Goal: Task Accomplishment & Management: Manage account settings

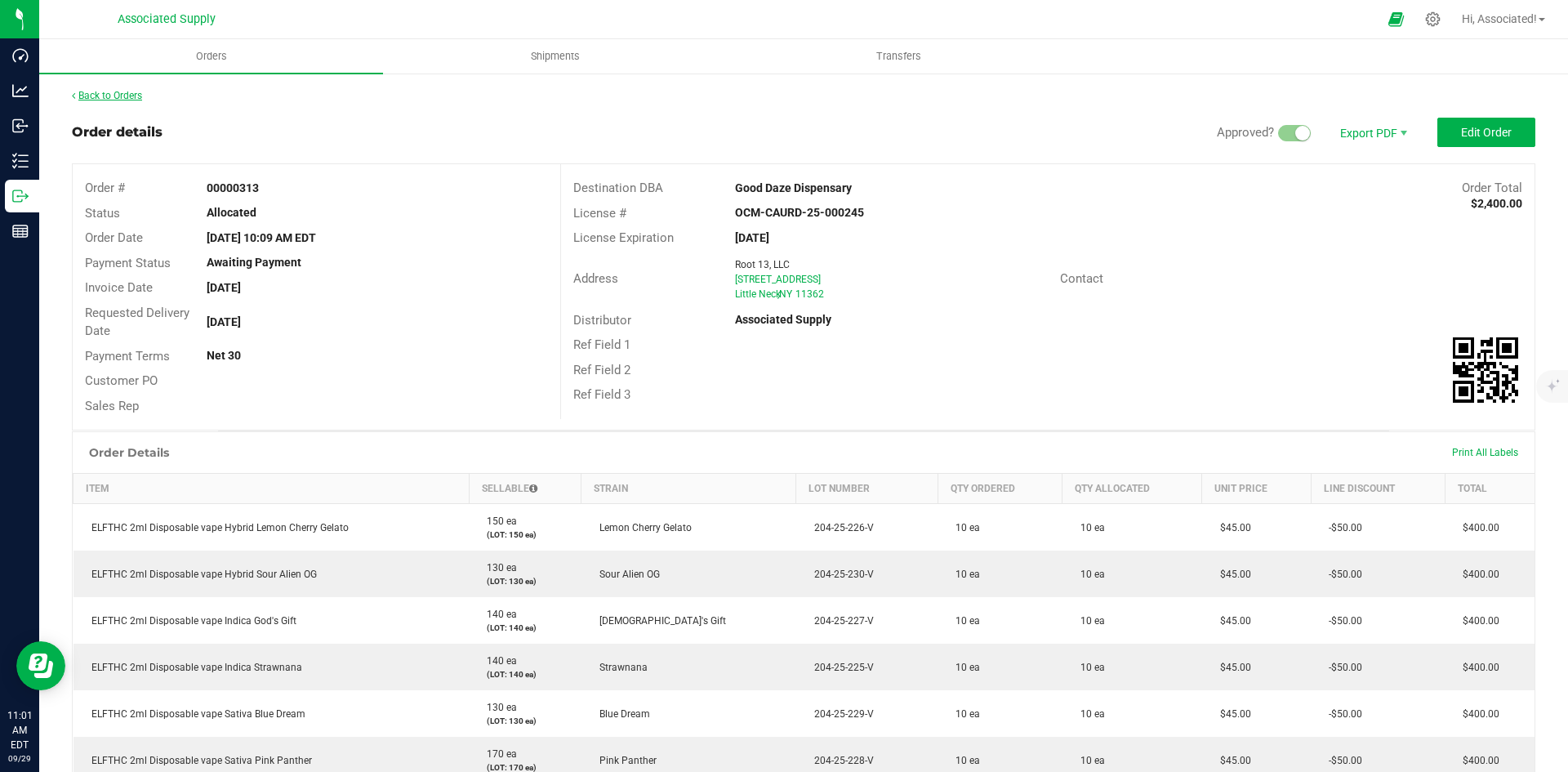
click at [115, 93] on link "Back to Orders" at bounding box center [108, 96] width 71 height 12
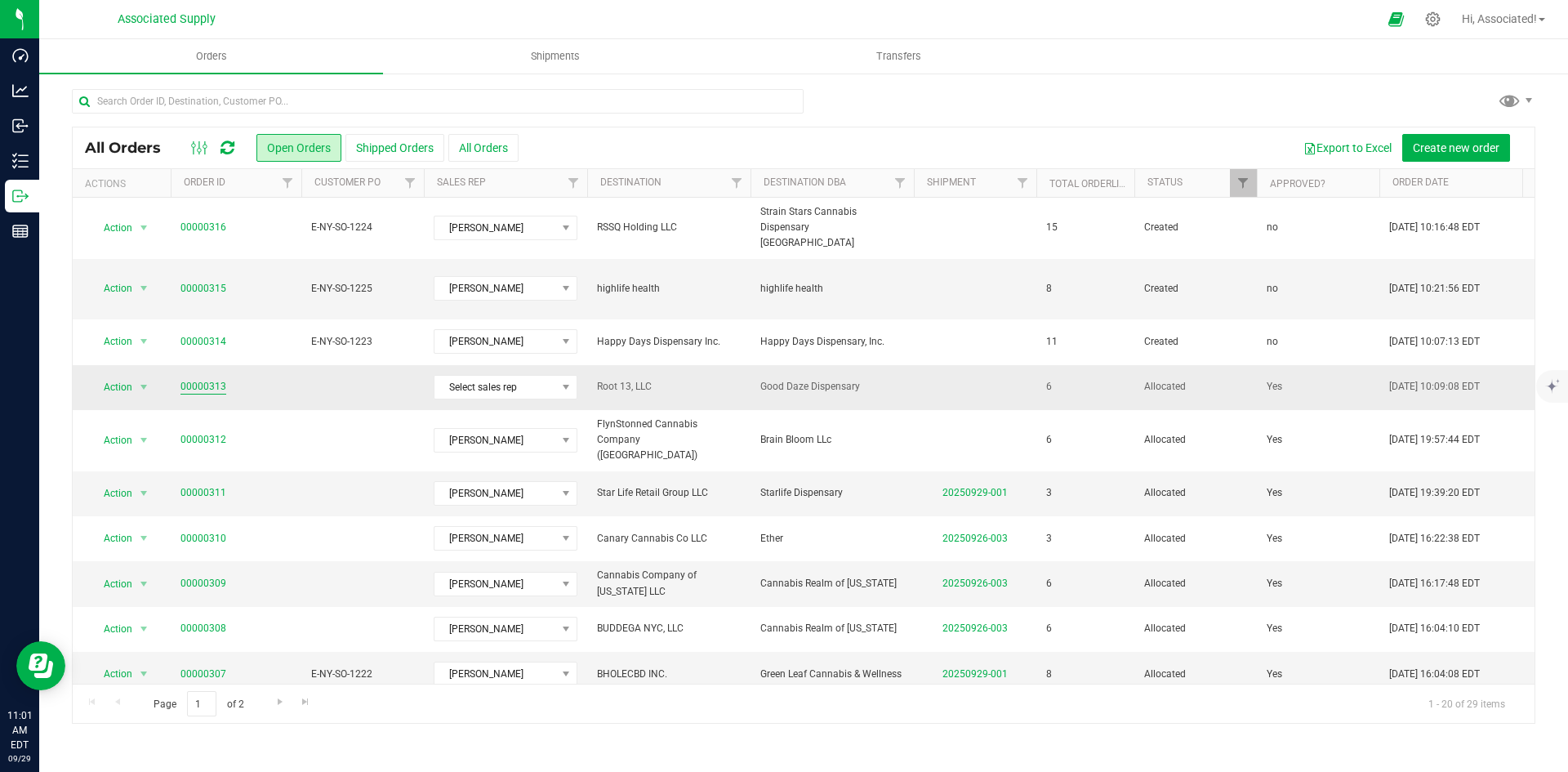
click at [211, 379] on link "00000313" at bounding box center [203, 386] width 45 height 15
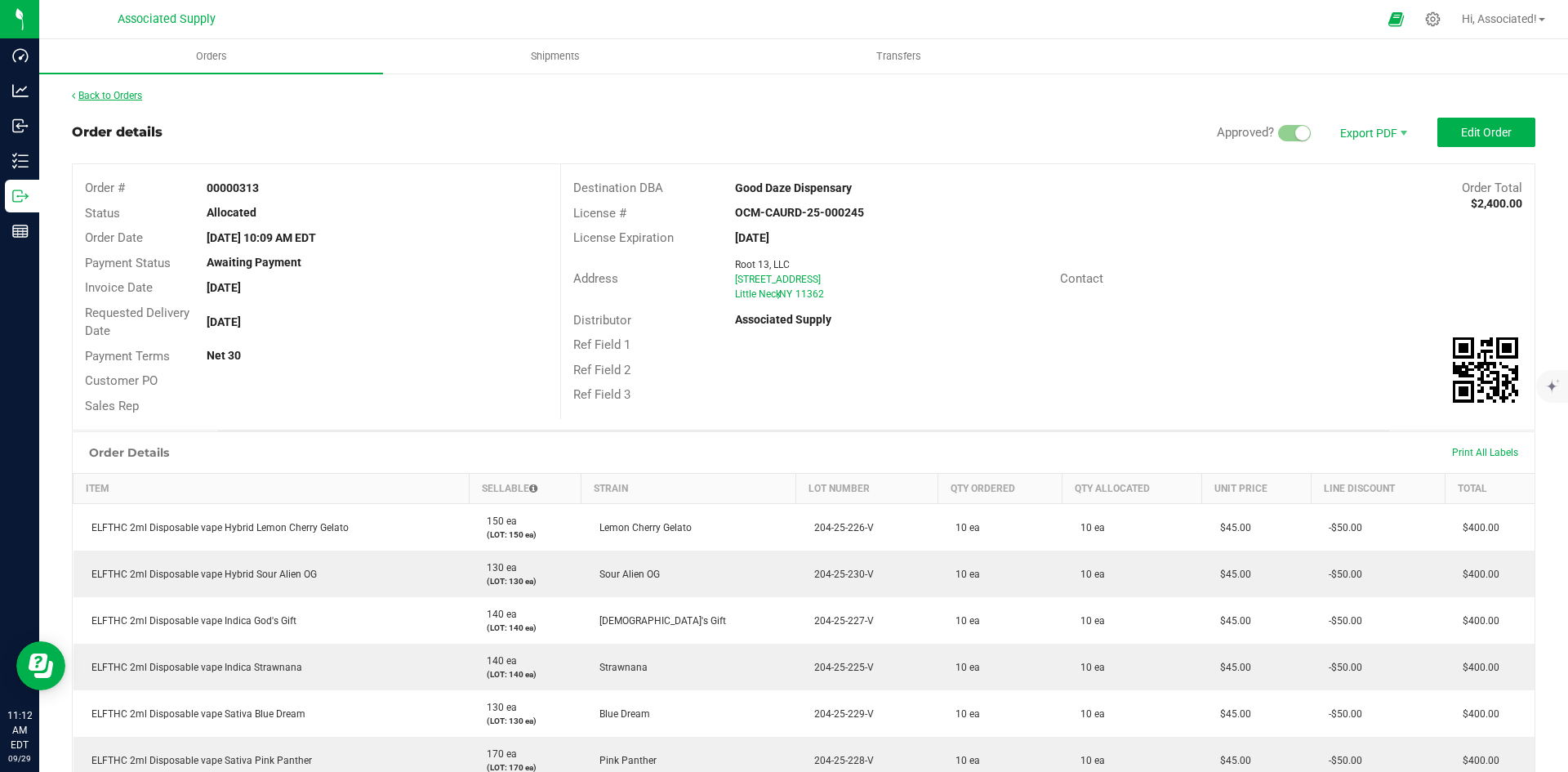
click at [113, 93] on link "Back to Orders" at bounding box center [108, 96] width 71 height 12
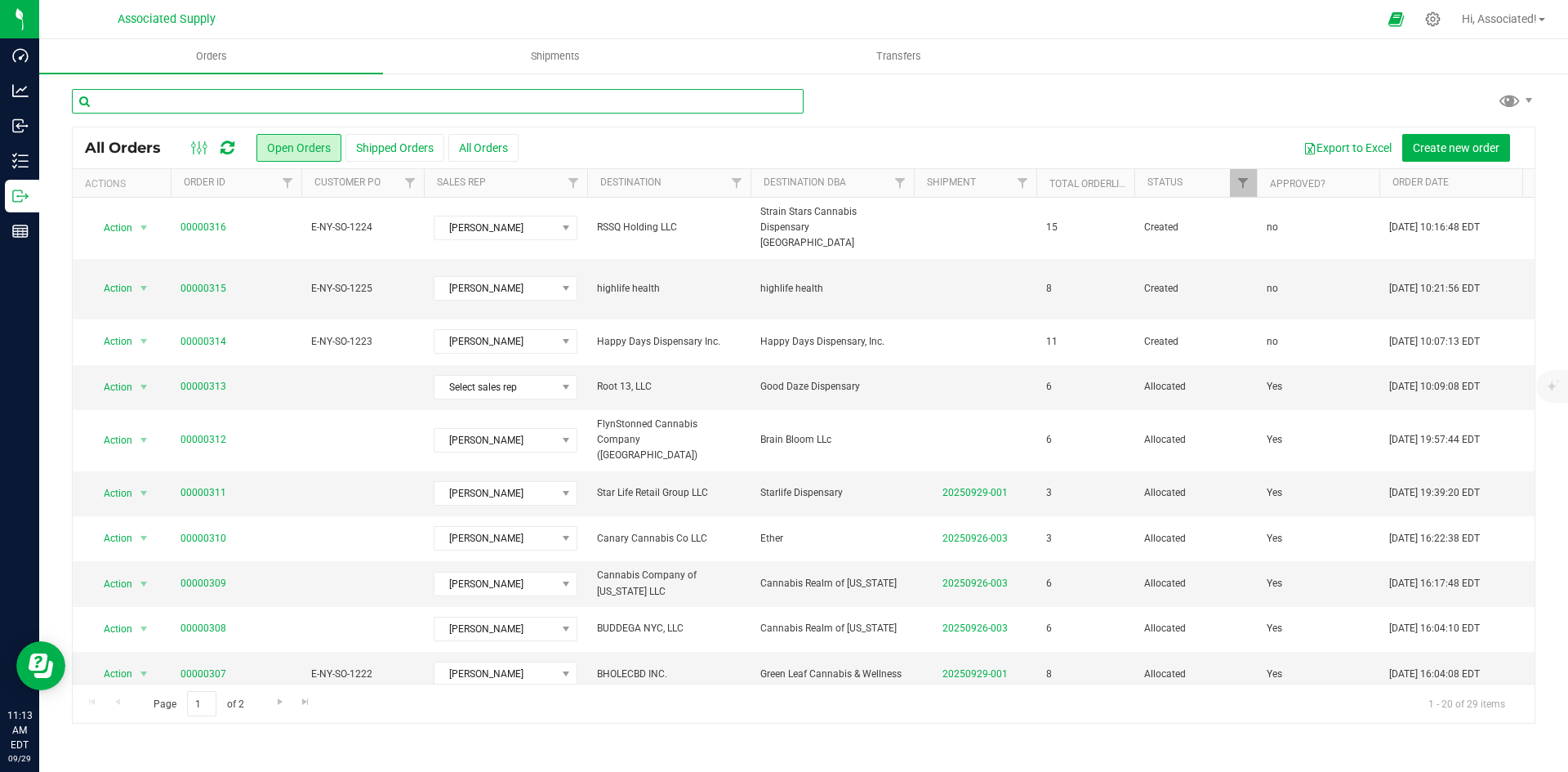
click at [223, 100] on input "text" at bounding box center [438, 101] width 732 height 24
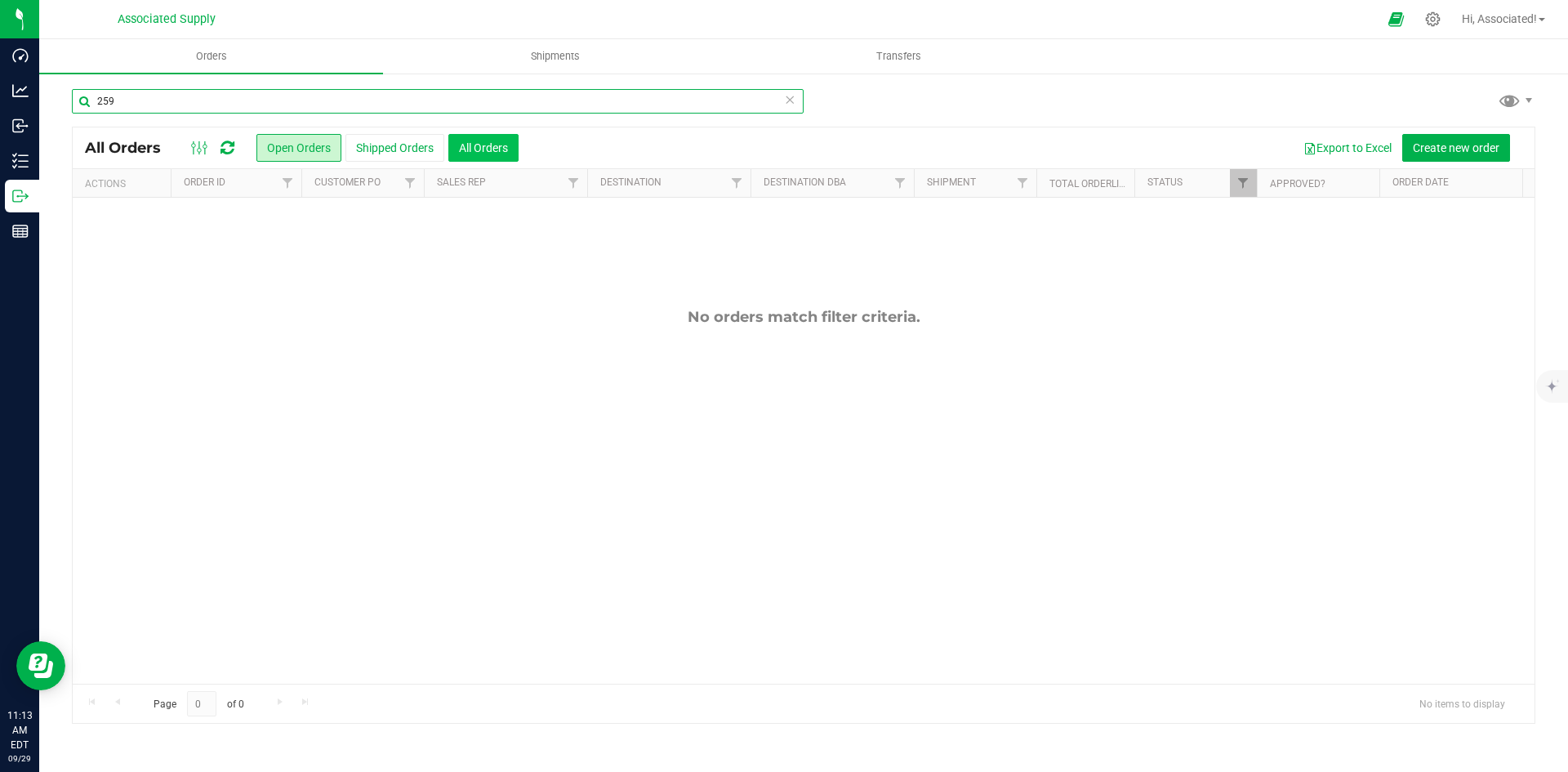
type input "259"
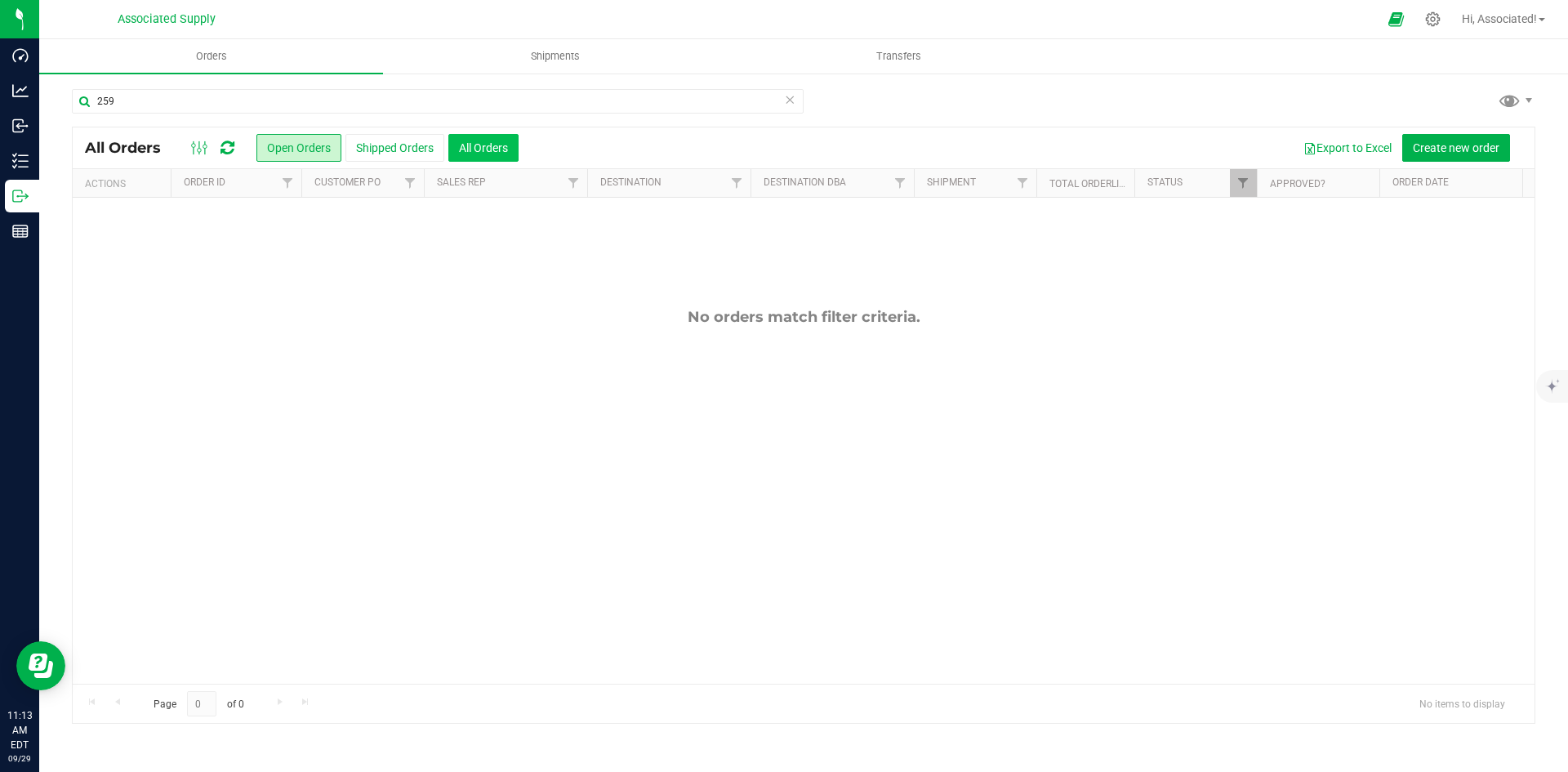
click at [483, 150] on button "All Orders" at bounding box center [484, 147] width 71 height 28
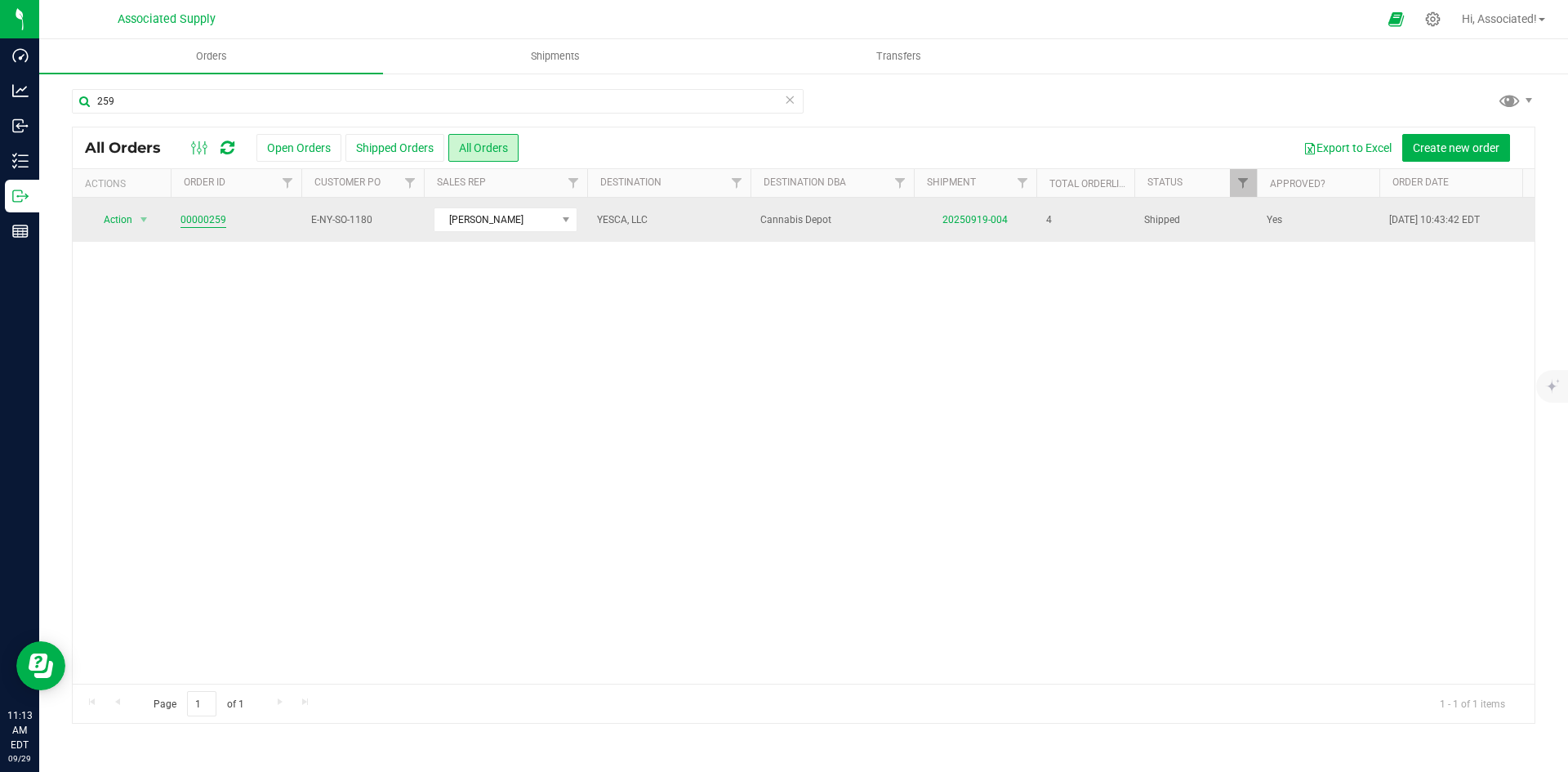
click at [212, 218] on link "00000259" at bounding box center [203, 220] width 45 height 15
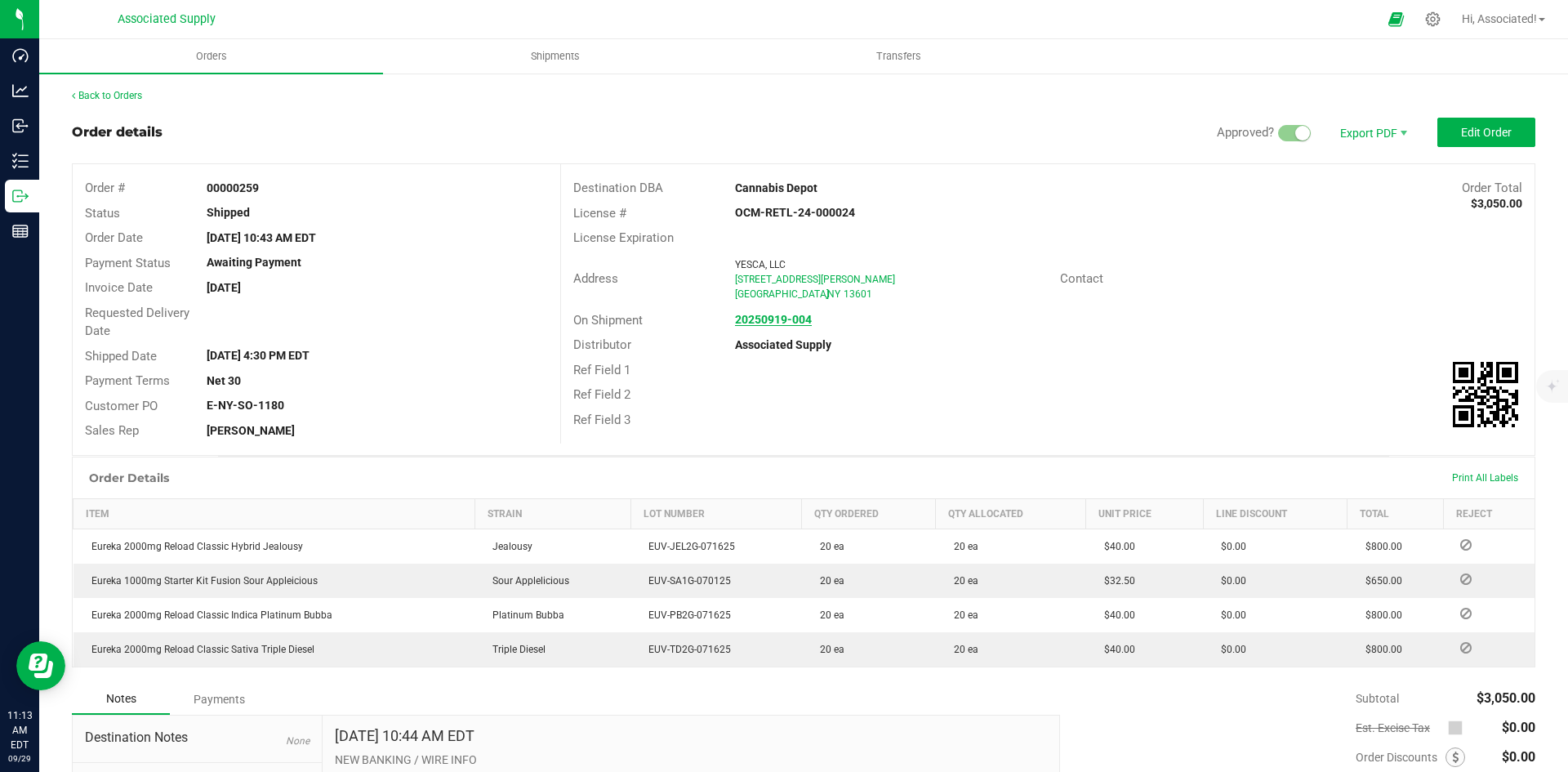
click at [776, 314] on strong "20250919-004" at bounding box center [773, 319] width 76 height 13
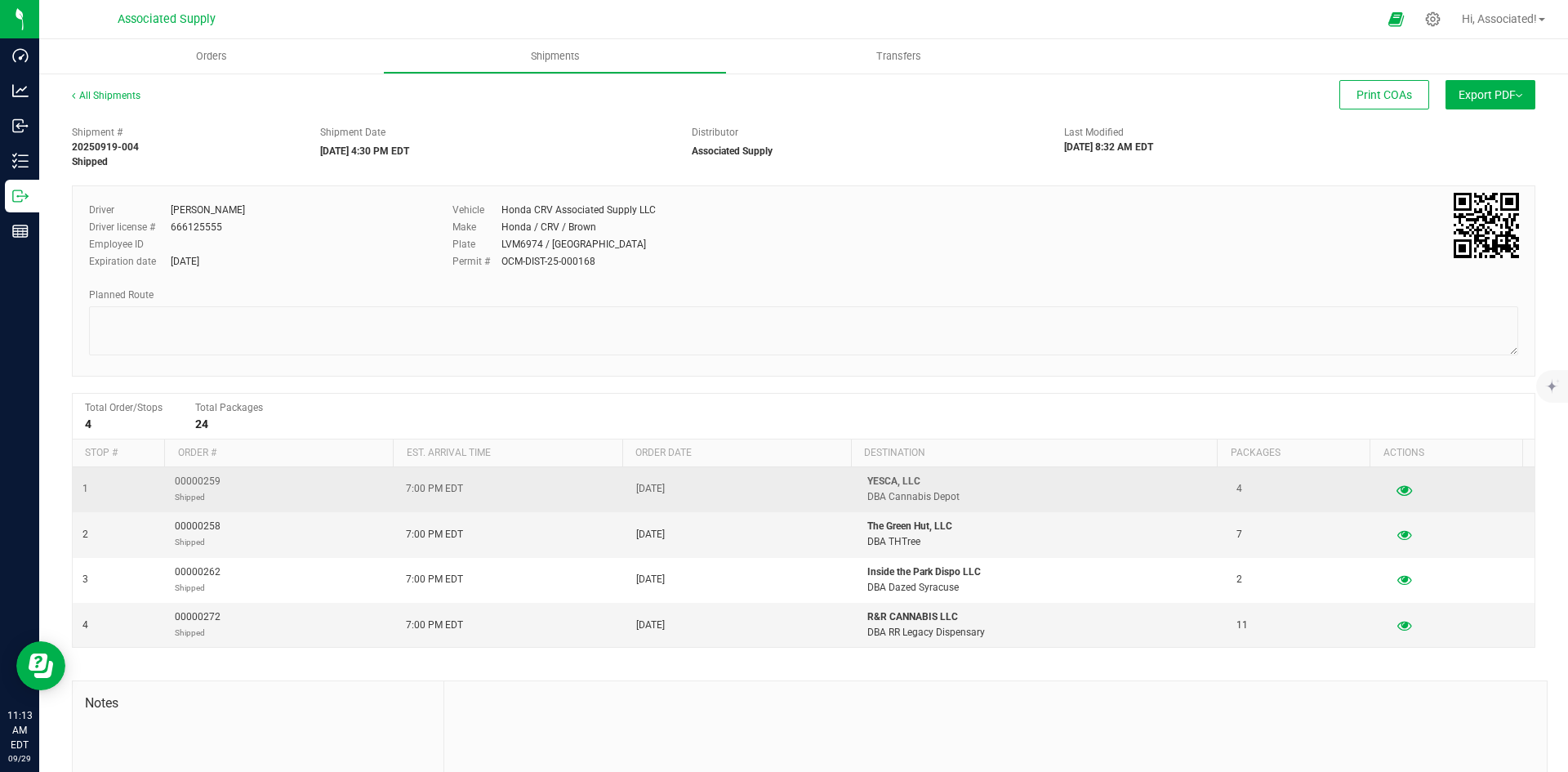
click at [1397, 491] on icon "button" at bounding box center [1404, 490] width 15 height 12
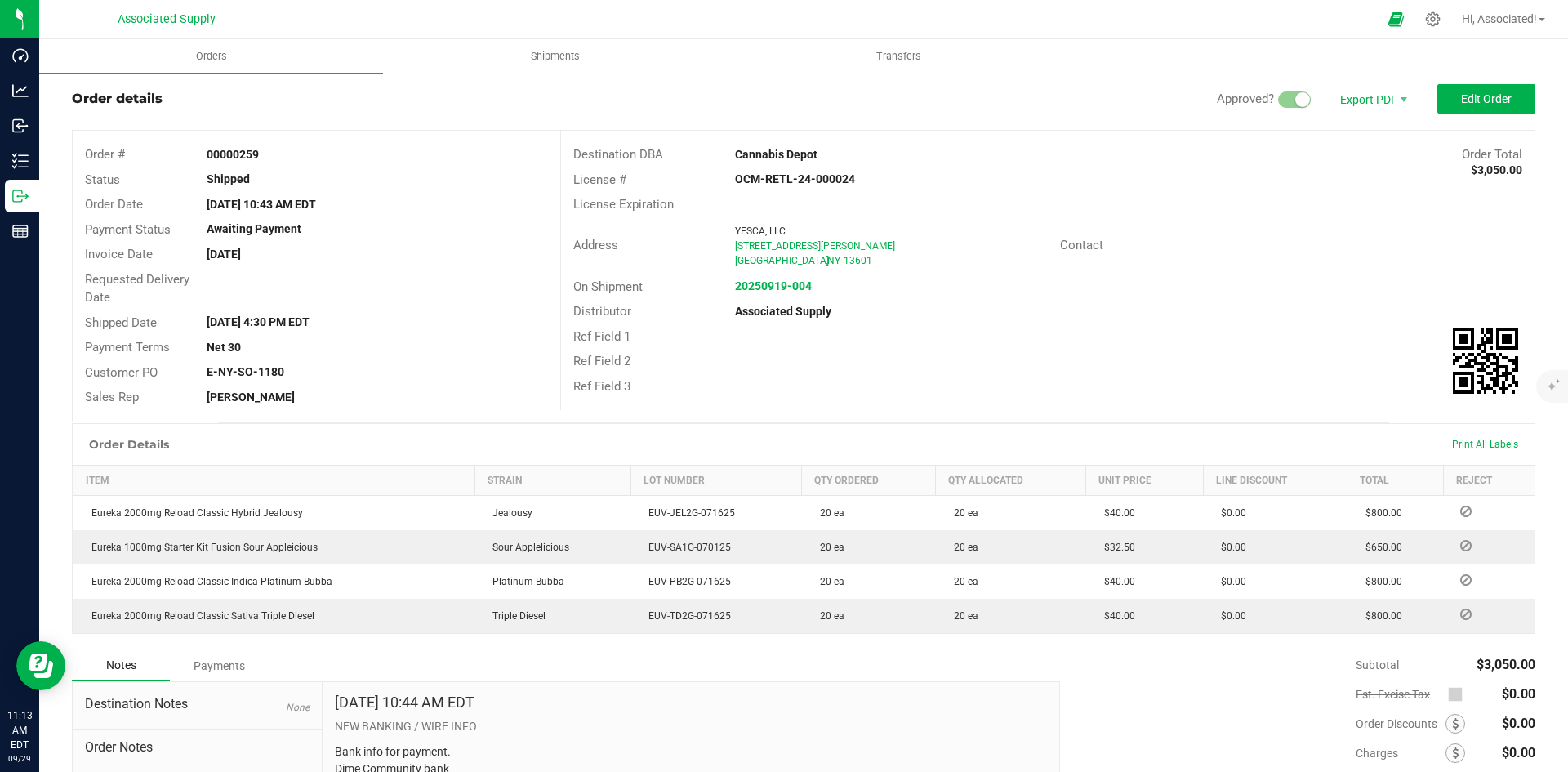
scroll to position [16, 0]
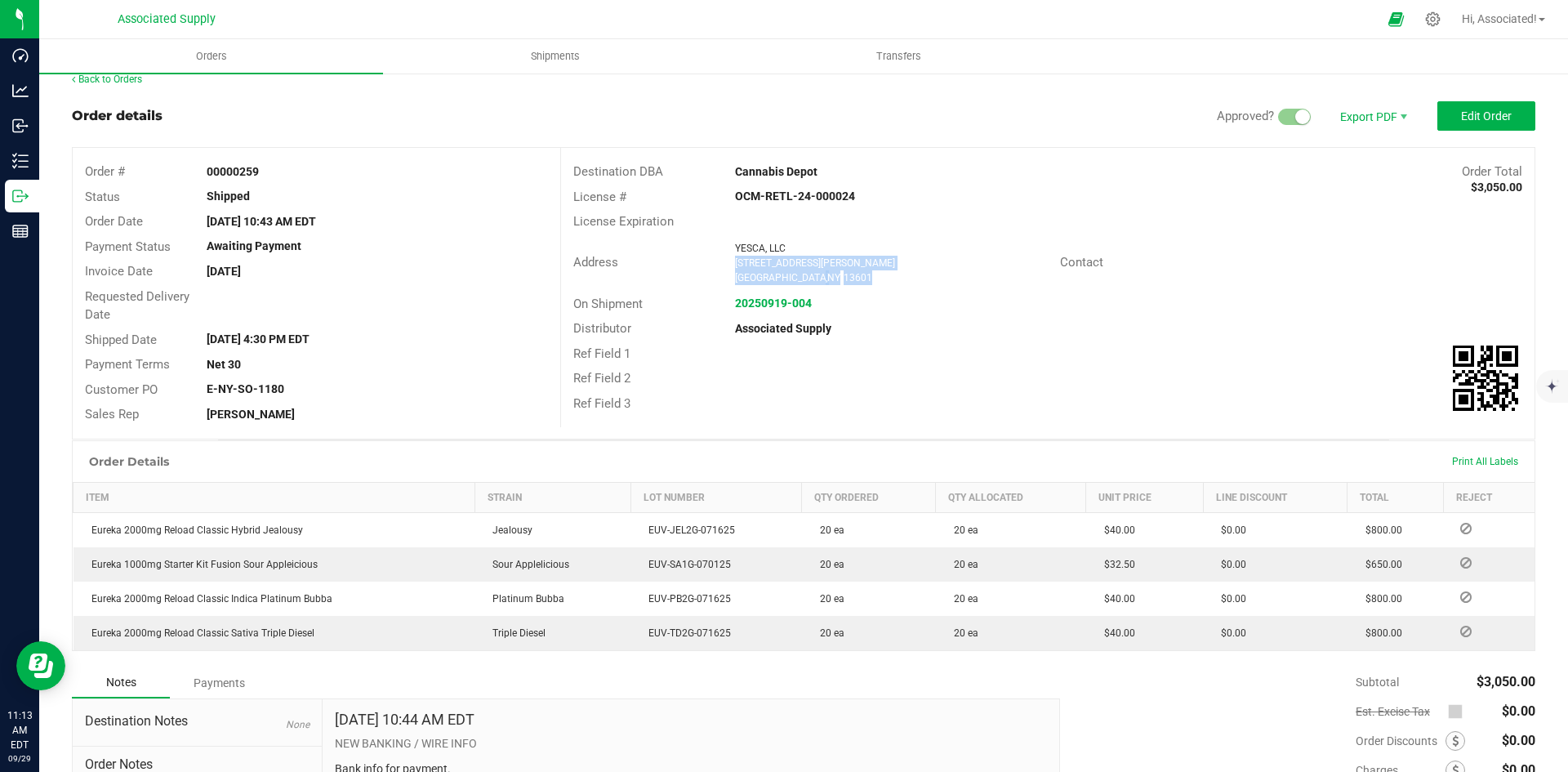
drag, startPoint x: 840, startPoint y: 276, endPoint x: 729, endPoint y: 268, distance: 111.3
click at [735, 268] on ngx-name-and-address "YESCA, LLC 23171 Murrock Circle Watertown , NY 13601" at bounding box center [890, 263] width 312 height 45
copy ngx-name-and-address "23171 Murrock Circle Watertown , NY 13601"
click at [1088, 396] on div "Ref Field 3" at bounding box center [1047, 404] width 973 height 25
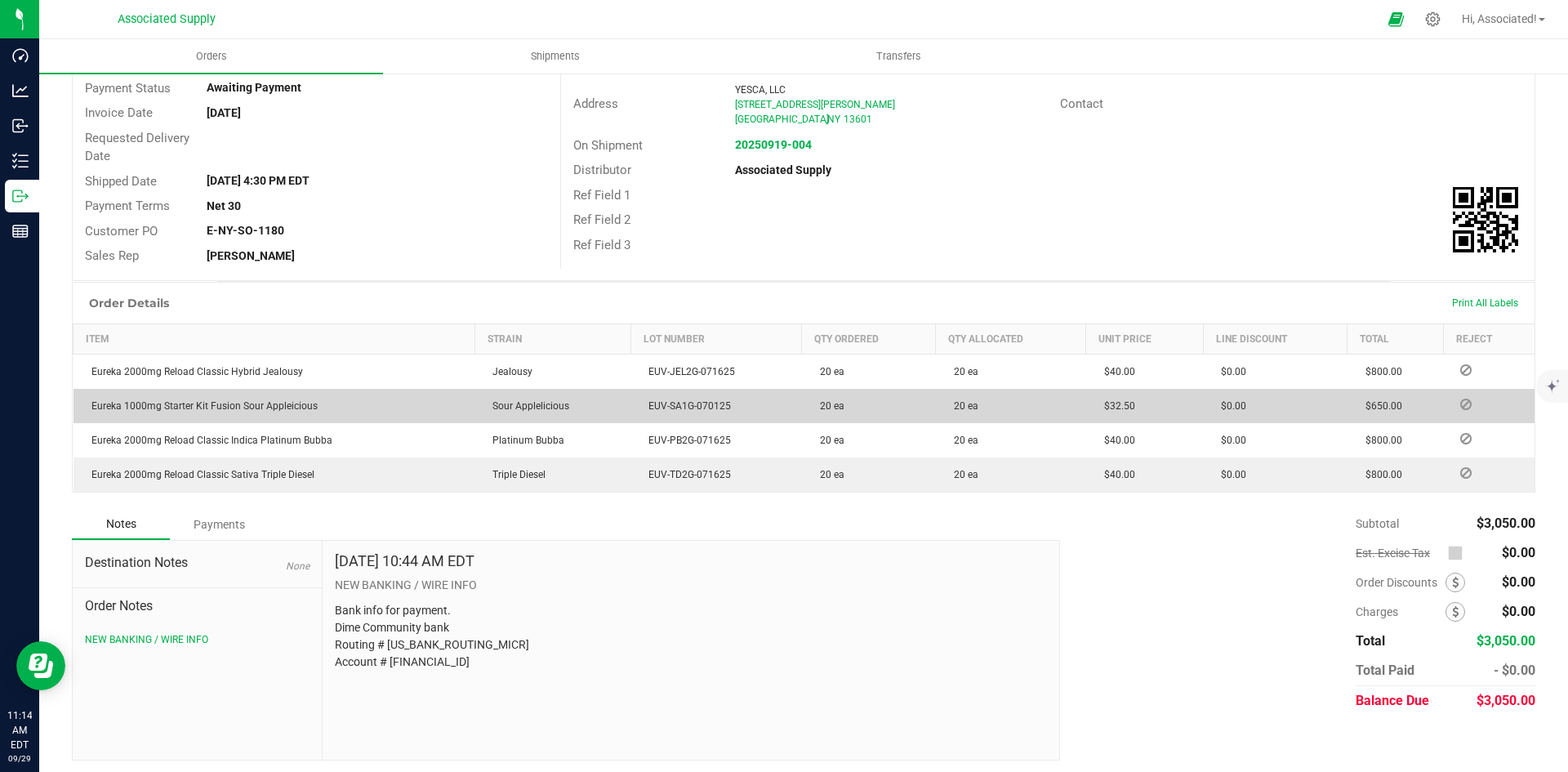
scroll to position [180, 0]
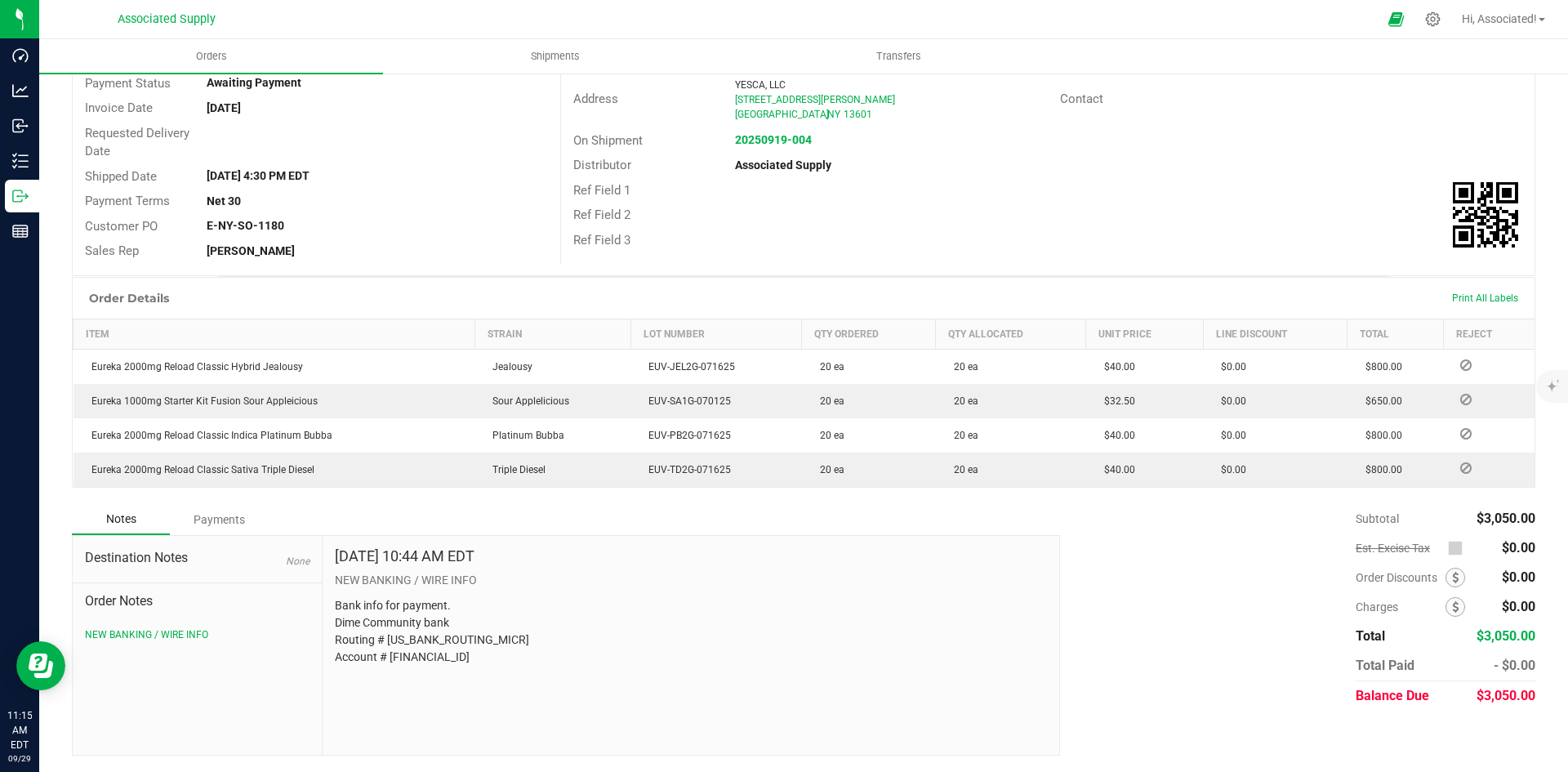
click at [1204, 558] on div "Subtotal $3,050.00 Est. Excise Tax $0.00" at bounding box center [1291, 607] width 487 height 207
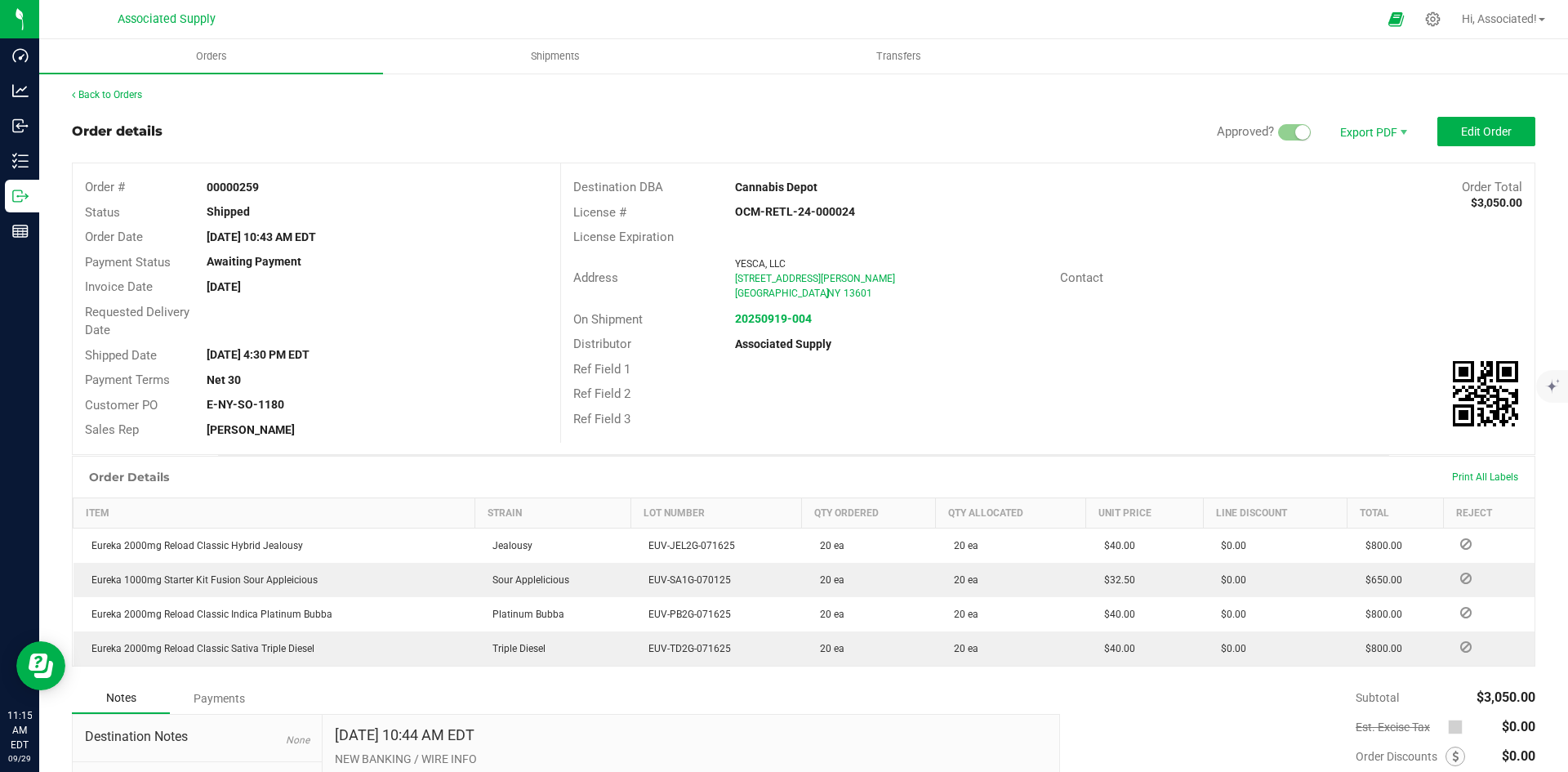
scroll to position [0, 0]
drag, startPoint x: 819, startPoint y: 186, endPoint x: 723, endPoint y: 183, distance: 96.0
click at [723, 183] on div "Cannabis Depot" at bounding box center [925, 188] width 406 height 17
click at [1463, 129] on span "Edit Order" at bounding box center [1486, 133] width 50 height 13
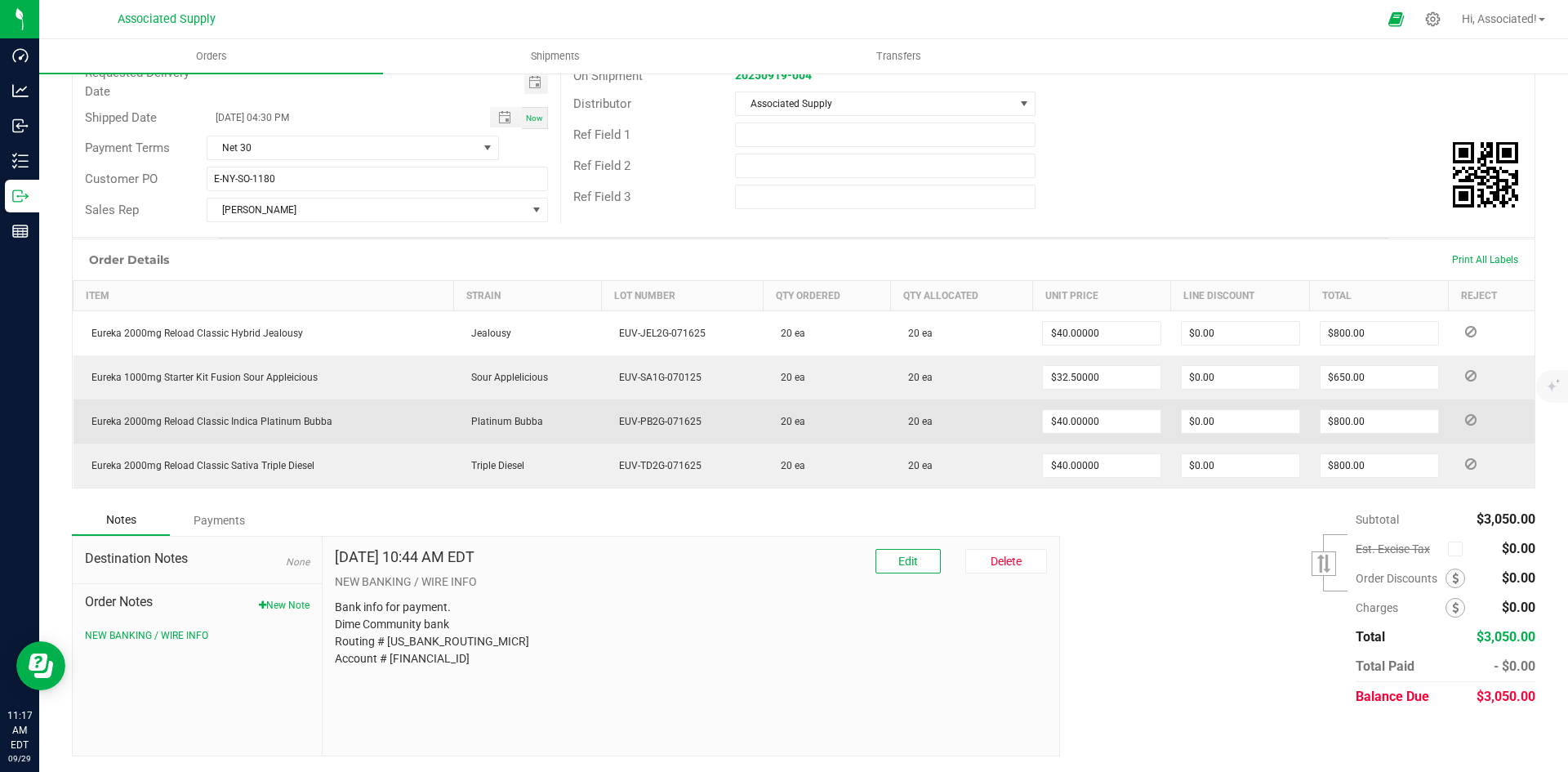
scroll to position [245, 0]
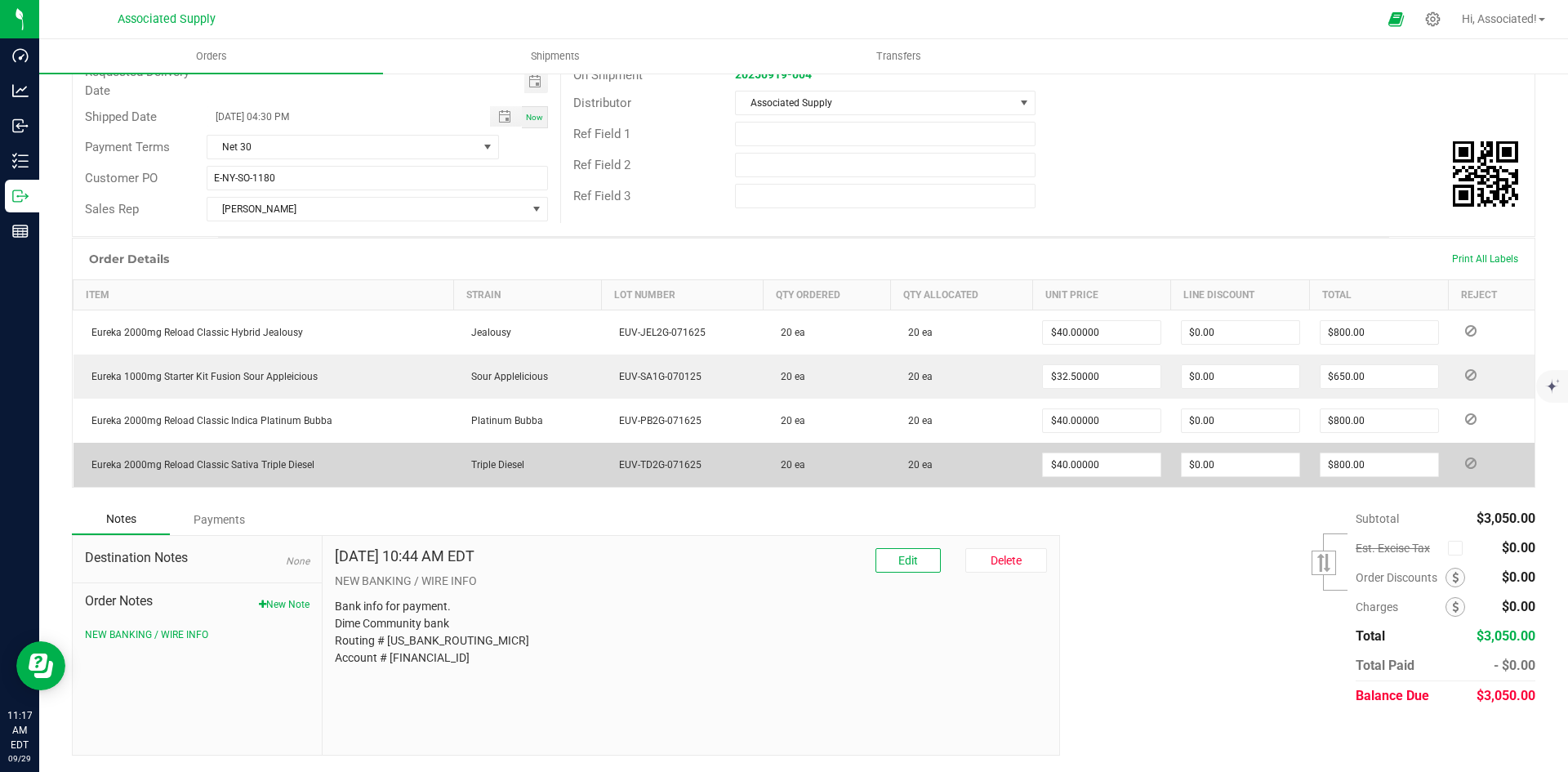
click at [287, 466] on span "Eureka 2000mg Reload Classic Sativa Triple Diesel" at bounding box center [198, 465] width 231 height 12
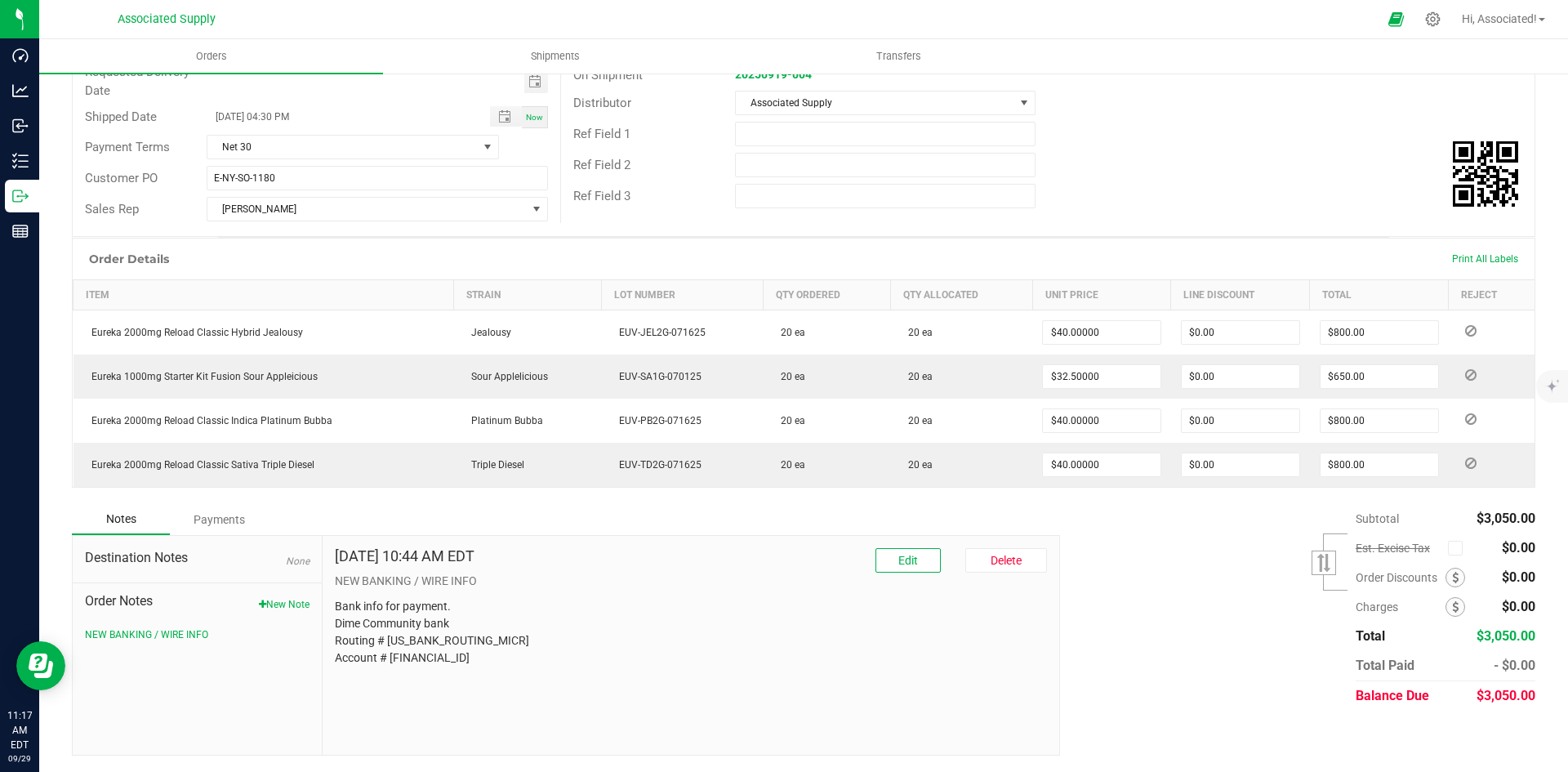
click at [1263, 557] on div "Subtotal $3,050.00 Est. Excise Tax" at bounding box center [1291, 607] width 487 height 207
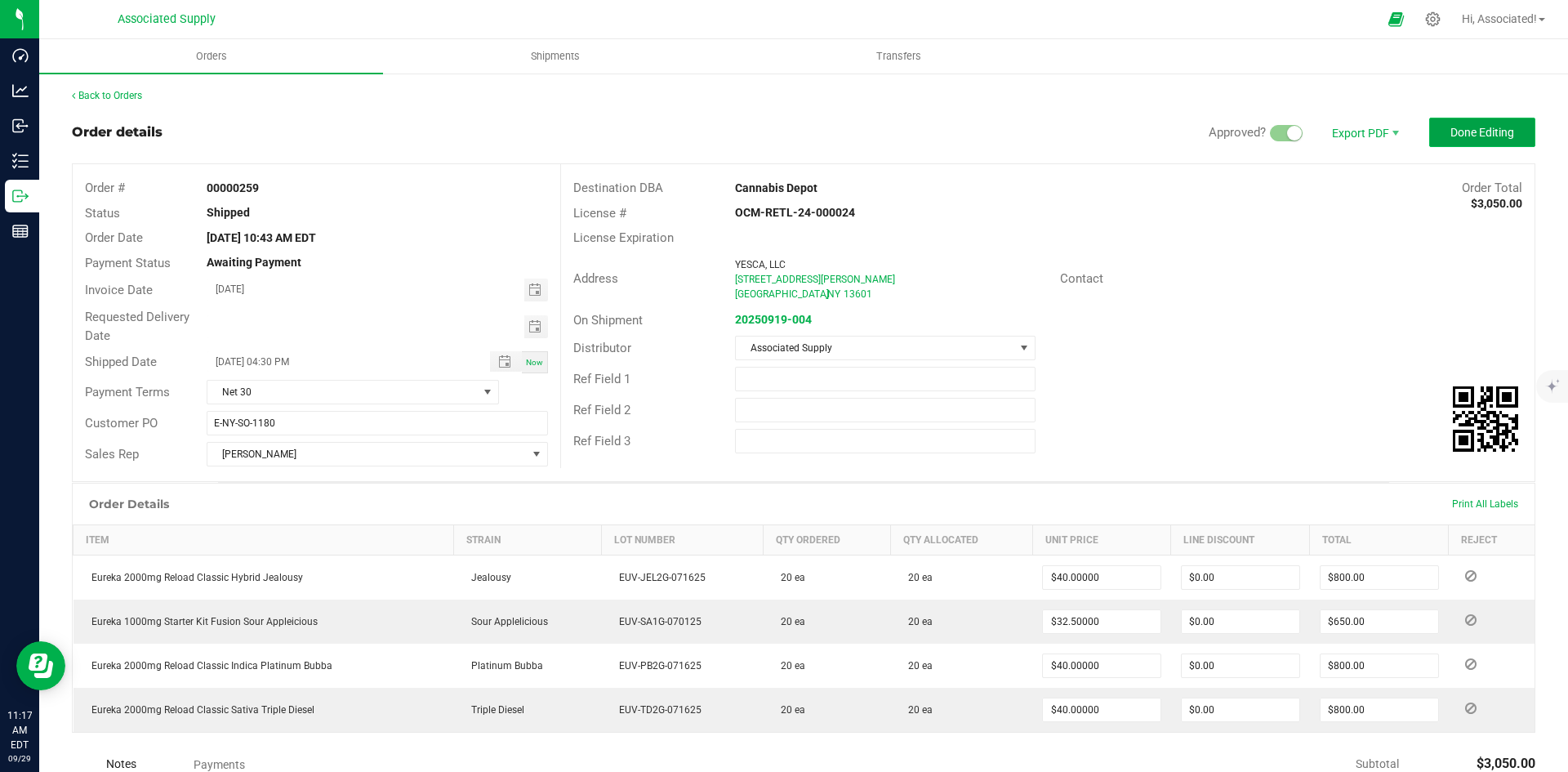
click at [1470, 142] on button "Done Editing" at bounding box center [1481, 132] width 106 height 29
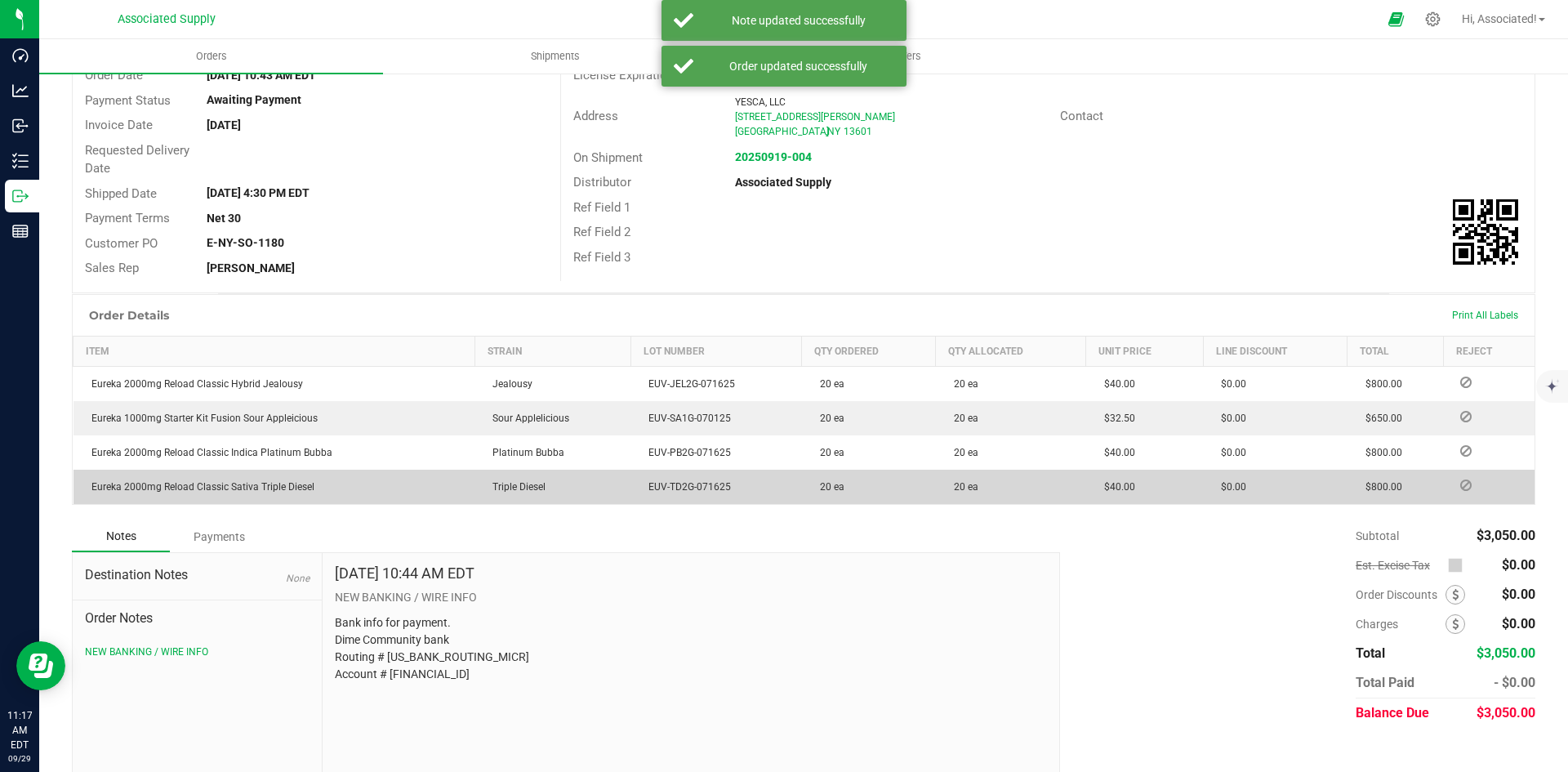
scroll to position [180, 0]
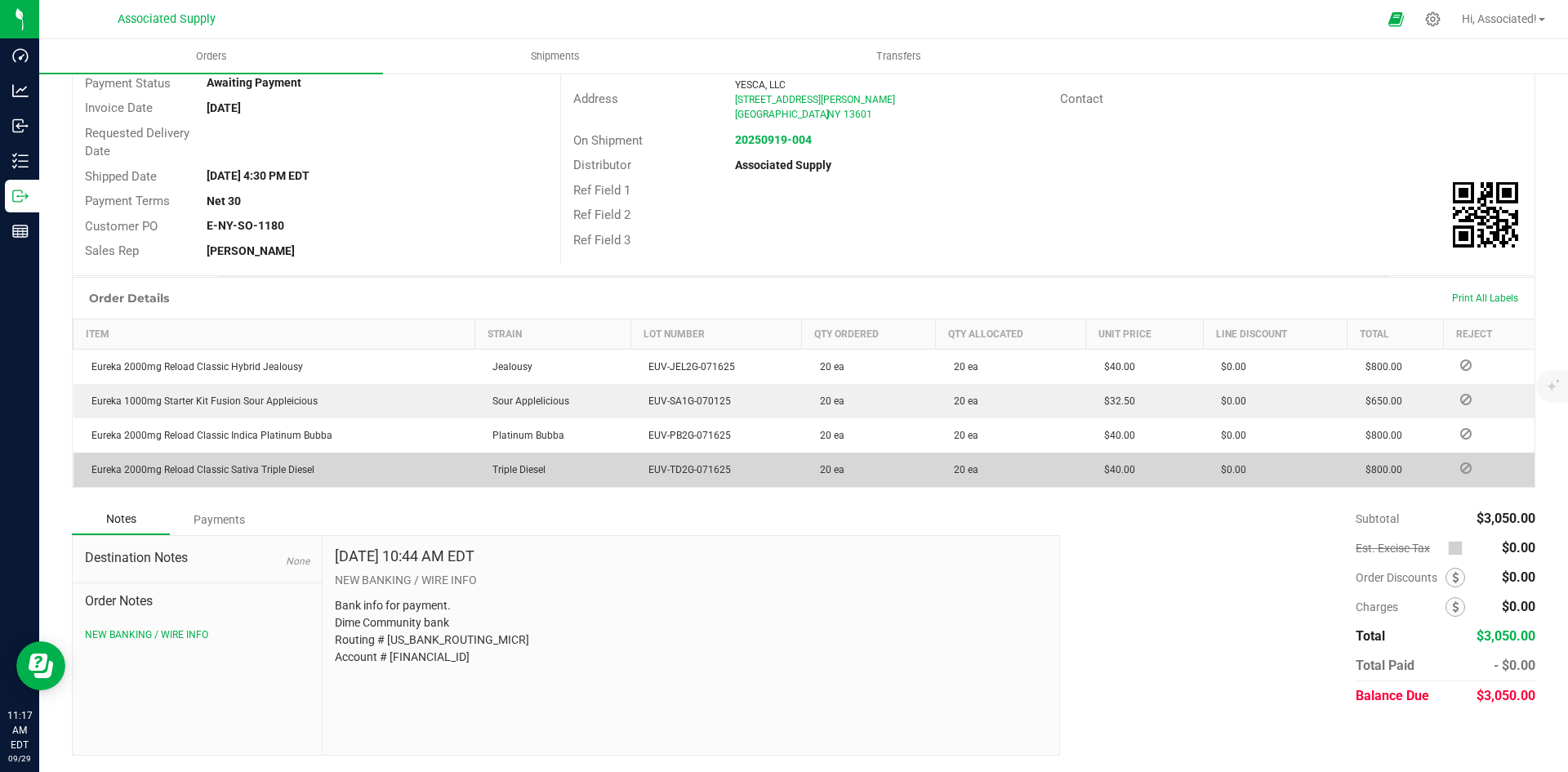
click at [1460, 469] on icon at bounding box center [1466, 468] width 12 height 10
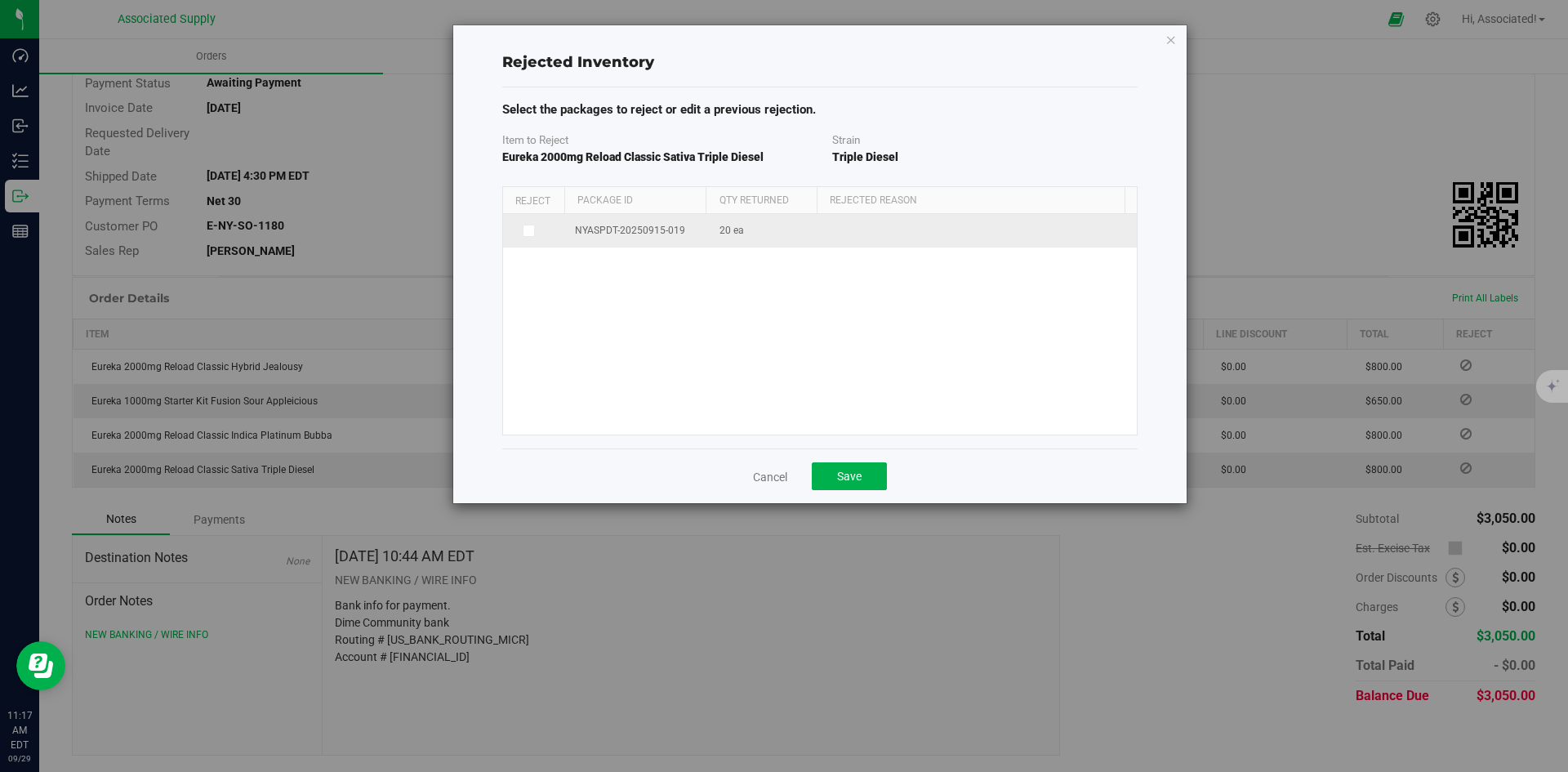
click at [526, 230] on icon at bounding box center [527, 230] width 8 height 0
click at [0, 0] on input "checkbox" at bounding box center [0, 0] width 0 height 0
click at [1109, 228] on span "select" at bounding box center [1115, 233] width 13 height 13
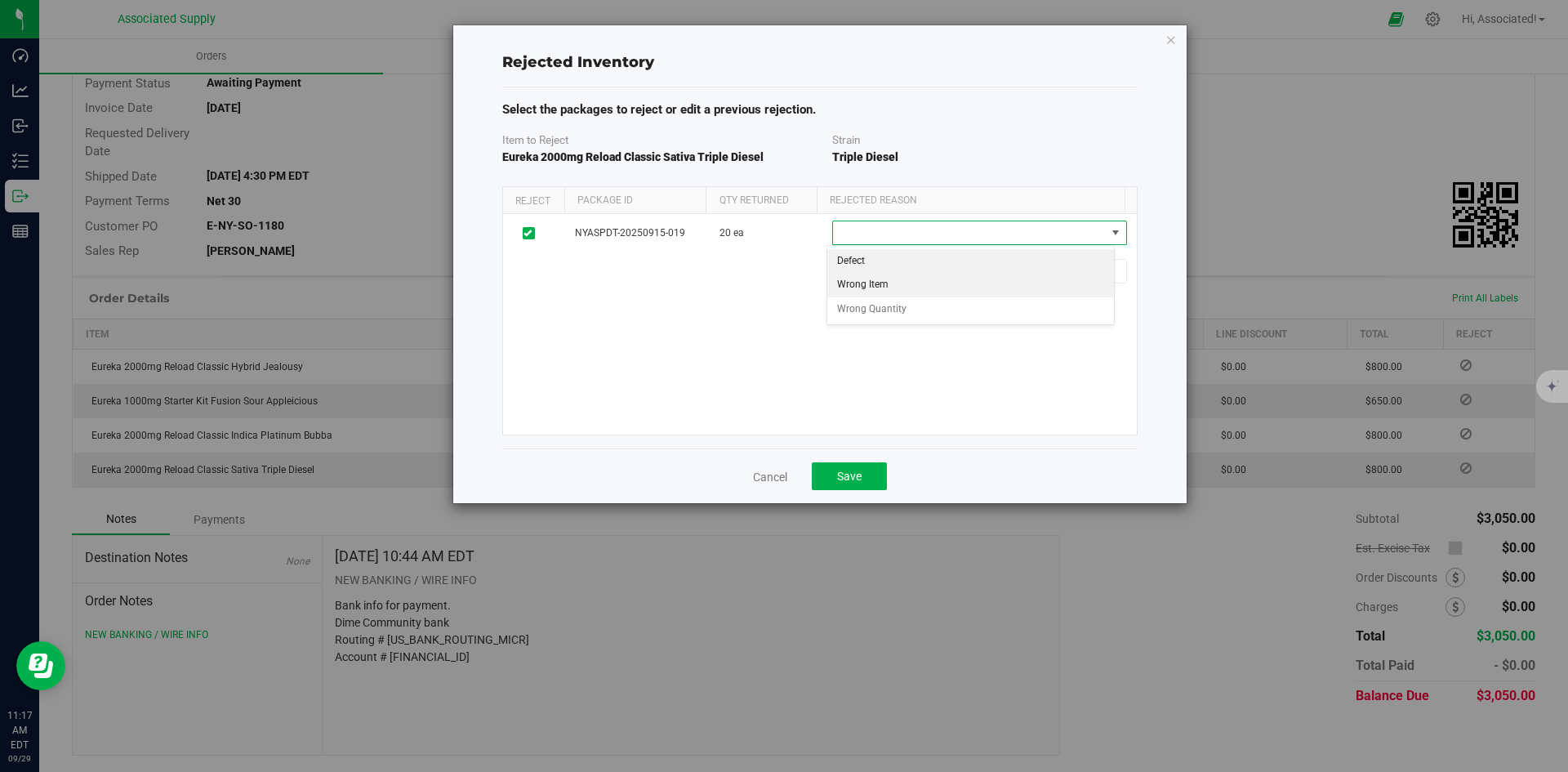
click at [917, 287] on li "Wrong Item" at bounding box center [970, 285] width 286 height 24
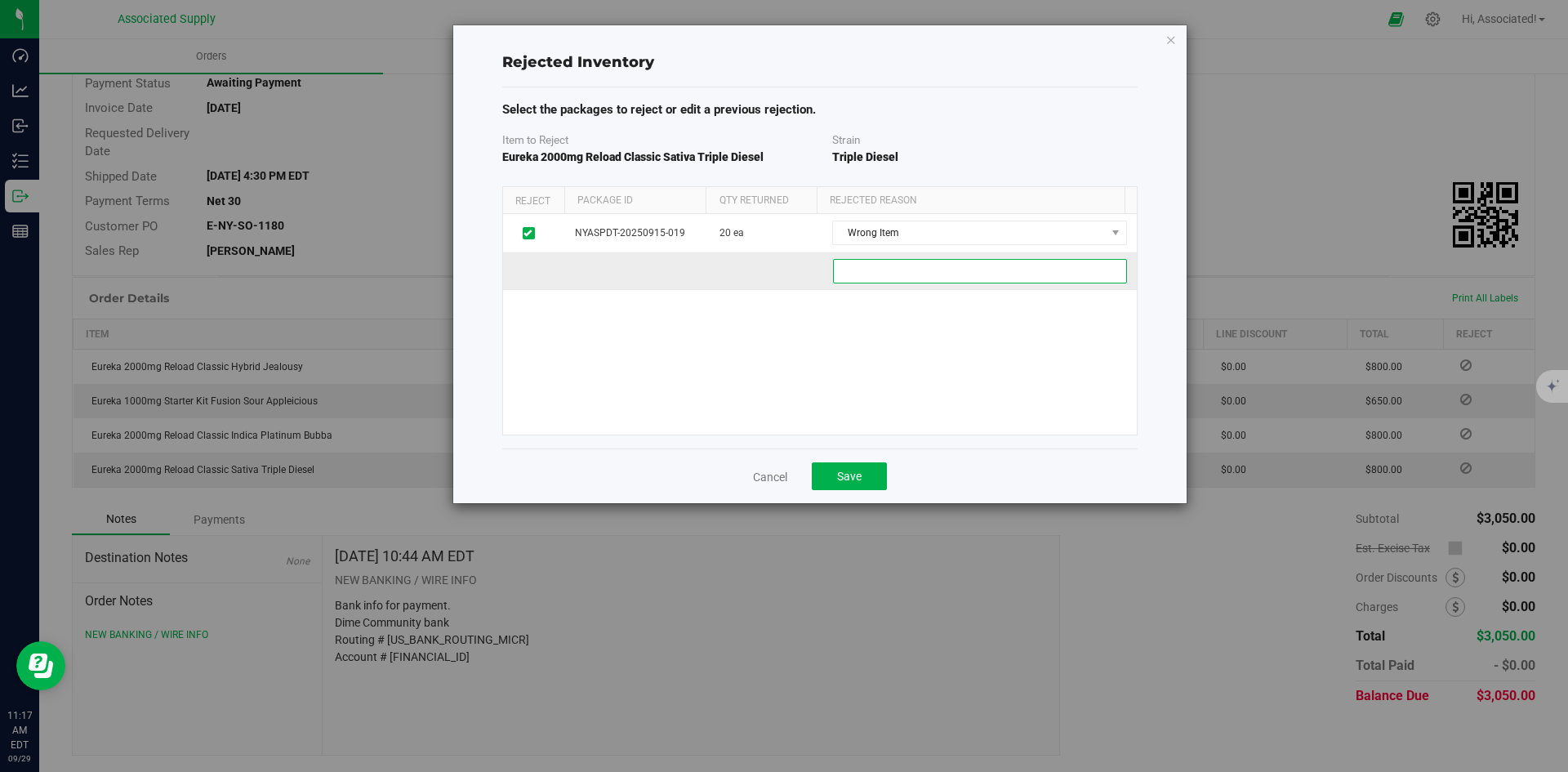
click at [894, 270] on adc83adc-c93a-4ec3-a6cf-8827b0a3c9f7 "text" at bounding box center [980, 270] width 294 height 24
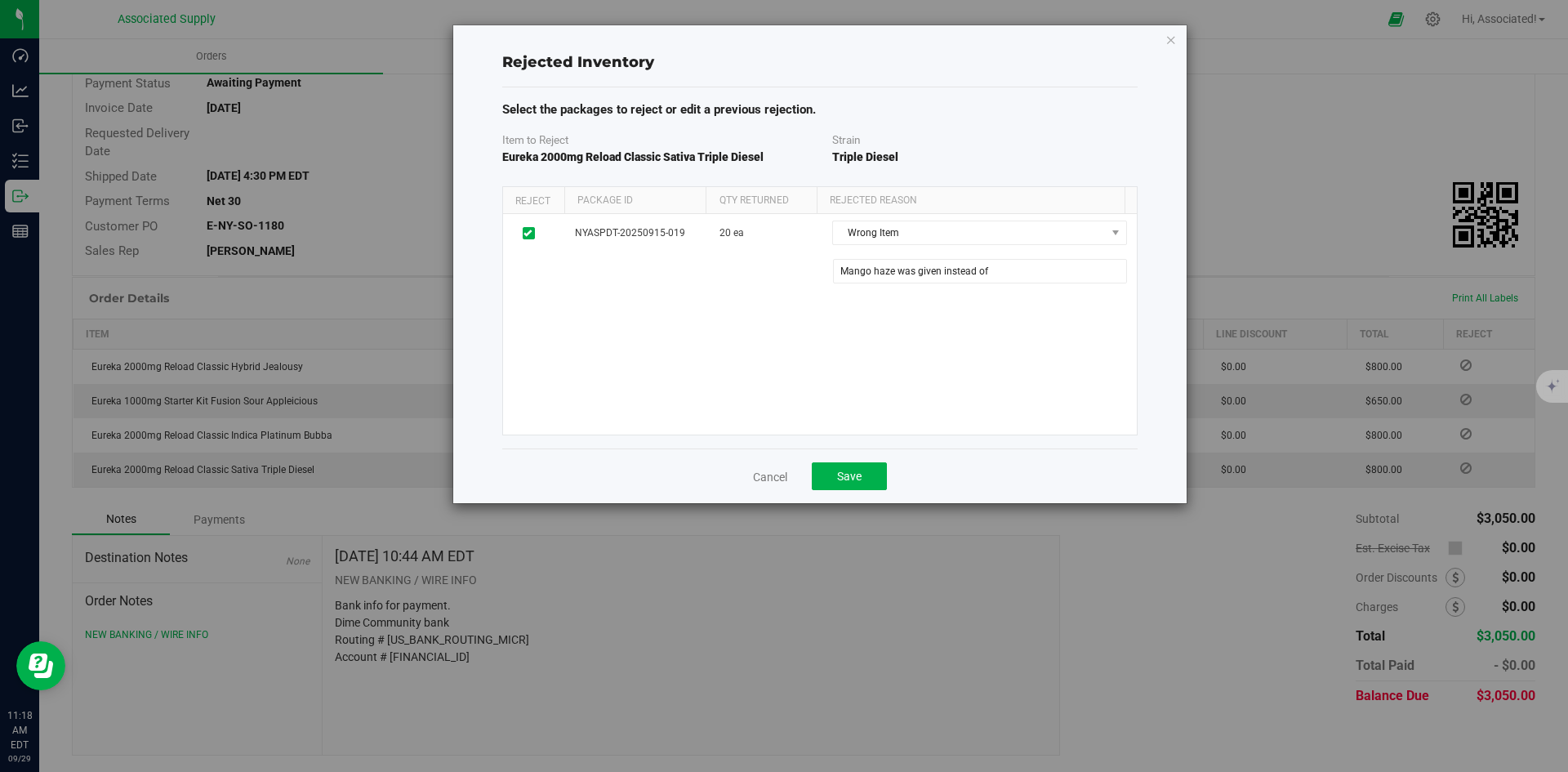
drag, startPoint x: 700, startPoint y: 156, endPoint x: 766, endPoint y: 159, distance: 66.1
click at [766, 159] on div "Item to Reject Eureka 2000mg Reload Classic Sativa Triple Diesel" at bounding box center [654, 149] width 330 height 34
copy span "Triple Diesel"
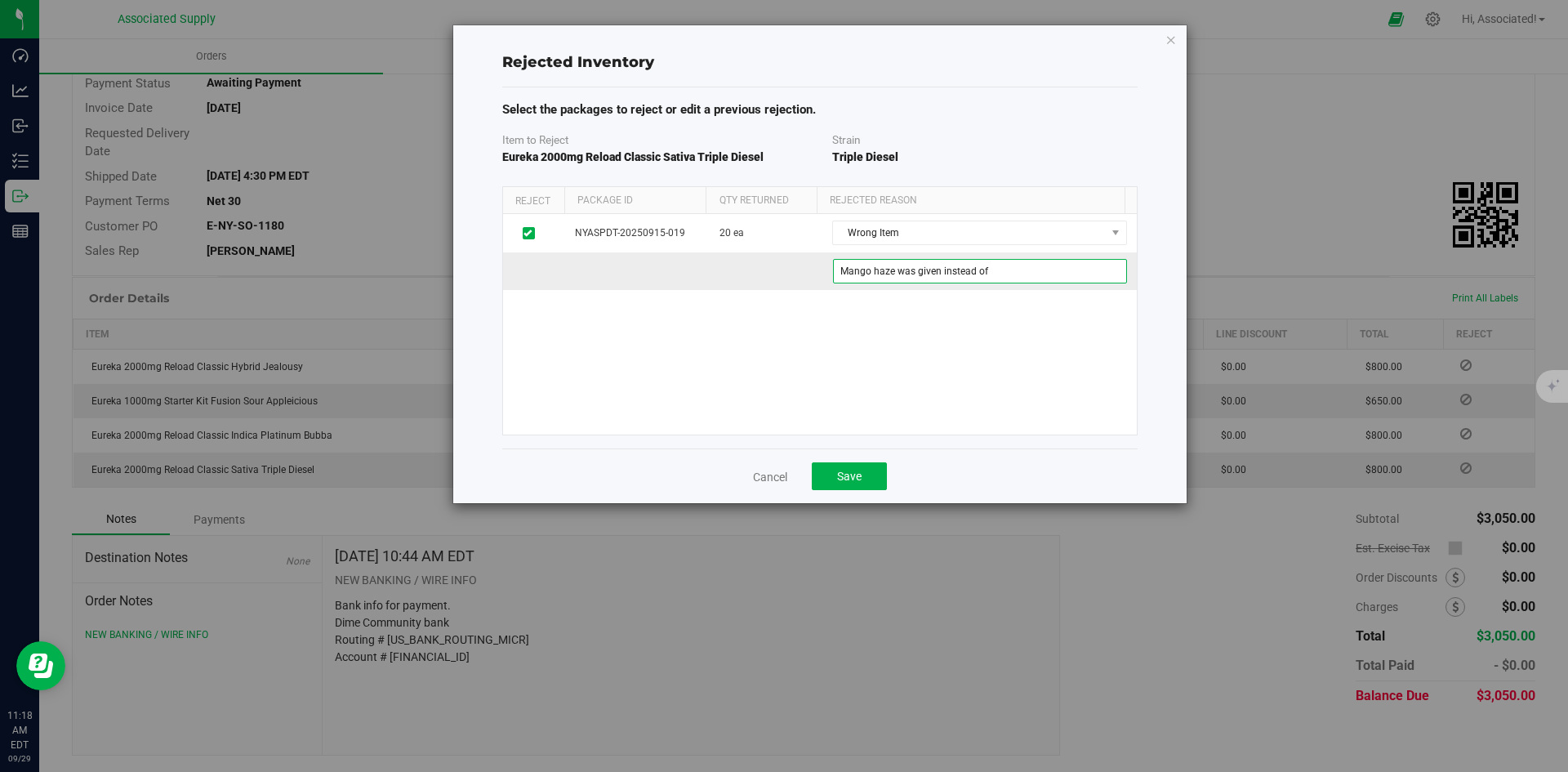
click at [1013, 275] on adc83adc-c93a-4ec3-a6cf-8827b0a3c9f7 "Mango haze was given instead of" at bounding box center [980, 270] width 294 height 24
paste adc83adc-c93a-4ec3-a6cf-8827b0a3c9f7 "Triple Diesel"
type adc83adc-c93a-4ec3-a6cf-8827b0a3c9f7 "Mango haze was given instead of Triple Diesel"
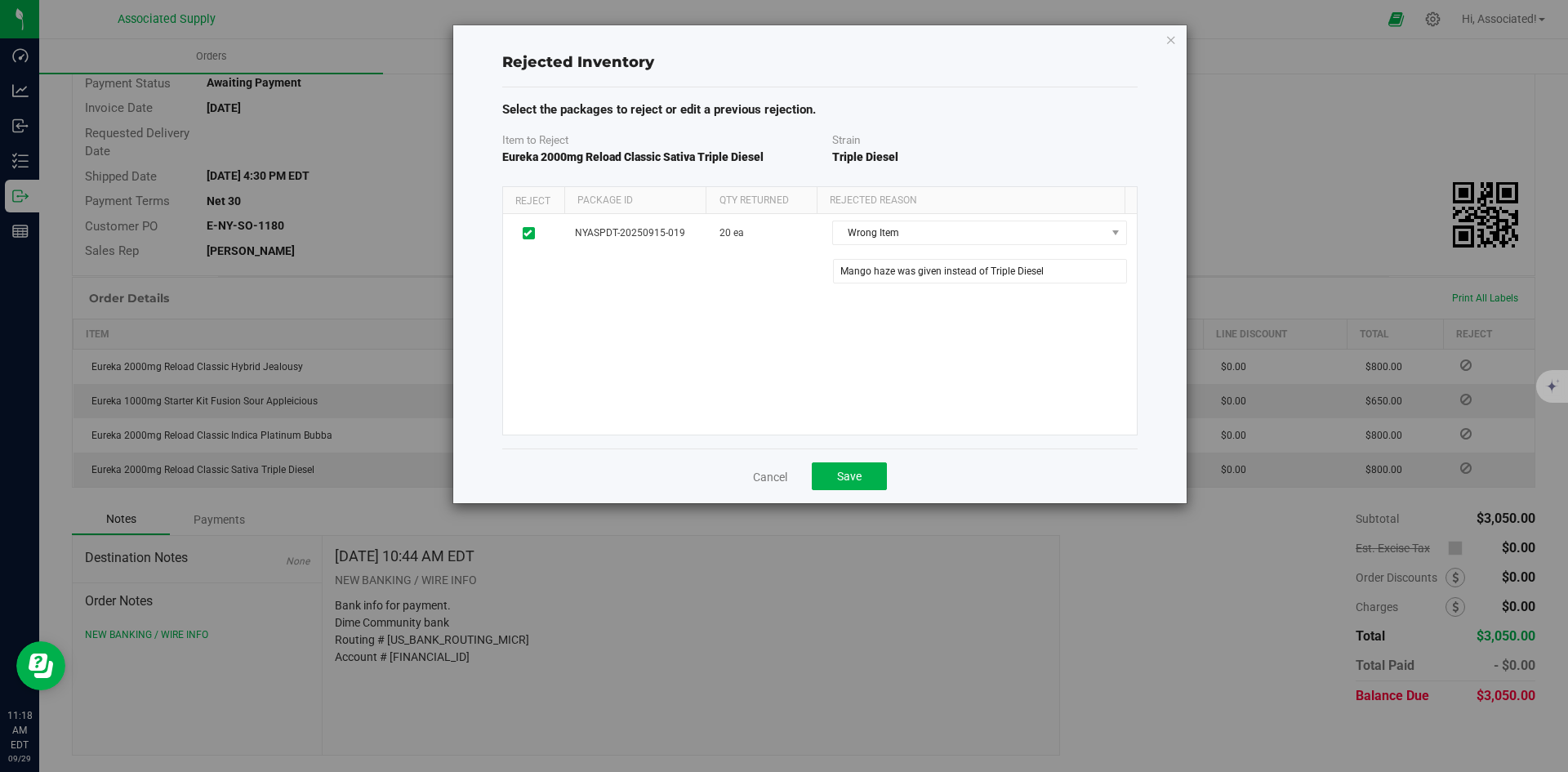
click at [1002, 338] on div "NYASPDT-20250915-019 20 ea 20 ea 20 Wrong Item Defect Wrong Item Wrong Quantity…" at bounding box center [820, 324] width 633 height 221
click at [854, 479] on span "Save" at bounding box center [849, 476] width 24 height 13
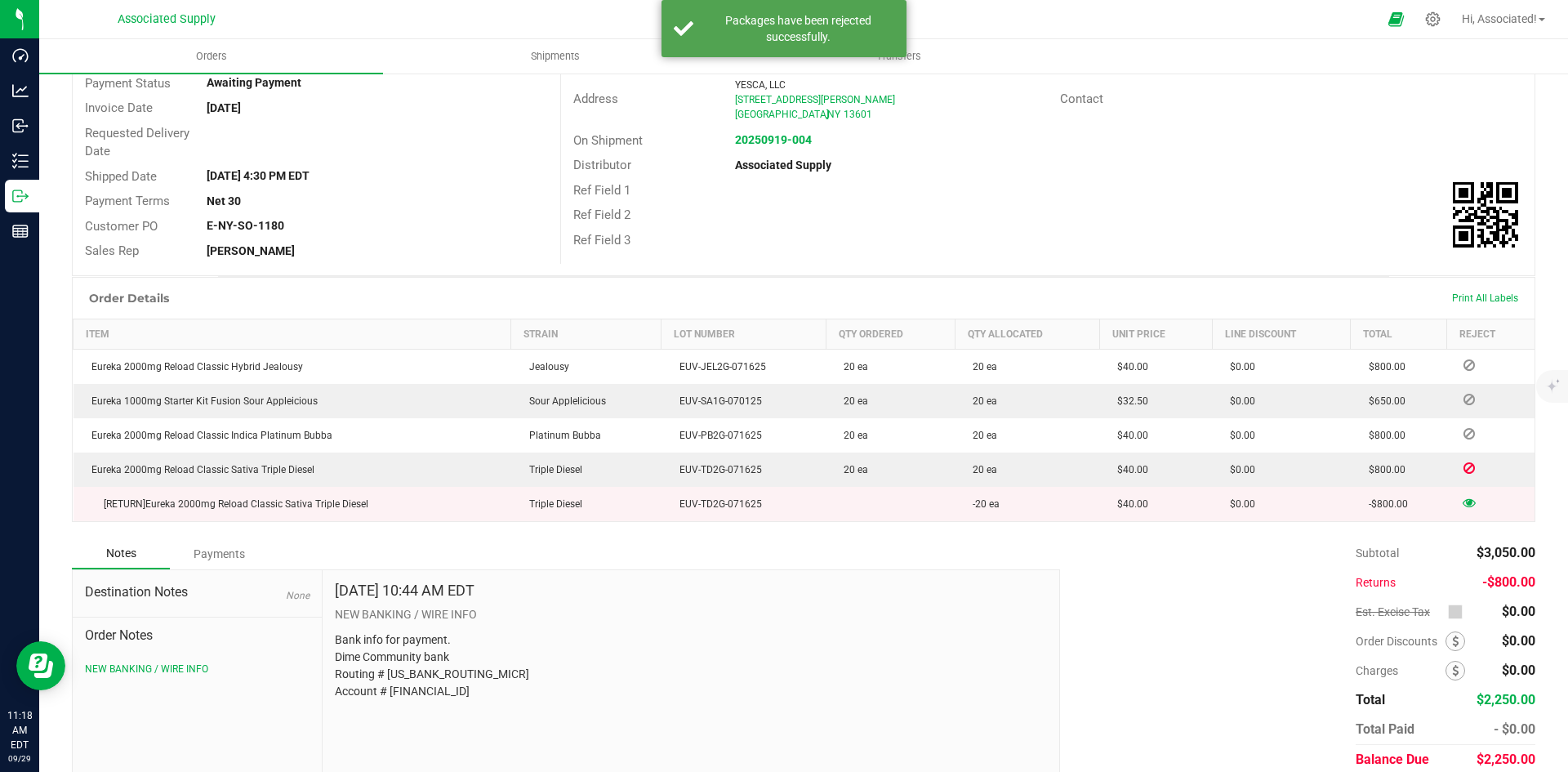
click at [1189, 599] on div "Subtotal $3,050.00 Returns -$800.00 Est. Excise Tax" at bounding box center [1291, 656] width 487 height 236
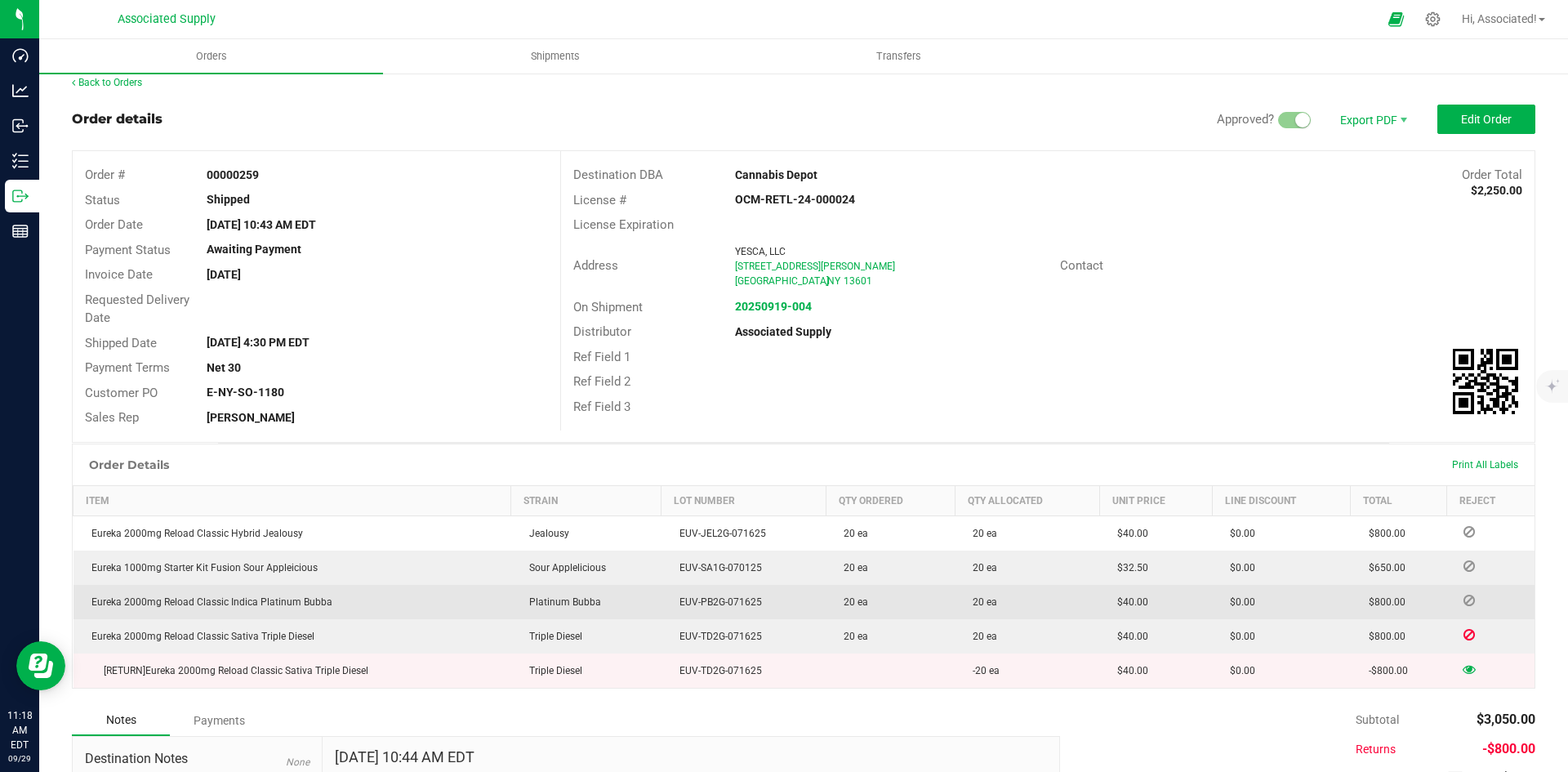
scroll to position [0, 0]
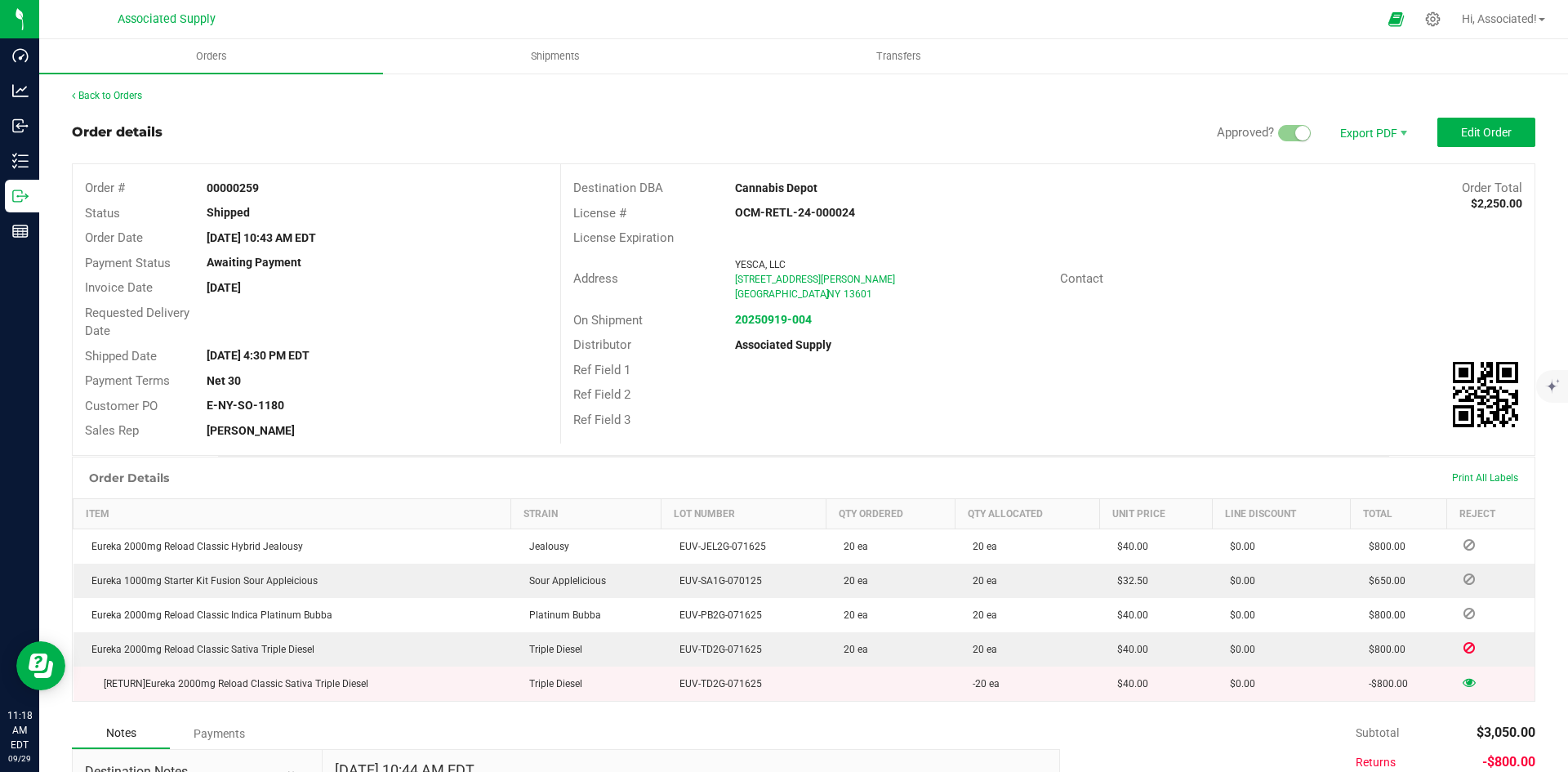
click at [235, 182] on strong "00000259" at bounding box center [233, 188] width 52 height 13
copy strong "00000259"
click at [422, 118] on div "Order details Approved? Export PDF Edit Order" at bounding box center [804, 132] width 1463 height 29
click at [113, 93] on link "Back to Orders" at bounding box center [108, 96] width 71 height 12
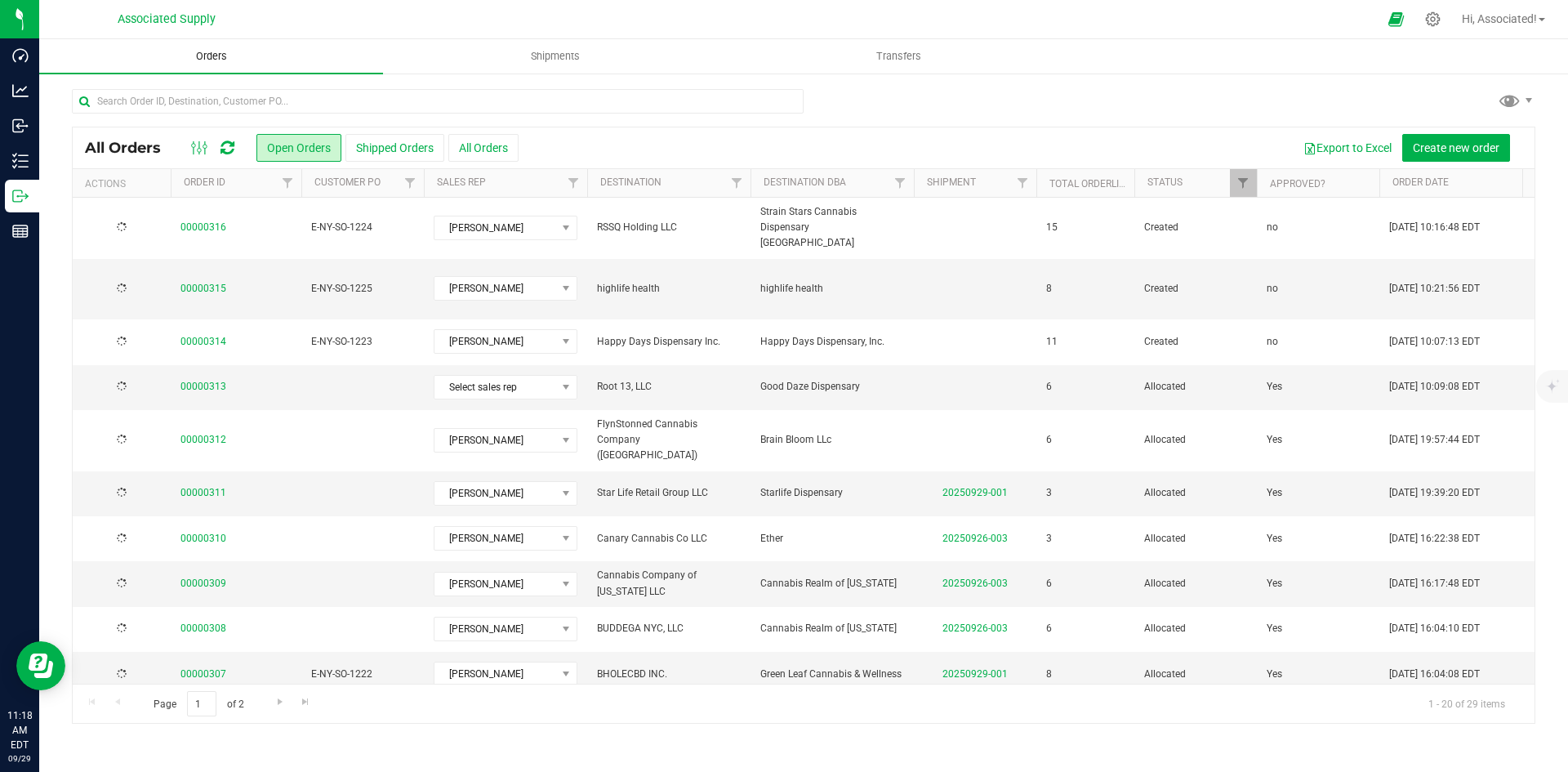
click at [208, 53] on span "Orders" at bounding box center [211, 56] width 75 height 15
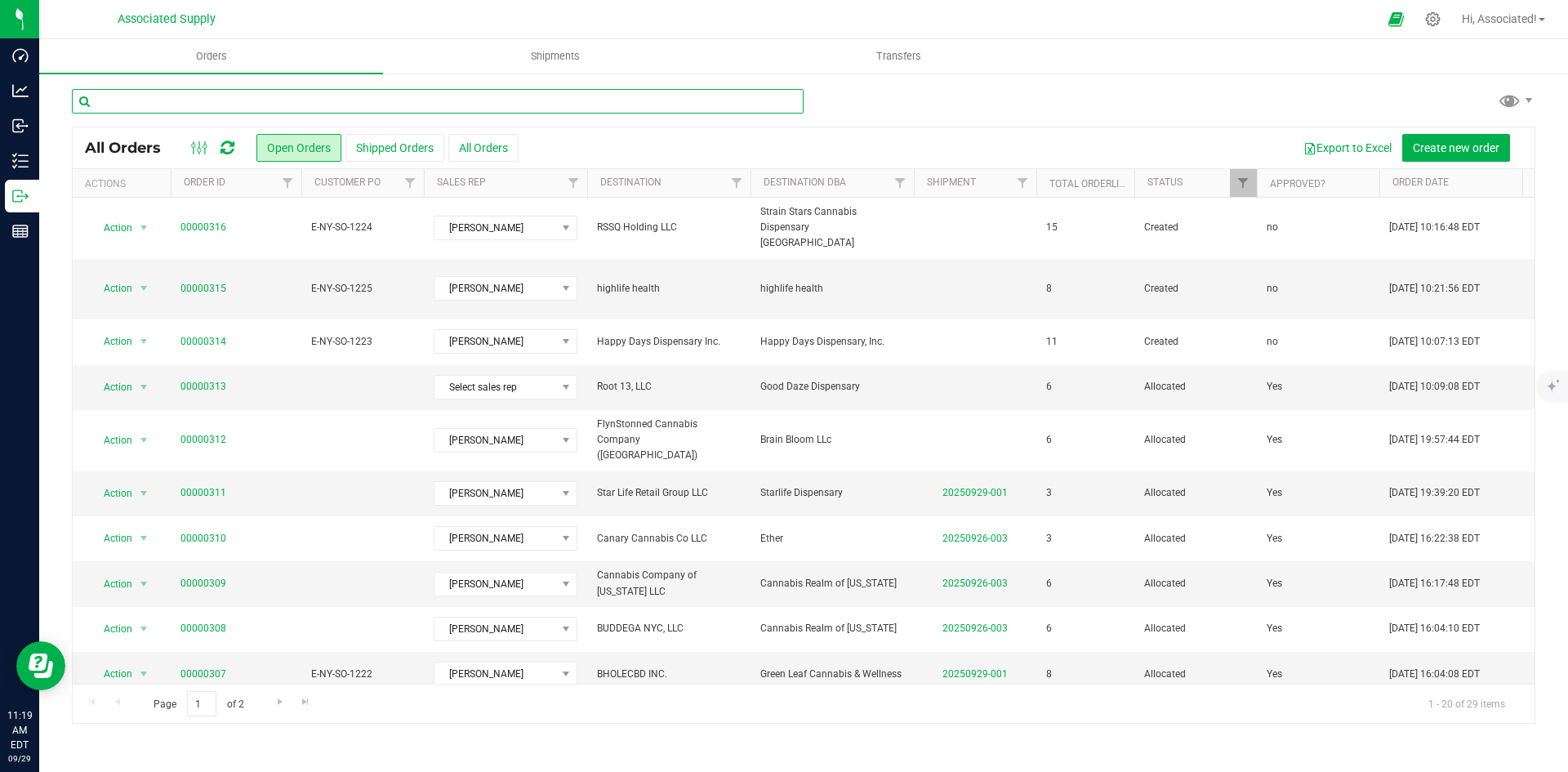
click at [207, 95] on input "text" at bounding box center [438, 101] width 732 height 24
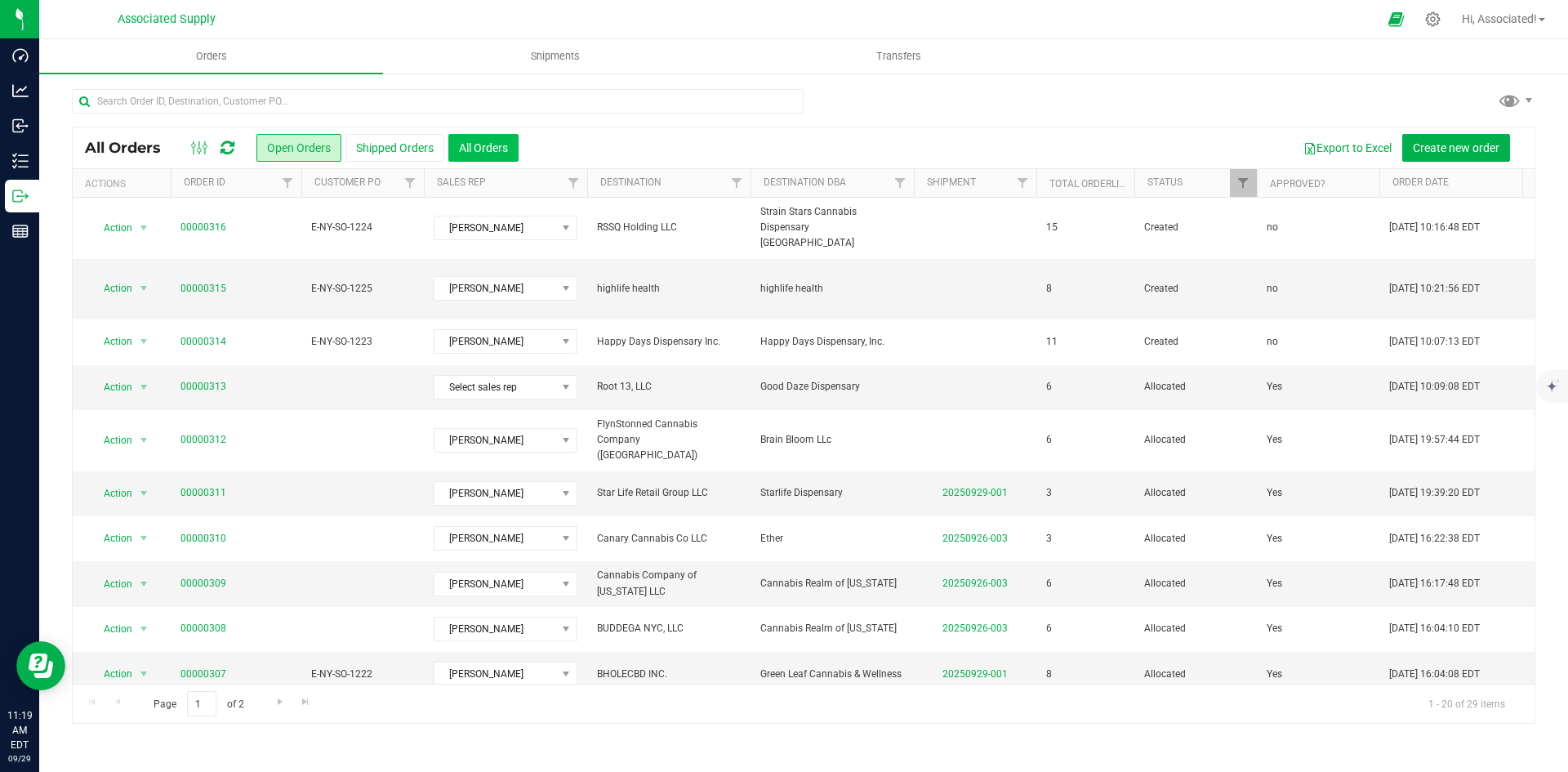
click at [486, 144] on button "All Orders" at bounding box center [484, 147] width 71 height 28
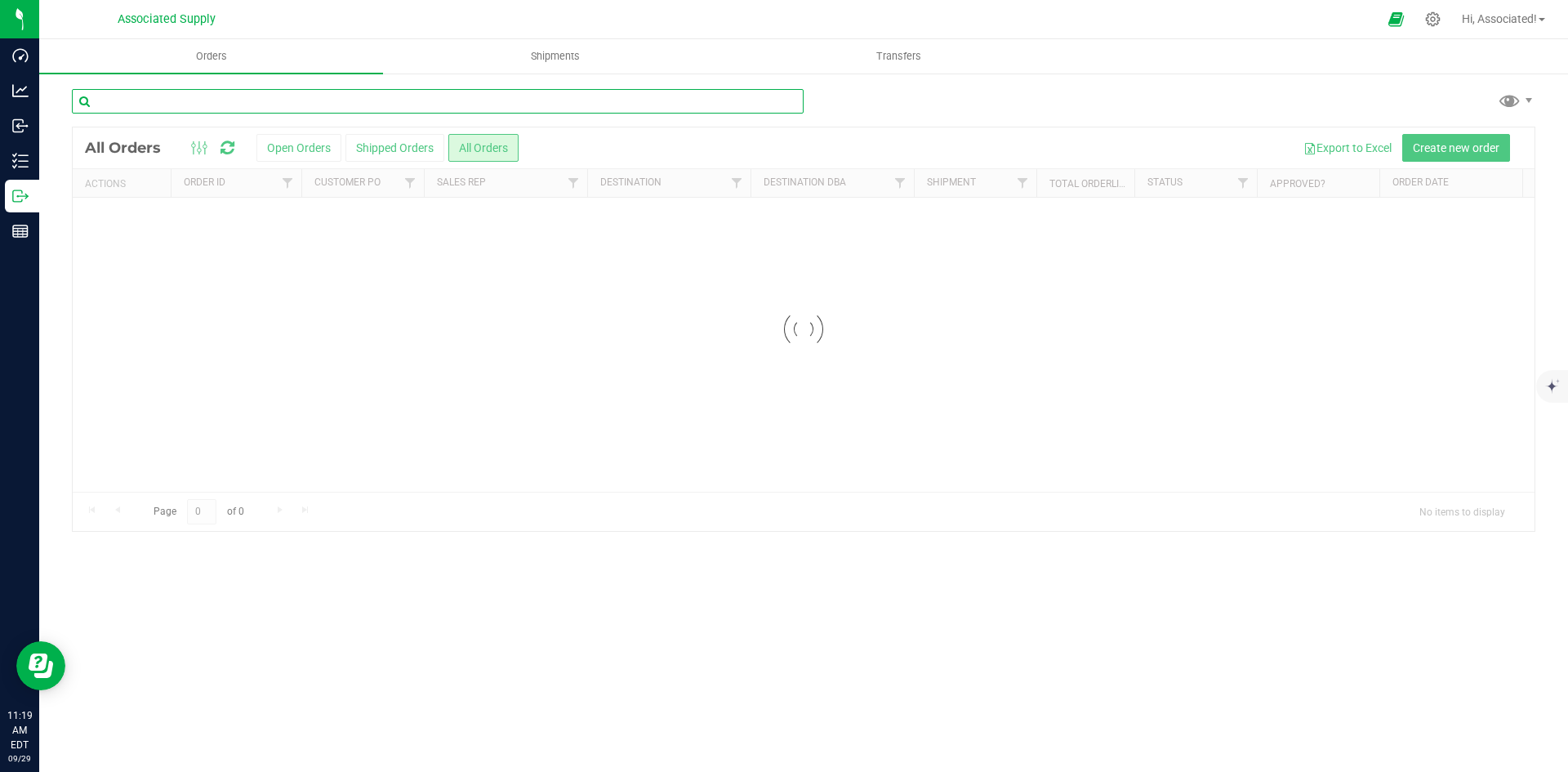
click at [312, 97] on input "text" at bounding box center [438, 101] width 732 height 24
paste input "00000259"
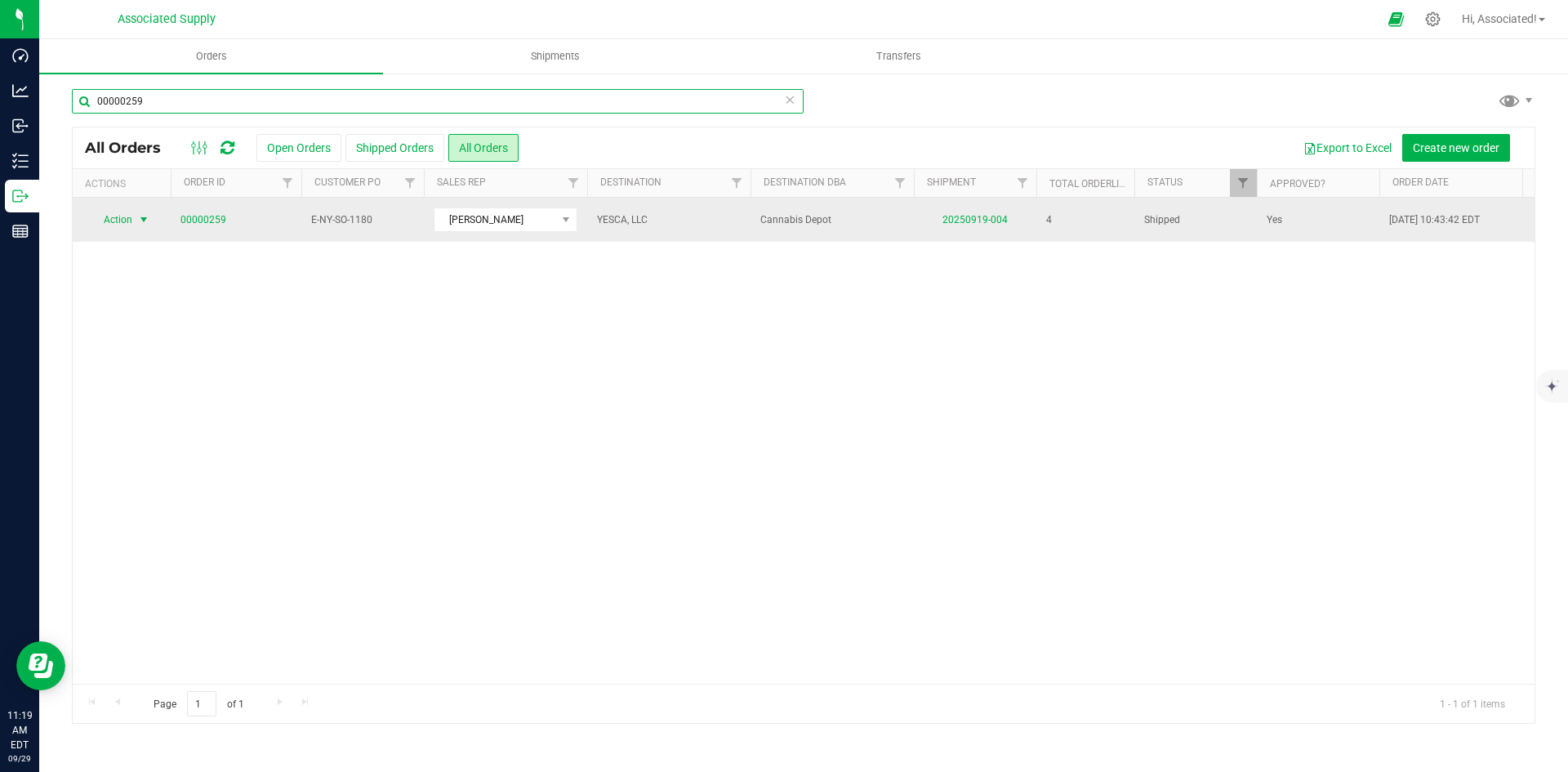
type input "00000259"
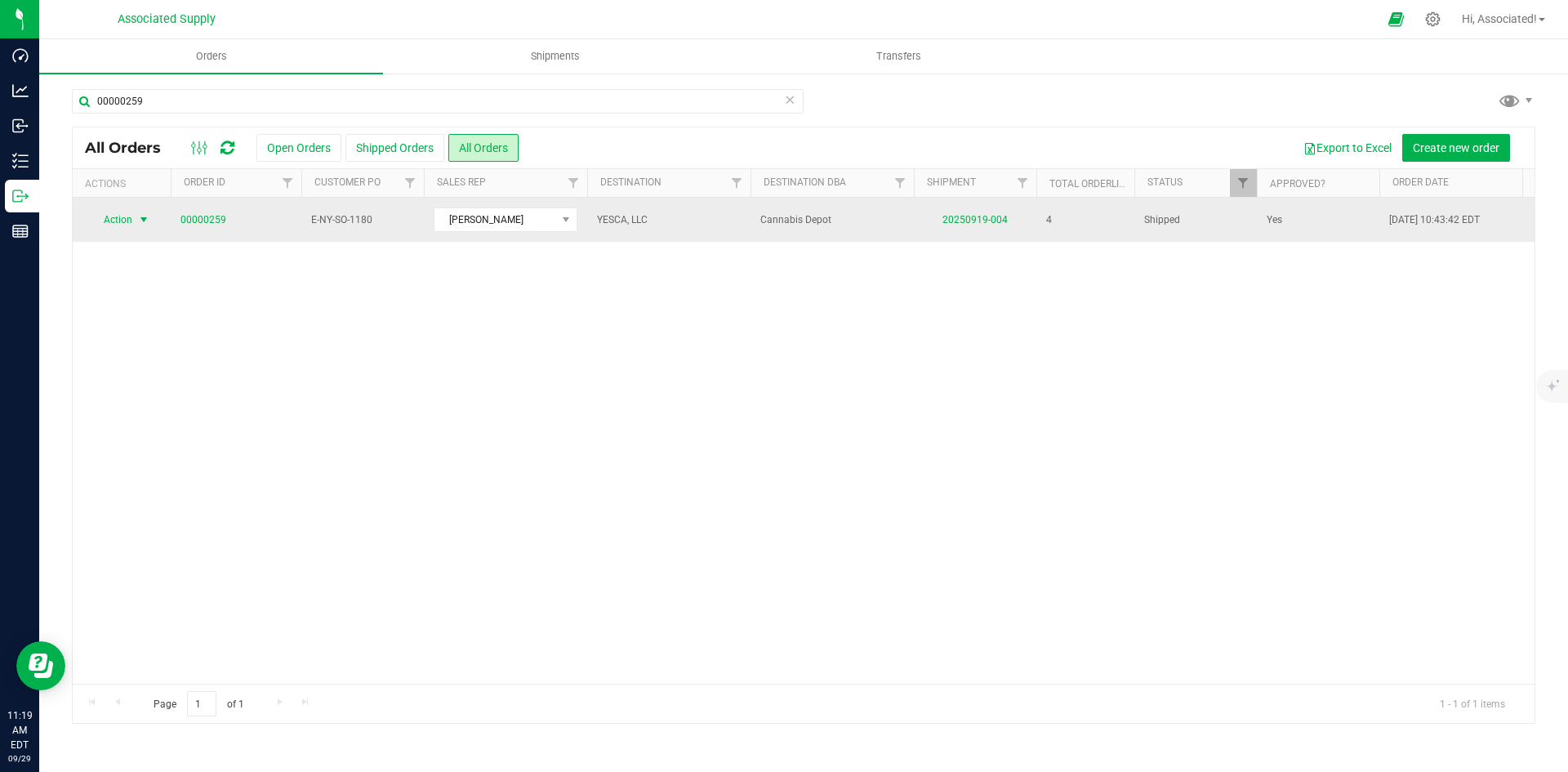
click at [144, 219] on span "select" at bounding box center [144, 220] width 13 height 13
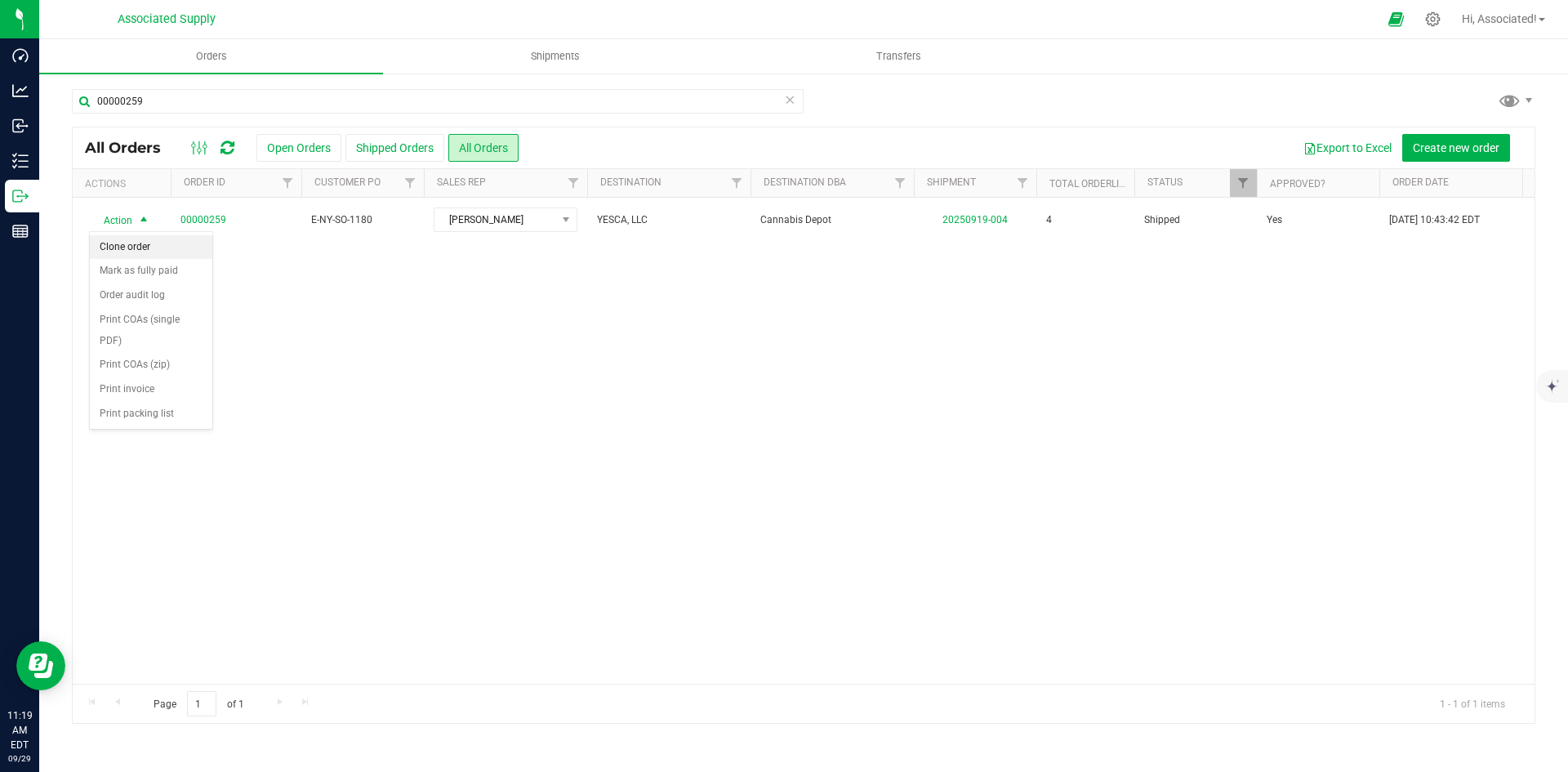
click at [143, 242] on li "Clone order" at bounding box center [151, 247] width 123 height 24
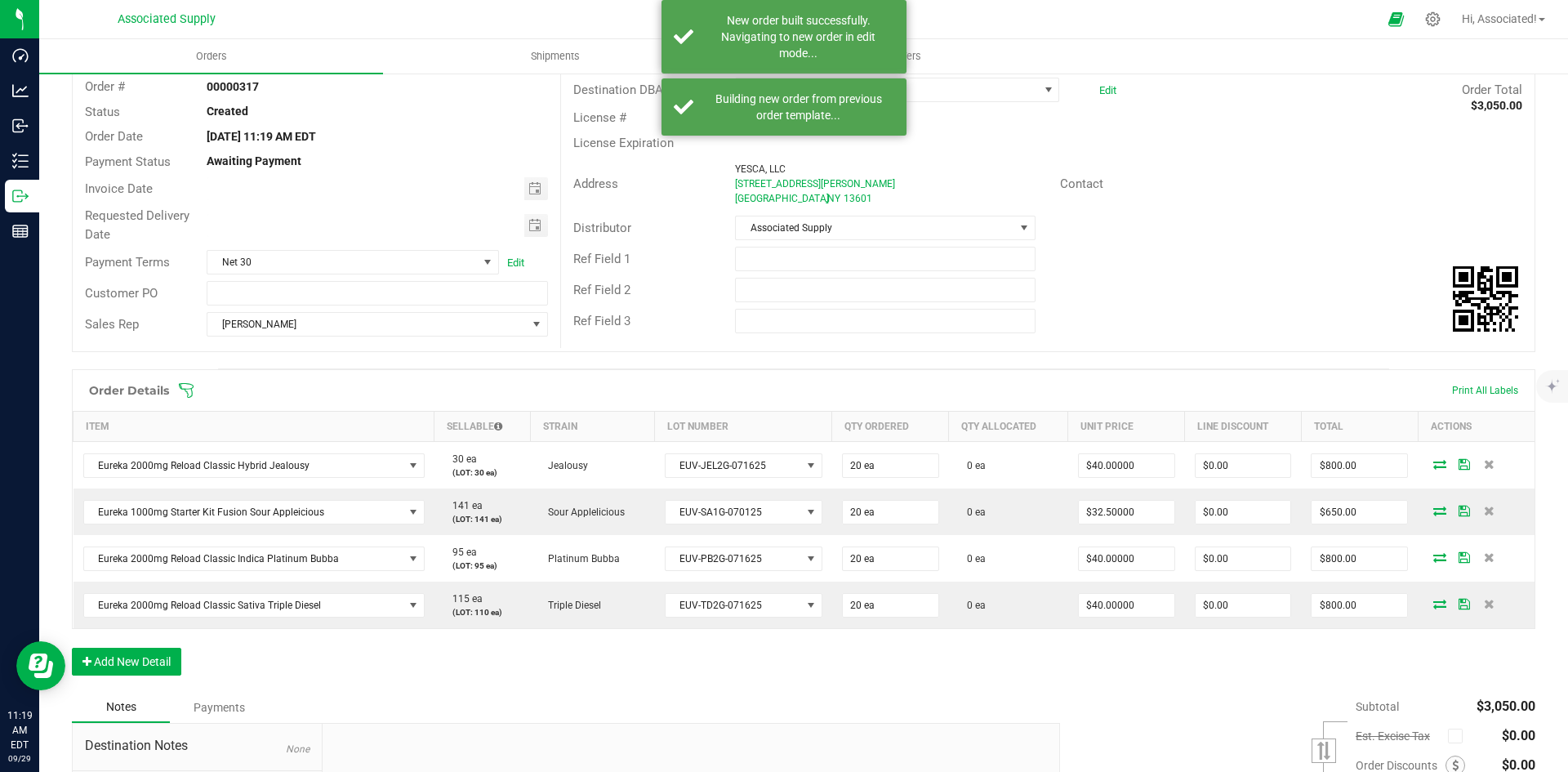
scroll to position [245, 0]
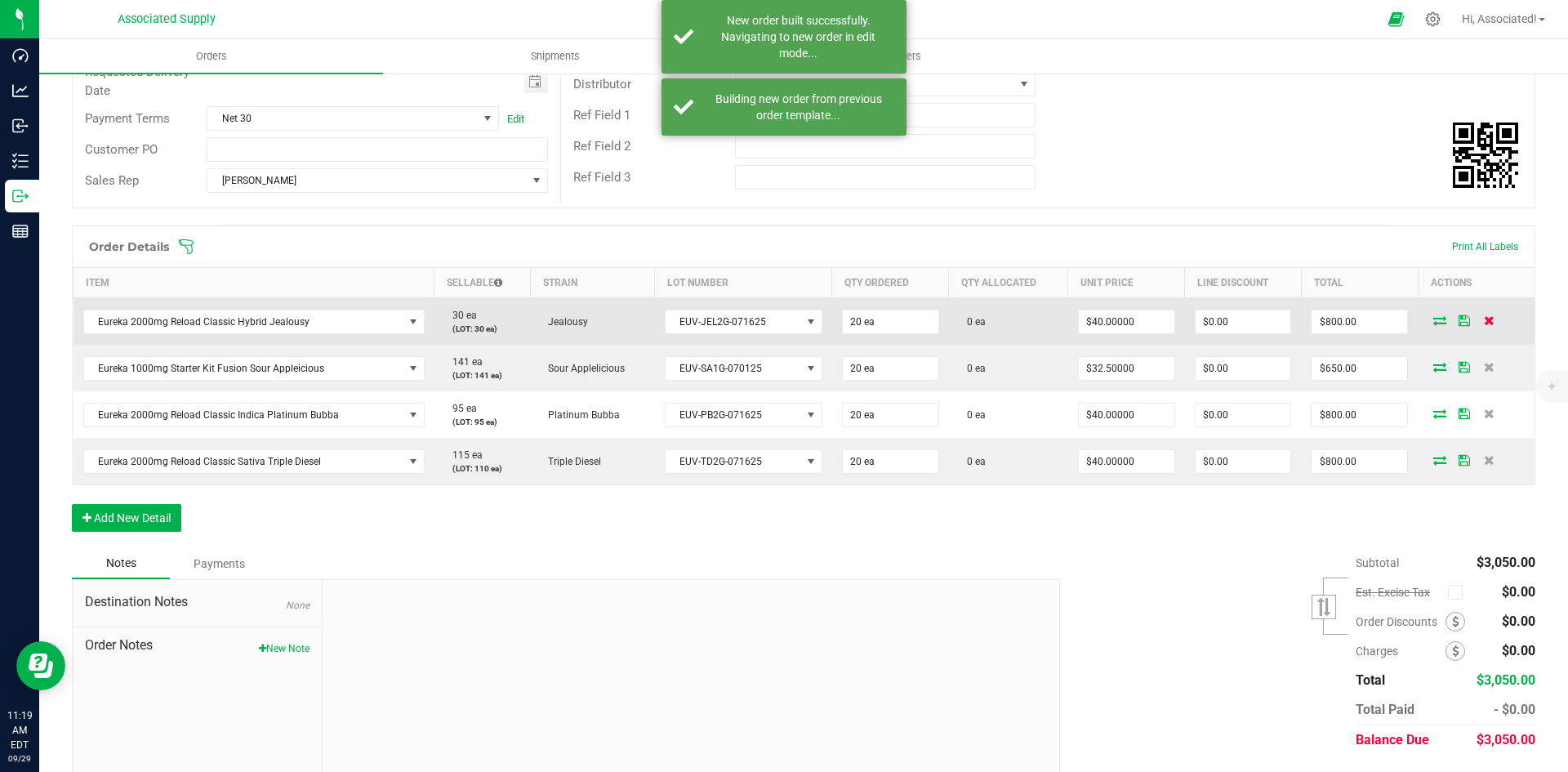
click at [1484, 322] on icon at bounding box center [1489, 320] width 11 height 10
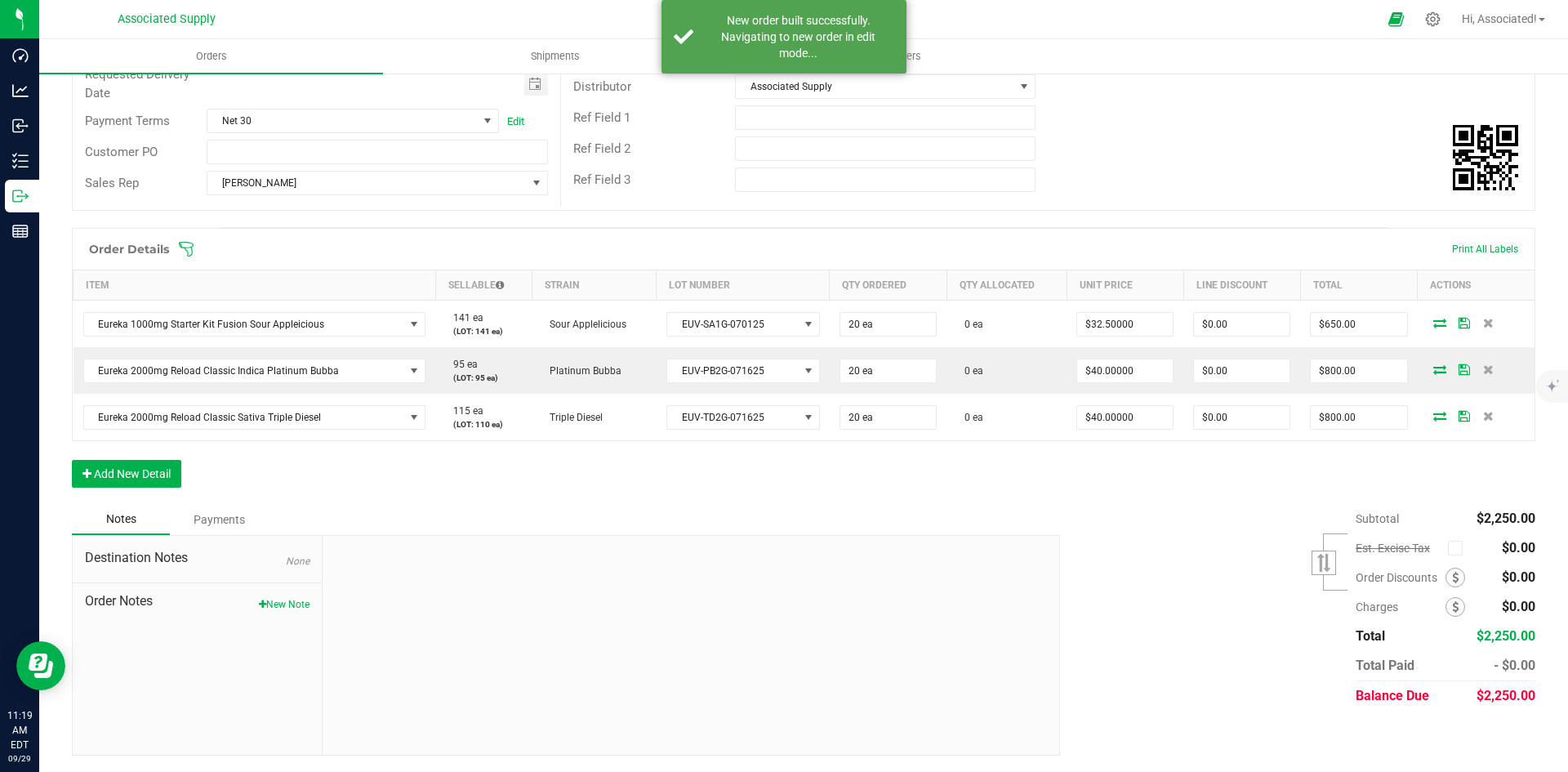
click at [1483, 322] on icon at bounding box center [1488, 323] width 11 height 10
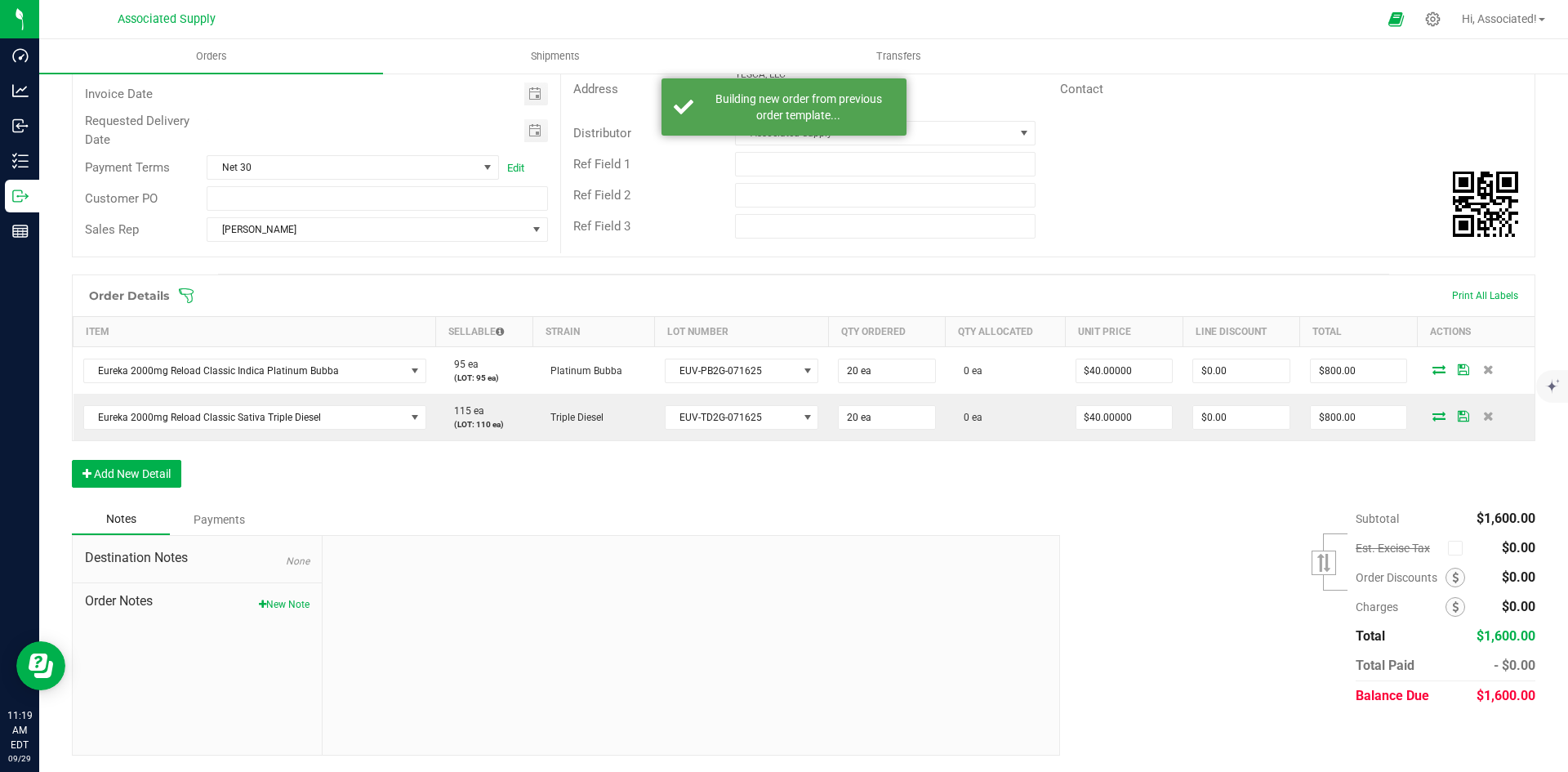
scroll to position [196, 0]
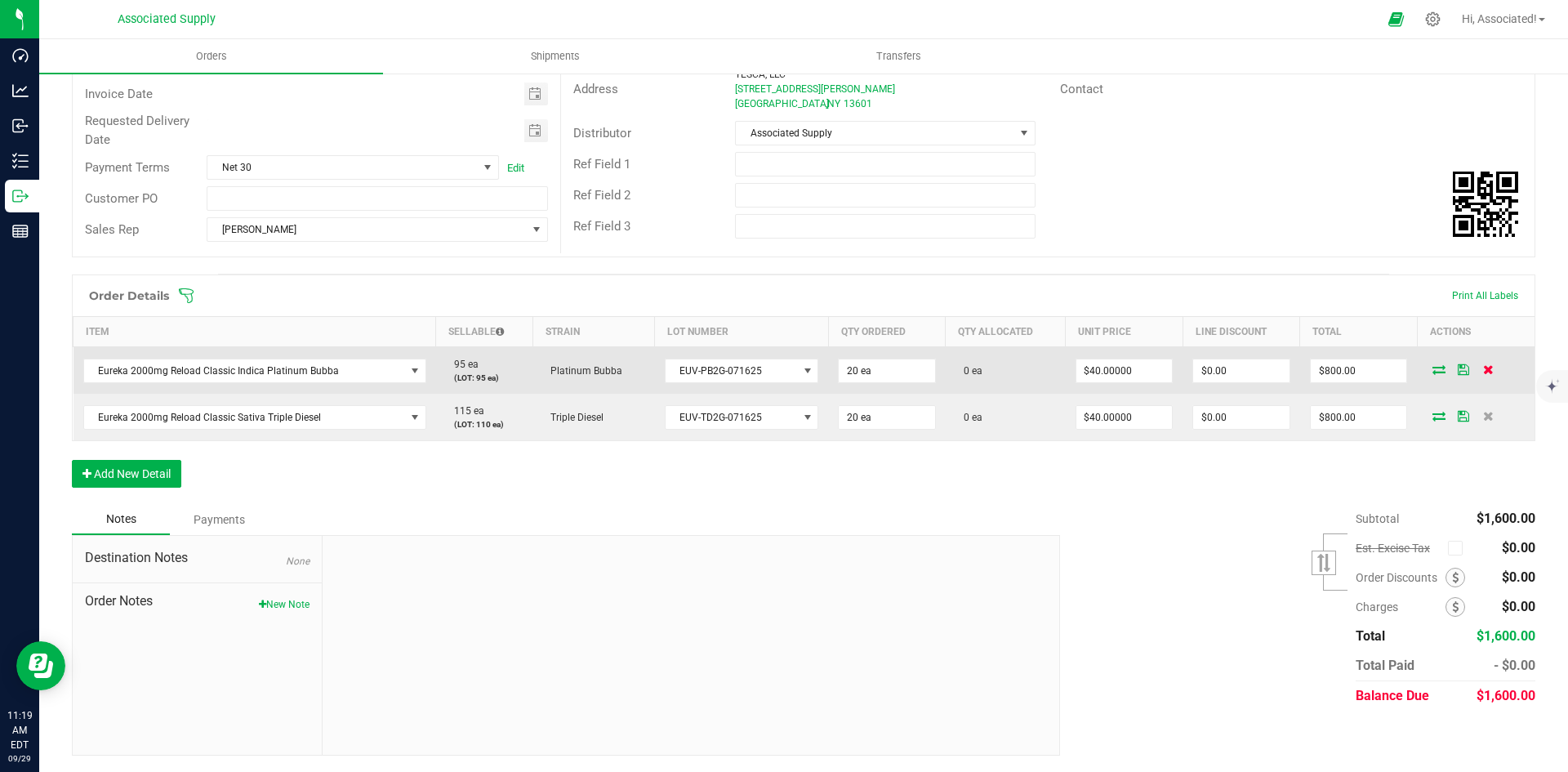
click at [1483, 367] on icon at bounding box center [1488, 370] width 11 height 10
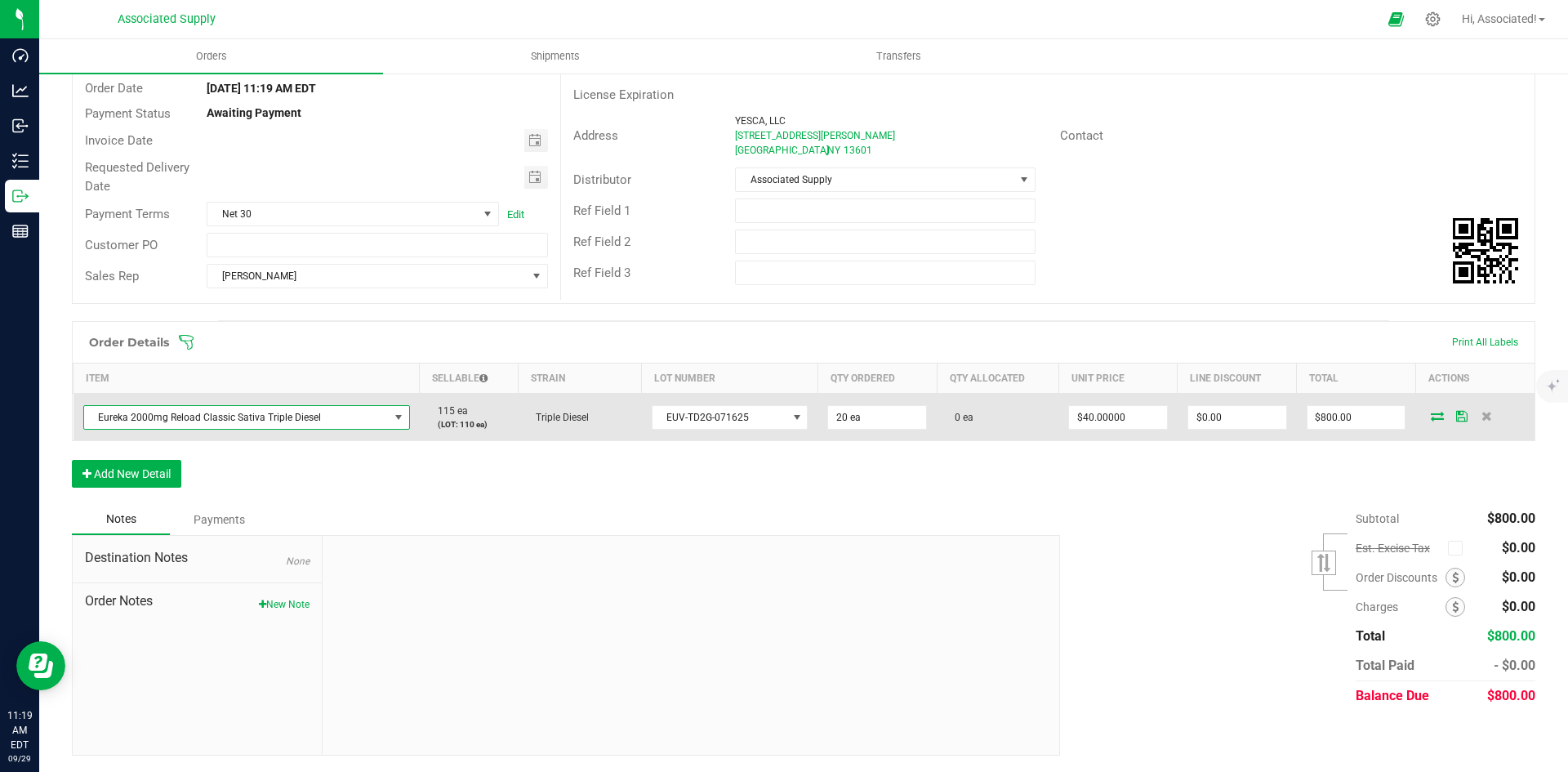
click at [396, 416] on span "NO DATA FOUND" at bounding box center [399, 418] width 13 height 13
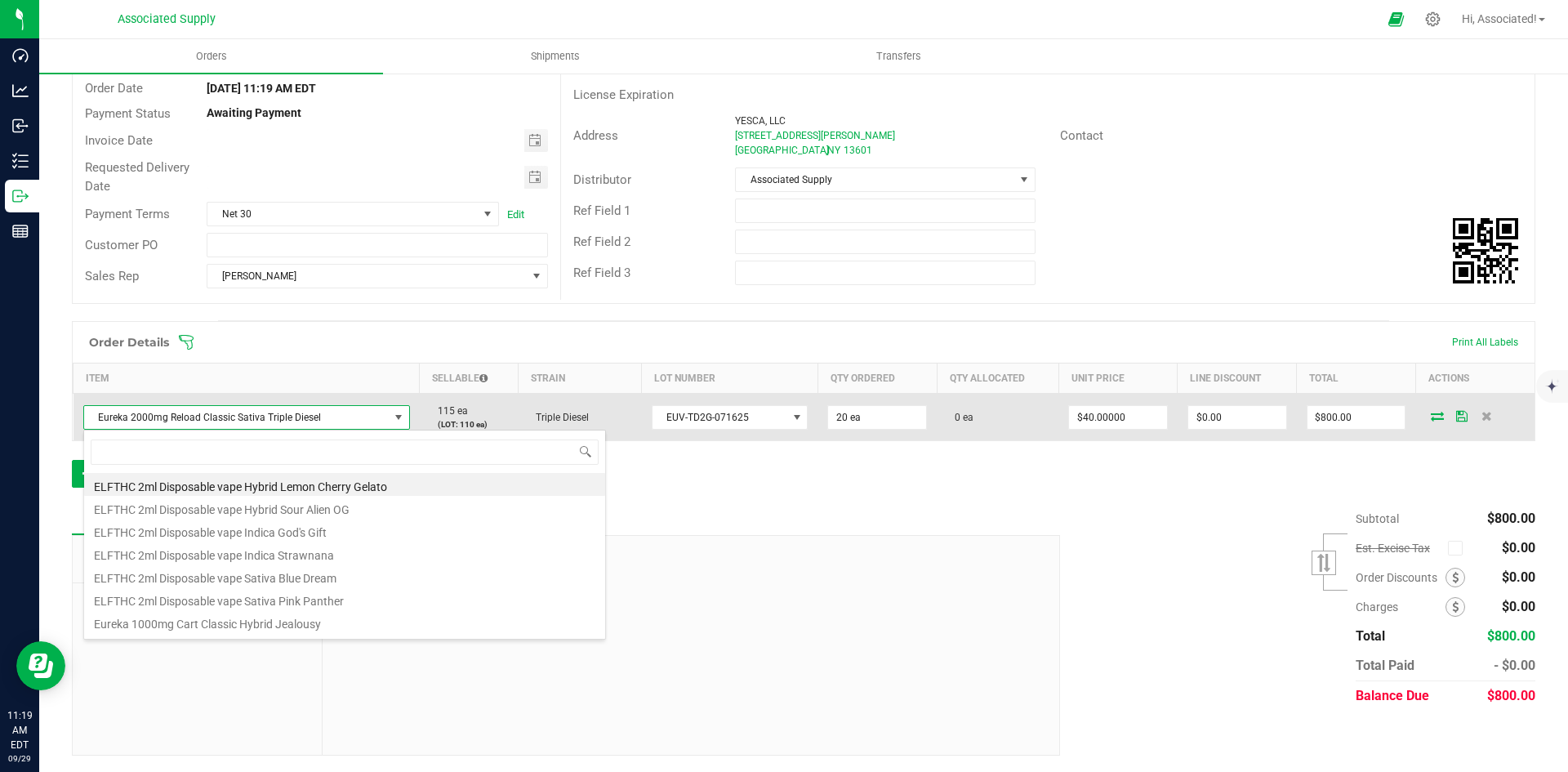
scroll to position [24, 321]
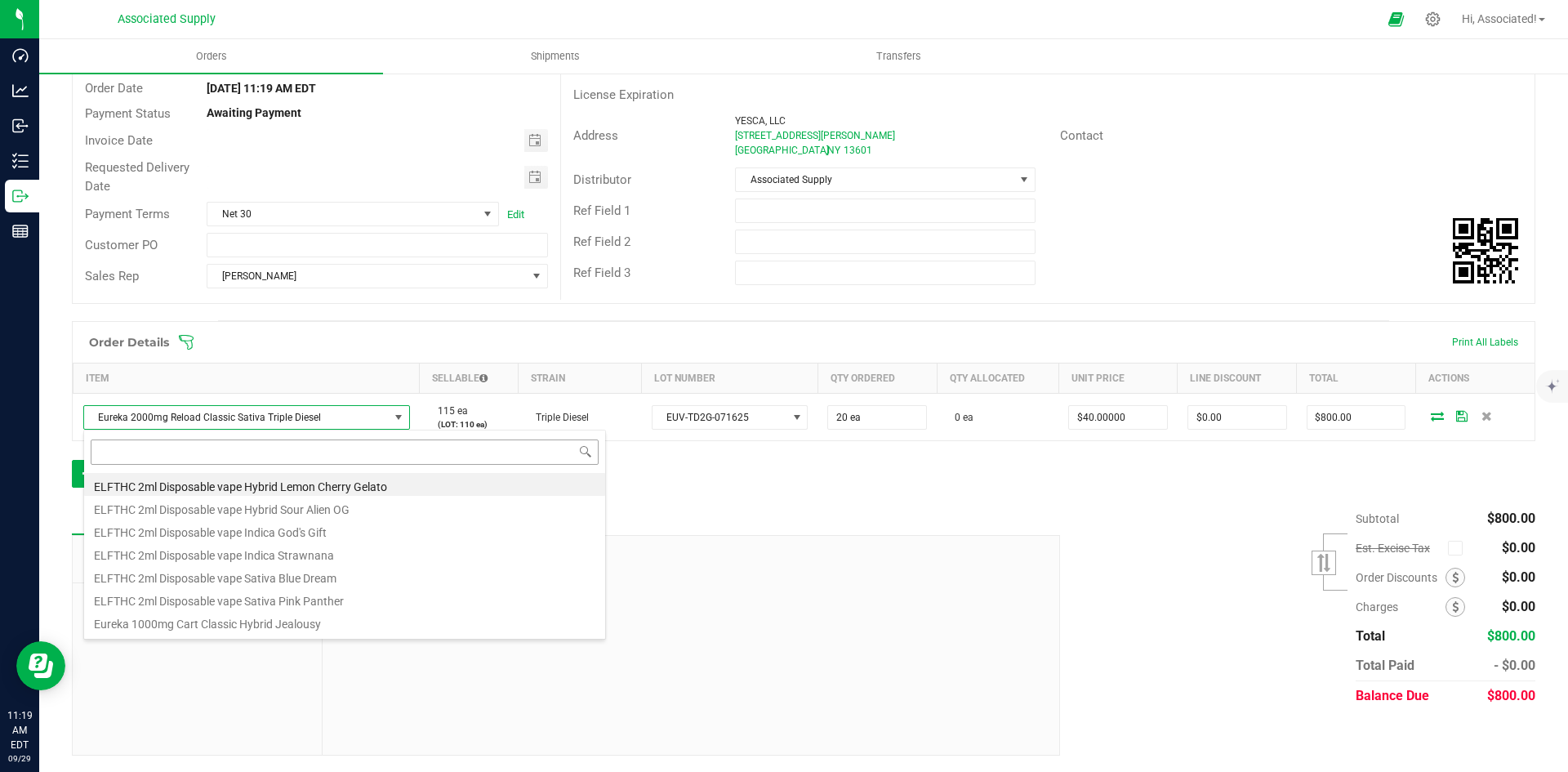
click at [275, 444] on input at bounding box center [344, 452] width 508 height 25
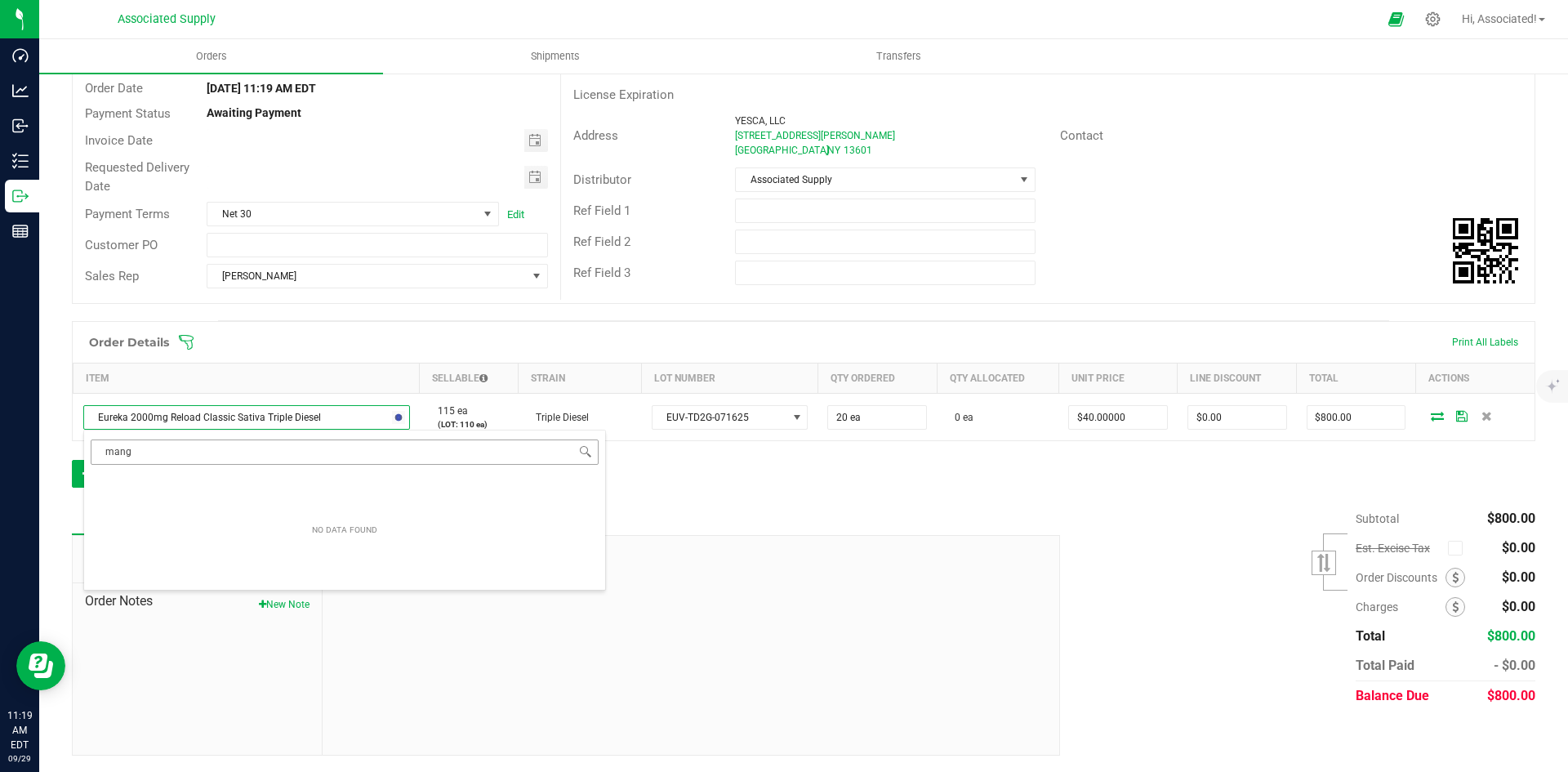
type input "mango"
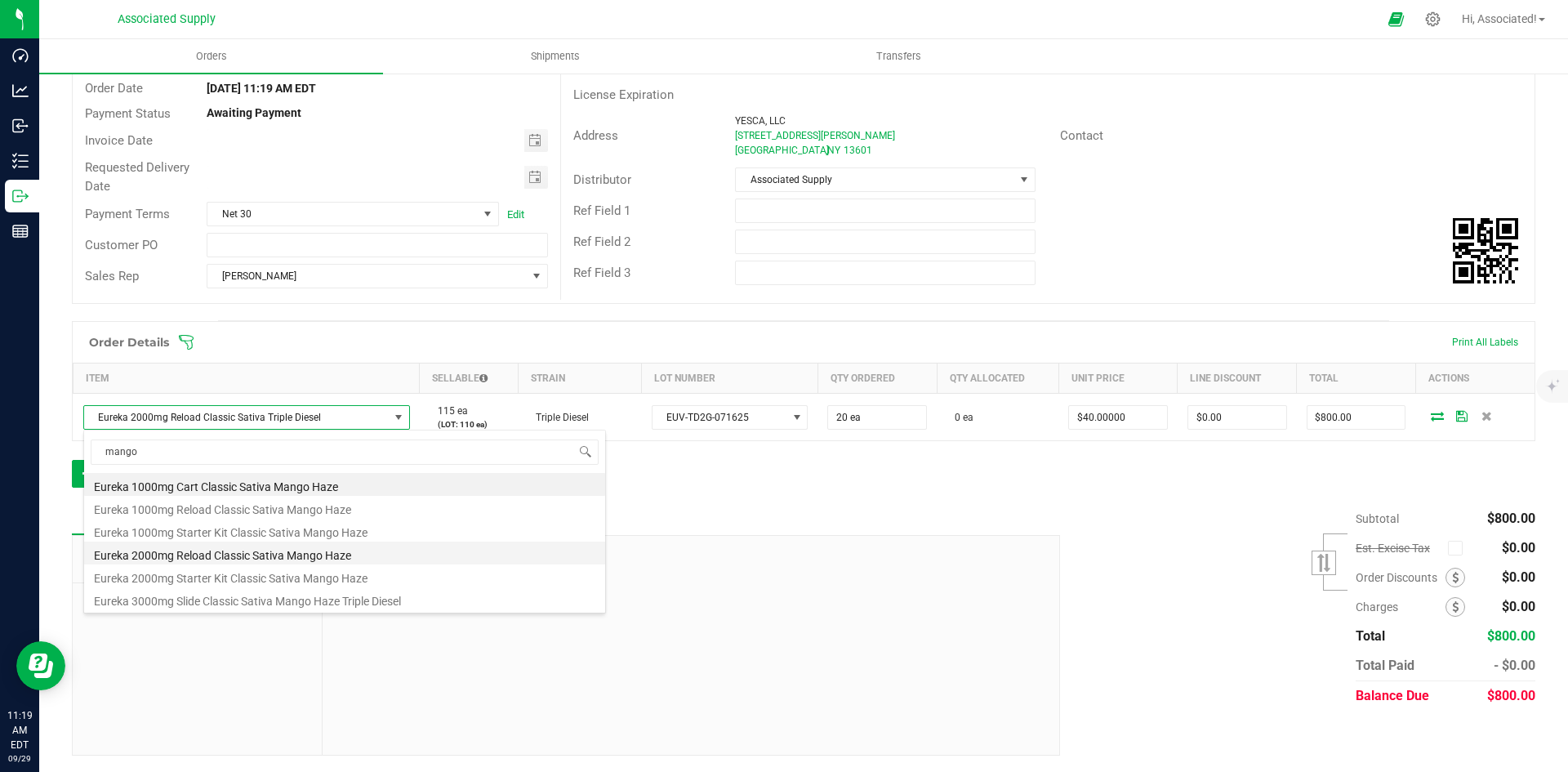
click at [230, 558] on li "Eureka 2000mg Reload Classic Sativa Mango Haze" at bounding box center [344, 553] width 521 height 23
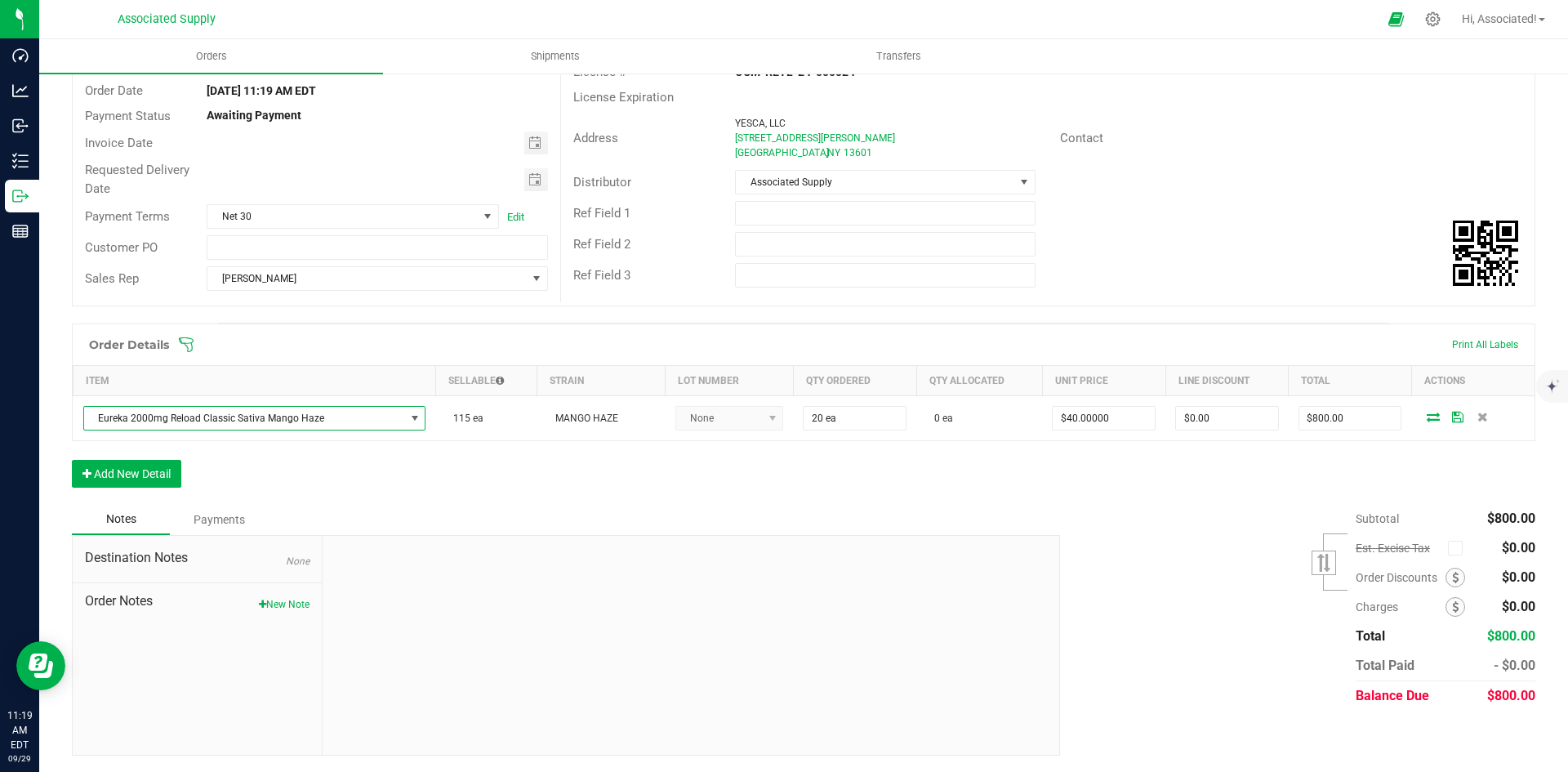
scroll to position [147, 0]
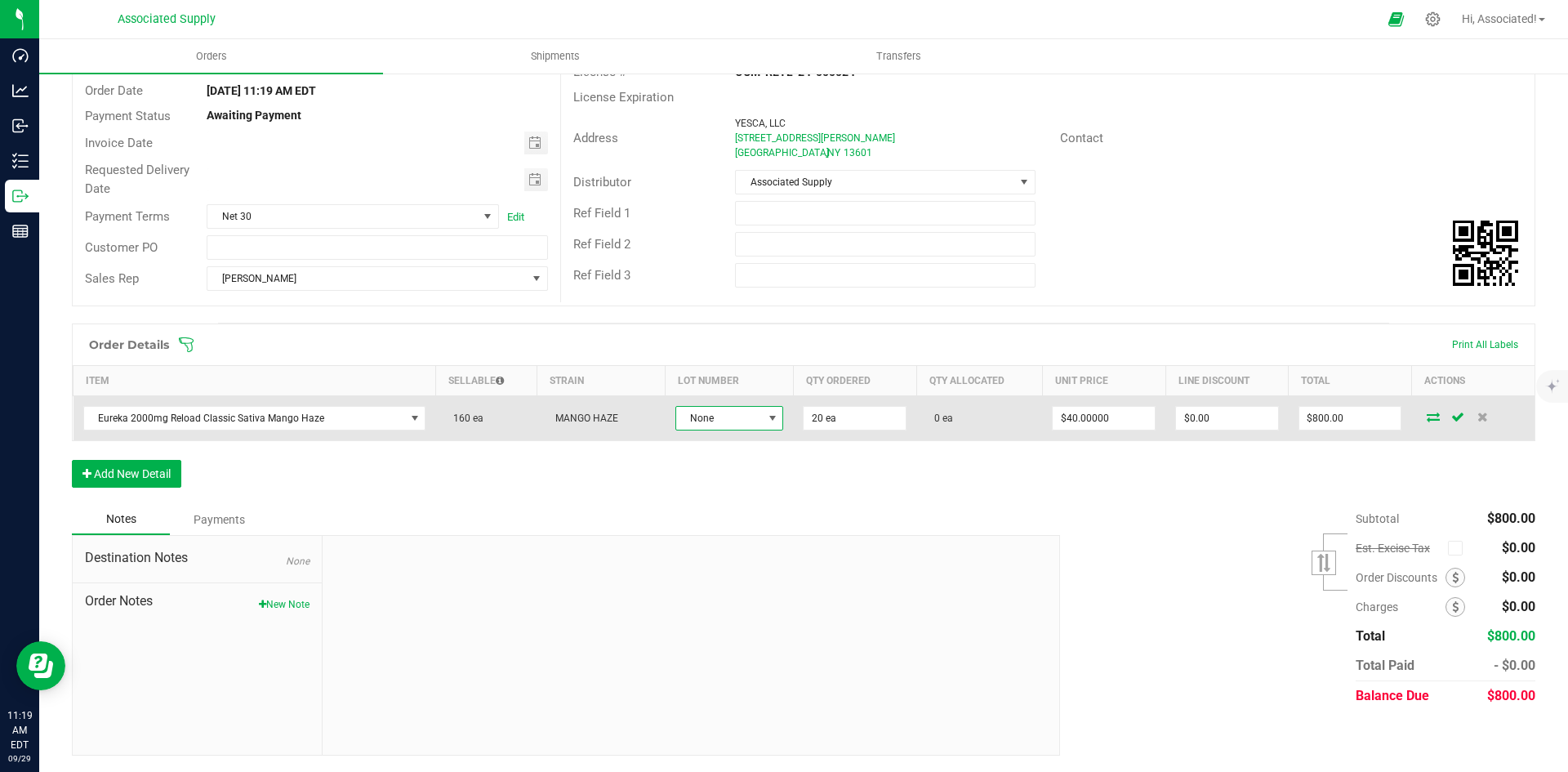
click at [766, 415] on span at bounding box center [773, 418] width 13 height 13
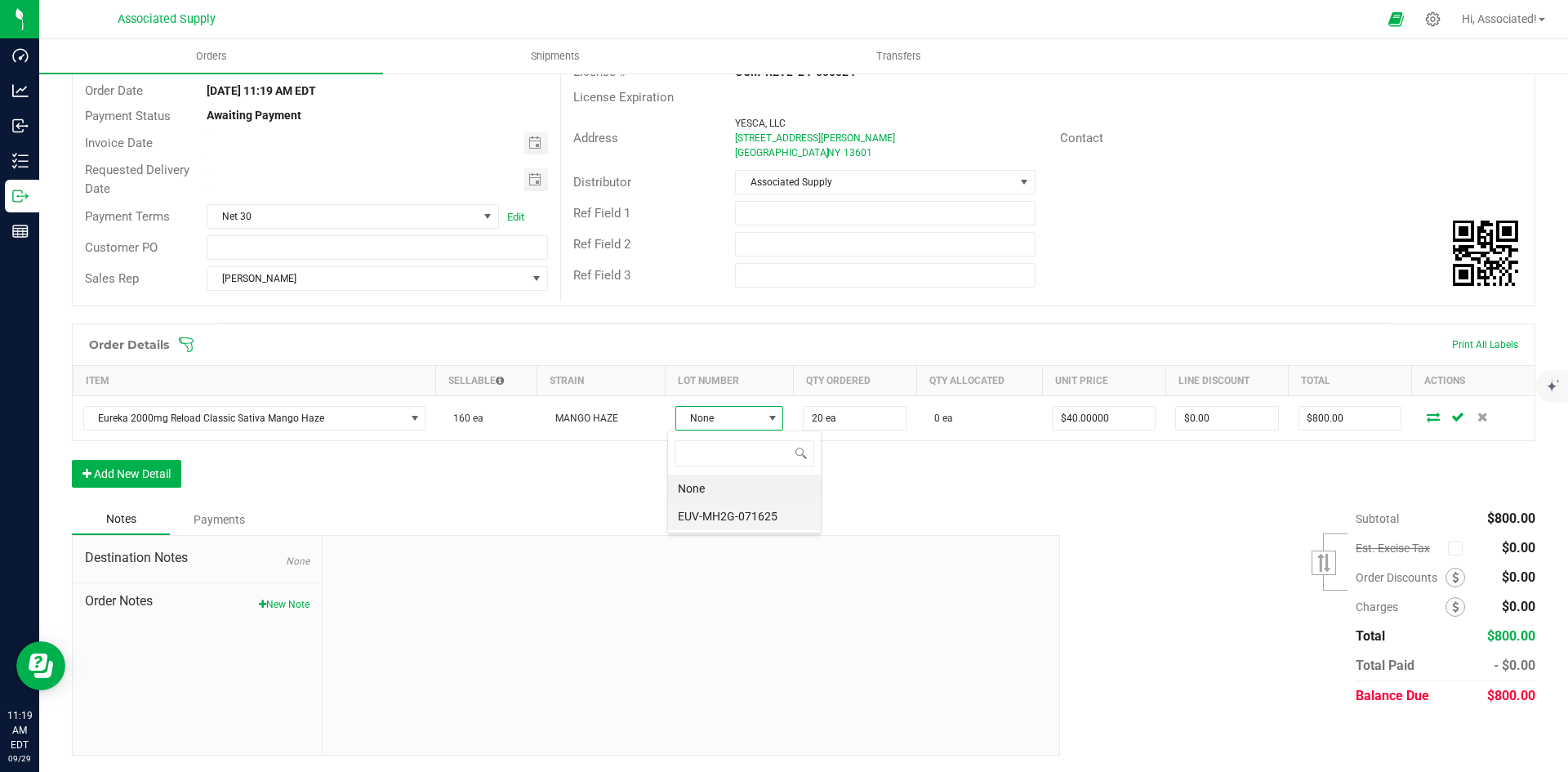
click at [747, 517] on li "EUV-MH2G-071625" at bounding box center [744, 516] width 153 height 28
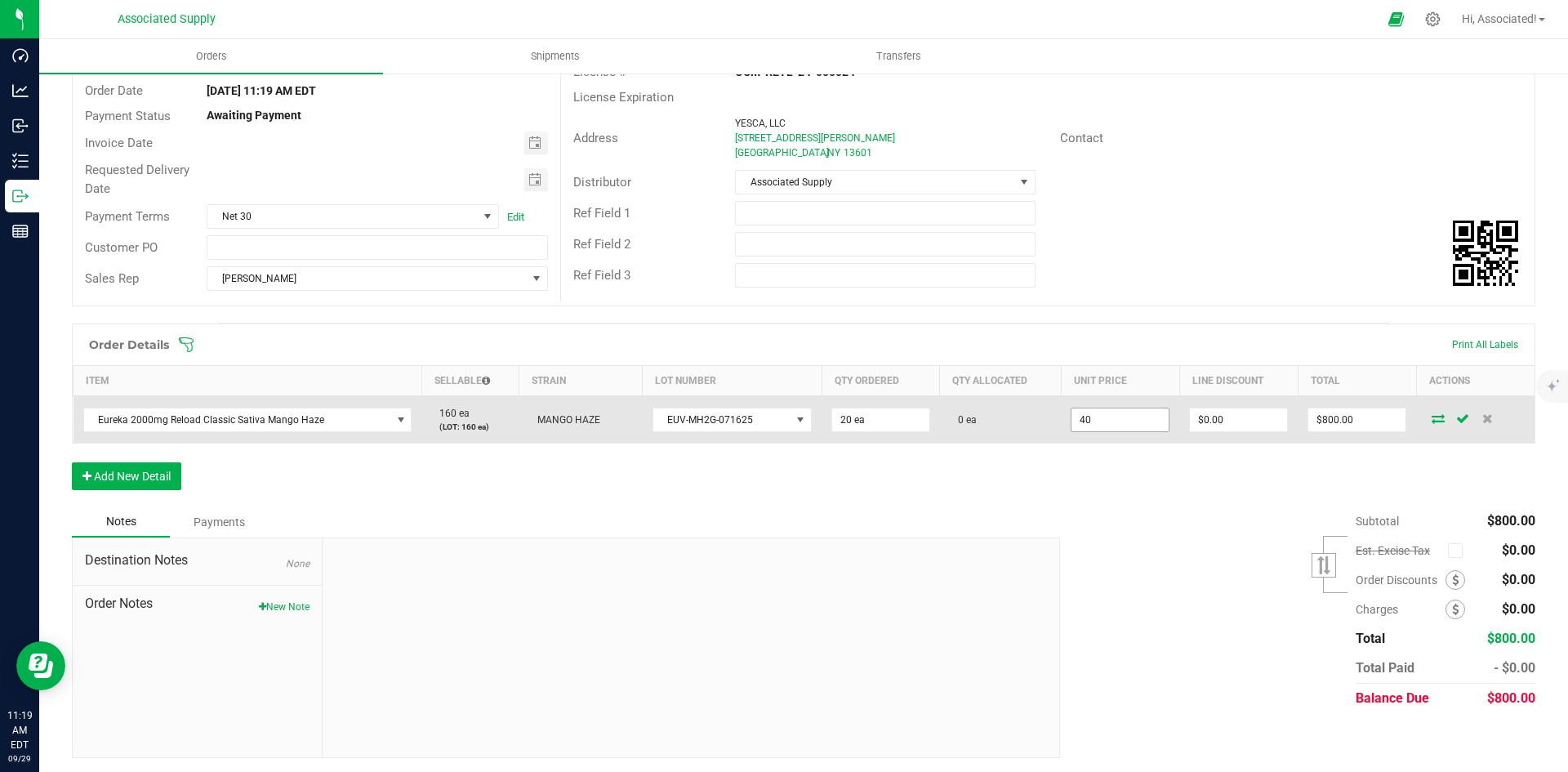
click at [1099, 420] on input "40" at bounding box center [1120, 419] width 97 height 23
click at [1112, 420] on input "40" at bounding box center [1120, 419] width 97 height 23
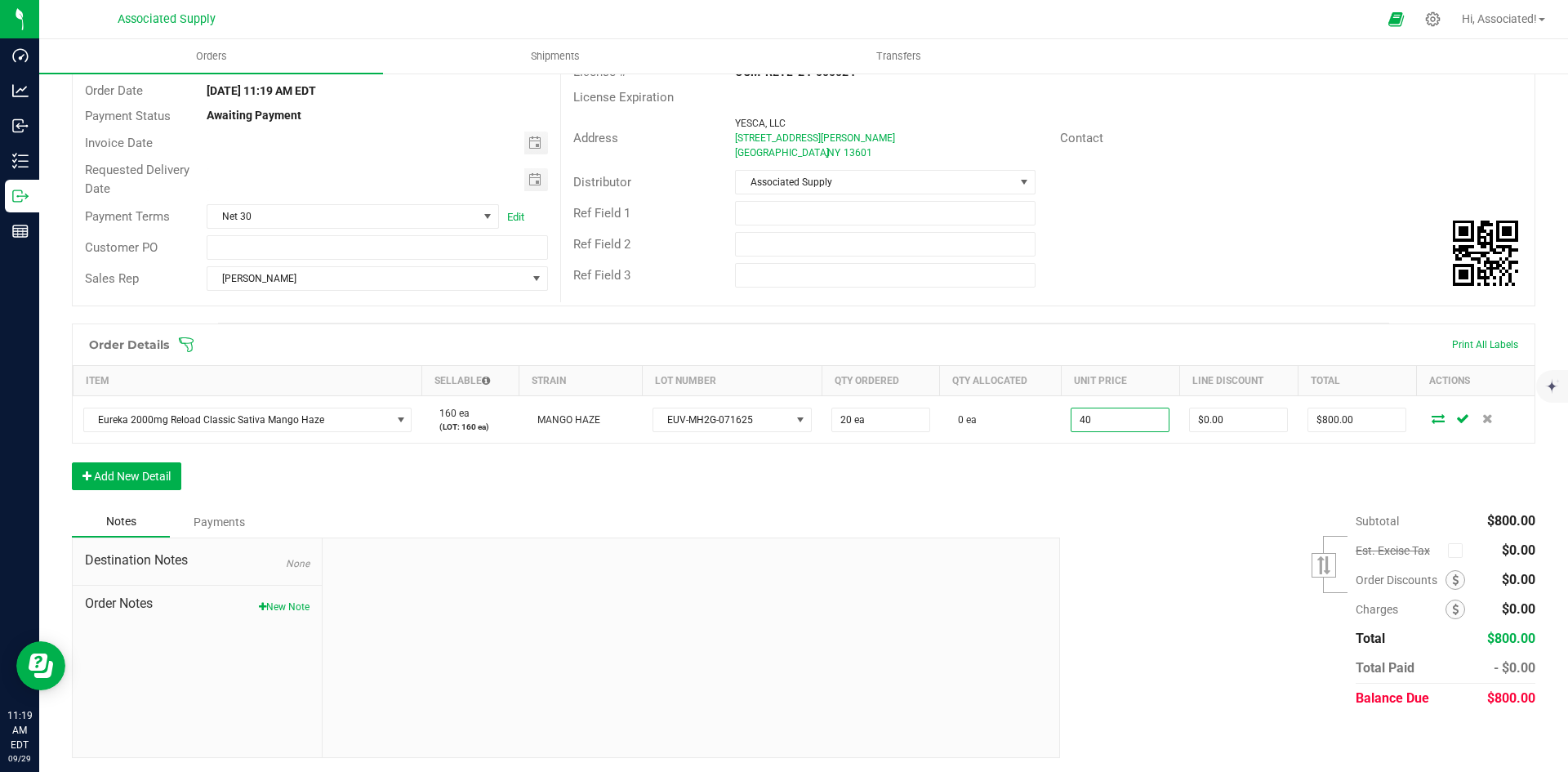
type input "$40.00000"
click at [1172, 511] on div "Subtotal $800.00 Est. Excise Tax" at bounding box center [1291, 610] width 487 height 207
click at [1145, 528] on div "Subtotal $800.00 Est. Excise Tax" at bounding box center [1291, 610] width 487 height 207
click at [640, 476] on div "Order Details Print All Labels Item Sellable Strain Lot Number Qty Ordered Qty …" at bounding box center [804, 415] width 1463 height 183
click at [275, 604] on button "New Note" at bounding box center [284, 607] width 50 height 15
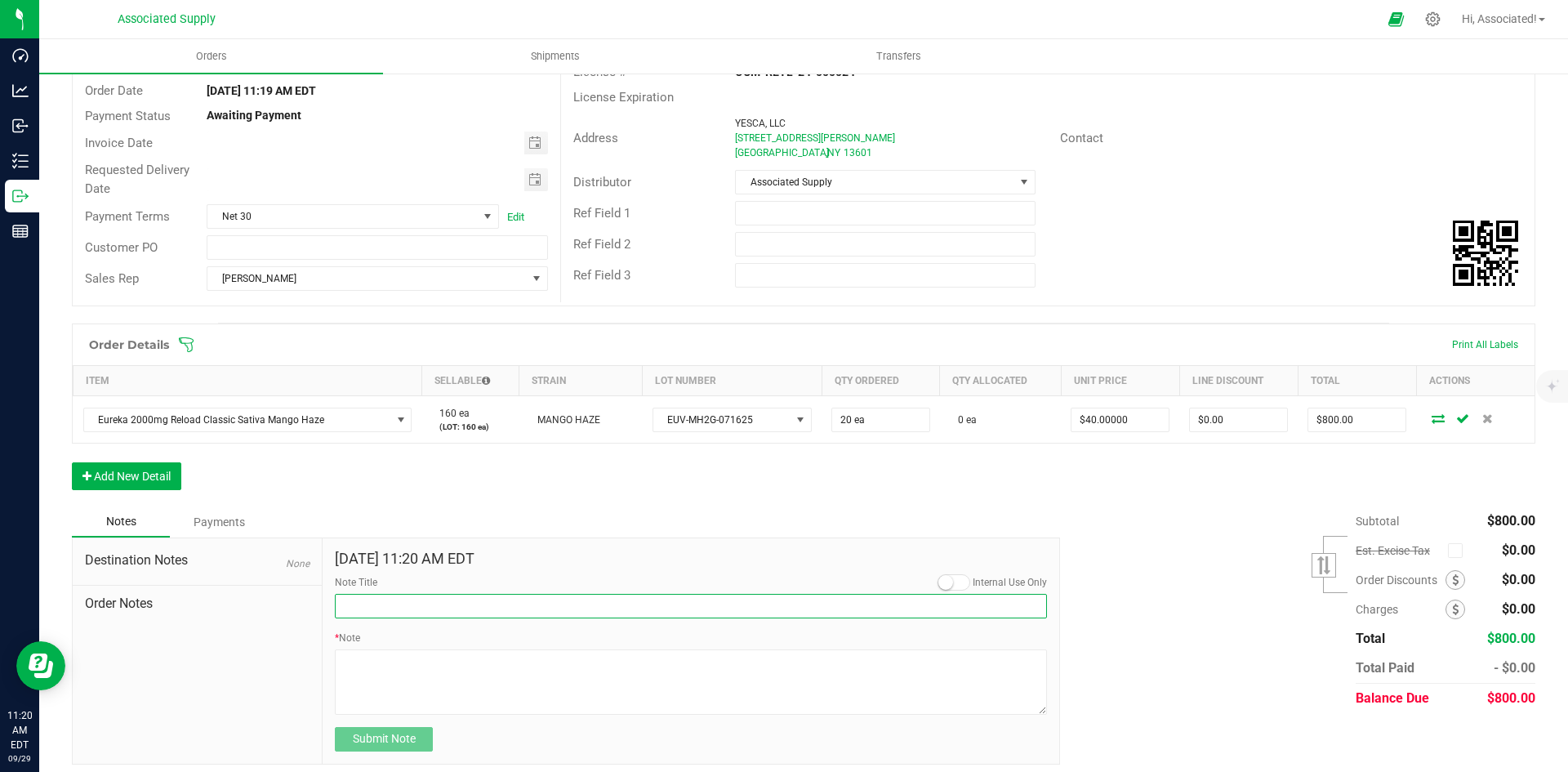
click at [486, 605] on input "Note Title" at bounding box center [691, 606] width 712 height 24
type input "Order Correction"
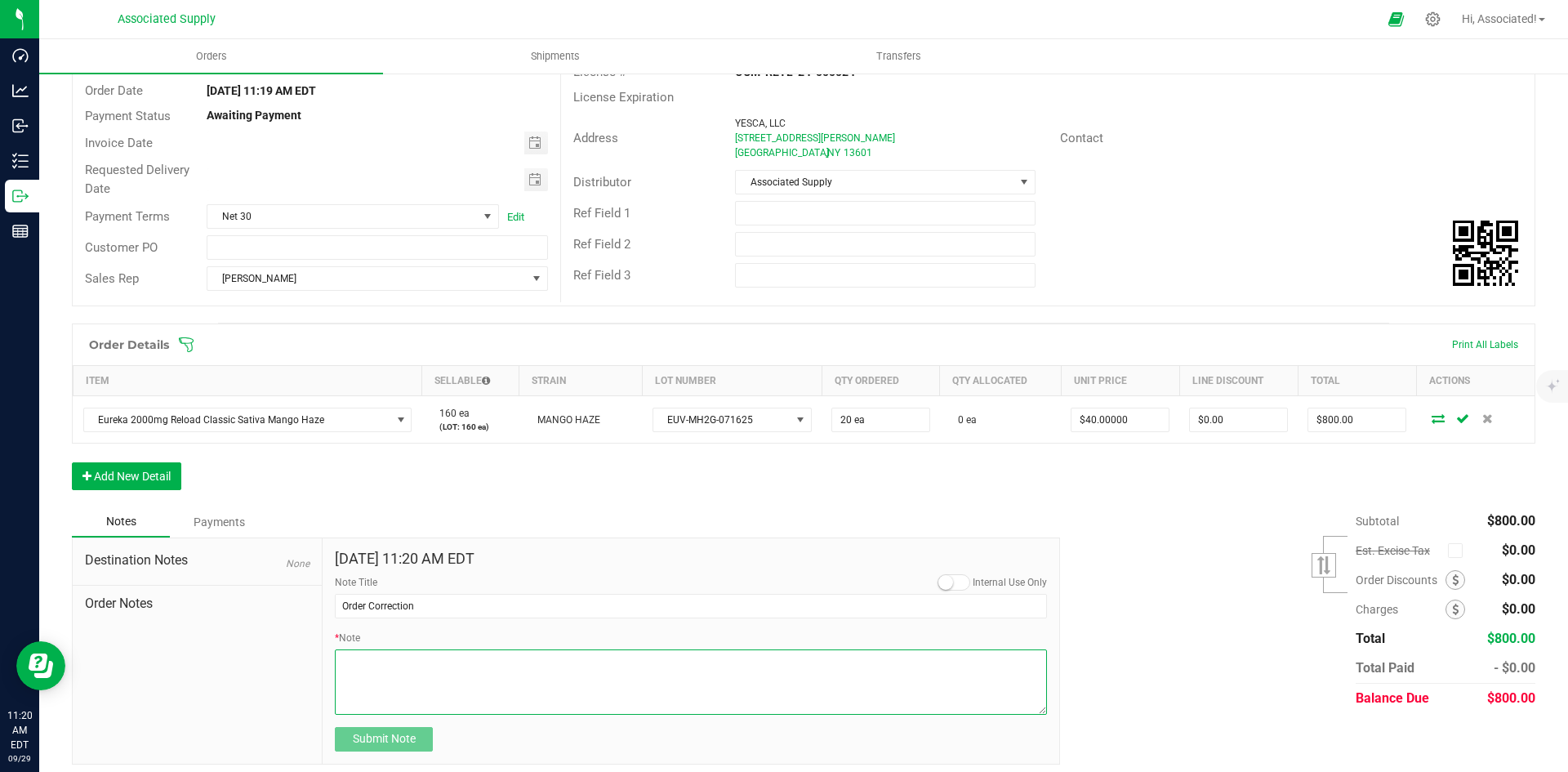
click at [469, 670] on textarea "* Note" at bounding box center [691, 682] width 712 height 66
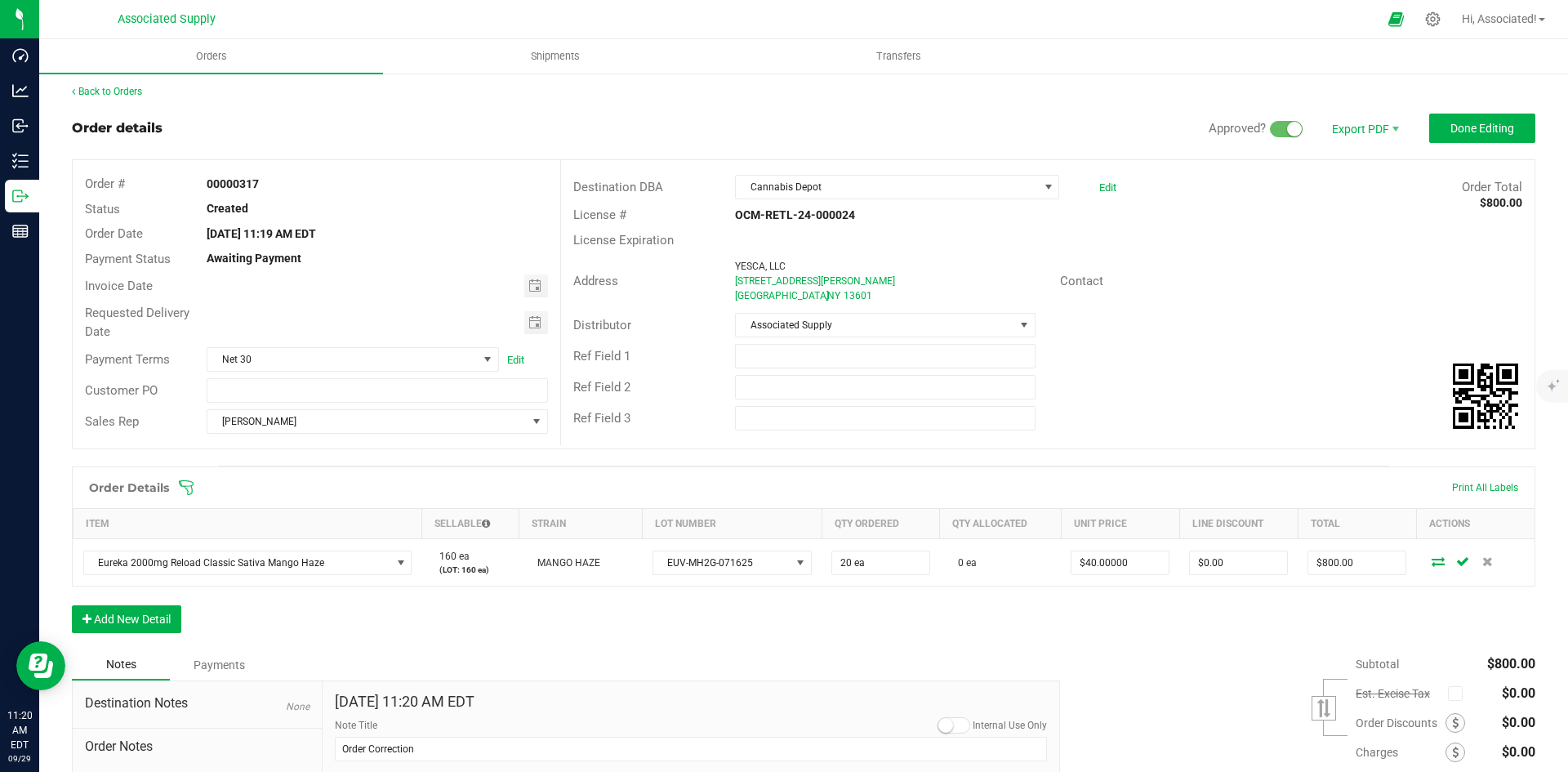
scroll to position [0, 0]
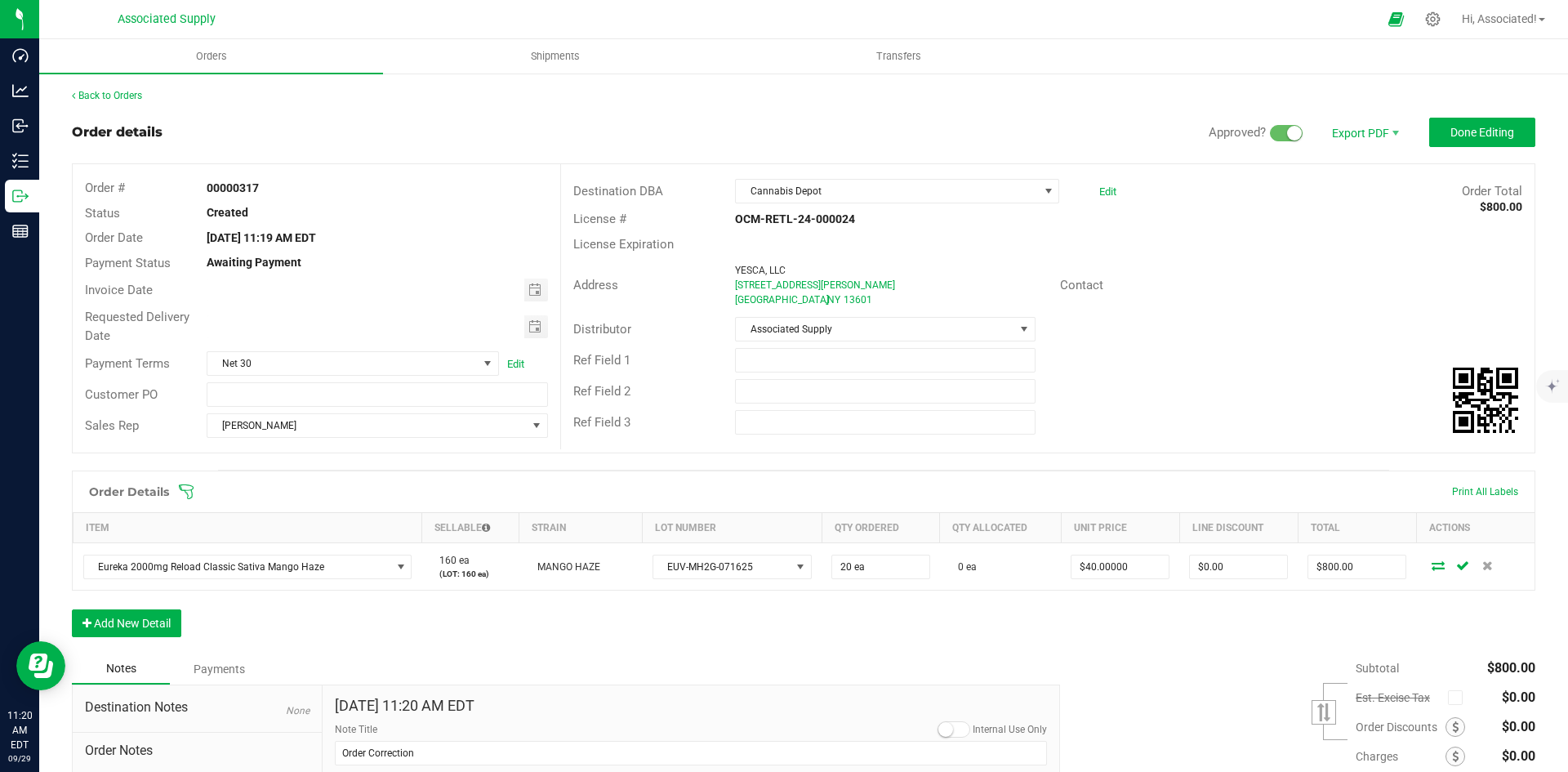
click at [244, 182] on strong "00000317" at bounding box center [233, 188] width 52 height 13
copy strong "00000317"
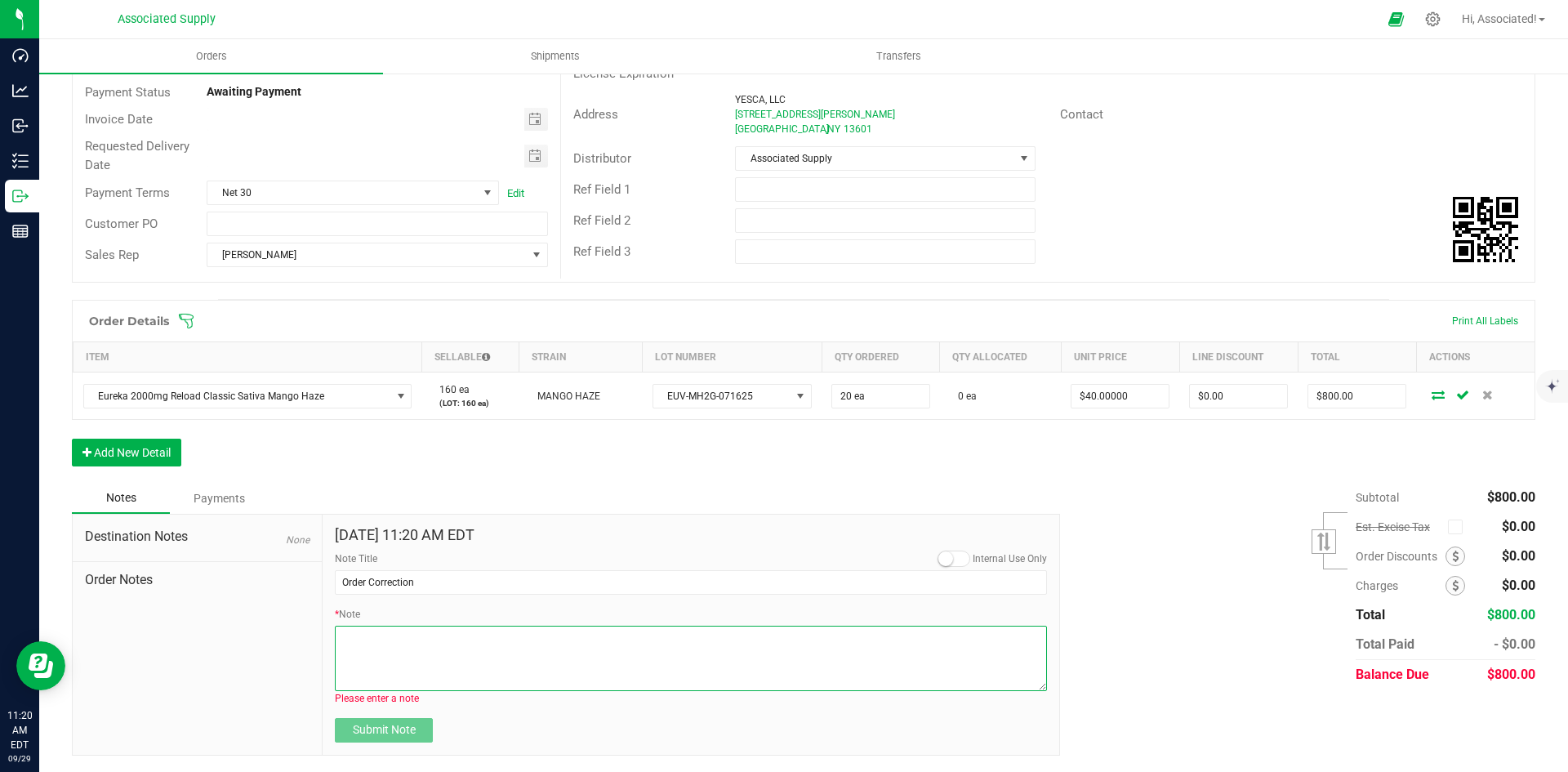
click at [419, 635] on textarea "* Note" at bounding box center [691, 659] width 712 height 66
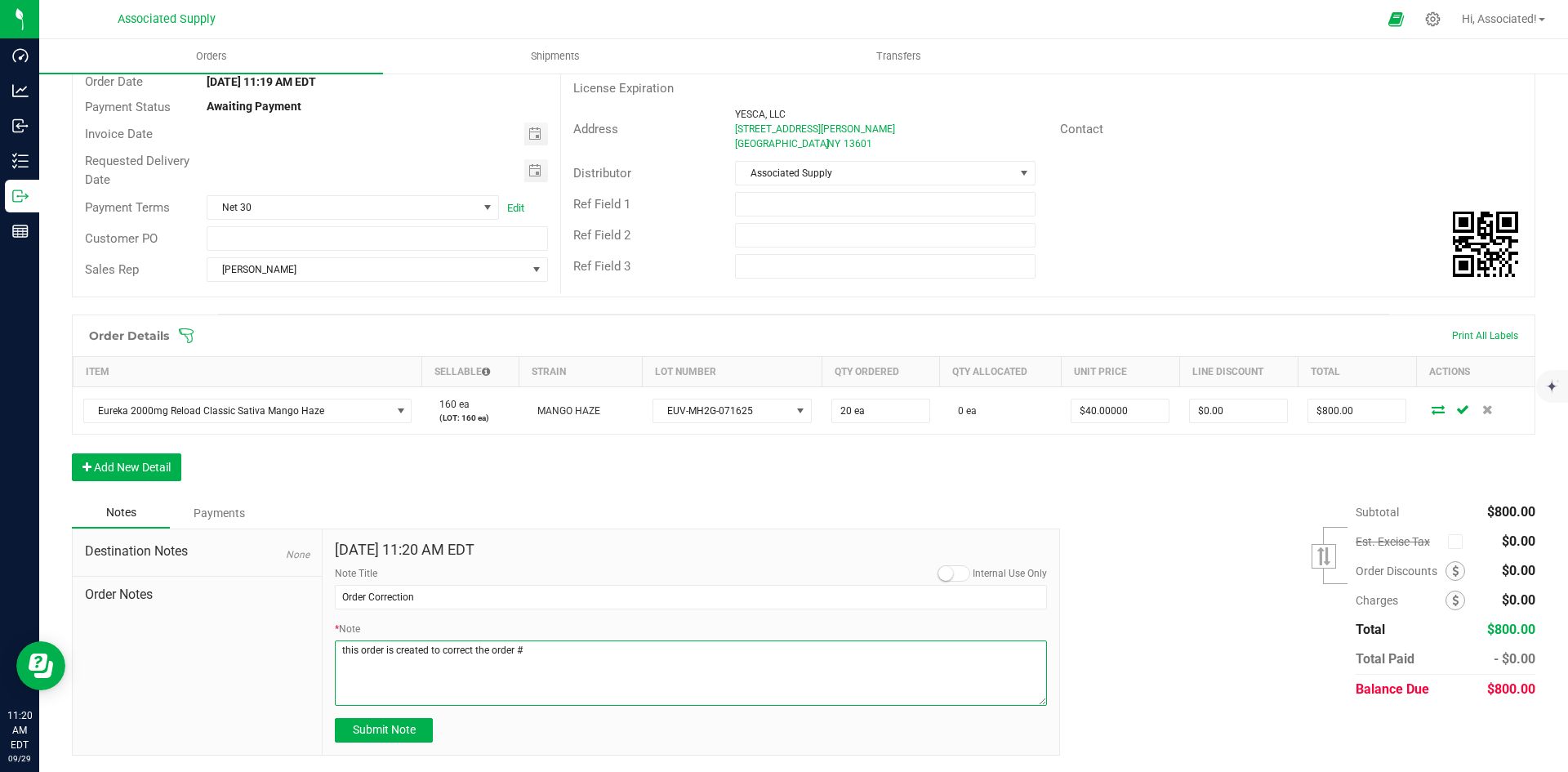
paste textarea "00000317"
drag, startPoint x: 549, startPoint y: 649, endPoint x: 606, endPoint y: 652, distance: 57.1
click at [606, 652] on textarea "* Note" at bounding box center [691, 673] width 712 height 66
click at [700, 649] on textarea "* Note" at bounding box center [691, 673] width 712 height 66
click at [900, 649] on textarea "* Note" at bounding box center [691, 673] width 712 height 66
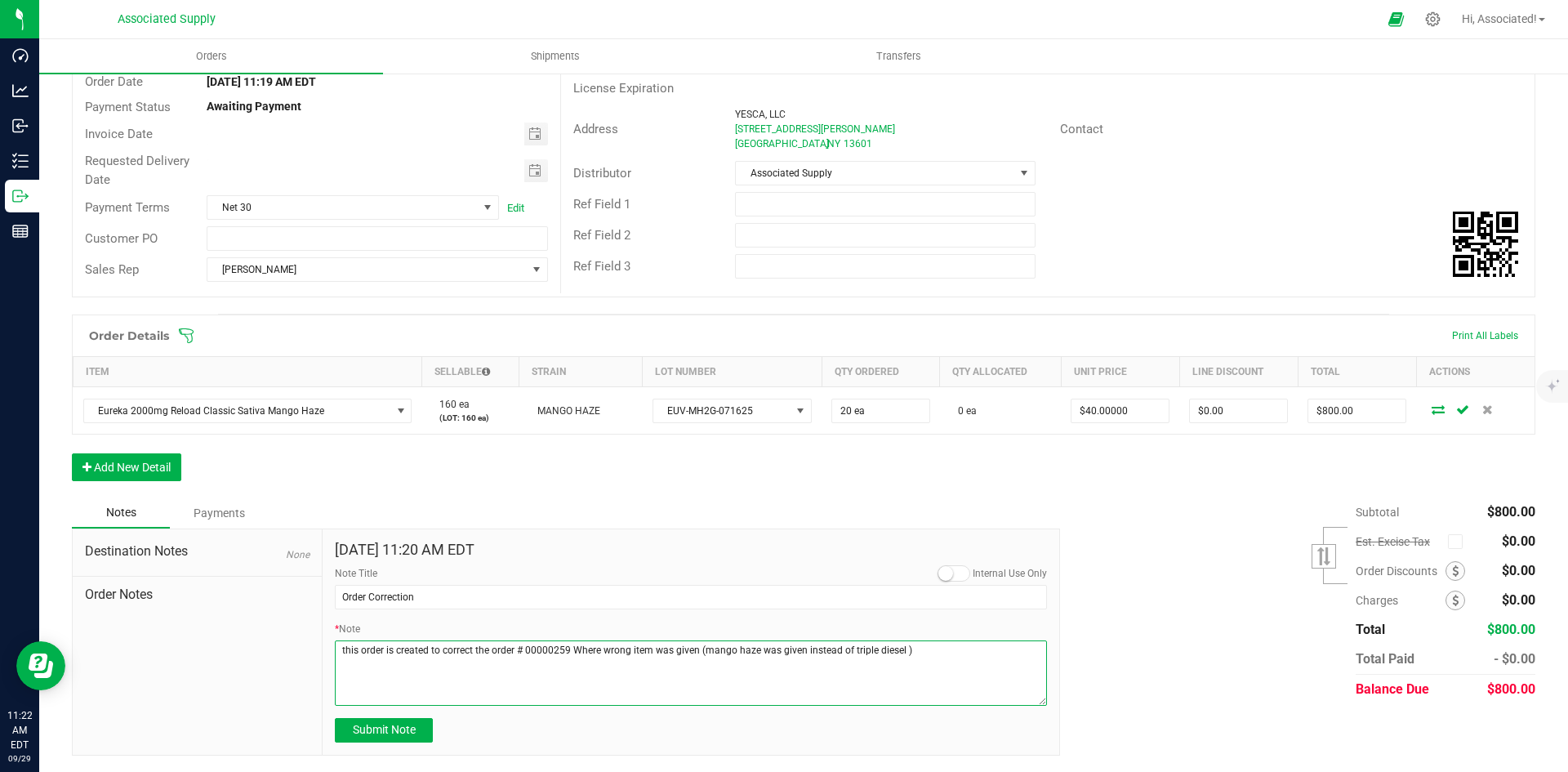
click at [940, 647] on textarea "* Note" at bounding box center [691, 673] width 712 height 66
click at [973, 658] on textarea "* Note" at bounding box center [691, 673] width 712 height 66
click at [342, 649] on textarea "* Note" at bounding box center [691, 673] width 712 height 66
click at [915, 651] on textarea "* Note" at bounding box center [691, 673] width 712 height 66
drag, startPoint x: 850, startPoint y: 649, endPoint x: 903, endPoint y: 649, distance: 53.0
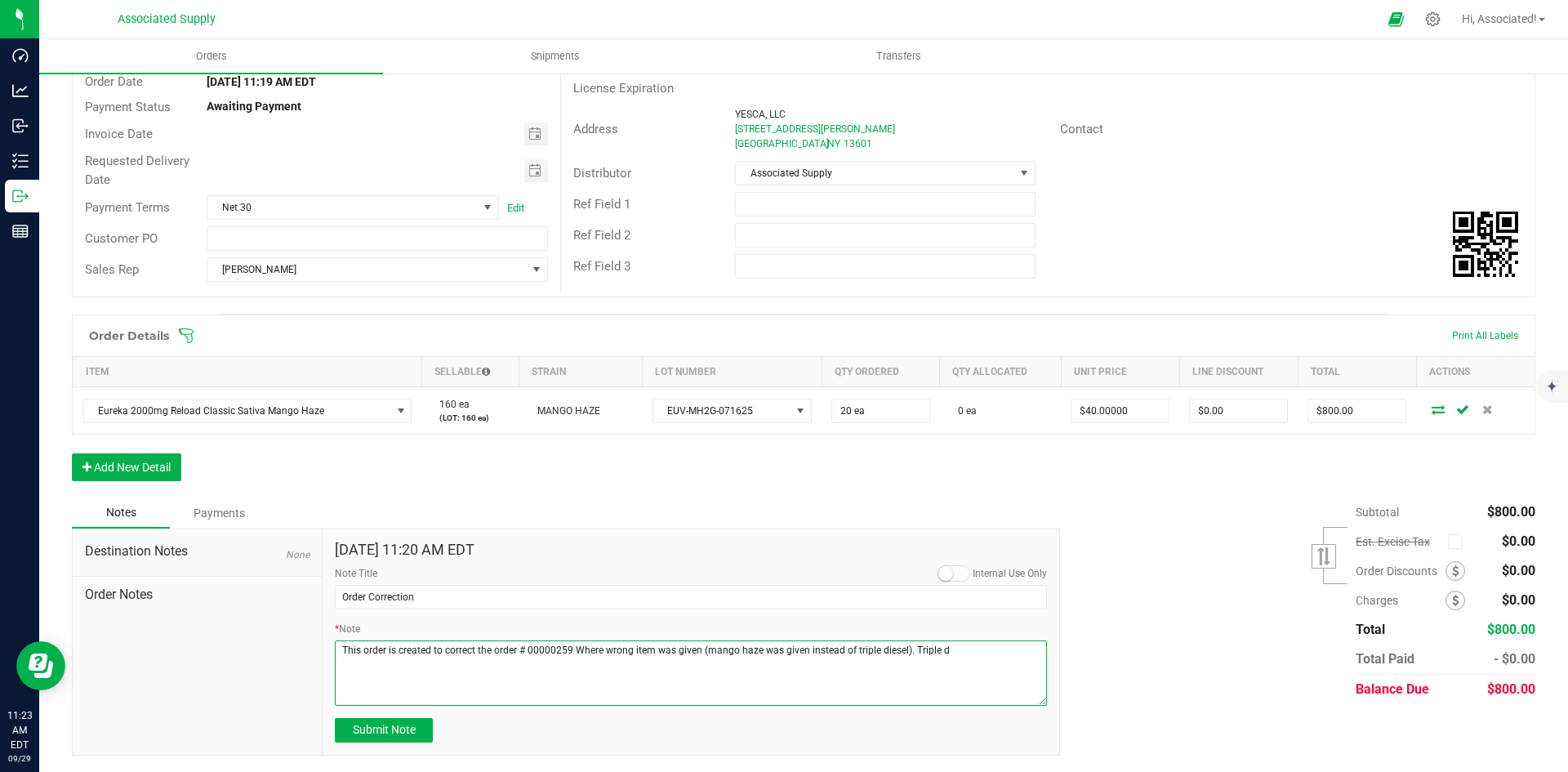
click at [903, 649] on textarea "* Note" at bounding box center [691, 673] width 712 height 66
click at [944, 655] on textarea "* Note" at bounding box center [691, 673] width 712 height 66
drag, startPoint x: 940, startPoint y: 649, endPoint x: 909, endPoint y: 657, distance: 32.0
click at [909, 657] on textarea "* Note" at bounding box center [691, 673] width 712 height 66
click at [927, 653] on textarea "* Note" at bounding box center [691, 673] width 712 height 66
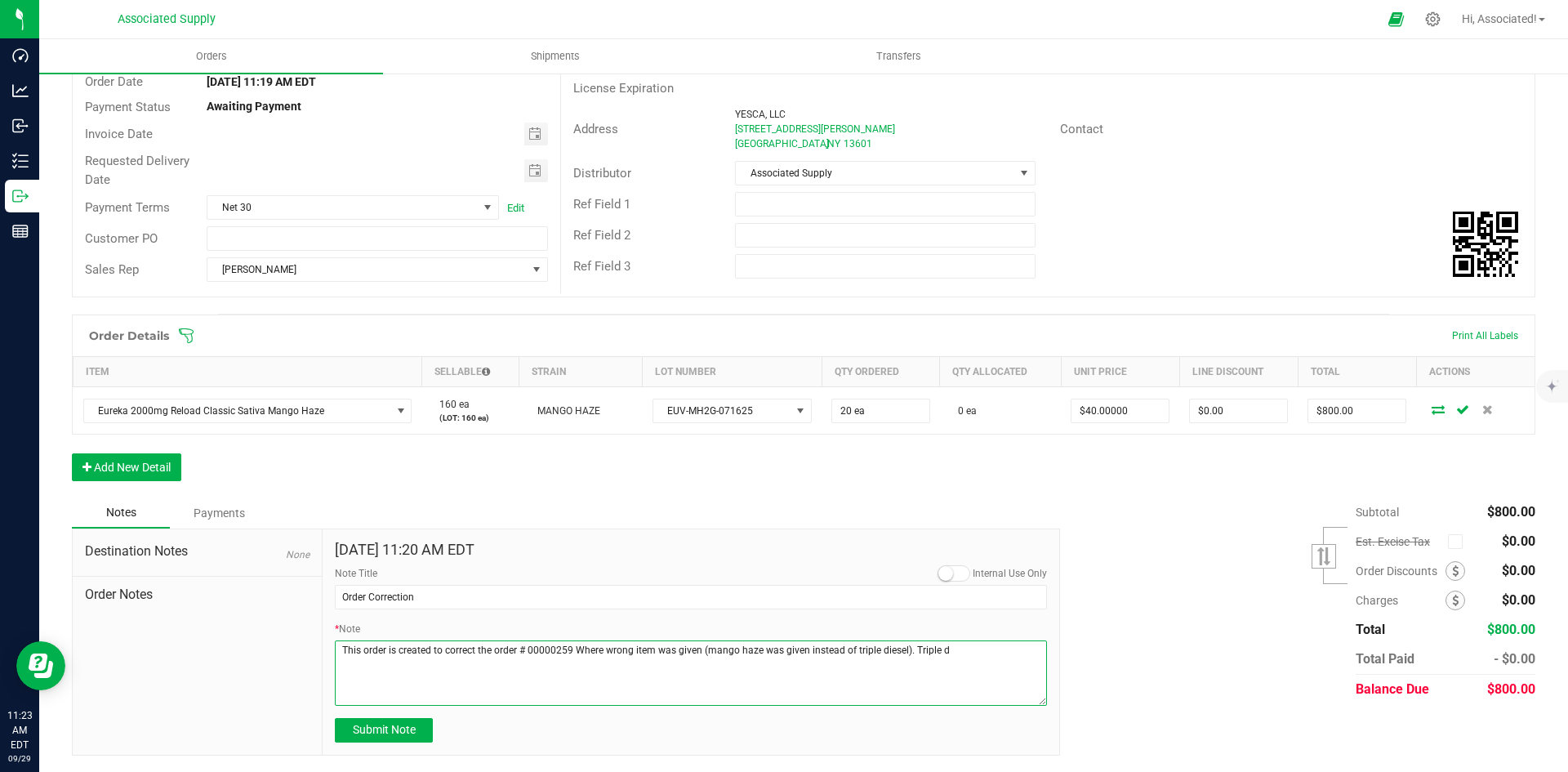
drag, startPoint x: 962, startPoint y: 649, endPoint x: 910, endPoint y: 654, distance: 52.2
click at [910, 654] on textarea "* Note" at bounding box center [691, 673] width 712 height 66
paste textarea "triple diesel)"
click at [913, 651] on textarea "* Note" at bounding box center [691, 673] width 712 height 66
click at [966, 653] on textarea "* Note" at bounding box center [691, 673] width 712 height 66
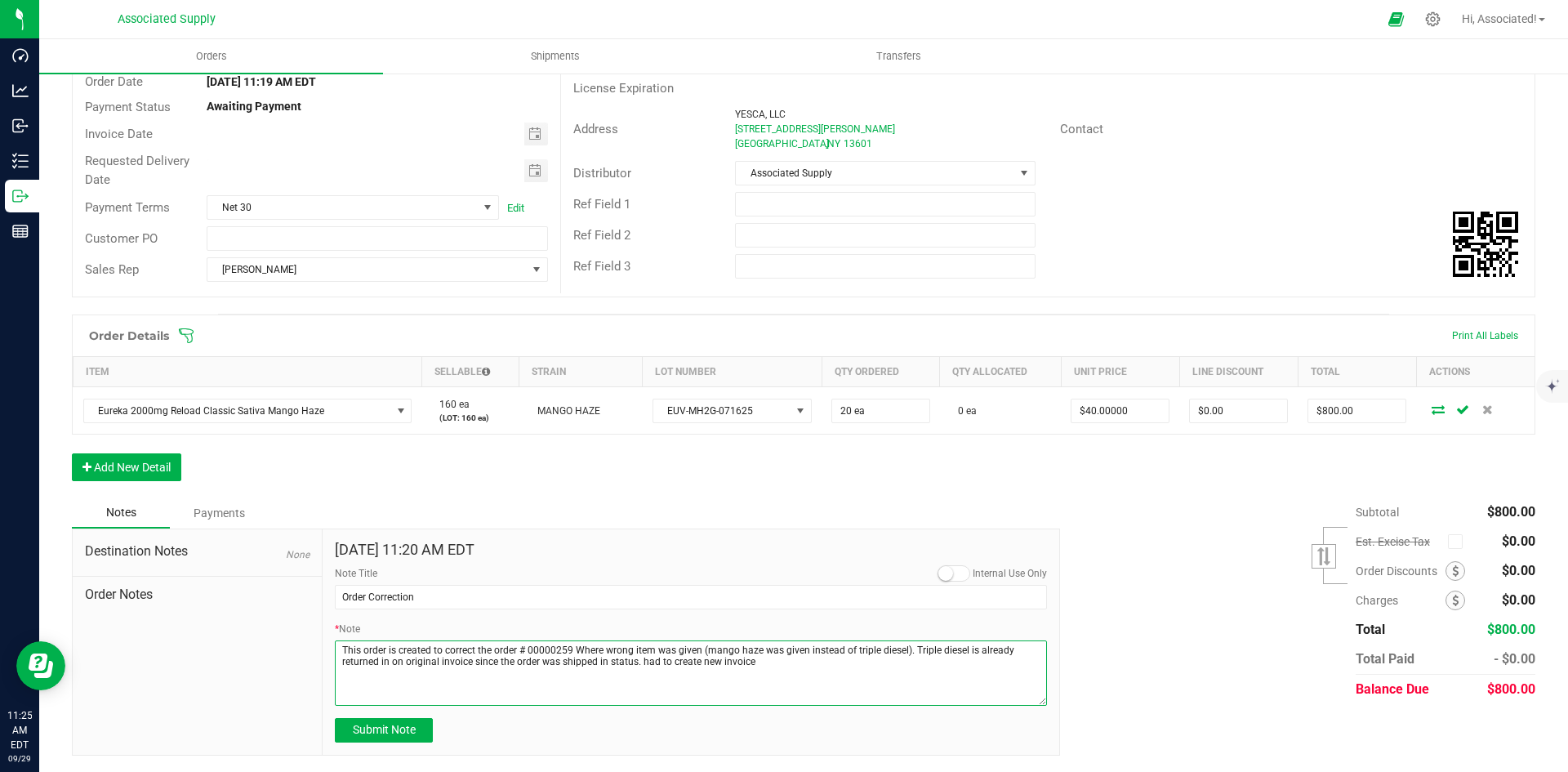
click at [392, 664] on textarea "* Note" at bounding box center [691, 673] width 712 height 66
click at [422, 663] on textarea "* Note" at bounding box center [691, 673] width 712 height 66
click at [419, 663] on textarea "* Note" at bounding box center [691, 673] width 712 height 66
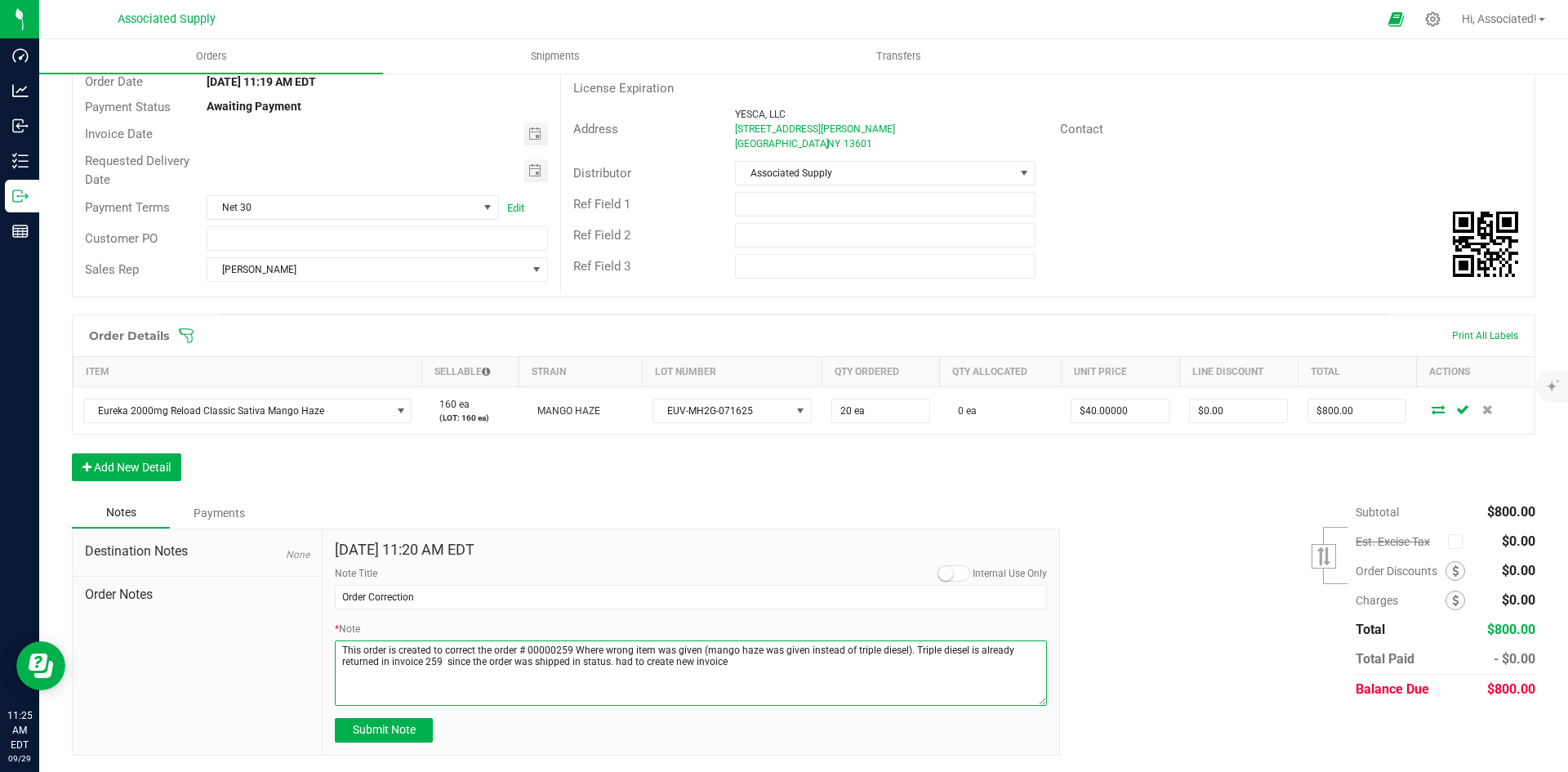
click at [731, 664] on textarea "* Note" at bounding box center [691, 673] width 712 height 66
drag, startPoint x: 697, startPoint y: 651, endPoint x: 907, endPoint y: 655, distance: 210.0
click at [907, 655] on textarea "* Note" at bounding box center [691, 673] width 712 height 66
click at [379, 659] on textarea "* Note" at bounding box center [691, 673] width 712 height 66
click at [504, 655] on textarea "* Note" at bounding box center [691, 673] width 712 height 66
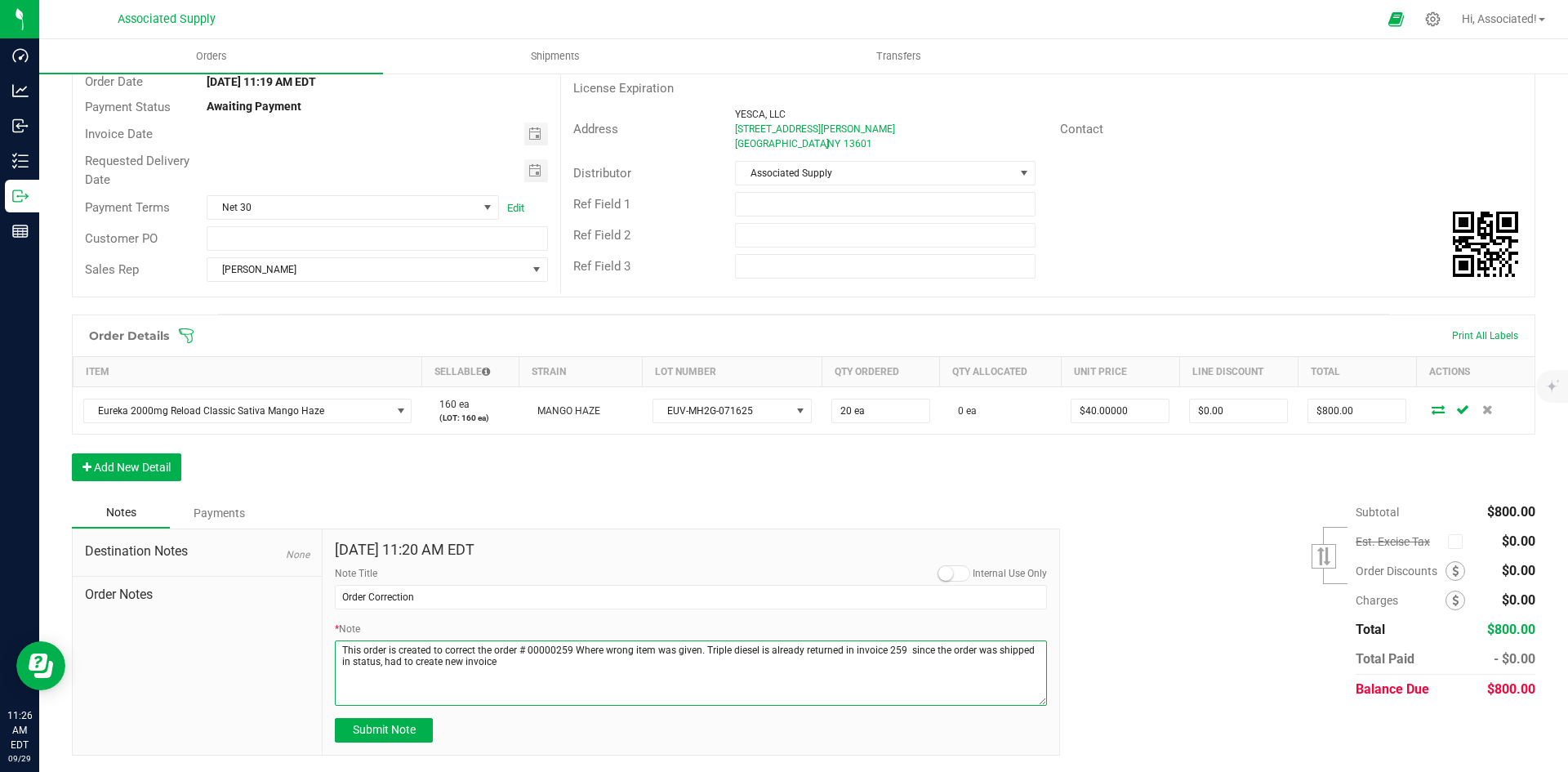
click at [502, 663] on textarea "* Note" at bounding box center [691, 673] width 712 height 66
click at [613, 688] on textarea "* Note" at bounding box center [691, 673] width 712 height 66
type textarea "This order is created to correct the order # 00000259 Where wrong item was give…"
click at [396, 735] on span "Submit Note" at bounding box center [384, 729] width 63 height 13
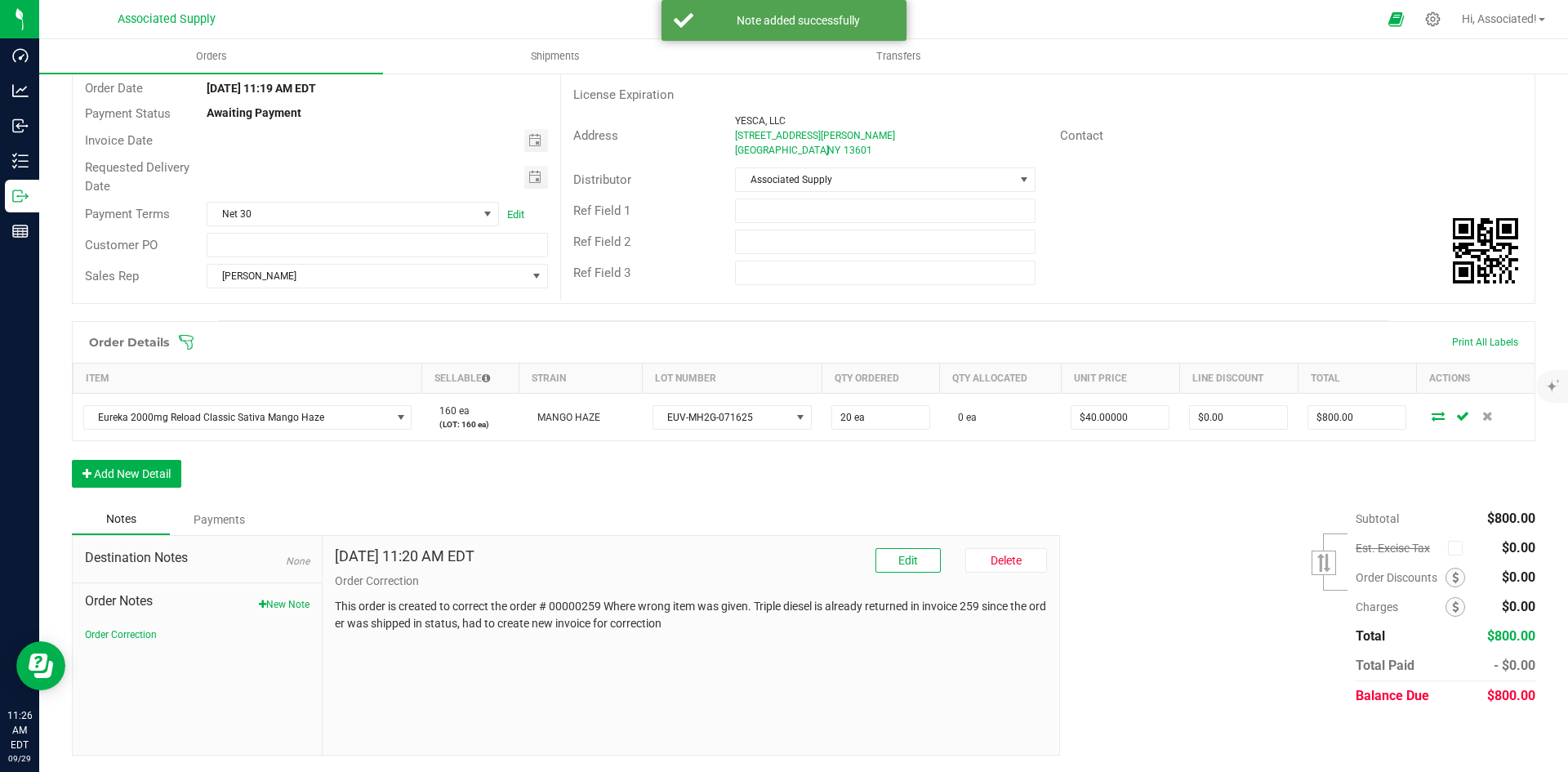
scroll to position [150, 0]
click at [1151, 537] on div "Subtotal $800.00 Est. Excise Tax" at bounding box center [1291, 607] width 487 height 207
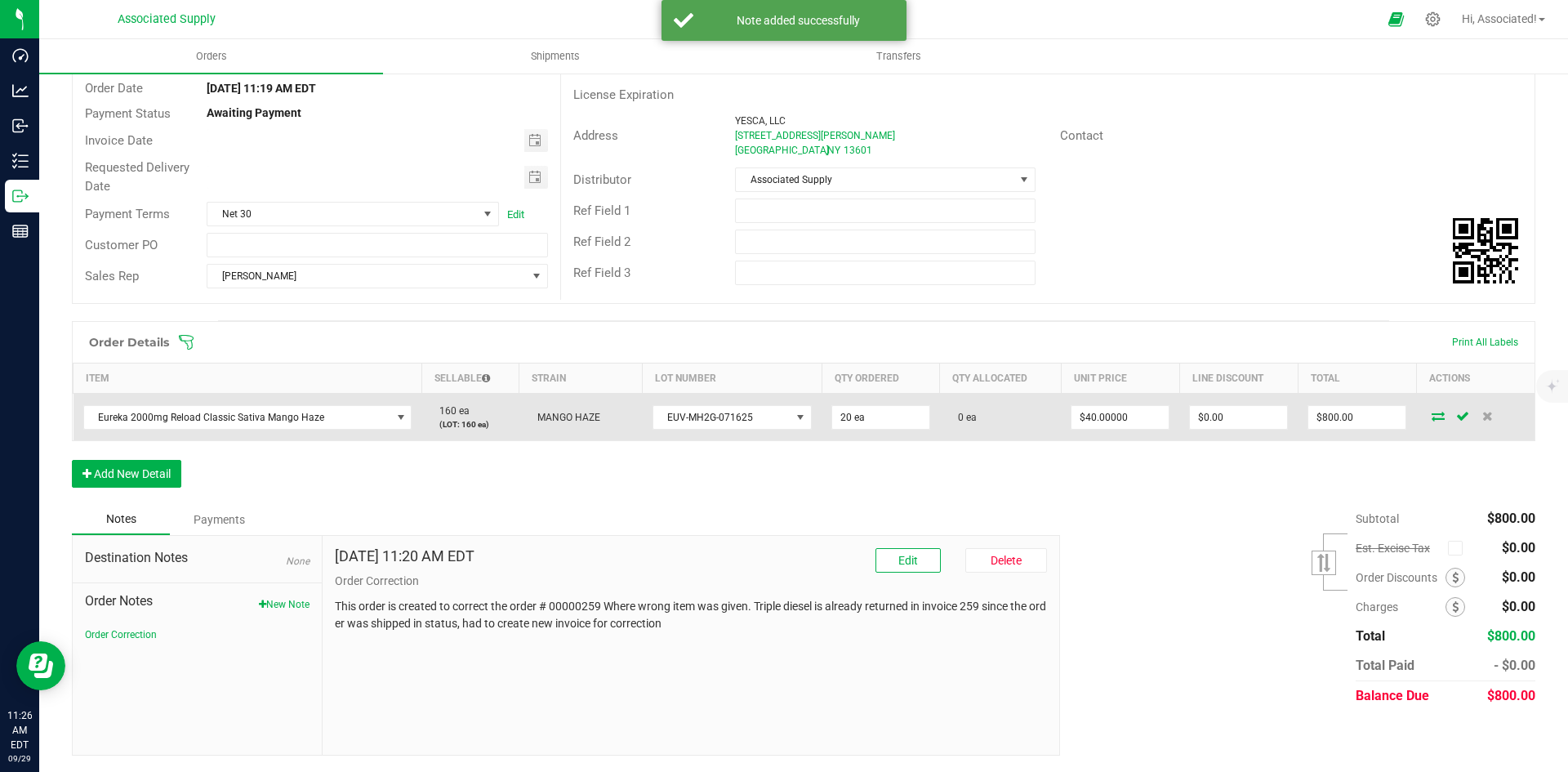
click at [1431, 418] on icon at bounding box center [1438, 416] width 13 height 10
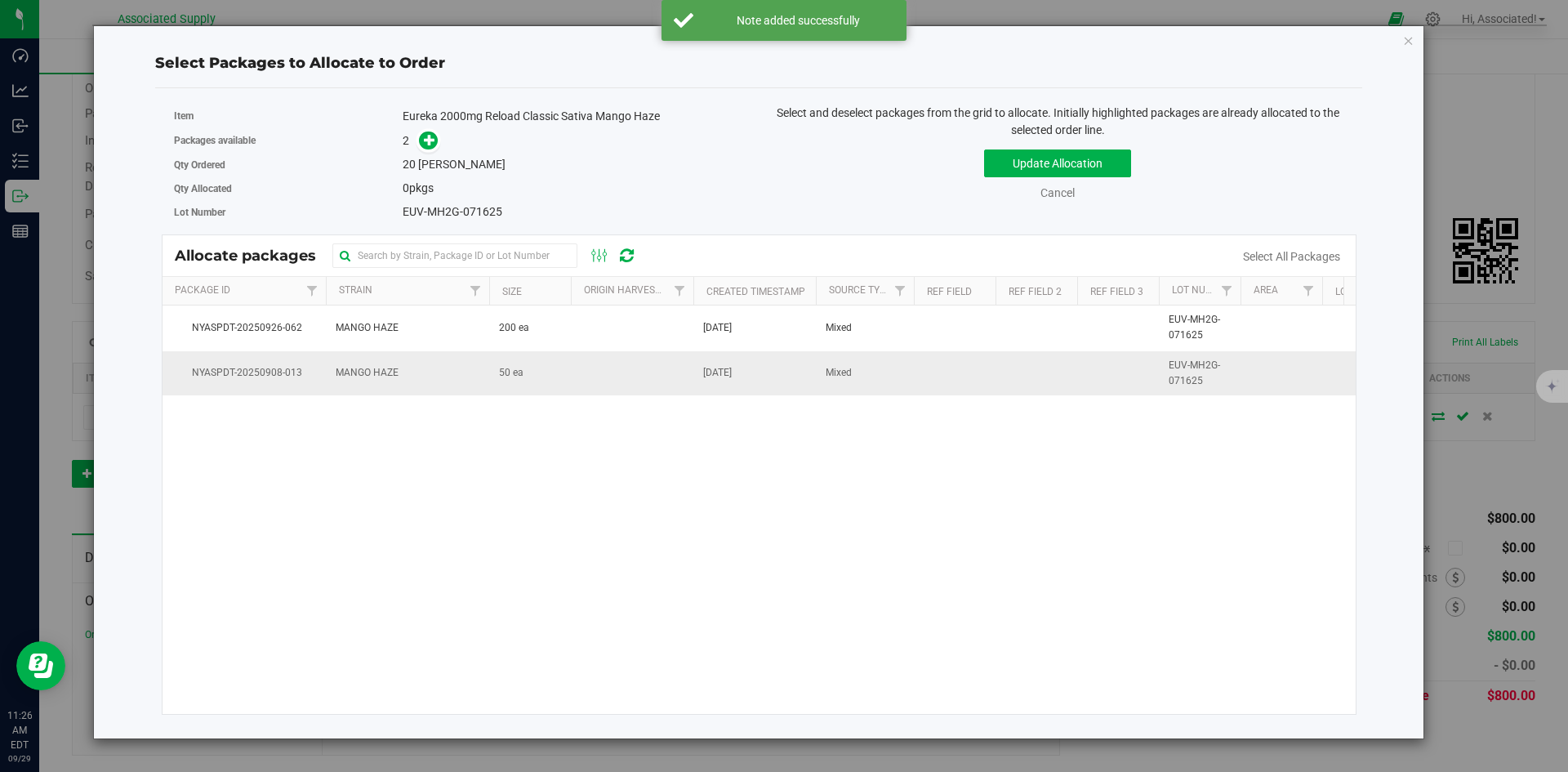
click at [553, 386] on td "50 ea" at bounding box center [529, 373] width 81 height 45
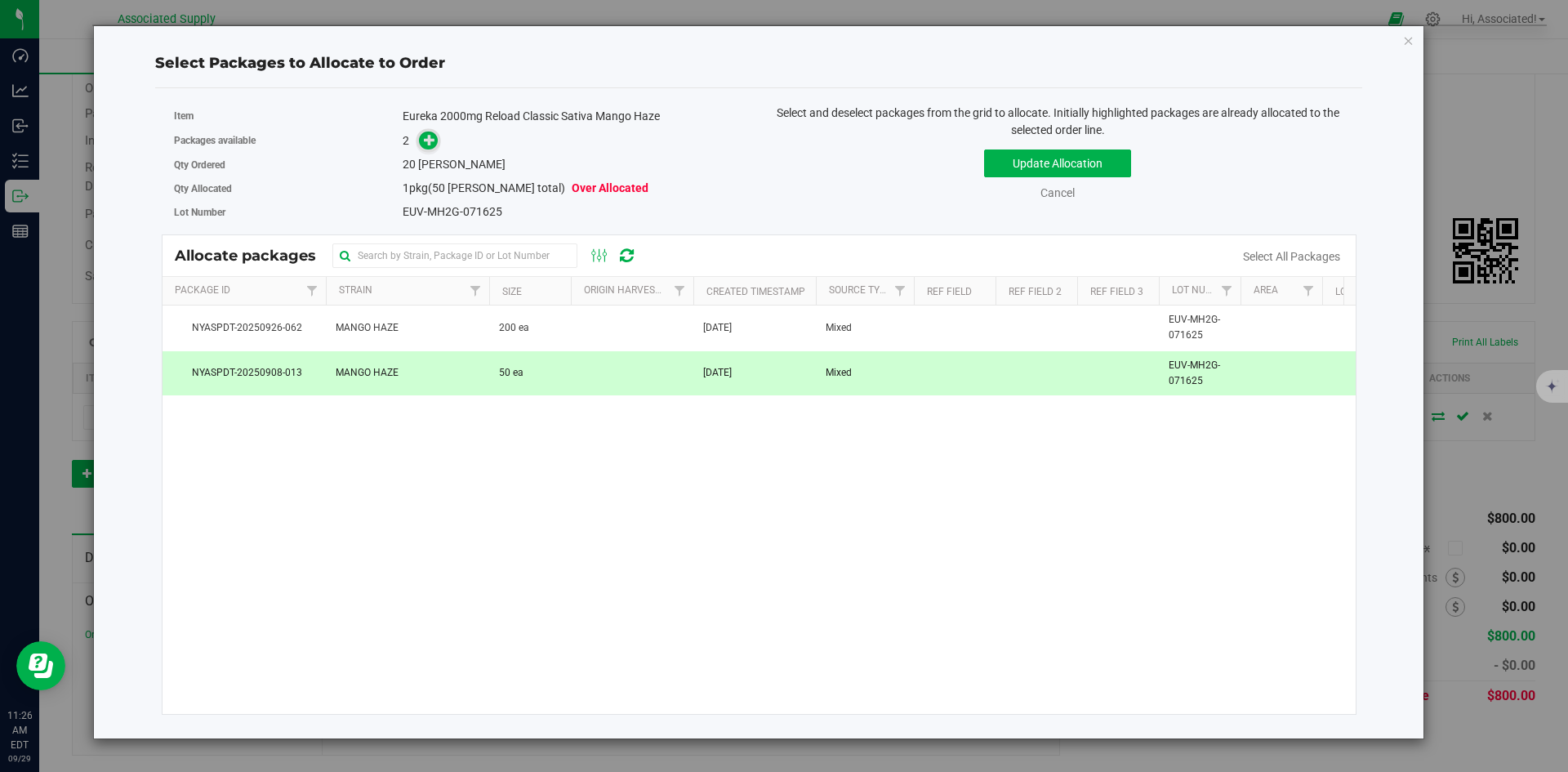
click at [426, 140] on icon at bounding box center [430, 139] width 12 height 12
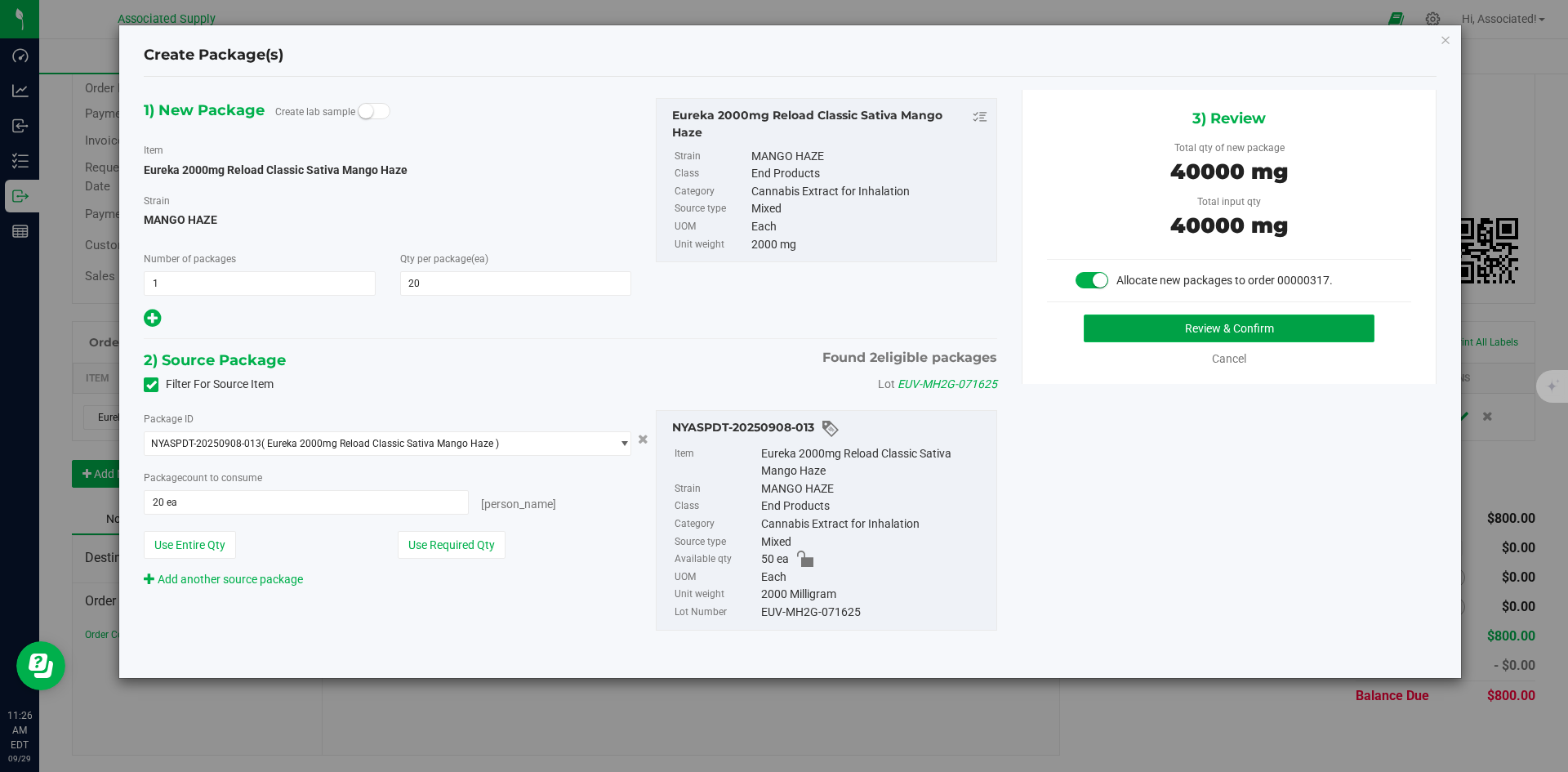
click at [1129, 327] on button "Review & Confirm" at bounding box center [1229, 328] width 291 height 28
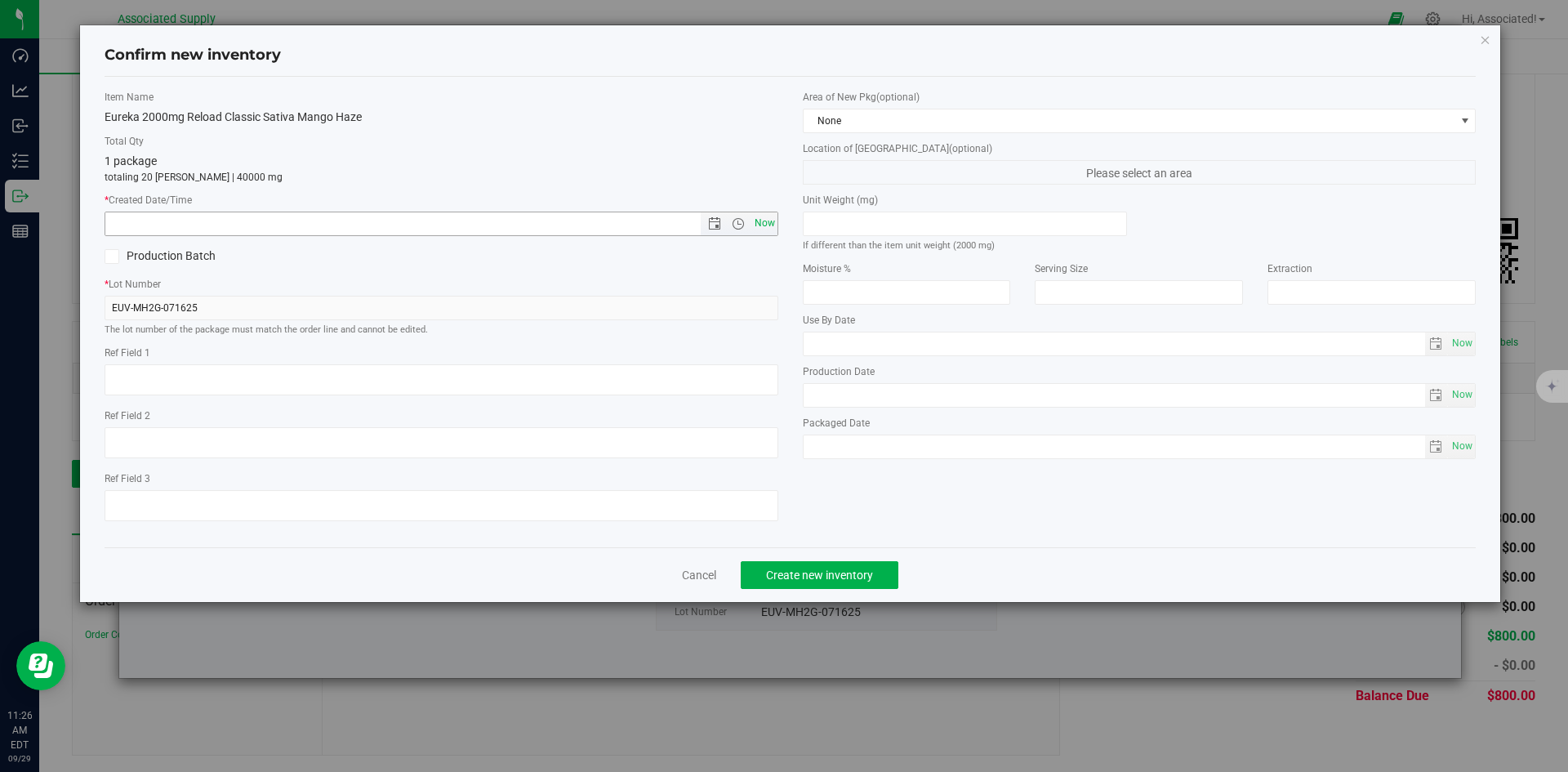
click at [759, 226] on span "Now" at bounding box center [764, 223] width 28 height 24
type input "9/29/2025 11:26 AM"
click at [837, 582] on button "Create new inventory" at bounding box center [820, 575] width 158 height 28
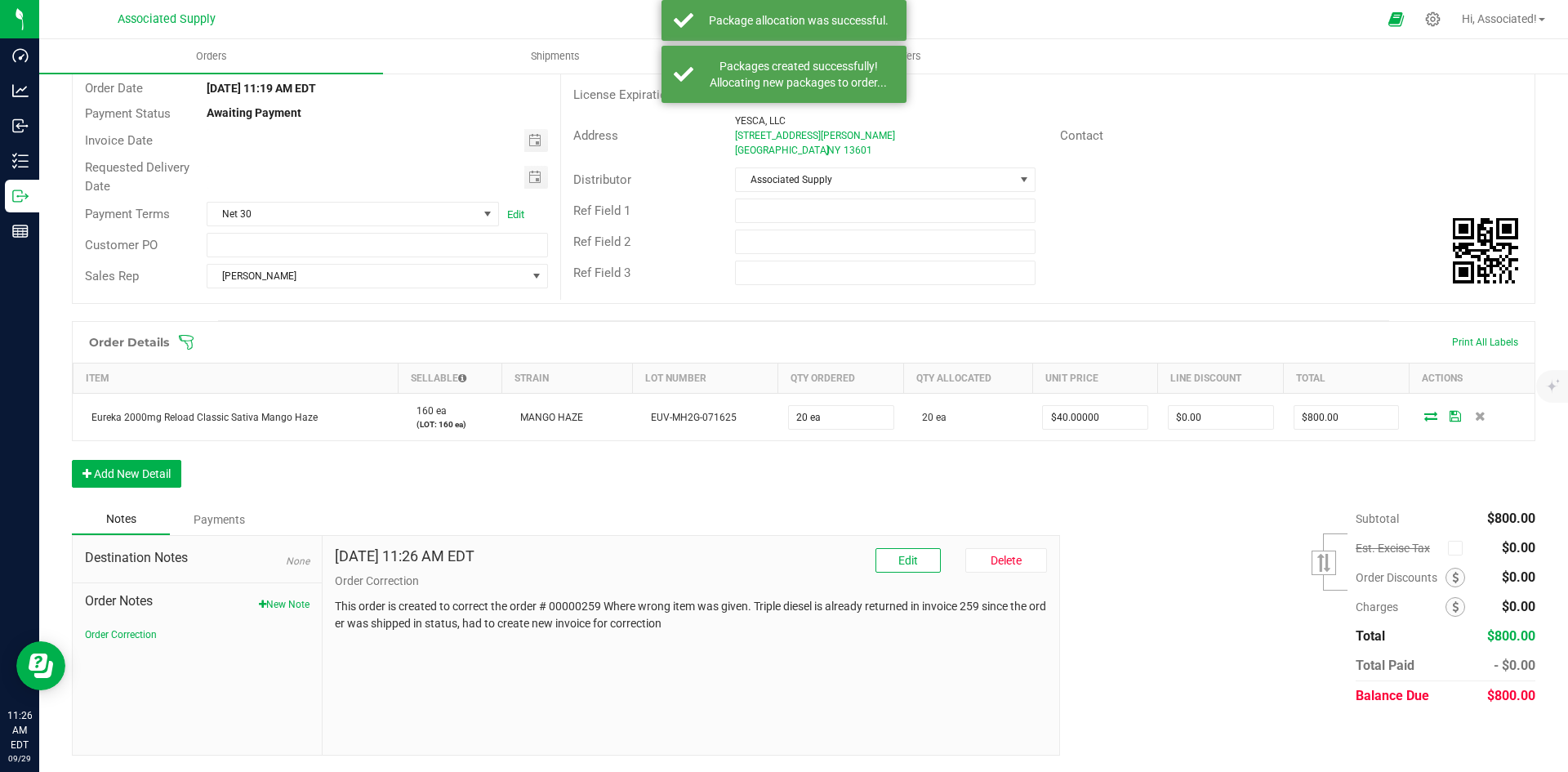
click at [791, 477] on div "Order Details Print All Labels Item Sellable Strain Lot Number Qty Ordered Qty …" at bounding box center [804, 412] width 1463 height 183
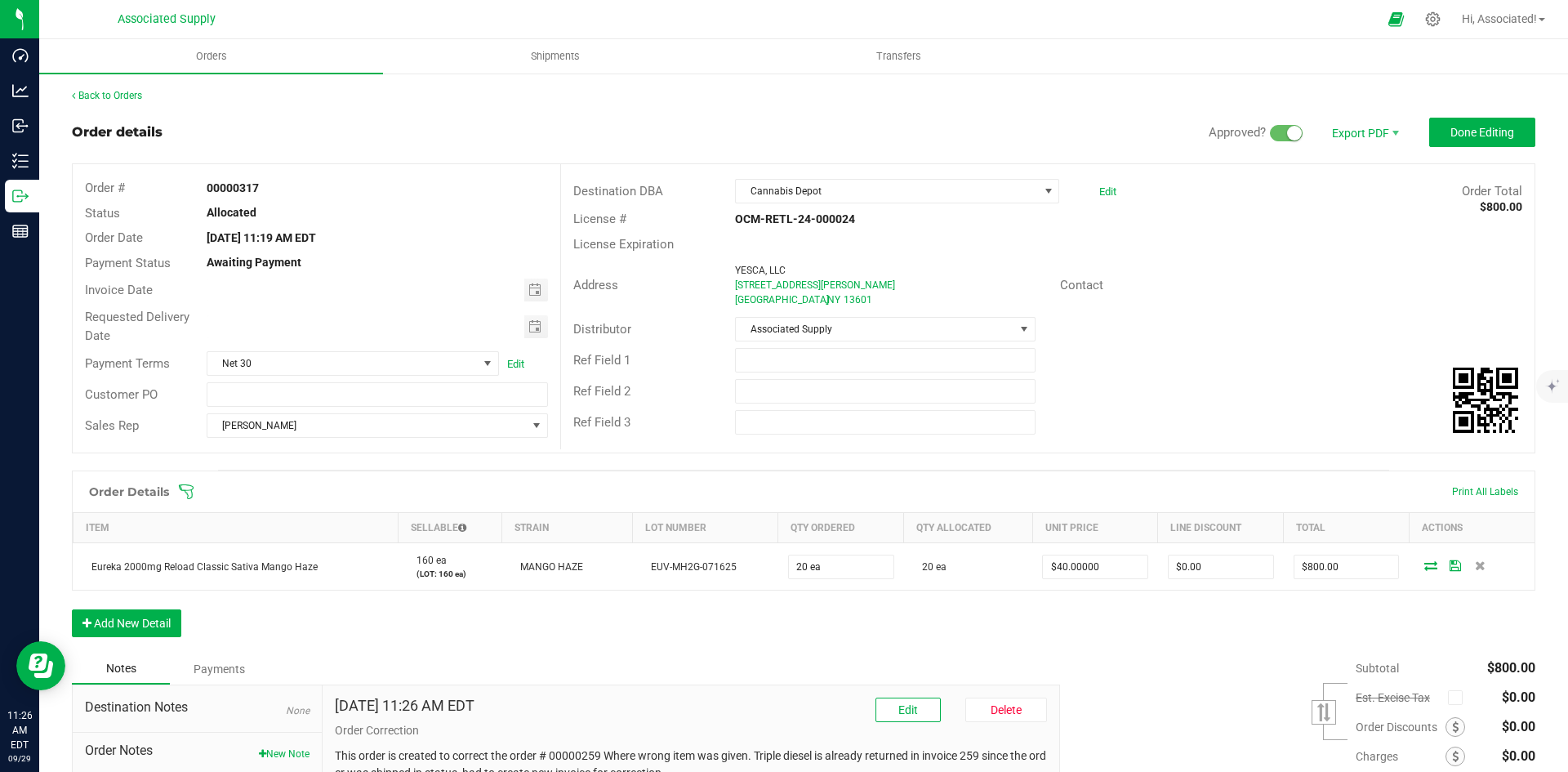
click at [1273, 291] on div "Contact" at bounding box center [1290, 286] width 486 height 25
click at [1252, 244] on div "License Expiration" at bounding box center [1047, 244] width 973 height 25
click at [1275, 271] on div "Address YESCA, LLC 23171 Murrock Circle Watertown , NY 13601 Contact" at bounding box center [1047, 285] width 973 height 57
click at [1455, 135] on span "Done Editing" at bounding box center [1482, 133] width 64 height 13
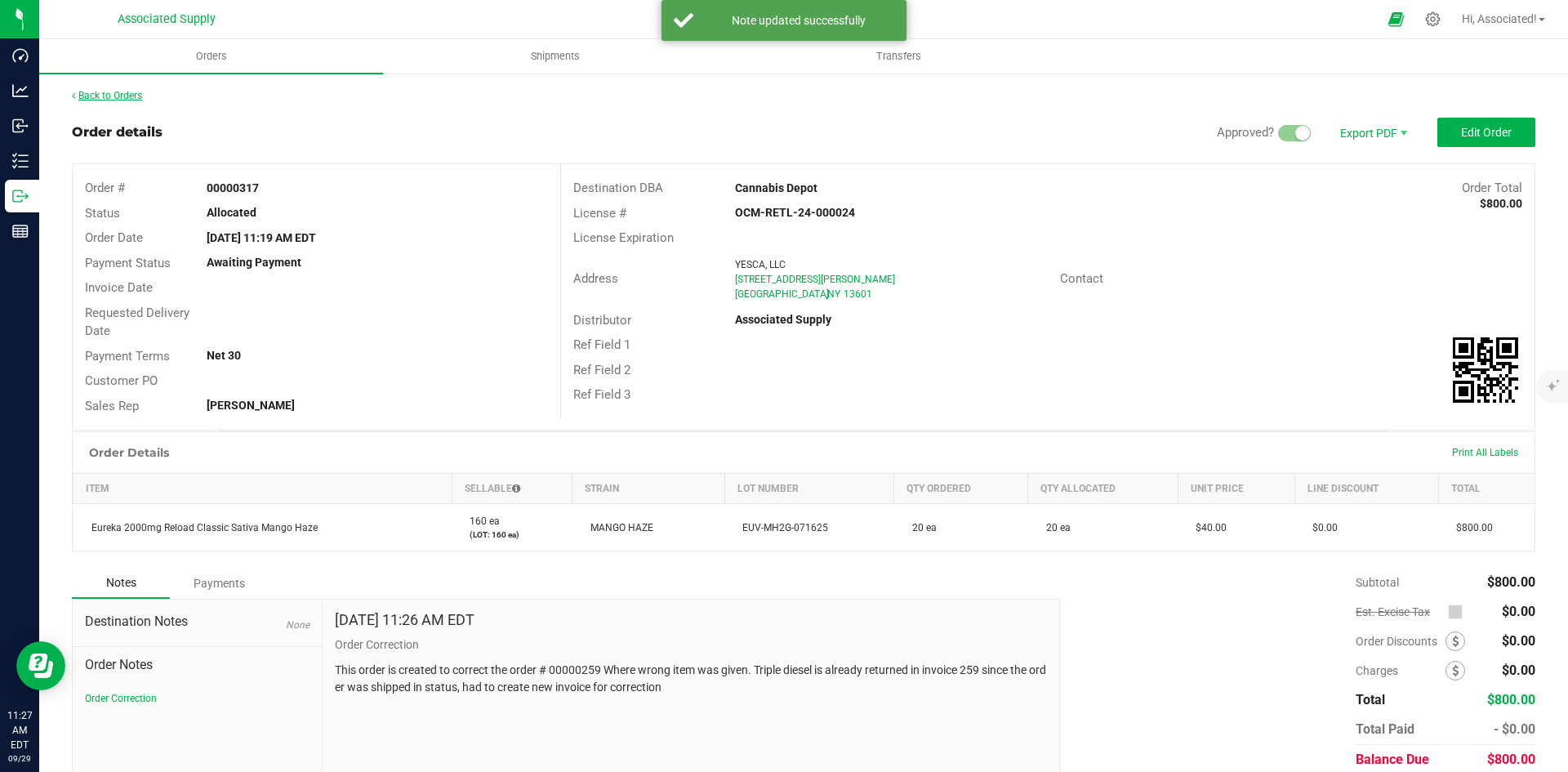
click at [131, 90] on link "Back to Orders" at bounding box center [108, 96] width 71 height 12
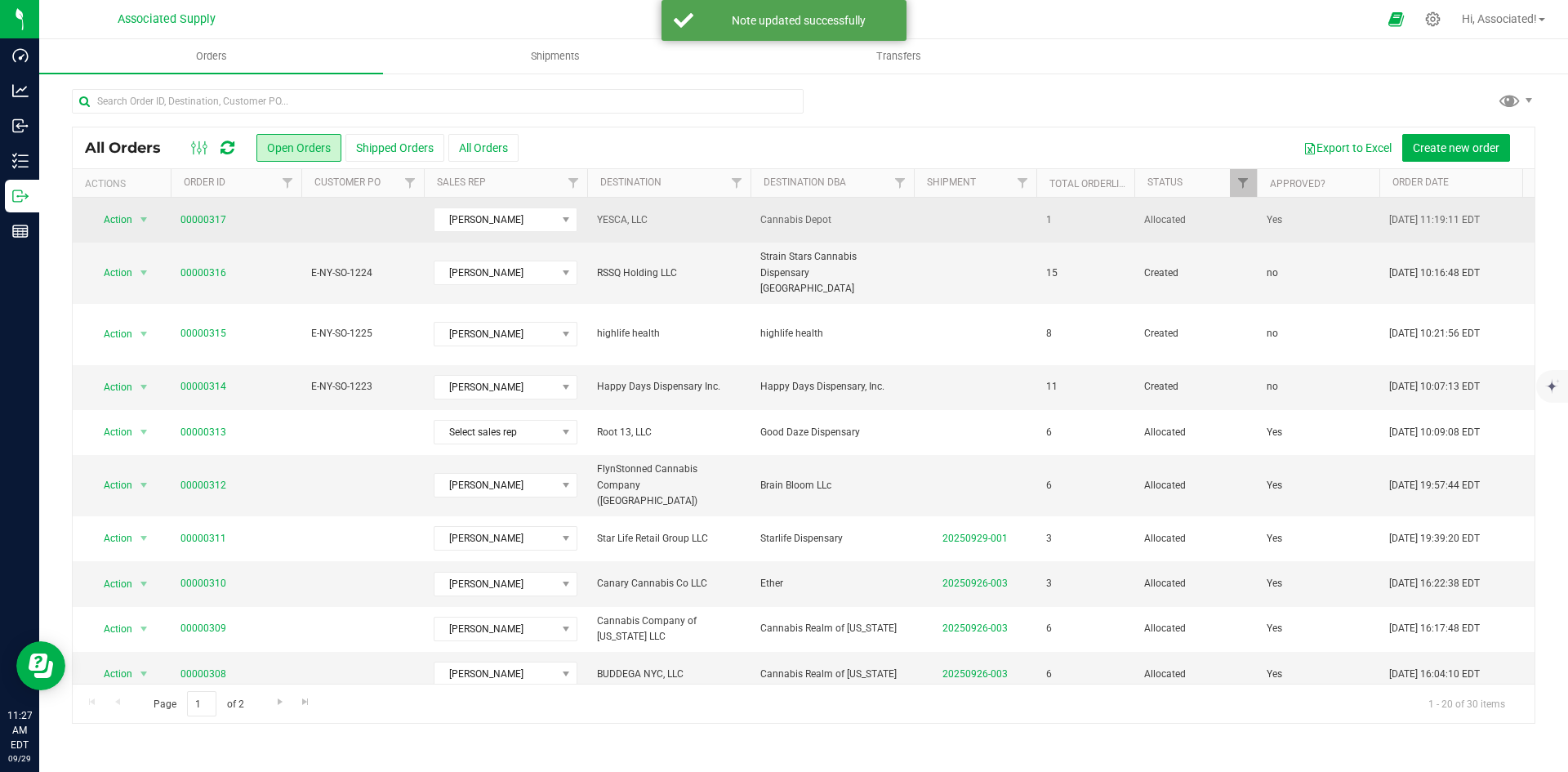
click at [383, 221] on td at bounding box center [363, 219] width 123 height 45
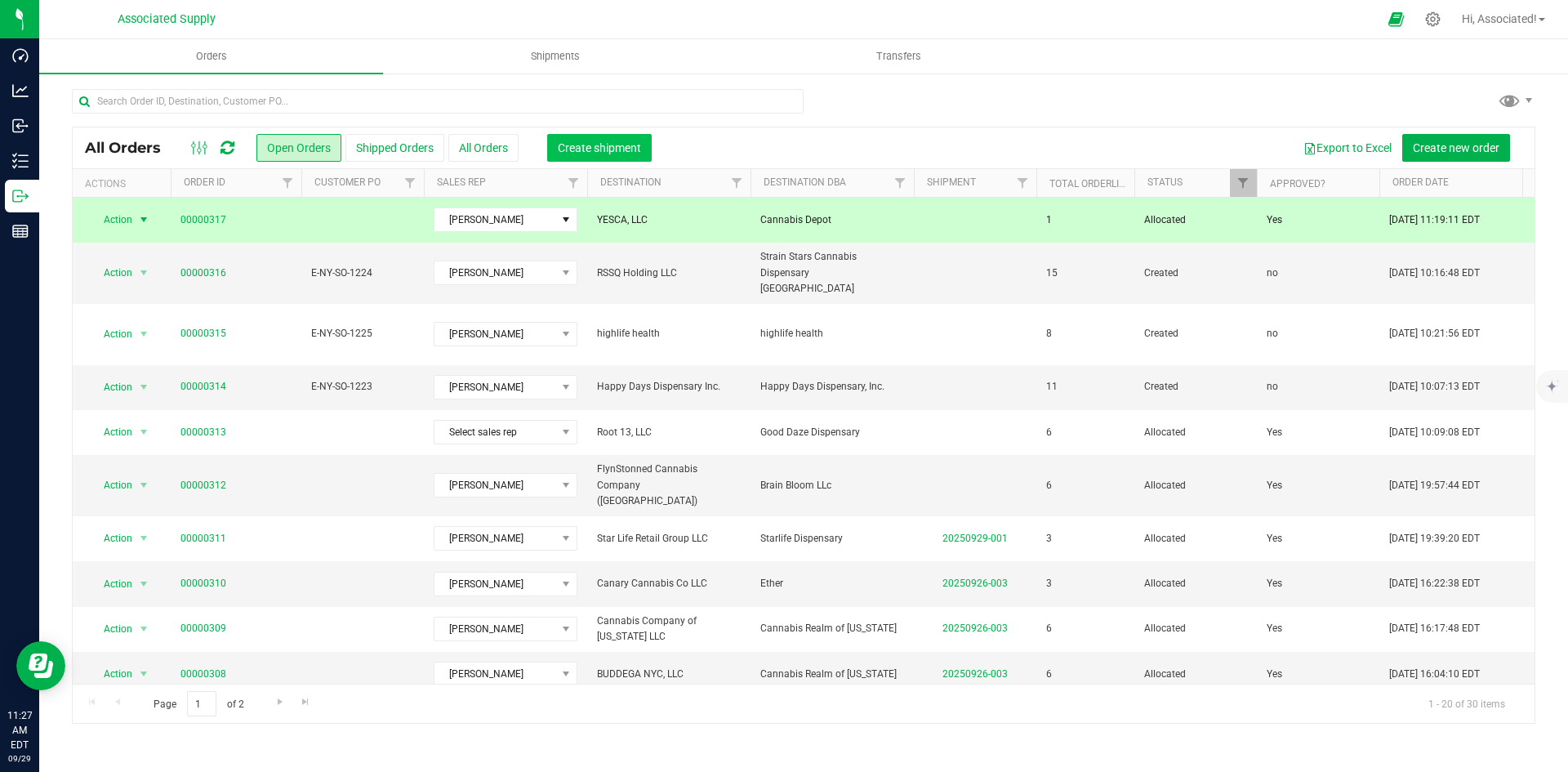
click at [613, 148] on span "Create shipment" at bounding box center [599, 148] width 83 height 13
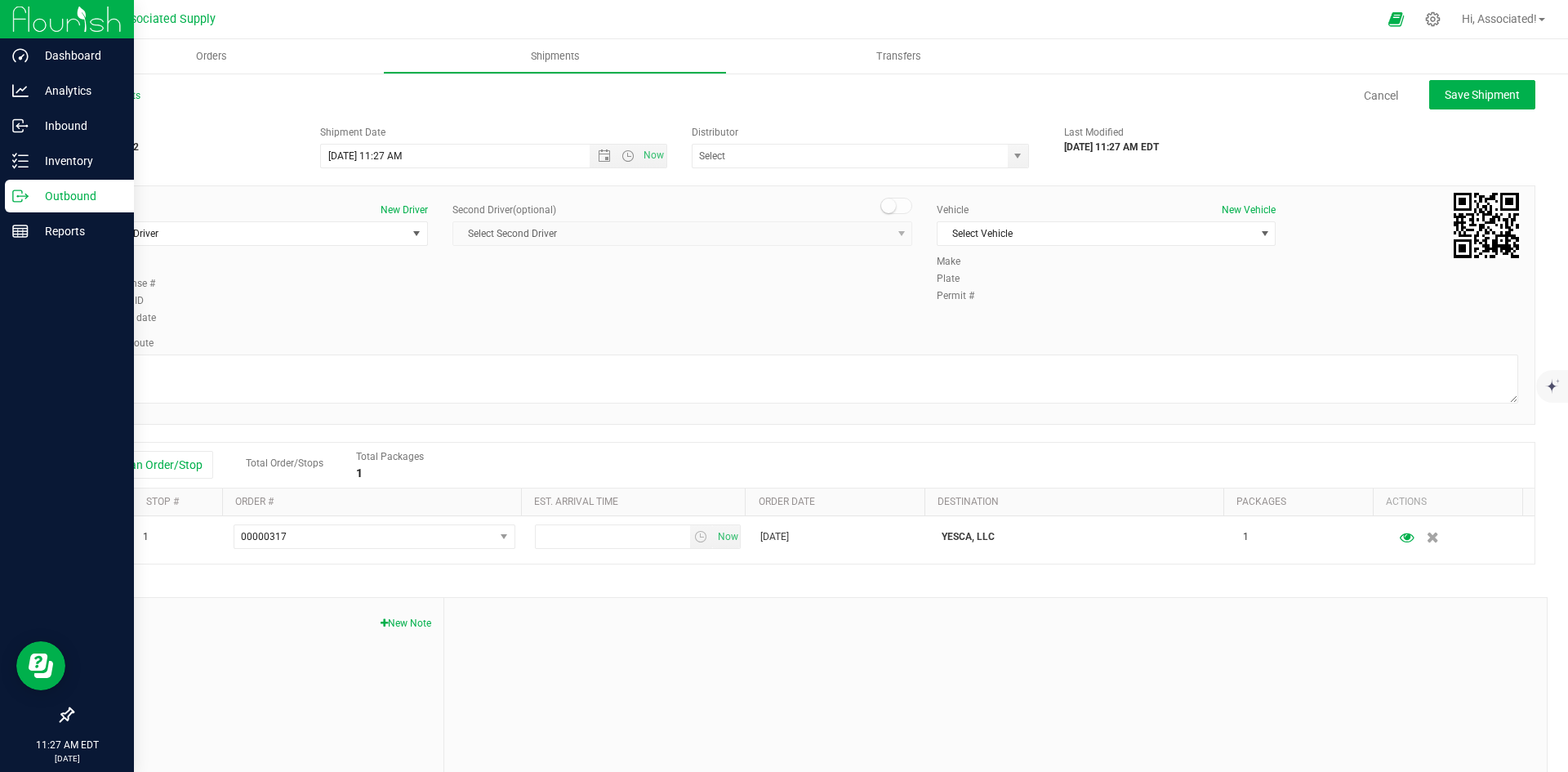
click at [38, 194] on p "Outbound" at bounding box center [77, 196] width 98 height 19
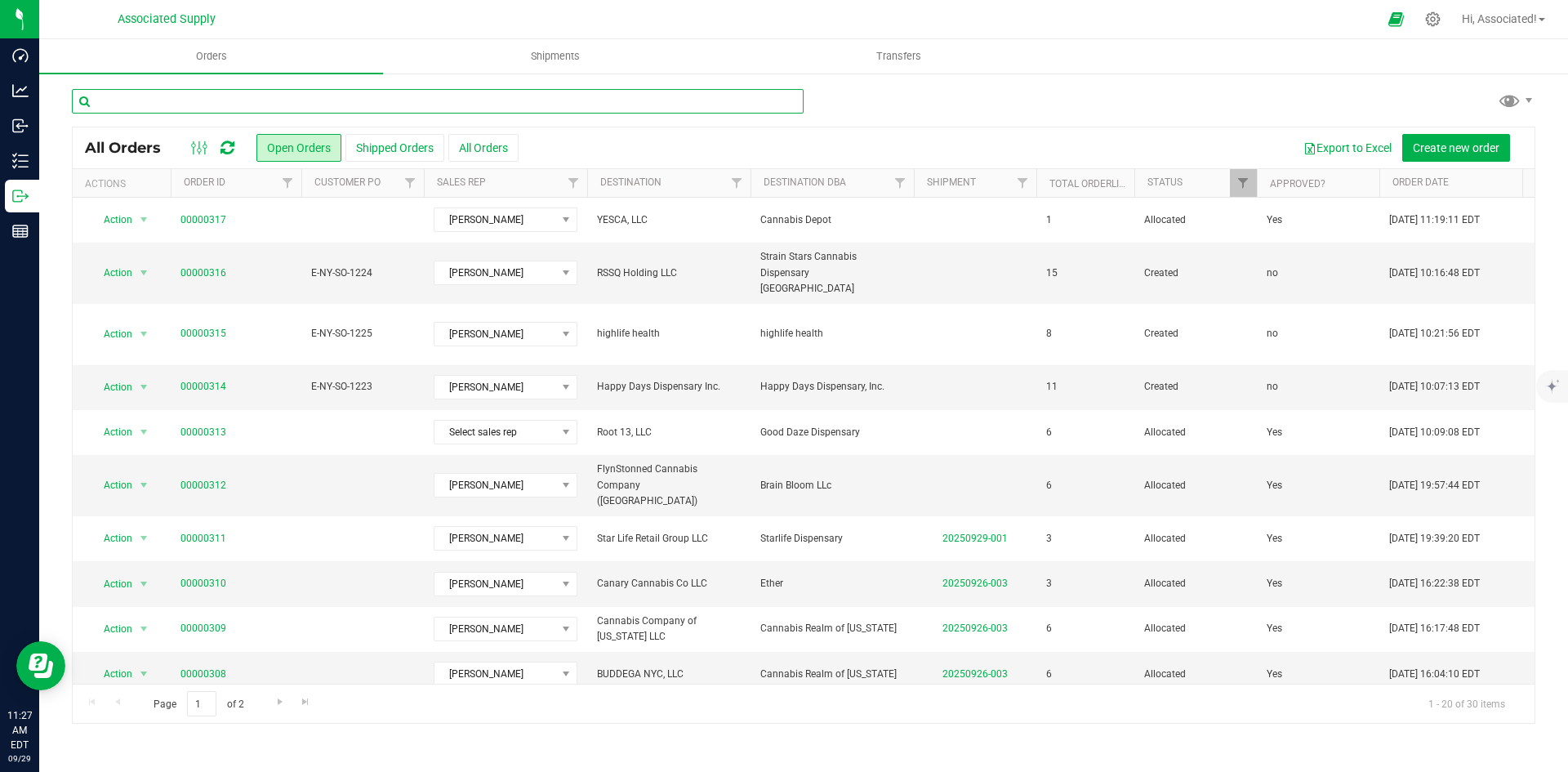
click at [294, 104] on input "text" at bounding box center [438, 101] width 732 height 24
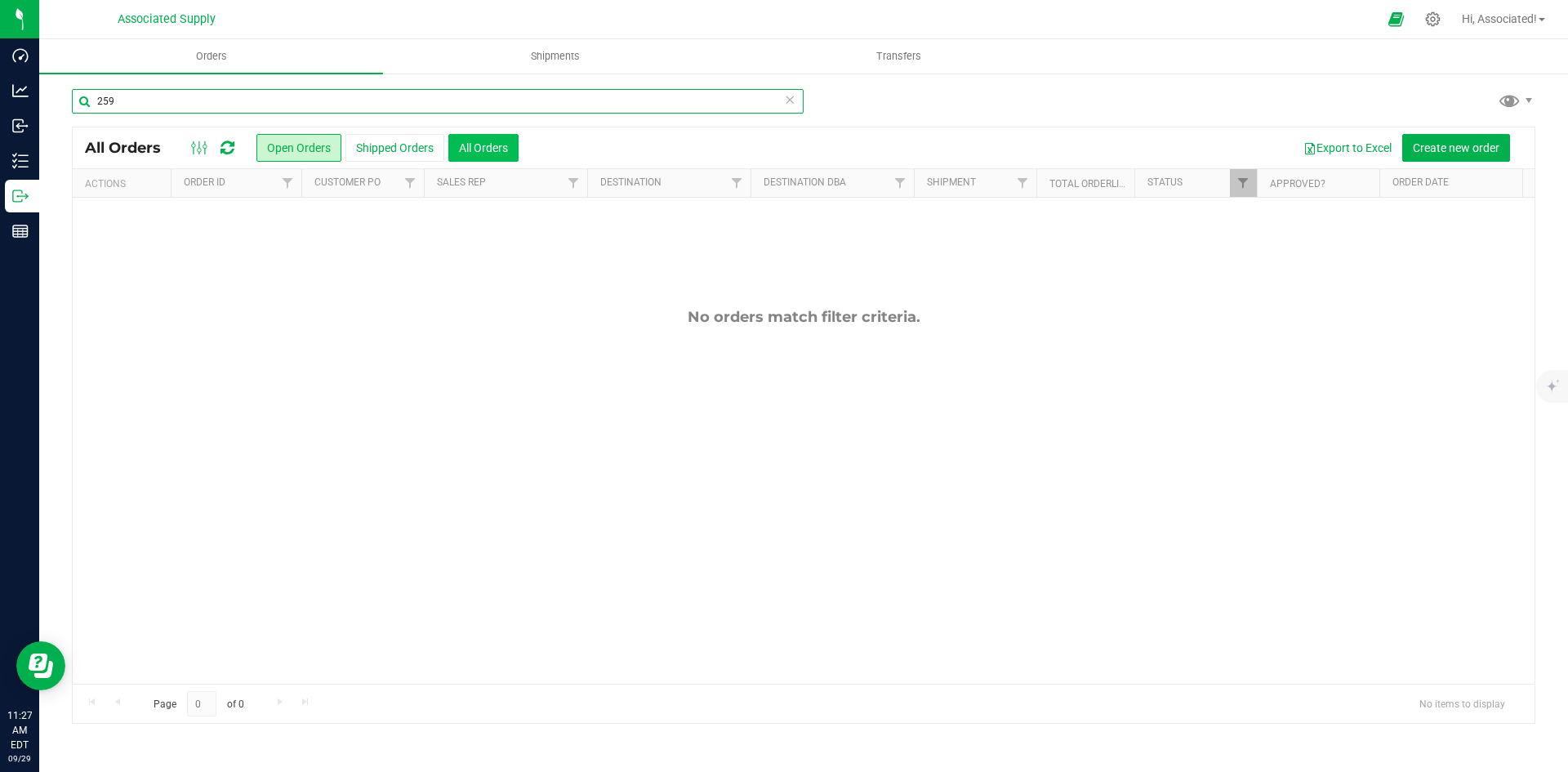
type input "259"
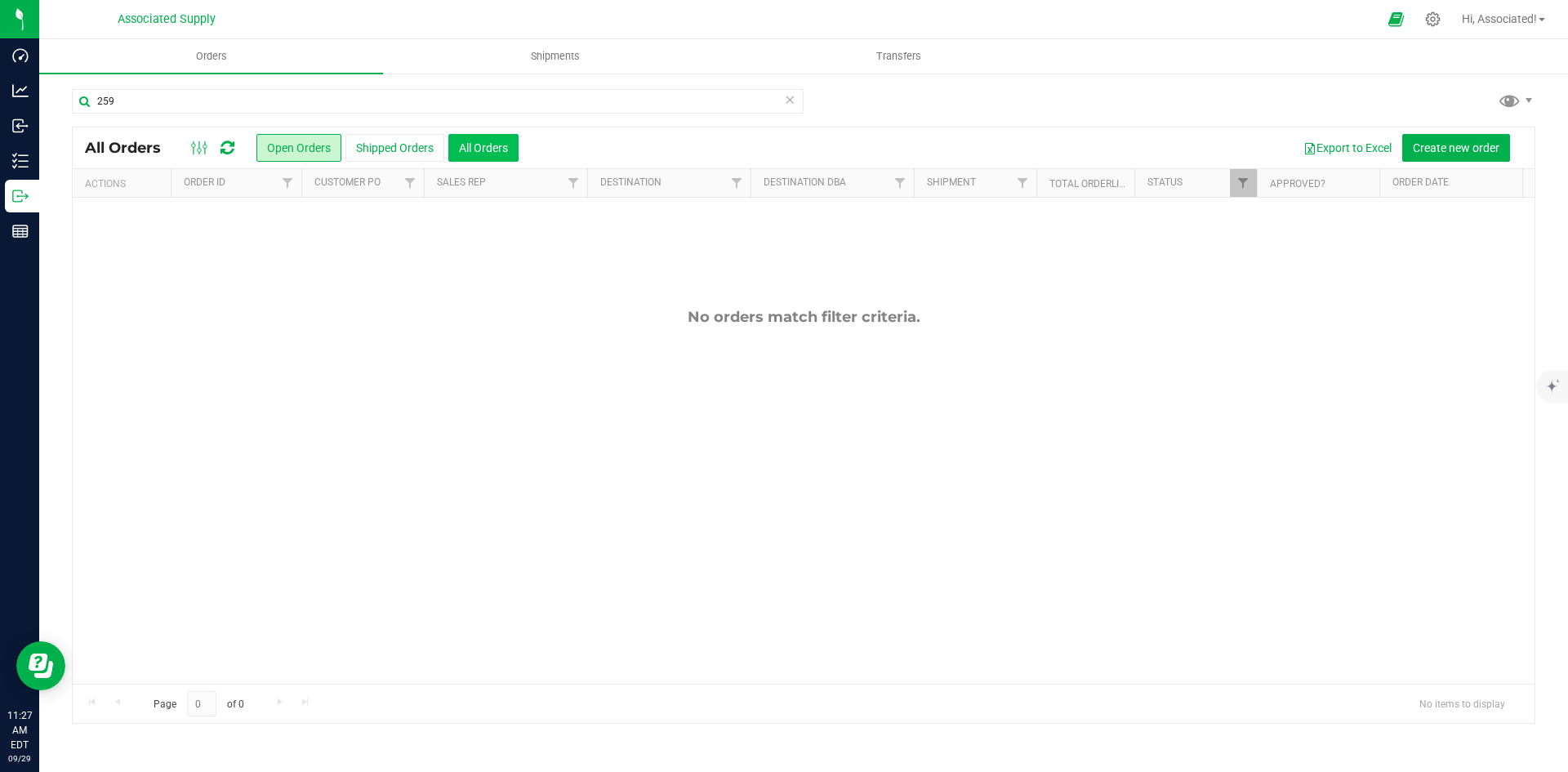
click at [502, 140] on button "All Orders" at bounding box center [484, 147] width 71 height 28
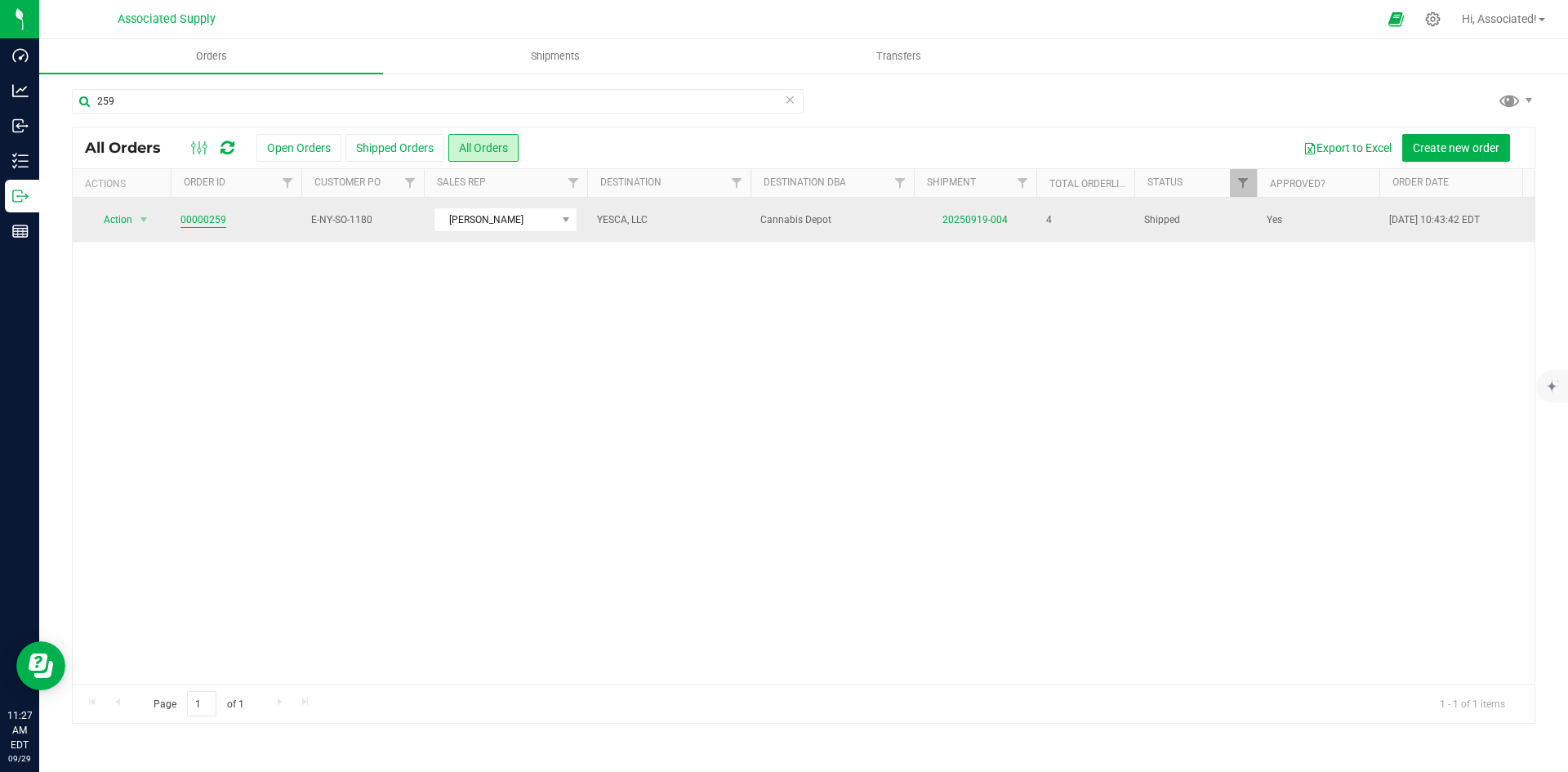
click at [200, 221] on link "00000259" at bounding box center [203, 220] width 45 height 15
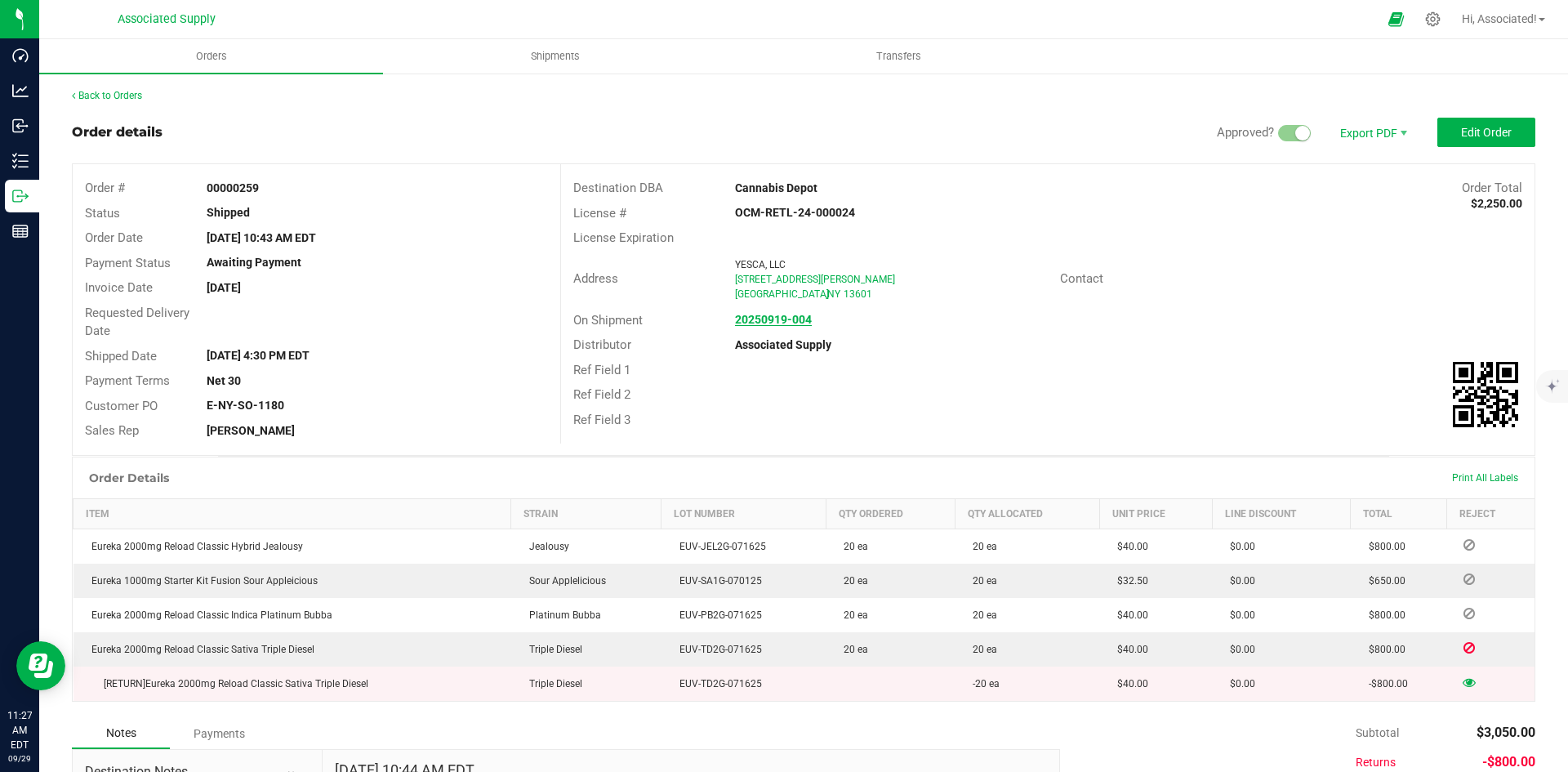
click at [791, 318] on strong "20250919-004" at bounding box center [773, 319] width 76 height 13
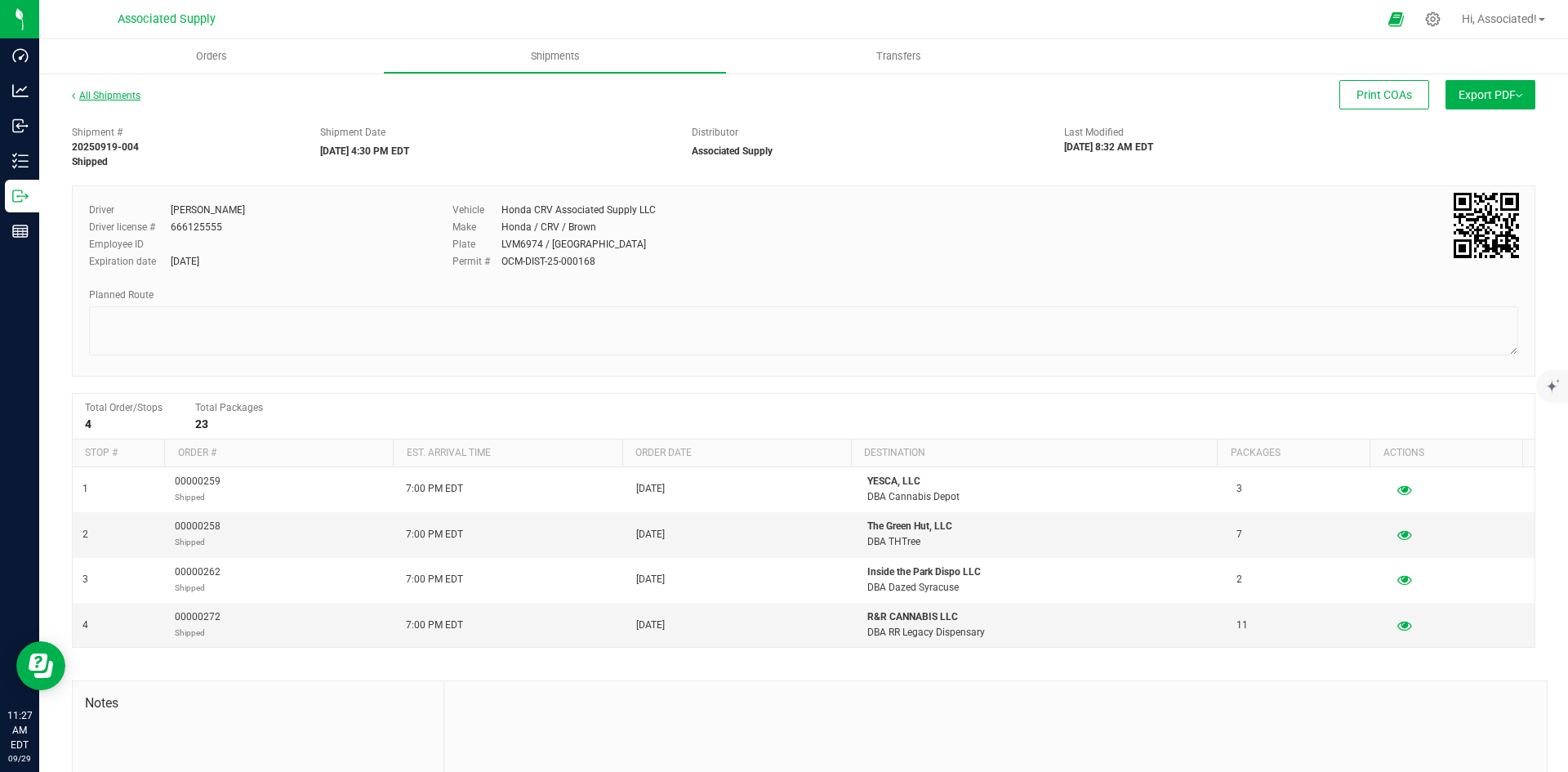
click at [98, 94] on link "All Shipments" at bounding box center [107, 96] width 69 height 12
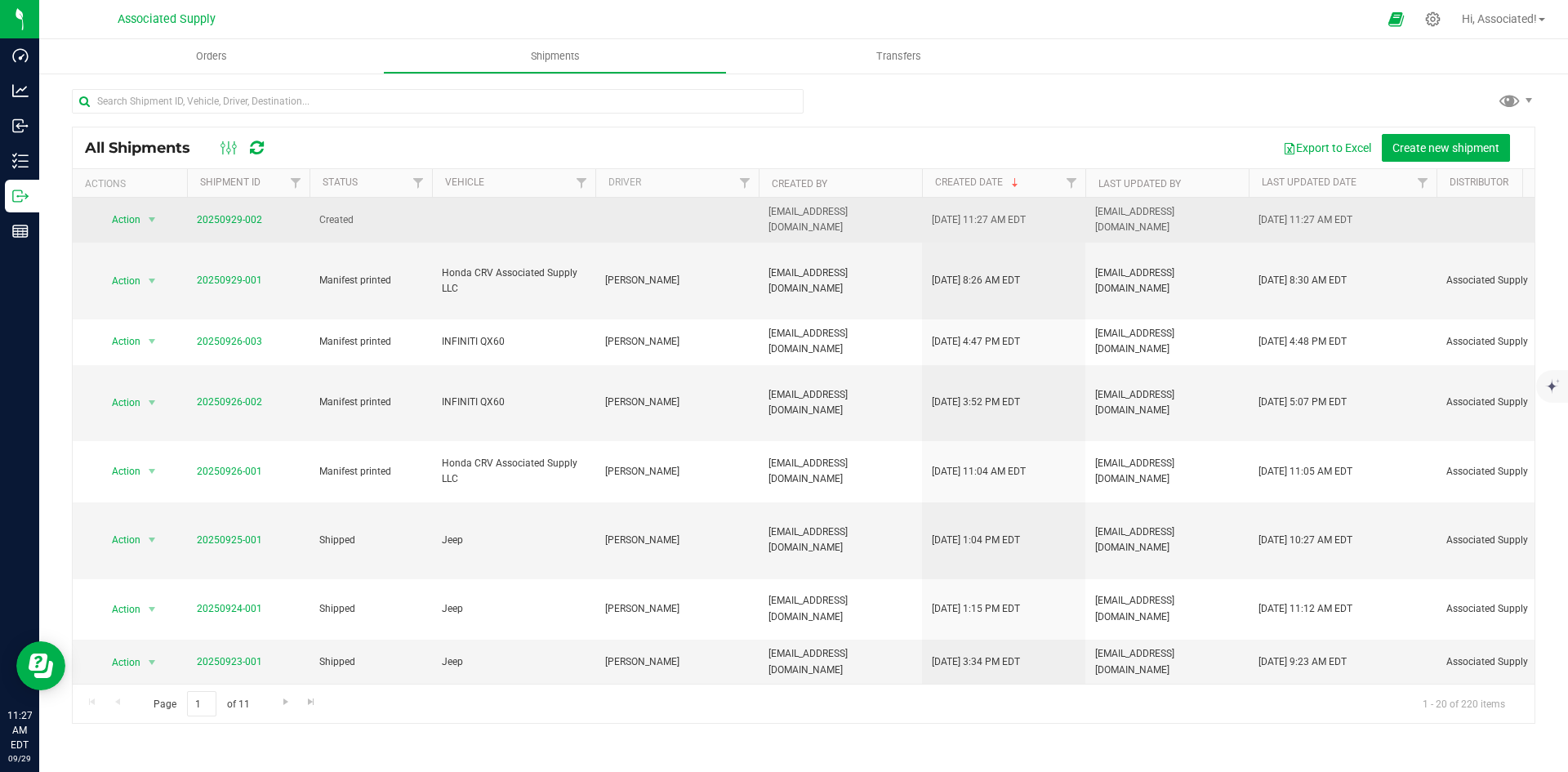
click at [232, 213] on span "20250929-002" at bounding box center [229, 220] width 66 height 15
click at [245, 218] on link "20250929-002" at bounding box center [229, 220] width 66 height 12
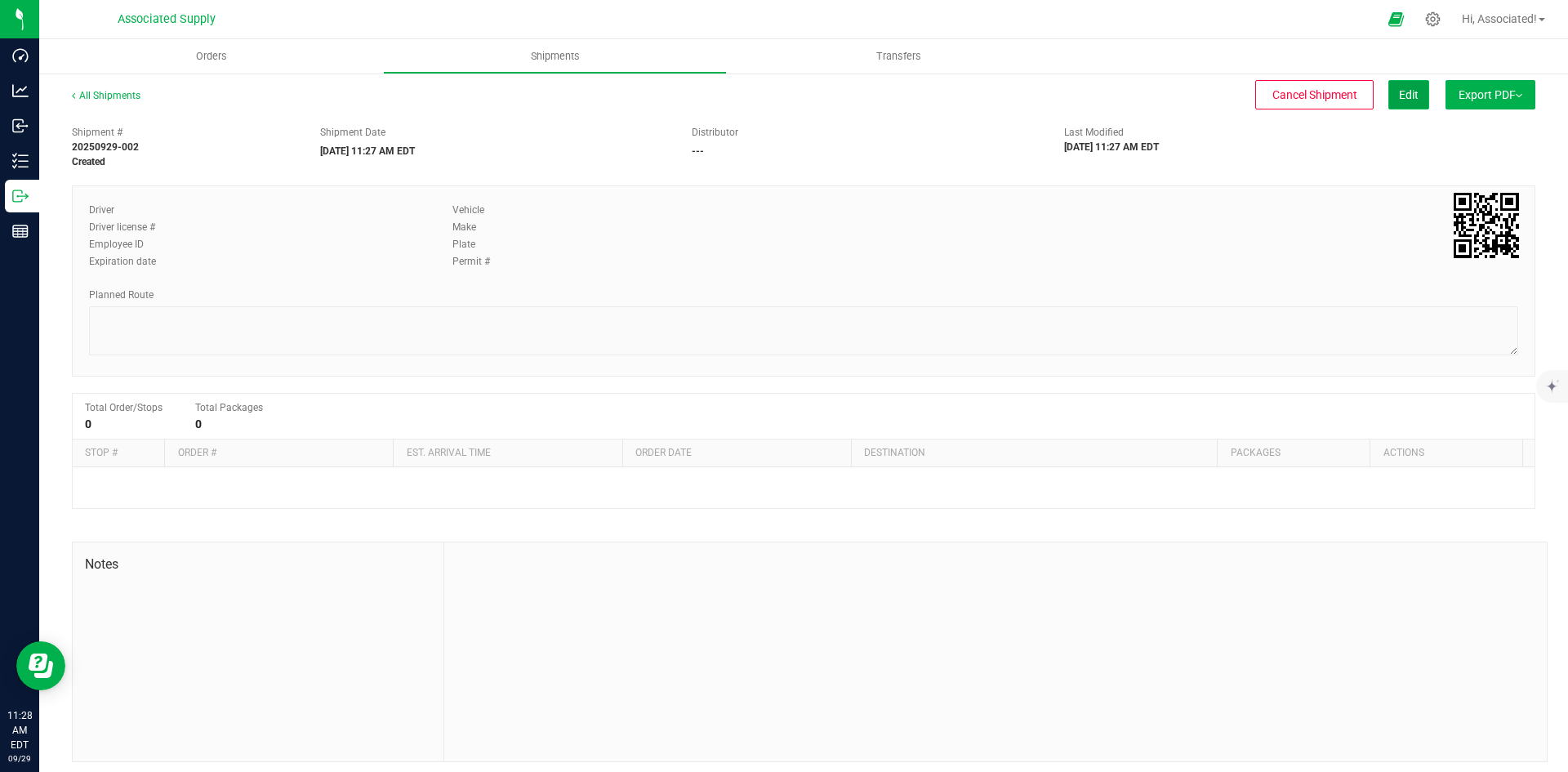
click at [1401, 104] on button "Edit" at bounding box center [1408, 94] width 41 height 29
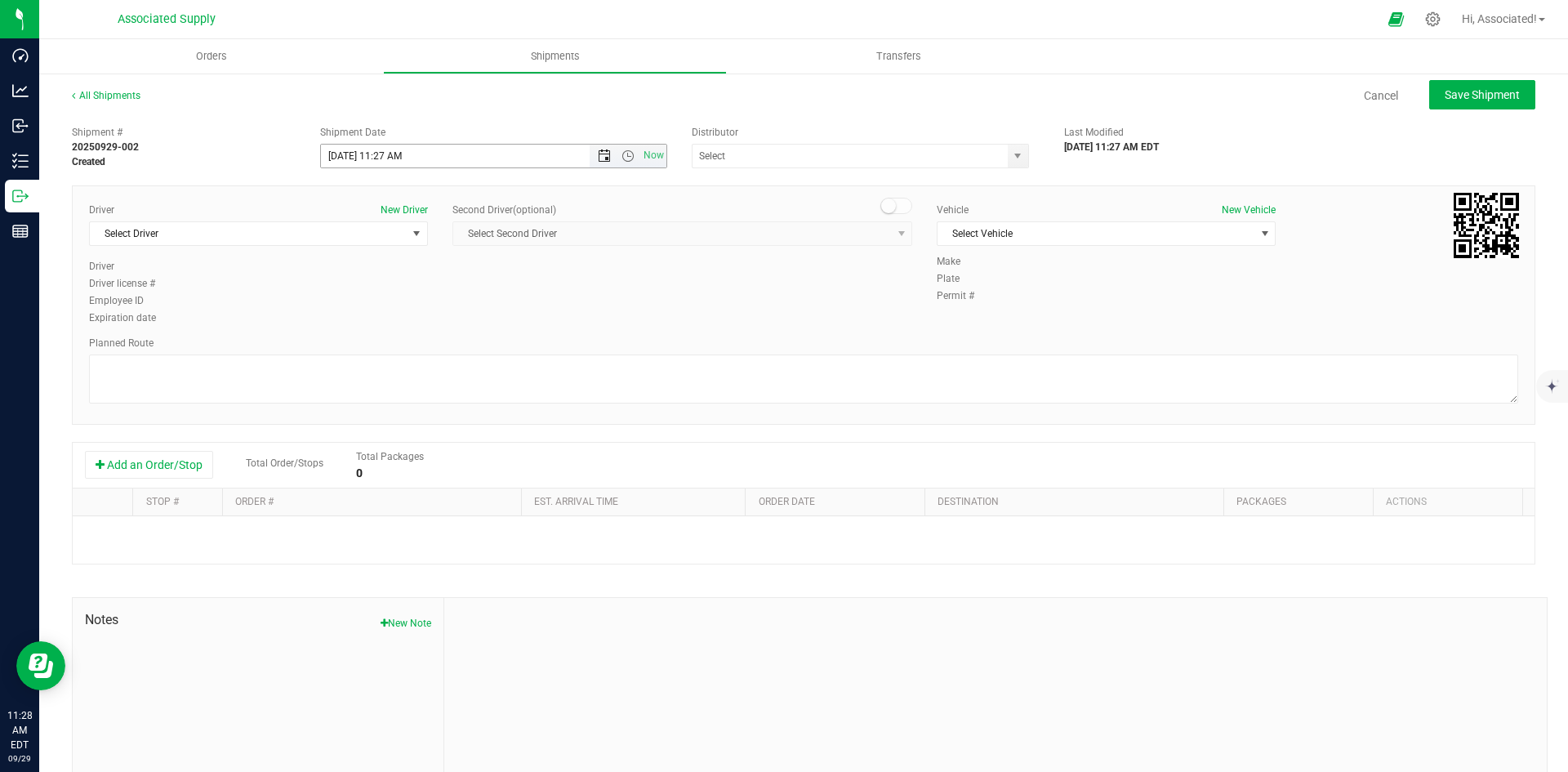
click at [598, 154] on span "Open the date view" at bounding box center [605, 156] width 13 height 13
click at [355, 315] on link "22" at bounding box center [356, 322] width 24 height 25
type input "9/22/2025 11:27 AM"
click at [411, 237] on span "select" at bounding box center [417, 234] width 13 height 13
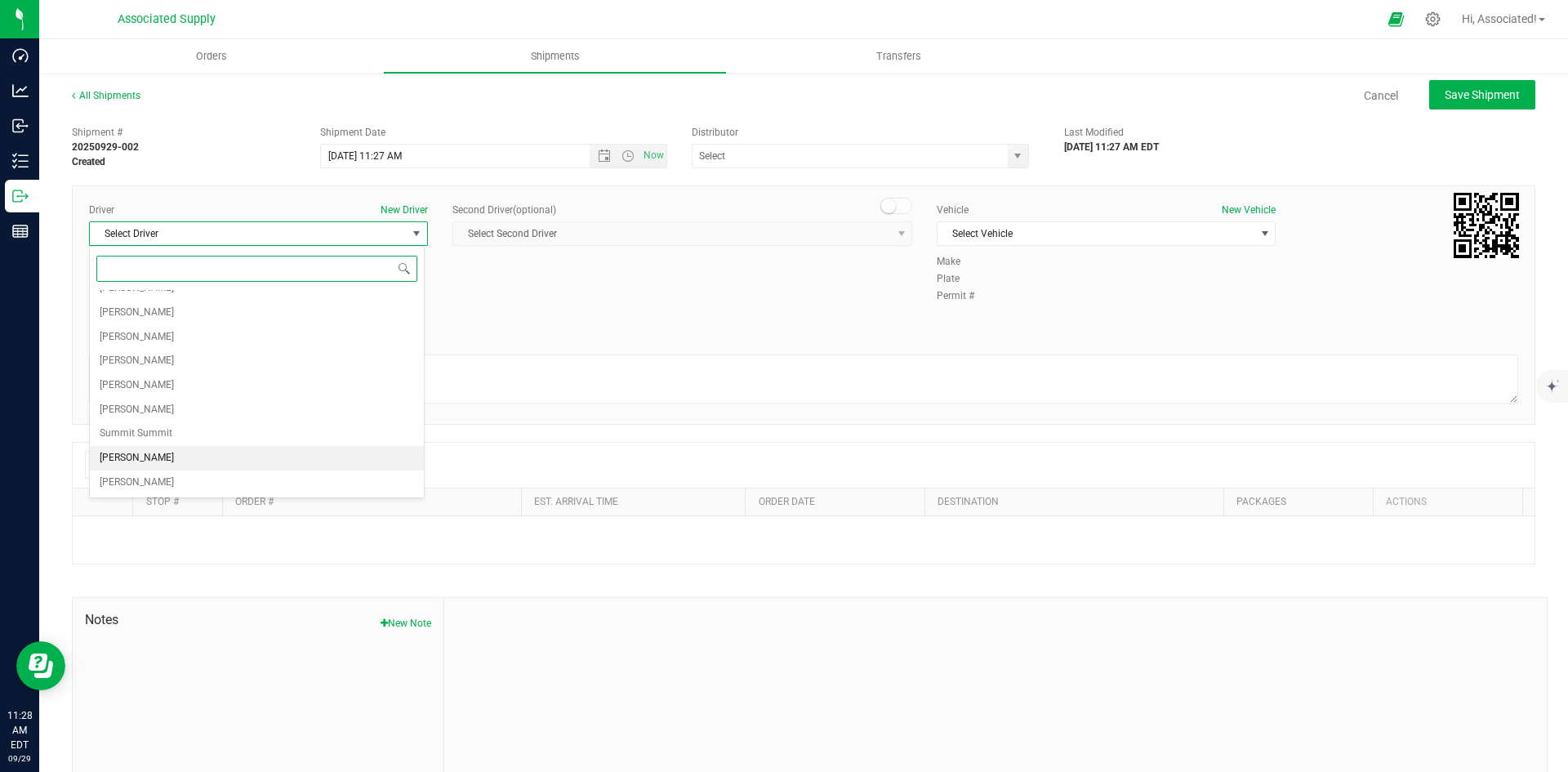
scroll to position [53, 0]
click at [153, 295] on span "[PERSON_NAME]" at bounding box center [137, 297] width 74 height 21
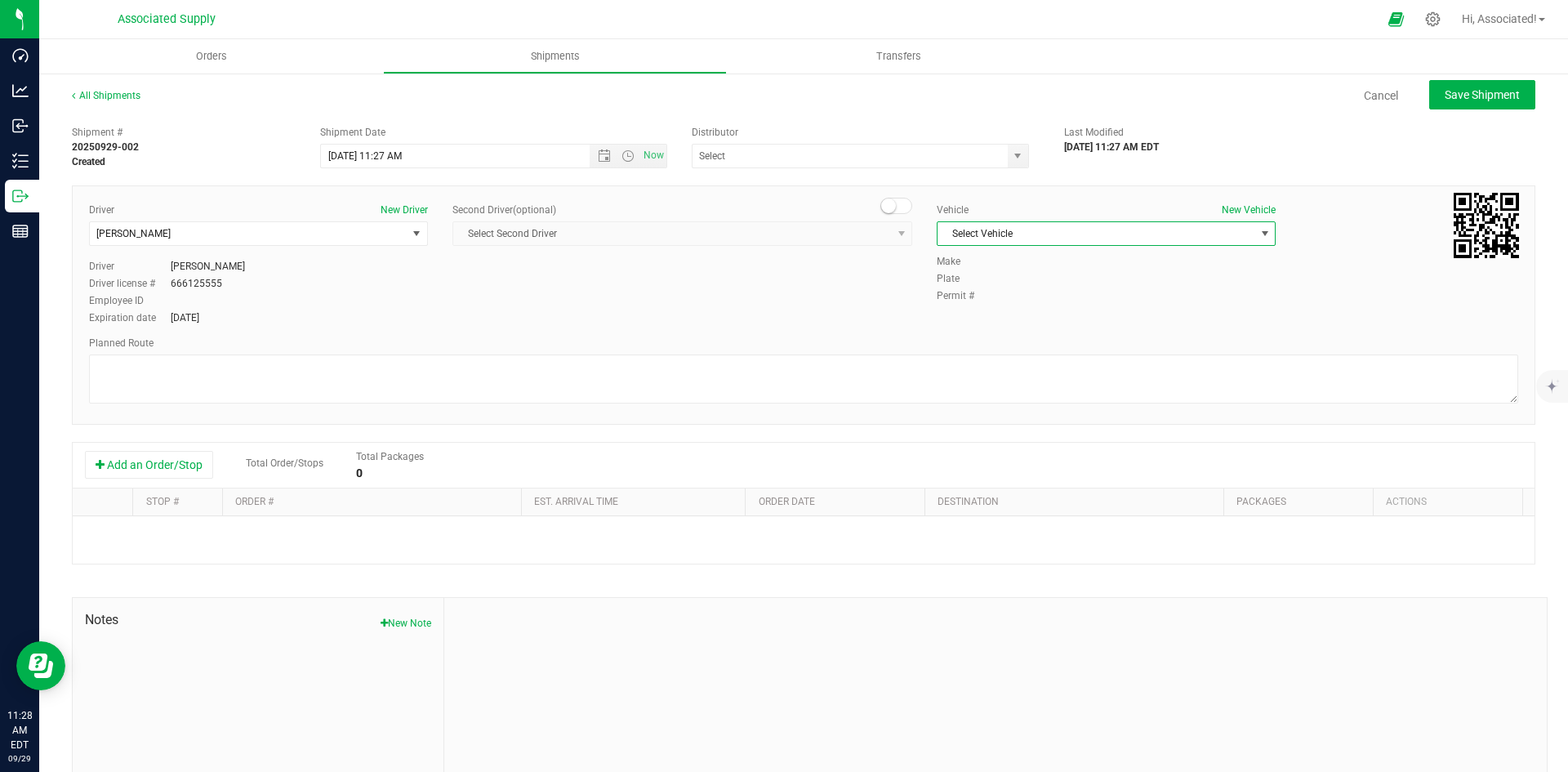
click at [1011, 227] on span "Select Vehicle" at bounding box center [1095, 233] width 317 height 23
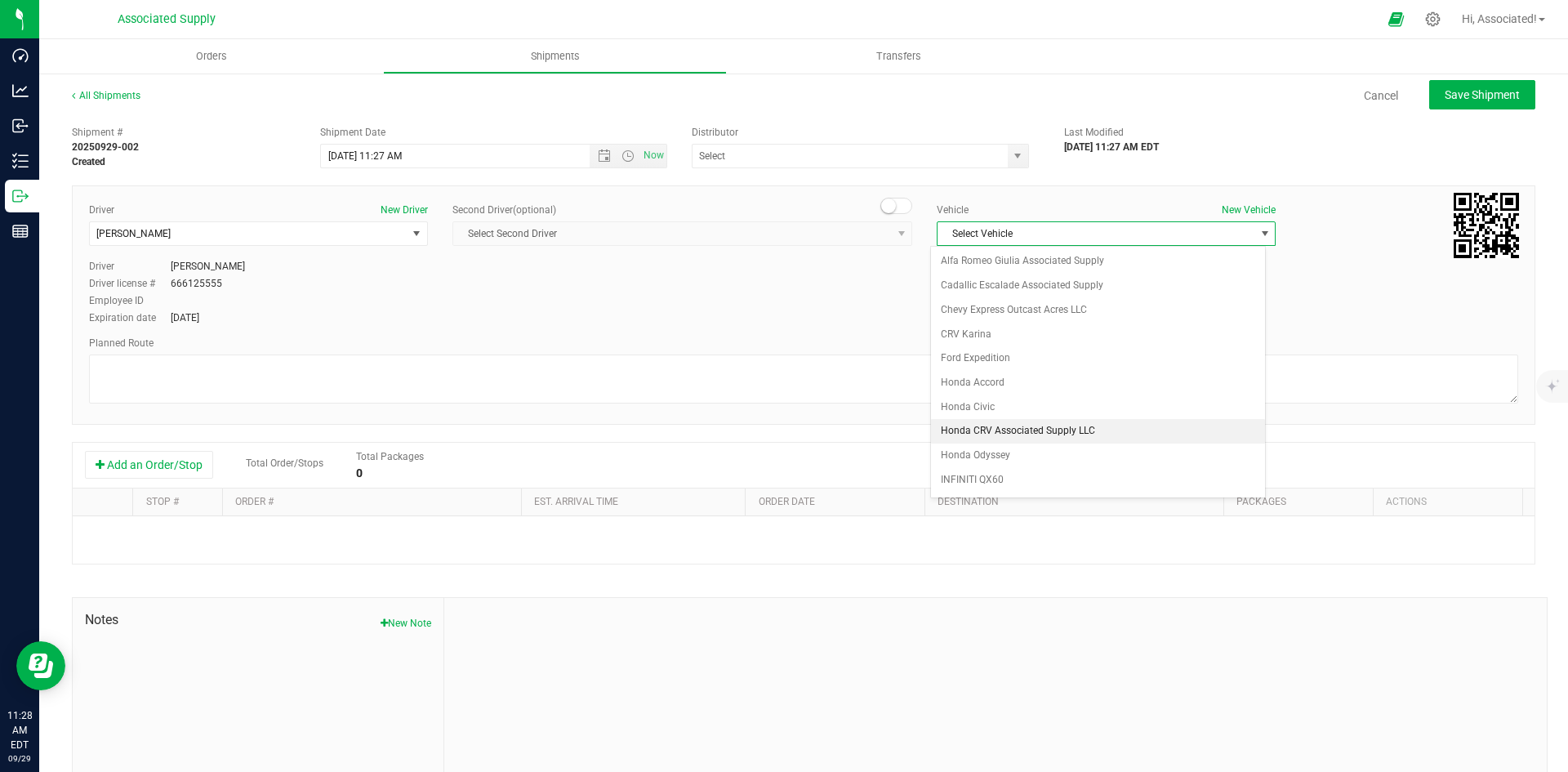
click at [1016, 426] on li "Honda CRV Associated Supply LLC" at bounding box center [1098, 431] width 334 height 24
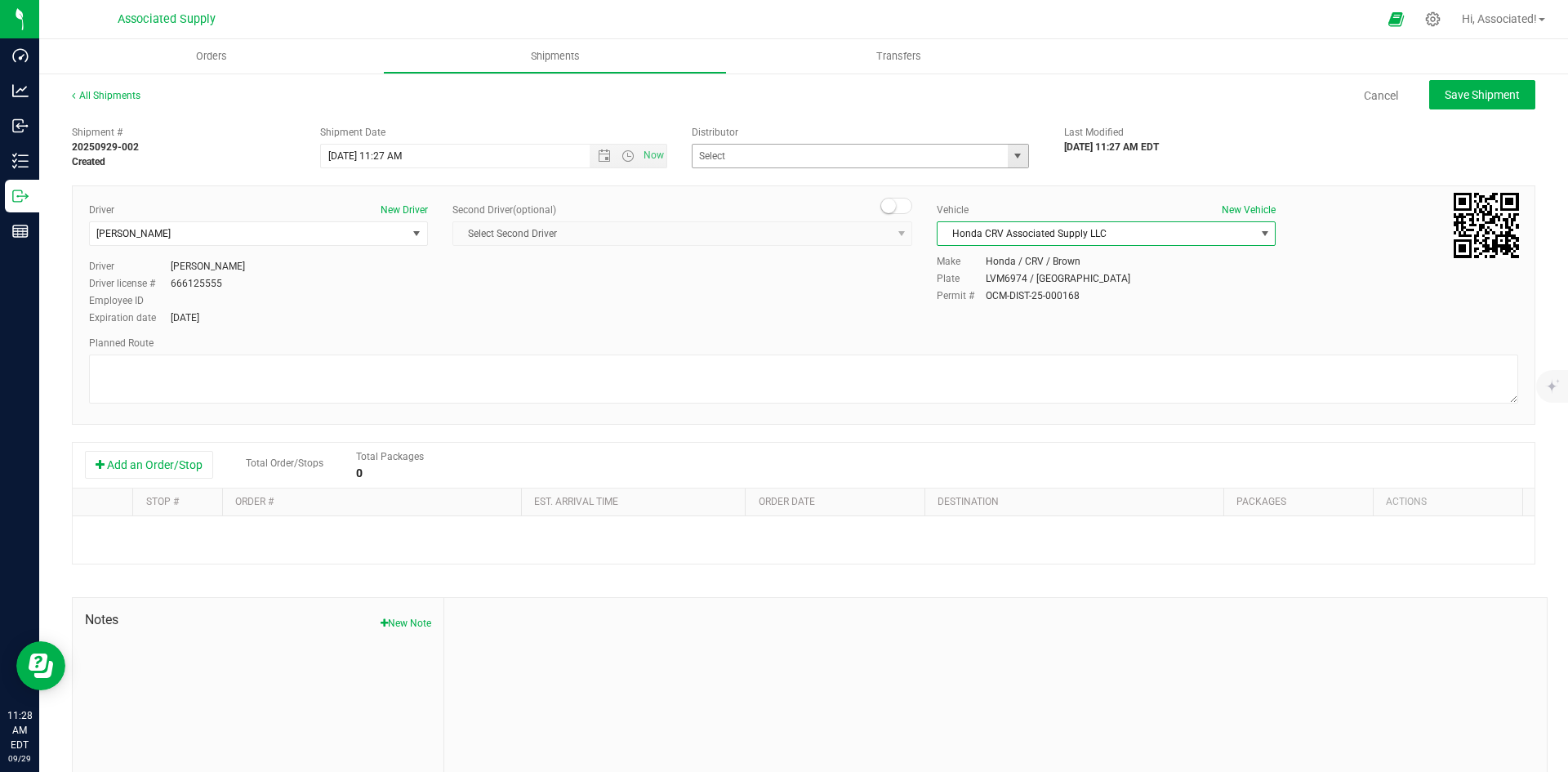
click at [1011, 160] on span "select" at bounding box center [1018, 156] width 13 height 13
click at [742, 180] on li "Associated Supply" at bounding box center [854, 183] width 333 height 24
type input "Associated Supply"
click at [169, 465] on button "Add an Order/Stop" at bounding box center [149, 465] width 128 height 28
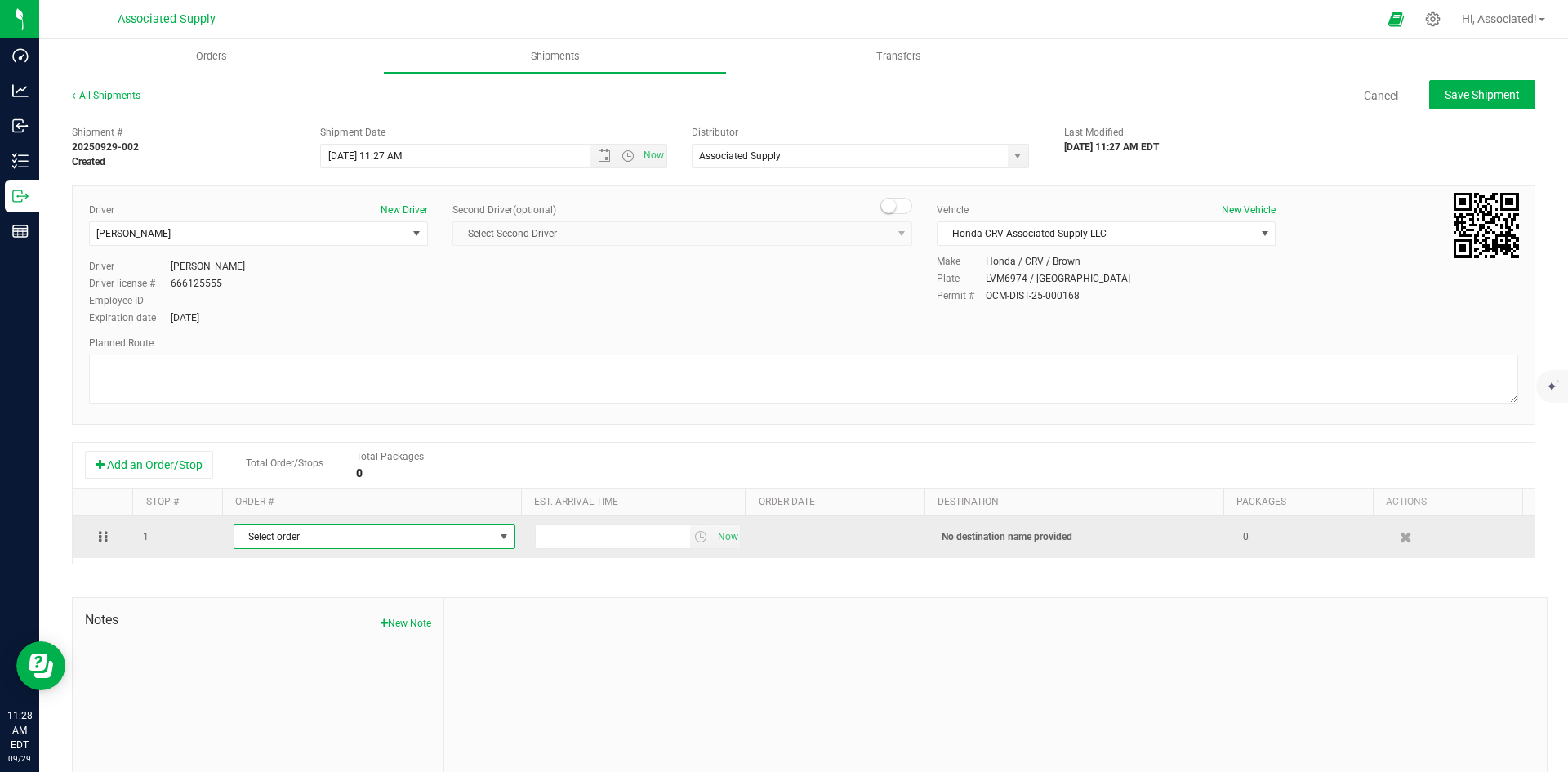
click at [394, 541] on span "Select order" at bounding box center [364, 536] width 260 height 23
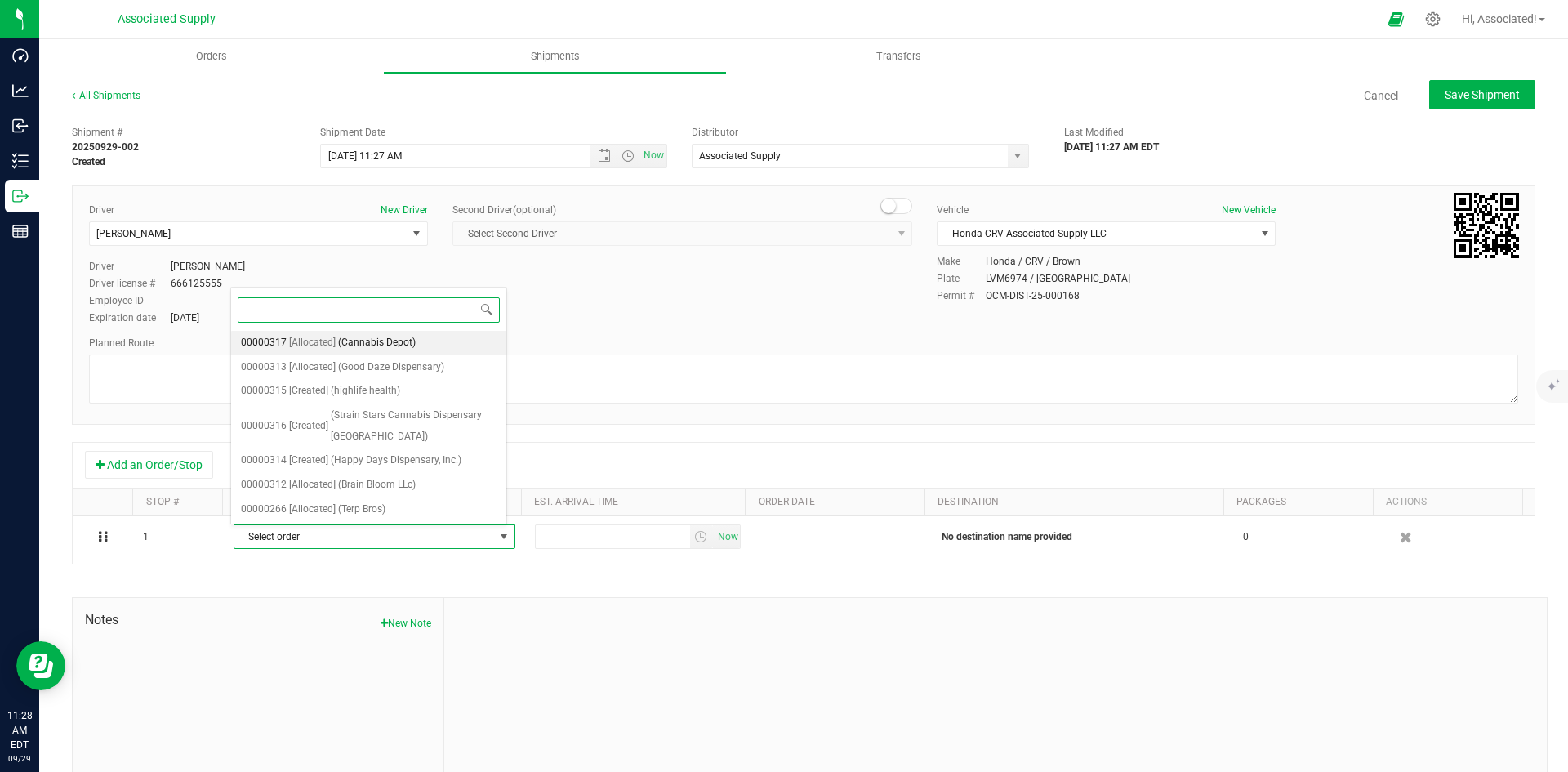
click at [396, 340] on span "(Cannabis Depot)" at bounding box center [377, 343] width 77 height 21
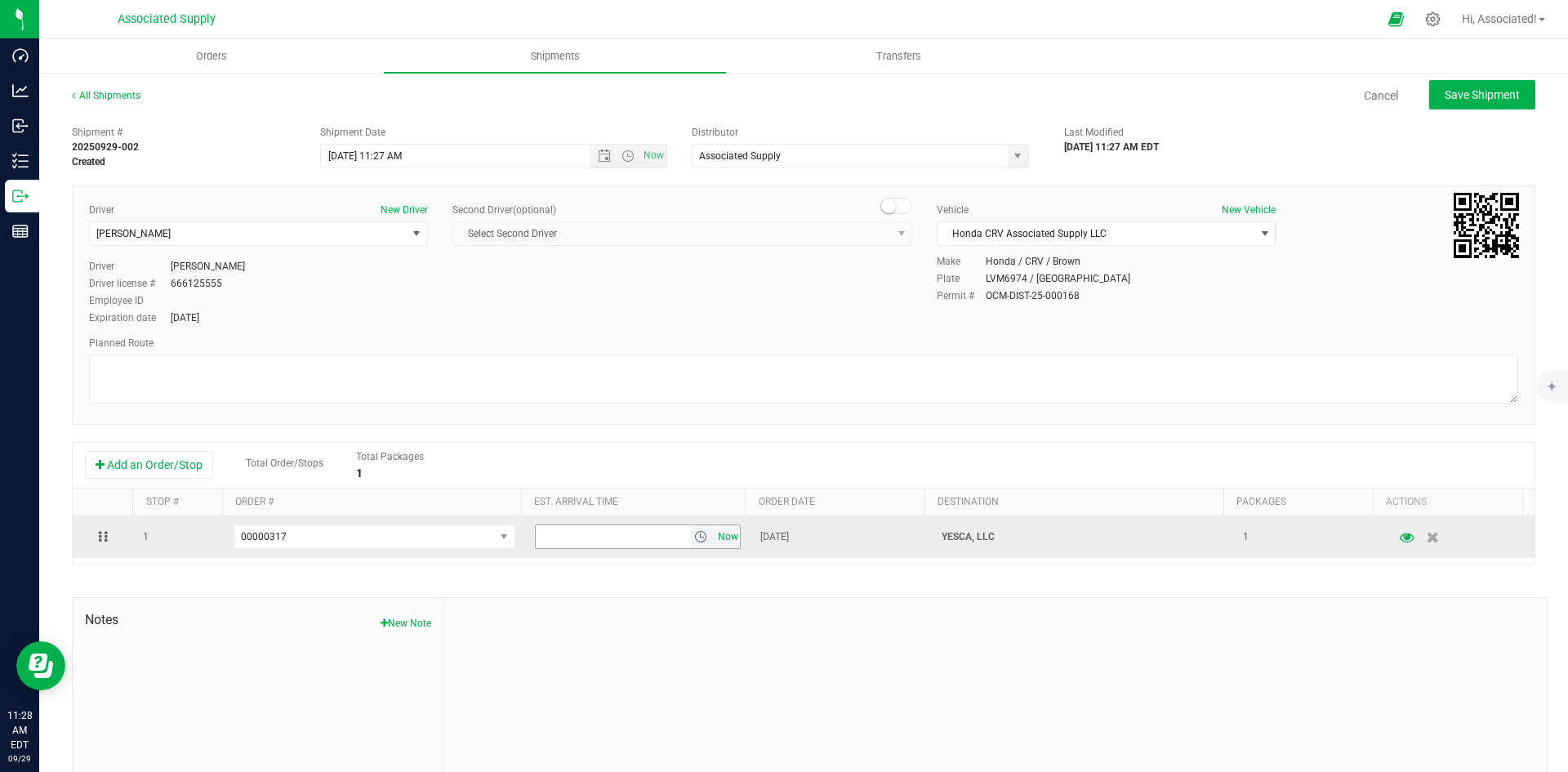
click at [716, 536] on span "Now" at bounding box center [727, 537] width 28 height 24
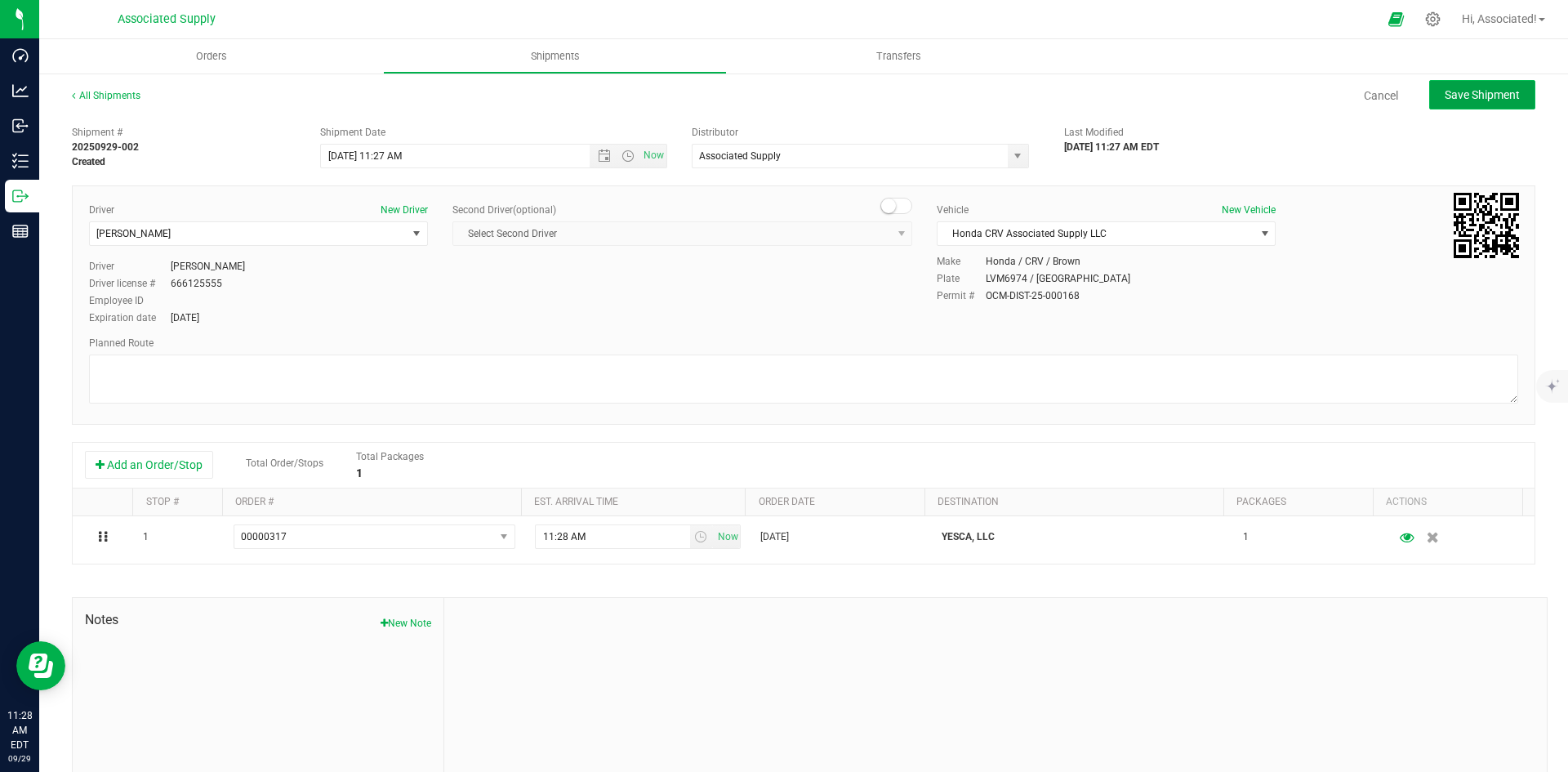
click at [1467, 93] on span "Save Shipment" at bounding box center [1481, 95] width 75 height 13
type input "9/22/2025 3:27 PM"
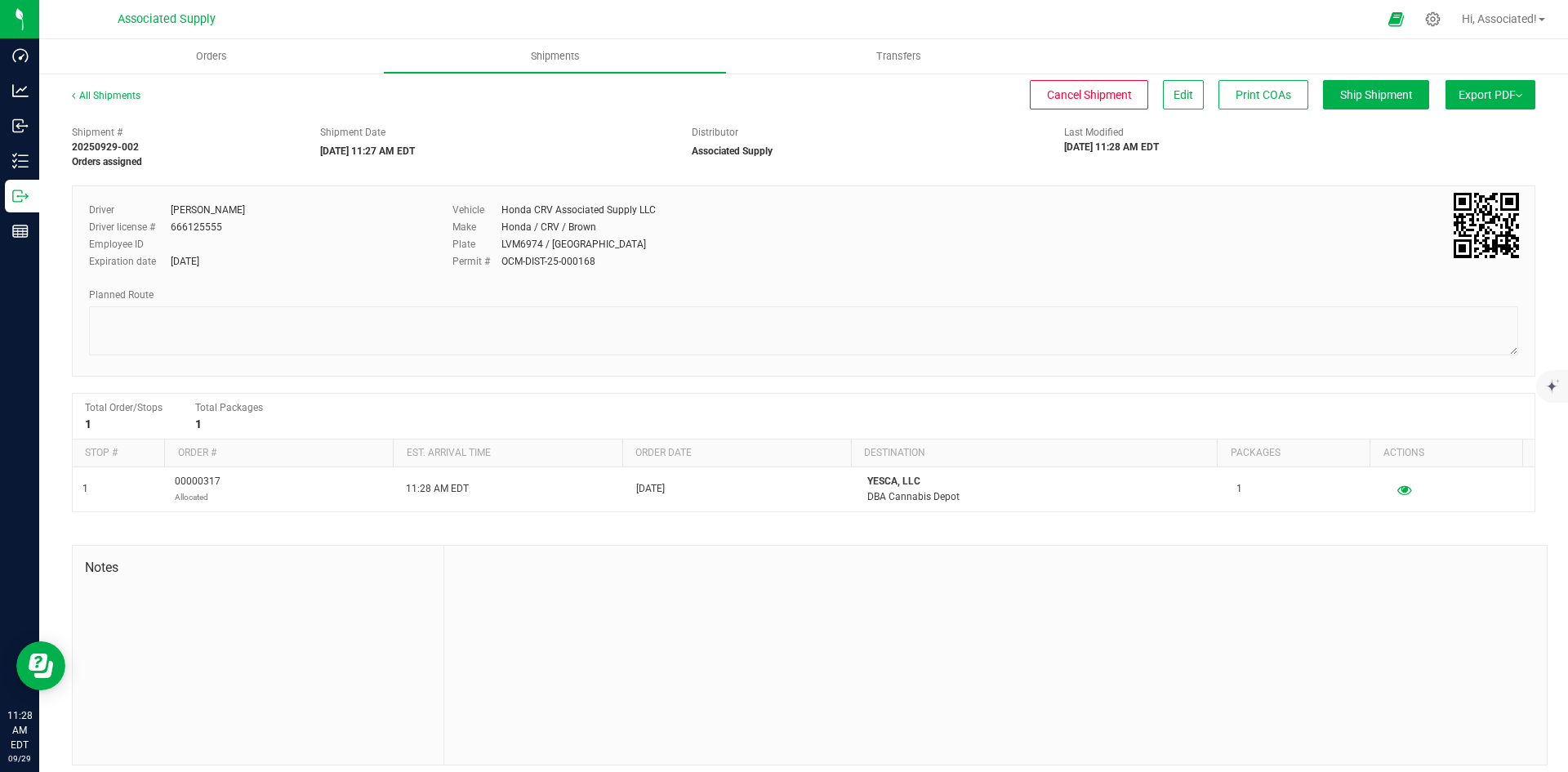
click at [1479, 94] on span "Export PDF" at bounding box center [1490, 95] width 64 height 13
click at [868, 138] on div "Distributor" at bounding box center [866, 133] width 348 height 15
click at [1426, 158] on span "Manifest by Lot" at bounding box center [1448, 155] width 68 height 12
click at [343, 230] on div "Driver license # 666125555" at bounding box center [258, 228] width 338 height 15
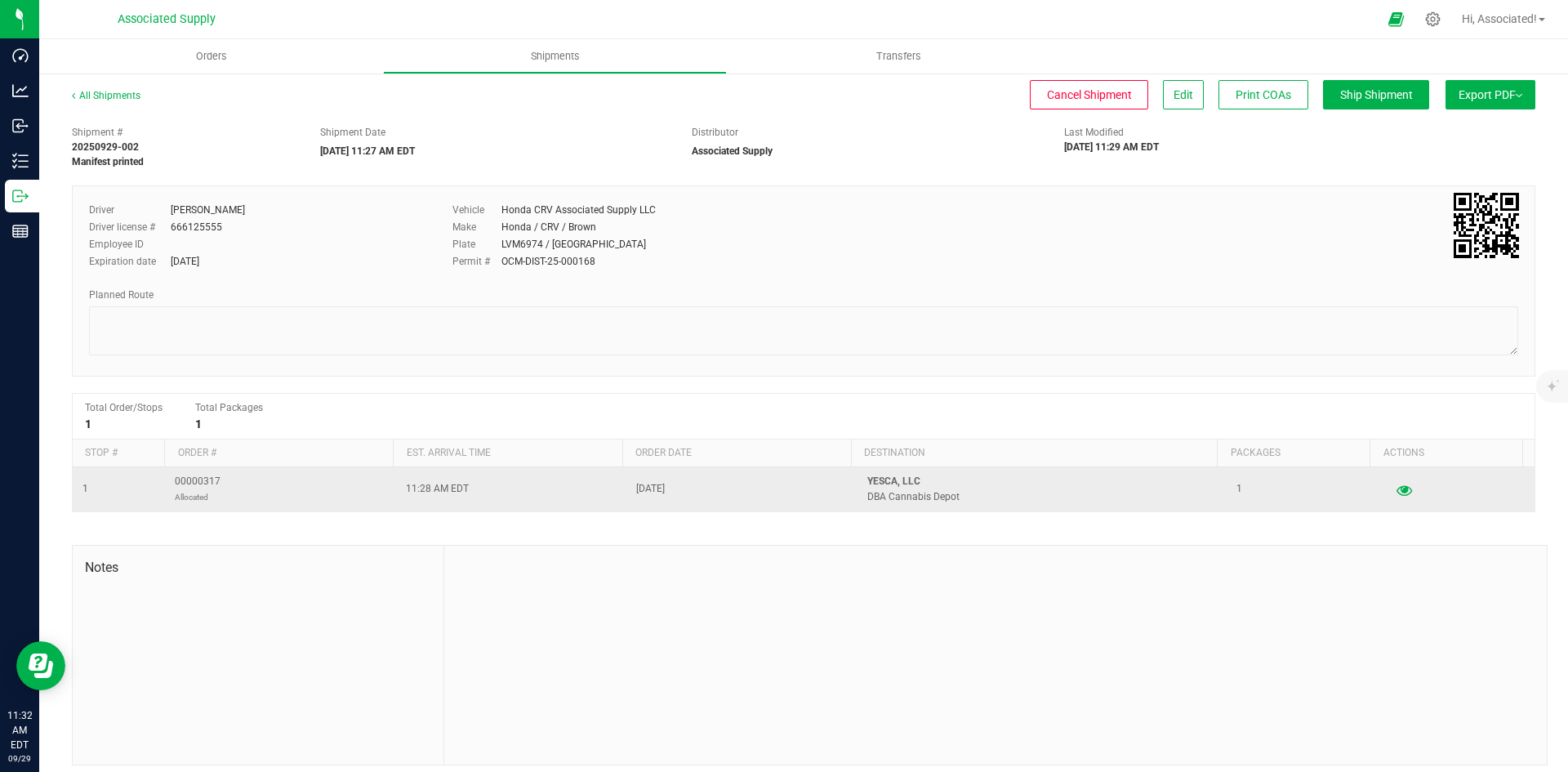
click at [1397, 491] on icon "button" at bounding box center [1404, 490] width 15 height 12
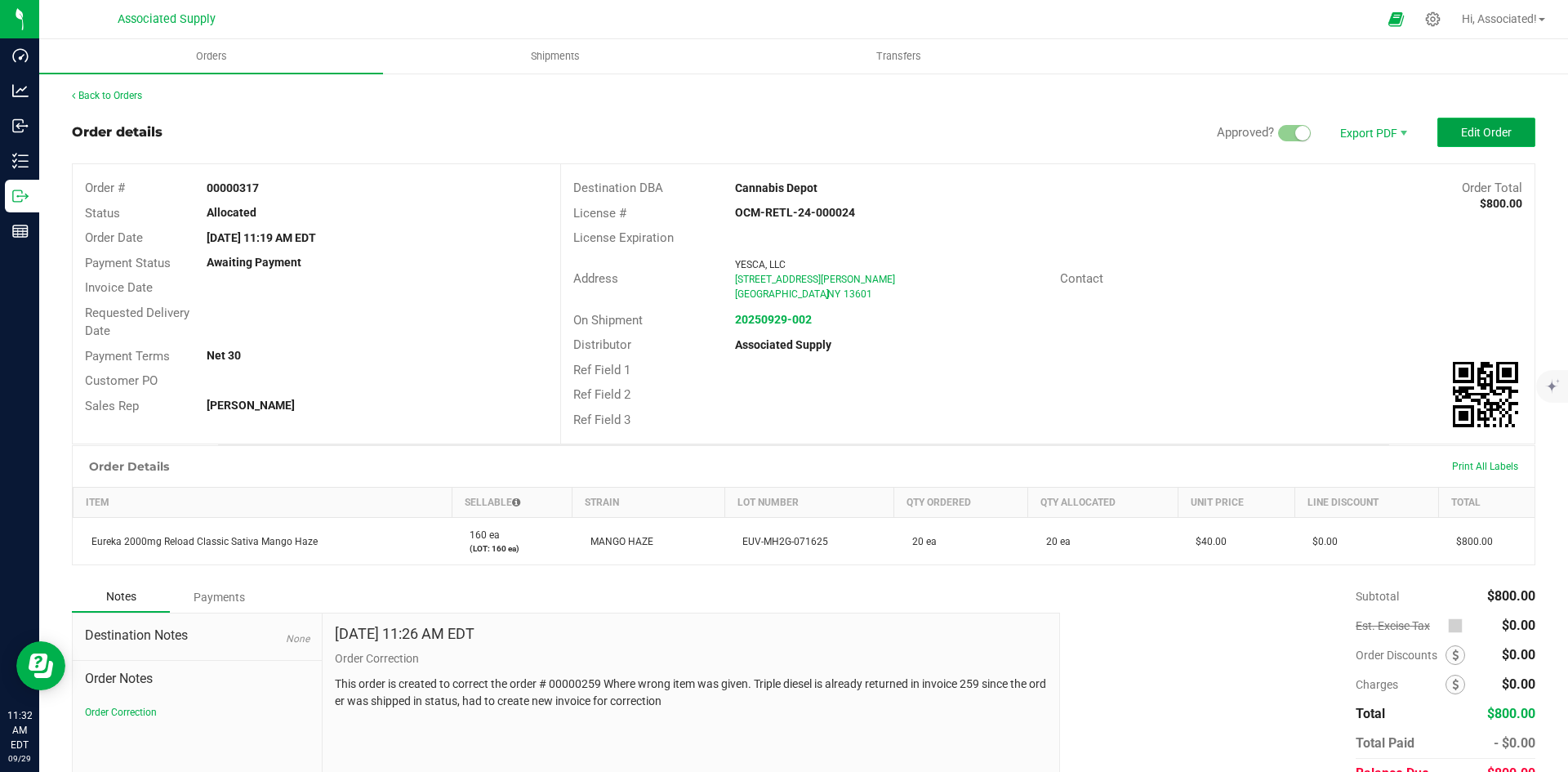
click at [1479, 128] on span "Edit Order" at bounding box center [1486, 133] width 50 height 13
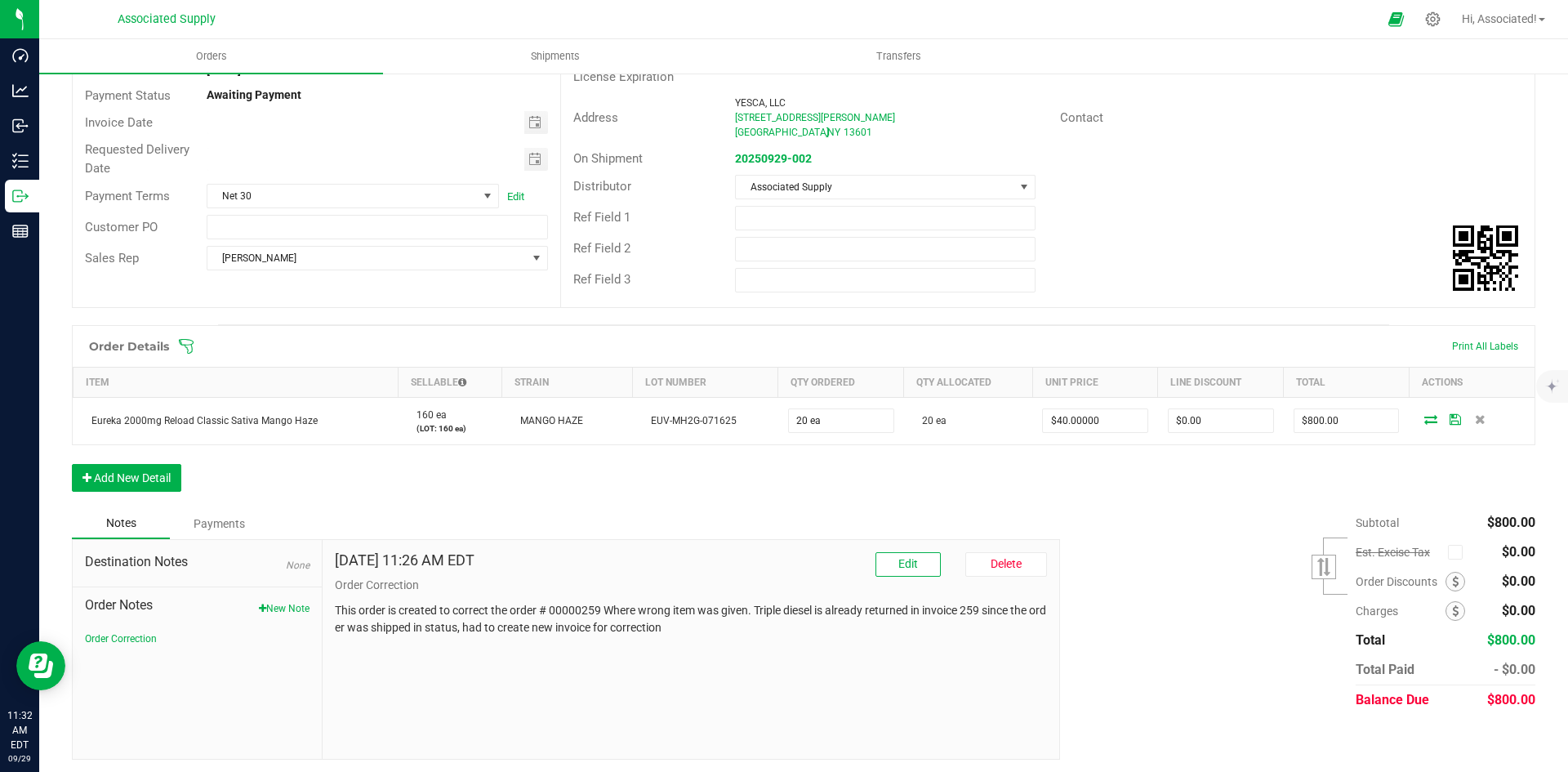
scroll to position [171, 0]
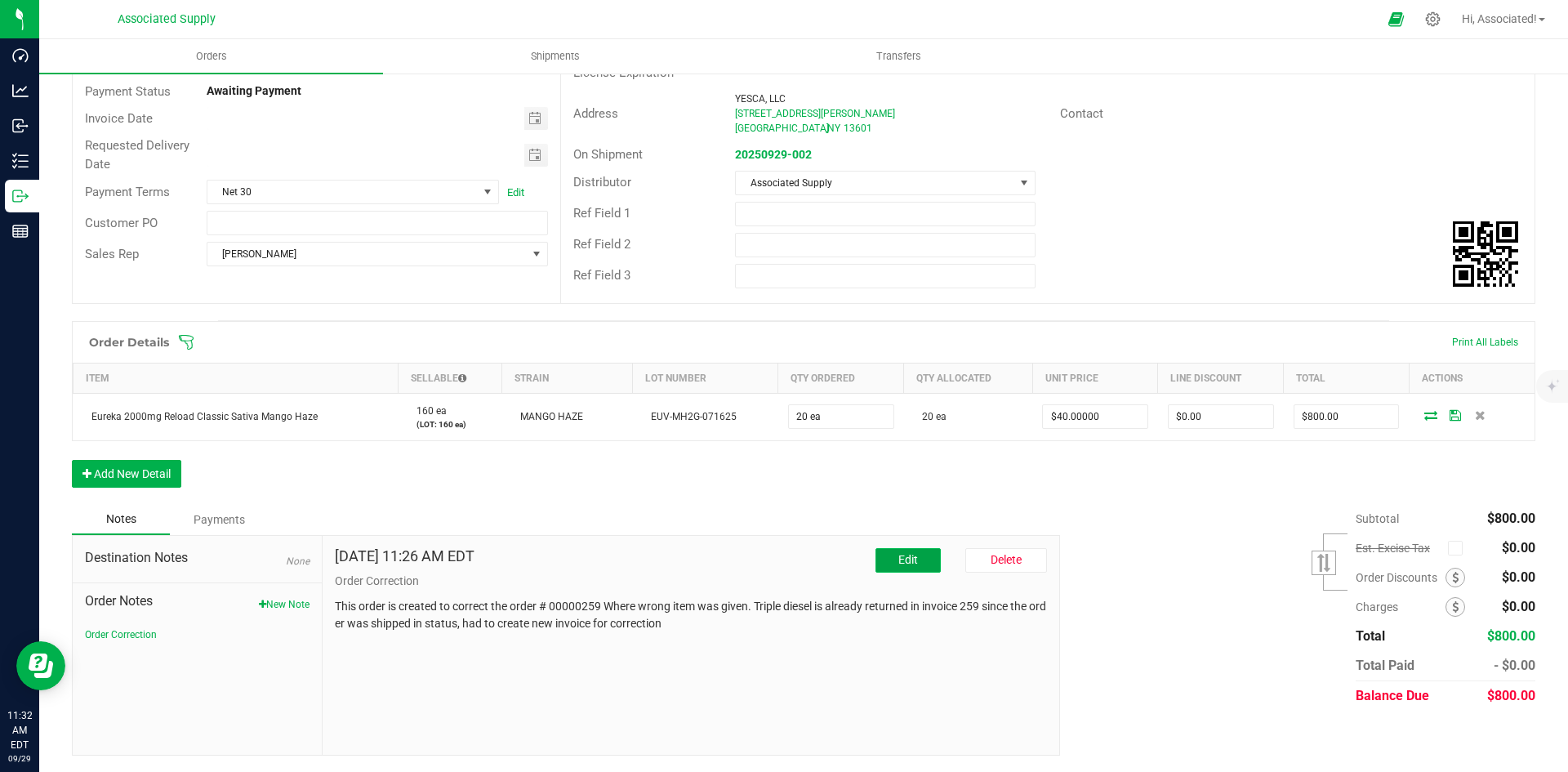
click at [899, 550] on button "Edit" at bounding box center [908, 559] width 66 height 24
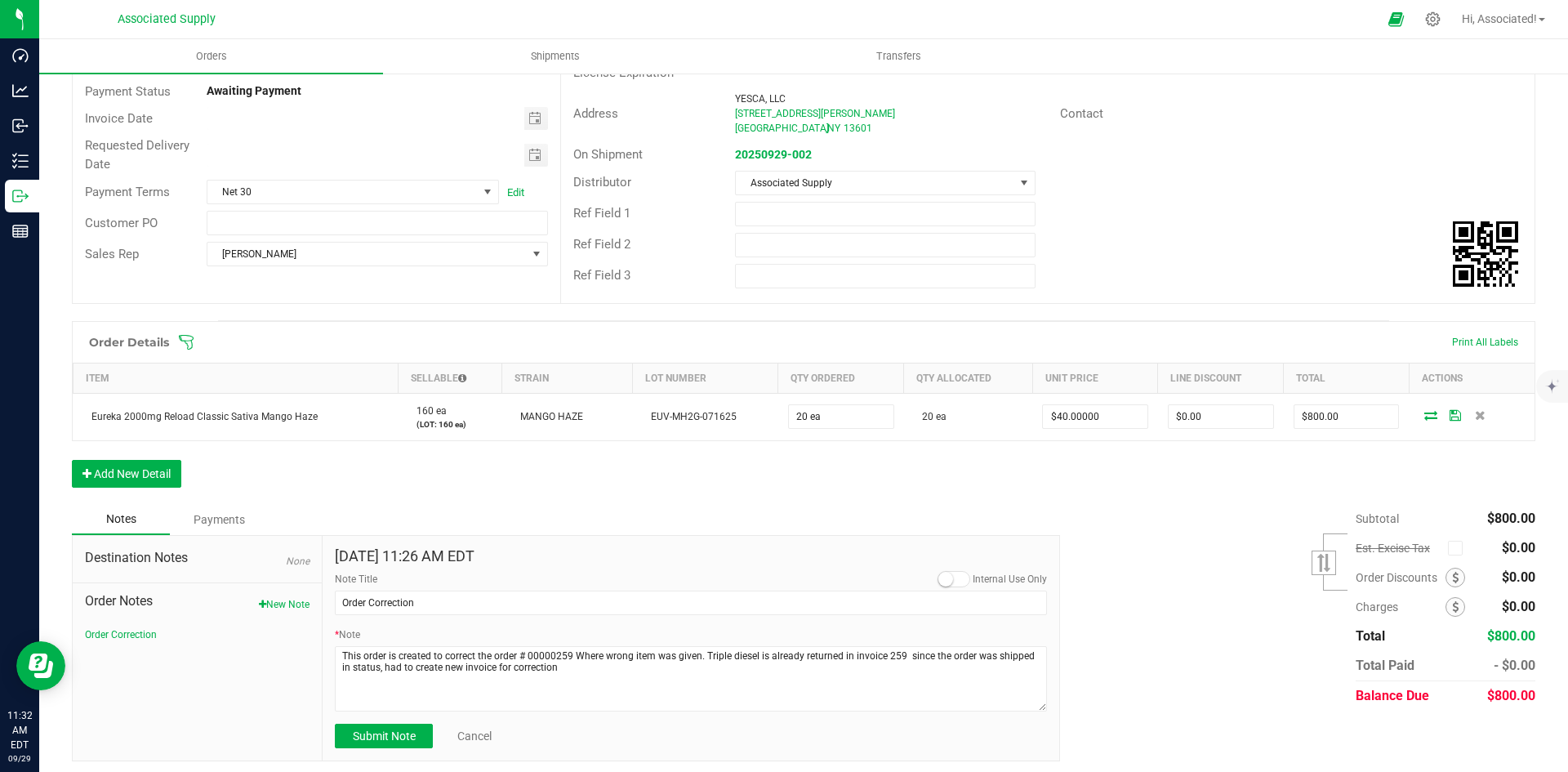
click at [952, 580] on span at bounding box center [953, 579] width 33 height 16
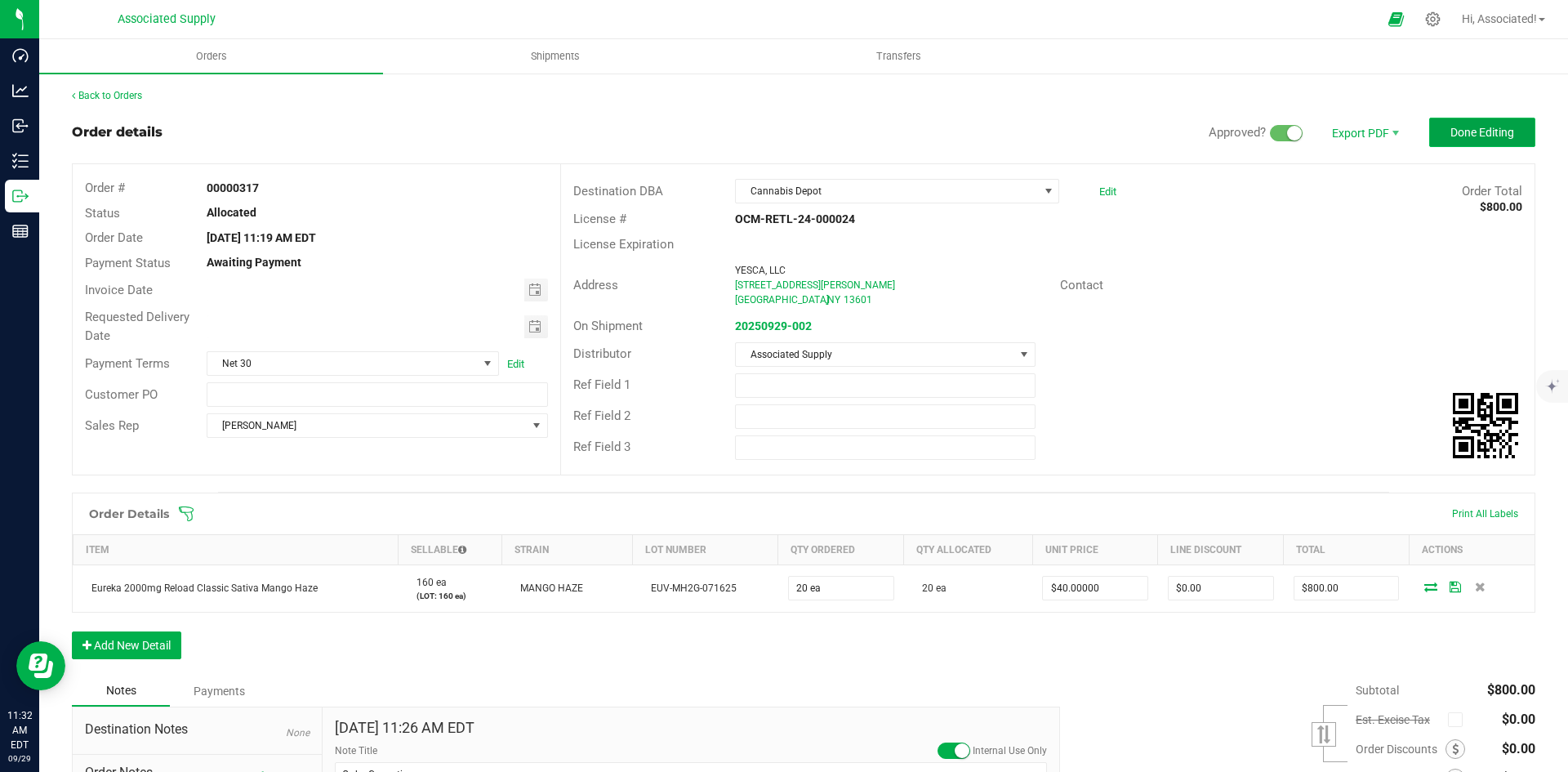
click at [1464, 134] on span "Done Editing" at bounding box center [1482, 133] width 64 height 13
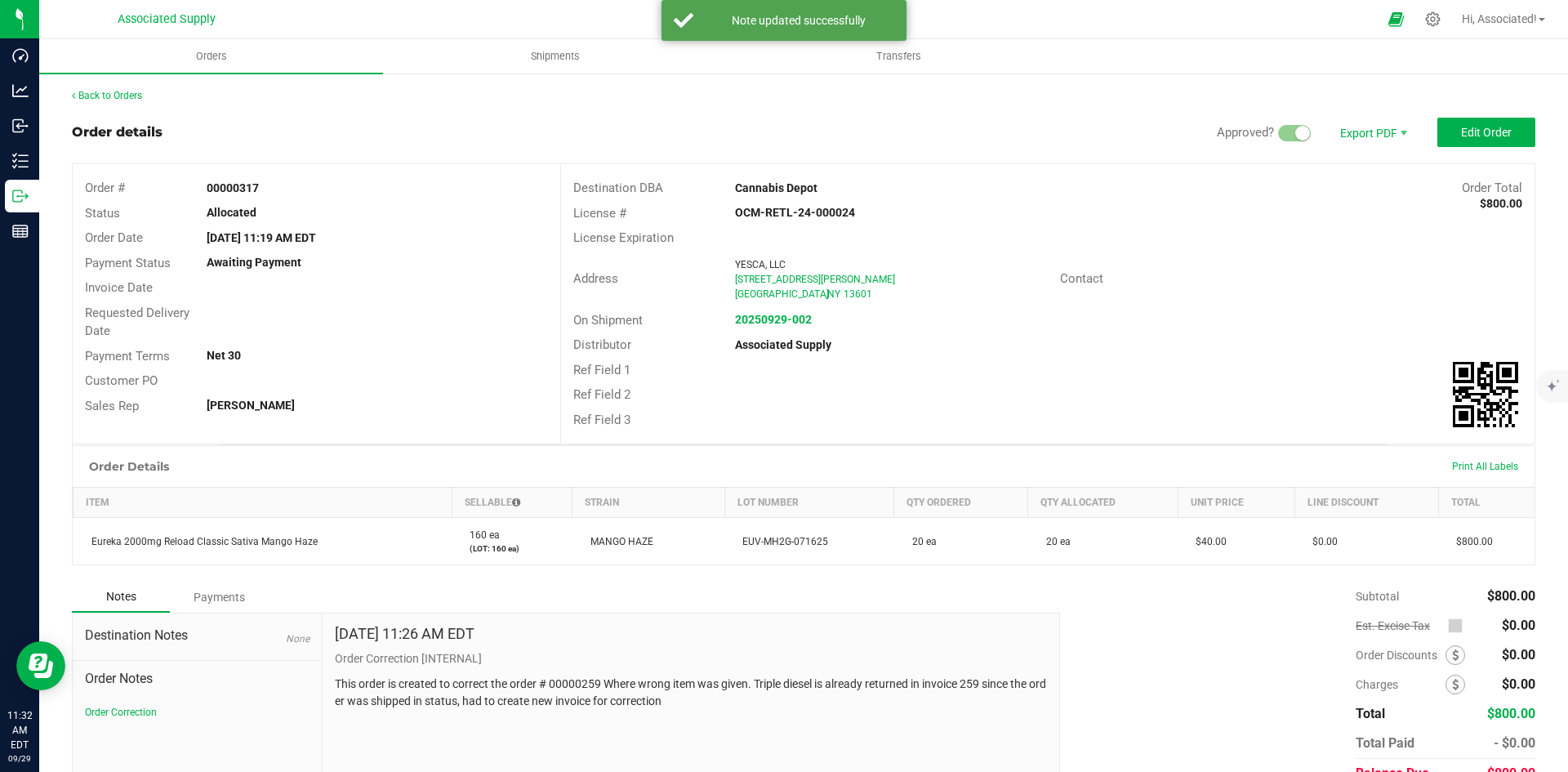
click at [1252, 235] on div "License Expiration" at bounding box center [1047, 238] width 973 height 25
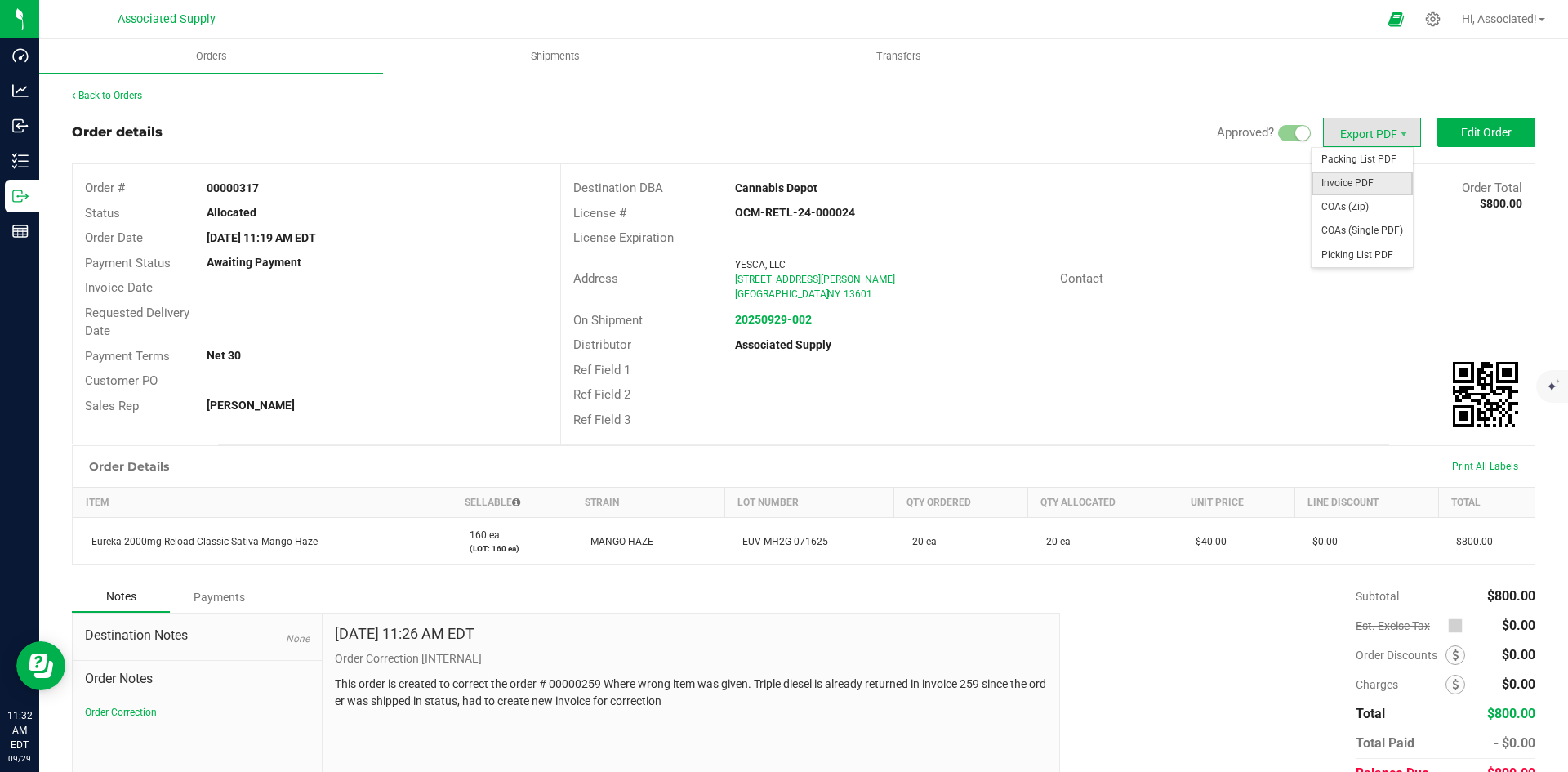
click at [1355, 180] on span "Invoice PDF" at bounding box center [1361, 183] width 102 height 24
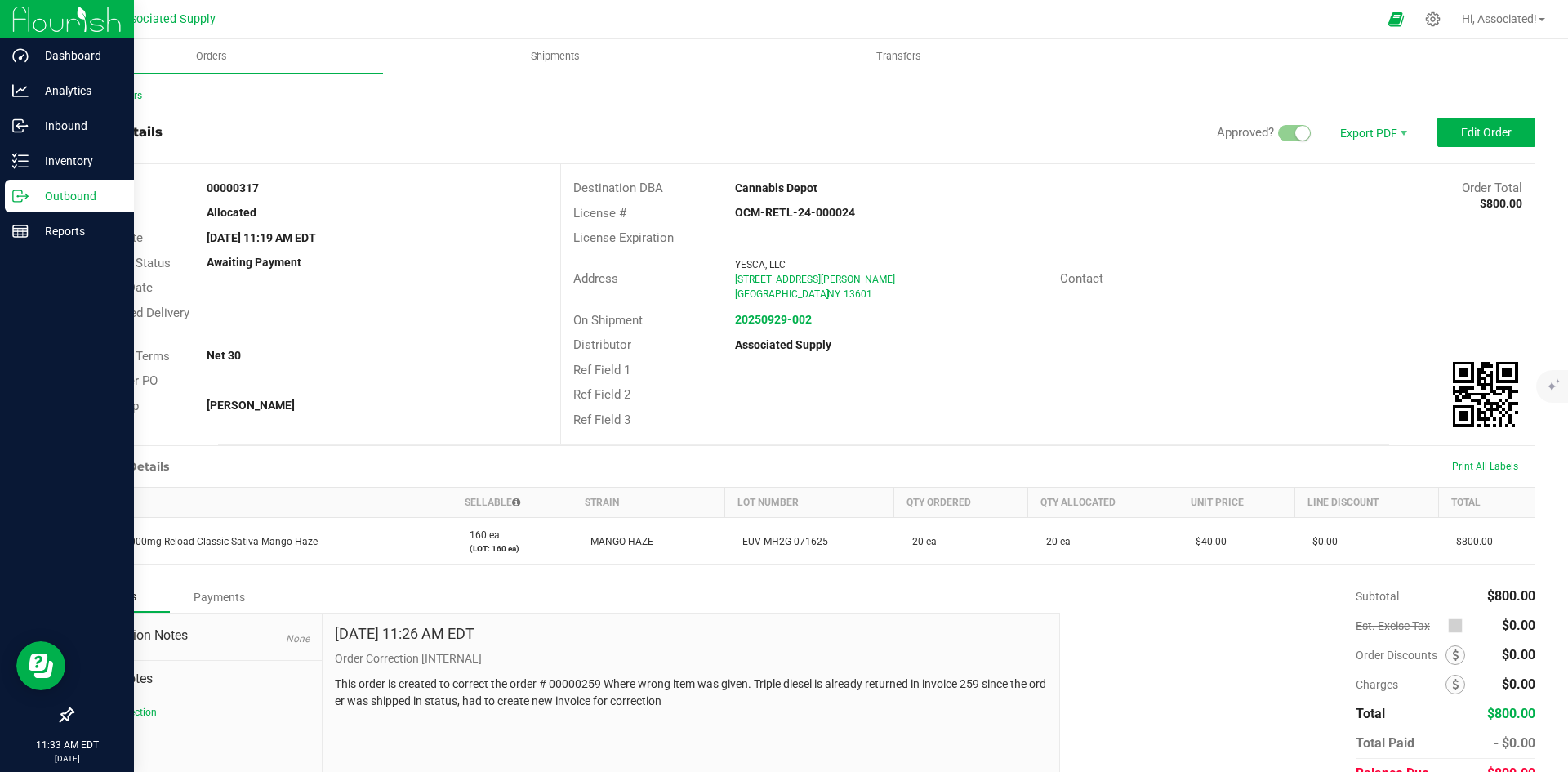
click at [41, 197] on p "Outbound" at bounding box center [77, 196] width 98 height 19
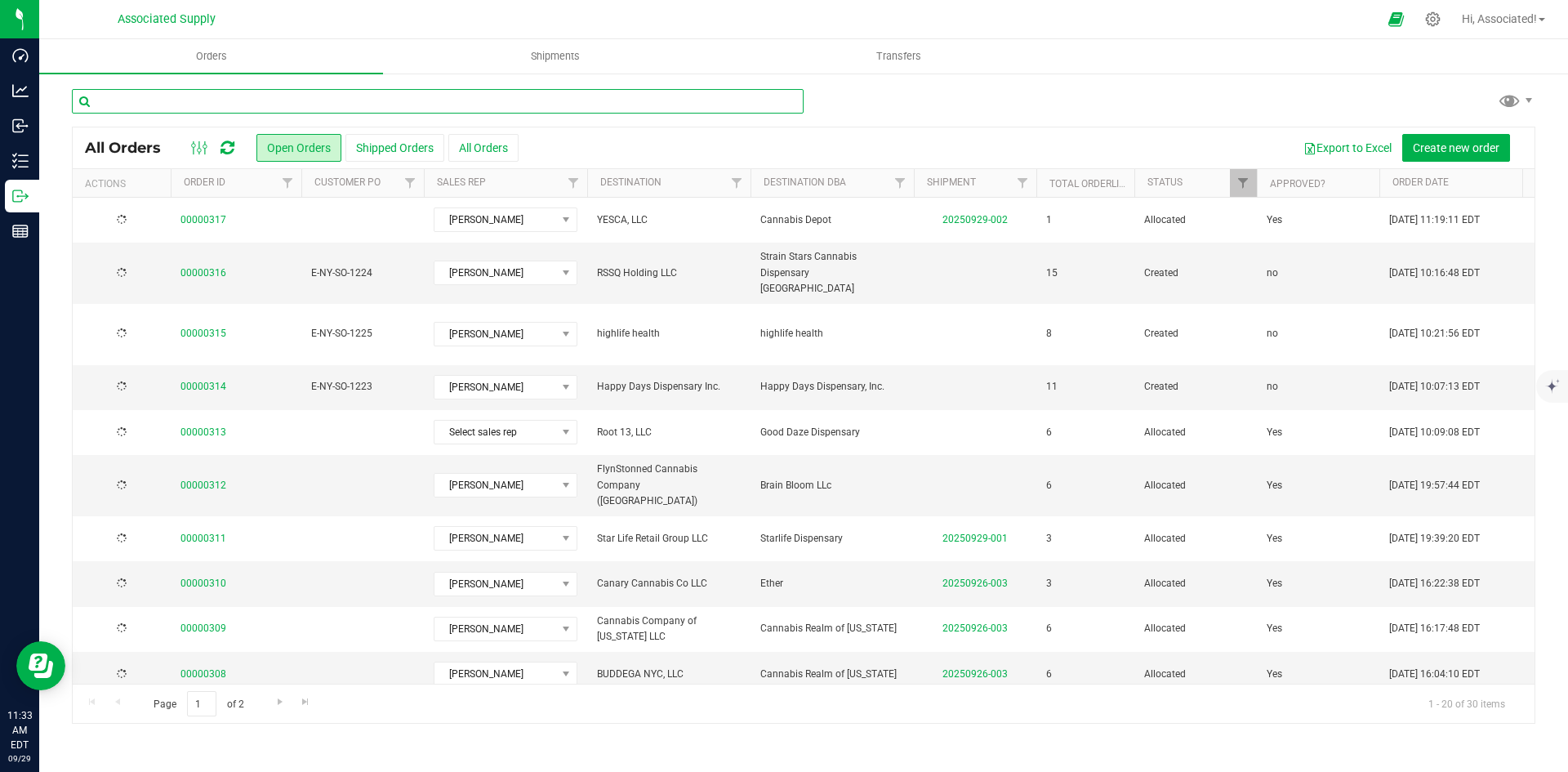
click at [270, 96] on input "text" at bounding box center [438, 101] width 732 height 24
type input "259"
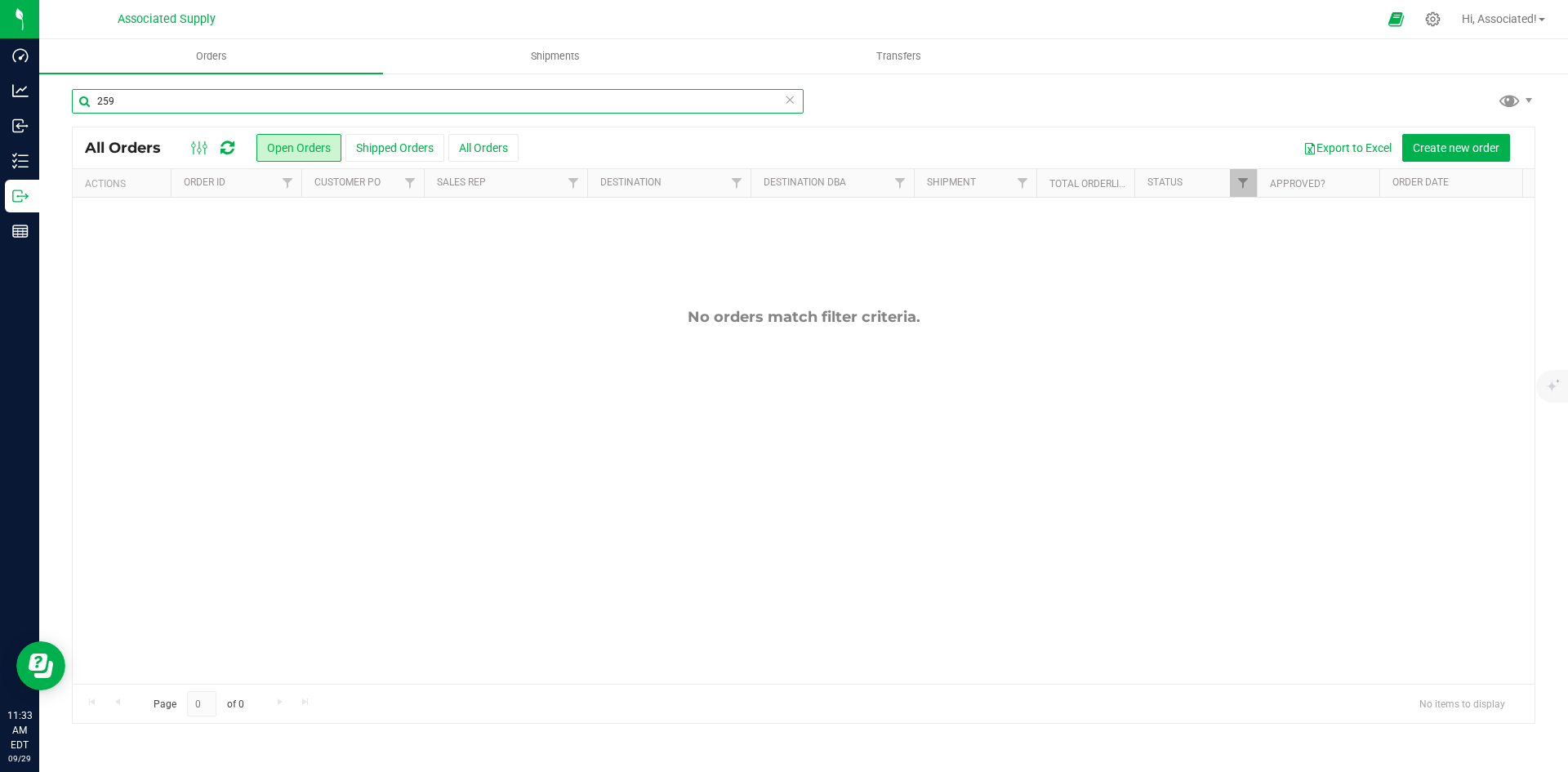
click at [124, 98] on input "259" at bounding box center [438, 101] width 732 height 24
click at [123, 102] on input "259" at bounding box center [438, 101] width 732 height 24
click at [97, 100] on input "259" at bounding box center [438, 101] width 732 height 24
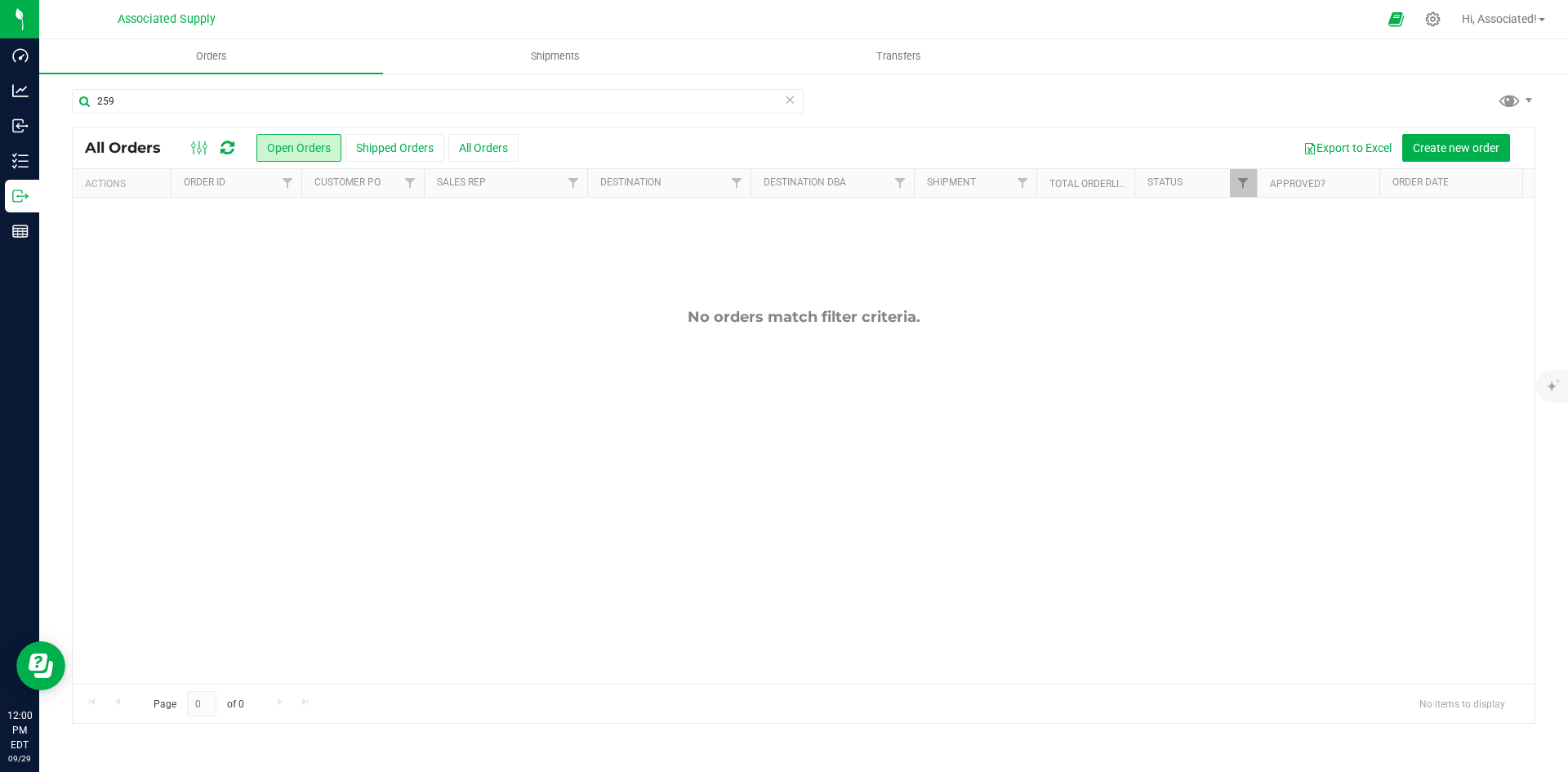
click at [370, 305] on div "No orders match filter criteria." at bounding box center [804, 496] width 1461 height 596
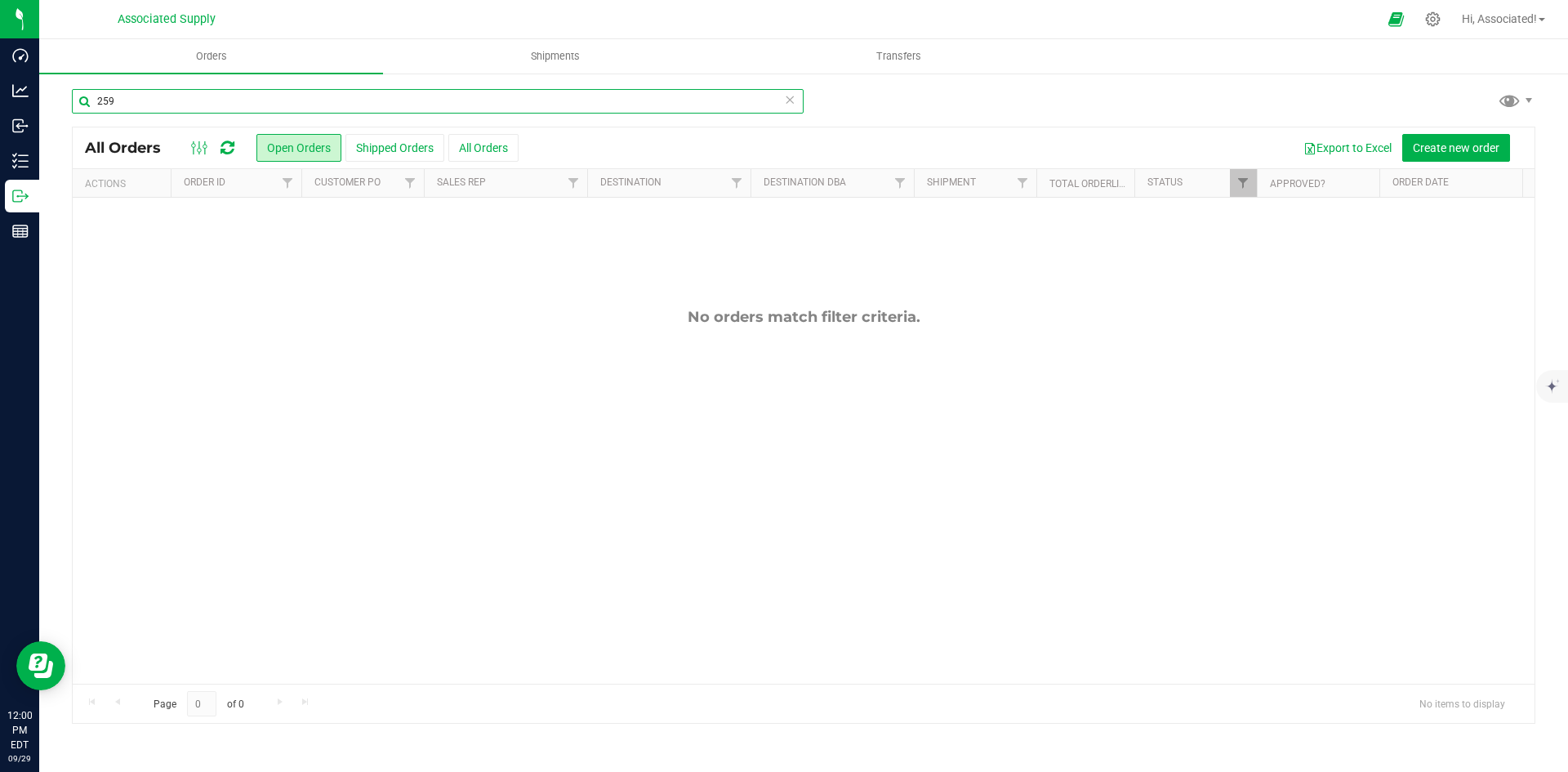
click at [144, 103] on input "259" at bounding box center [438, 101] width 732 height 24
click at [262, 407] on div "No orders match filter criteria." at bounding box center [804, 496] width 1461 height 596
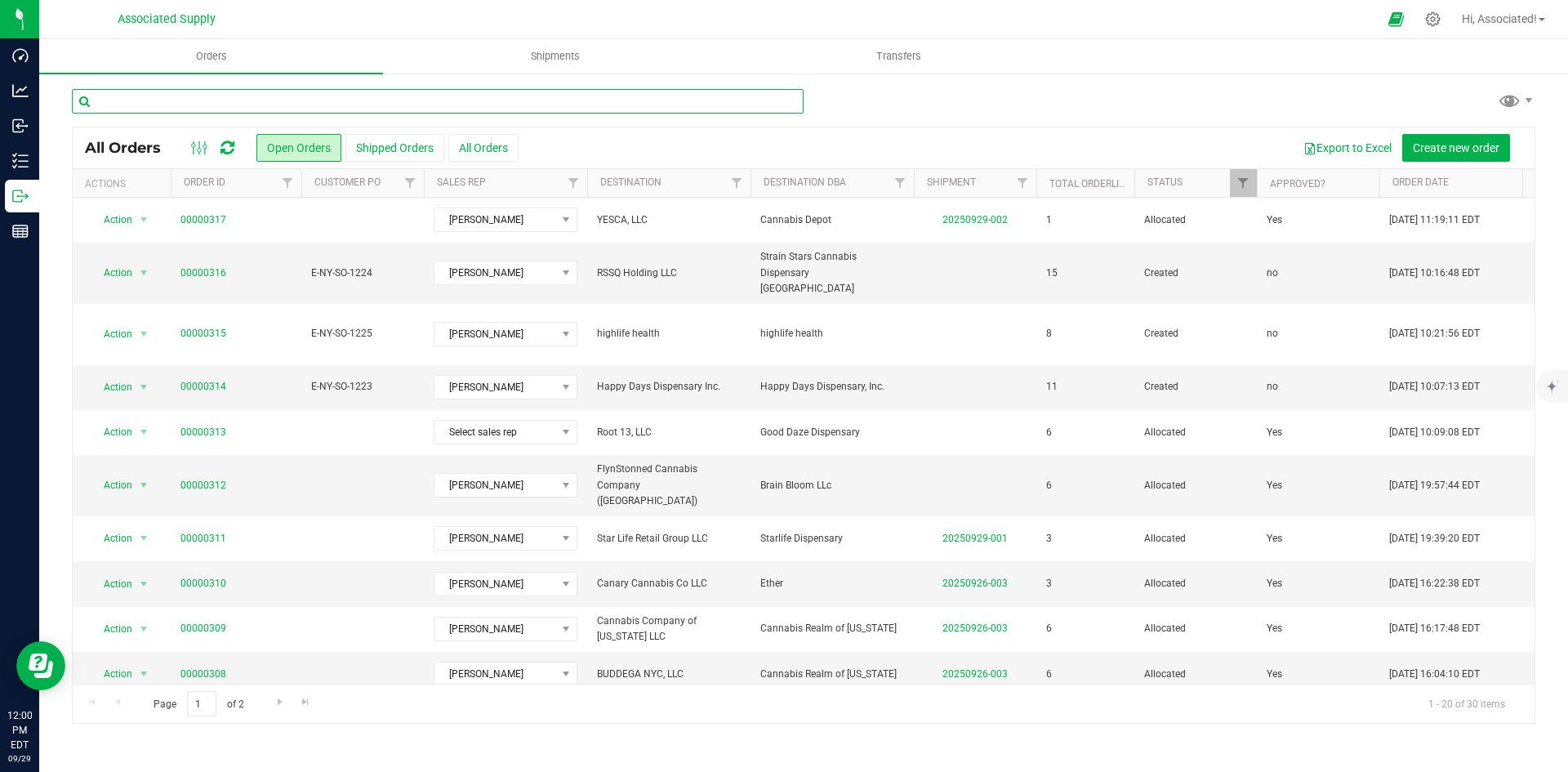
click at [254, 98] on input "text" at bounding box center [438, 101] width 732 height 24
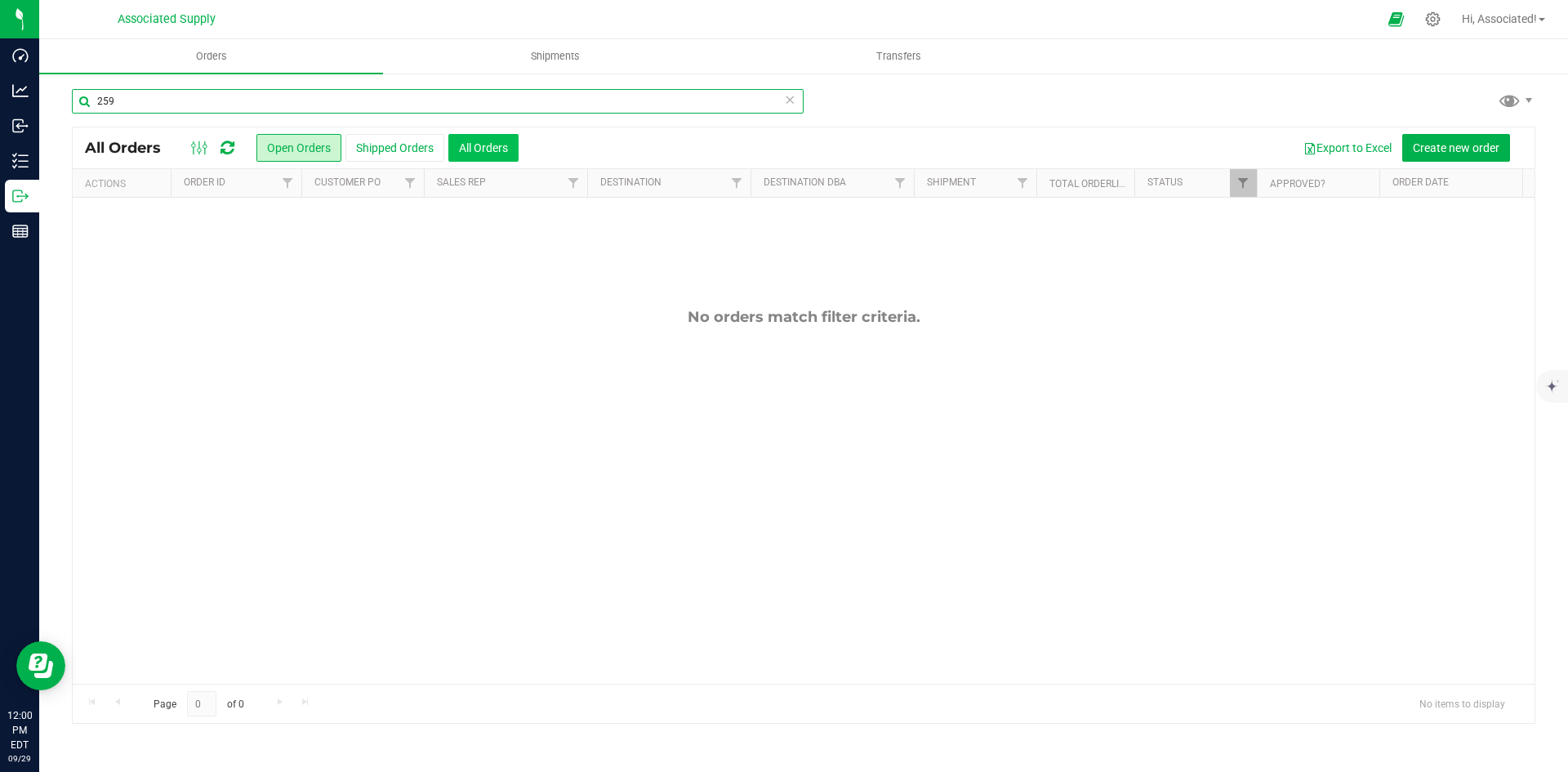
type input "259"
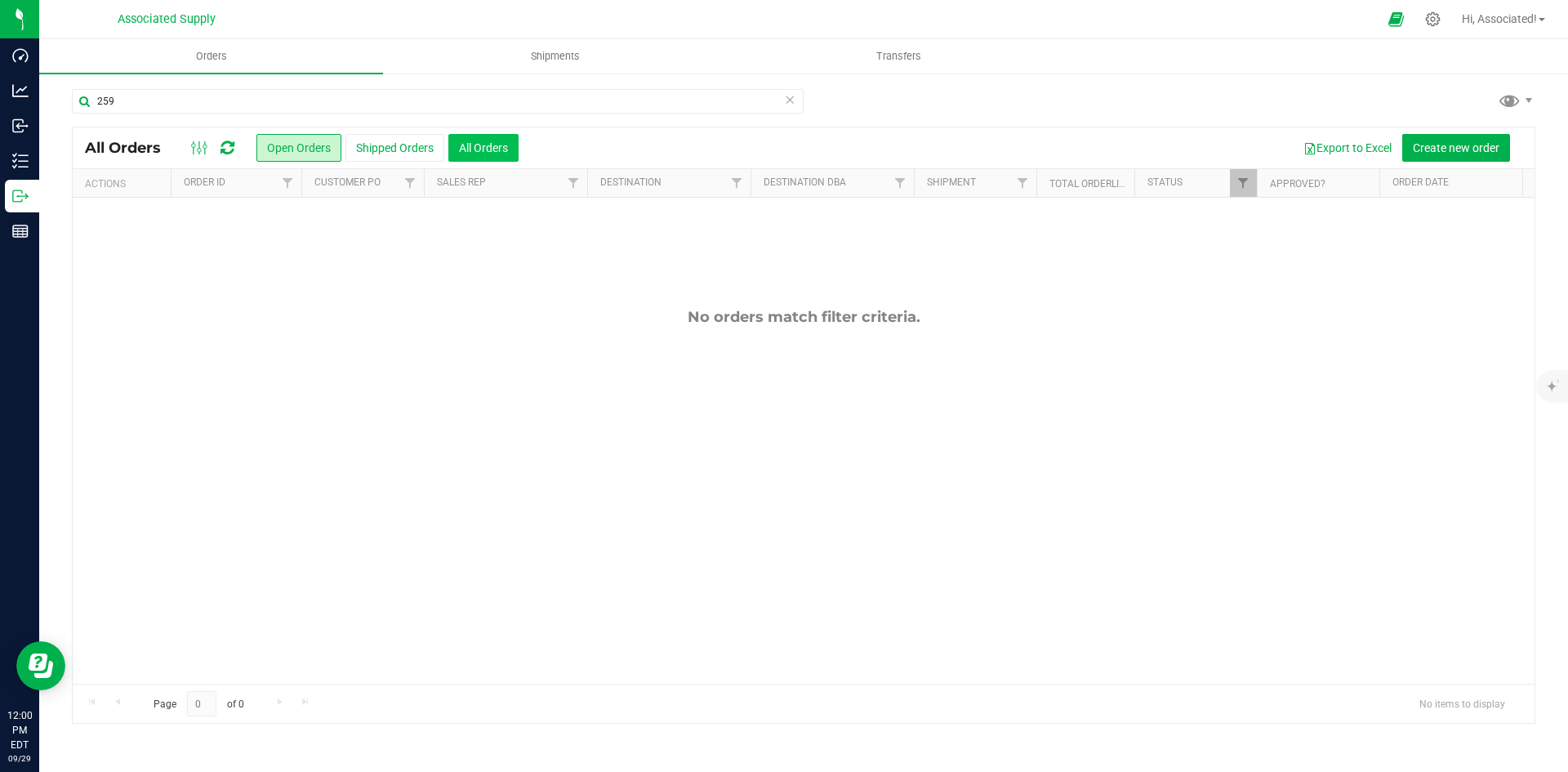
click at [489, 149] on button "All Orders" at bounding box center [484, 147] width 71 height 28
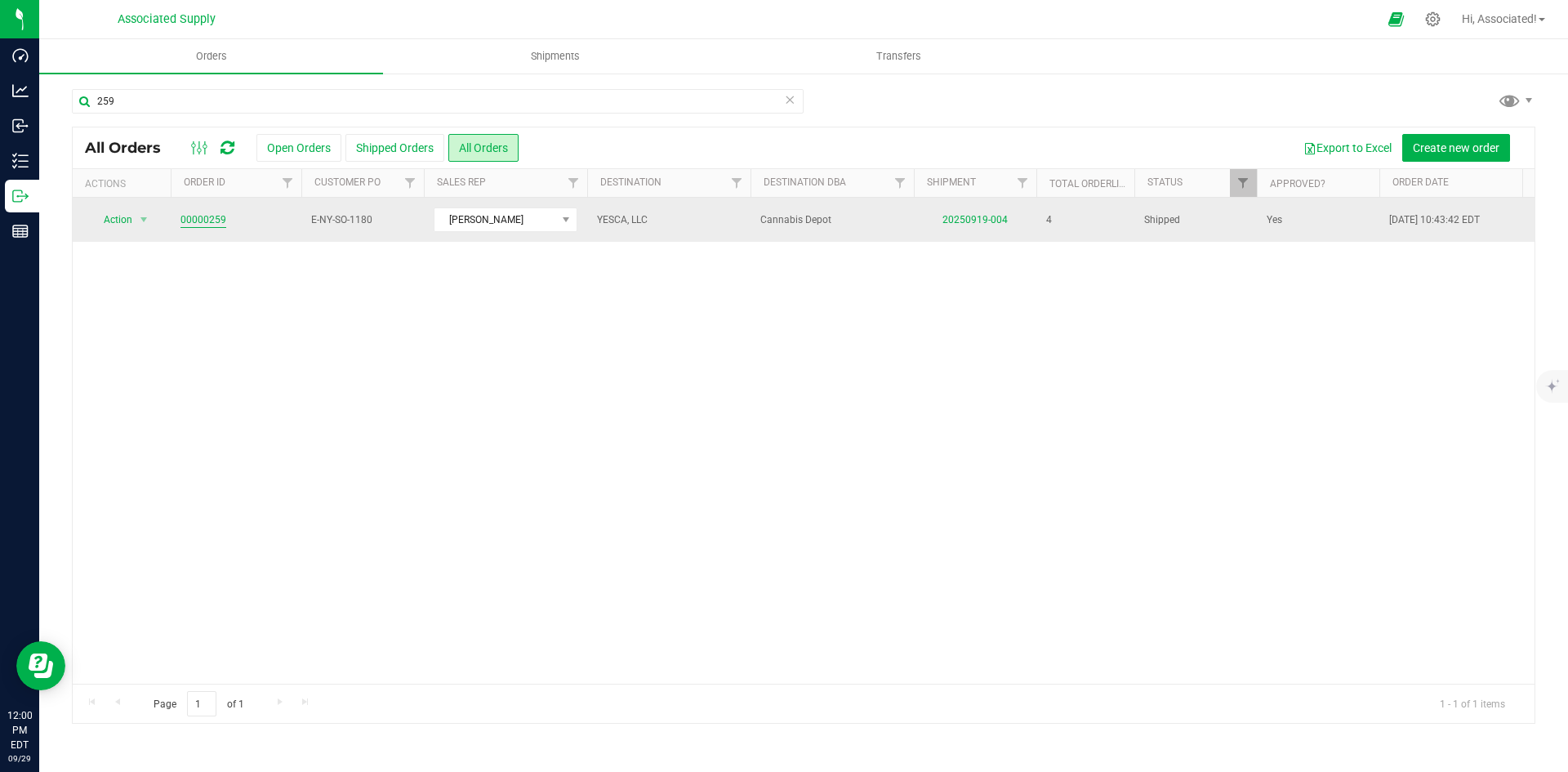
click at [191, 221] on link "00000259" at bounding box center [203, 220] width 45 height 15
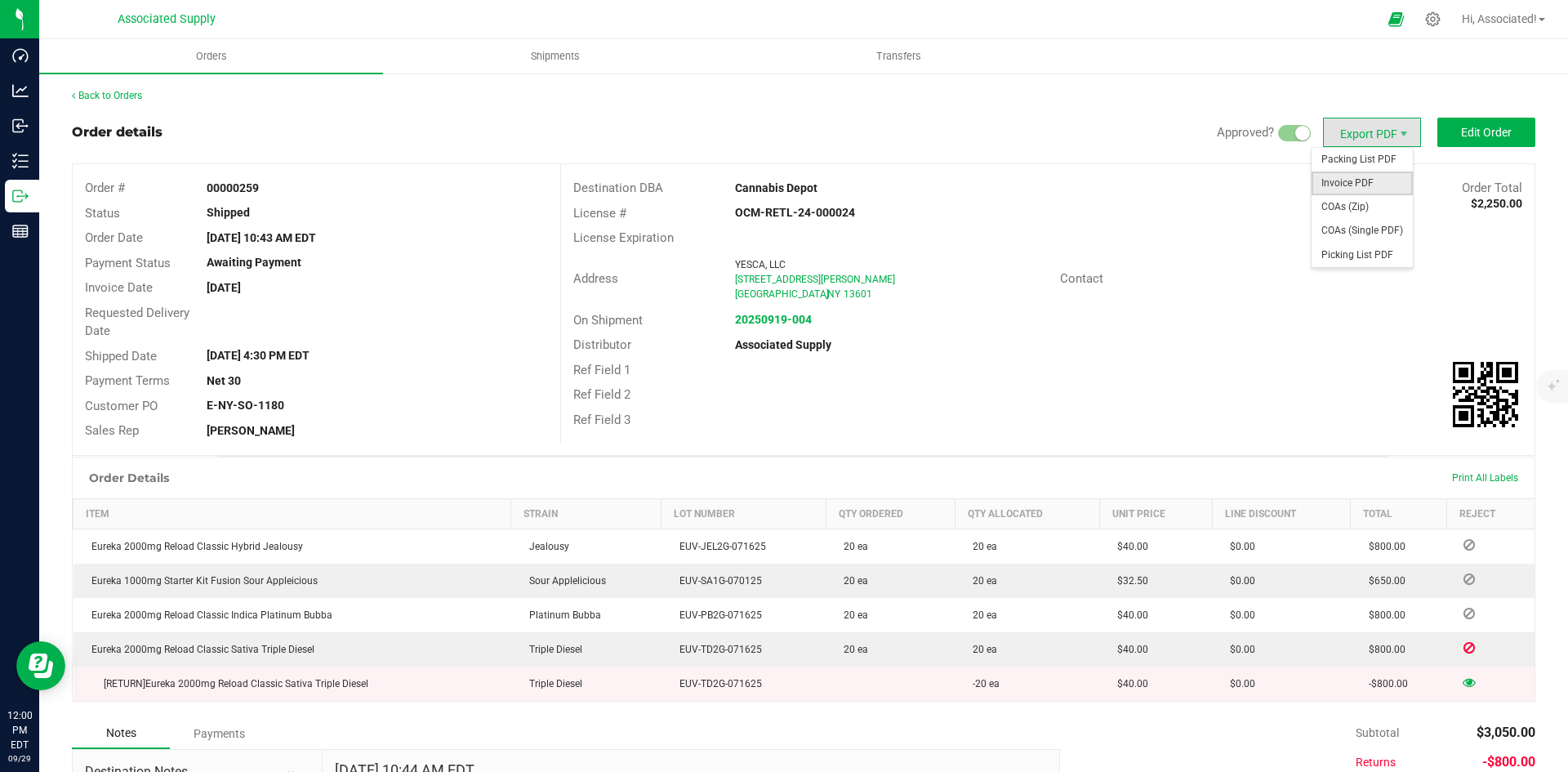
click at [1350, 181] on span "Invoice PDF" at bounding box center [1361, 183] width 102 height 24
click at [128, 91] on link "Back to Orders" at bounding box center [108, 96] width 71 height 12
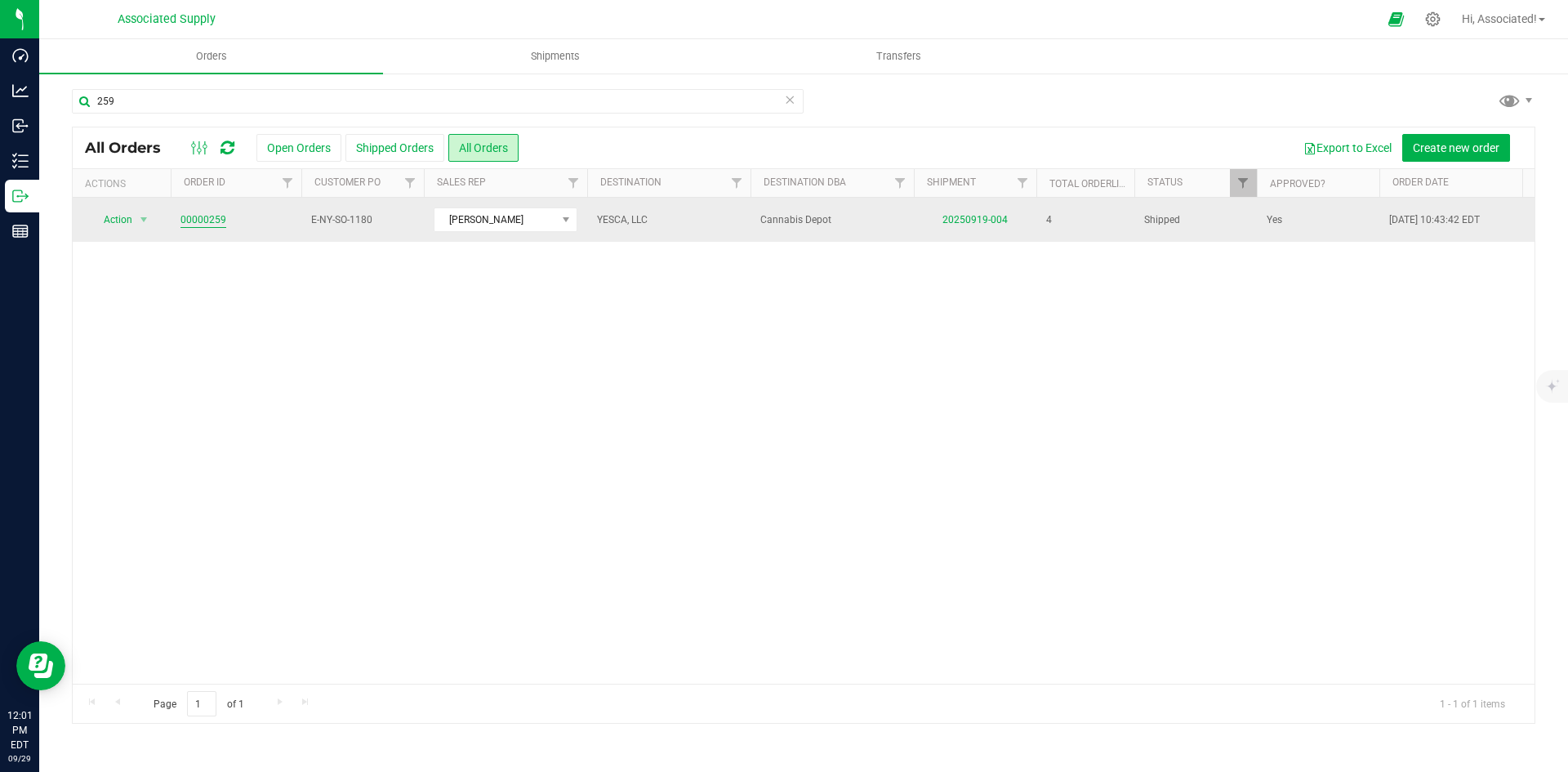
click at [200, 219] on link "00000259" at bounding box center [203, 220] width 45 height 15
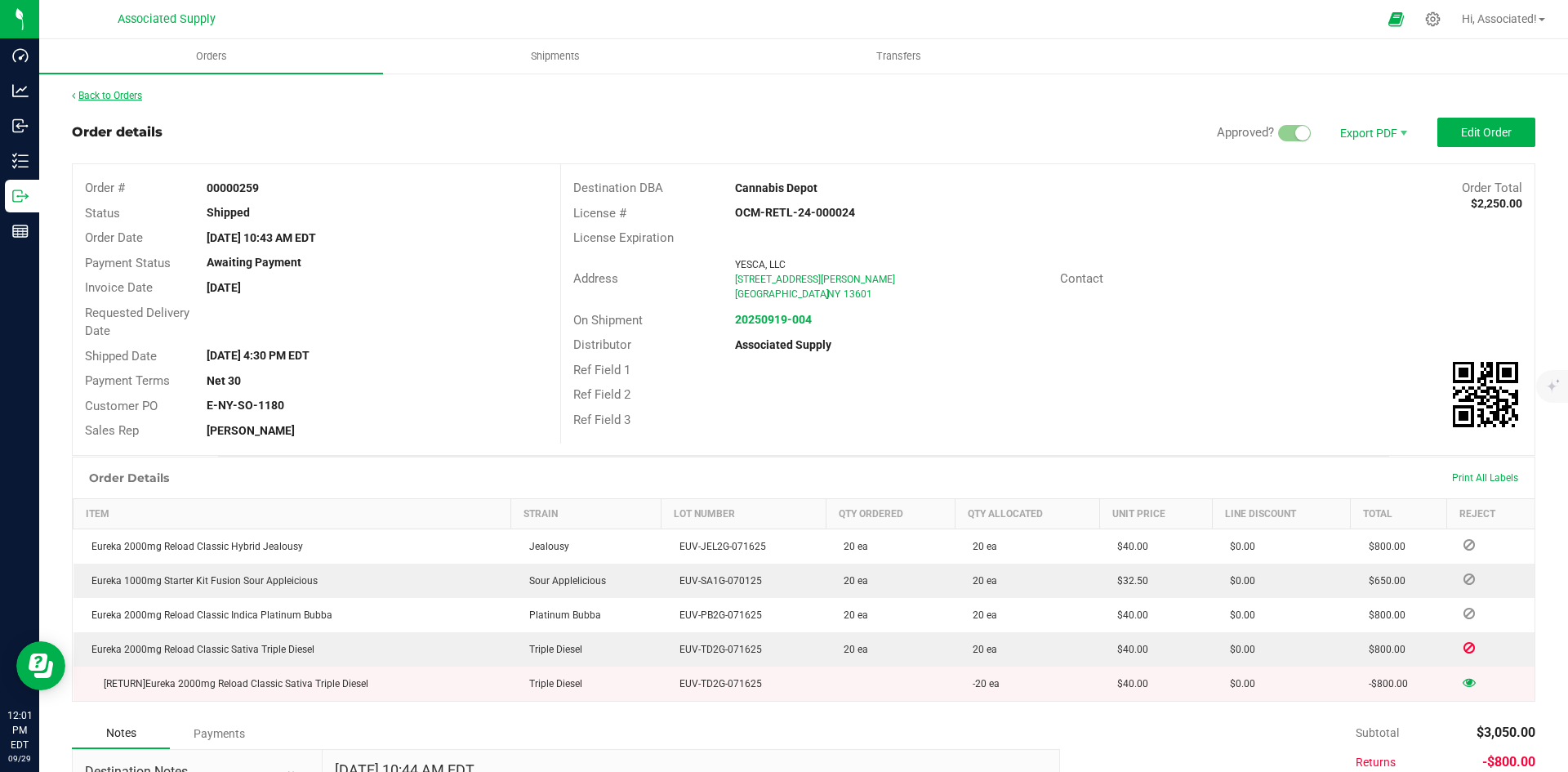
click at [110, 97] on link "Back to Orders" at bounding box center [108, 96] width 71 height 12
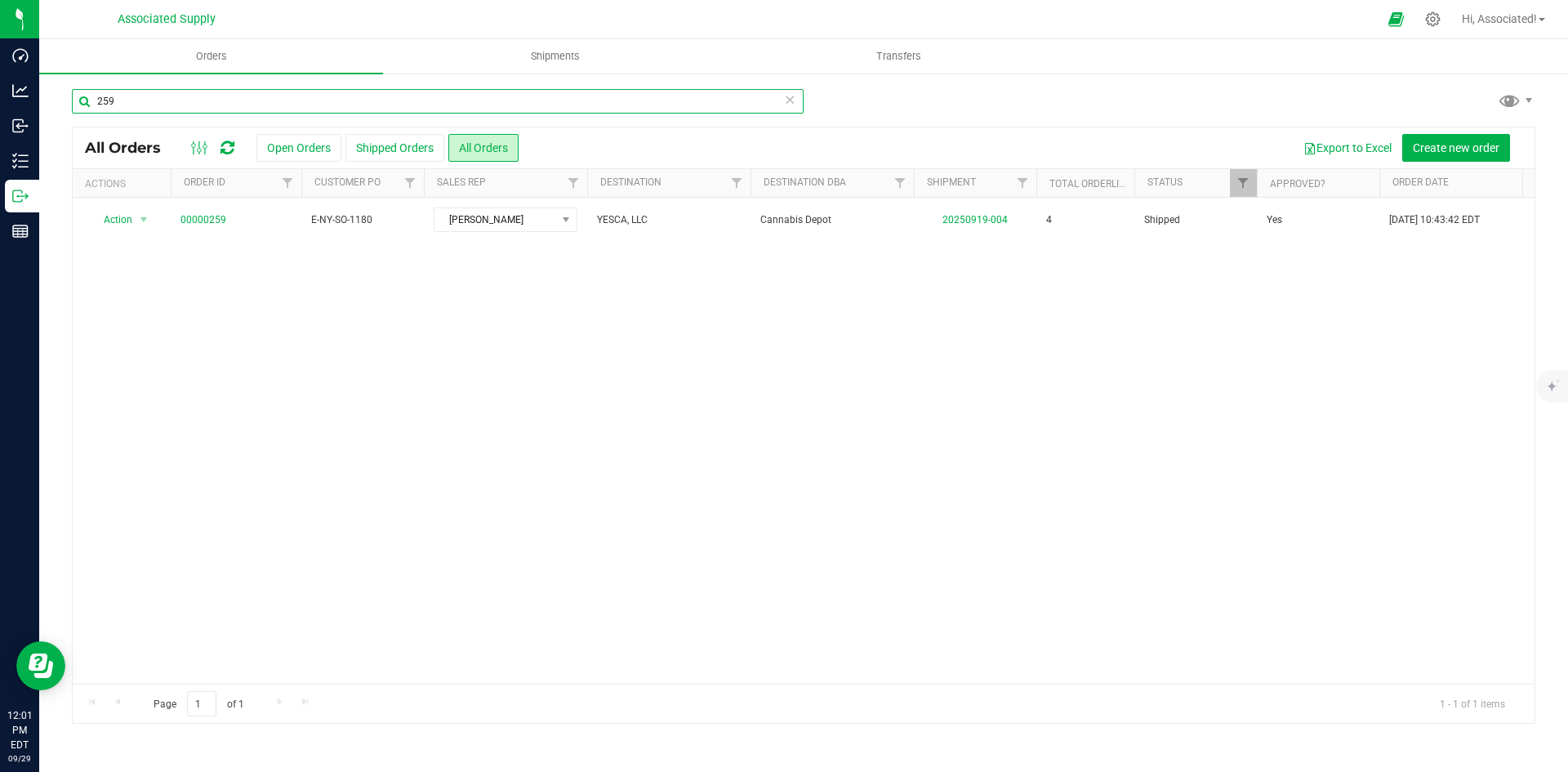
click at [129, 103] on input "259" at bounding box center [438, 101] width 732 height 24
type input "2"
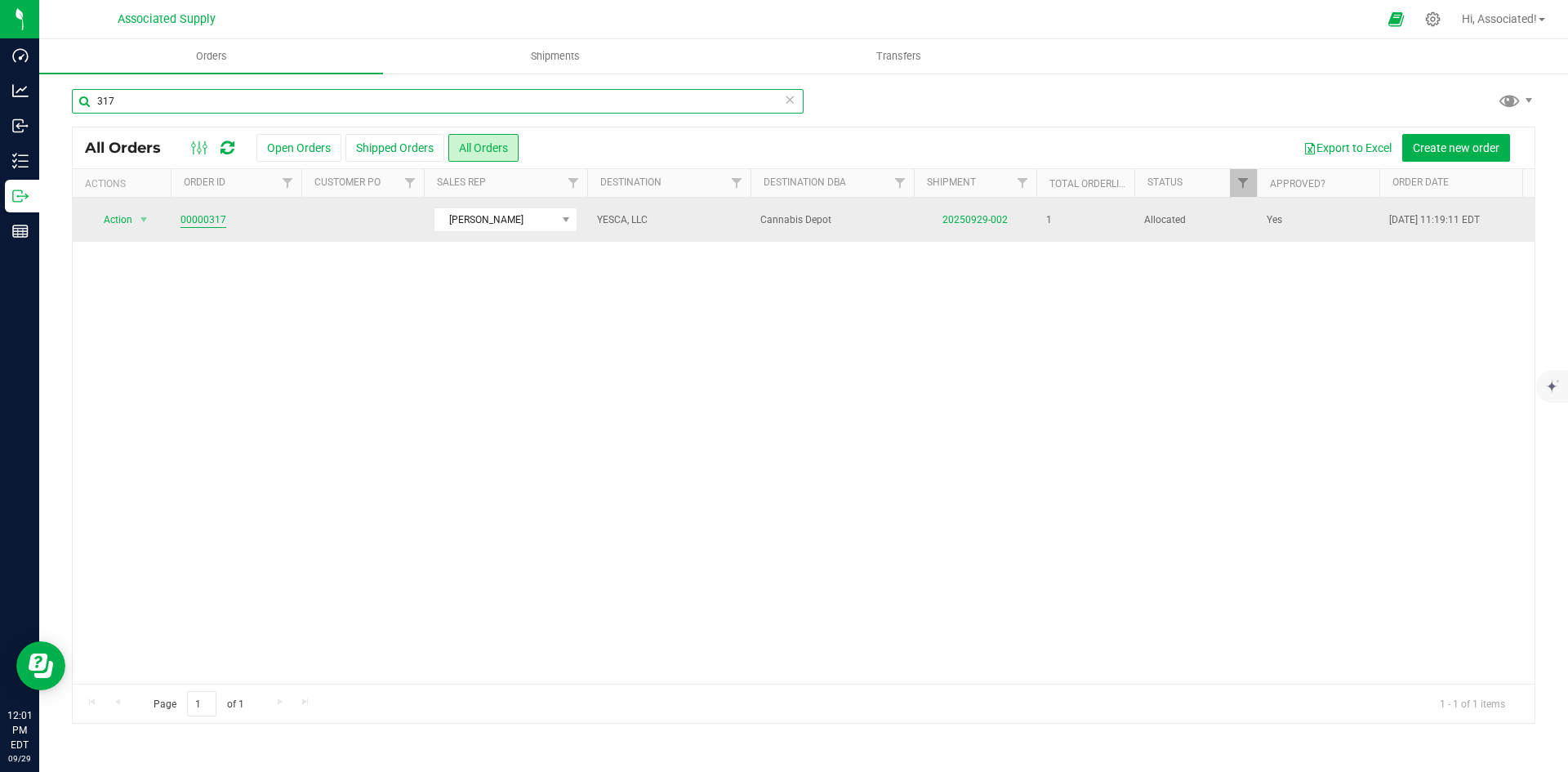
type input "317"
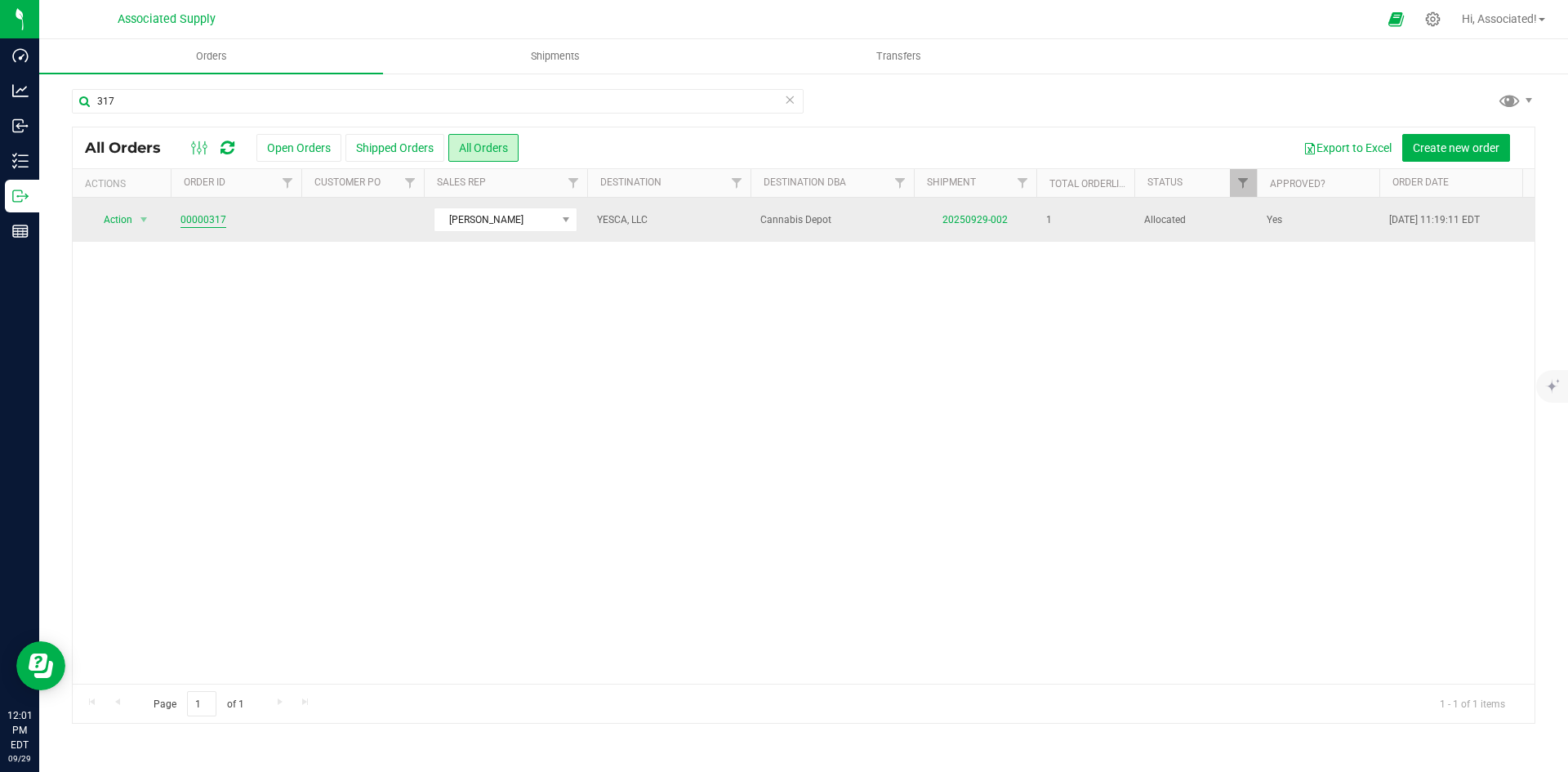
click at [202, 221] on link "00000317" at bounding box center [203, 220] width 45 height 15
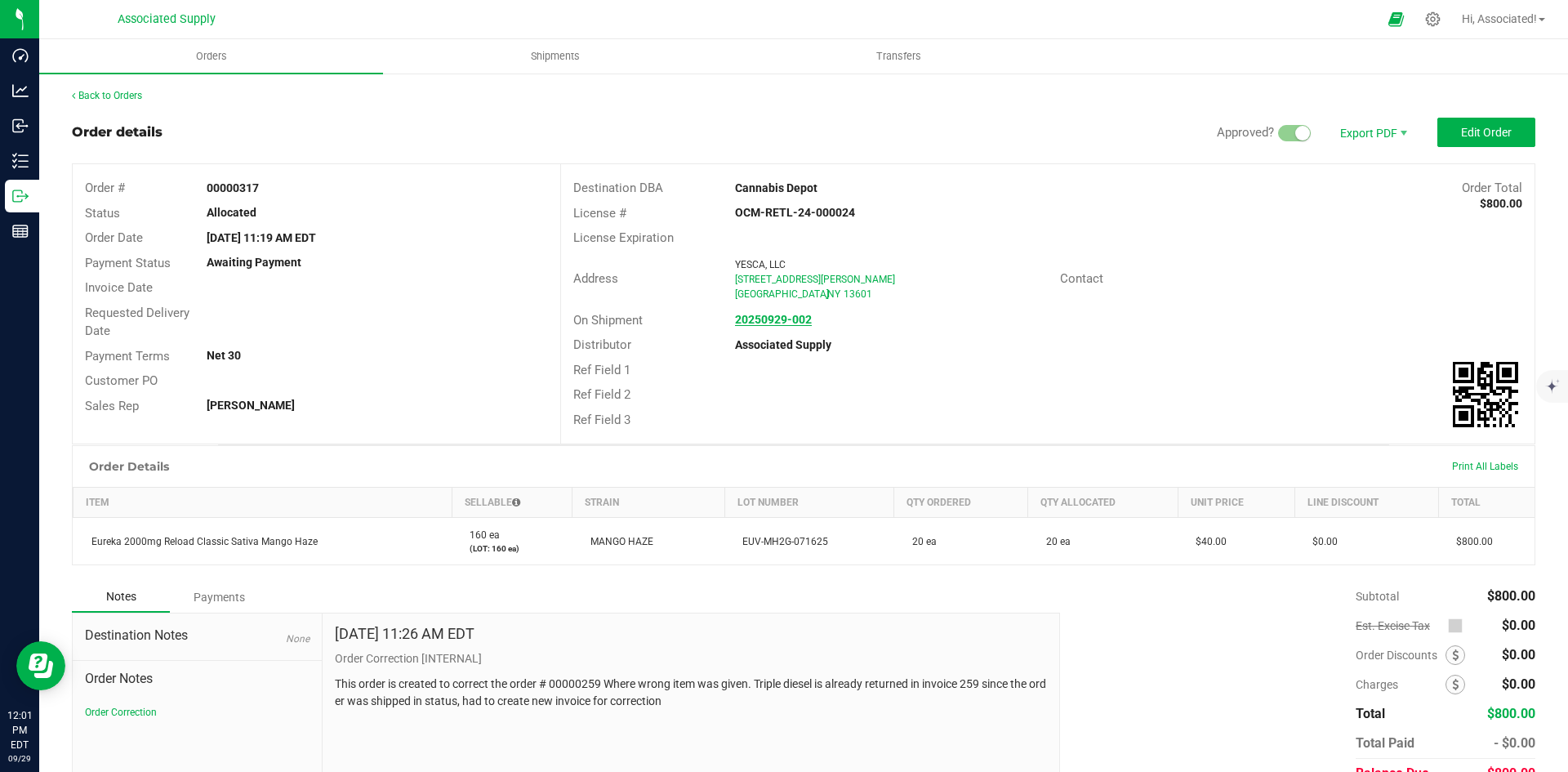
click at [794, 318] on strong "20250929-002" at bounding box center [773, 319] width 76 height 13
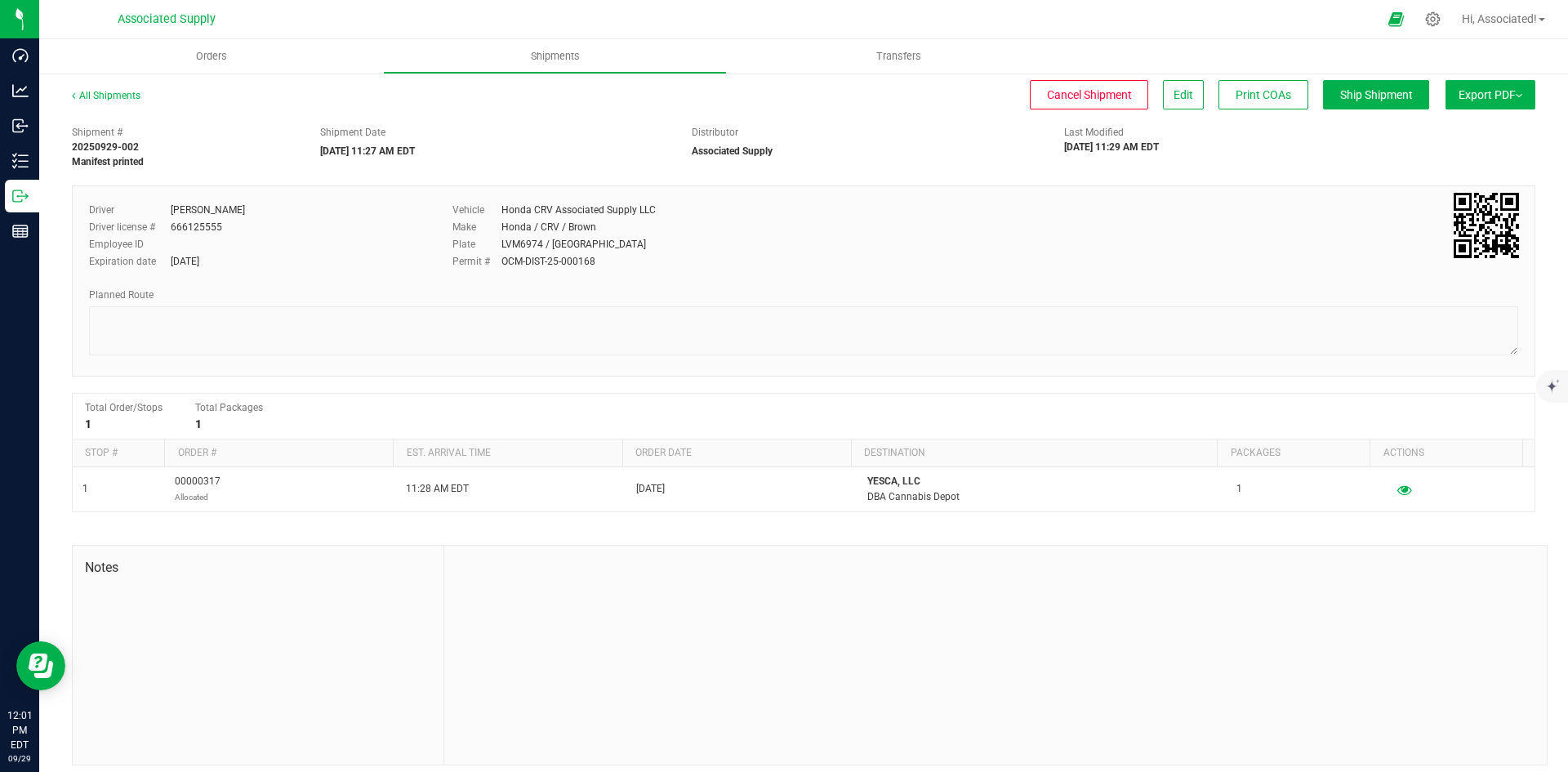
click at [1468, 93] on span "Export PDF" at bounding box center [1490, 95] width 64 height 13
click at [1429, 155] on span "Manifest by Lot" at bounding box center [1448, 155] width 68 height 12
click at [102, 96] on link "All Shipments" at bounding box center [107, 96] width 69 height 12
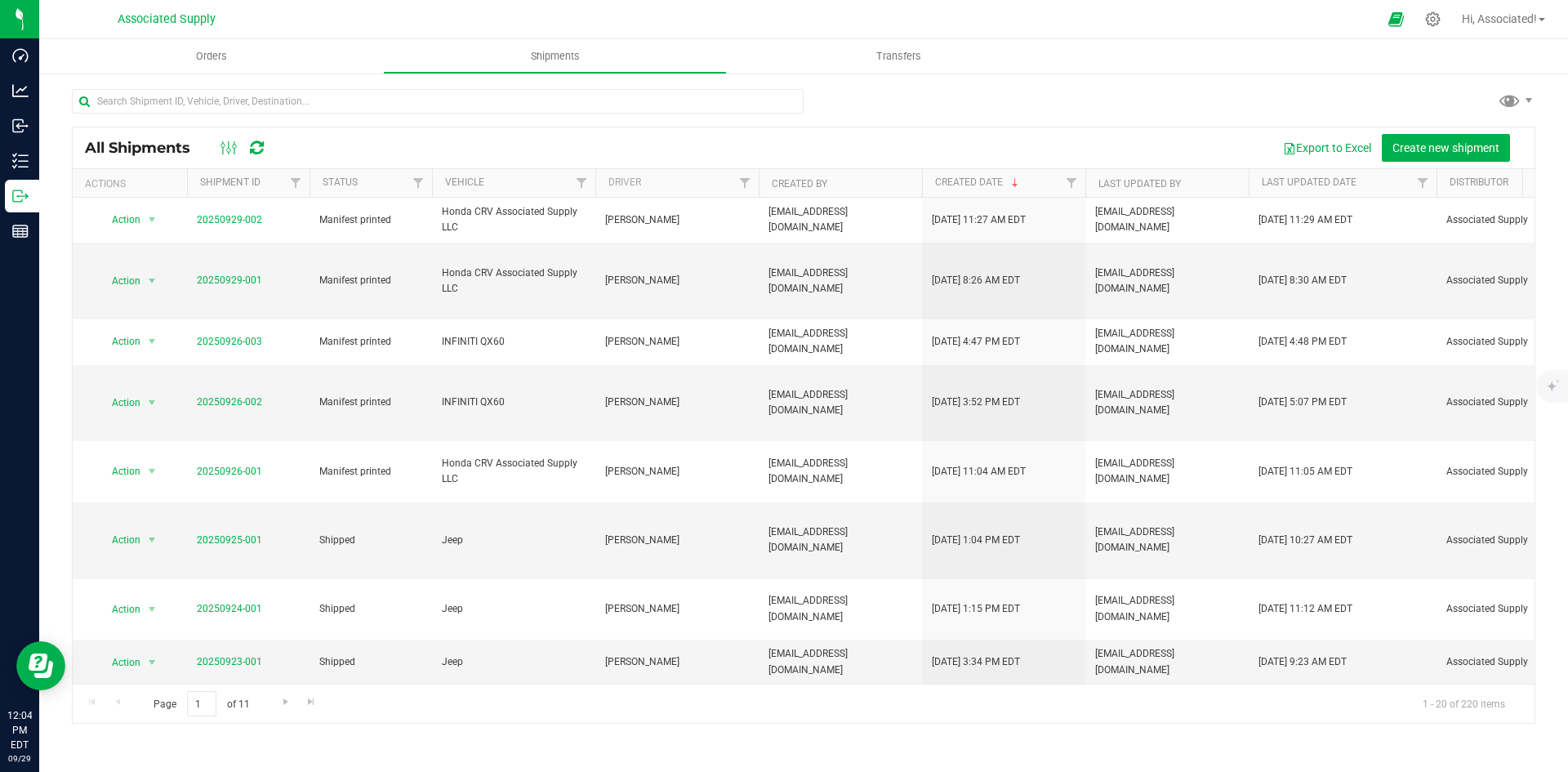
click at [259, 148] on icon at bounding box center [257, 147] width 14 height 16
click at [301, 101] on input "text" at bounding box center [438, 101] width 732 height 24
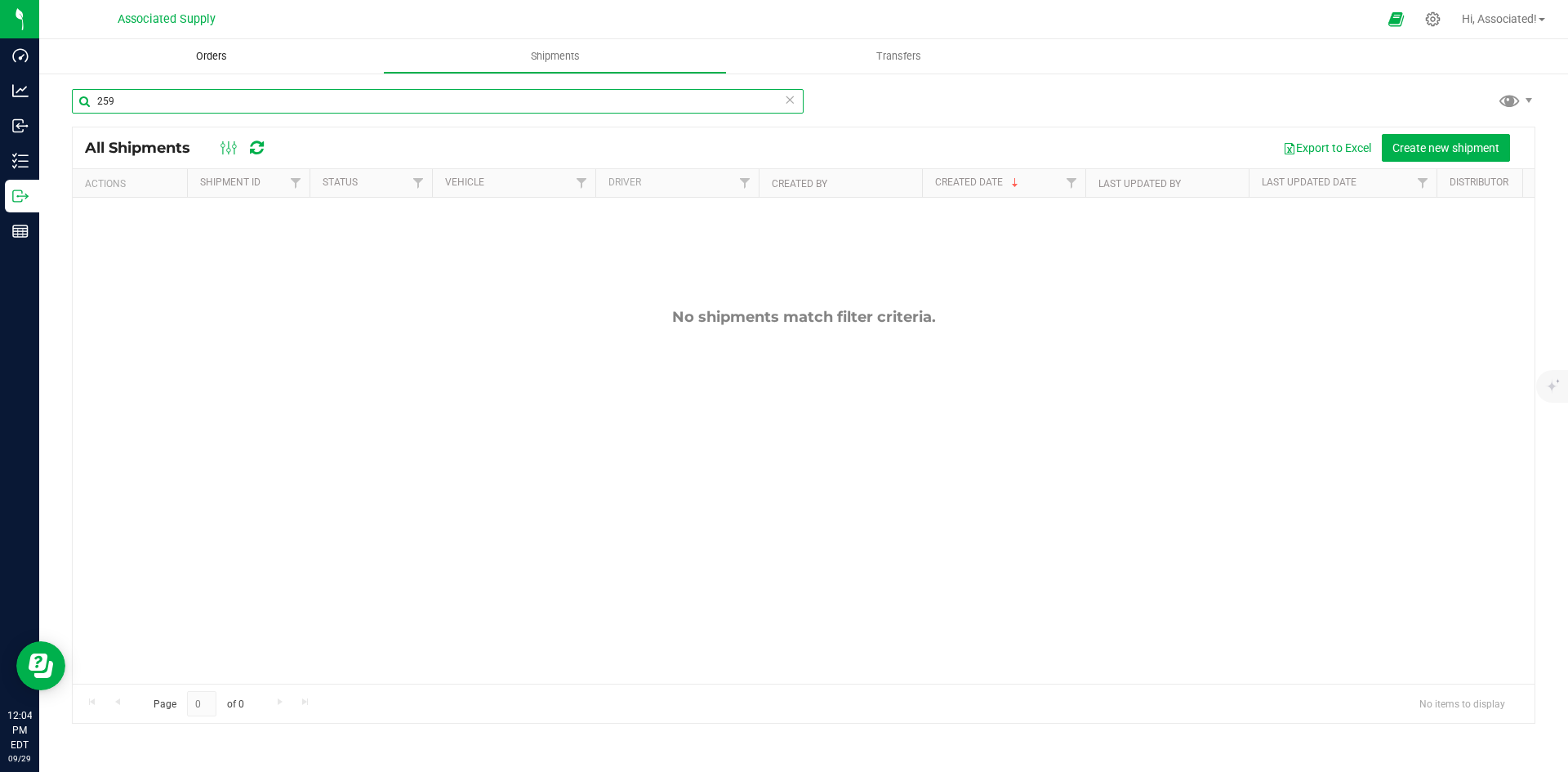
type input "259"
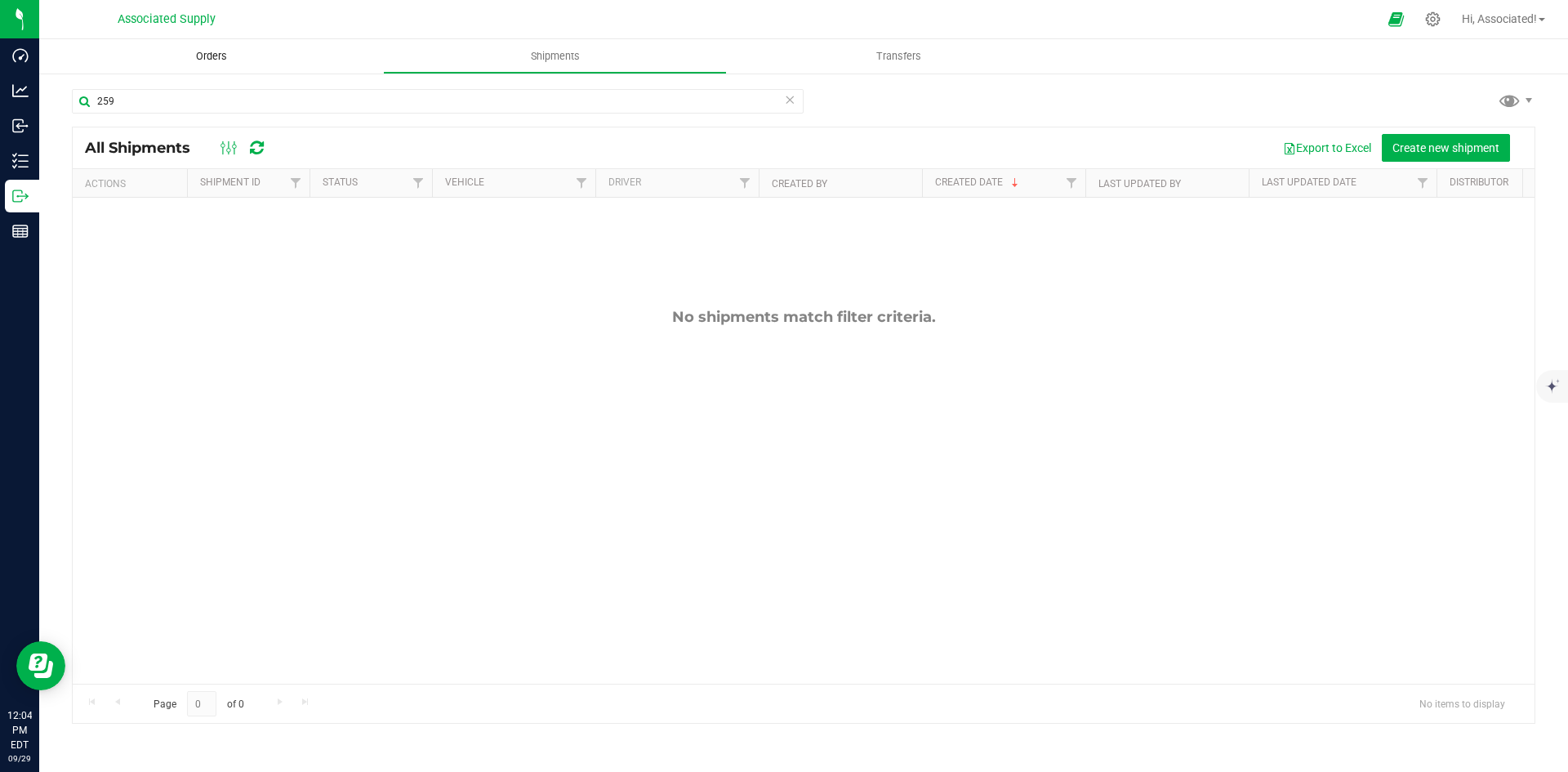
click at [195, 50] on span "Orders" at bounding box center [211, 56] width 75 height 15
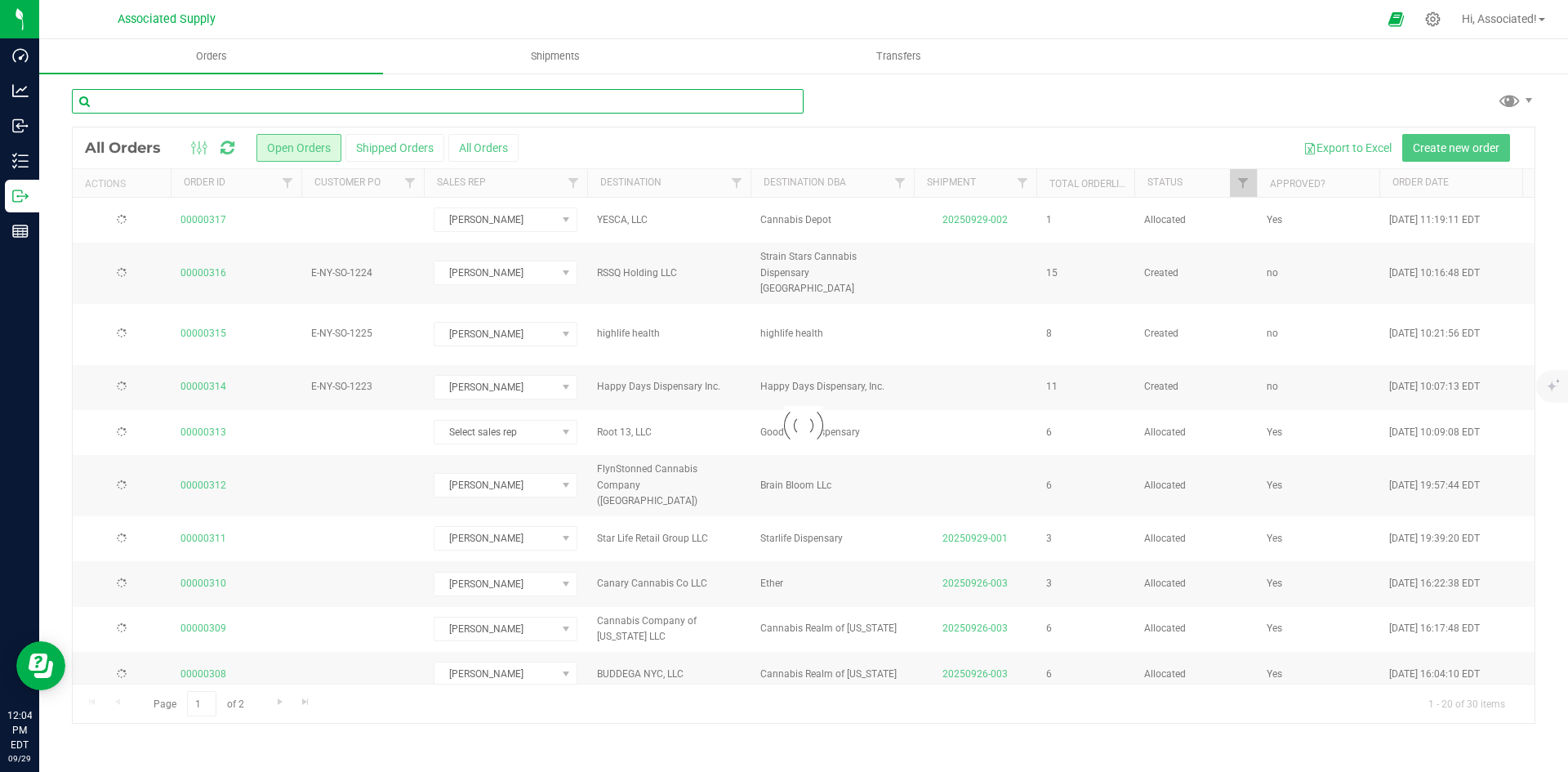
click at [168, 103] on input "text" at bounding box center [438, 101] width 732 height 24
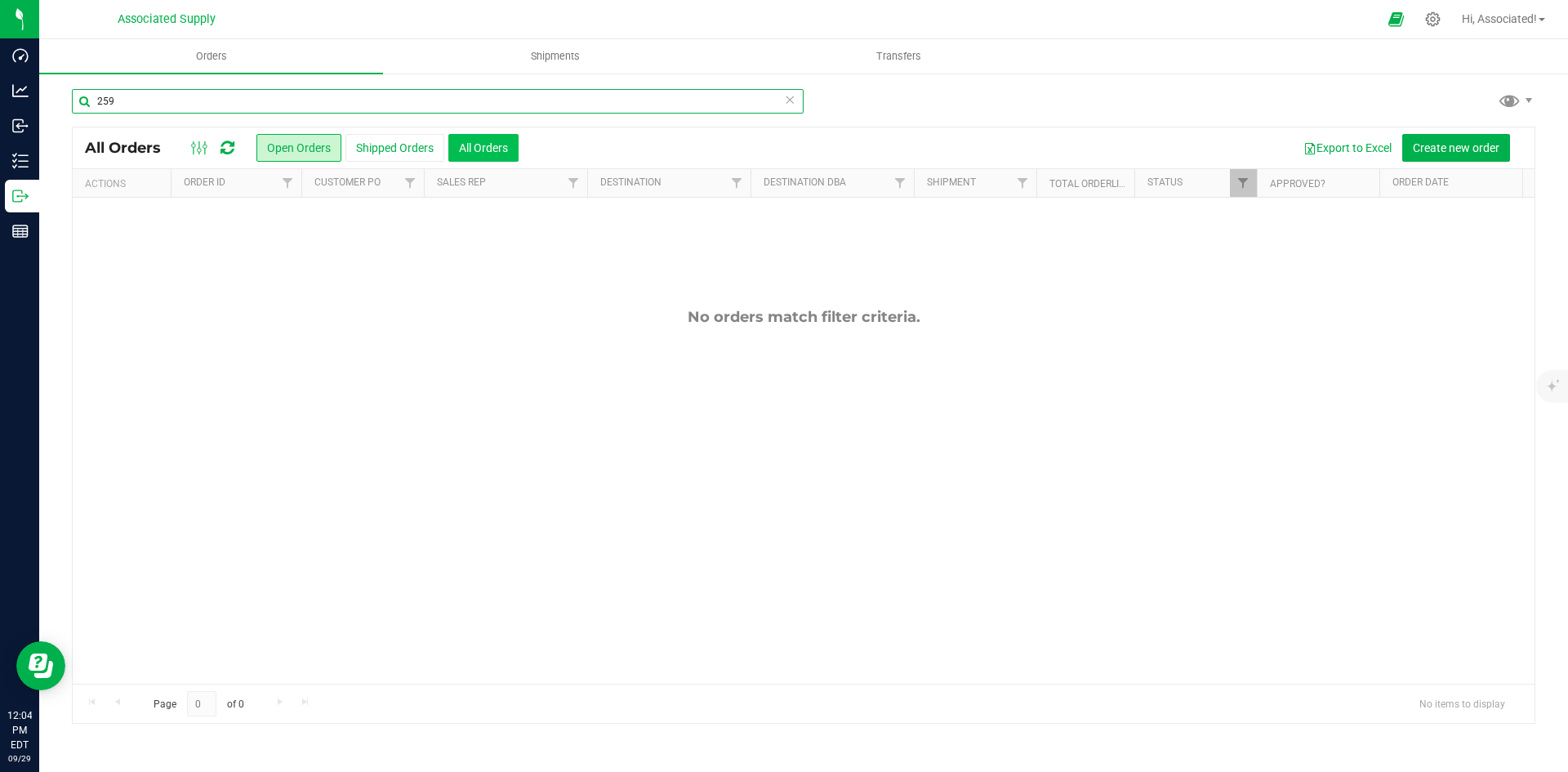
type input "259"
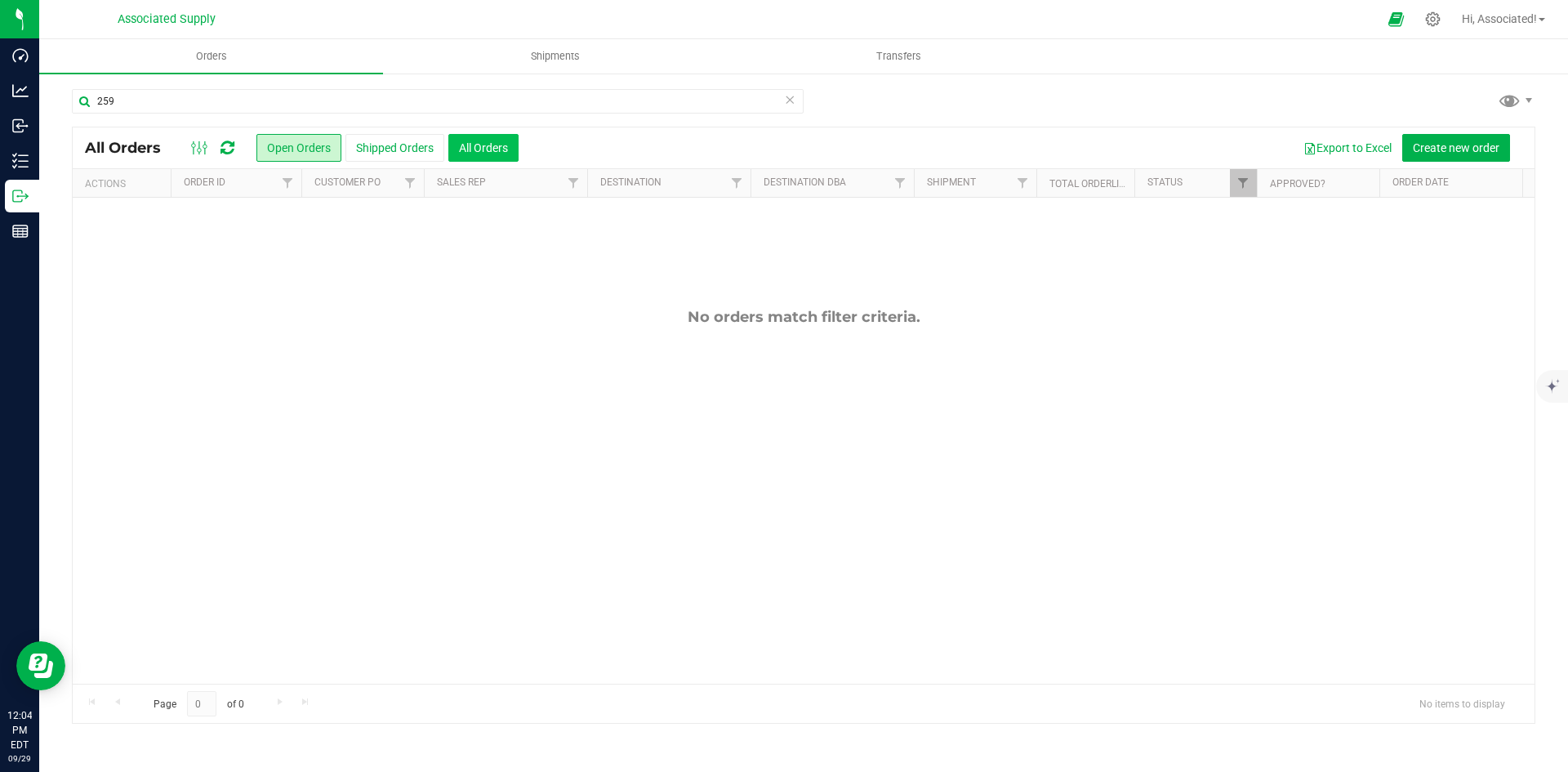
click at [486, 146] on button "All Orders" at bounding box center [484, 147] width 71 height 28
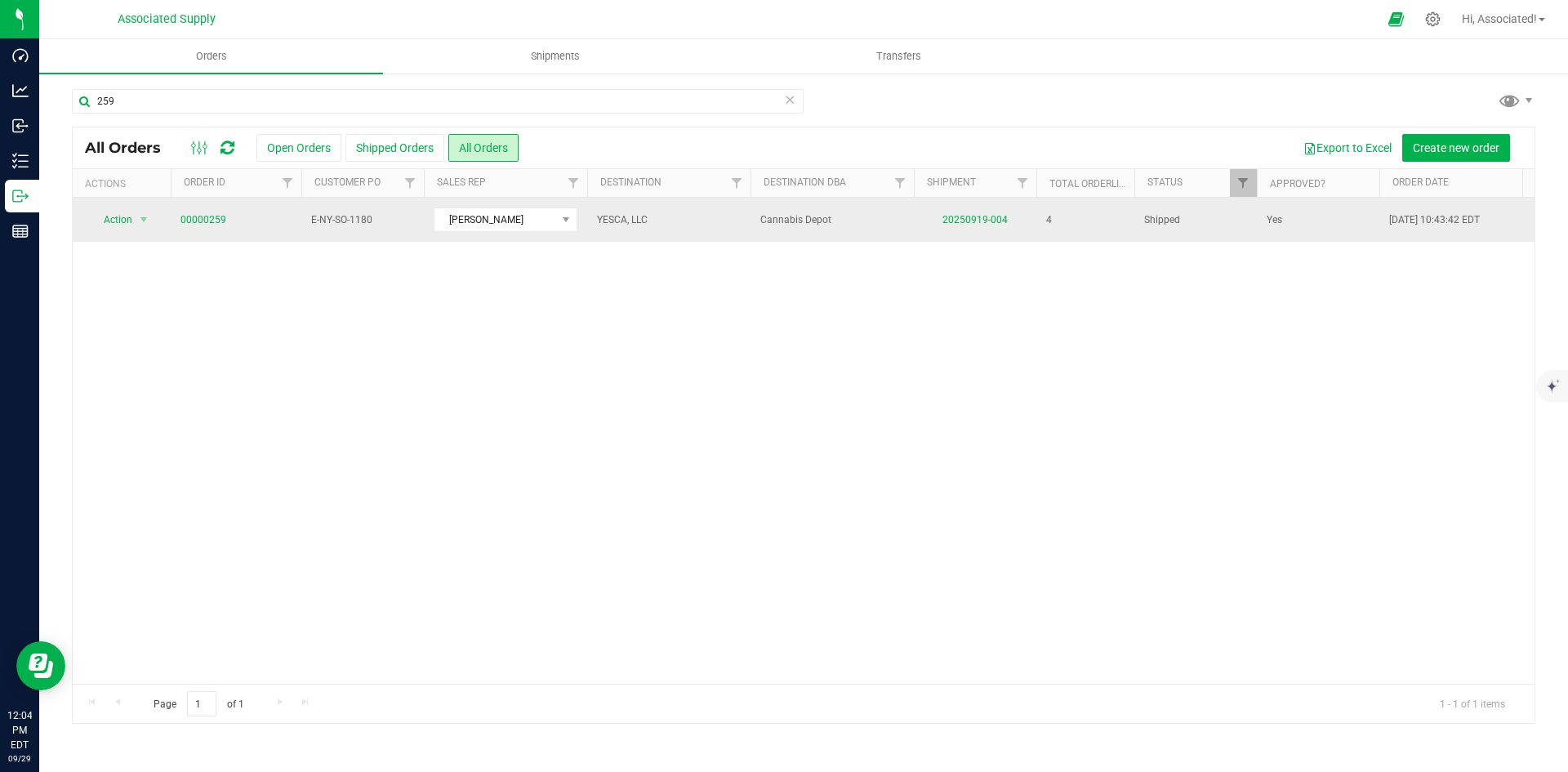
click at [977, 213] on td "20250919-004" at bounding box center [975, 219] width 123 height 45
click at [977, 219] on link "20250919-004" at bounding box center [975, 220] width 66 height 12
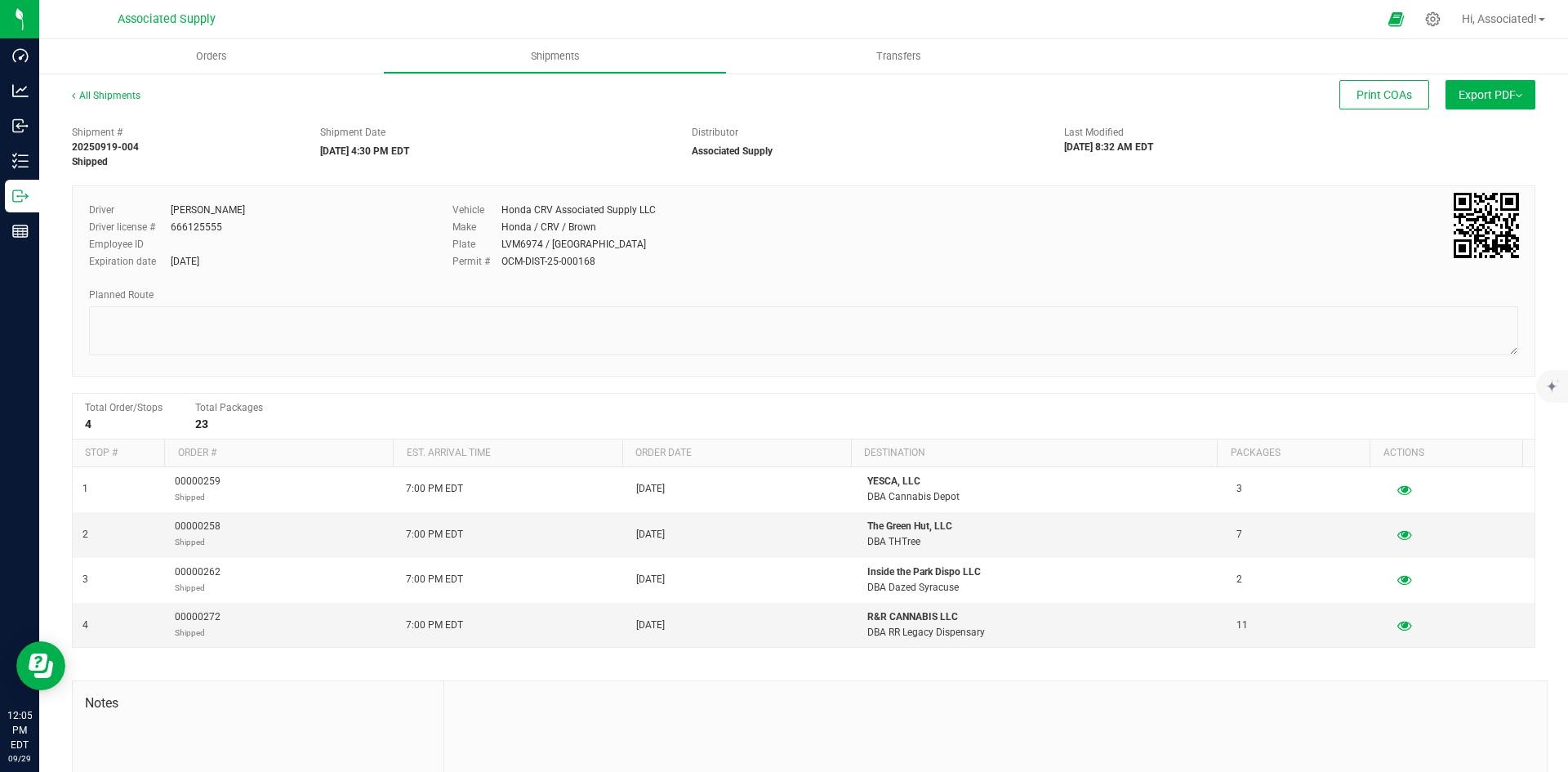
click at [1497, 97] on span "Export PDF" at bounding box center [1490, 95] width 64 height 13
click at [1429, 162] on li "Manifest by Lot" at bounding box center [1485, 155] width 165 height 24
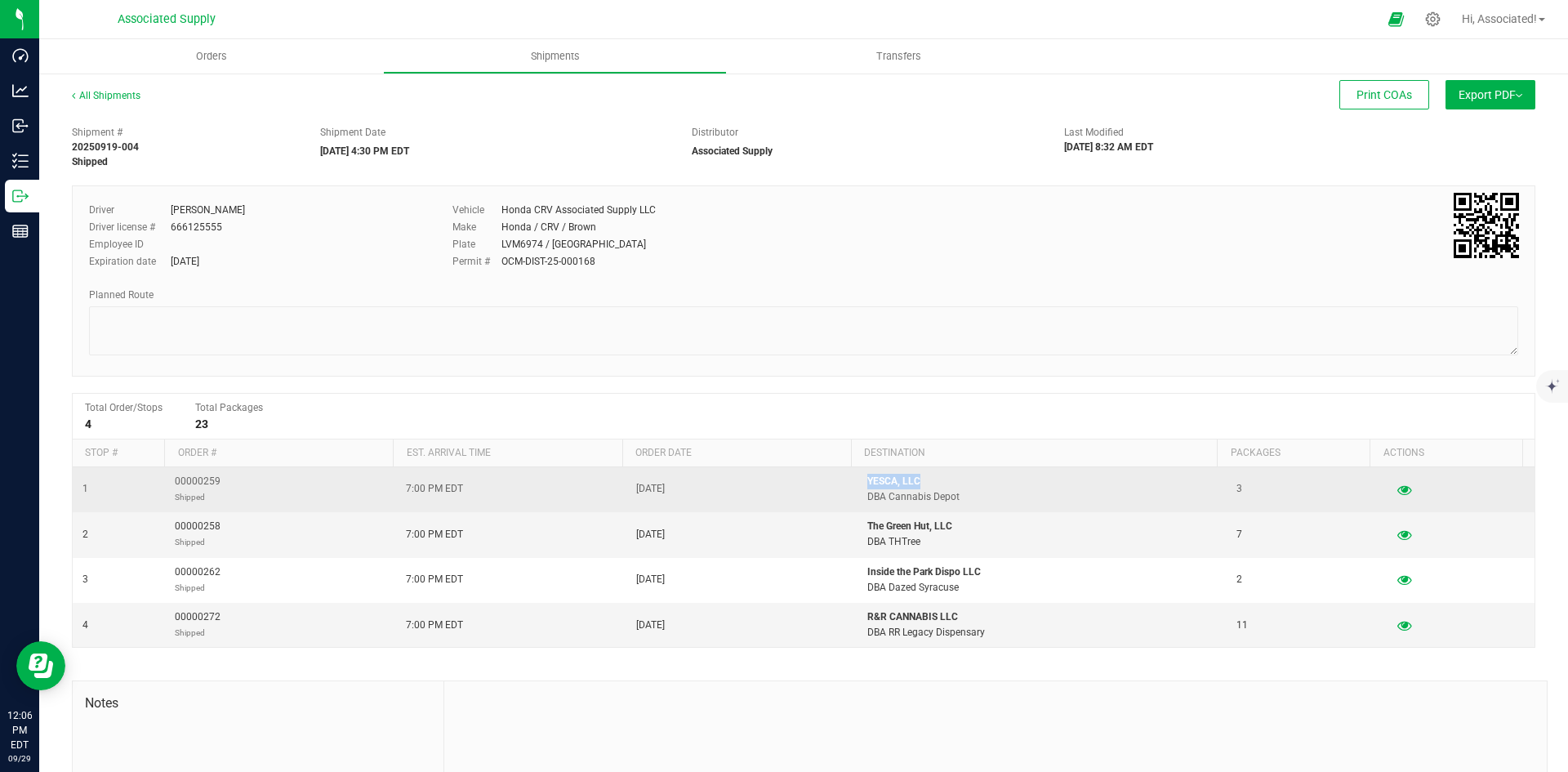
drag, startPoint x: 926, startPoint y: 477, endPoint x: 854, endPoint y: 481, distance: 72.1
click at [868, 481] on p "YESCA, LLC" at bounding box center [1042, 481] width 349 height 15
copy p "YESCA, LLC"
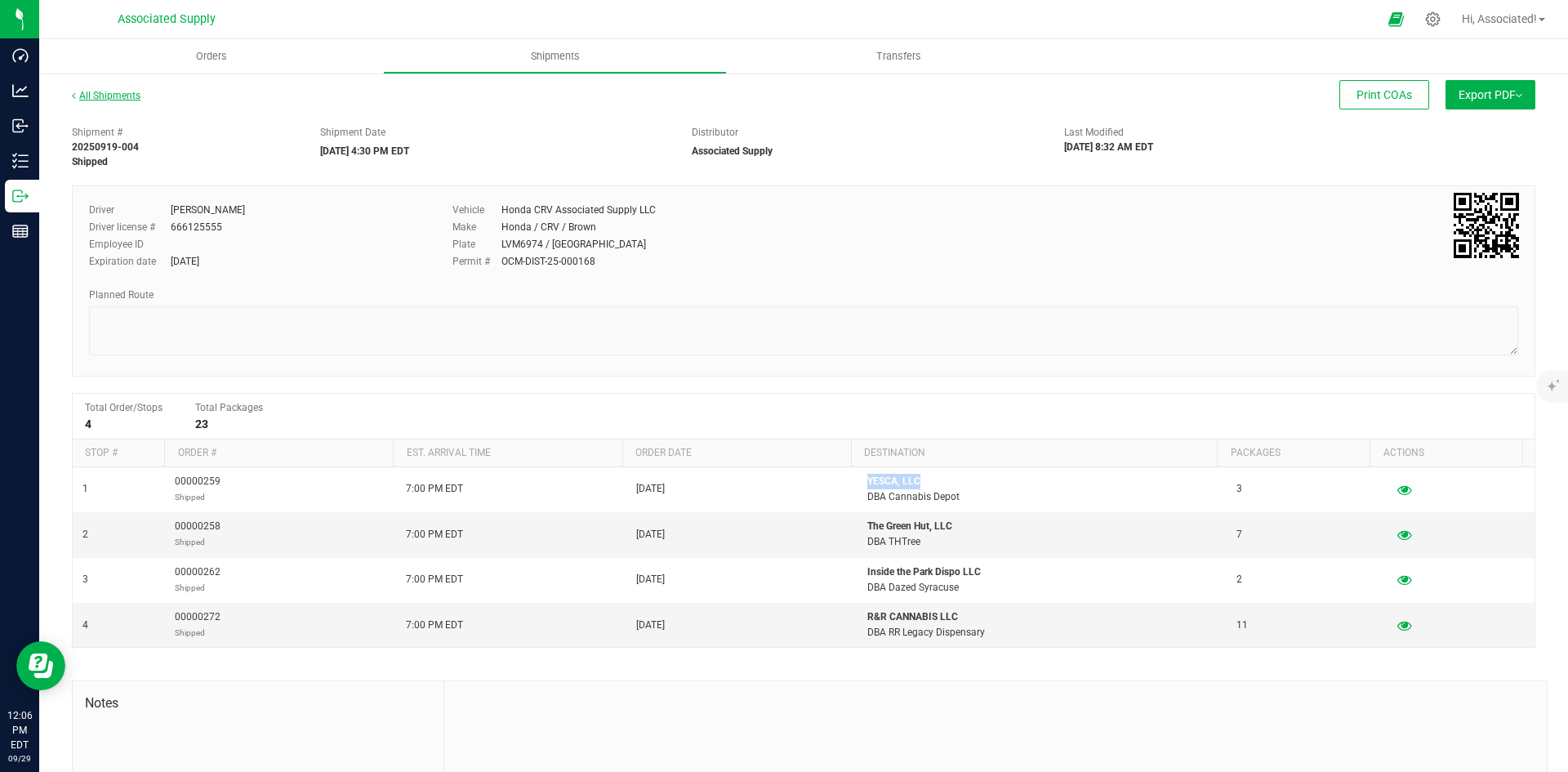
click at [102, 92] on link "All Shipments" at bounding box center [107, 96] width 69 height 12
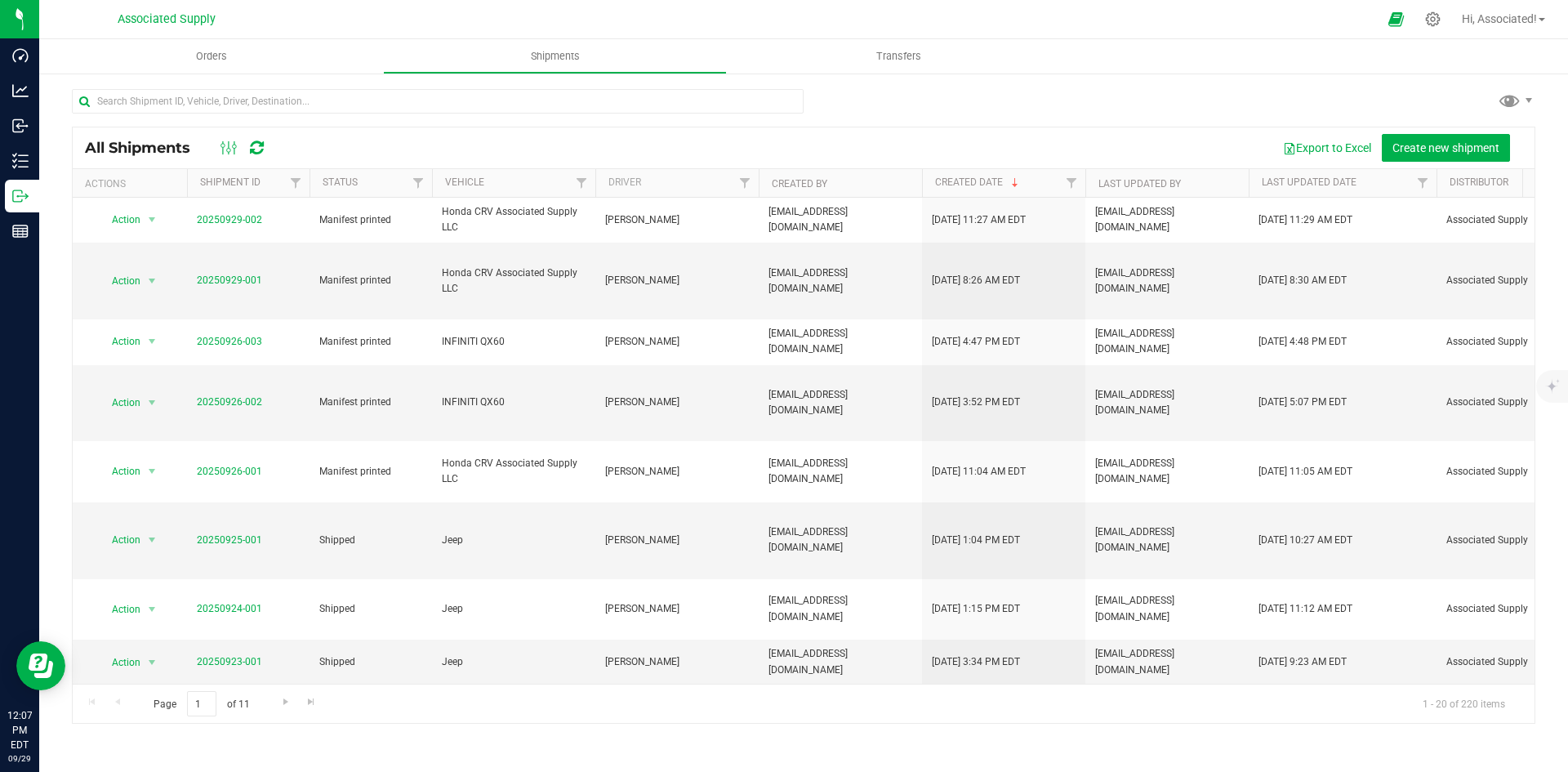
click at [916, 93] on div at bounding box center [804, 108] width 1463 height 38
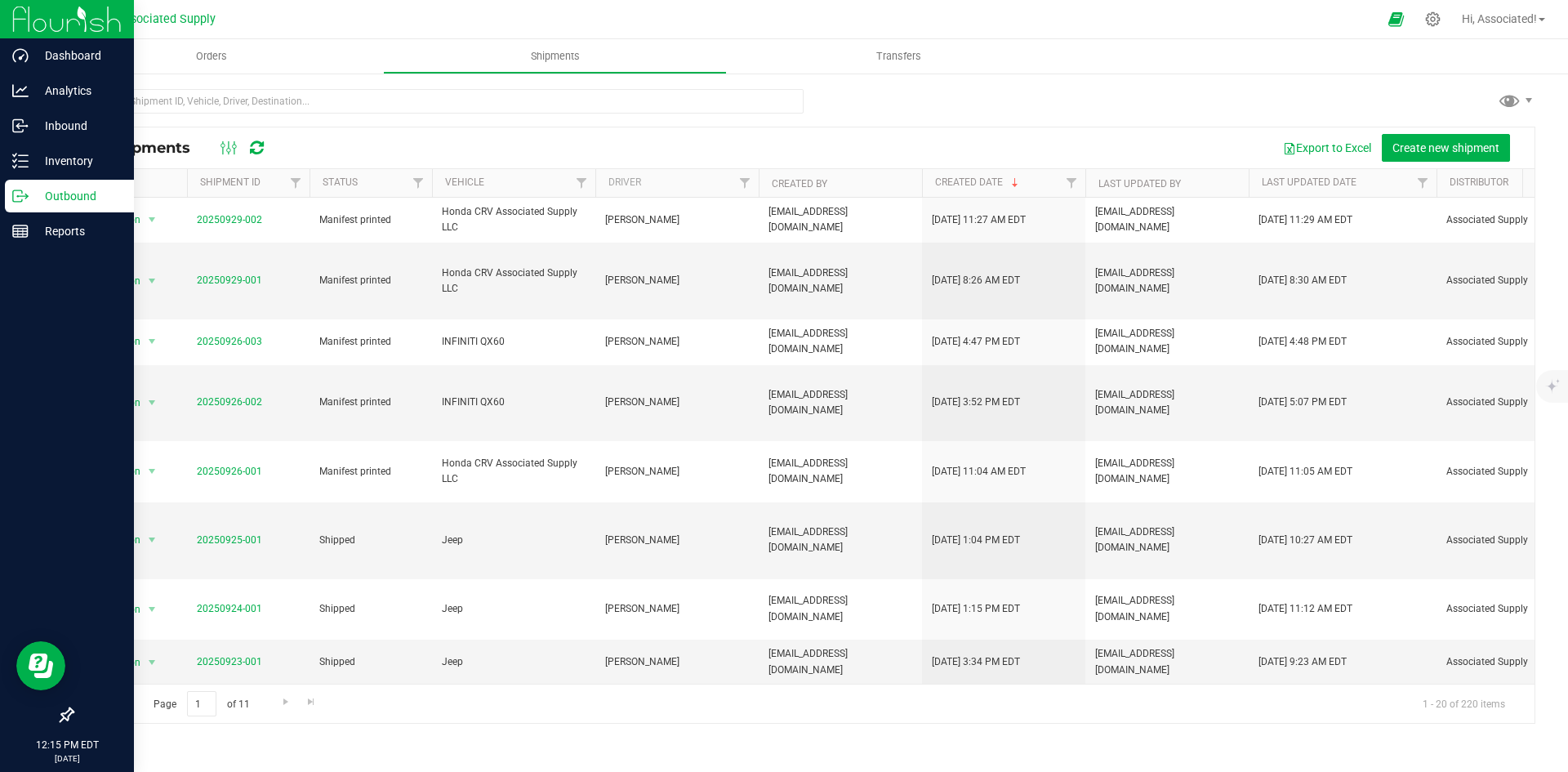
click at [24, 294] on div at bounding box center [66, 475] width 134 height 449
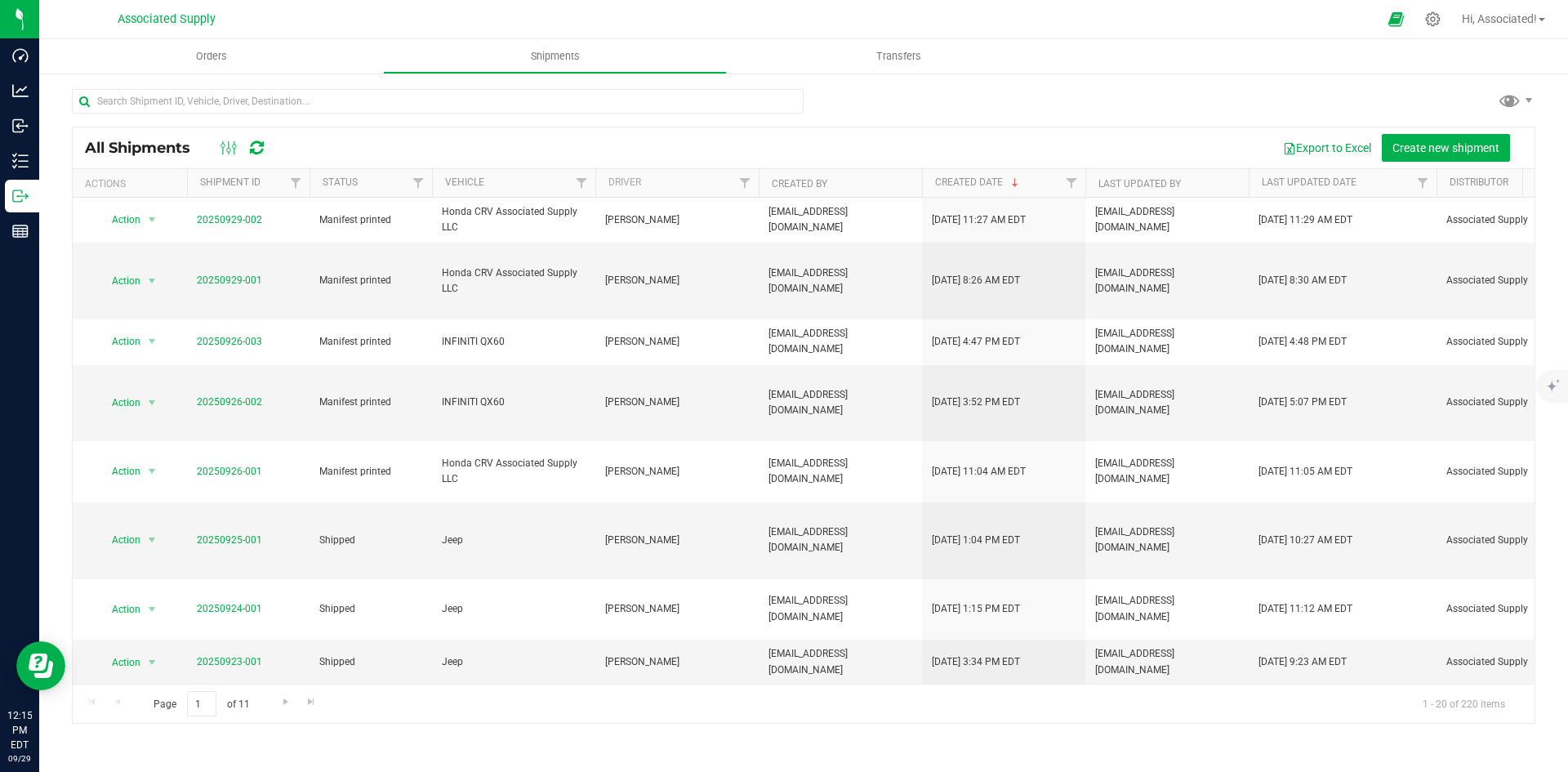
click at [391, 150] on div "Export to Excel Create new shipment" at bounding box center [901, 147] width 1240 height 28
click at [254, 144] on icon at bounding box center [257, 147] width 14 height 16
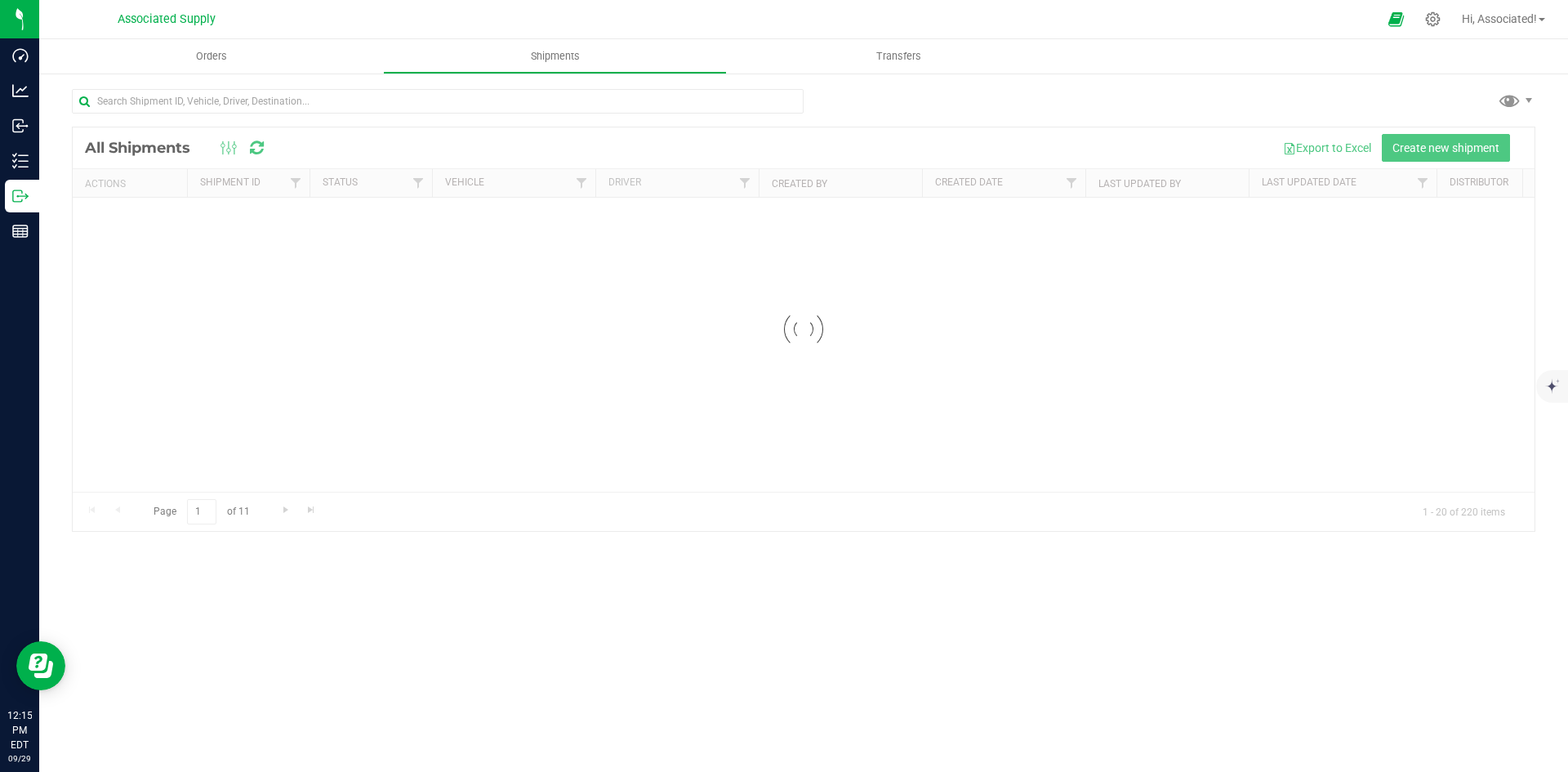
click at [333, 144] on div at bounding box center [804, 329] width 1461 height 403
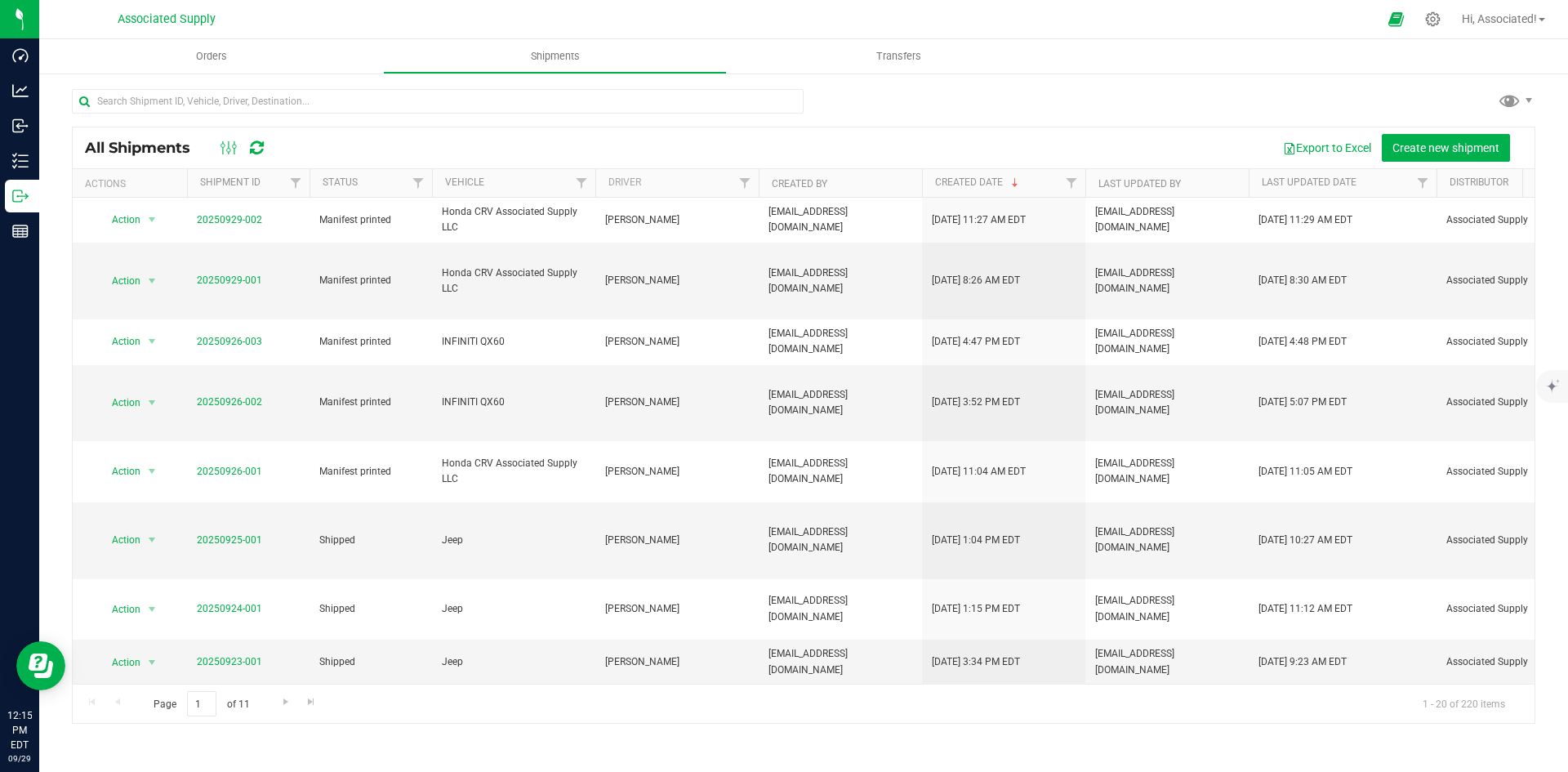
click at [1125, 91] on div at bounding box center [804, 108] width 1463 height 38
click at [1095, 133] on div "All Shipments Export to Excel Create new shipment" at bounding box center [804, 148] width 1461 height 41
click at [233, 62] on span "Orders" at bounding box center [211, 56] width 75 height 15
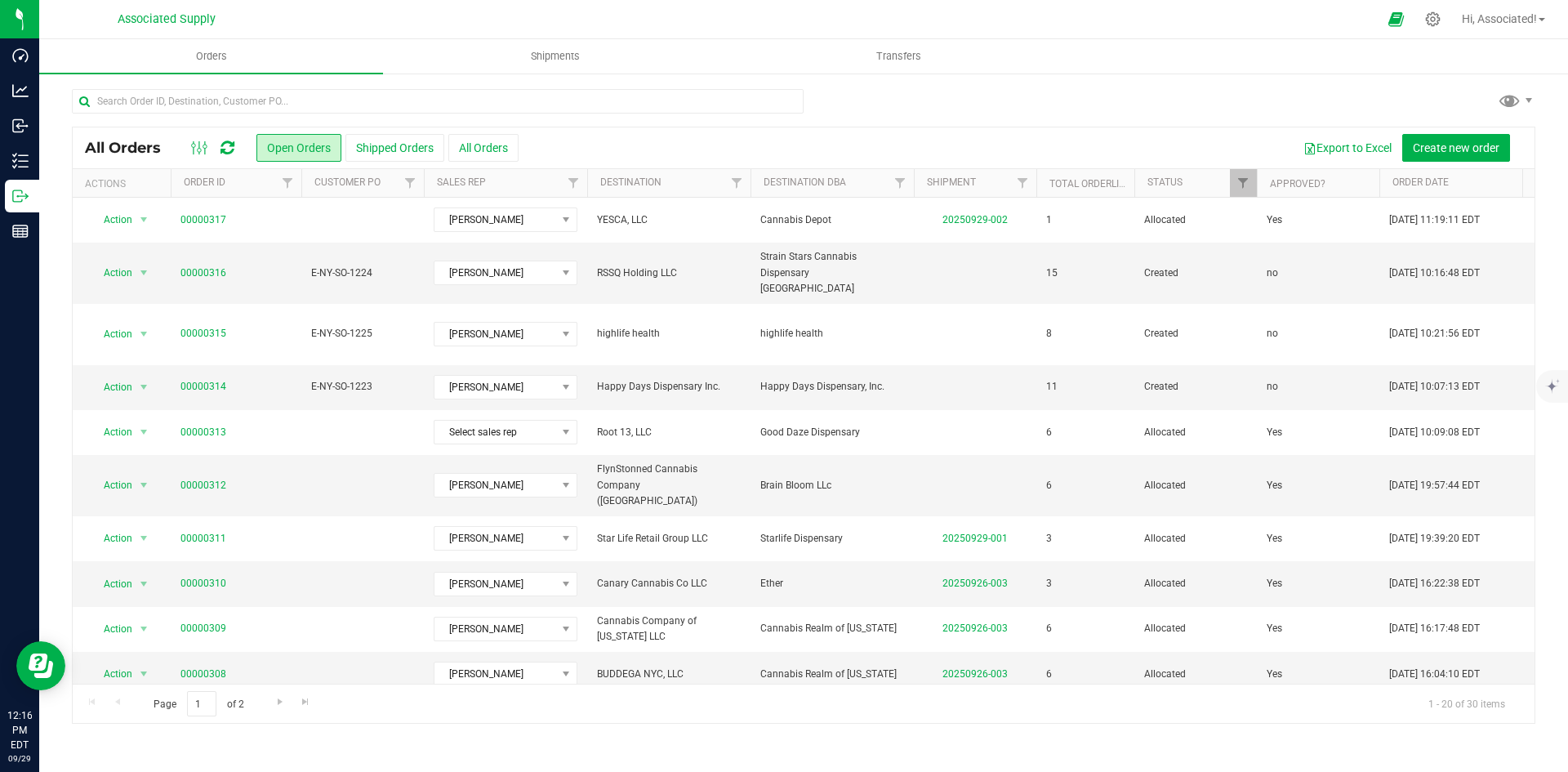
click at [739, 149] on div "Export to Excel Create new order" at bounding box center [1020, 147] width 1004 height 28
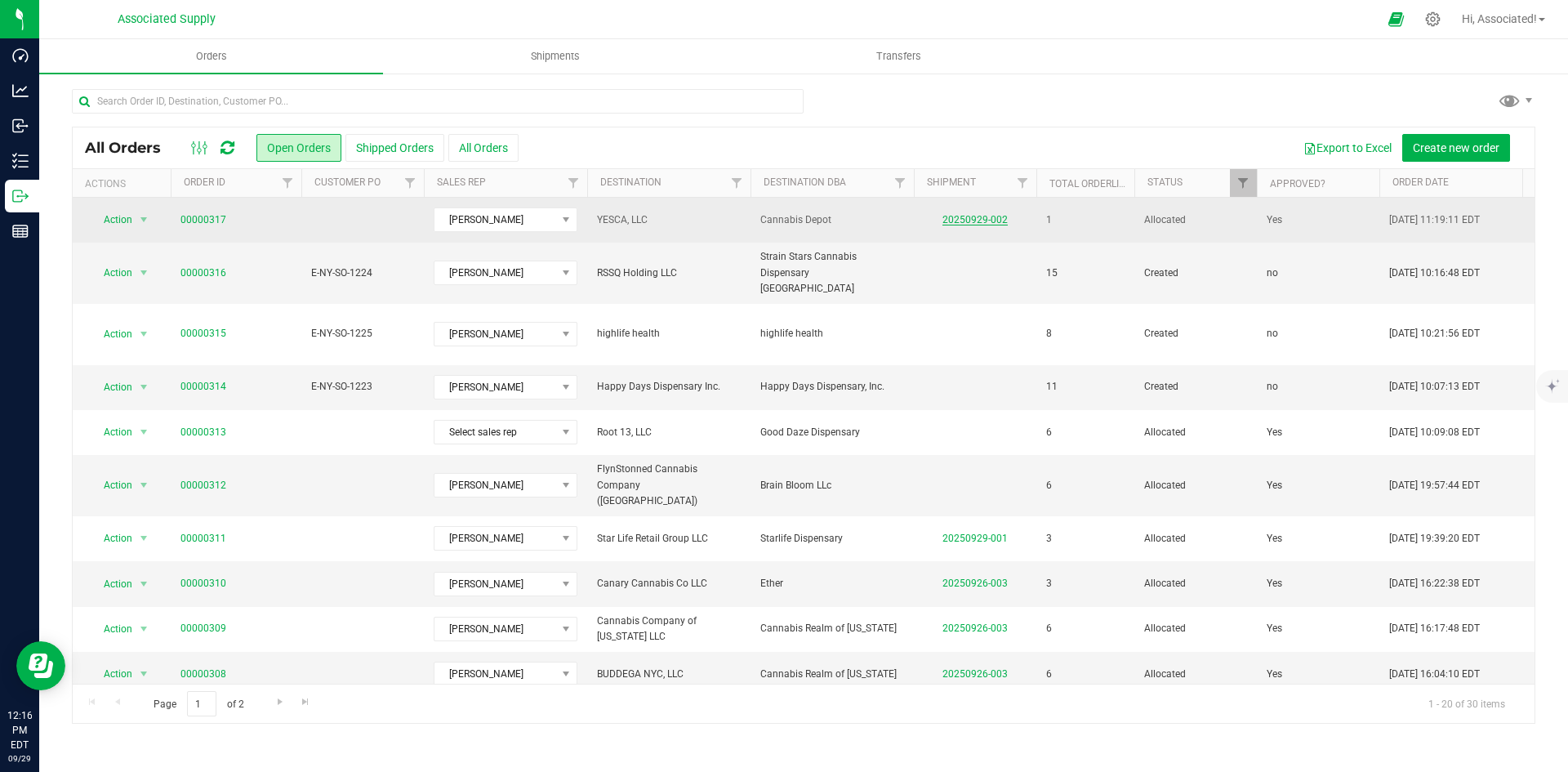
click at [971, 216] on link "20250929-002" at bounding box center [975, 220] width 66 height 12
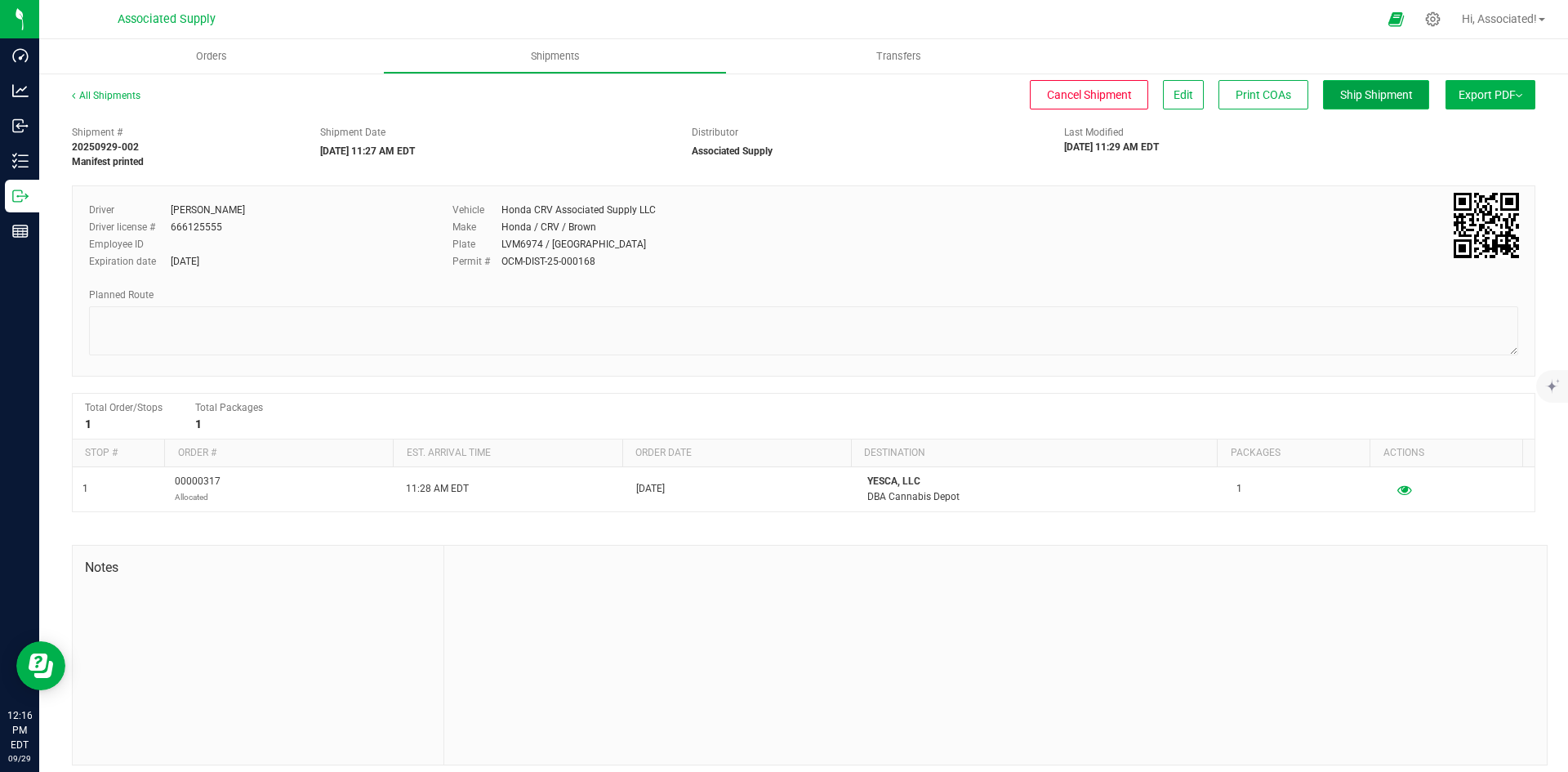
click at [1356, 96] on span "Ship Shipment" at bounding box center [1377, 95] width 73 height 13
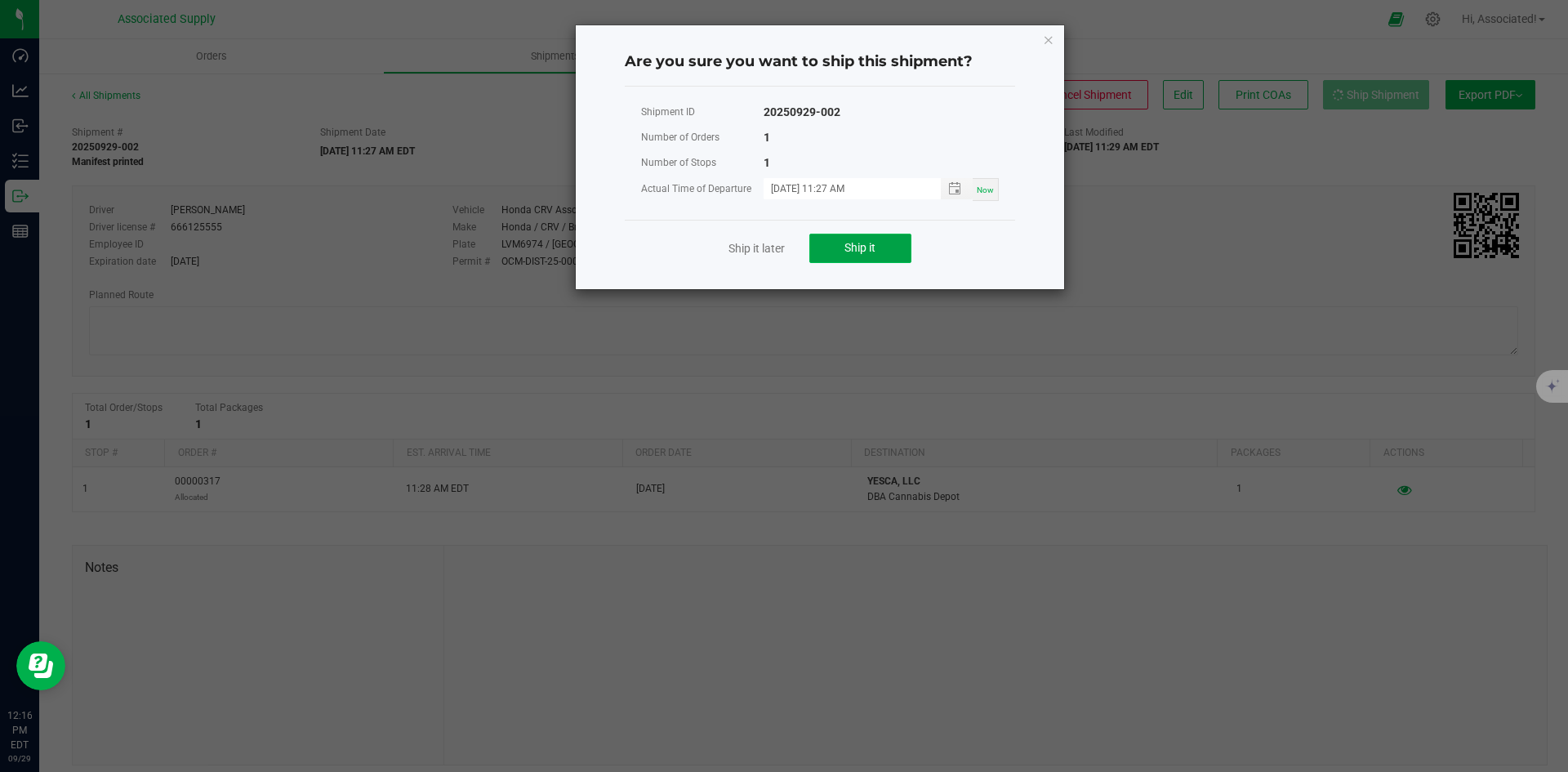
click at [870, 249] on span "Ship it" at bounding box center [859, 248] width 31 height 13
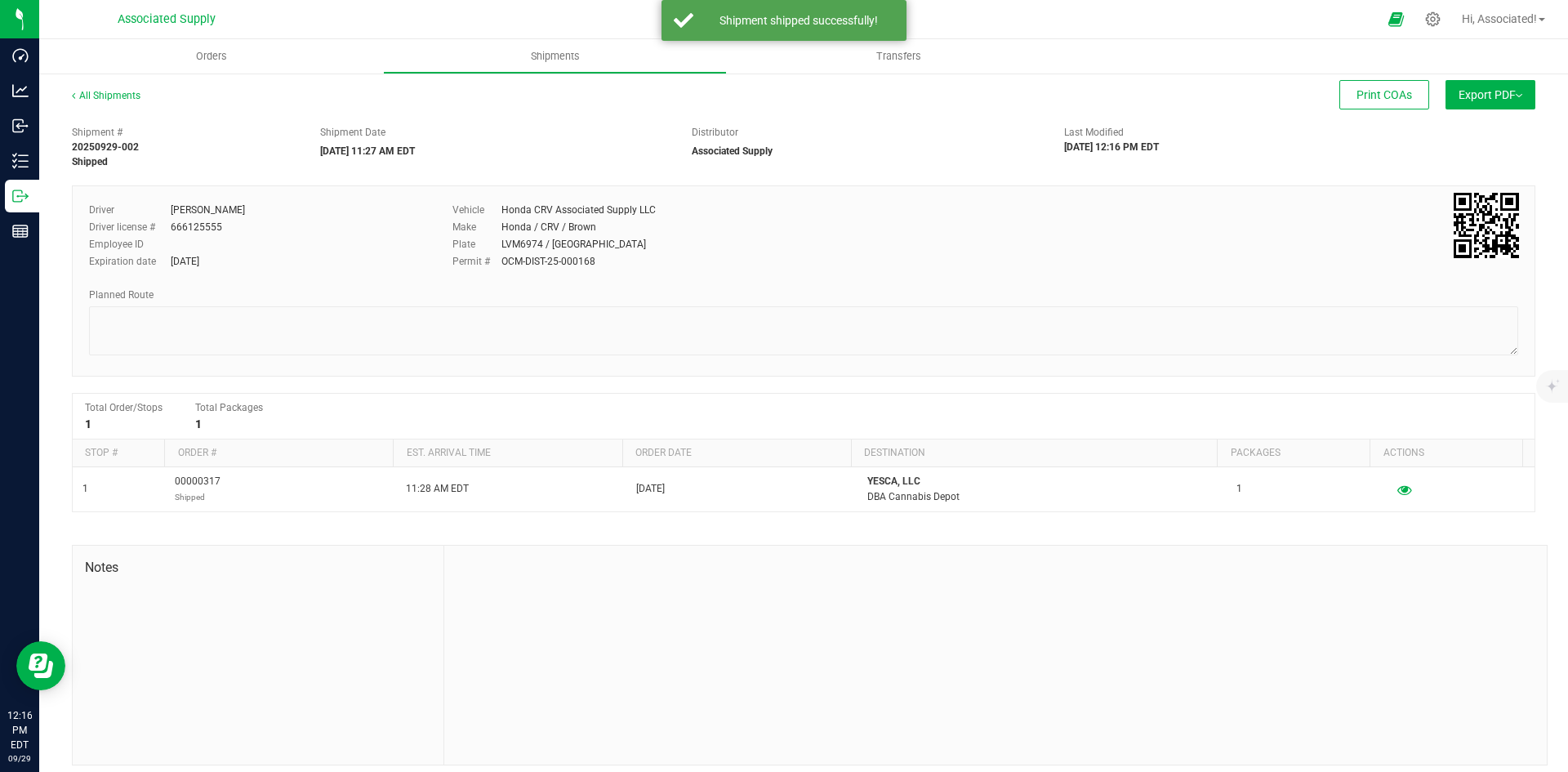
drag, startPoint x: 252, startPoint y: 150, endPoint x: 169, endPoint y: 133, distance: 84.7
click at [229, 150] on div "20250929-002" at bounding box center [184, 147] width 223 height 15
click at [123, 96] on link "All Shipments" at bounding box center [107, 96] width 69 height 12
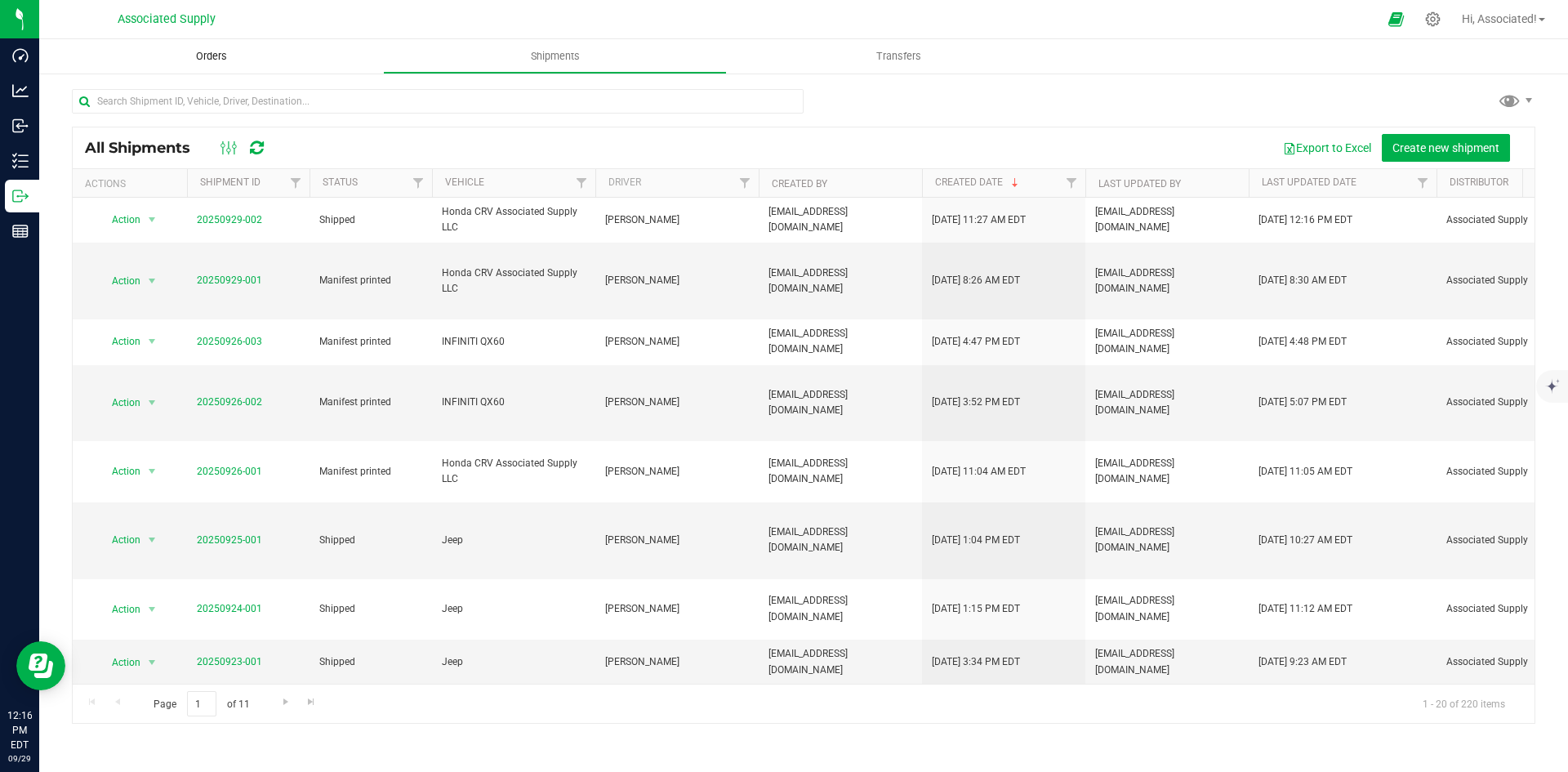
click at [196, 43] on uib-tab-heading "Orders" at bounding box center [211, 56] width 343 height 34
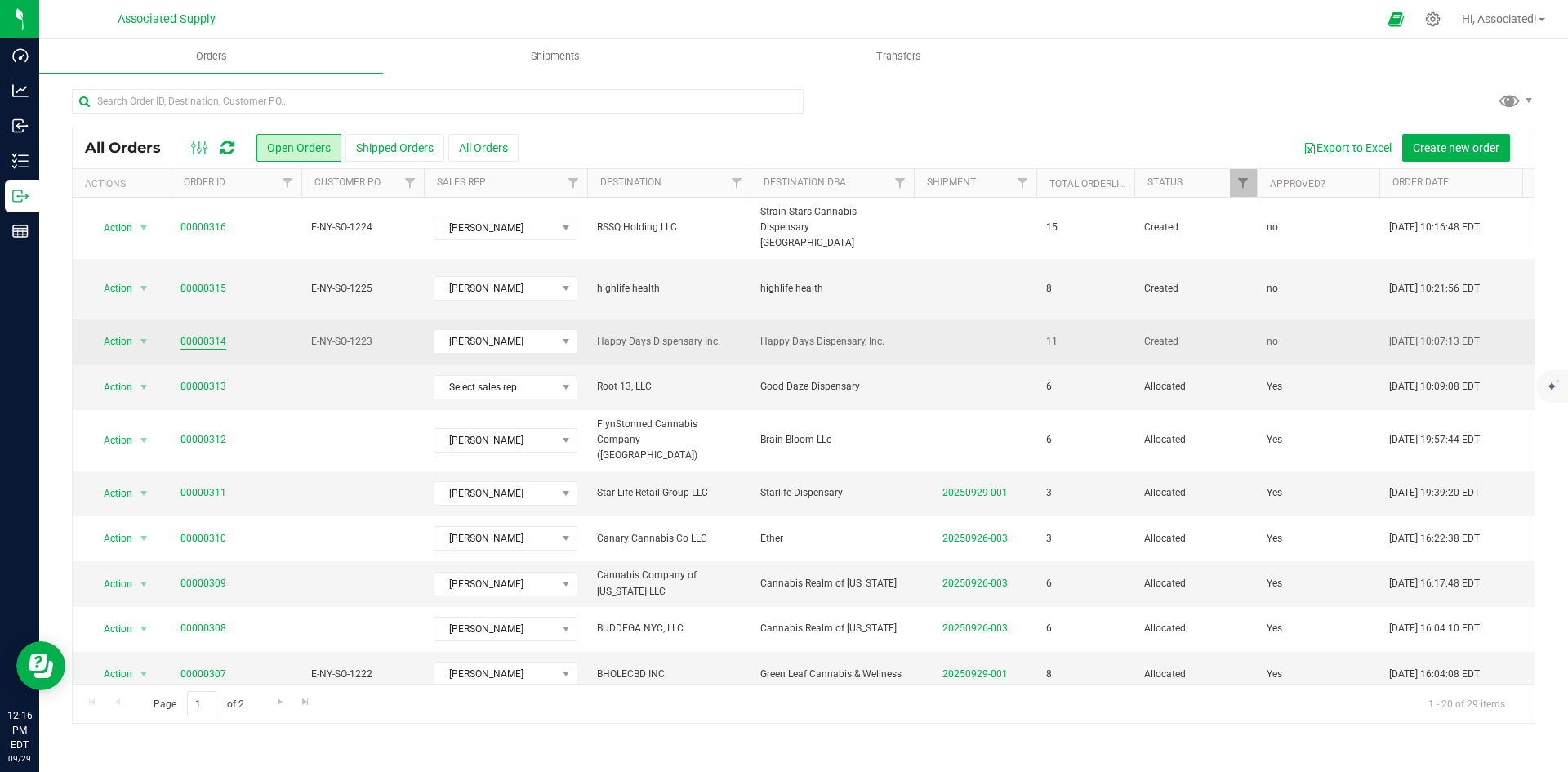
click at [203, 334] on link "00000314" at bounding box center [203, 342] width 45 height 15
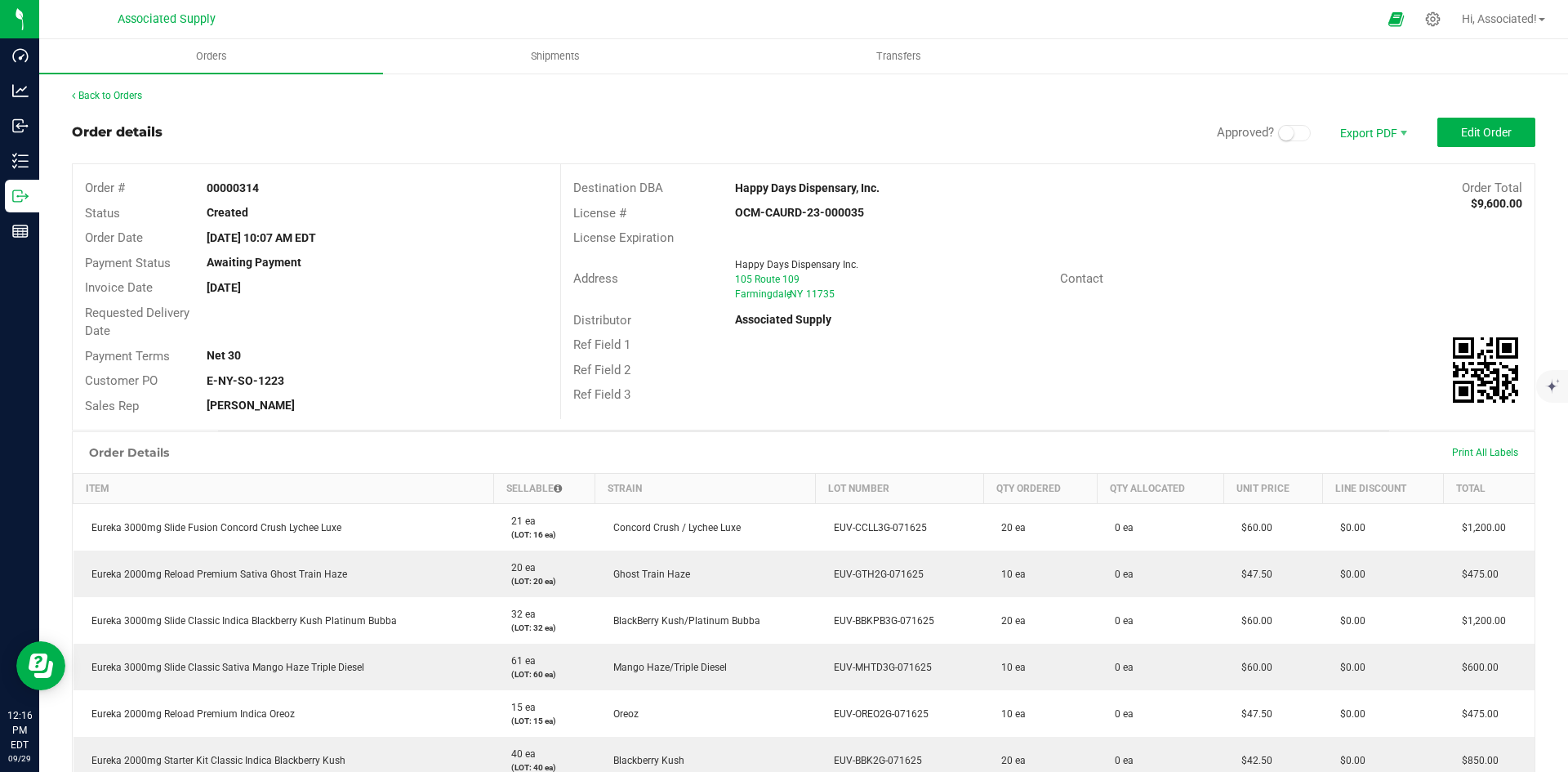
click at [1284, 134] on span at bounding box center [1294, 133] width 33 height 16
click at [1470, 133] on span "Edit Order" at bounding box center [1486, 133] width 50 height 13
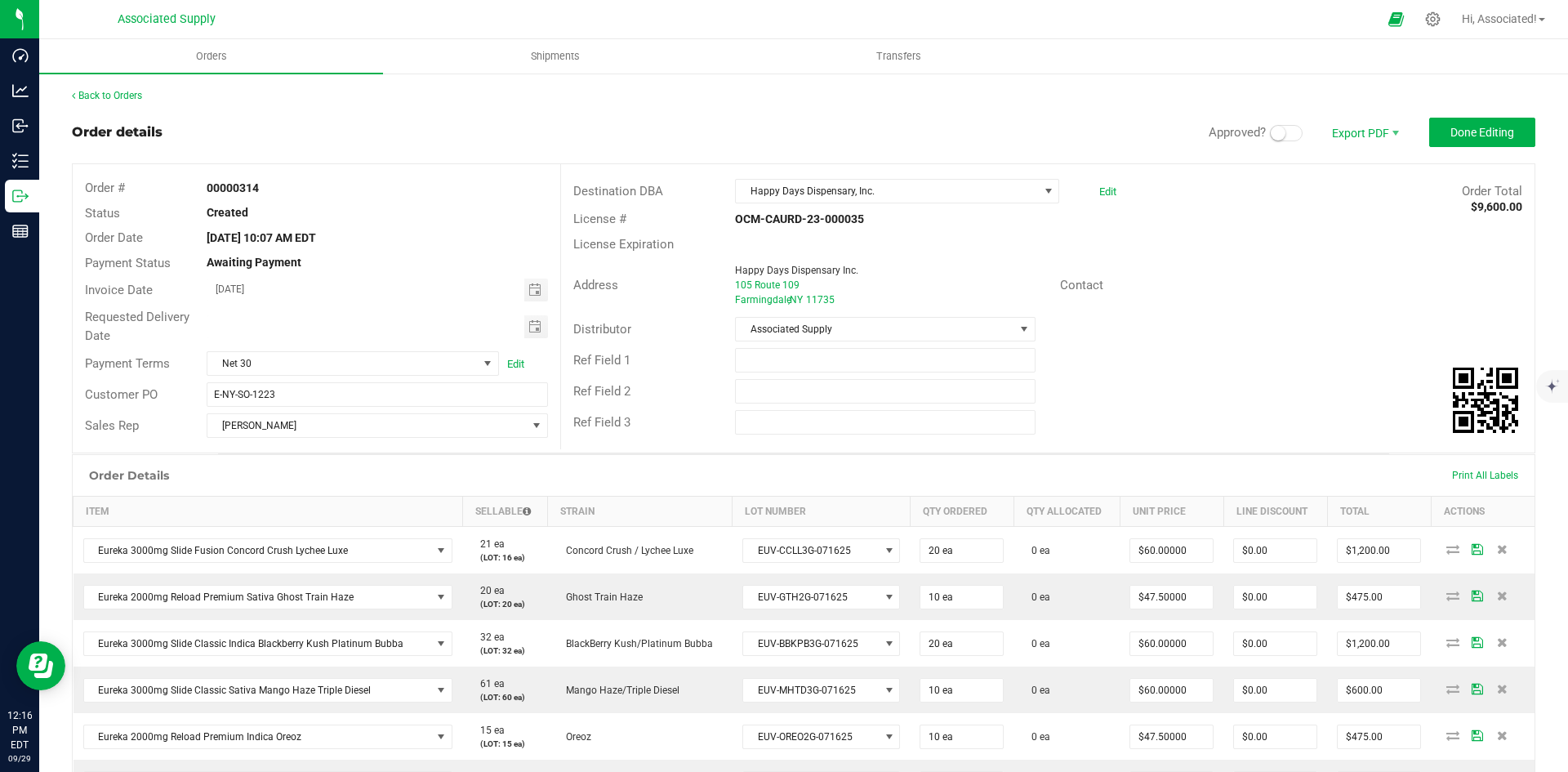
click at [1278, 131] on span at bounding box center [1286, 133] width 33 height 16
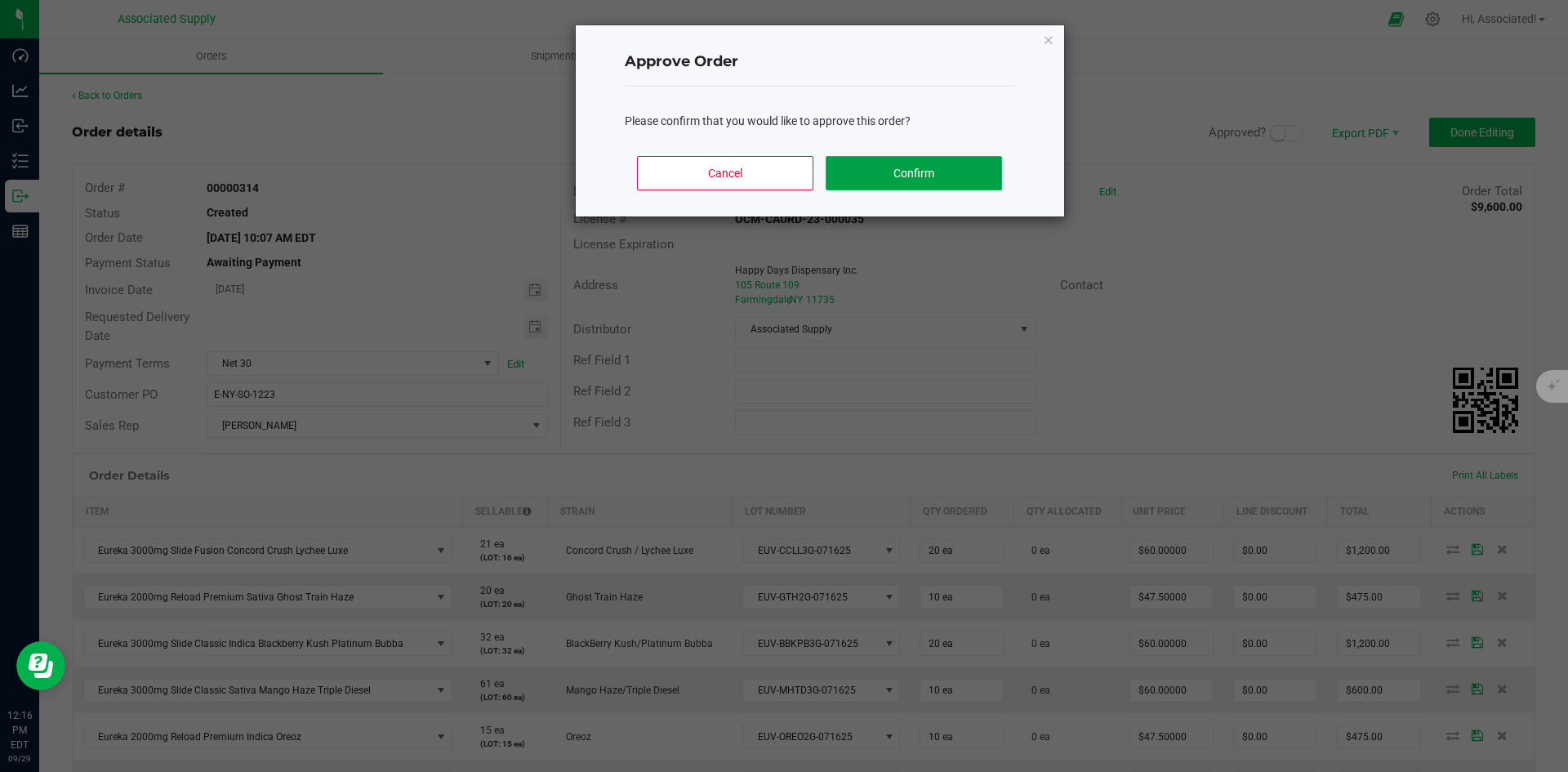
click at [932, 166] on button "Confirm" at bounding box center [913, 173] width 176 height 34
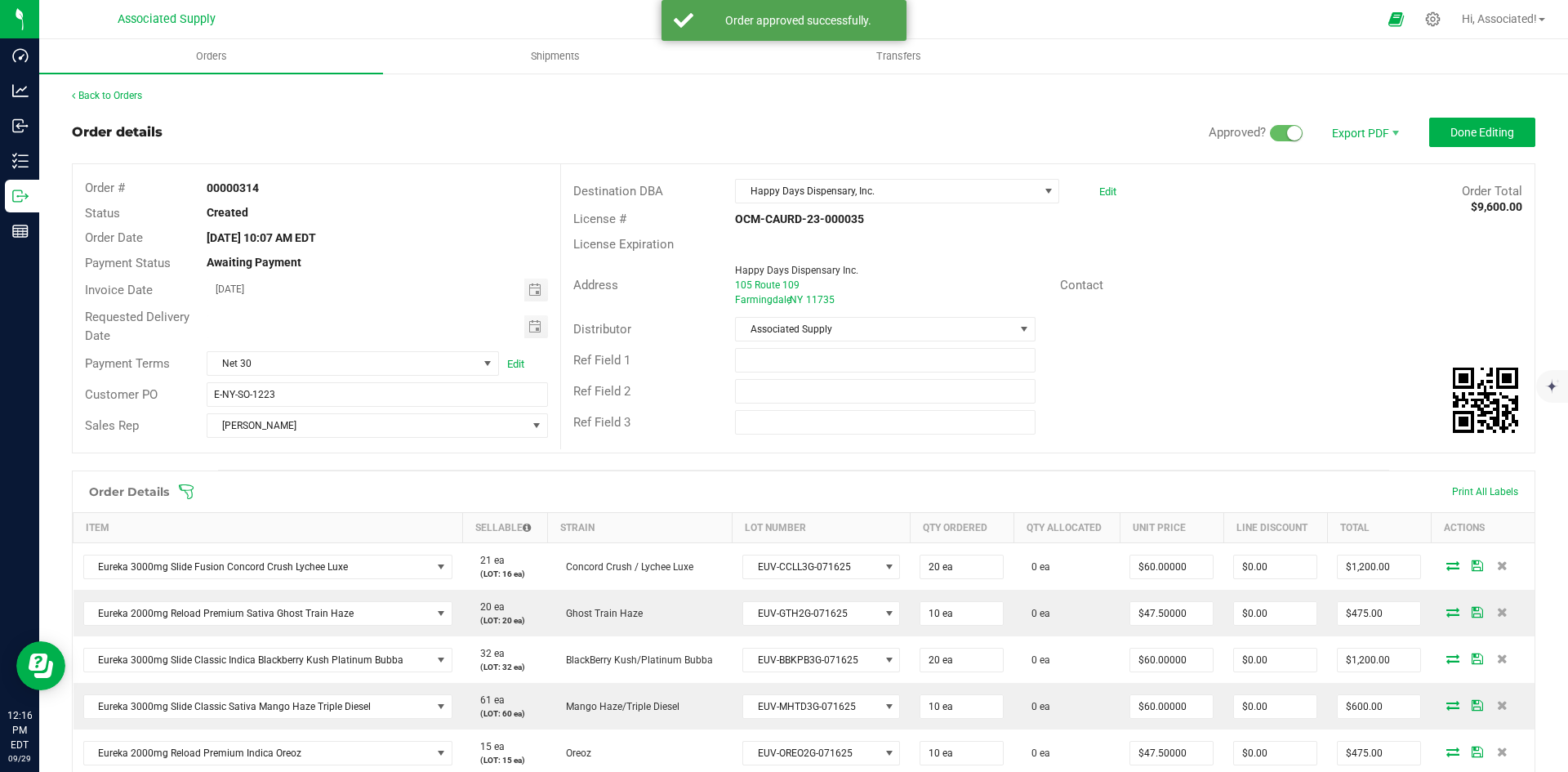
click at [1242, 310] on div "Address Happy Days Dispensary Inc. 105 Route 109 Farmingdale , NY 11735 Contact" at bounding box center [1047, 285] width 973 height 57
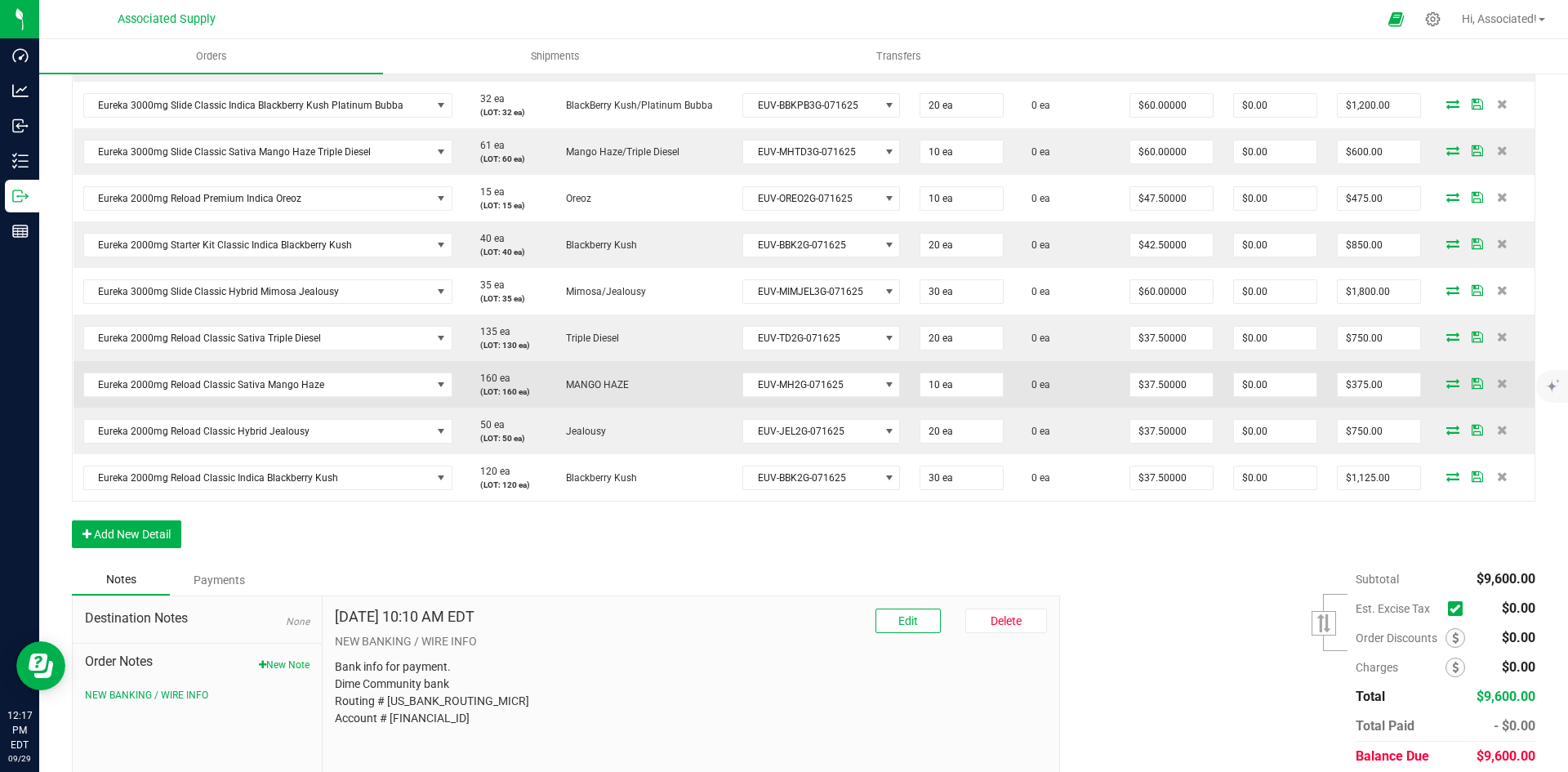
scroll to position [452, 0]
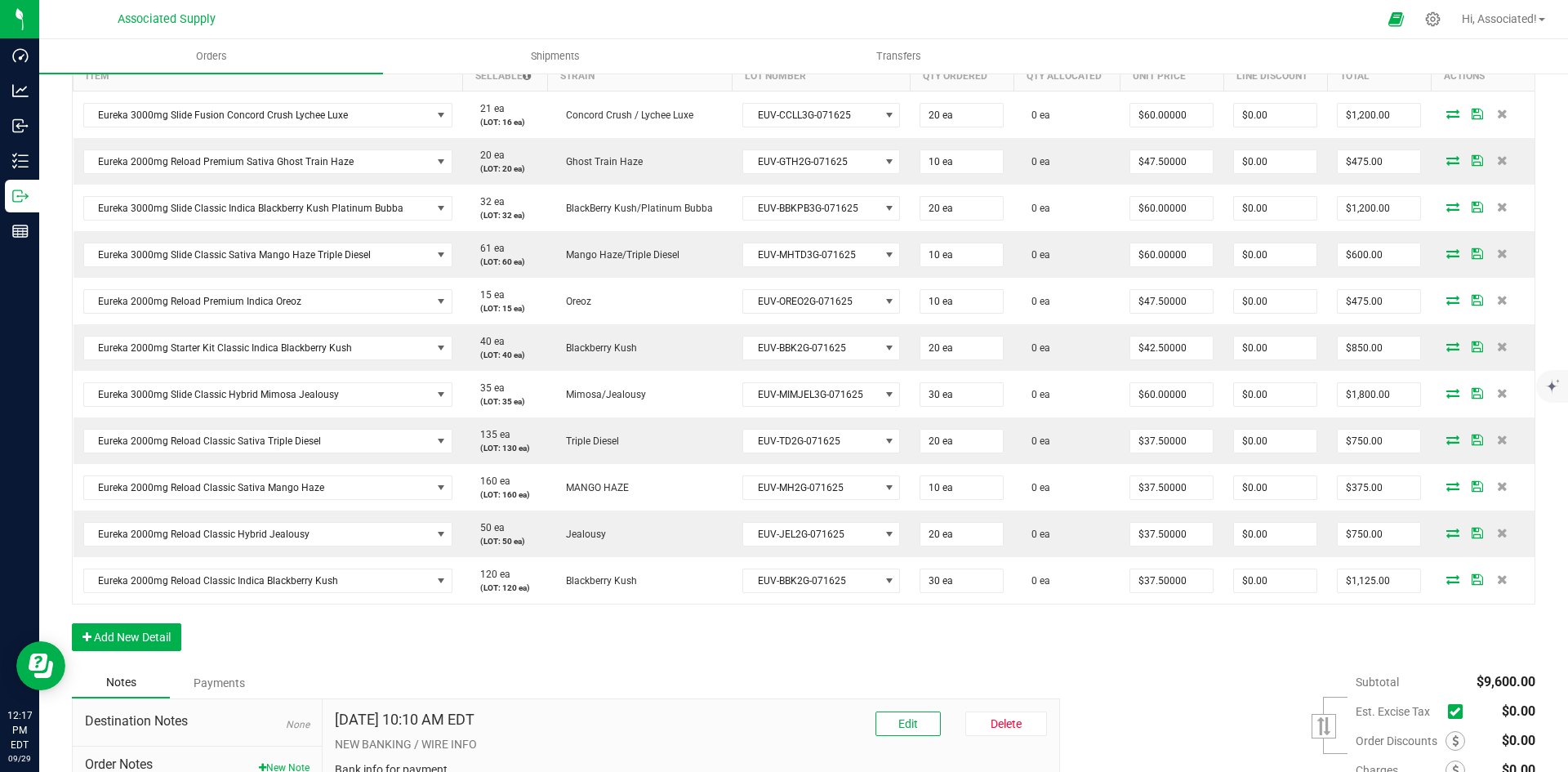
click at [1450, 712] on icon at bounding box center [1455, 712] width 11 height 0
click at [0, 0] on input "checkbox" at bounding box center [0, 0] width 0 height 0
click at [1261, 642] on div "Order Details Print All Labels Item Sellable Strain Lot Number Qty Ordered Qty …" at bounding box center [804, 343] width 1463 height 649
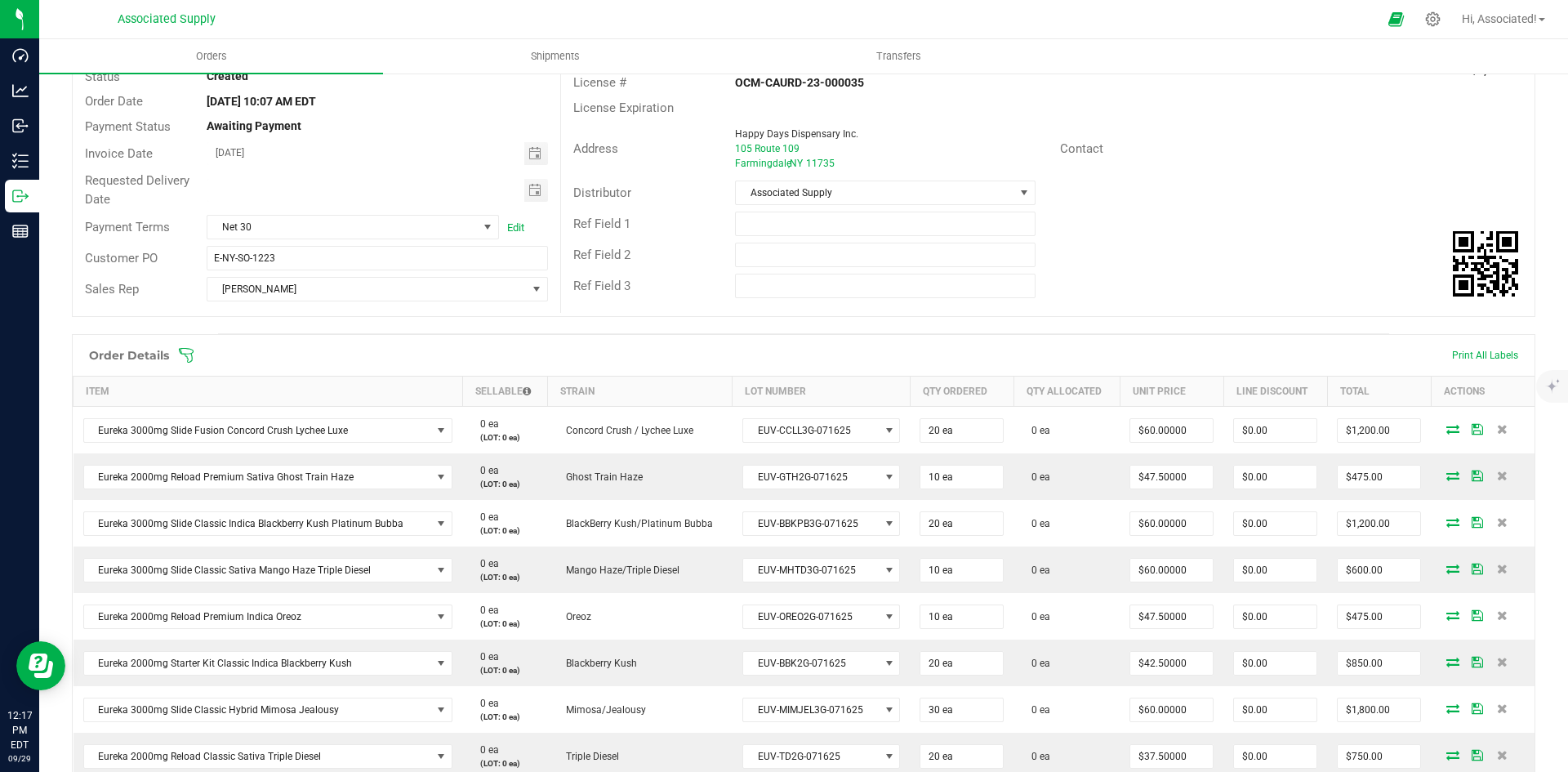
scroll to position [125, 0]
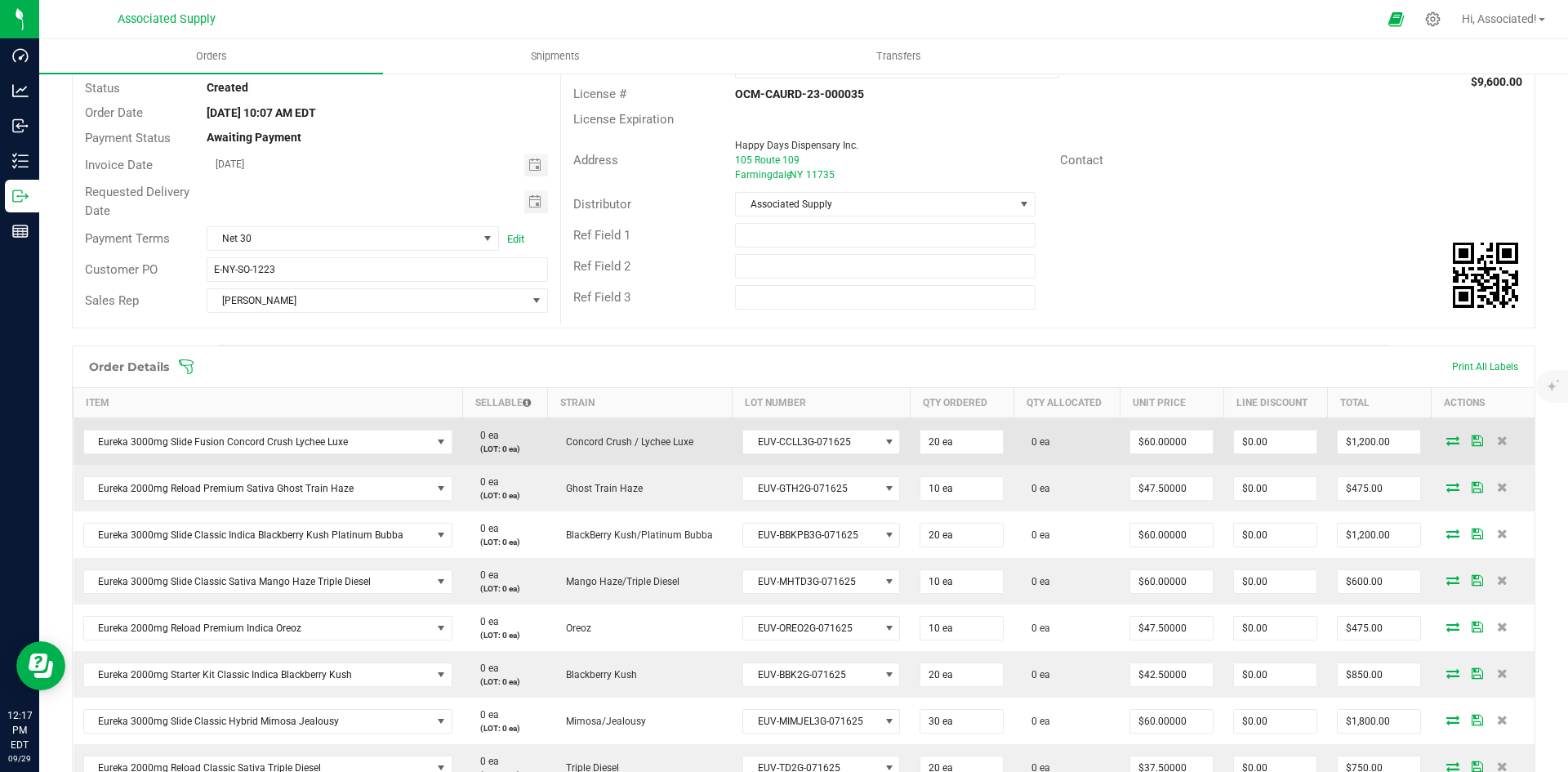
click at [1446, 440] on icon at bounding box center [1453, 440] width 13 height 10
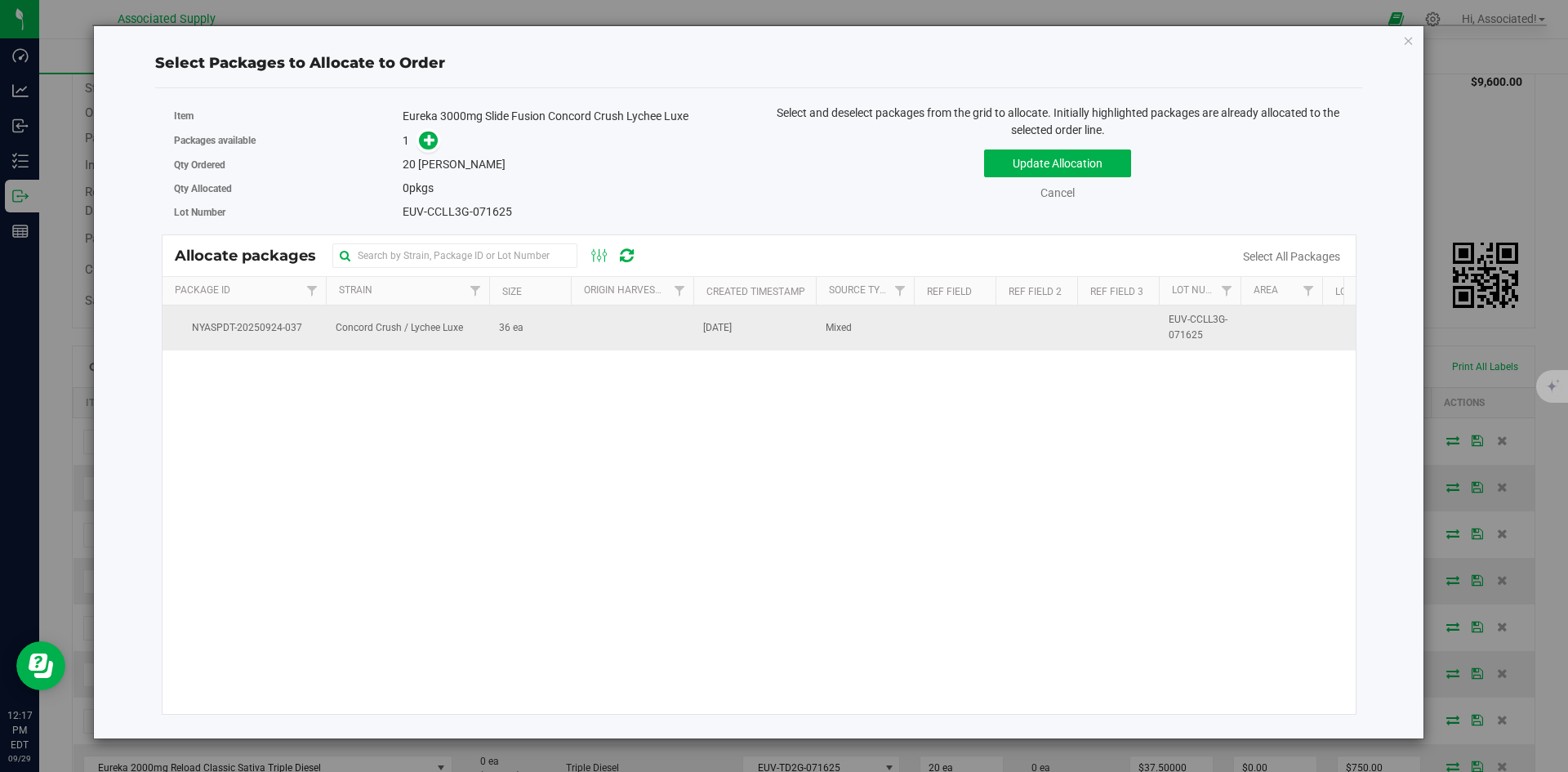
click at [526, 333] on td "36 ea" at bounding box center [529, 328] width 81 height 45
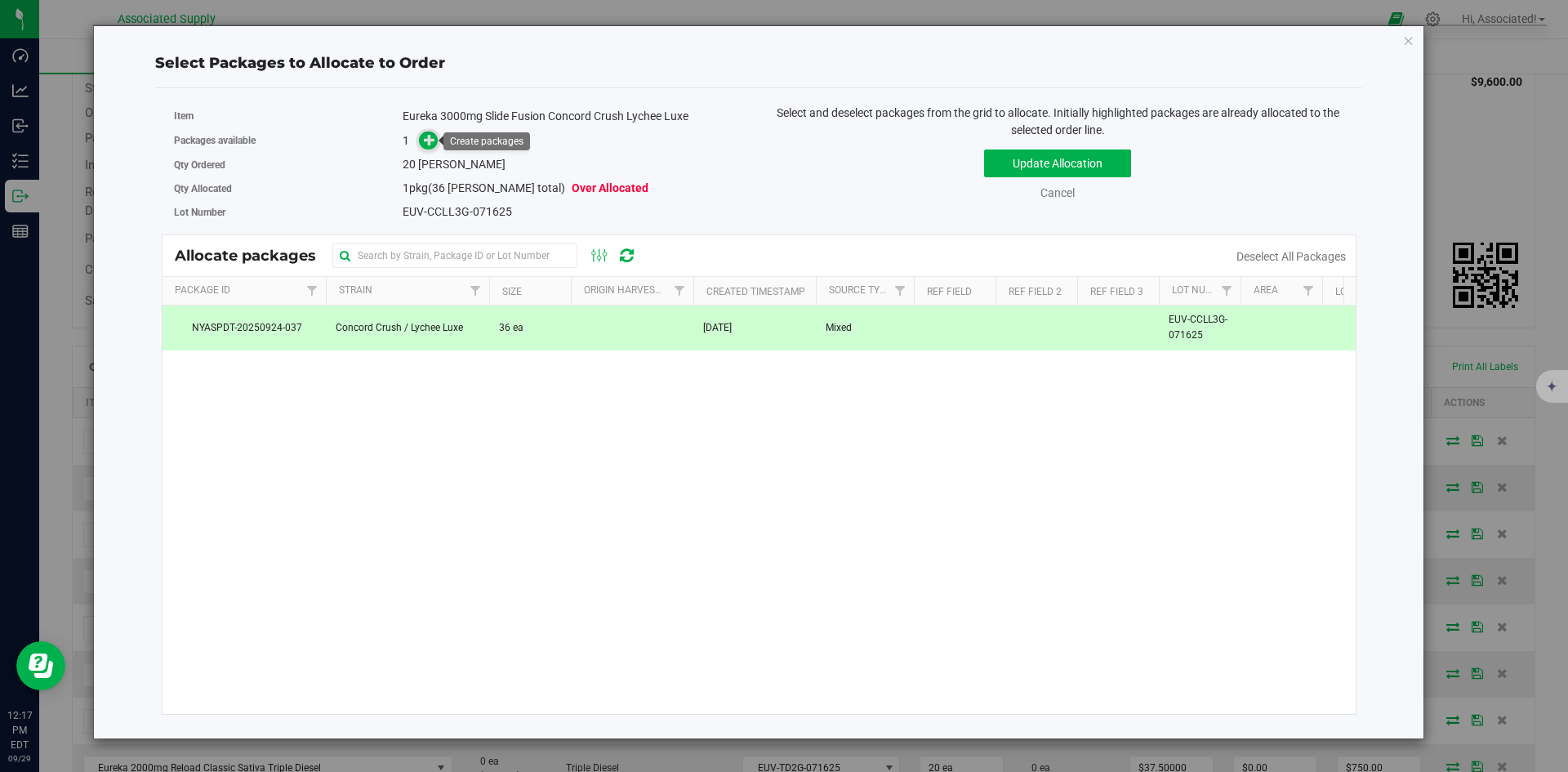
click at [430, 137] on icon at bounding box center [430, 139] width 12 height 12
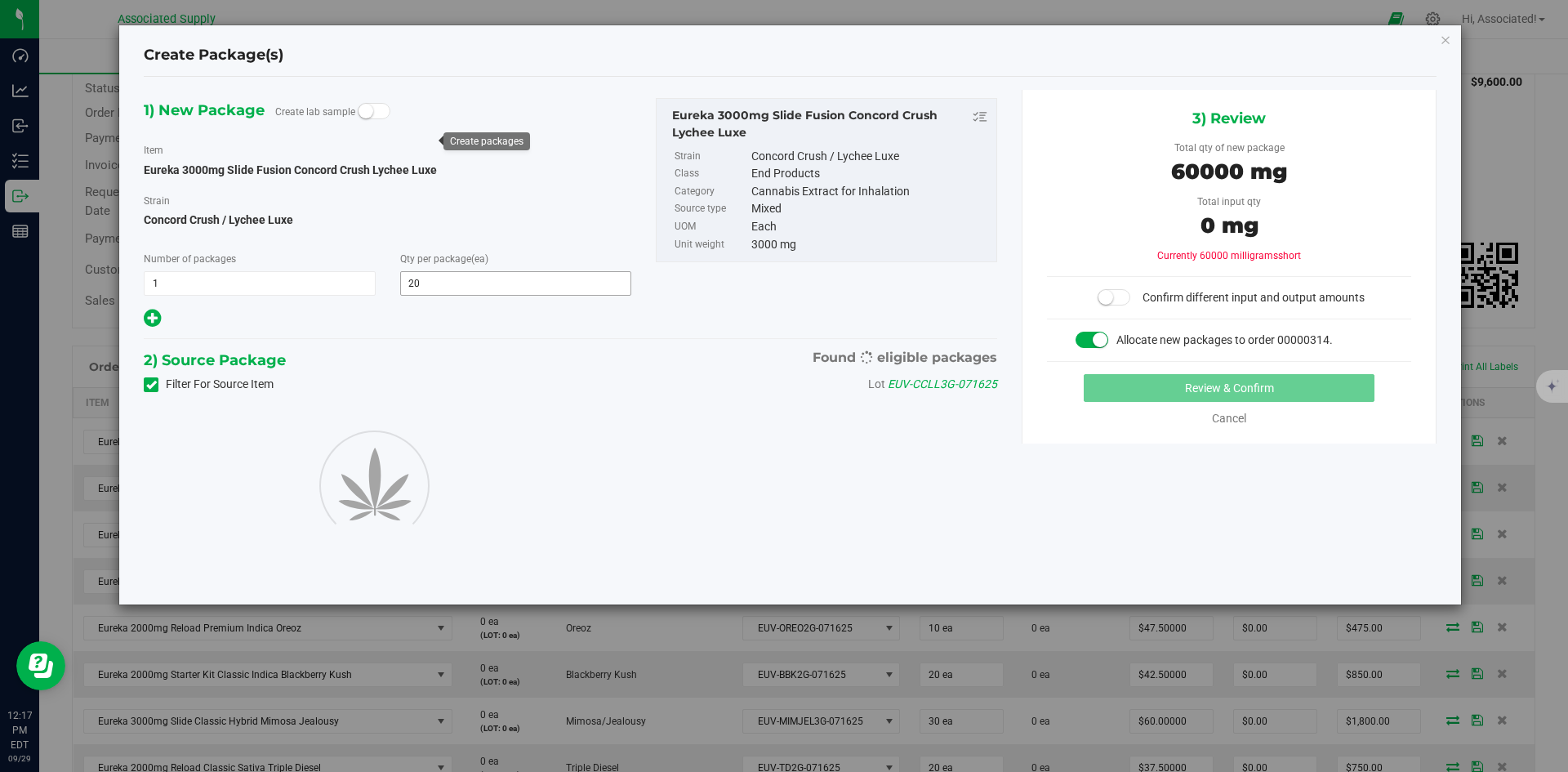
type input "20"
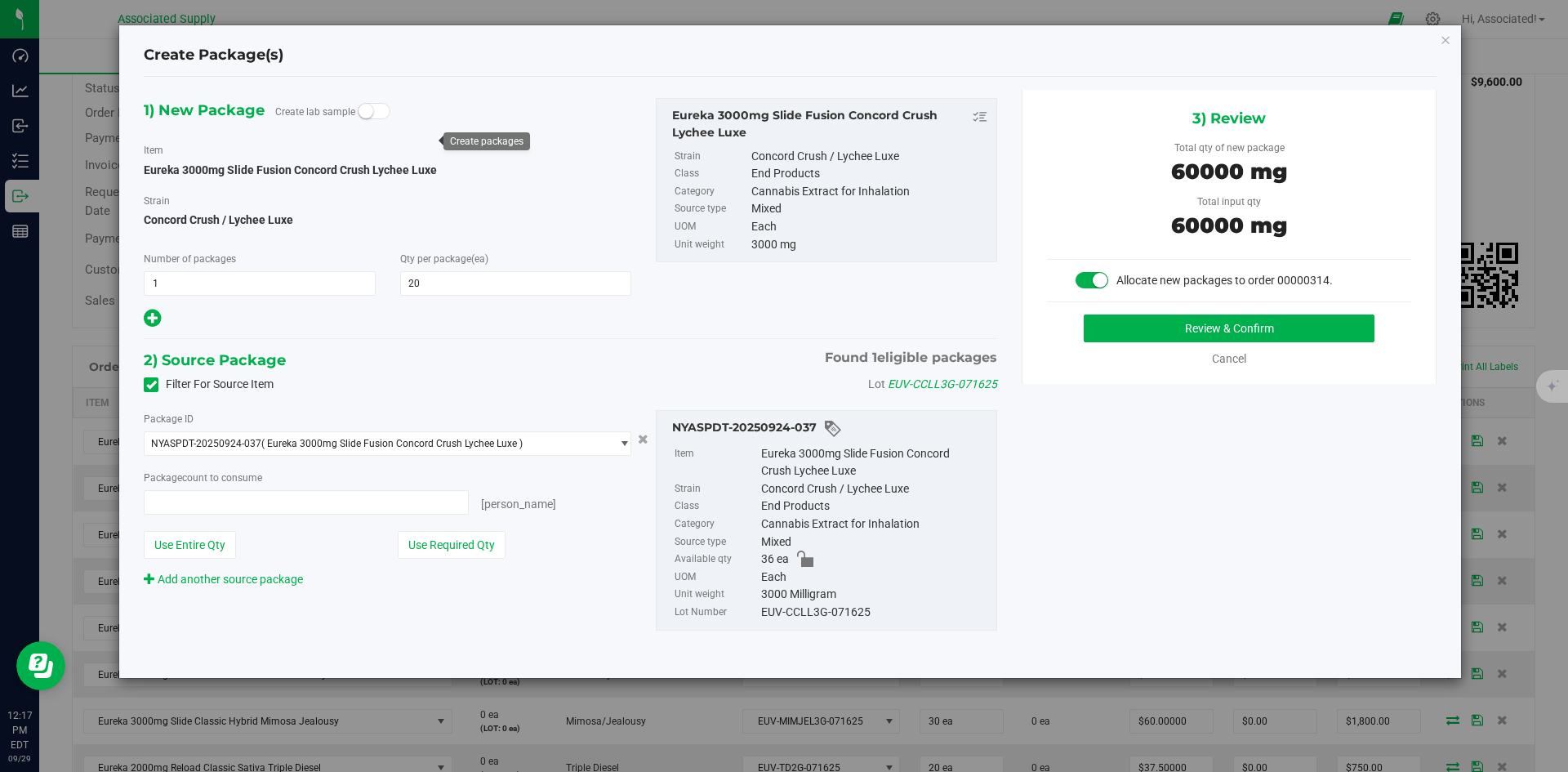
type input "20 ea"
click at [1183, 337] on button "Review & Confirm" at bounding box center [1229, 328] width 291 height 28
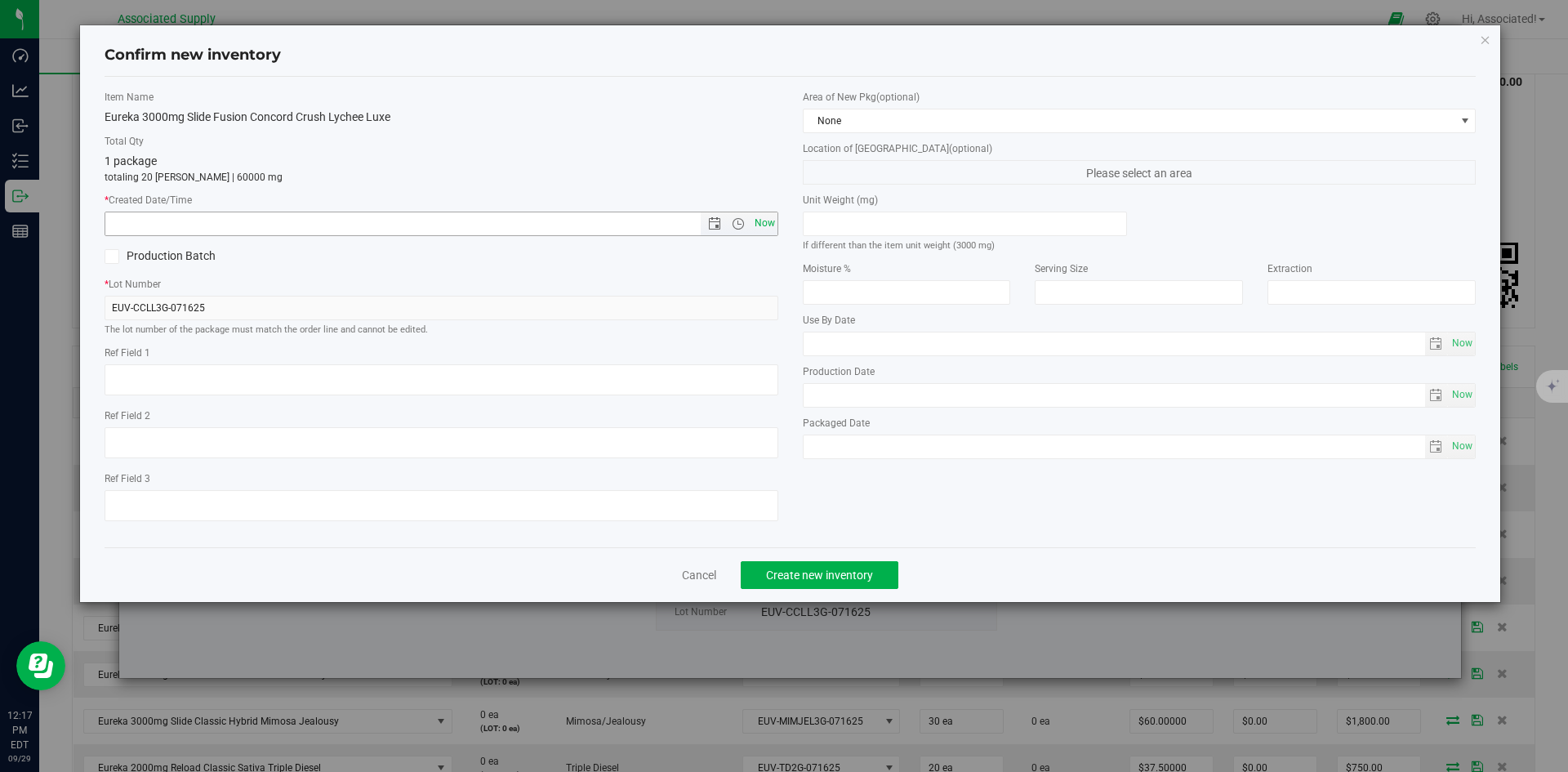
click at [767, 228] on span "Now" at bounding box center [764, 223] width 28 height 24
type input "9/29/2025 12:17 PM"
click at [854, 571] on span "Create new inventory" at bounding box center [819, 575] width 107 height 13
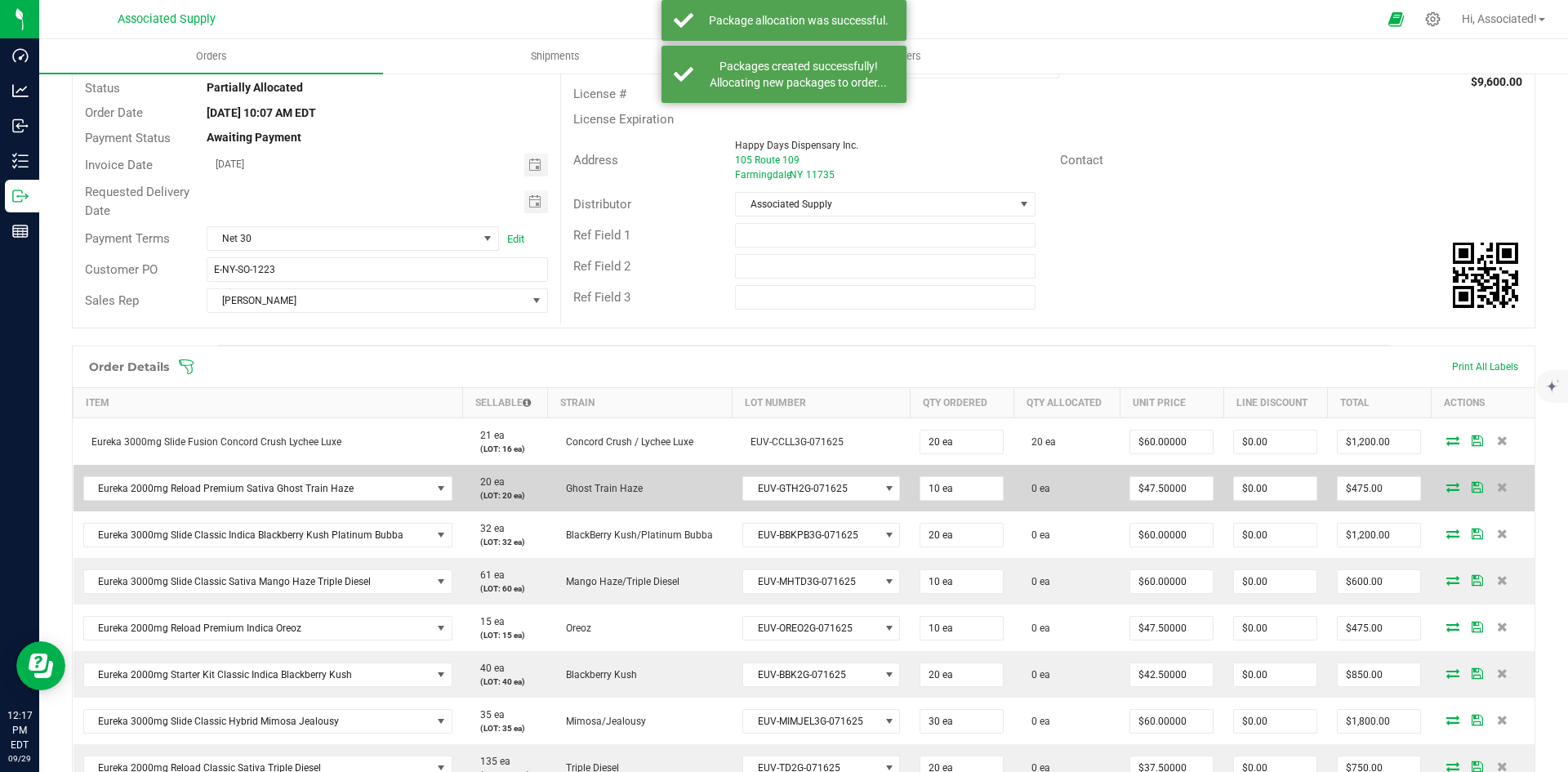
click at [1446, 487] on icon at bounding box center [1453, 487] width 13 height 10
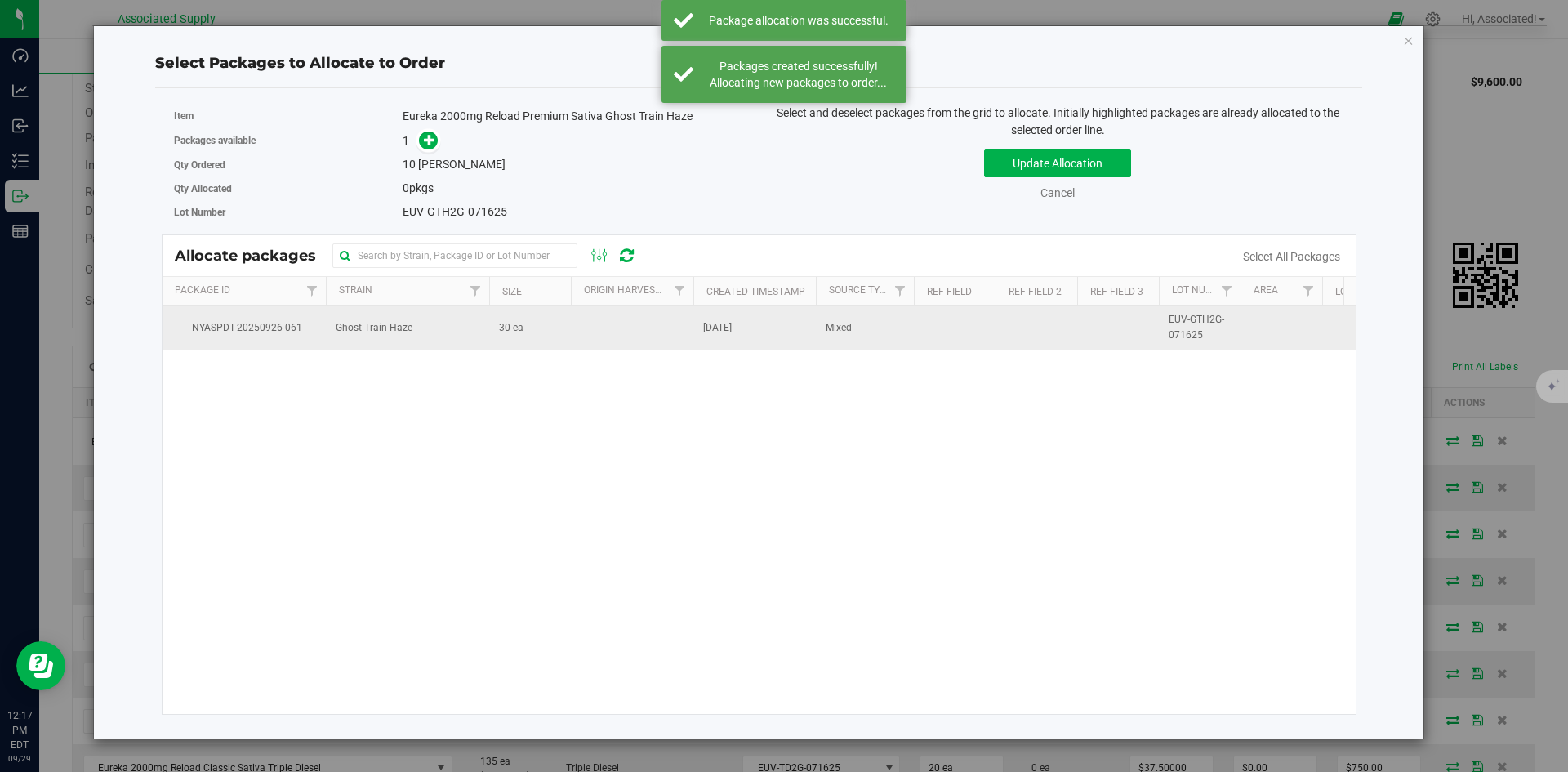
click at [555, 329] on td "30 ea" at bounding box center [529, 328] width 81 height 45
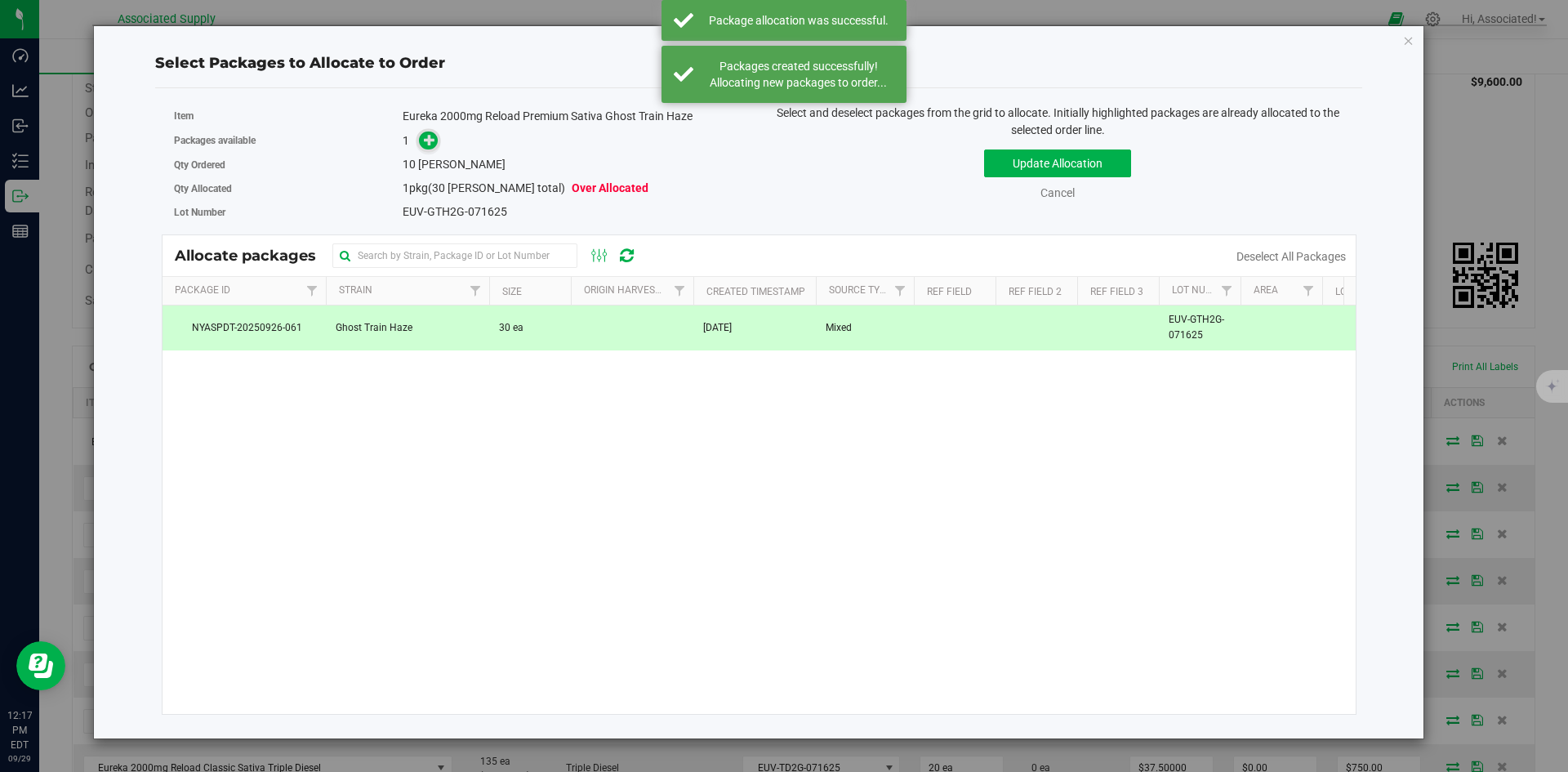
click at [430, 145] on icon at bounding box center [430, 139] width 12 height 12
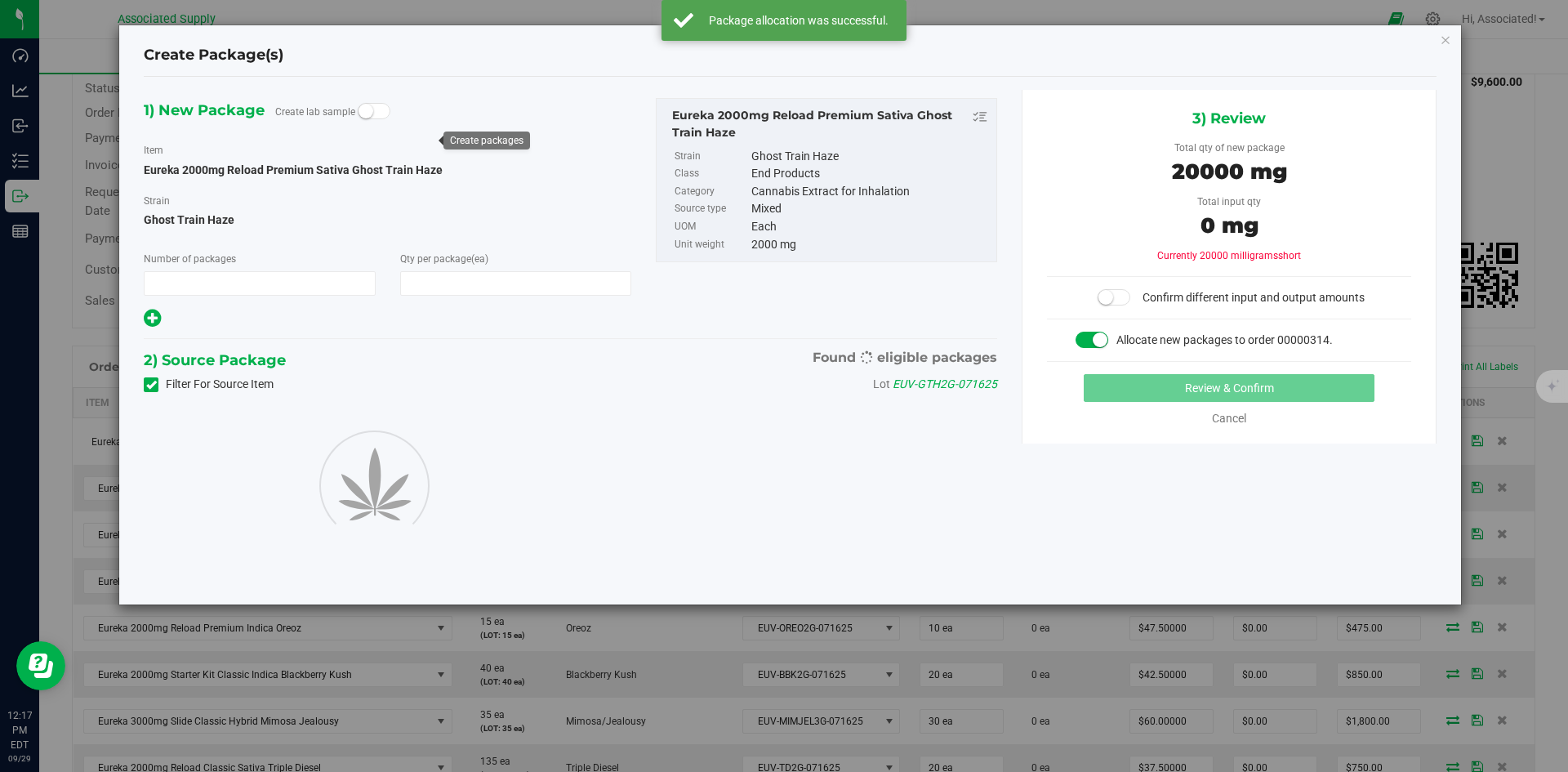
type input "1"
type input "10"
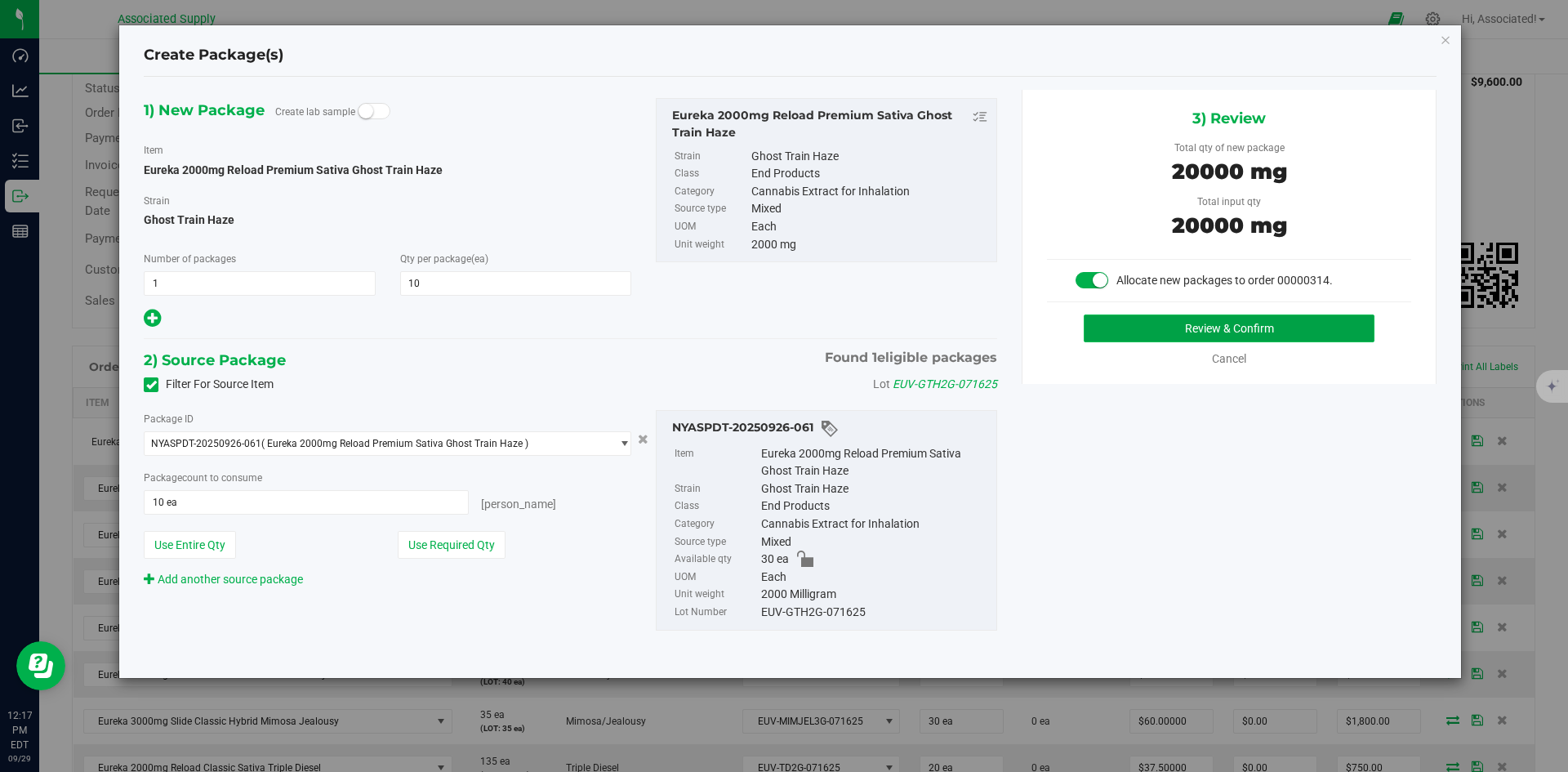
click at [1172, 329] on button "Review & Confirm" at bounding box center [1229, 328] width 291 height 28
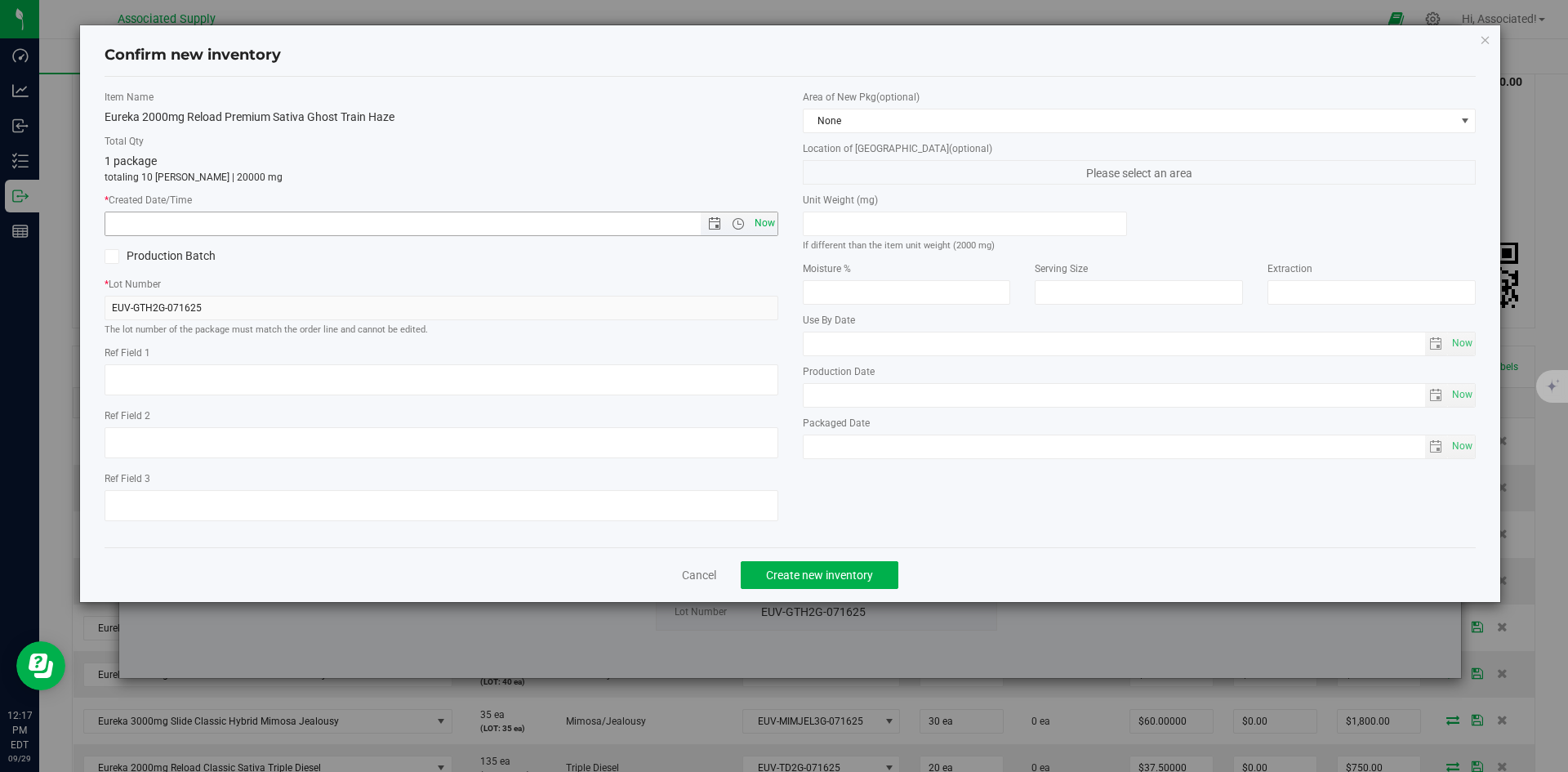
click at [764, 222] on span "Now" at bounding box center [764, 223] width 28 height 24
type input "9/29/2025 12:17 PM"
click at [850, 579] on span "Create new inventory" at bounding box center [819, 575] width 107 height 13
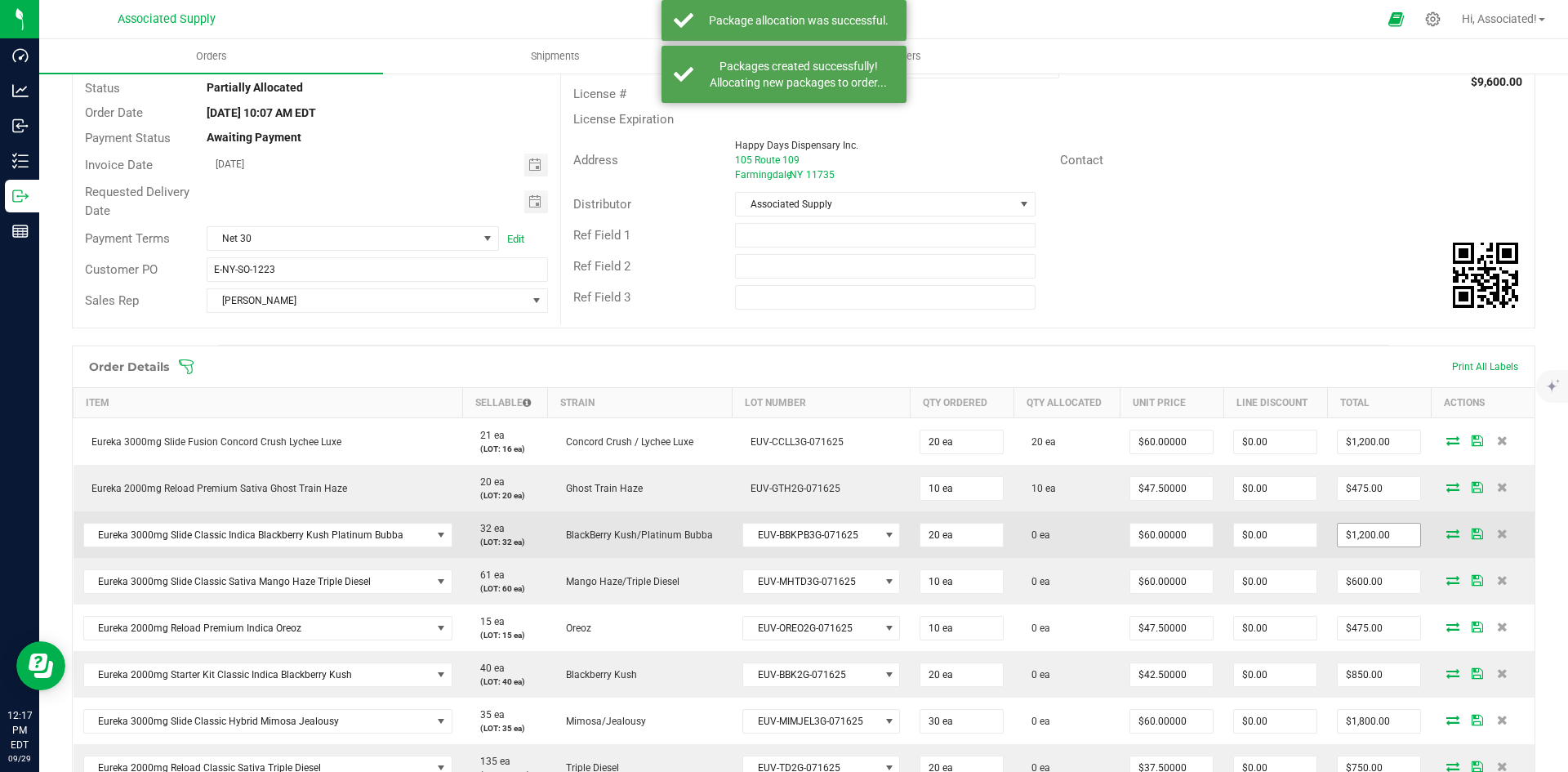
scroll to position [207, 0]
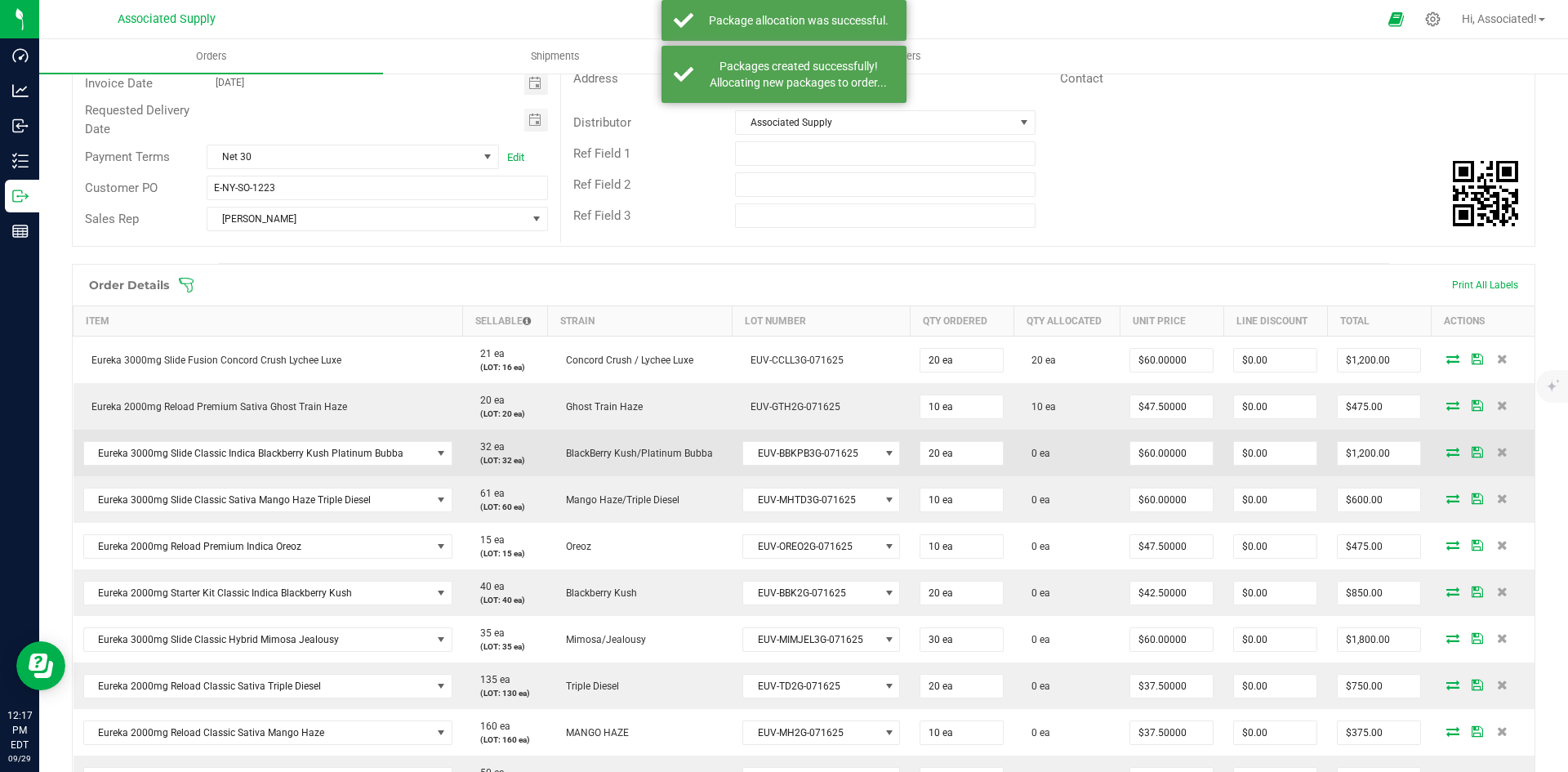
click at [1446, 454] on icon at bounding box center [1453, 452] width 13 height 10
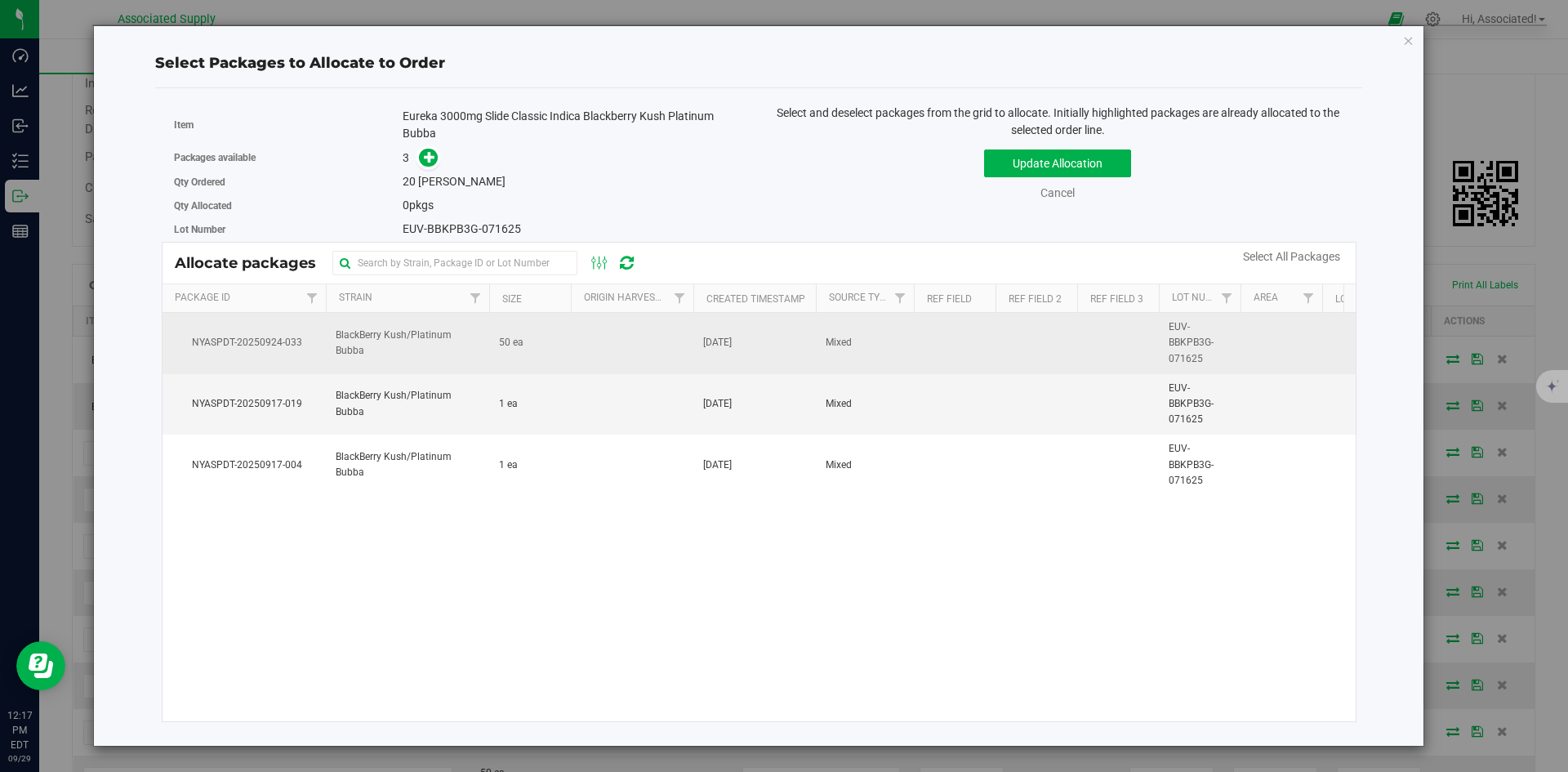
click at [561, 341] on td "50 ea" at bounding box center [529, 343] width 81 height 61
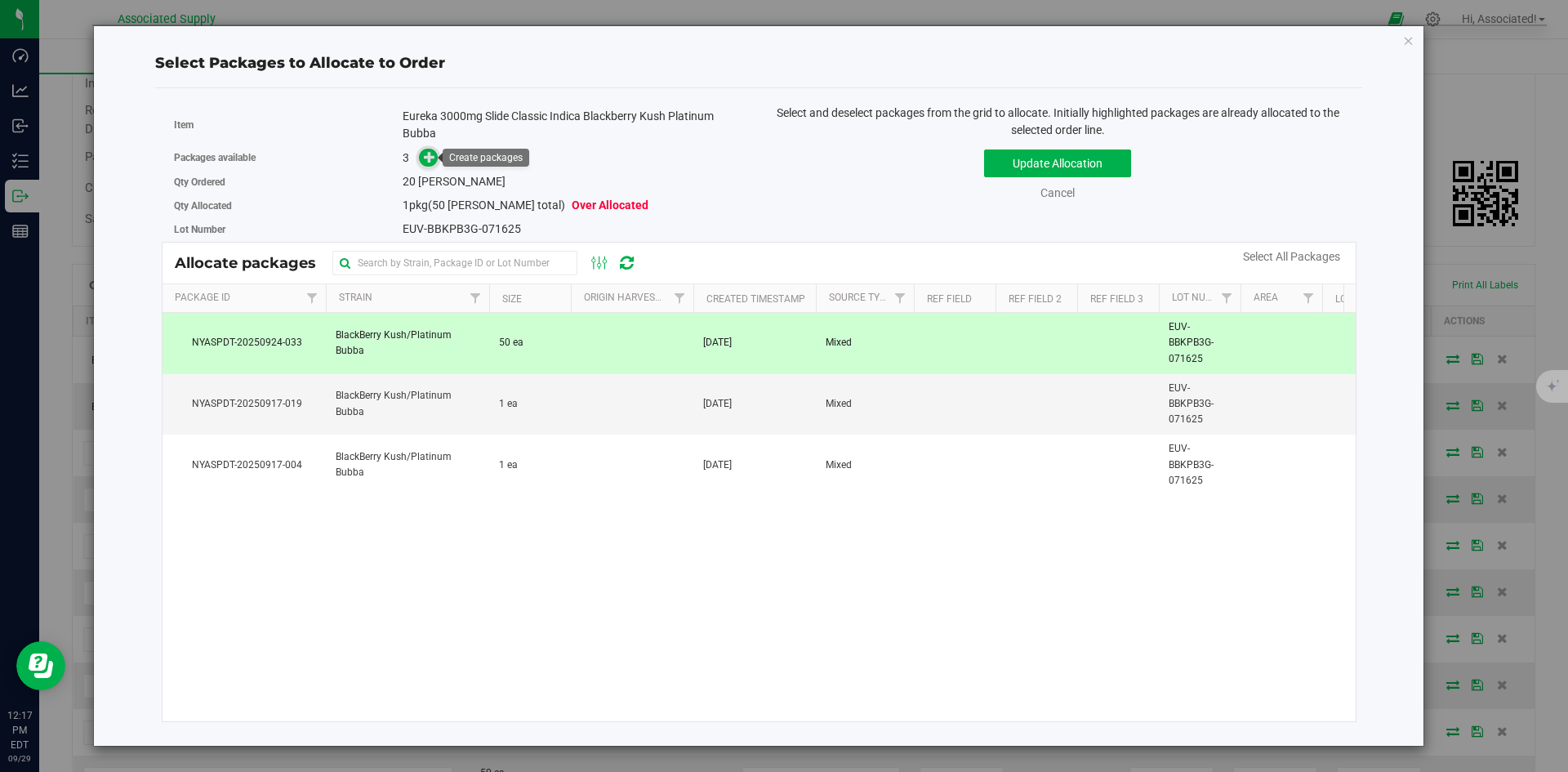
click at [432, 164] on span at bounding box center [428, 158] width 18 height 18
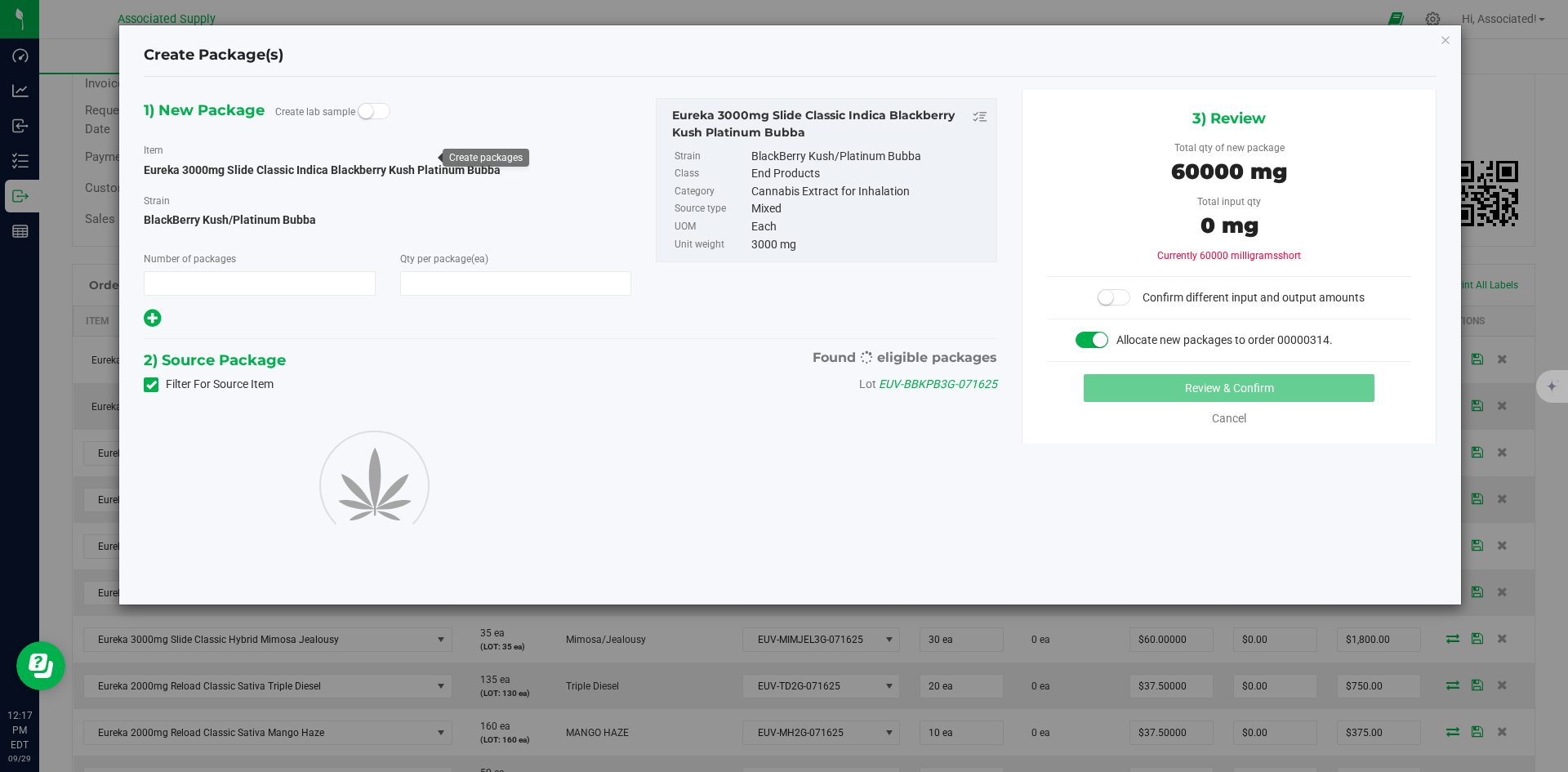
type input "1"
type input "20"
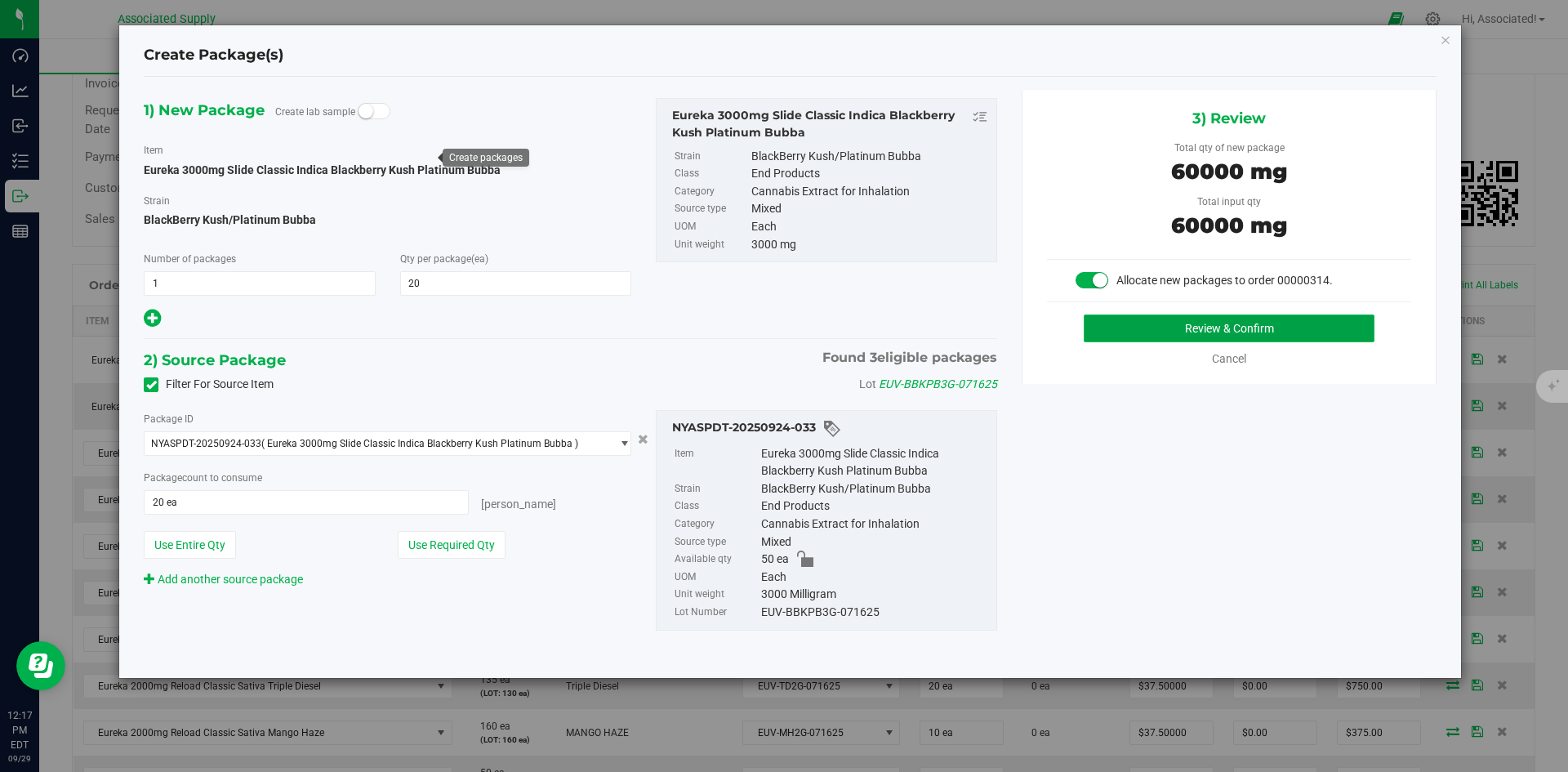
click at [1225, 331] on button "Review & Confirm" at bounding box center [1229, 328] width 291 height 28
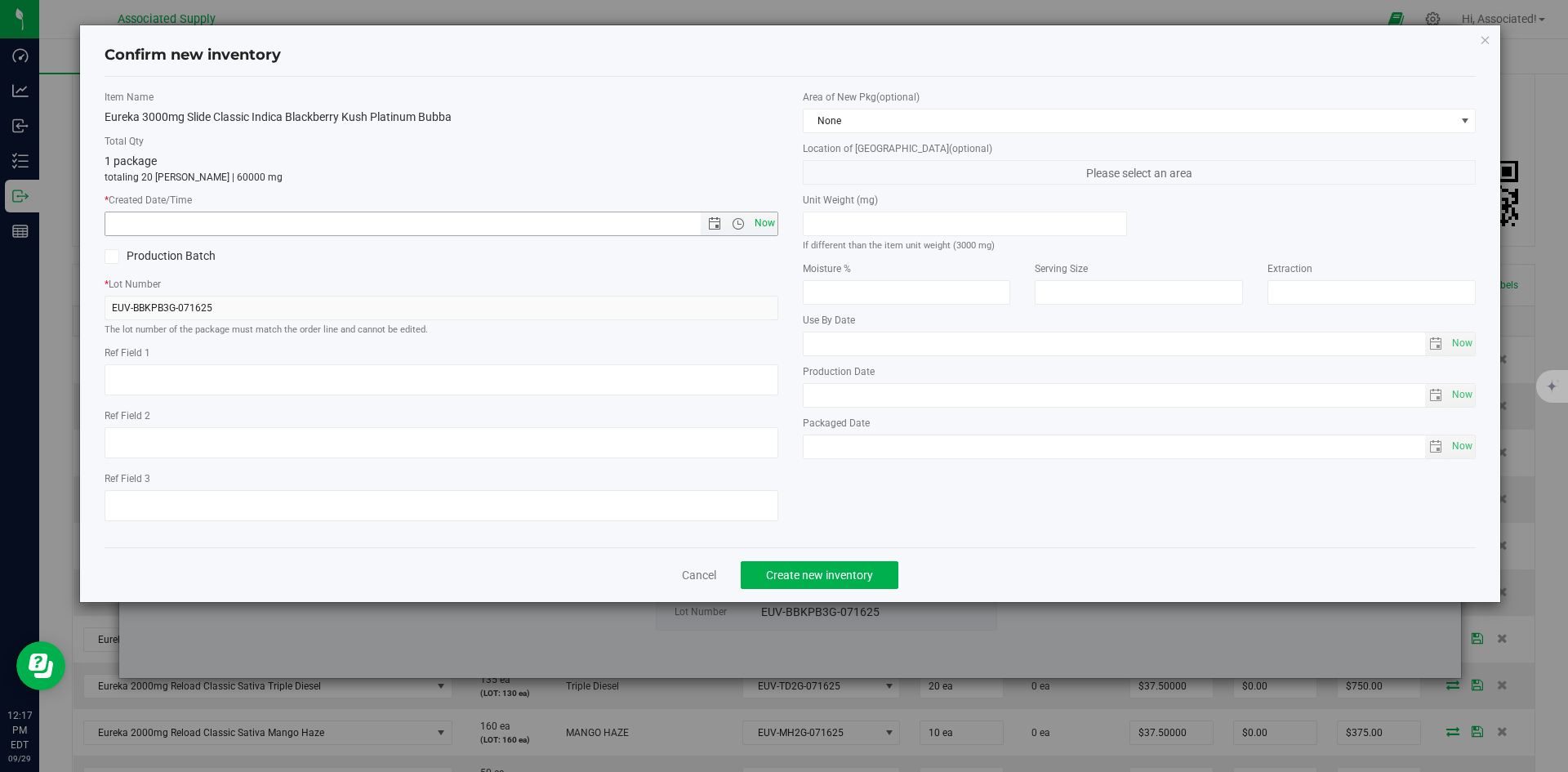
click at [757, 222] on span "Now" at bounding box center [764, 223] width 28 height 24
type input "9/29/2025 12:17 PM"
click at [836, 571] on span "Create new inventory" at bounding box center [819, 575] width 107 height 13
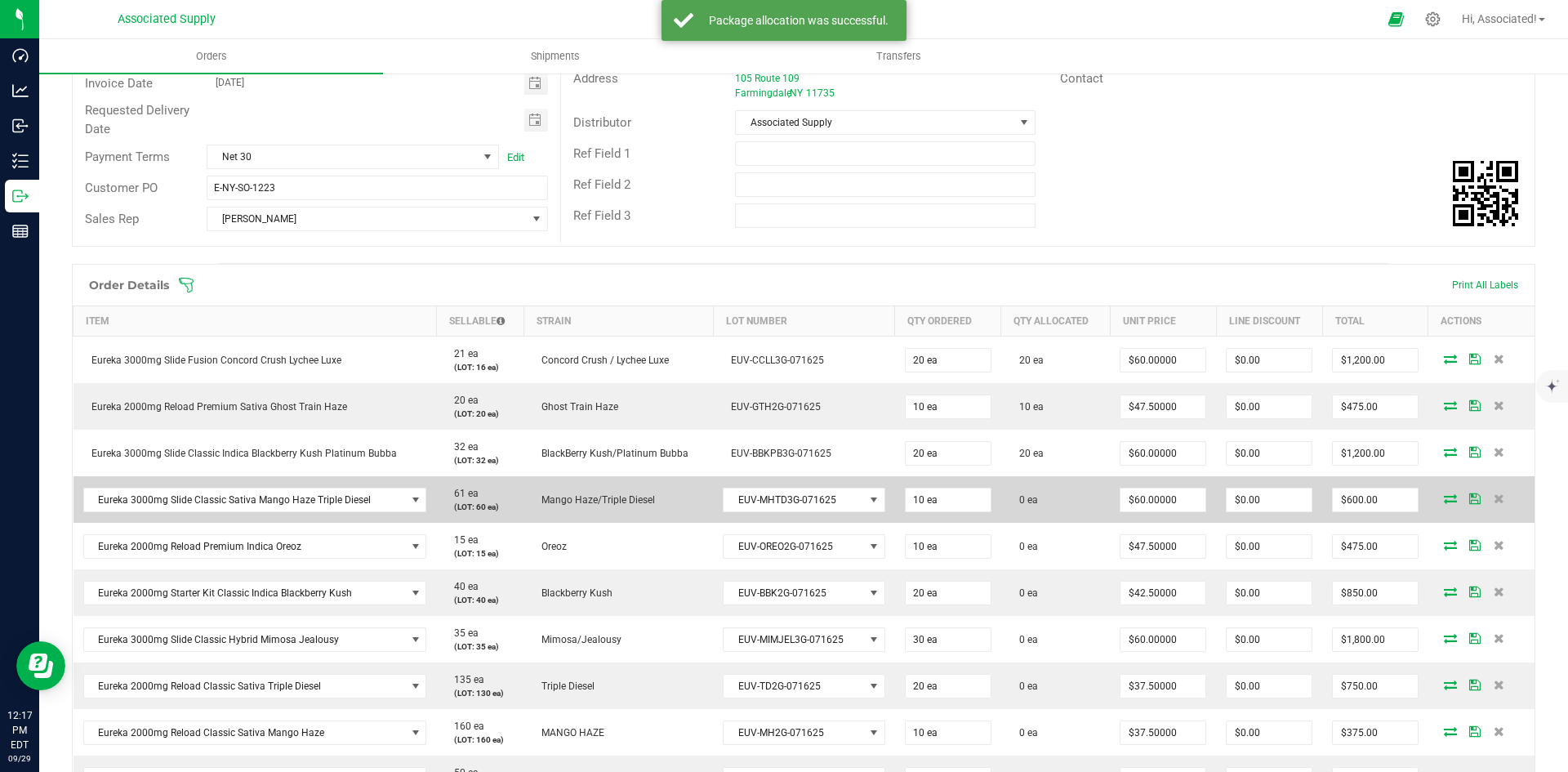
click at [1444, 498] on icon at bounding box center [1450, 498] width 13 height 10
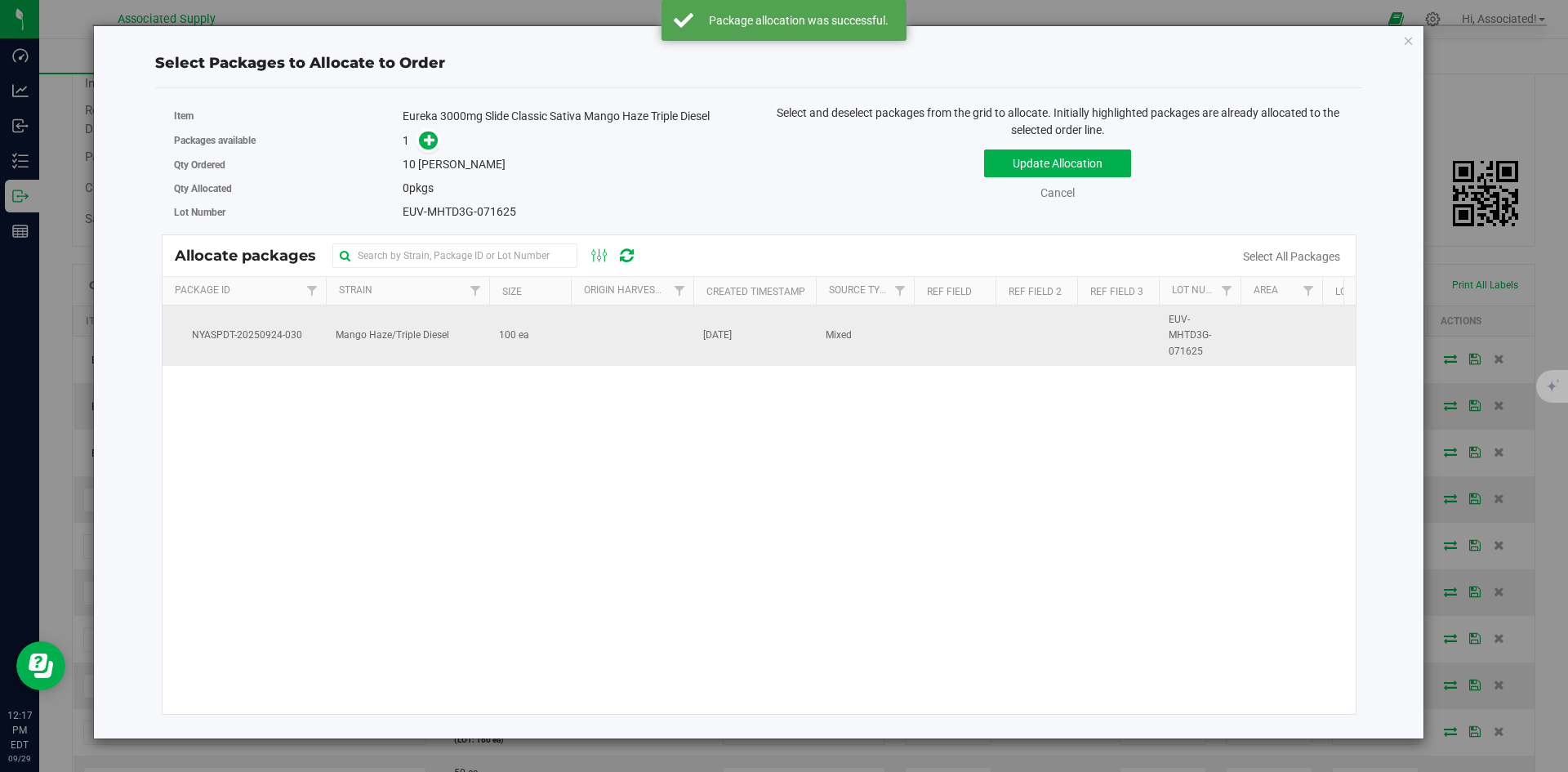
click at [554, 337] on td "100 ea" at bounding box center [529, 336] width 81 height 60
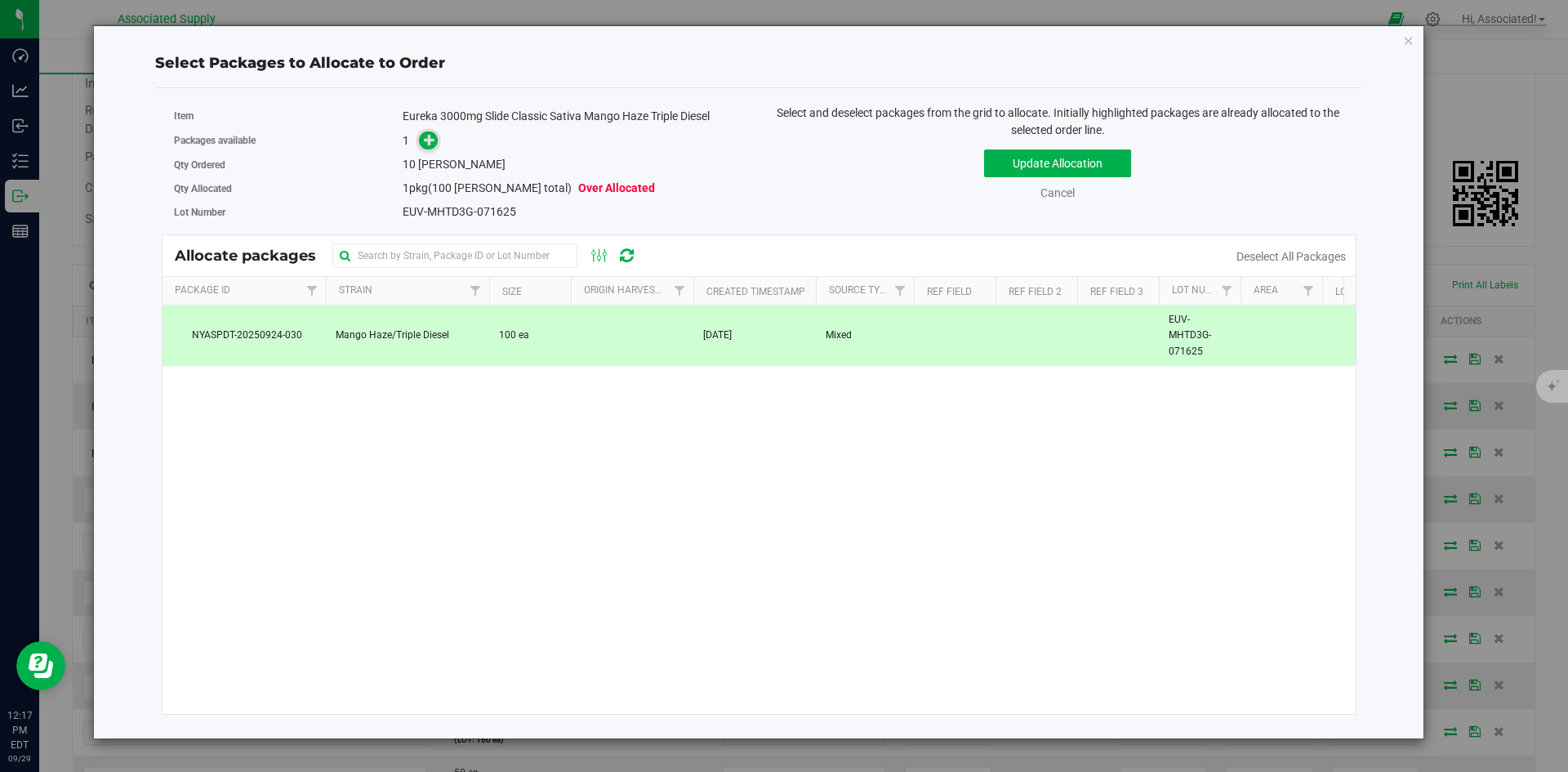
click at [427, 139] on icon at bounding box center [430, 139] width 12 height 12
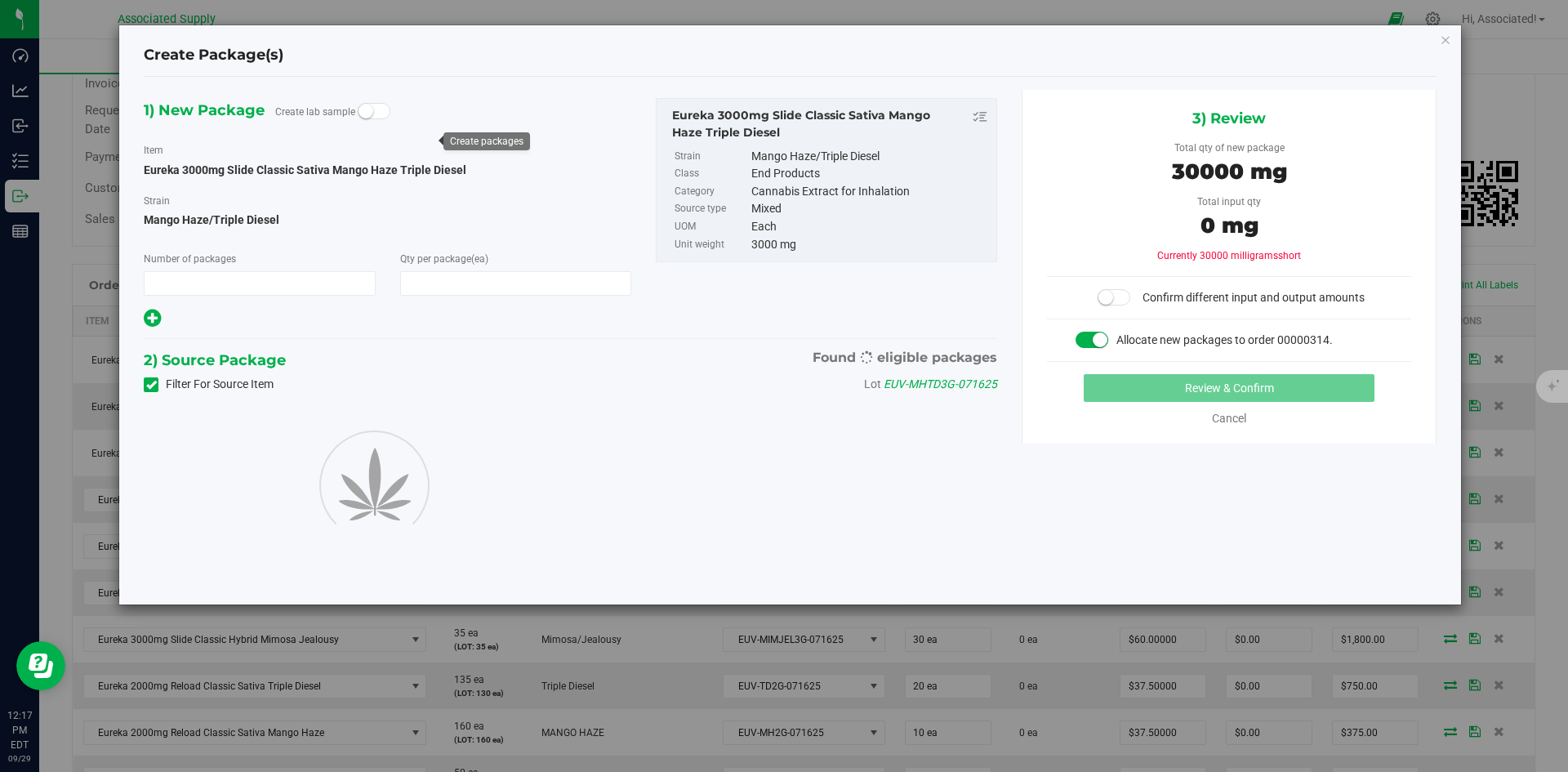
type input "1"
type input "10"
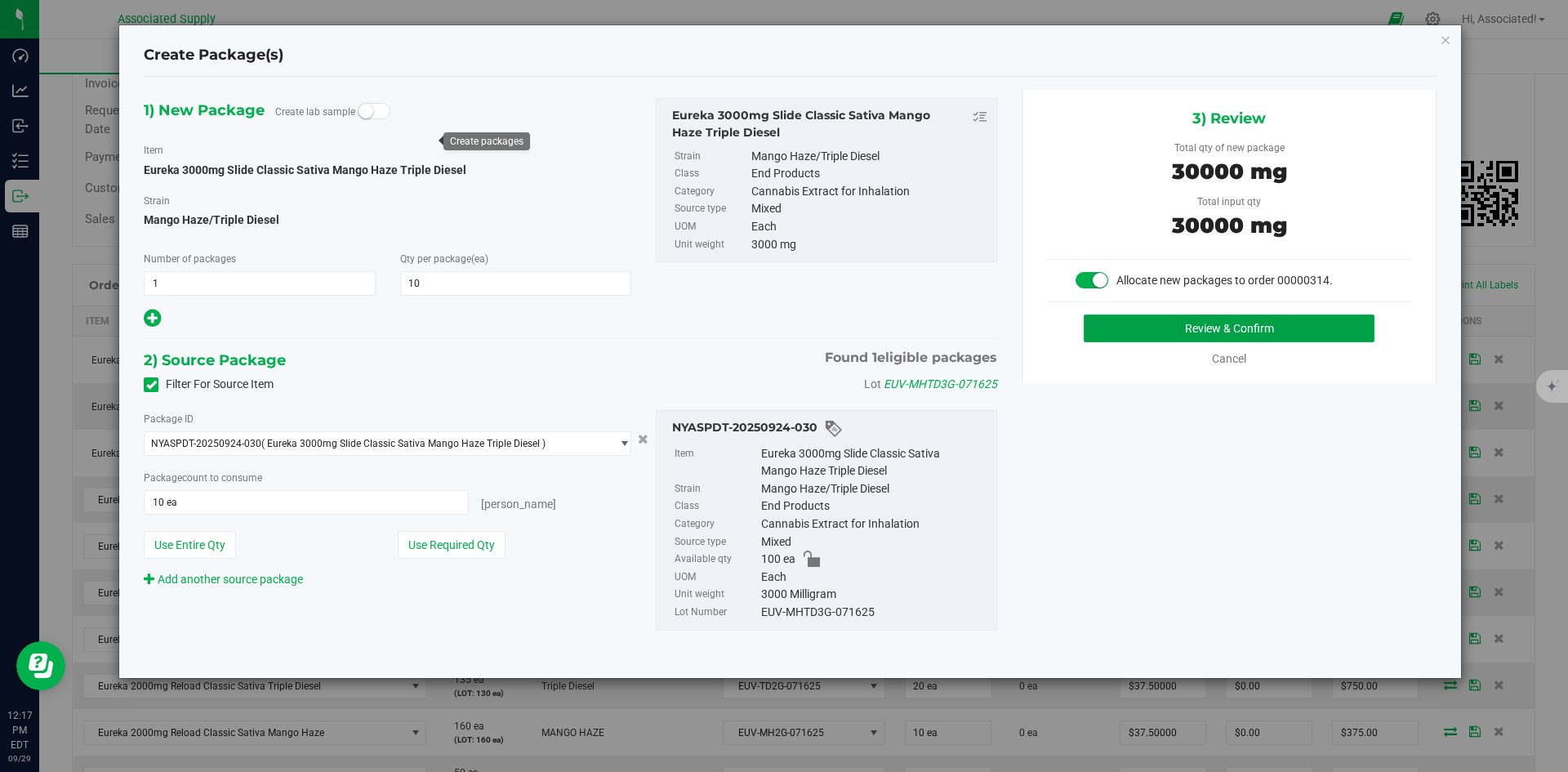
click at [1189, 322] on button "Review & Confirm" at bounding box center [1229, 328] width 291 height 28
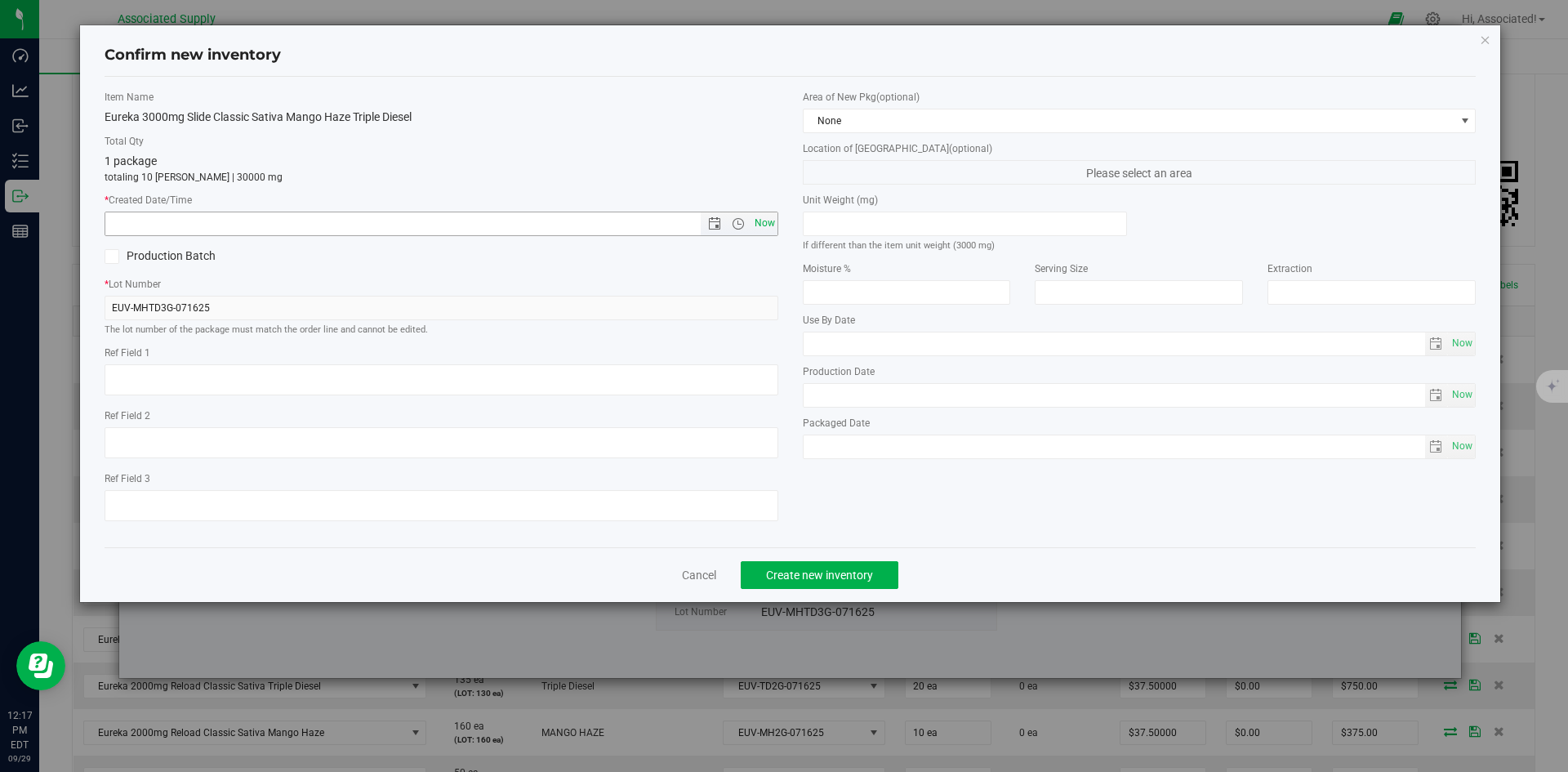
click at [758, 219] on span "Now" at bounding box center [764, 223] width 28 height 24
type input "9/29/2025 12:17 PM"
click at [817, 565] on button "Create new inventory" at bounding box center [820, 575] width 158 height 28
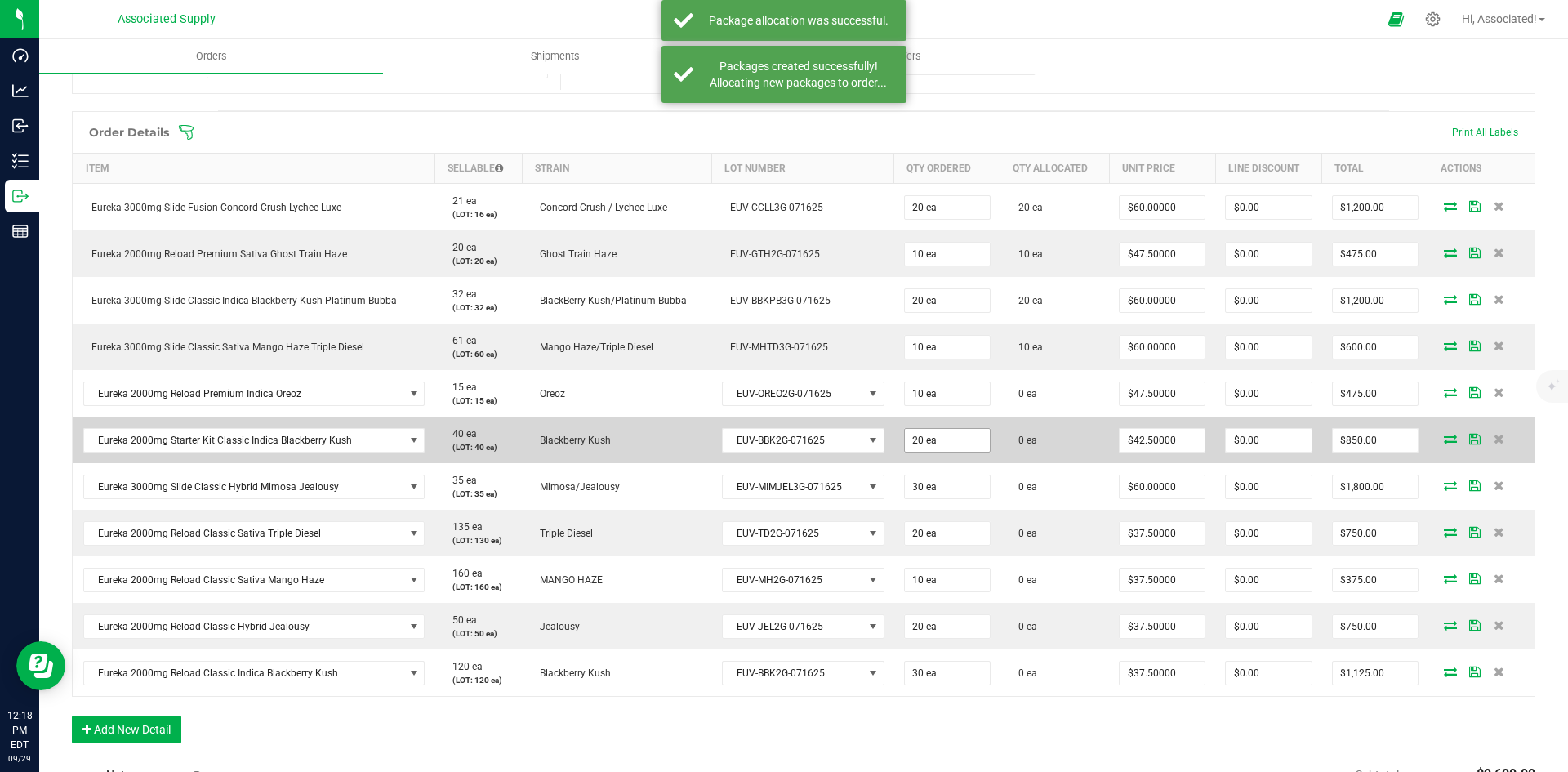
scroll to position [370, 0]
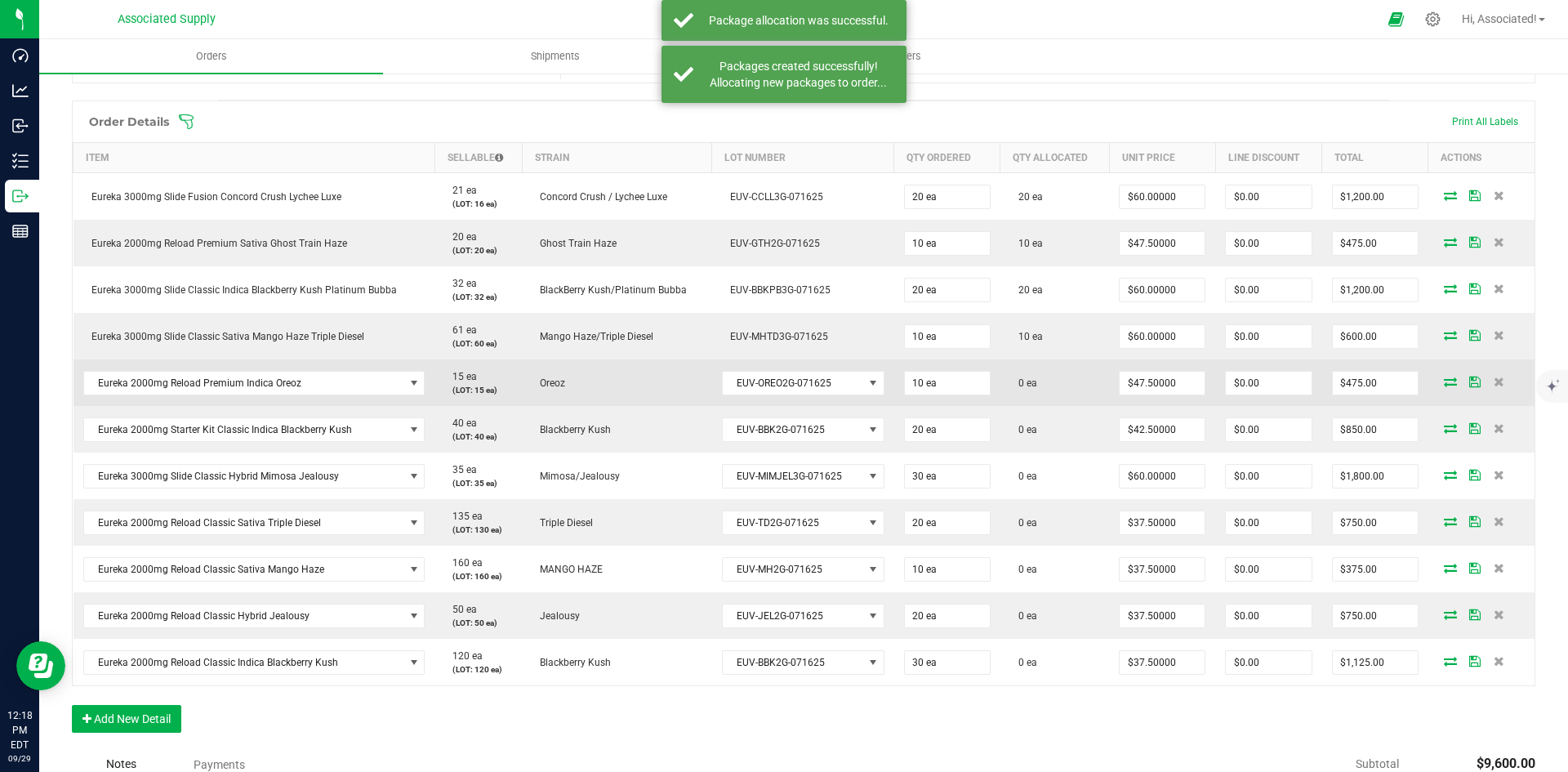
click at [1444, 383] on icon at bounding box center [1450, 381] width 13 height 10
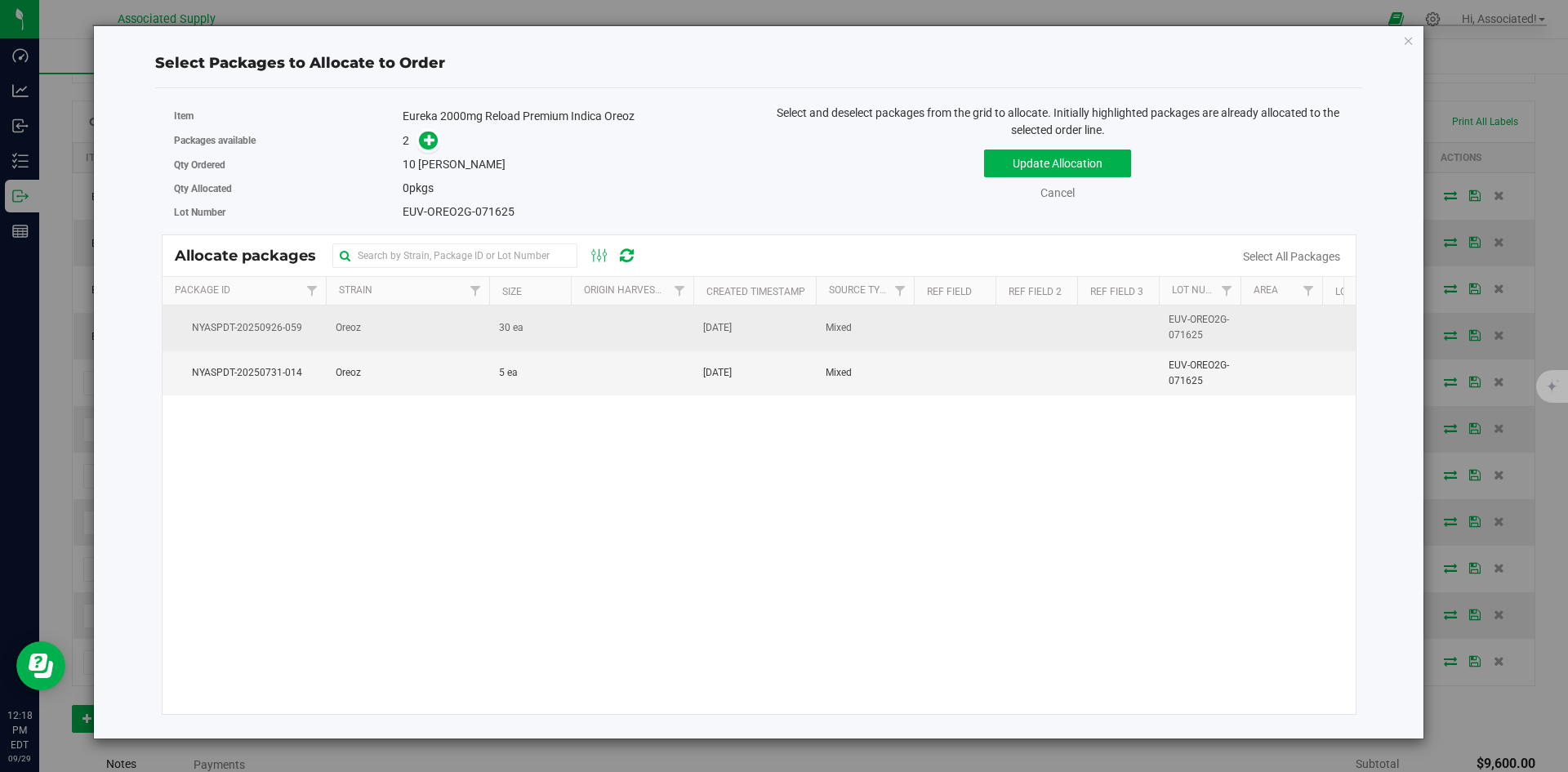
click at [563, 332] on td "30 ea" at bounding box center [529, 328] width 81 height 45
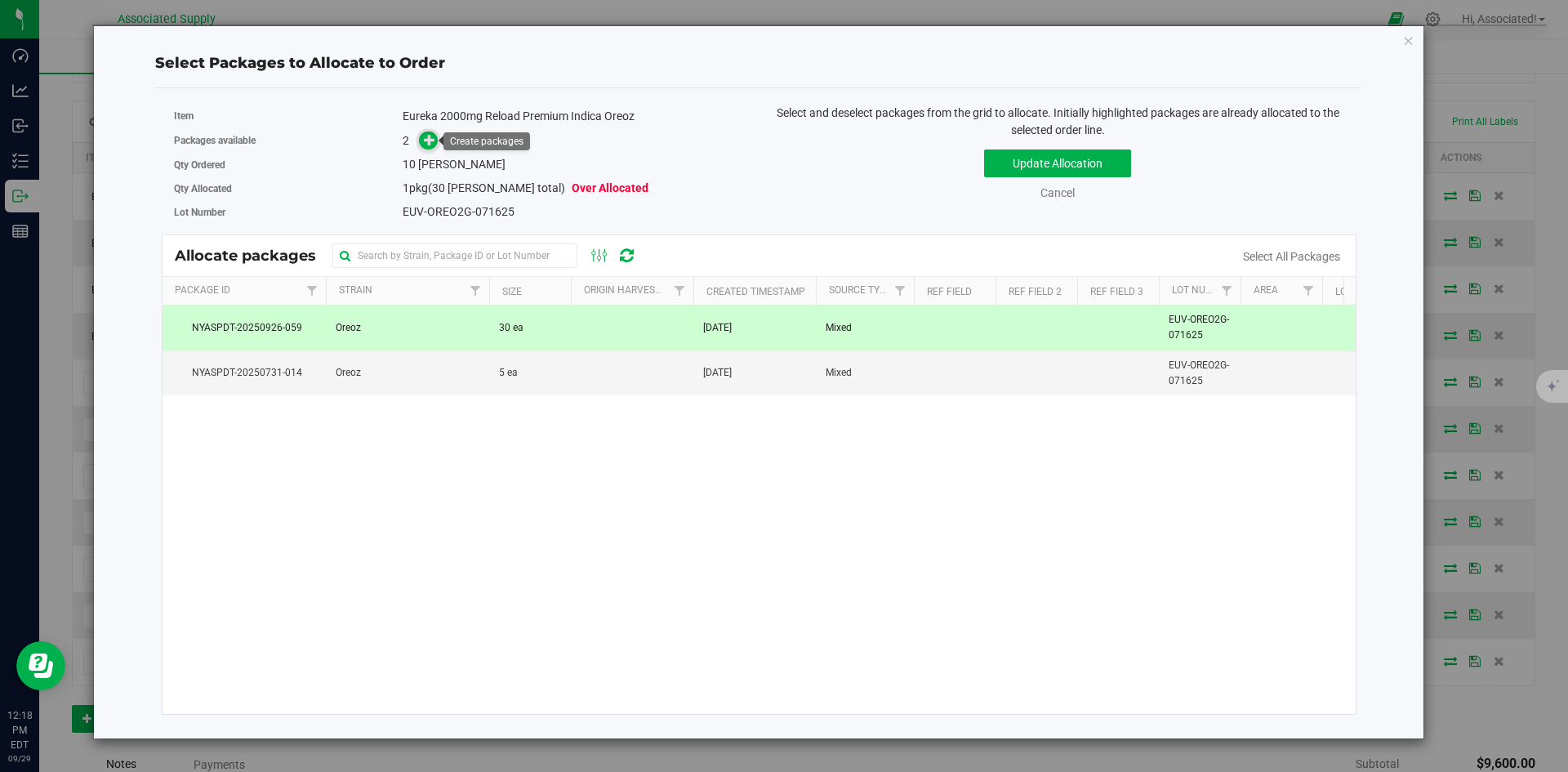
click at [431, 142] on icon at bounding box center [430, 139] width 12 height 12
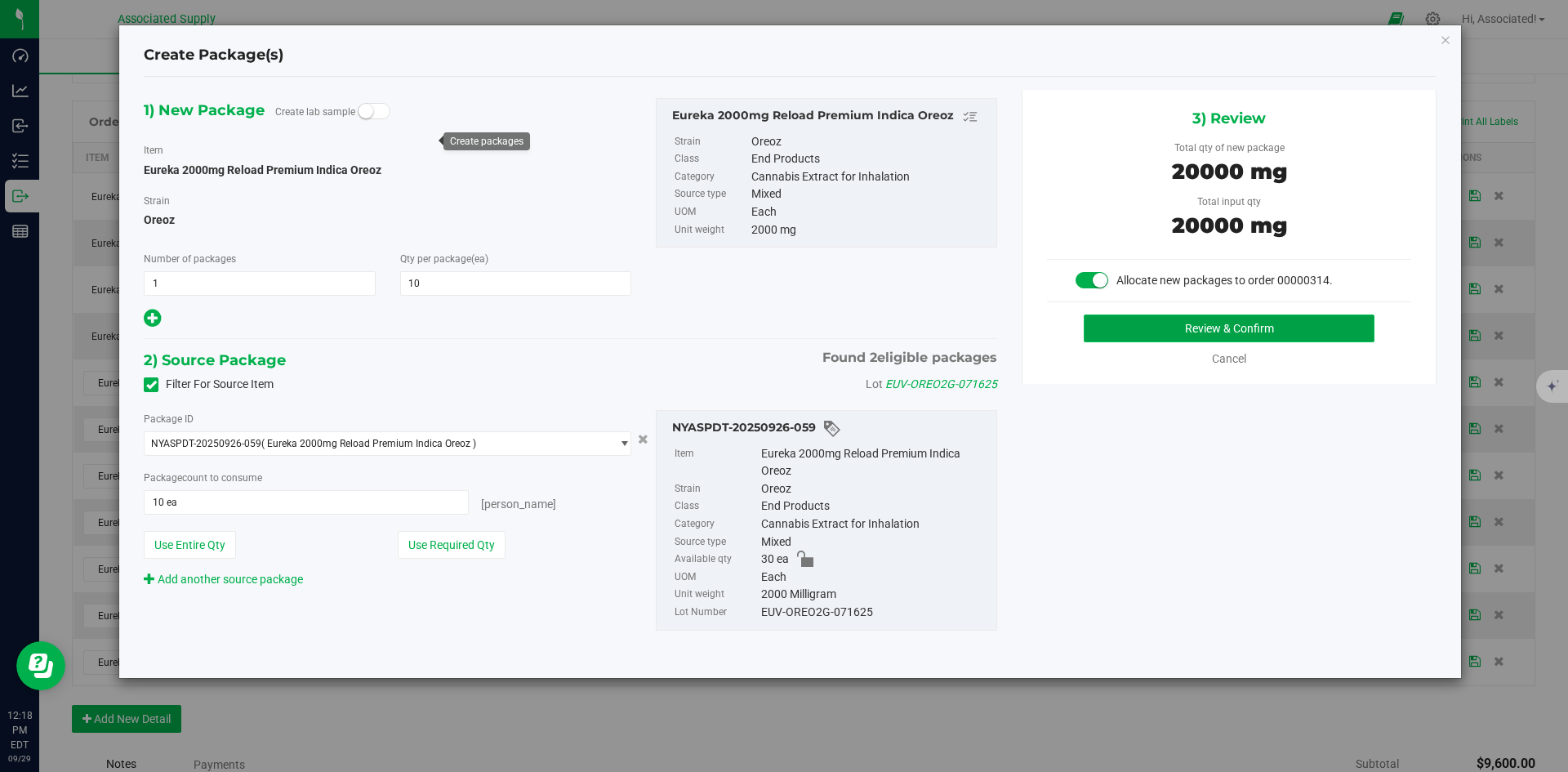
click at [1251, 330] on button "Review & Confirm" at bounding box center [1229, 328] width 291 height 28
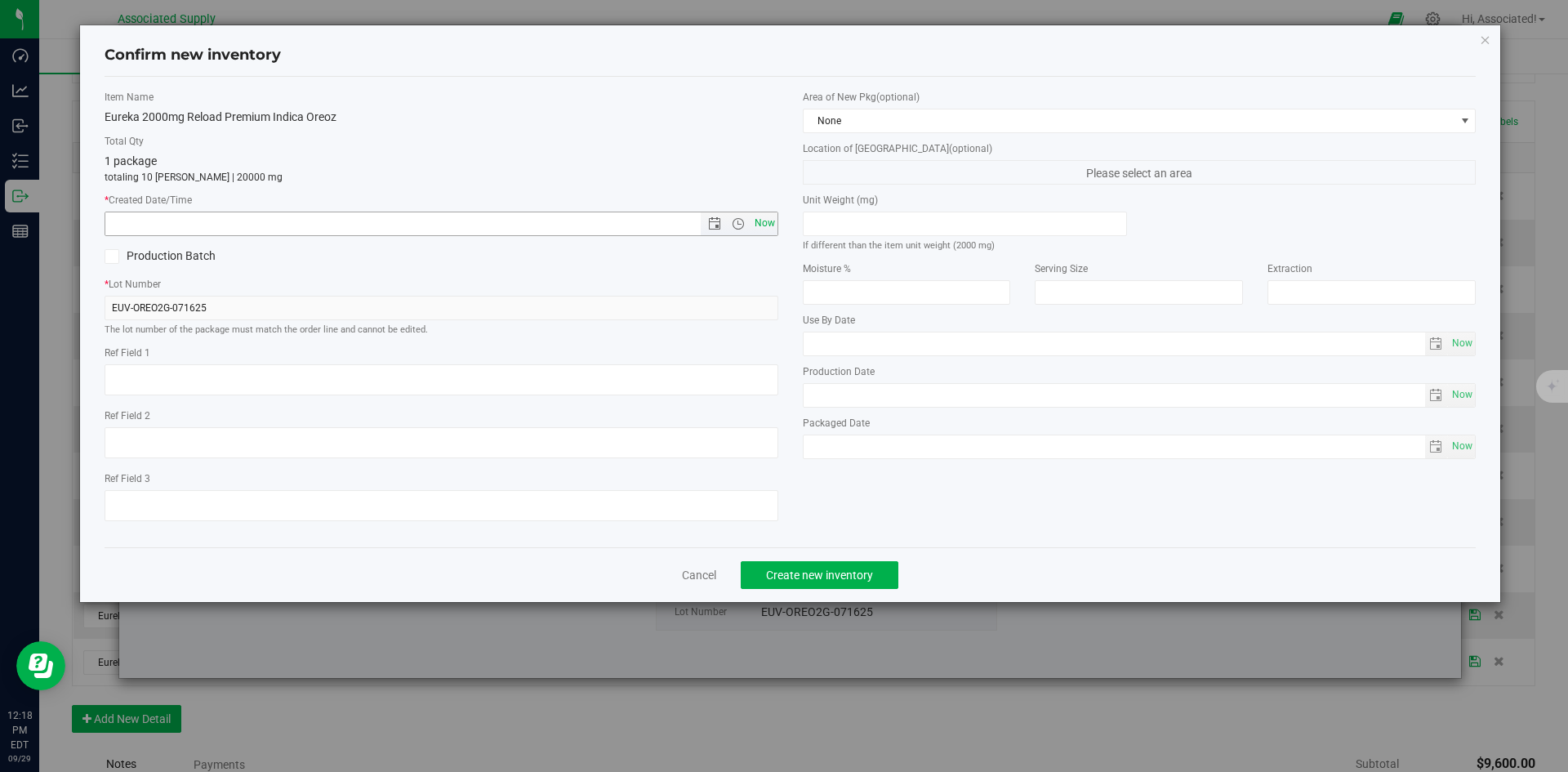
click at [771, 220] on span "Now" at bounding box center [764, 223] width 28 height 24
type input "9/29/2025 12:18 PM"
click at [831, 574] on span "Create new inventory" at bounding box center [819, 575] width 107 height 13
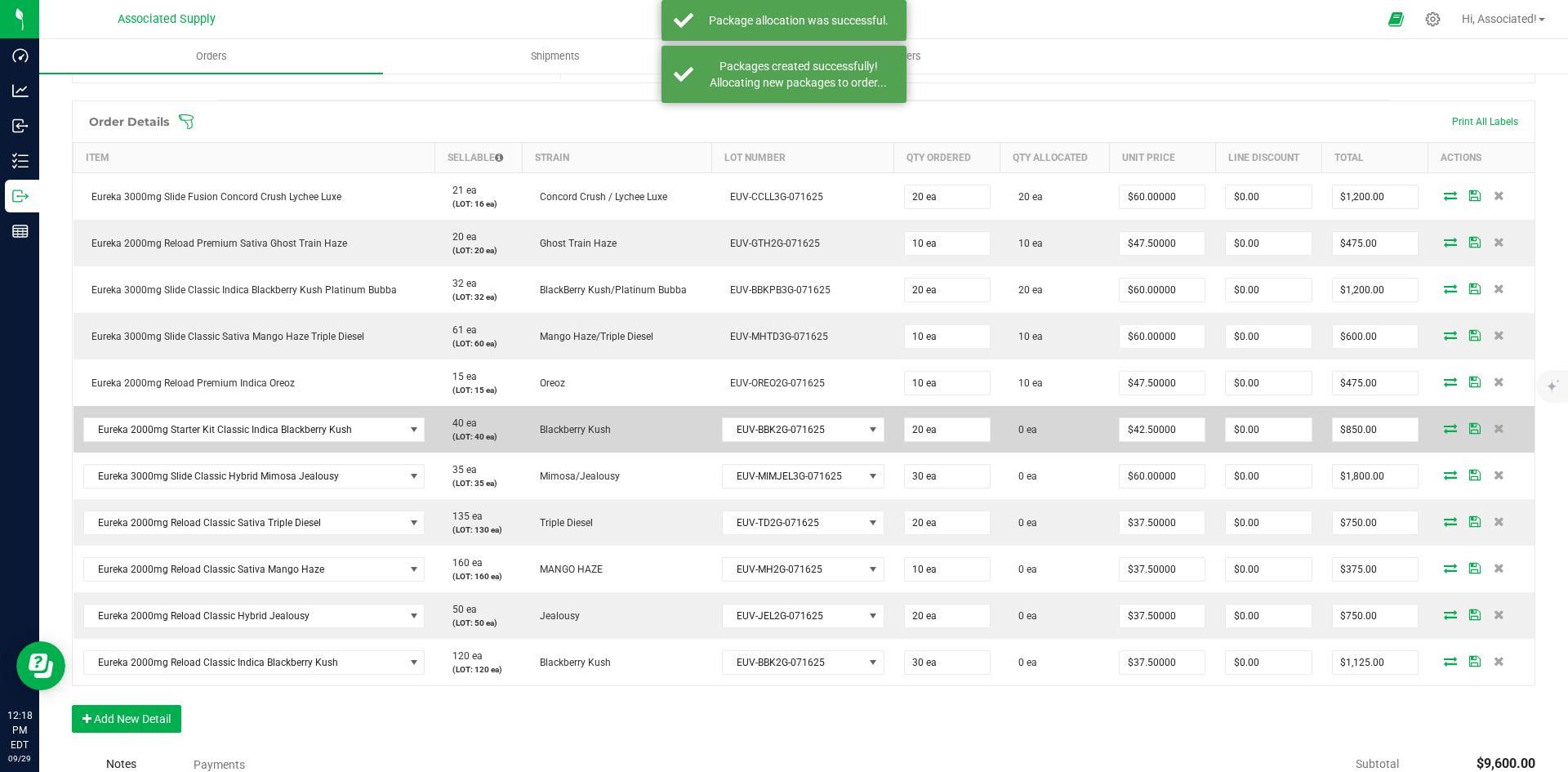
click at [1444, 427] on icon at bounding box center [1450, 428] width 13 height 10
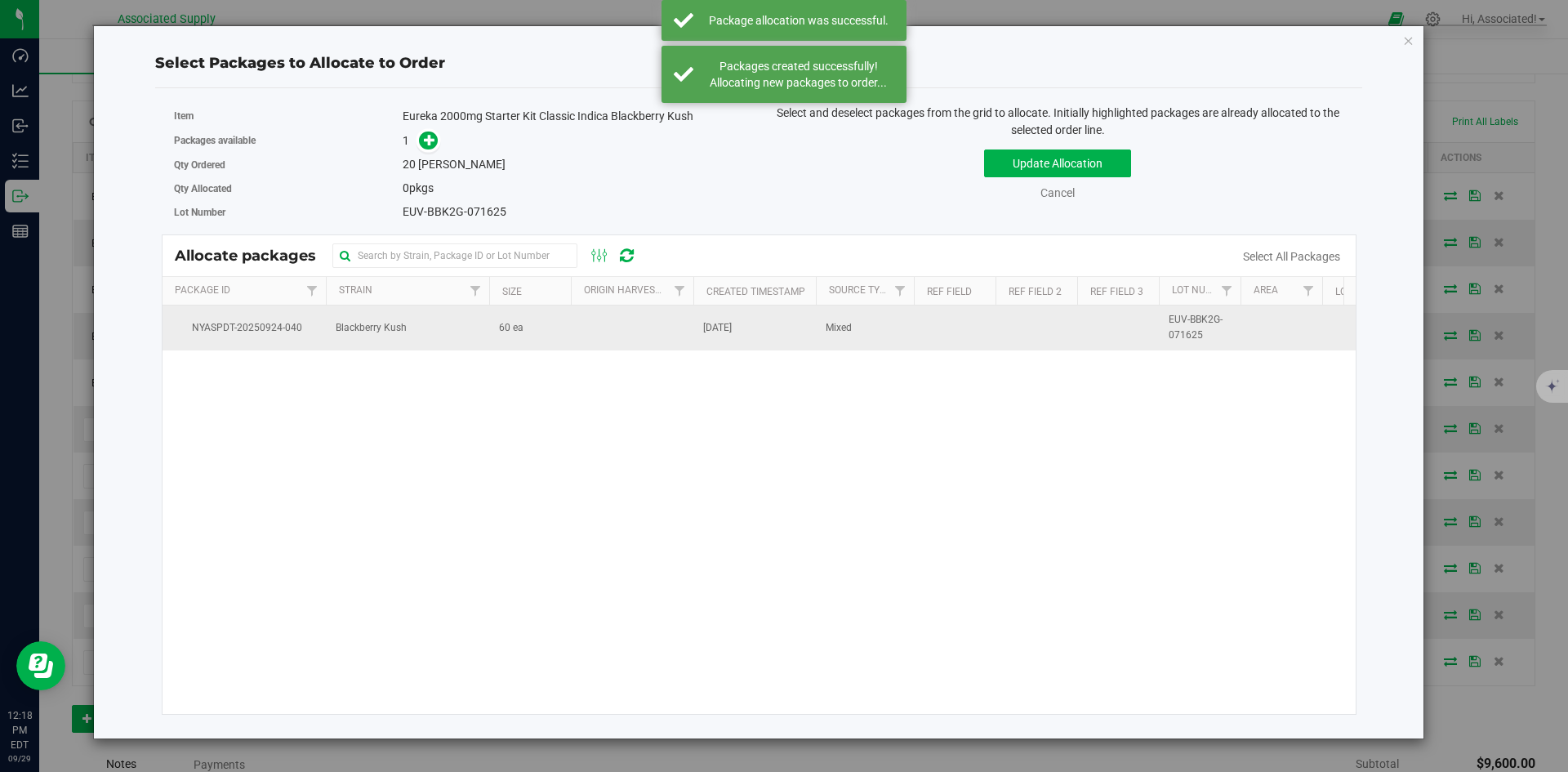
click at [571, 335] on td at bounding box center [632, 328] width 123 height 45
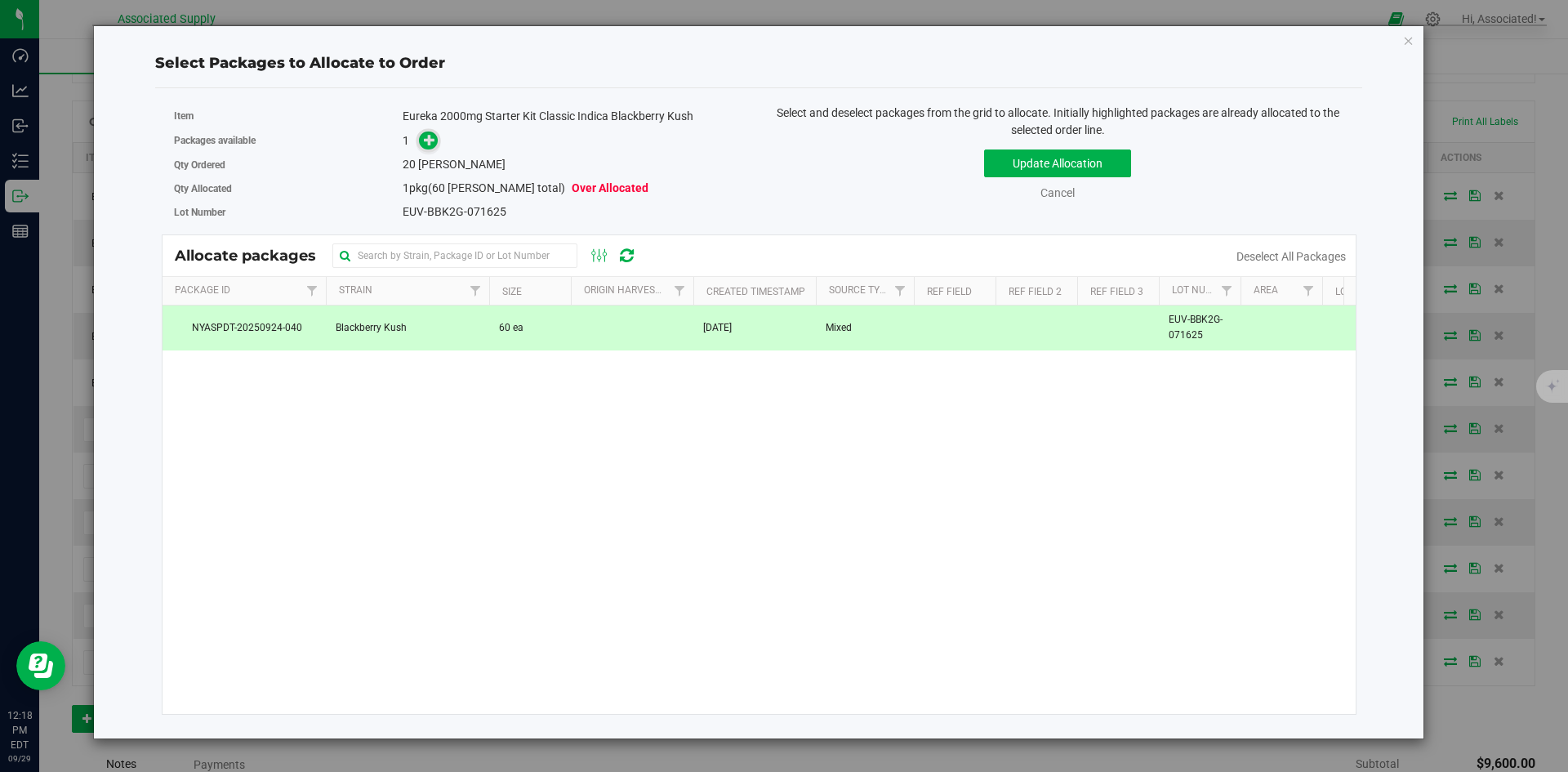
click at [428, 144] on icon at bounding box center [430, 139] width 12 height 12
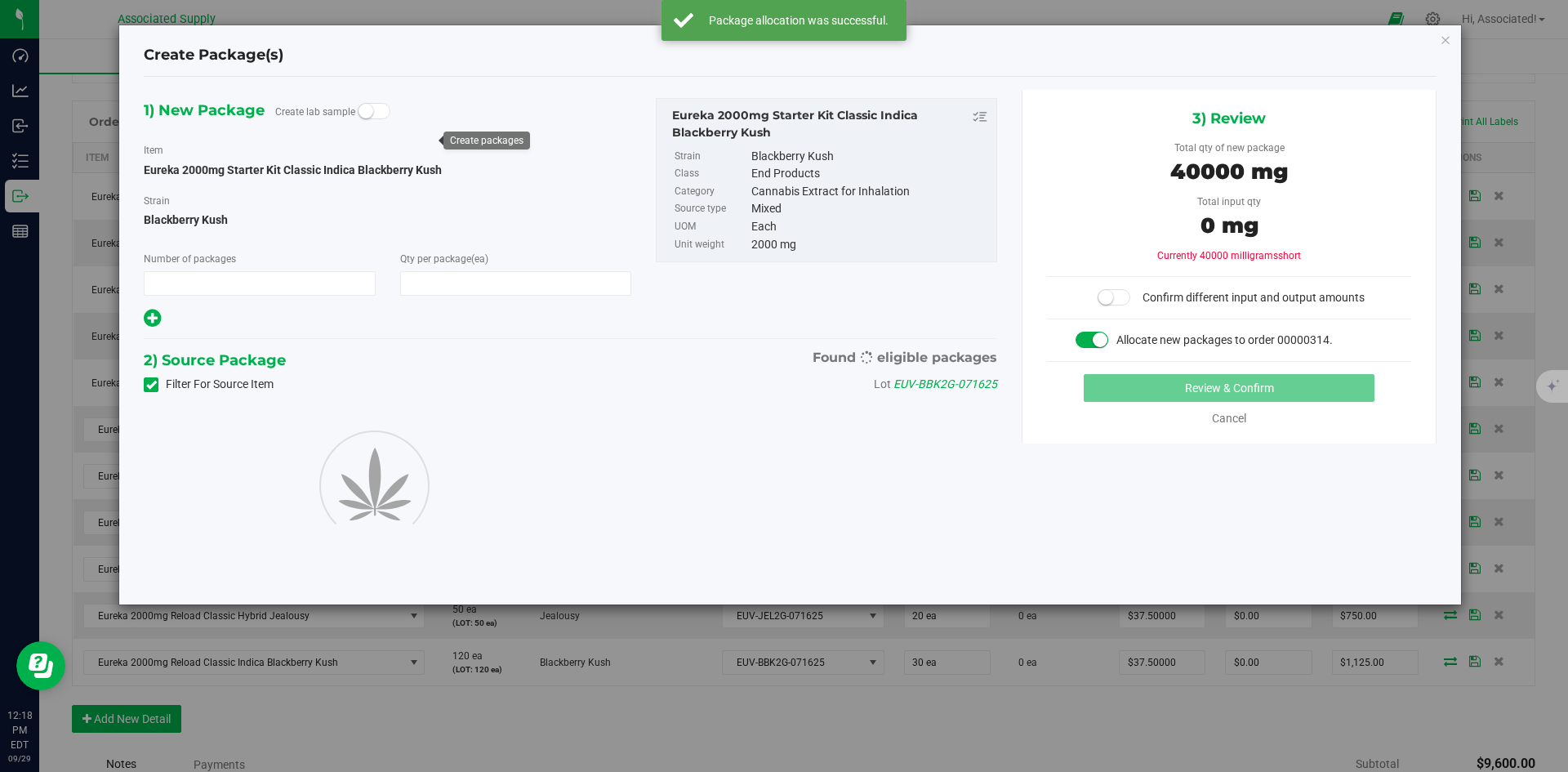
type input "1"
type input "20"
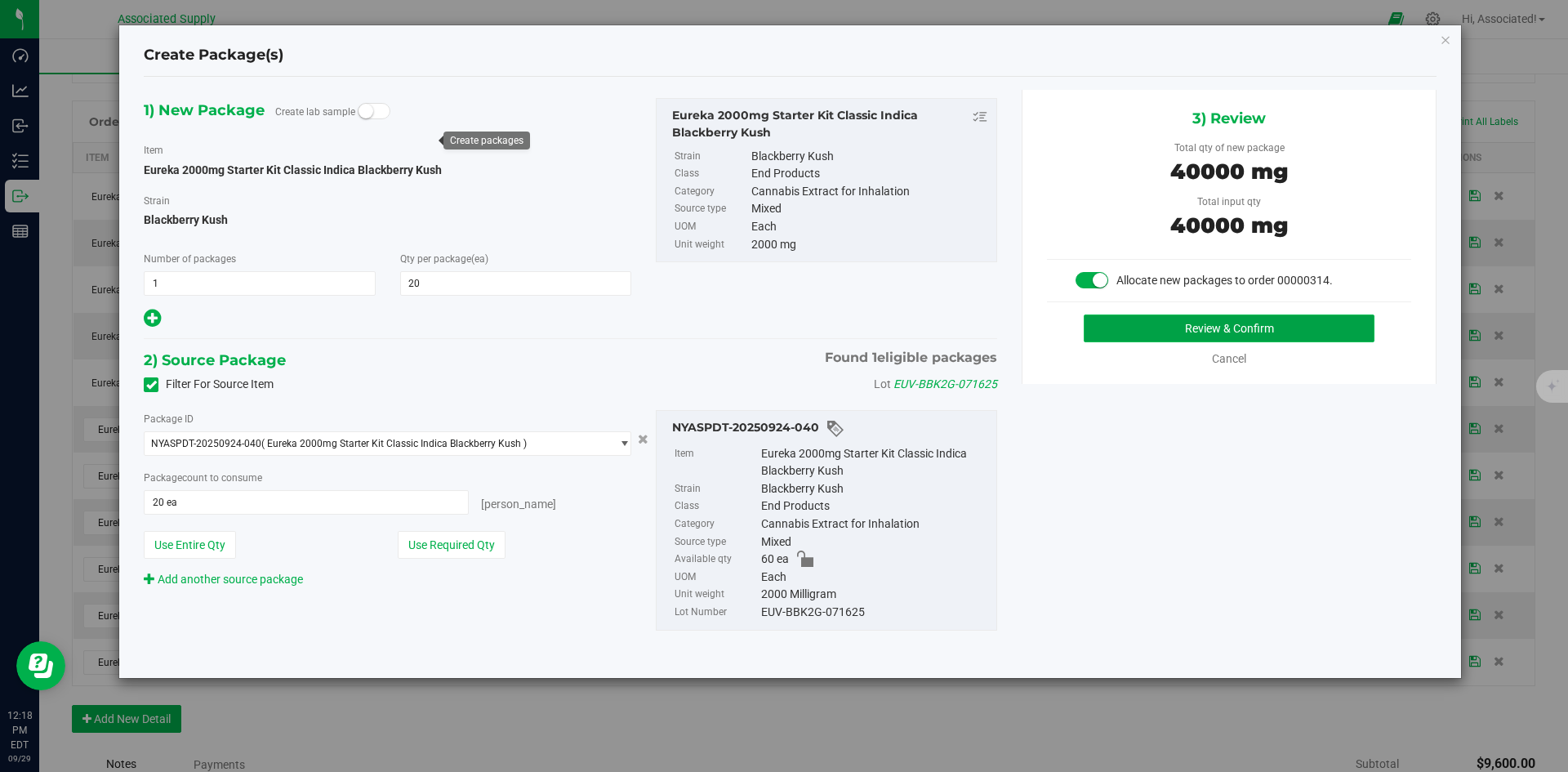
click at [1133, 327] on button "Review & Confirm" at bounding box center [1229, 328] width 291 height 28
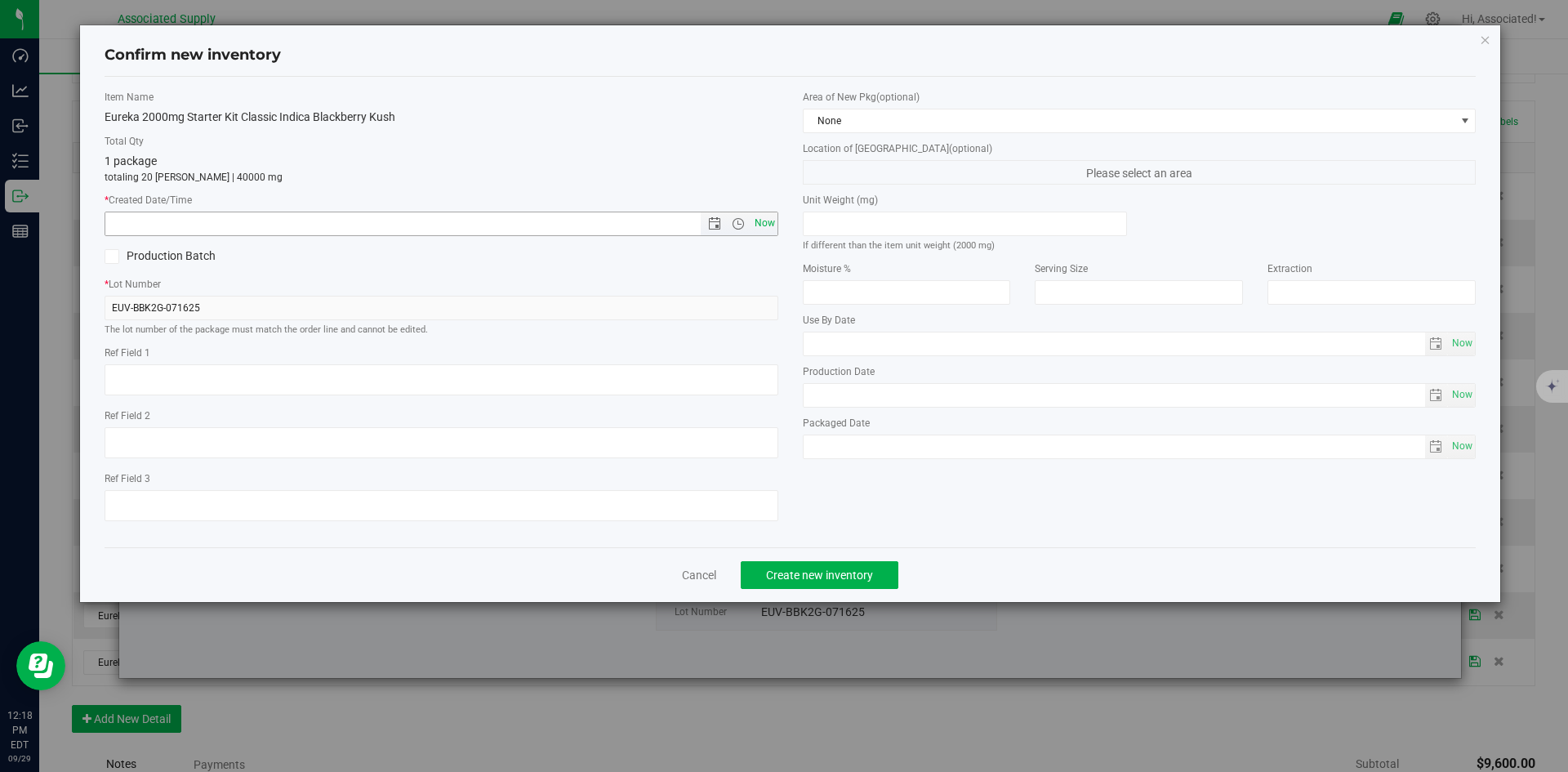
click at [761, 224] on span "Now" at bounding box center [764, 223] width 28 height 24
type input "9/29/2025 12:18 PM"
click at [846, 580] on span "Create new inventory" at bounding box center [819, 575] width 107 height 13
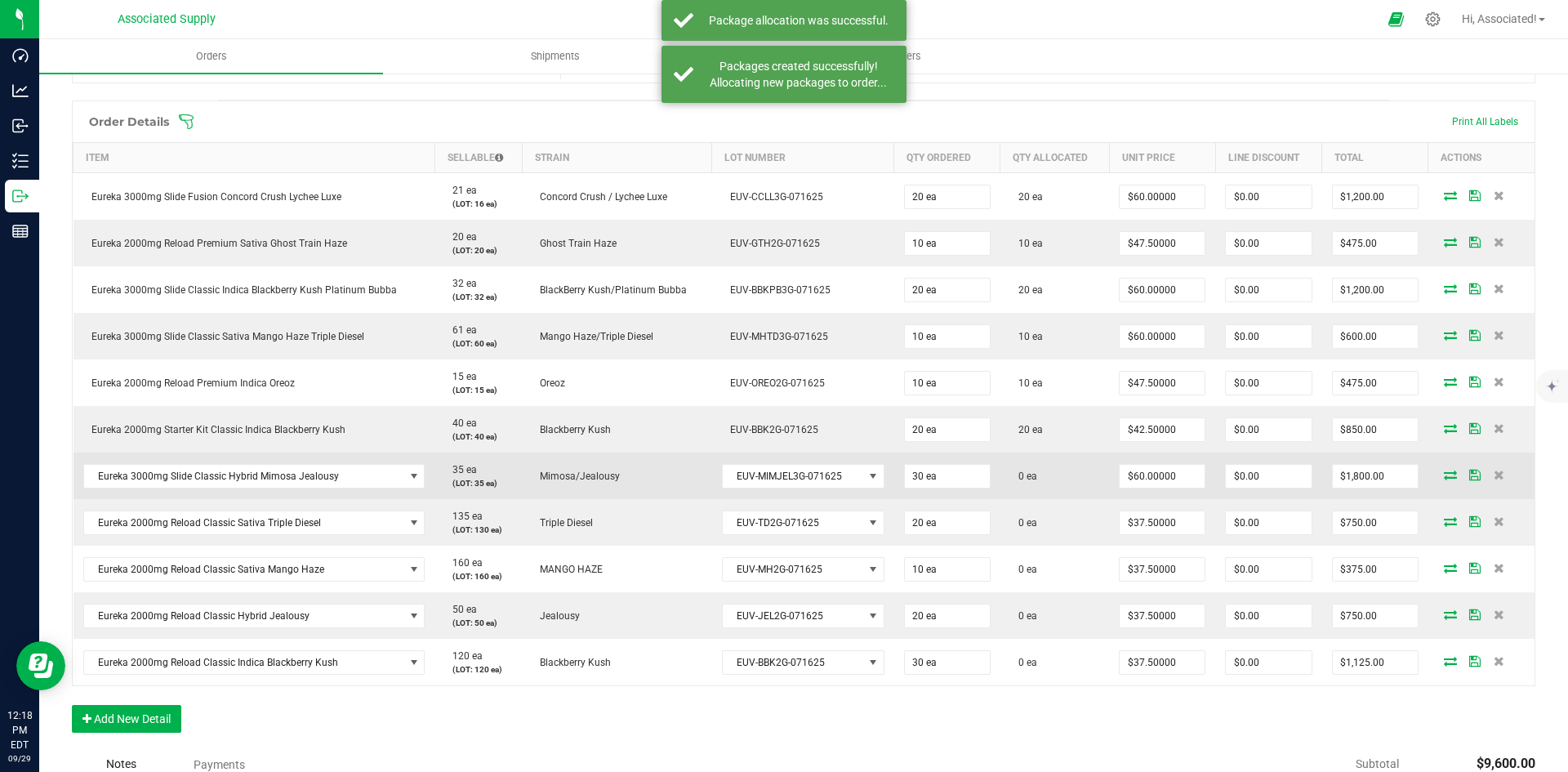
click at [1444, 470] on icon at bounding box center [1450, 475] width 13 height 10
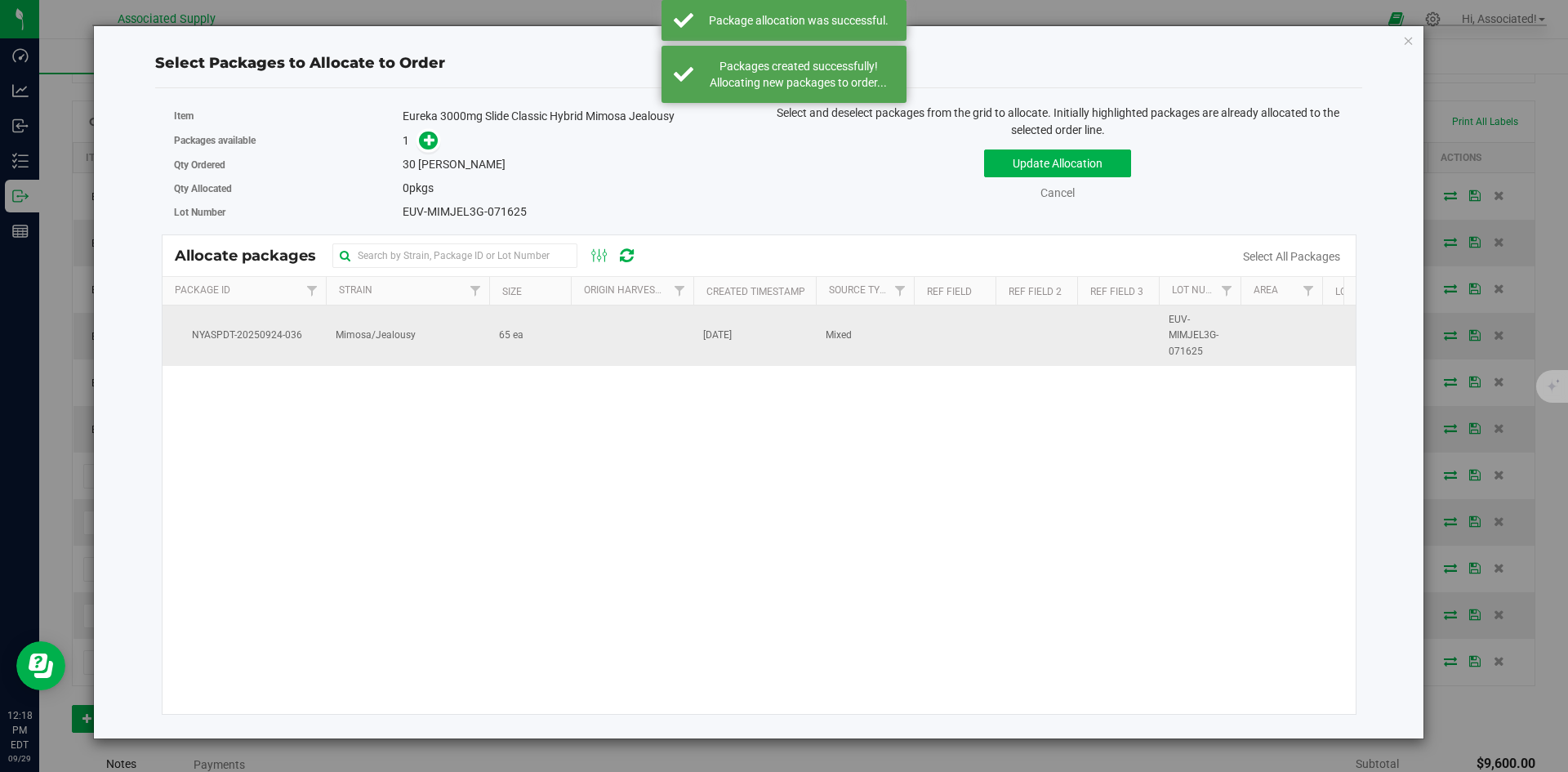
click at [538, 339] on td "65 ea" at bounding box center [529, 336] width 81 height 60
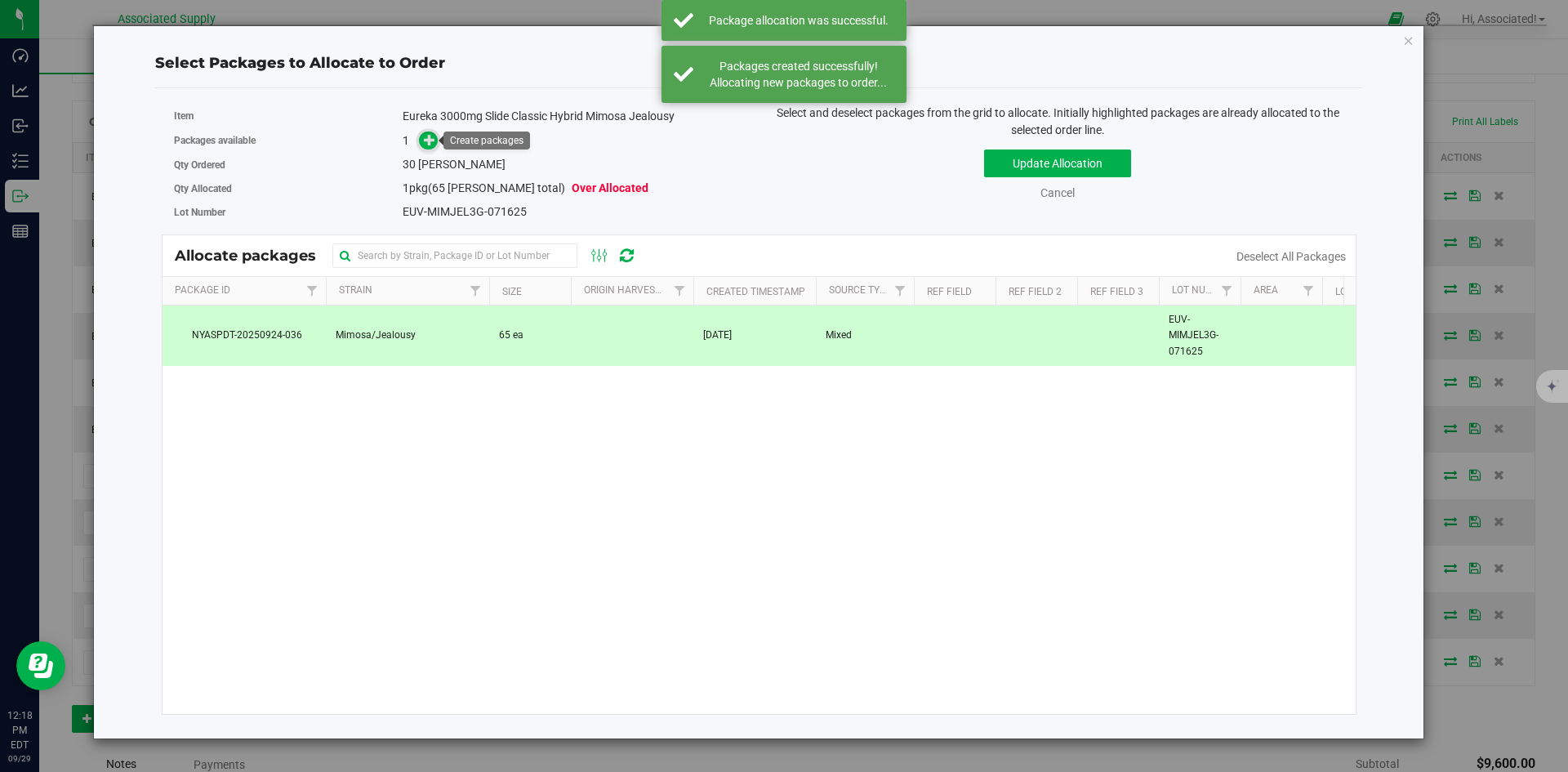
click at [436, 145] on span at bounding box center [428, 141] width 18 height 18
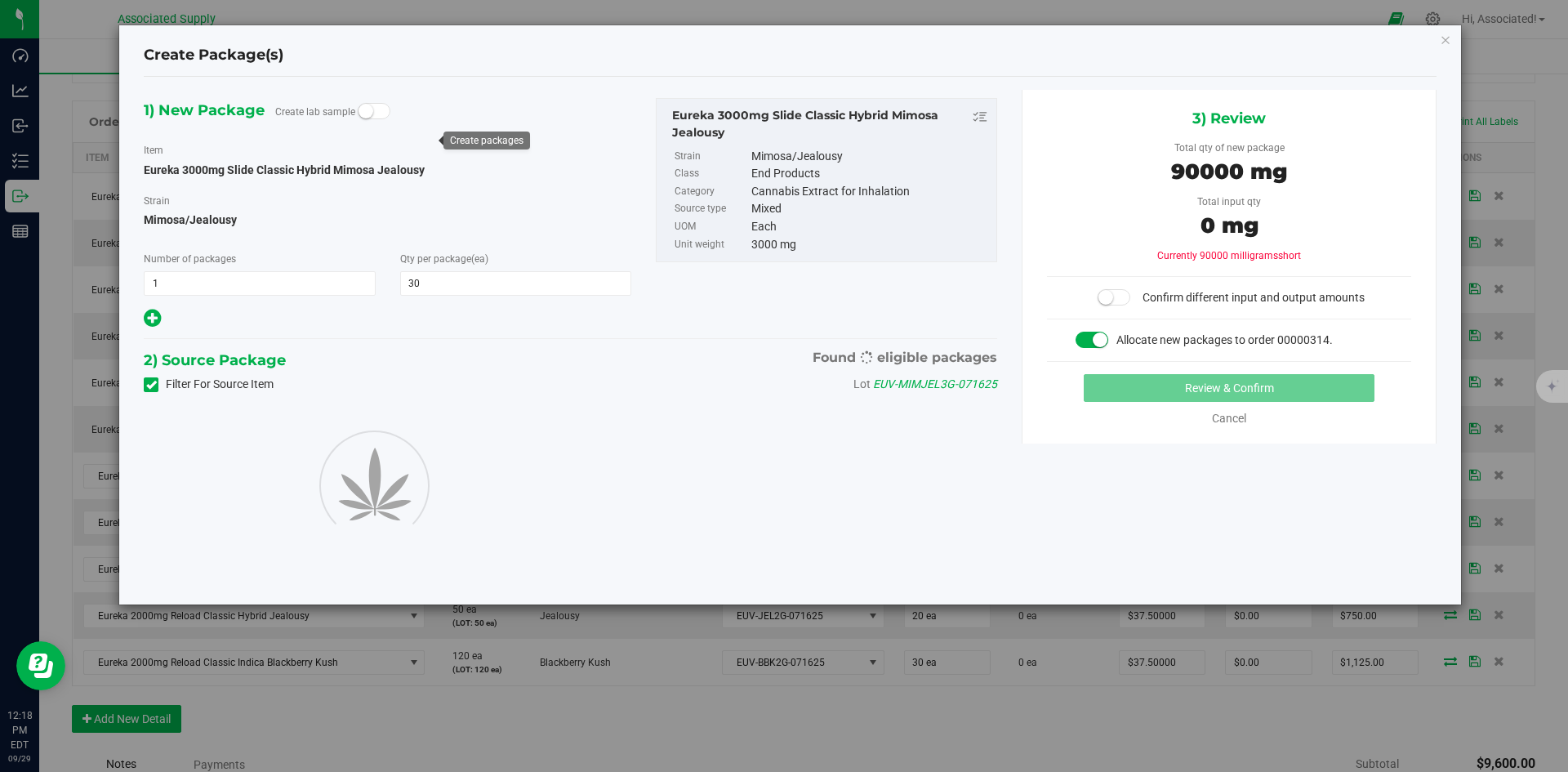
type input "30"
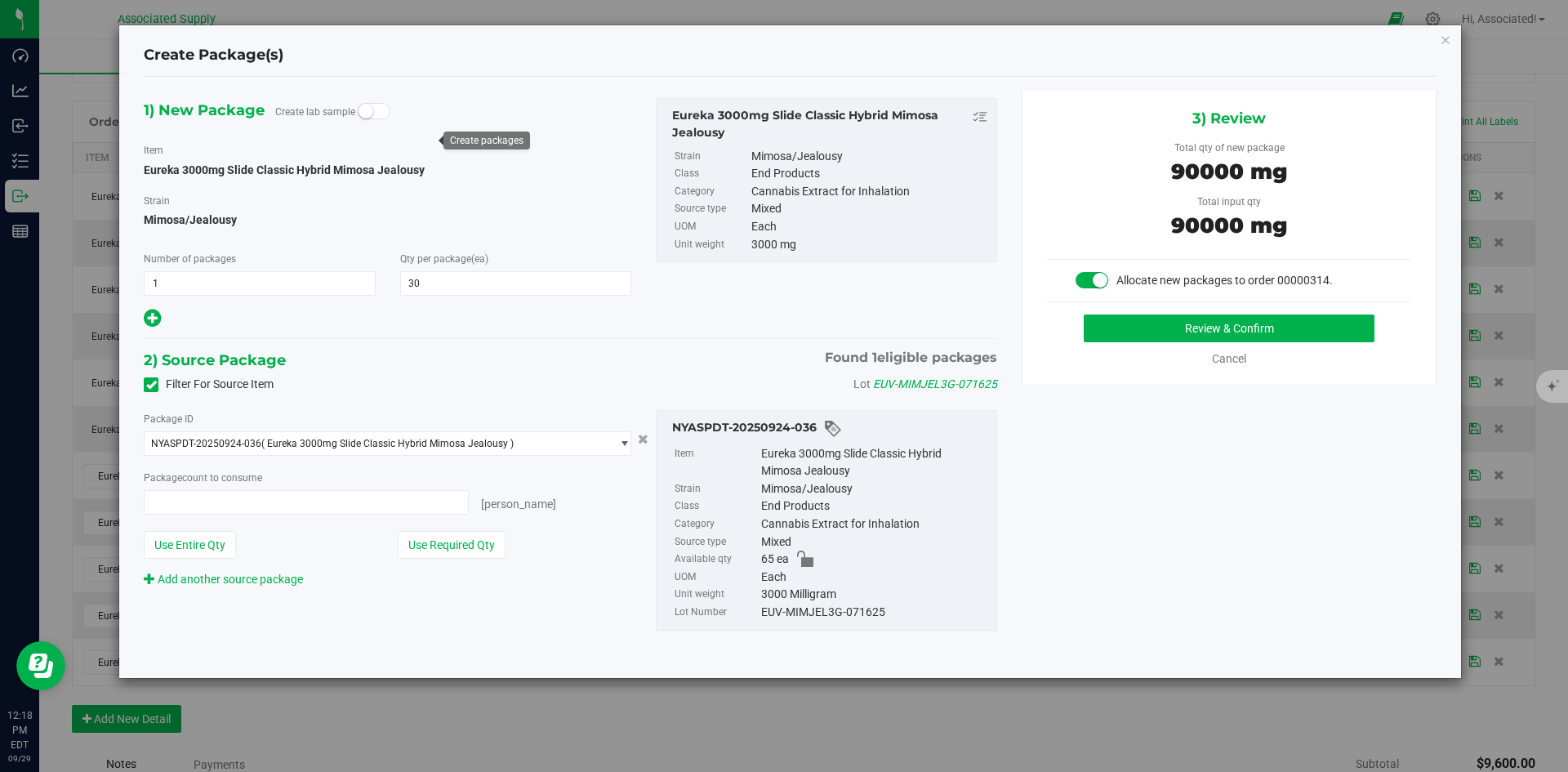
type input "30 ea"
click at [1103, 328] on button "Review & Confirm" at bounding box center [1229, 328] width 291 height 28
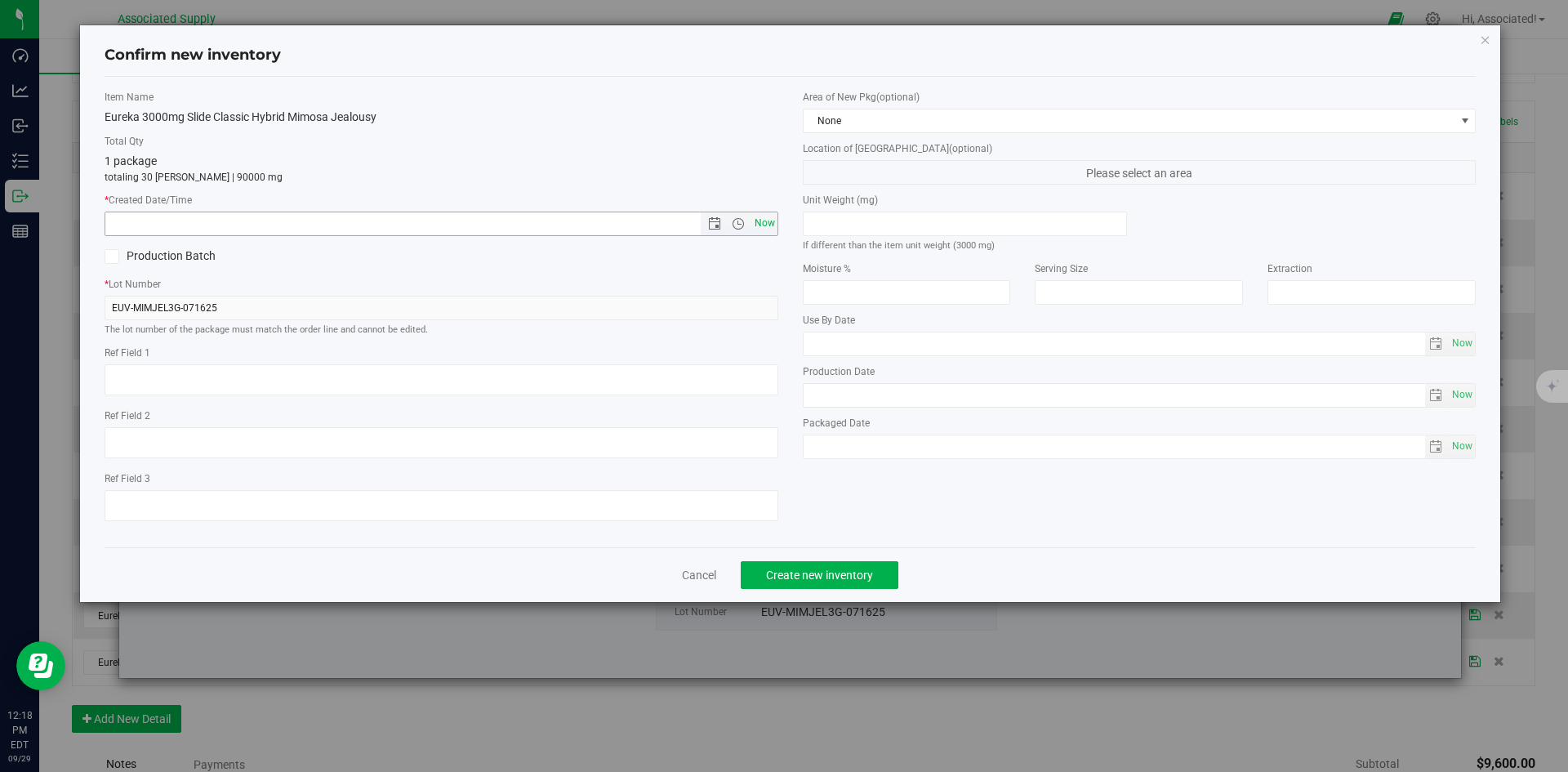
click at [769, 231] on span "Now" at bounding box center [764, 223] width 28 height 24
type input "9/29/2025 12:18 PM"
click at [860, 580] on span "Create new inventory" at bounding box center [819, 575] width 107 height 13
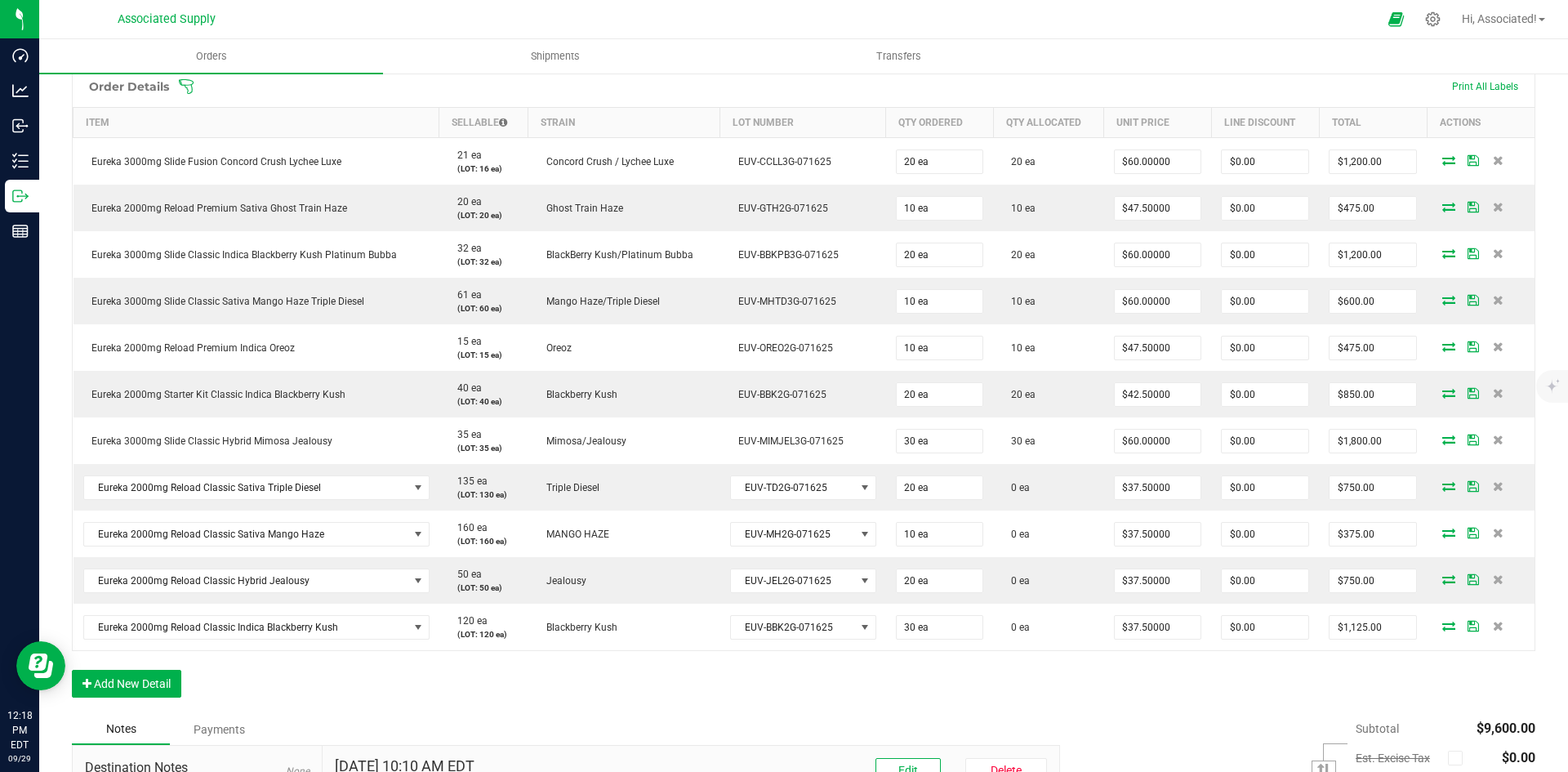
scroll to position [408, 0]
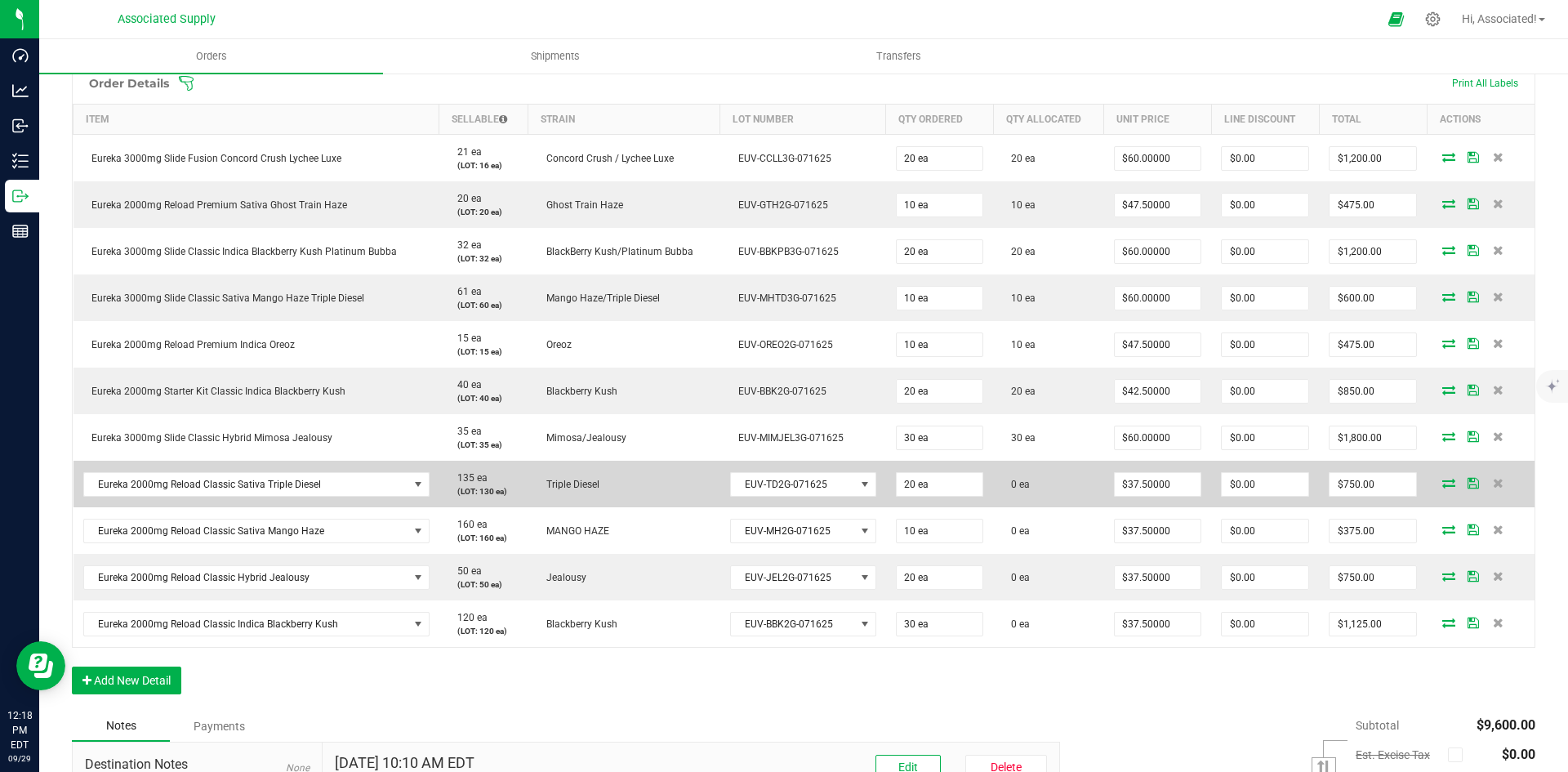
click at [1442, 485] on icon at bounding box center [1449, 483] width 13 height 10
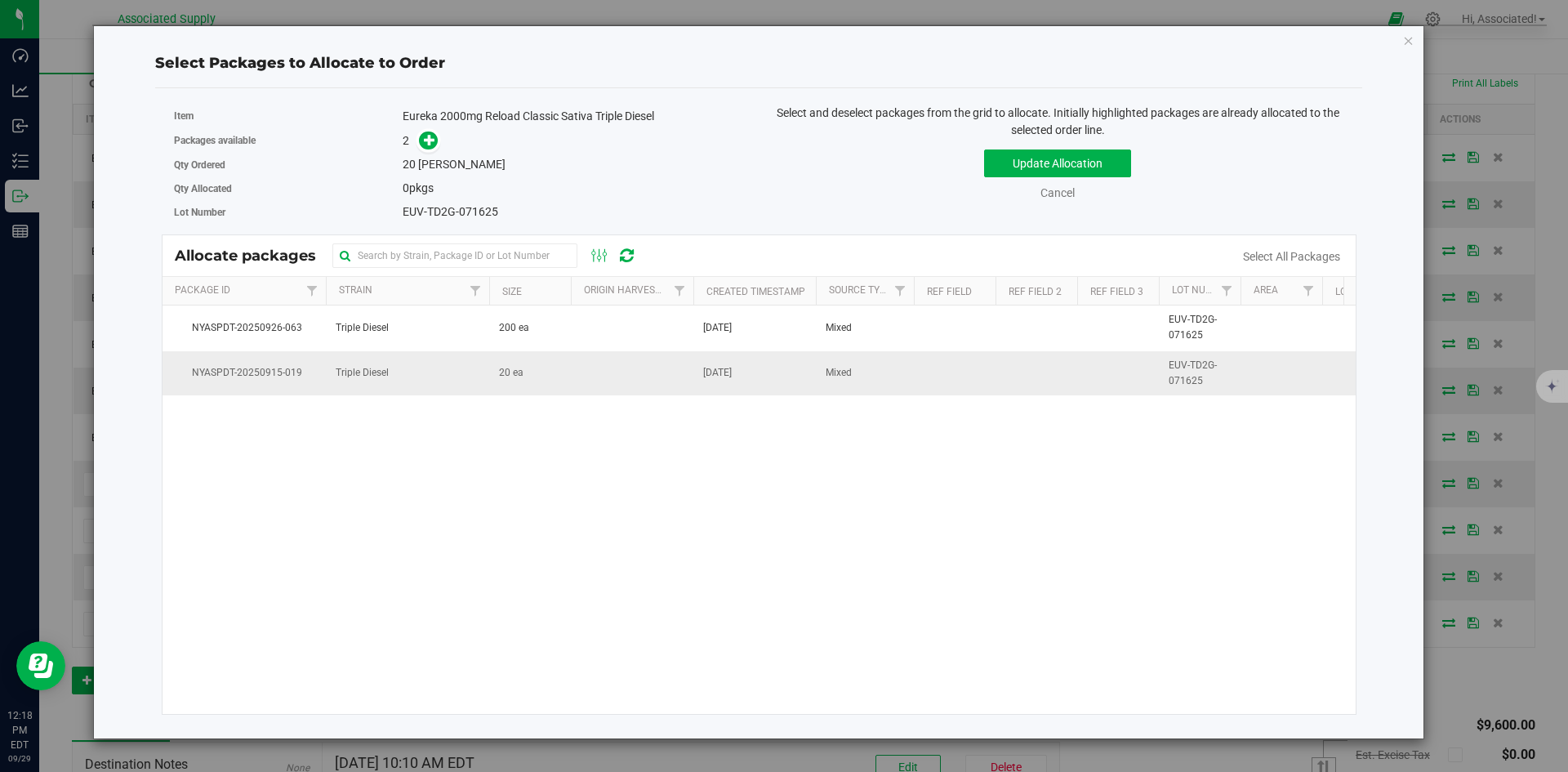
click at [633, 374] on td at bounding box center [632, 373] width 123 height 45
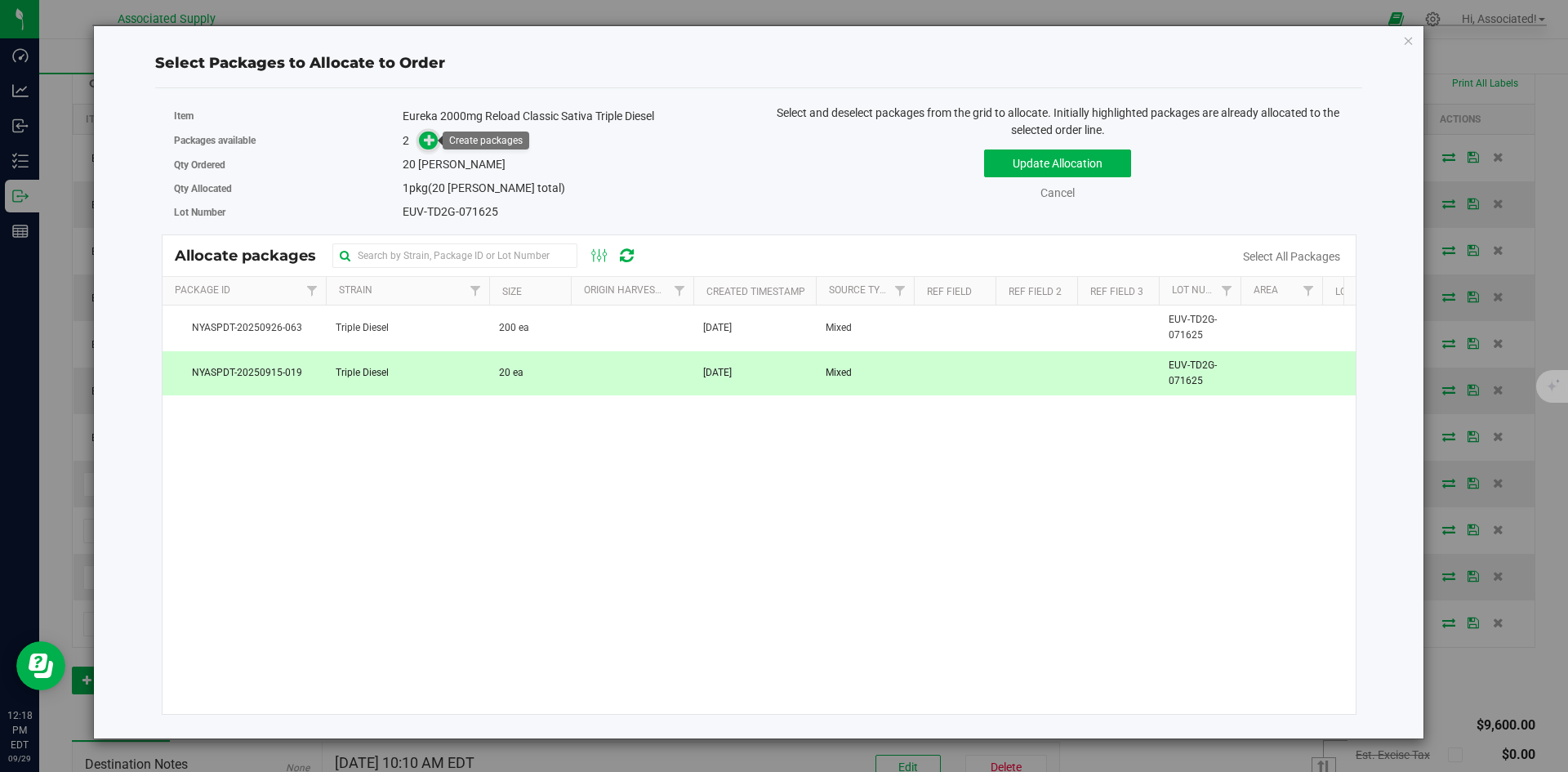
click at [427, 136] on icon at bounding box center [430, 139] width 12 height 12
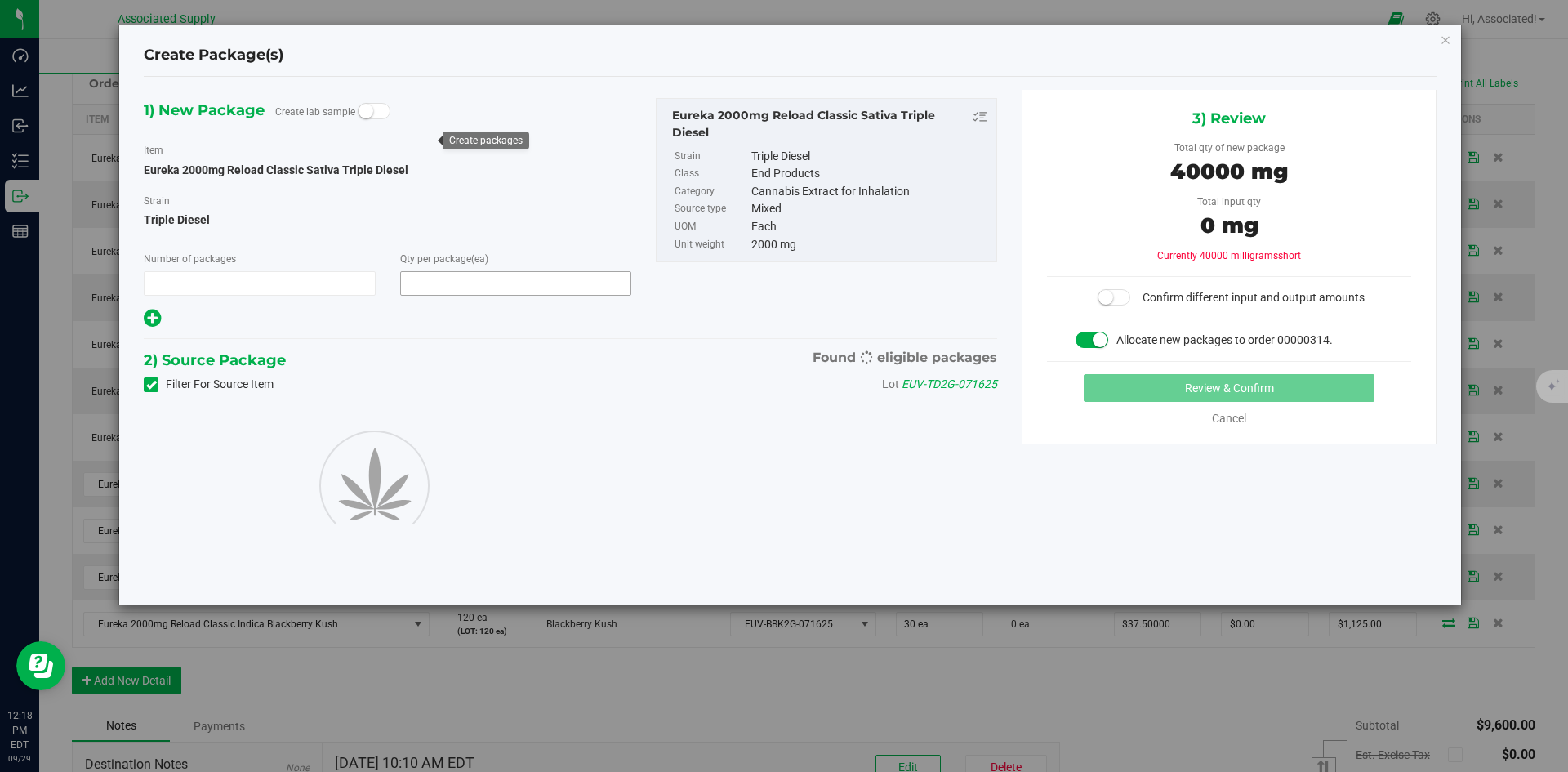
type input "1"
type input "20"
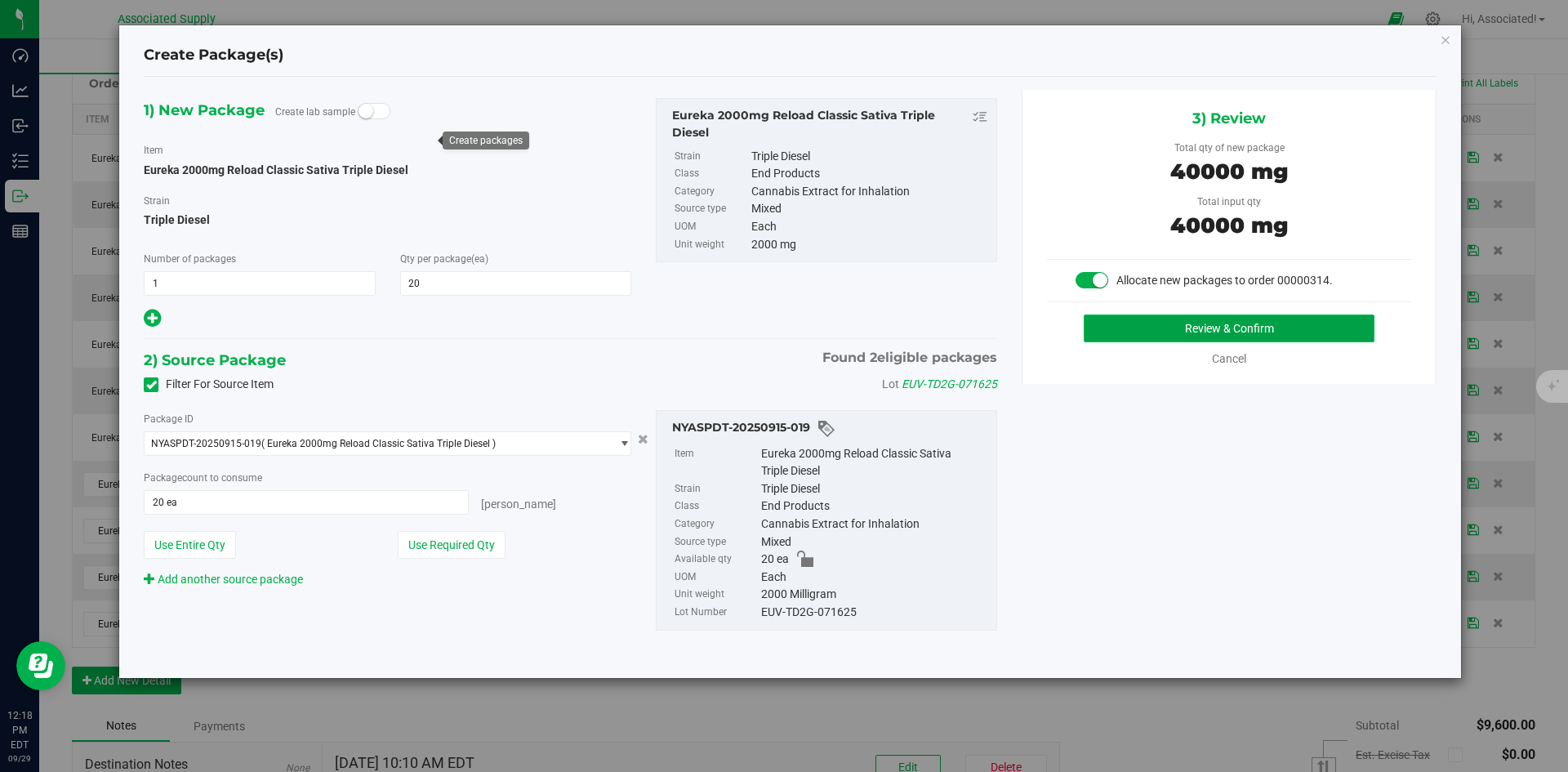
click at [1191, 336] on button "Review & Confirm" at bounding box center [1229, 328] width 291 height 28
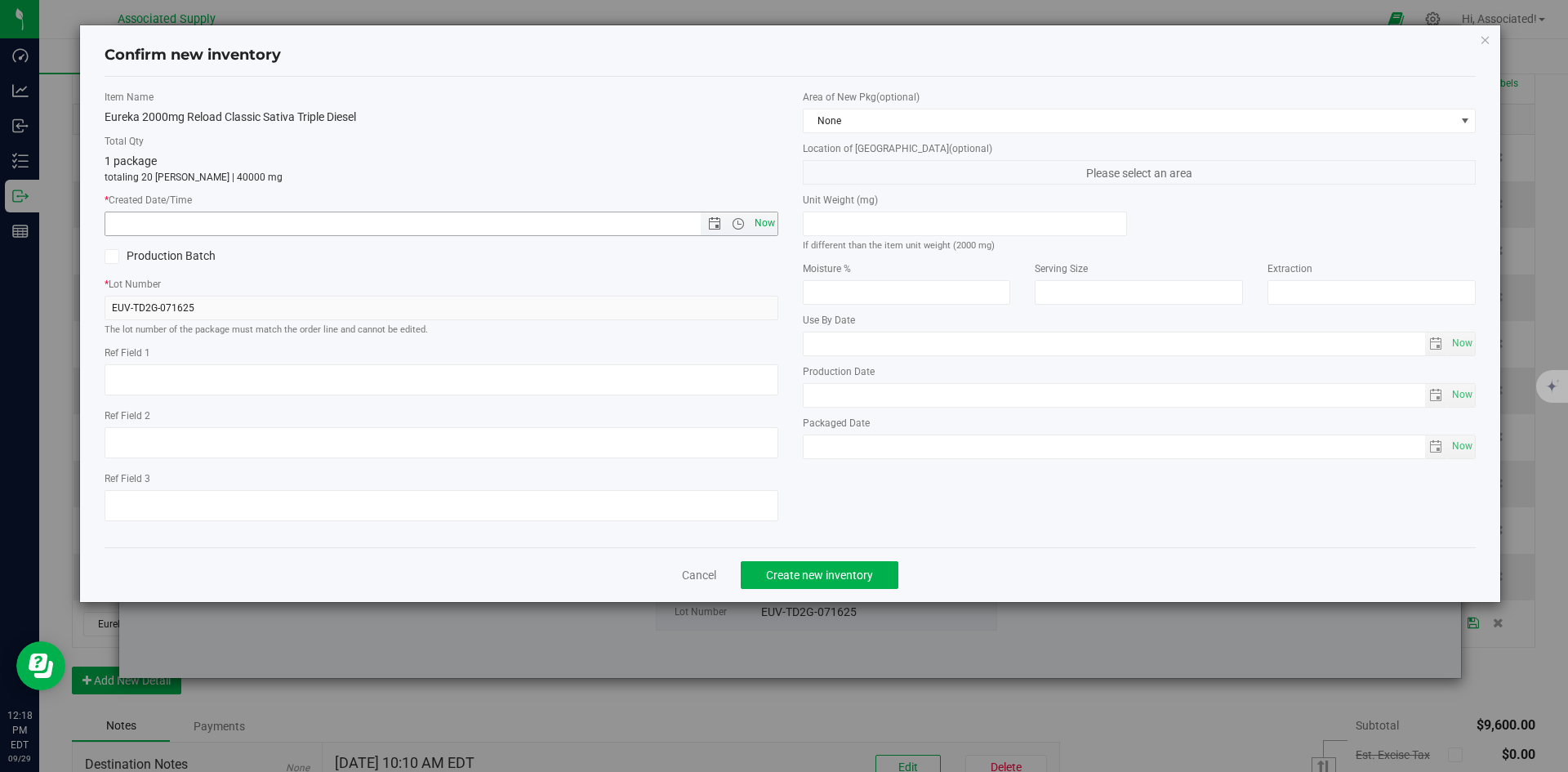
click at [766, 223] on span "Now" at bounding box center [764, 223] width 28 height 24
type input "9/29/2025 12:18 PM"
click at [832, 570] on span "Create new inventory" at bounding box center [819, 575] width 107 height 13
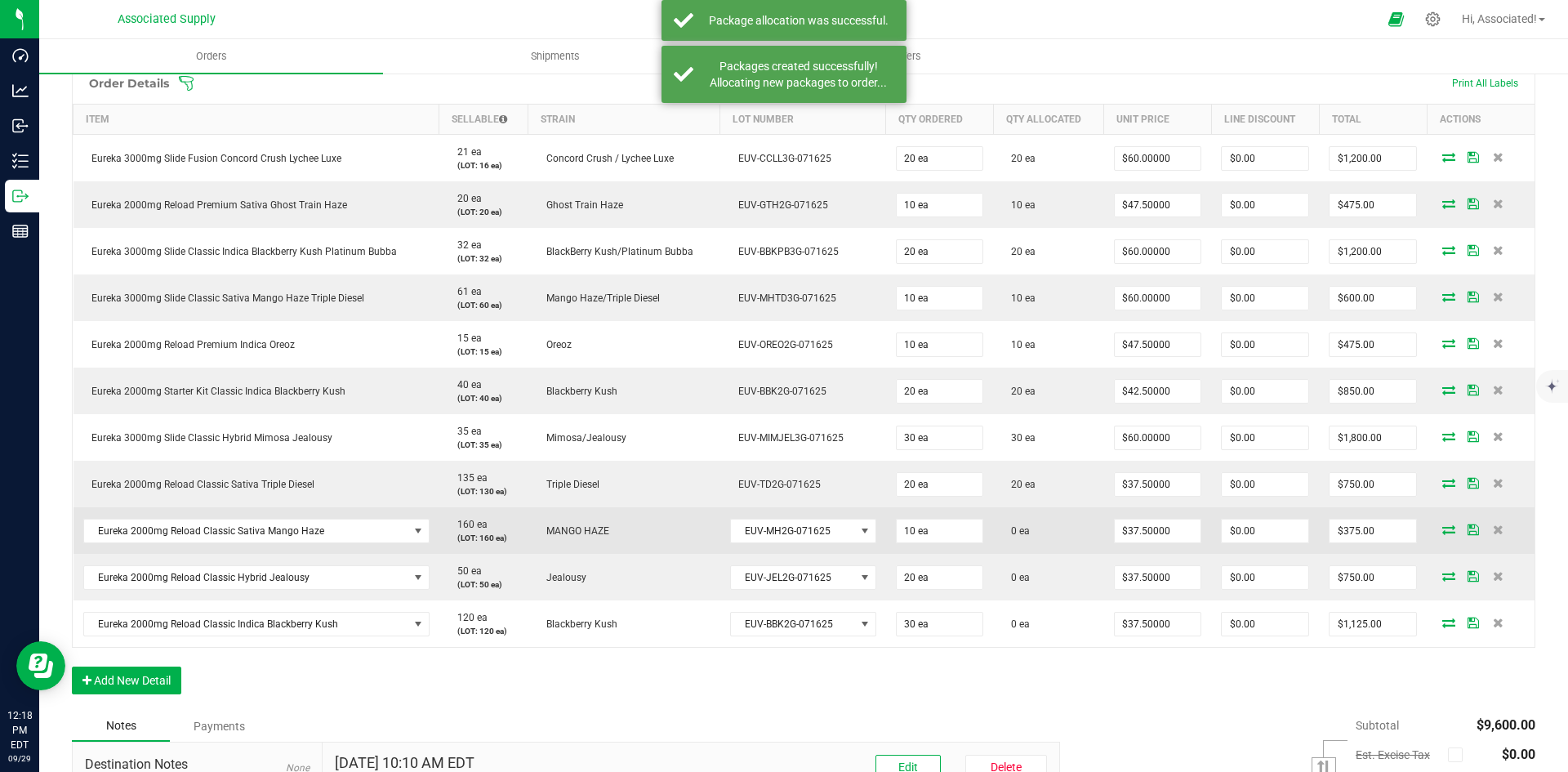
click at [1442, 528] on icon at bounding box center [1449, 529] width 13 height 10
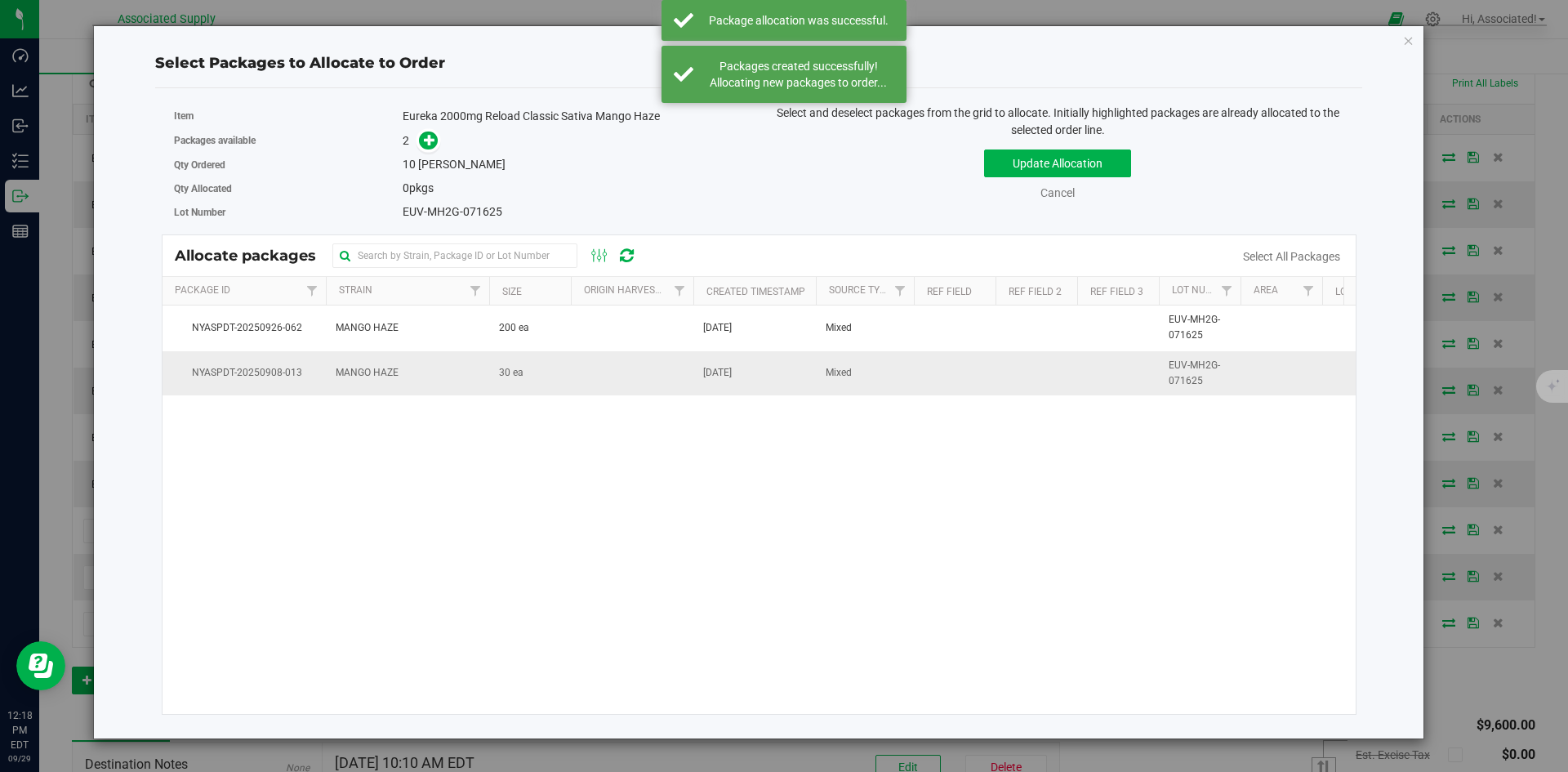
click at [543, 367] on td "30 ea" at bounding box center [529, 373] width 81 height 45
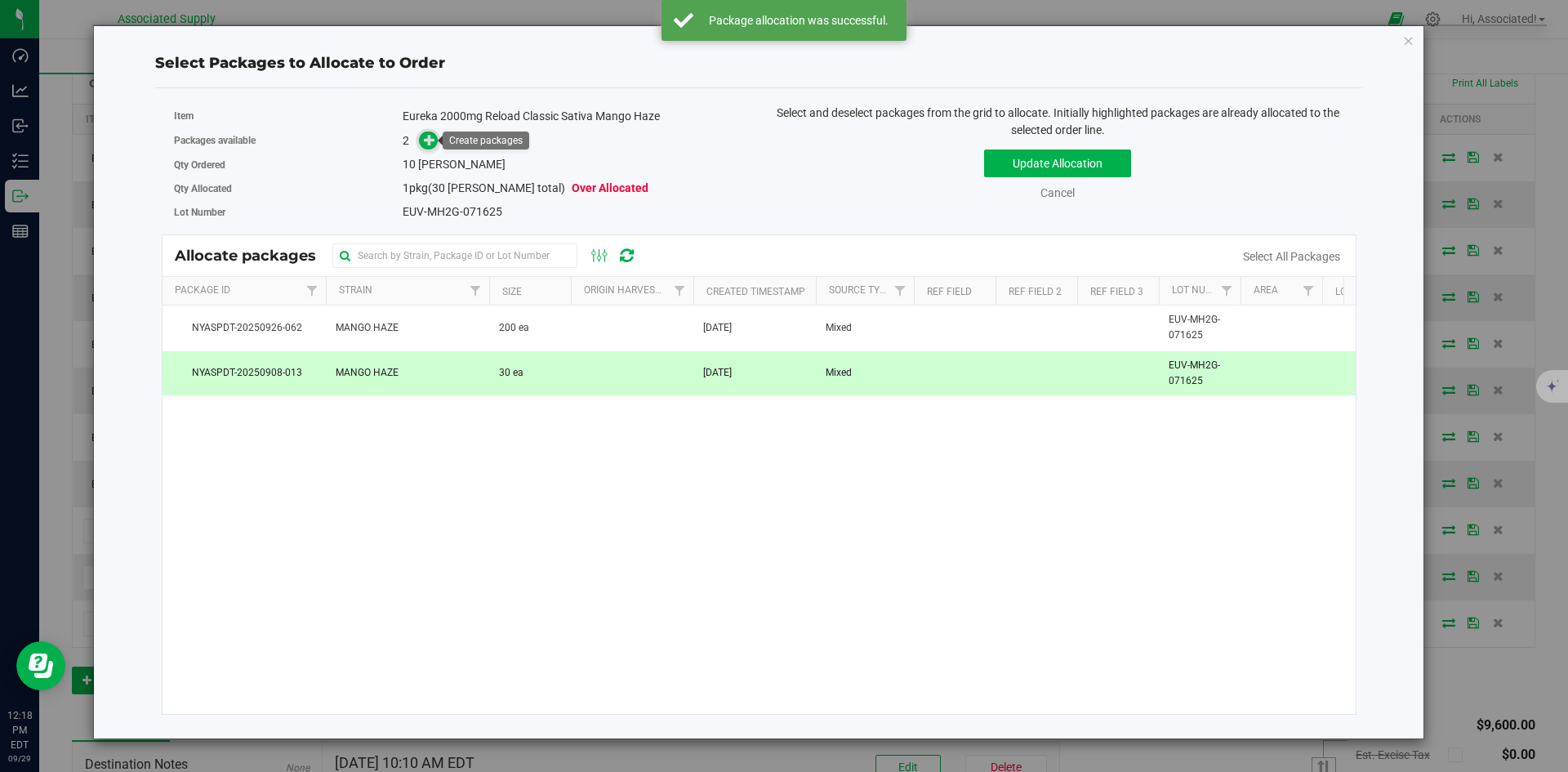
click at [430, 142] on icon at bounding box center [430, 139] width 12 height 12
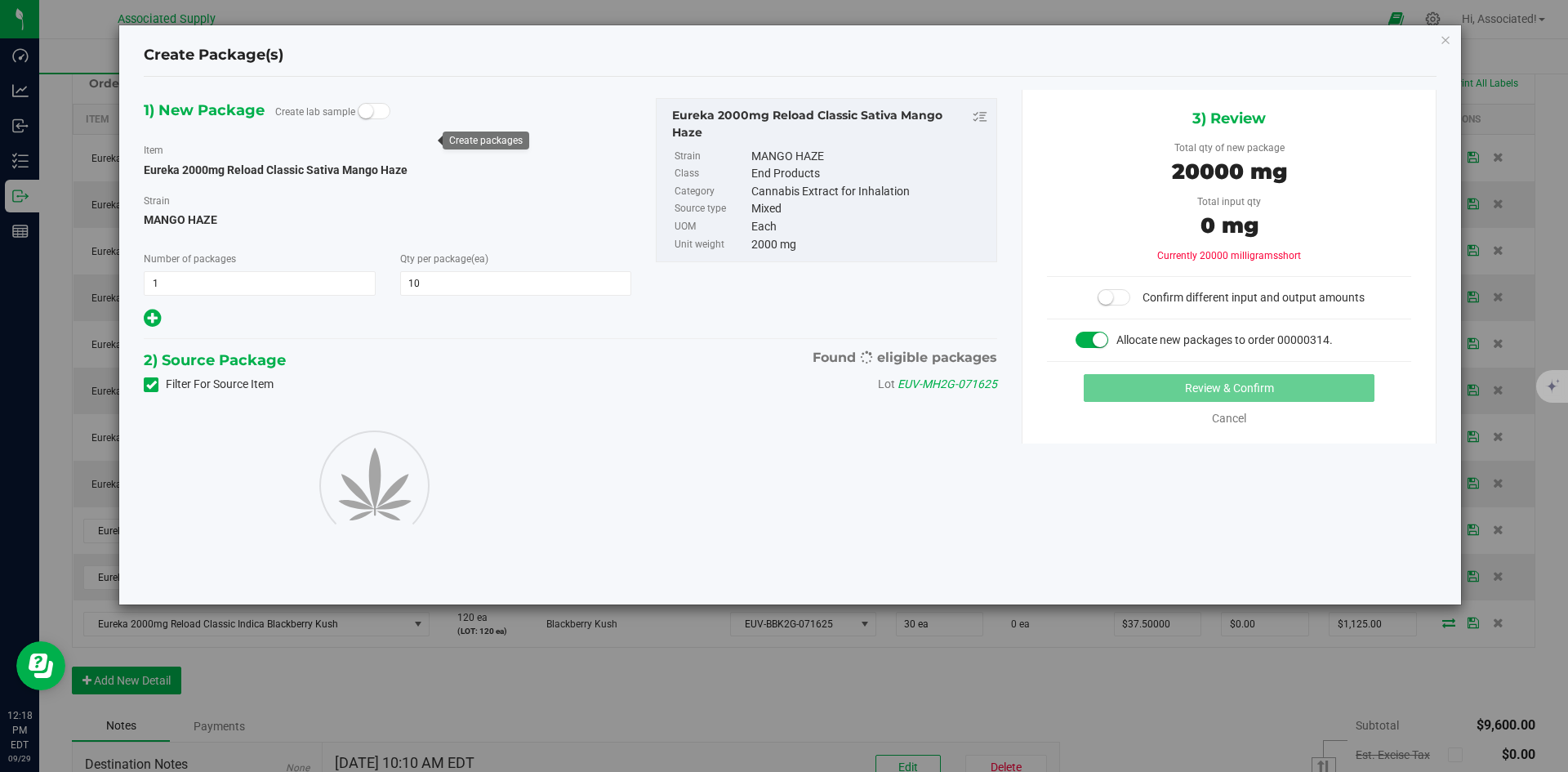
type input "10"
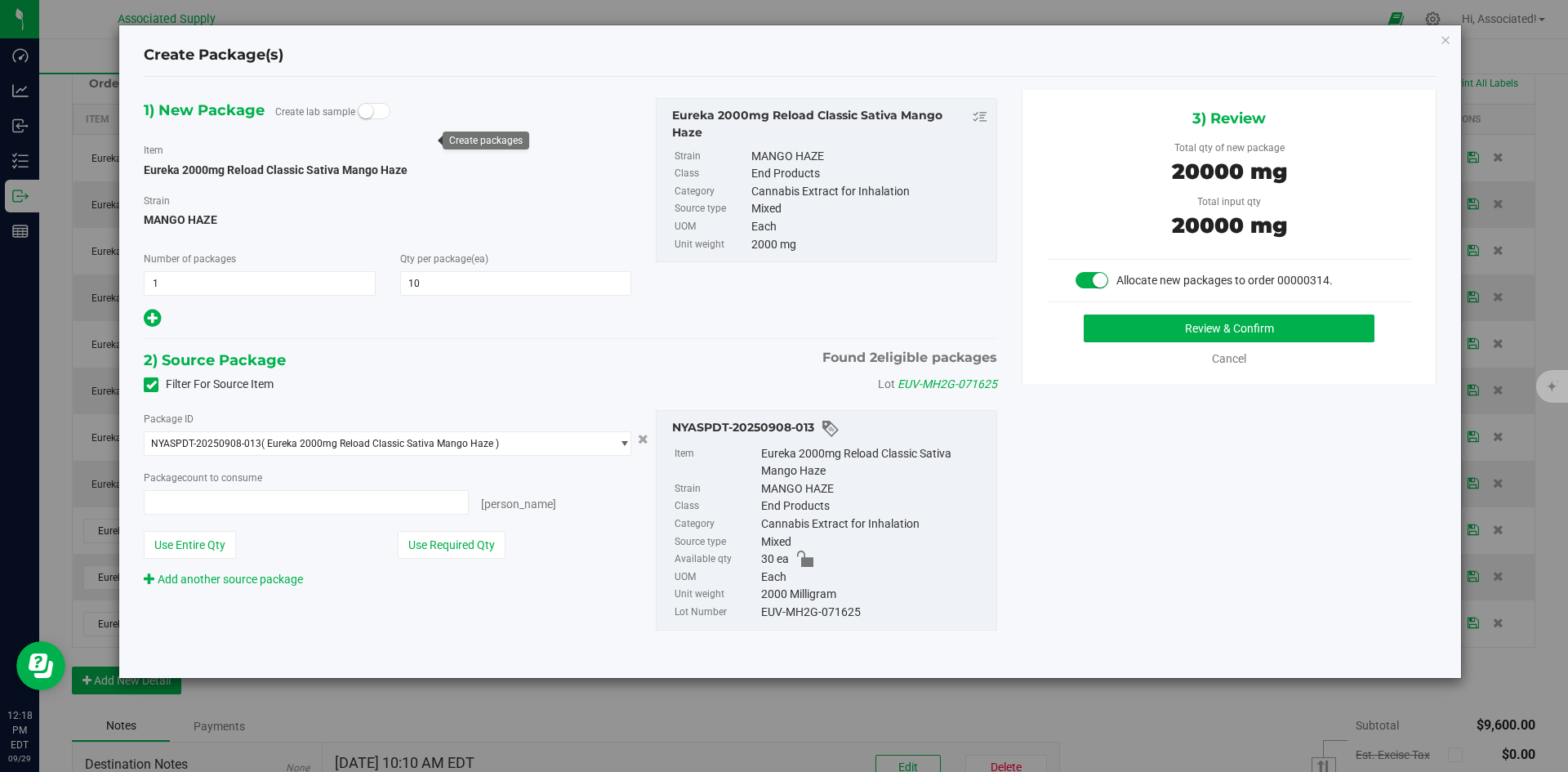
type input "10 ea"
click at [1120, 328] on button "Review & Confirm" at bounding box center [1229, 328] width 291 height 28
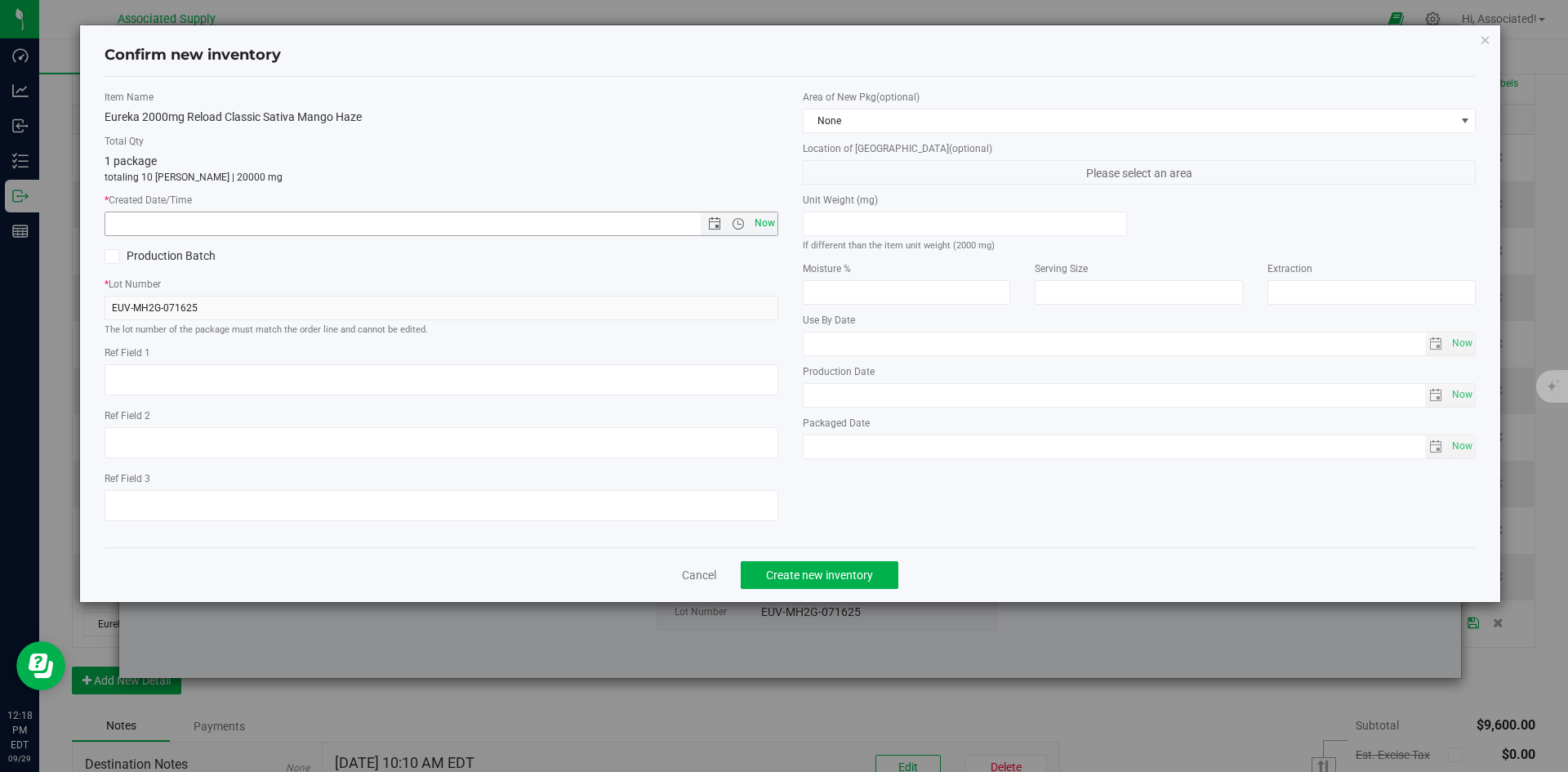
click at [765, 232] on span "Now" at bounding box center [764, 223] width 28 height 24
type input "9/29/2025 12:18 PM"
click at [806, 569] on span "Create new inventory" at bounding box center [819, 575] width 107 height 13
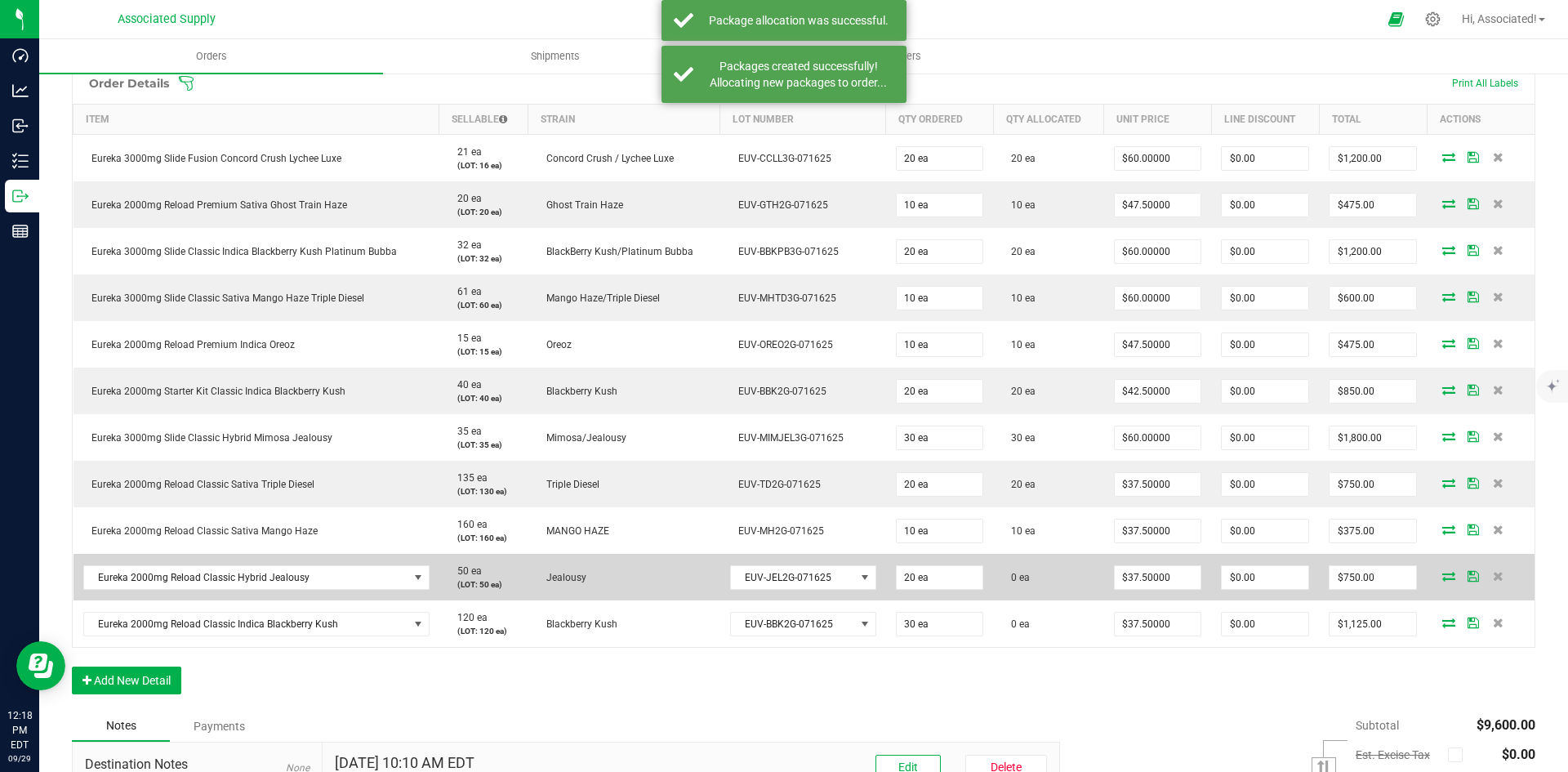
click at [1442, 574] on icon at bounding box center [1449, 576] width 13 height 10
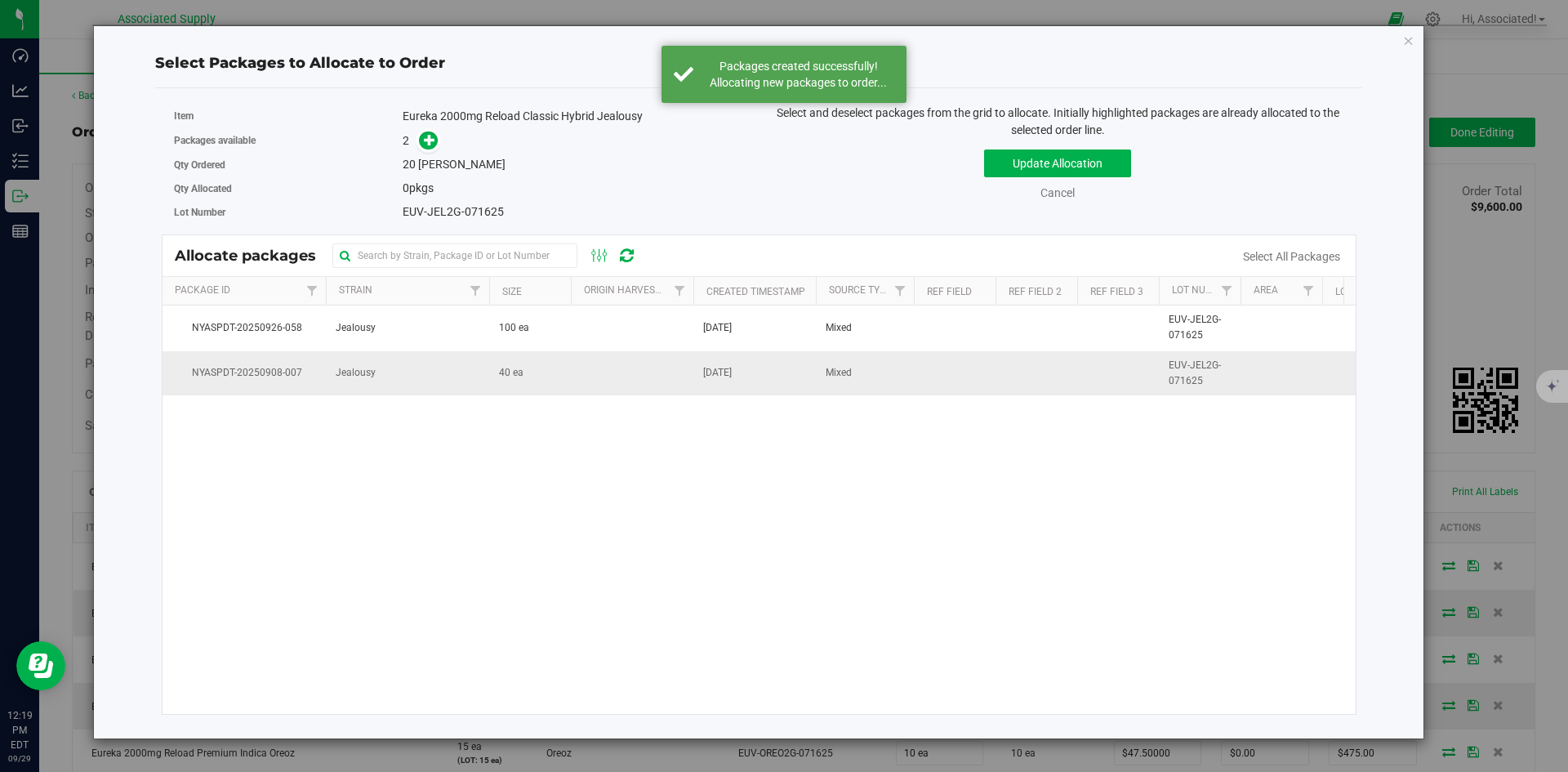
click at [563, 378] on td "40 ea" at bounding box center [529, 373] width 81 height 45
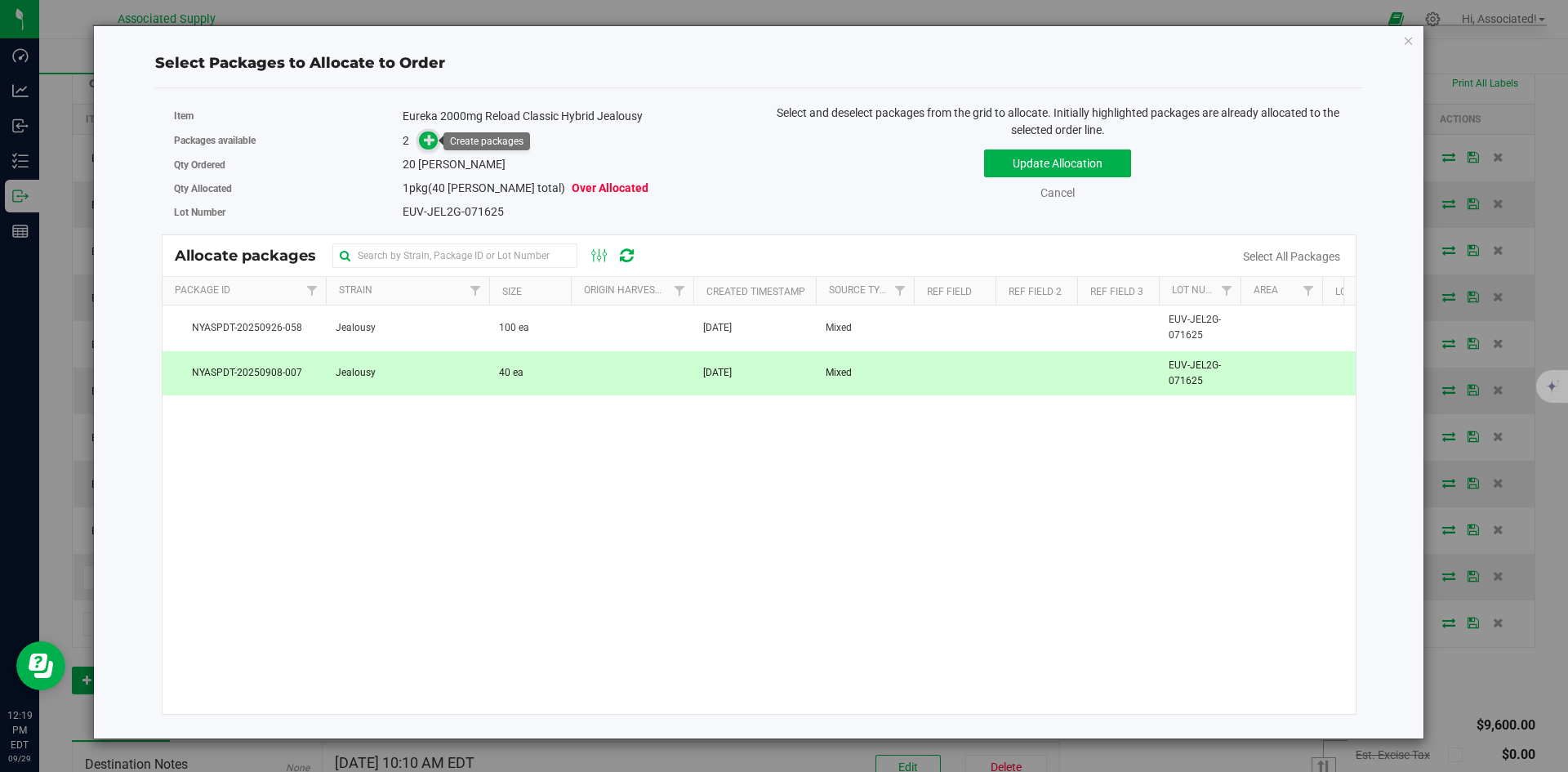
click at [422, 144] on span at bounding box center [428, 140] width 19 height 19
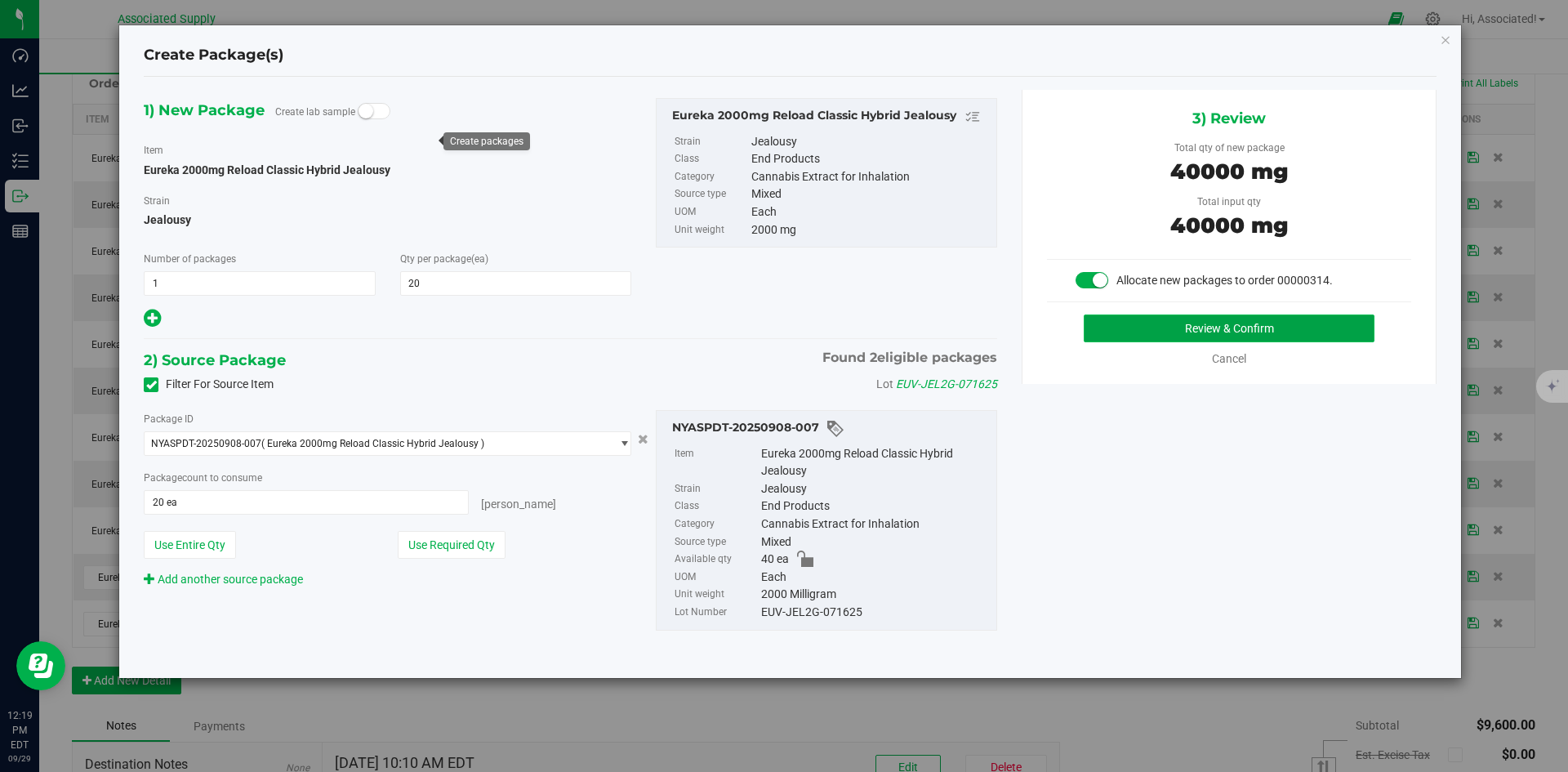
click at [1170, 335] on button "Review & Confirm" at bounding box center [1229, 328] width 291 height 28
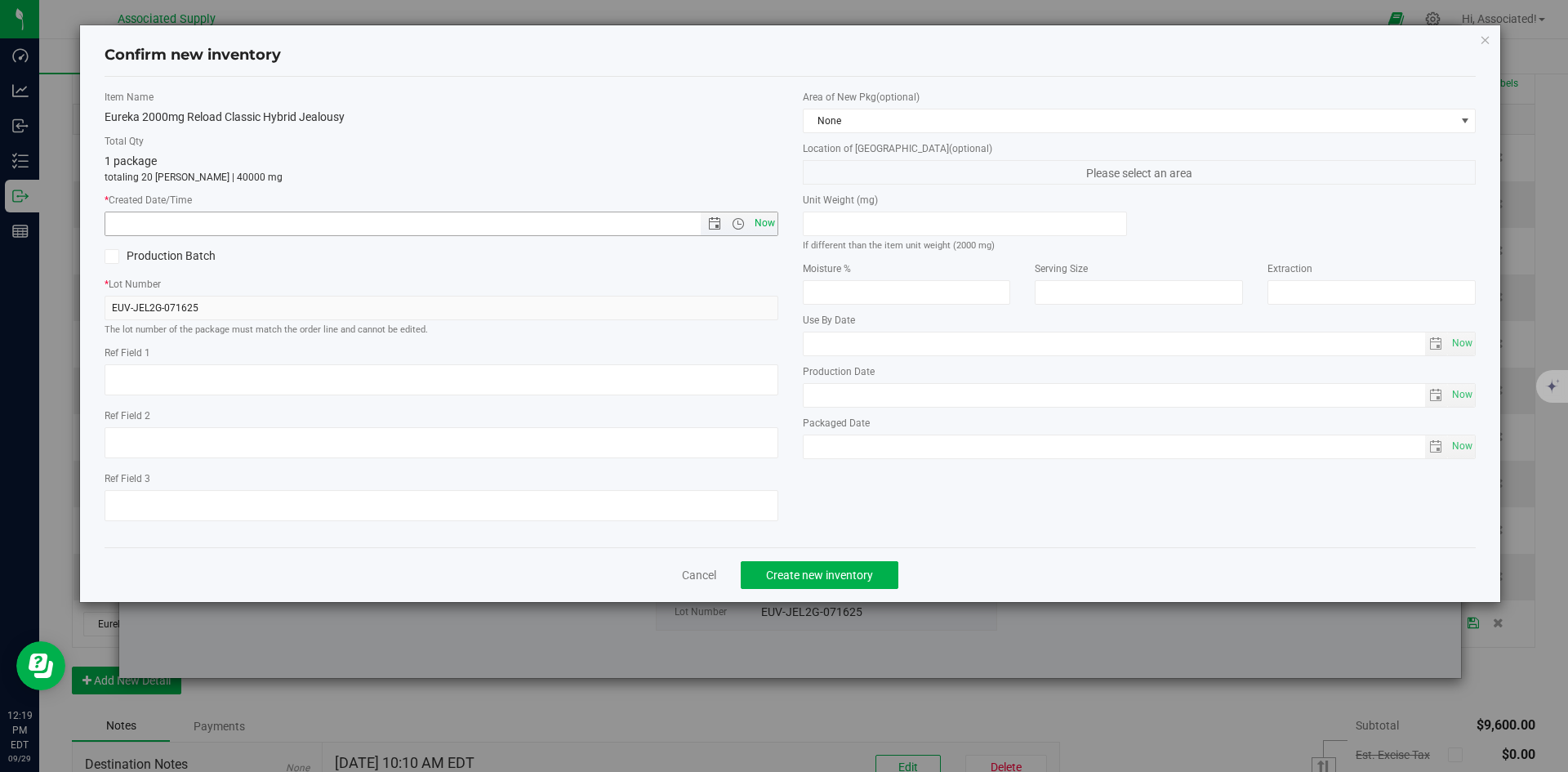
click at [768, 232] on span "Now" at bounding box center [764, 223] width 28 height 24
type input "[DATE] 12:19 PM"
click at [826, 575] on span "Create new inventory" at bounding box center [819, 575] width 107 height 13
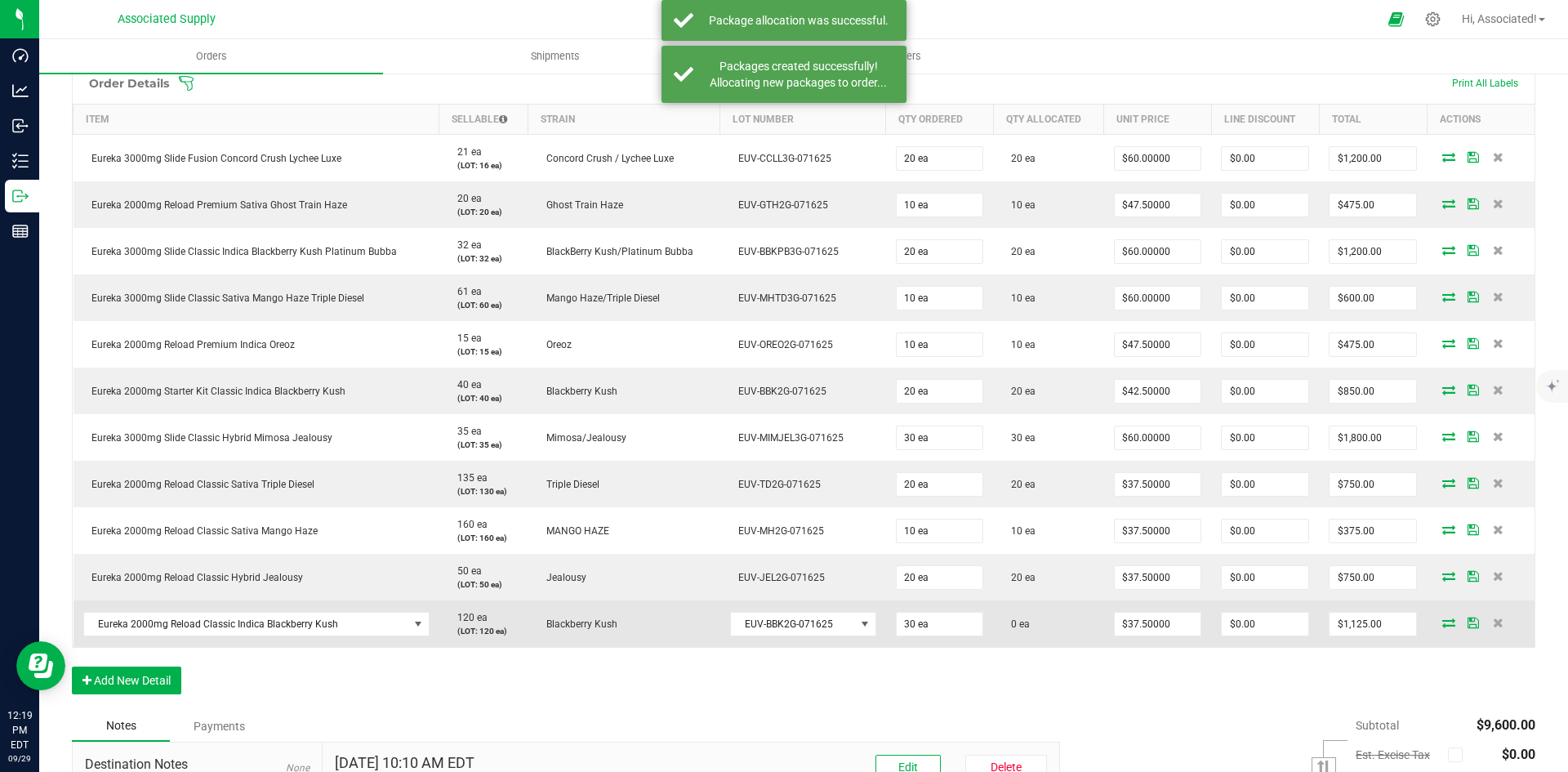
click at [1442, 624] on icon at bounding box center [1449, 622] width 13 height 10
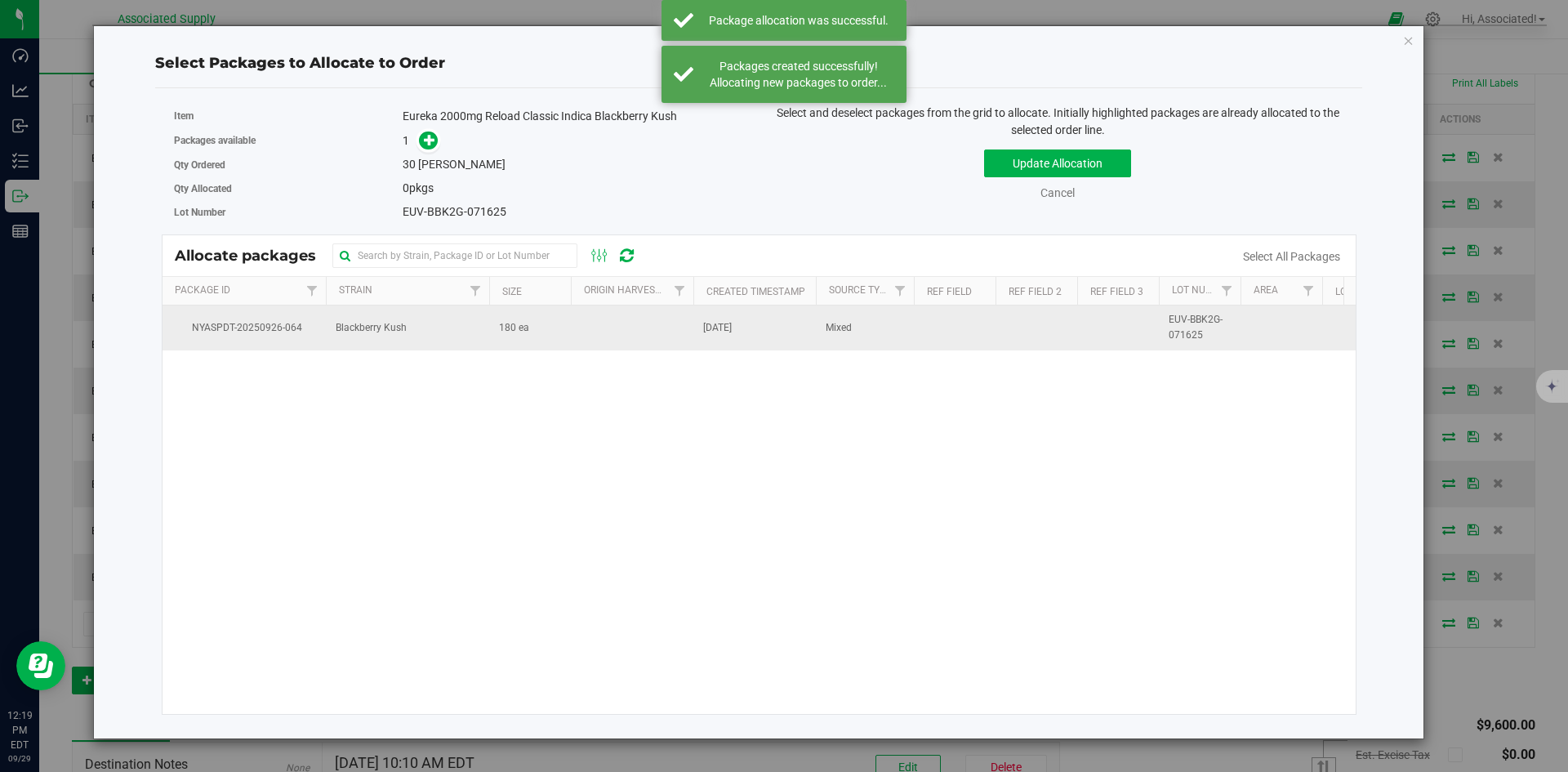
click at [571, 334] on td at bounding box center [632, 328] width 123 height 45
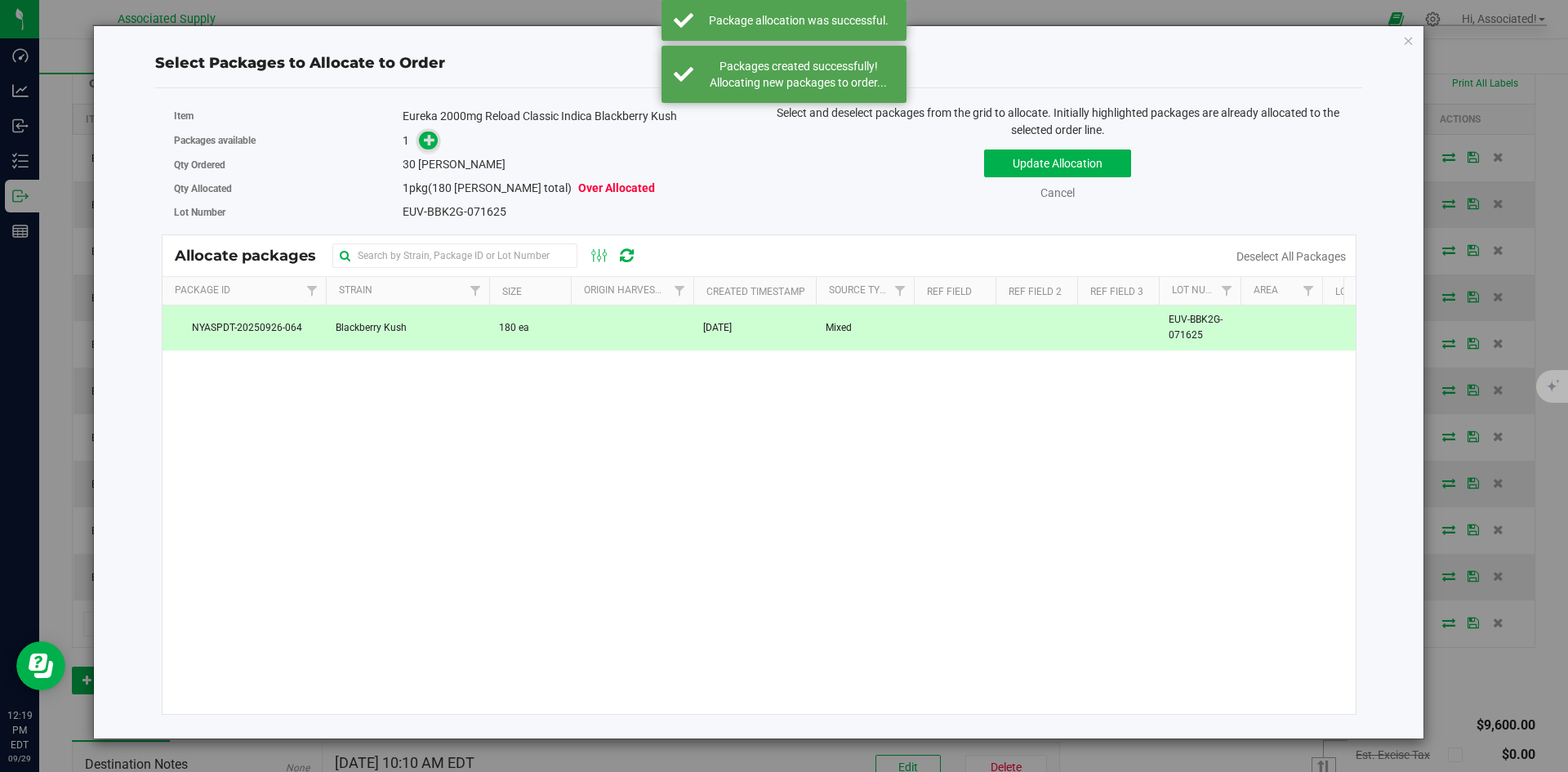
click at [426, 138] on icon at bounding box center [430, 139] width 12 height 12
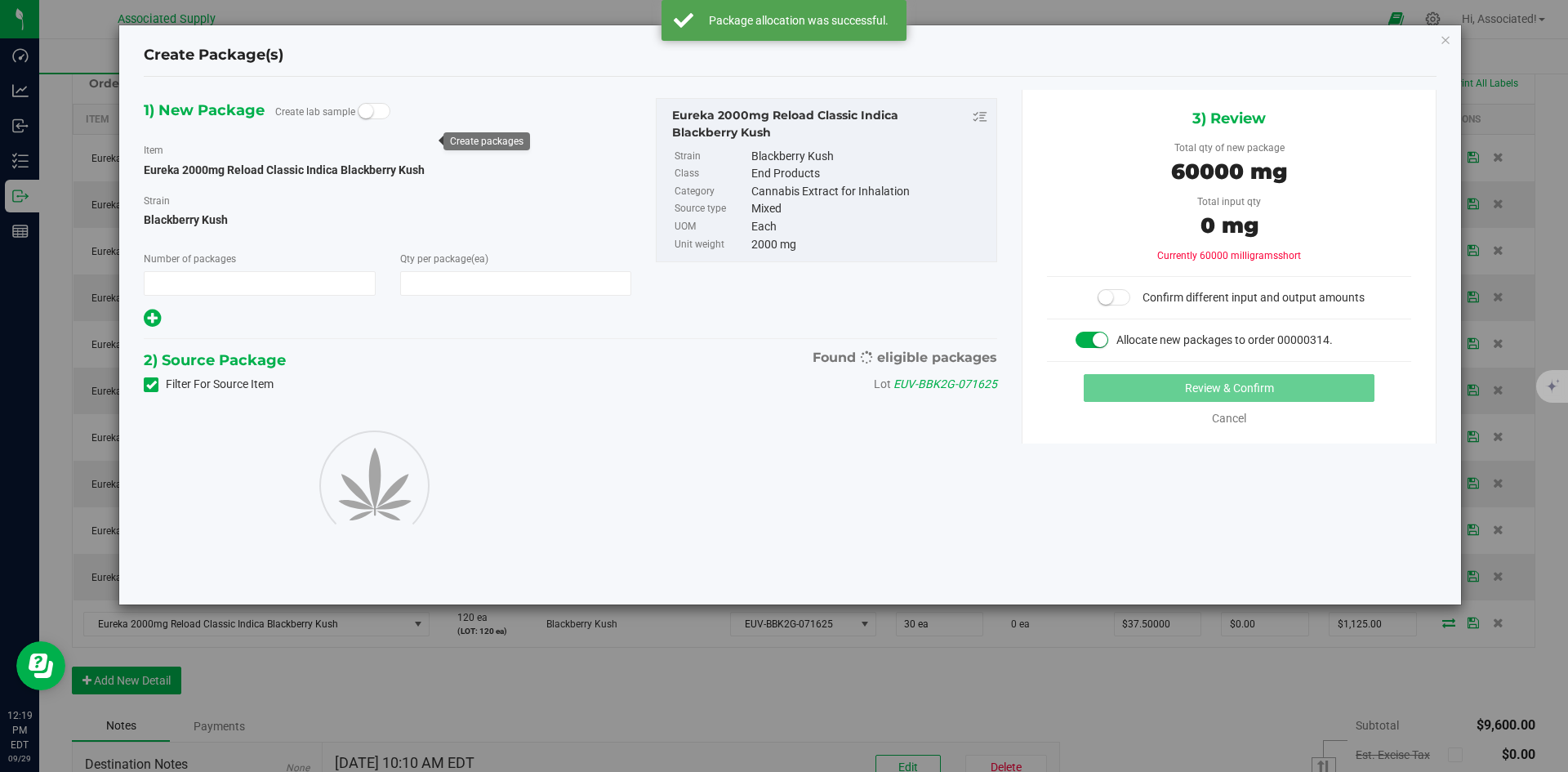
type input "1"
type input "30"
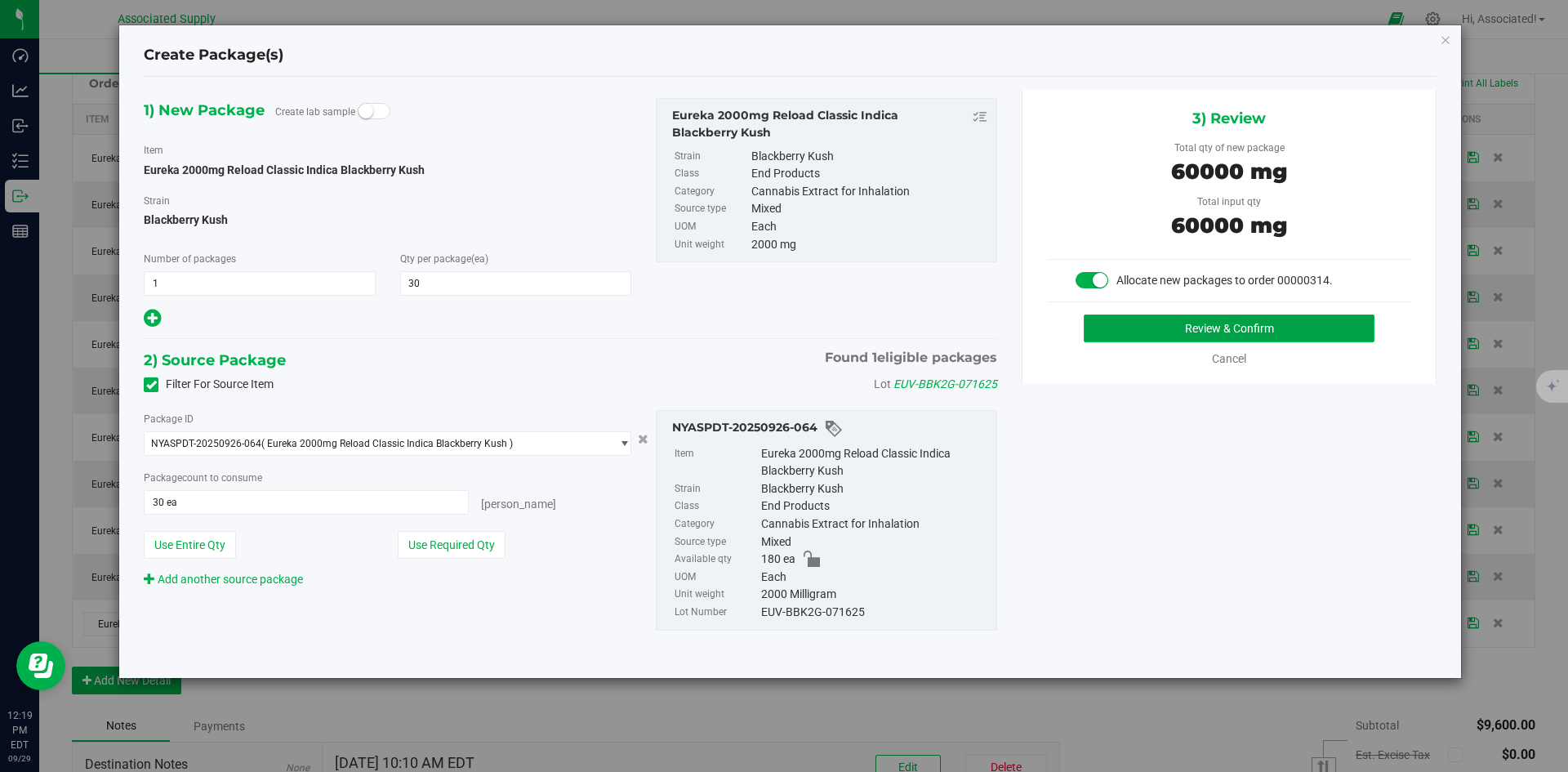
click at [1142, 329] on button "Review & Confirm" at bounding box center [1229, 328] width 291 height 28
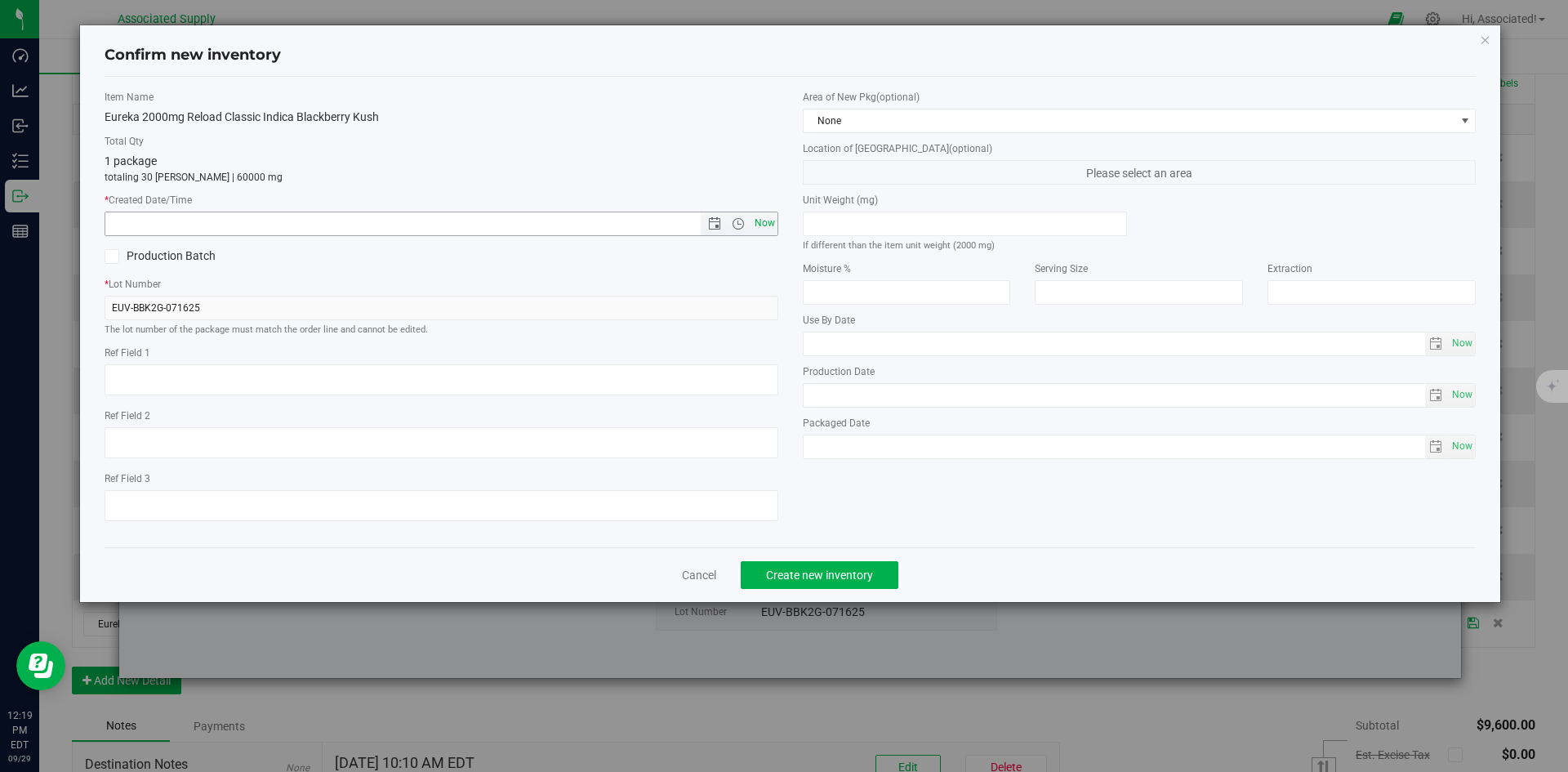
click at [767, 228] on span "Now" at bounding box center [764, 223] width 28 height 24
type input "[DATE] 12:19 PM"
click at [857, 579] on span "Create new inventory" at bounding box center [819, 575] width 107 height 13
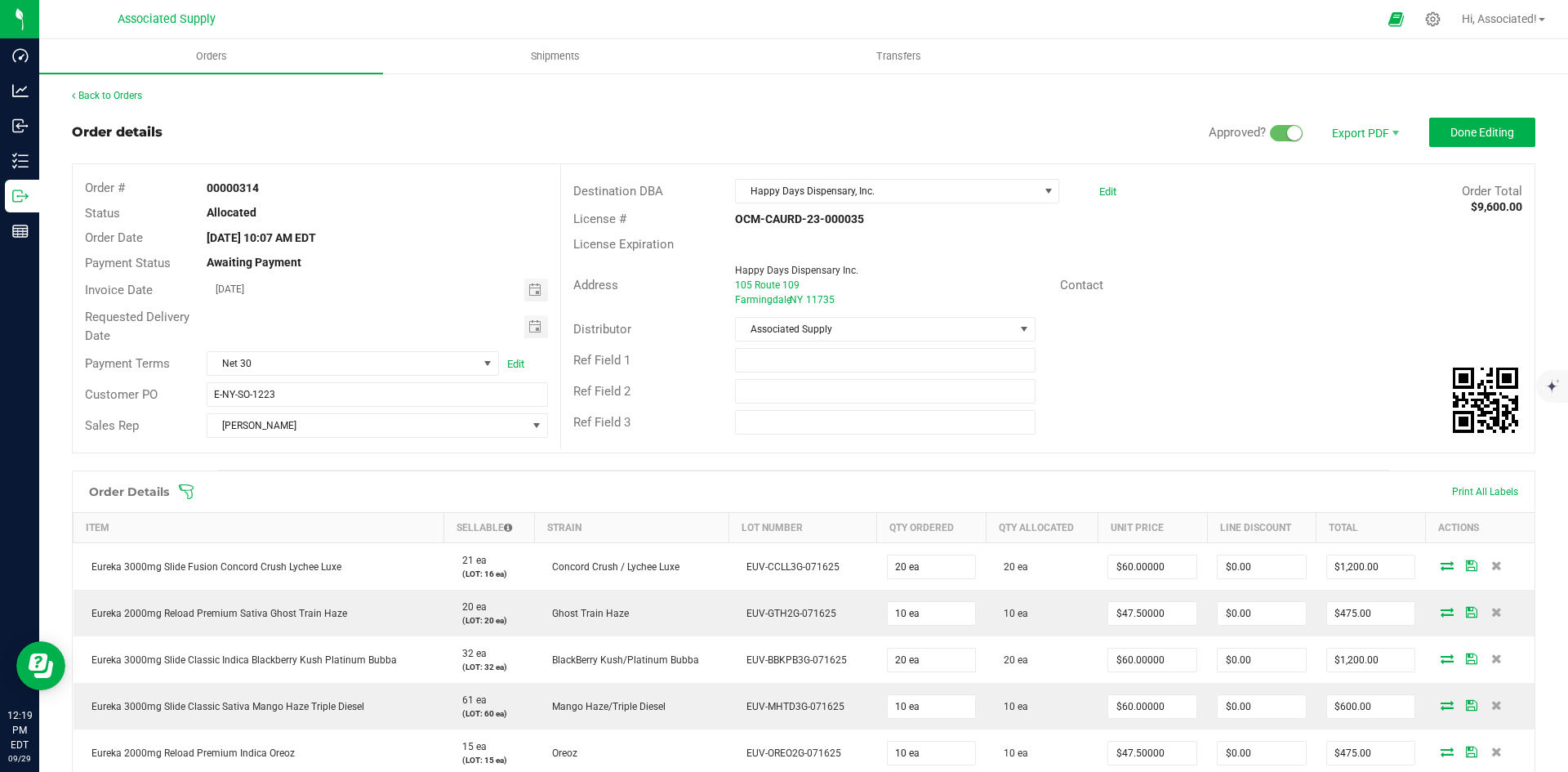
click at [1187, 286] on div "Contact" at bounding box center [1128, 286] width 162 height 18
click at [1346, 185] on span "Invoice PDF" at bounding box center [1354, 183] width 102 height 24
click at [90, 94] on link "Back to Orders" at bounding box center [108, 96] width 71 height 12
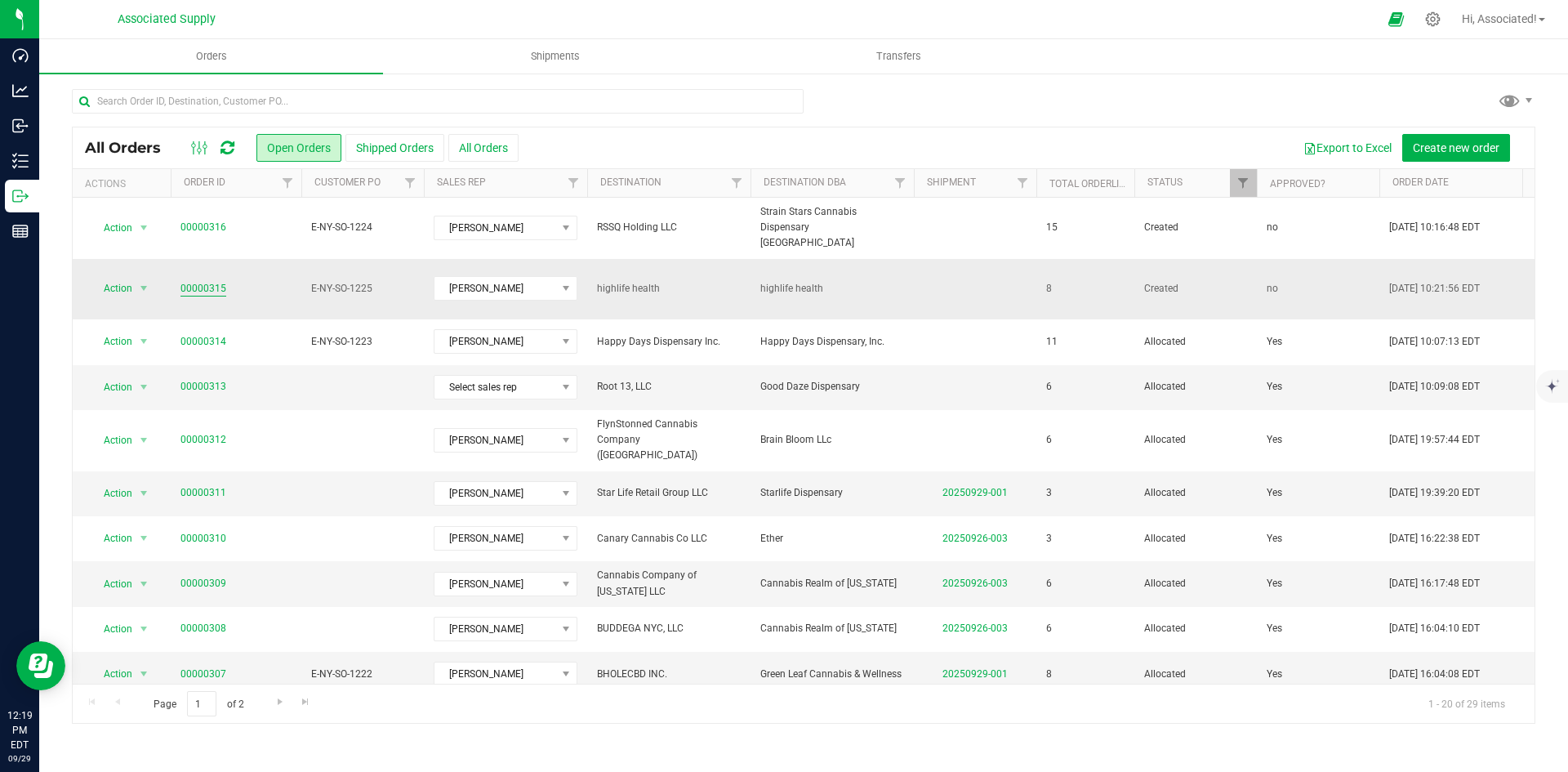
click at [204, 281] on link "00000315" at bounding box center [203, 288] width 45 height 15
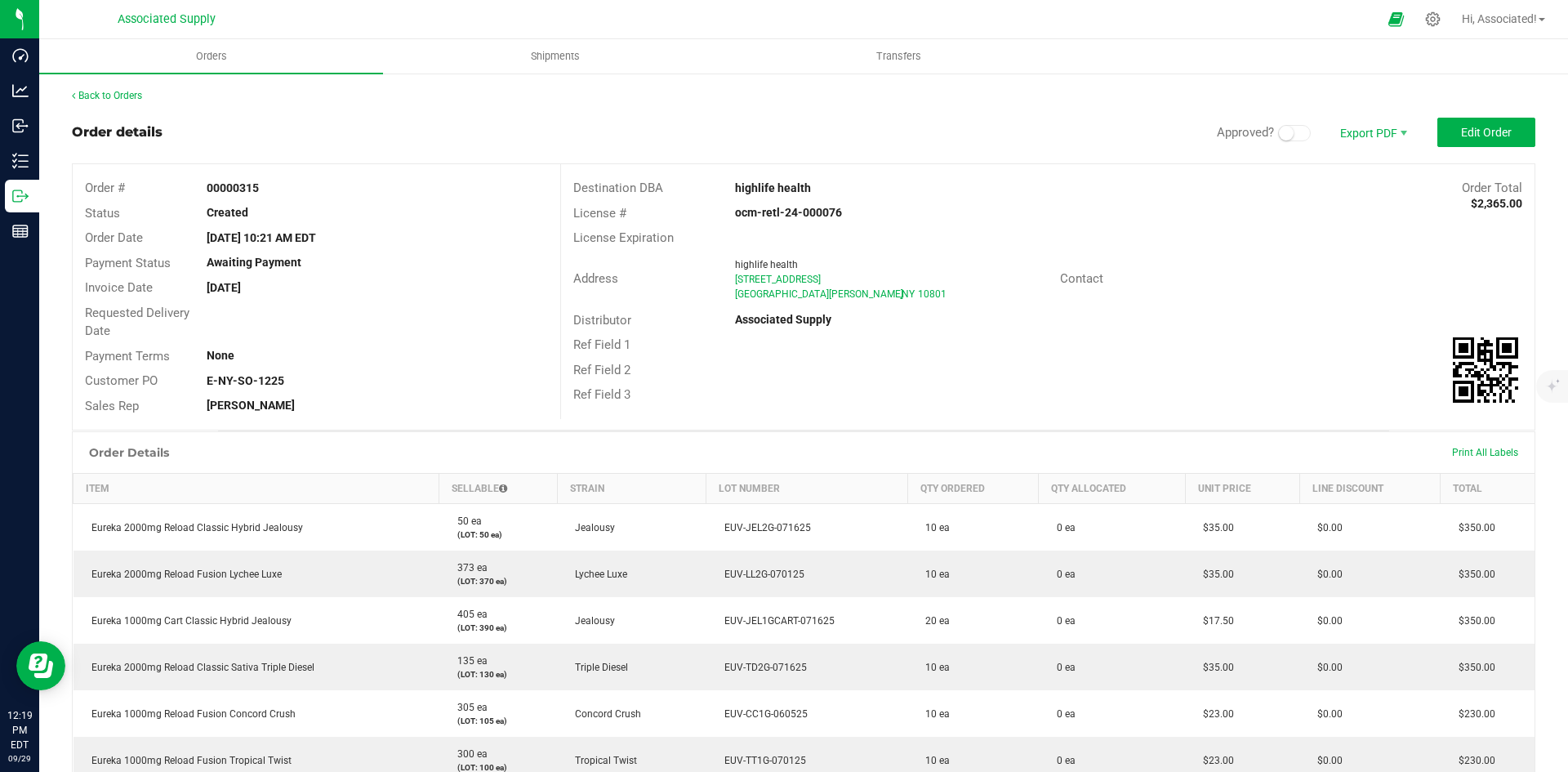
click at [1036, 331] on div "Distributor Associated Supply" at bounding box center [1047, 321] width 973 height 25
click at [1460, 138] on span "Edit Order" at bounding box center [1486, 133] width 50 height 13
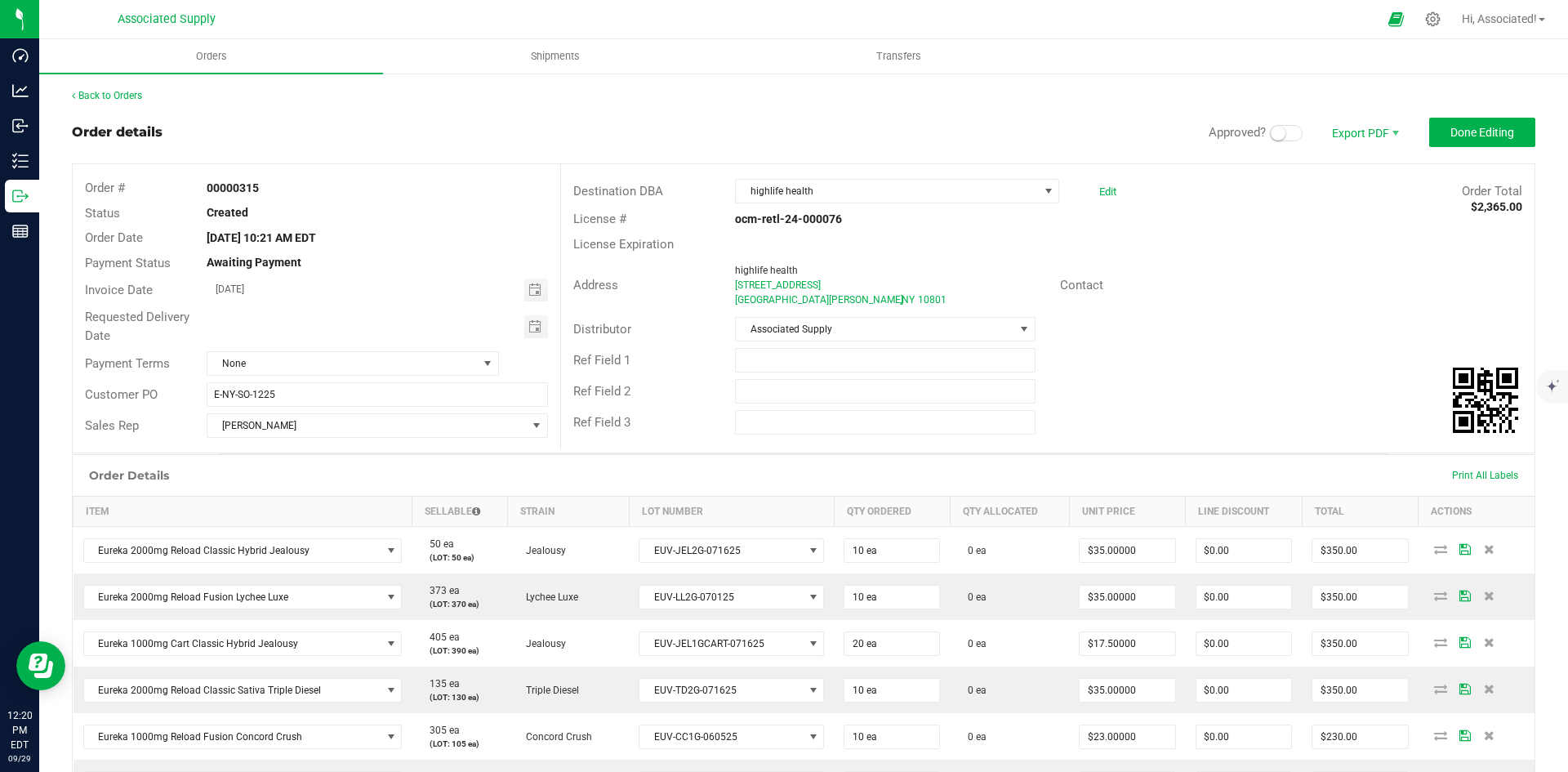
click at [1279, 134] on span at bounding box center [1286, 133] width 33 height 16
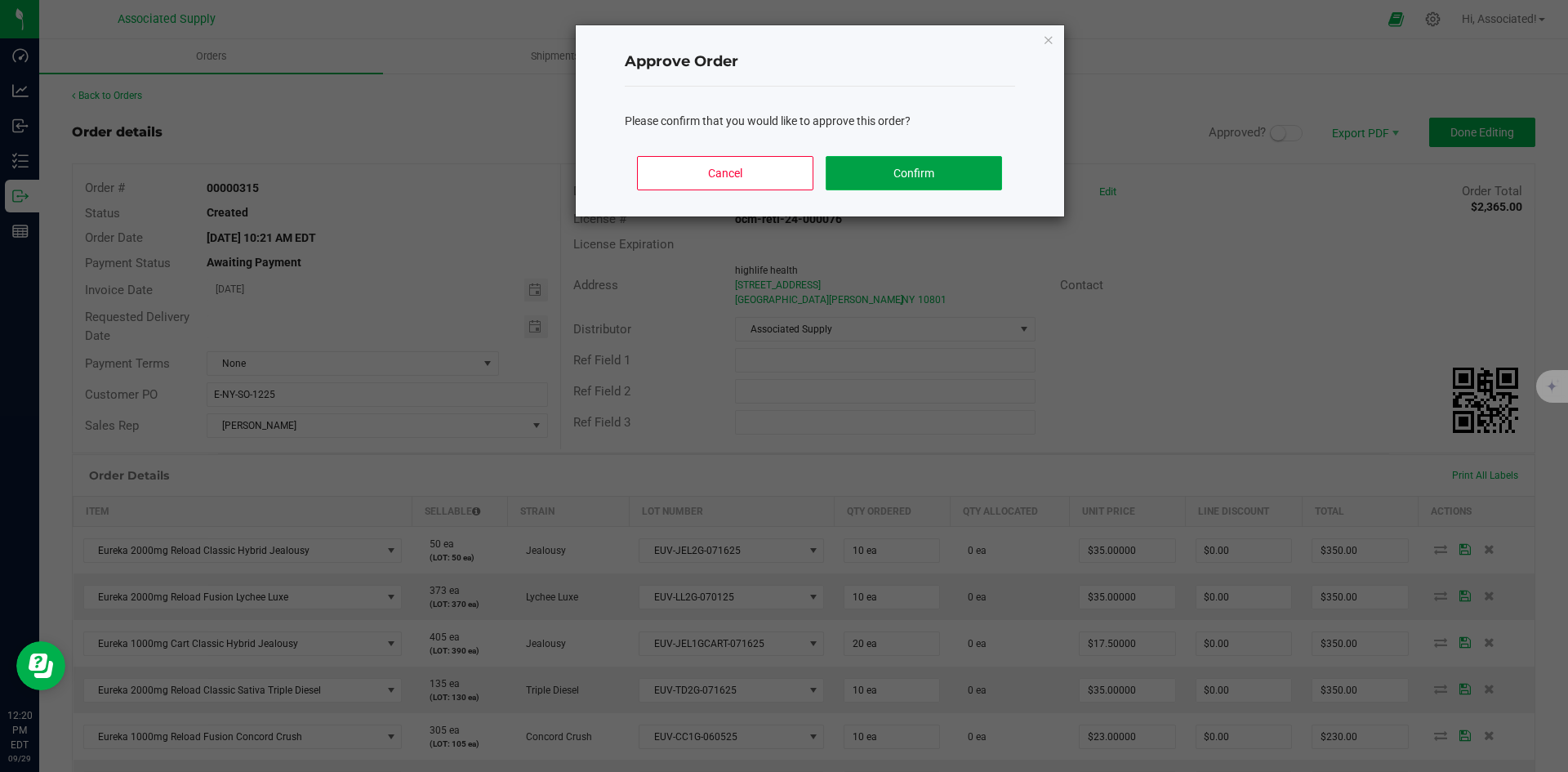
click at [919, 157] on button "Confirm" at bounding box center [913, 173] width 176 height 34
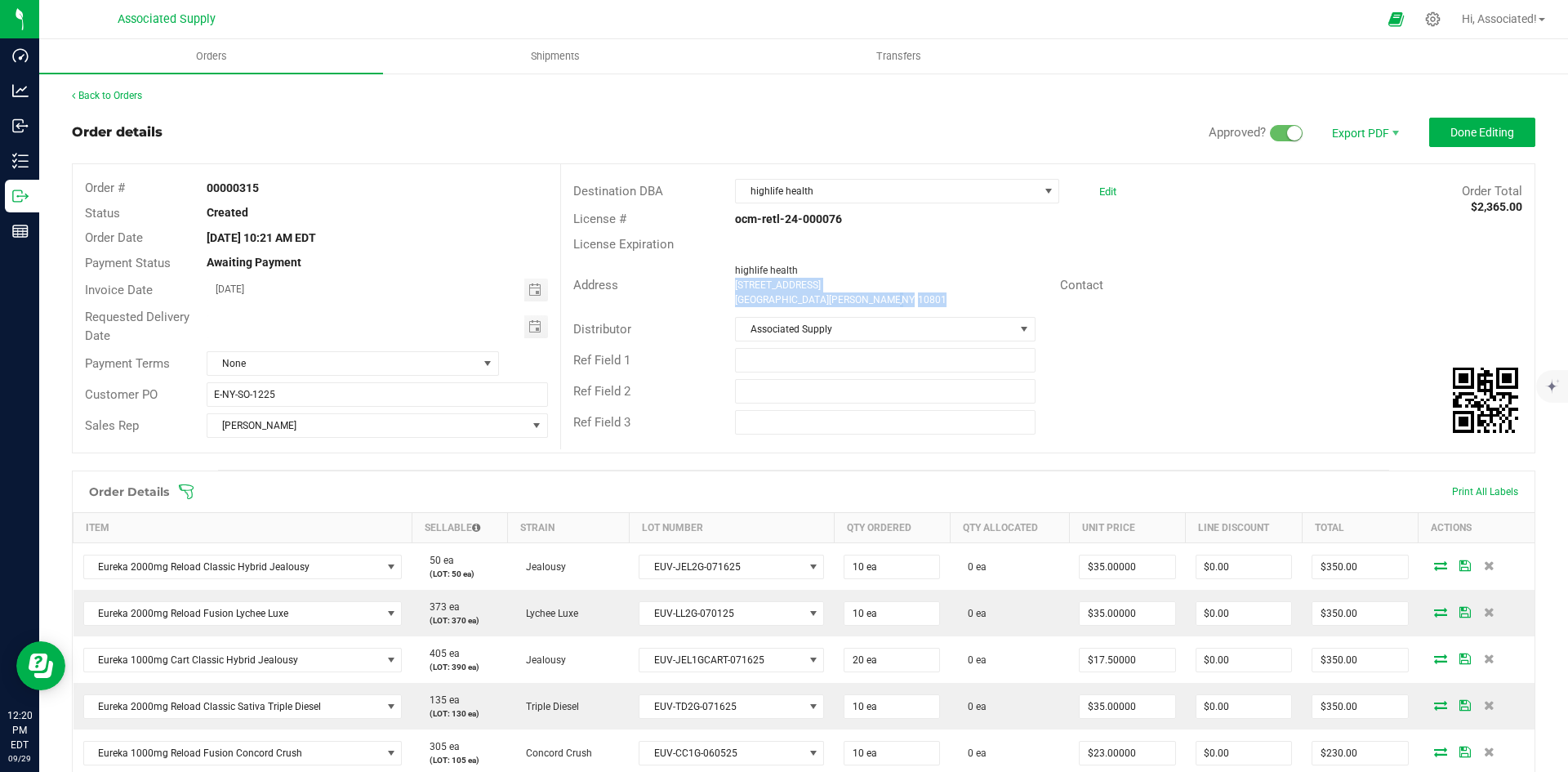
drag, startPoint x: 836, startPoint y: 297, endPoint x: 731, endPoint y: 287, distance: 105.5
click at [735, 287] on ngx-name-and-address "highlife health [STREET_ADDRESS]" at bounding box center [890, 285] width 312 height 45
copy ngx-name-and-address "[STREET_ADDRESS]"
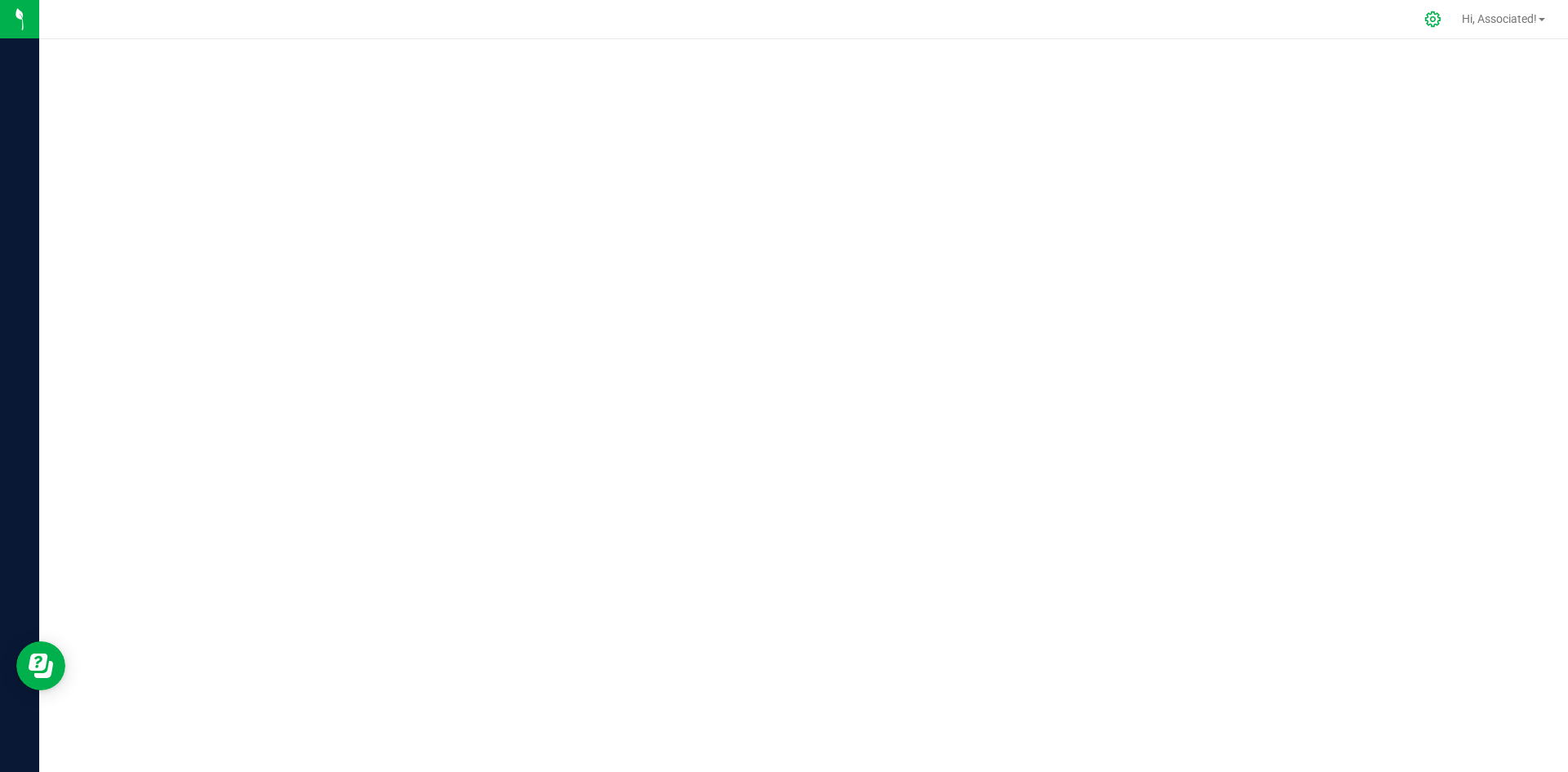
click at [1434, 16] on icon at bounding box center [1433, 19] width 17 height 17
drag, startPoint x: 1434, startPoint y: 16, endPoint x: 1096, endPoint y: 16, distance: 338.0
click at [1425, 18] on icon at bounding box center [1433, 19] width 15 height 15
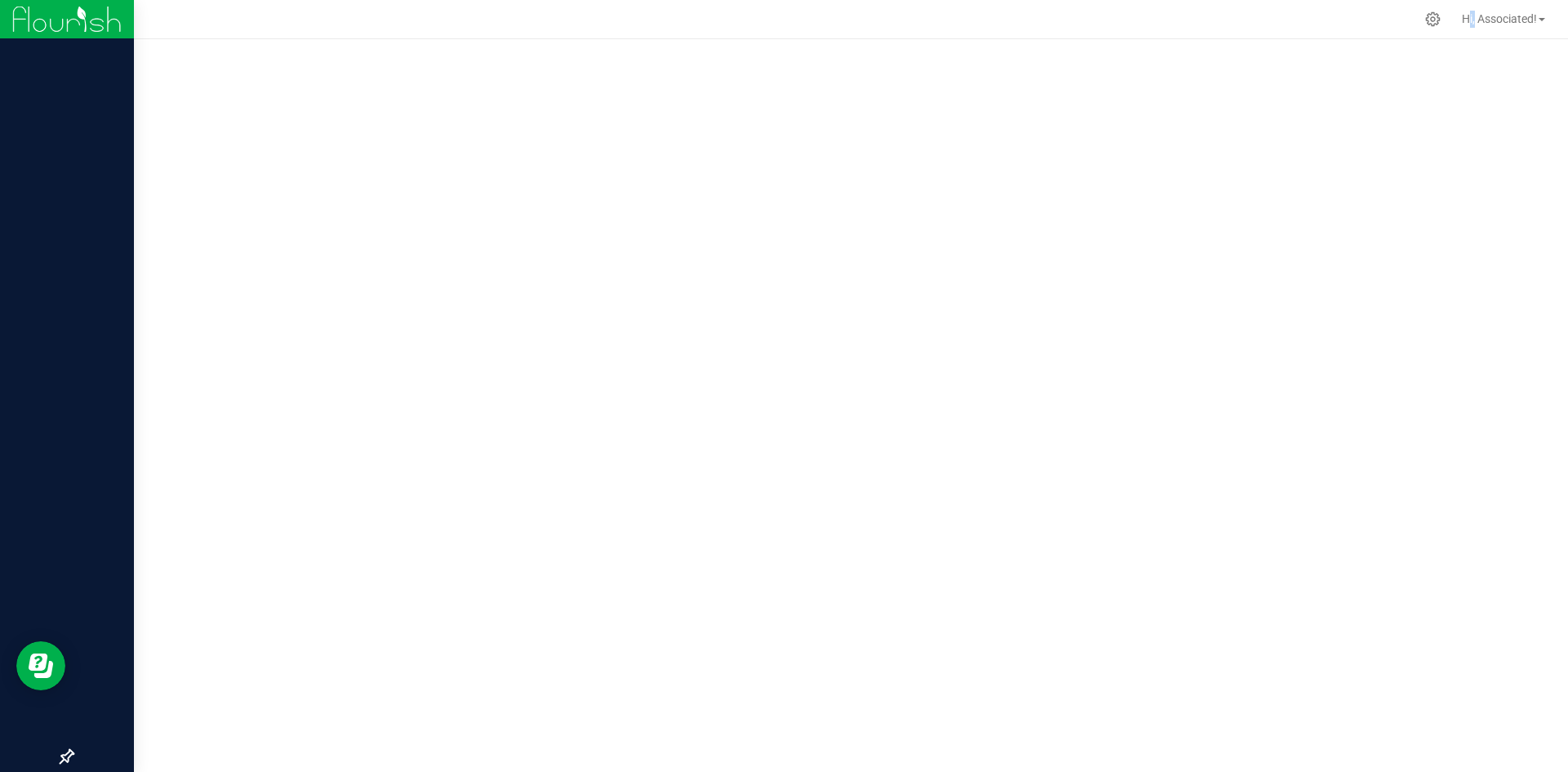
click at [31, 18] on img at bounding box center [67, 19] width 109 height 39
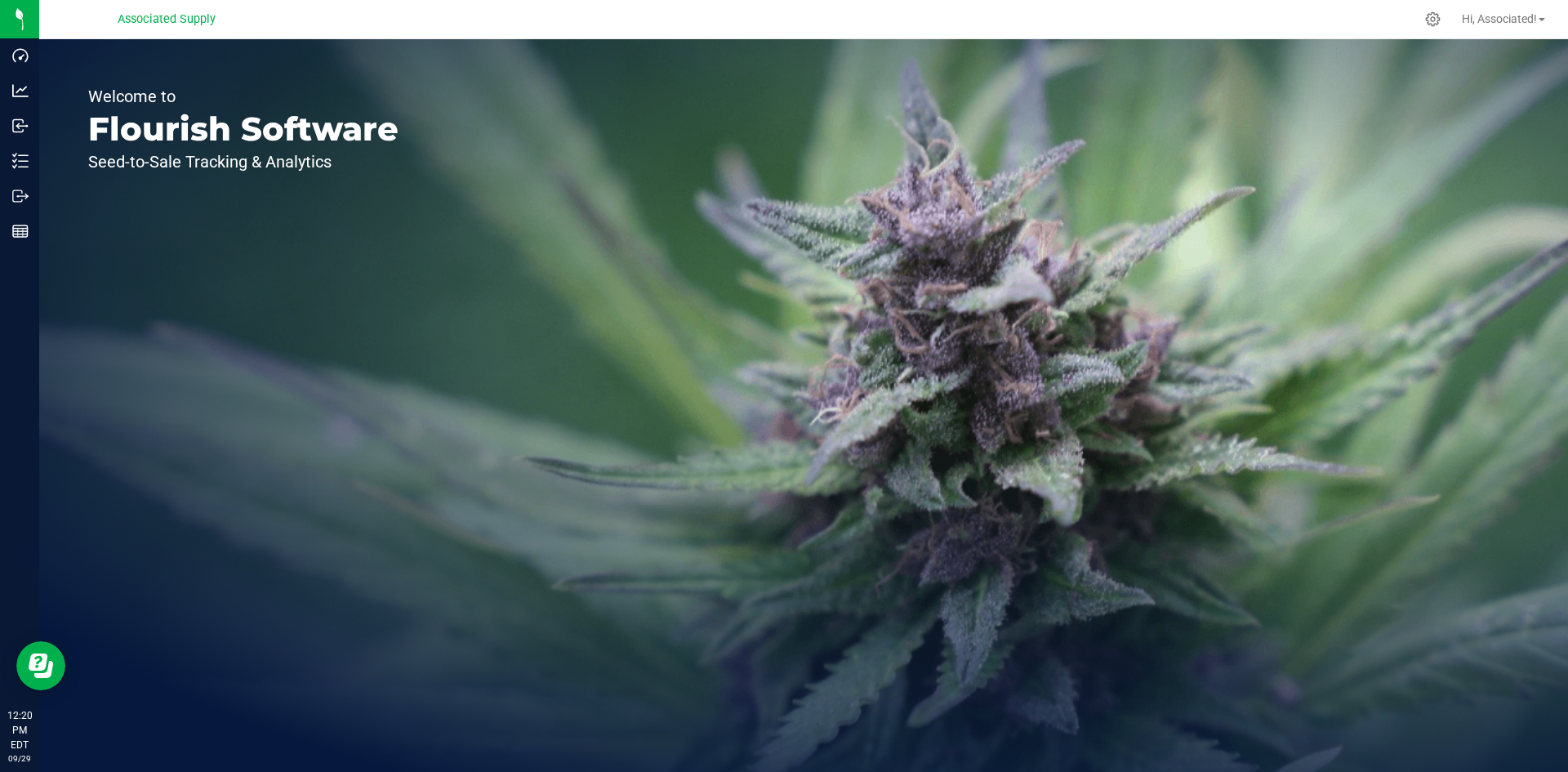
click at [184, 17] on span "Associated Supply" at bounding box center [166, 20] width 98 height 15
click at [1433, 22] on icon at bounding box center [1433, 19] width 15 height 15
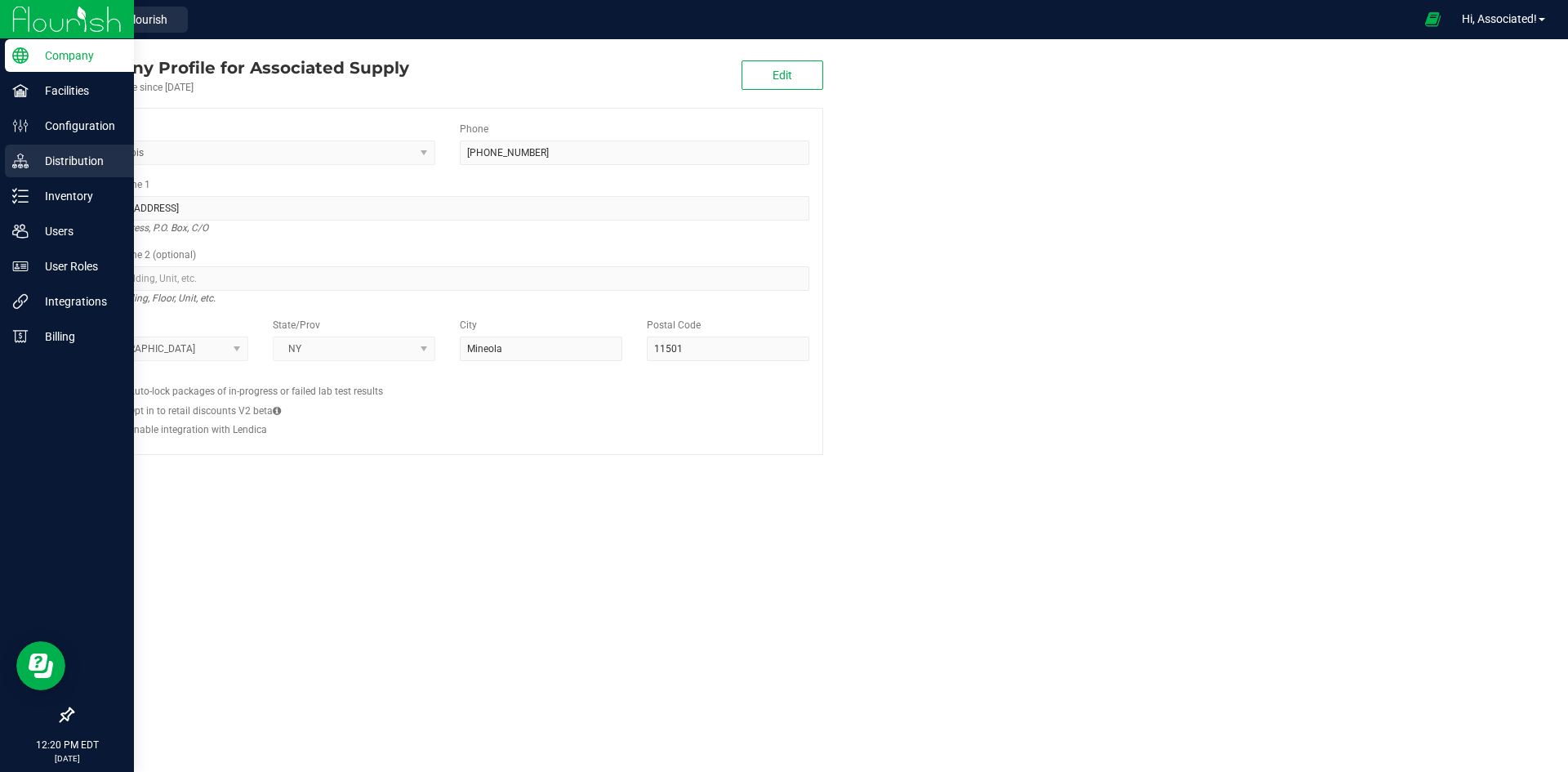
click at [45, 155] on p "Distribution" at bounding box center [77, 160] width 98 height 19
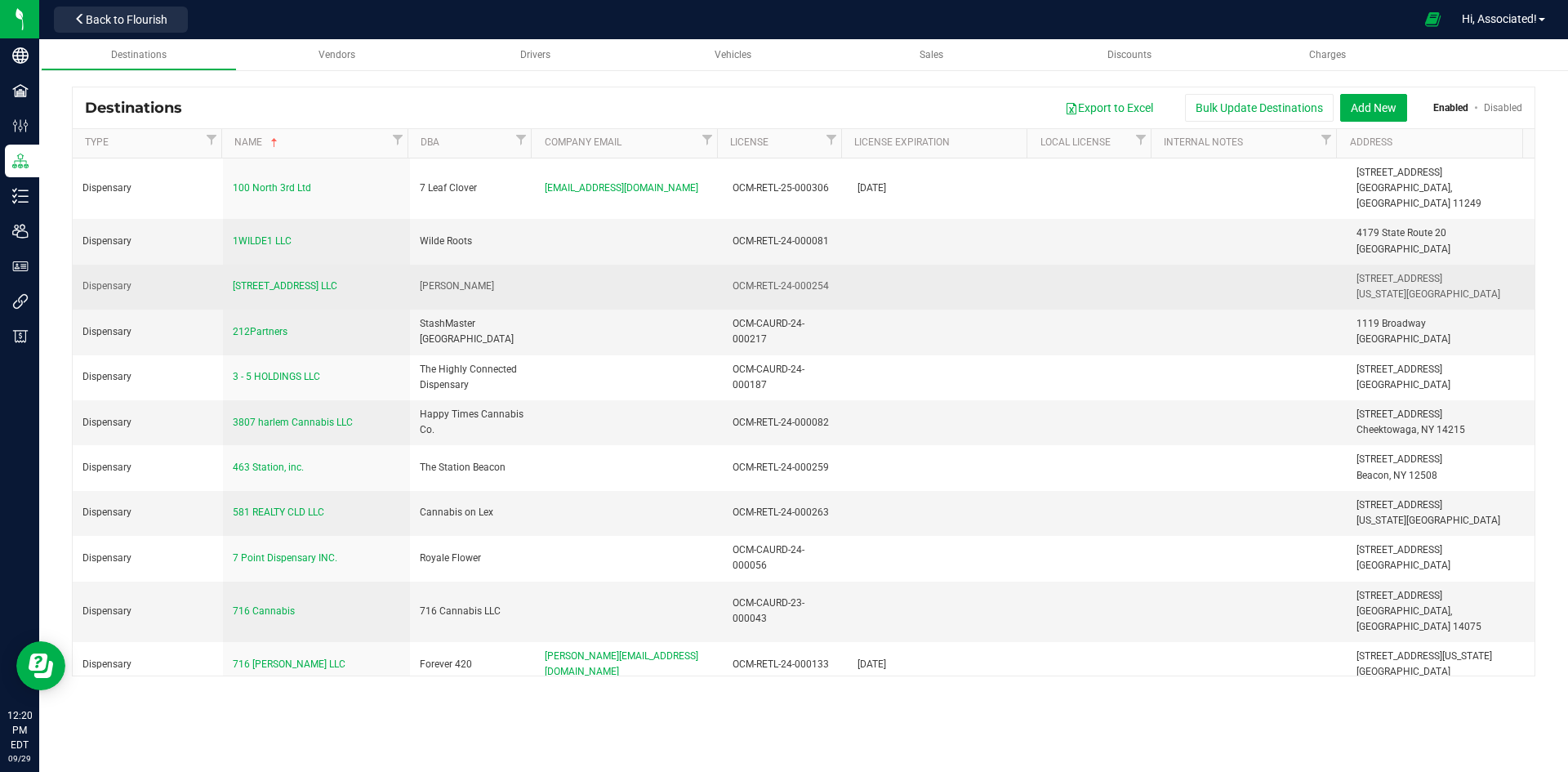
scroll to position [8103, 0]
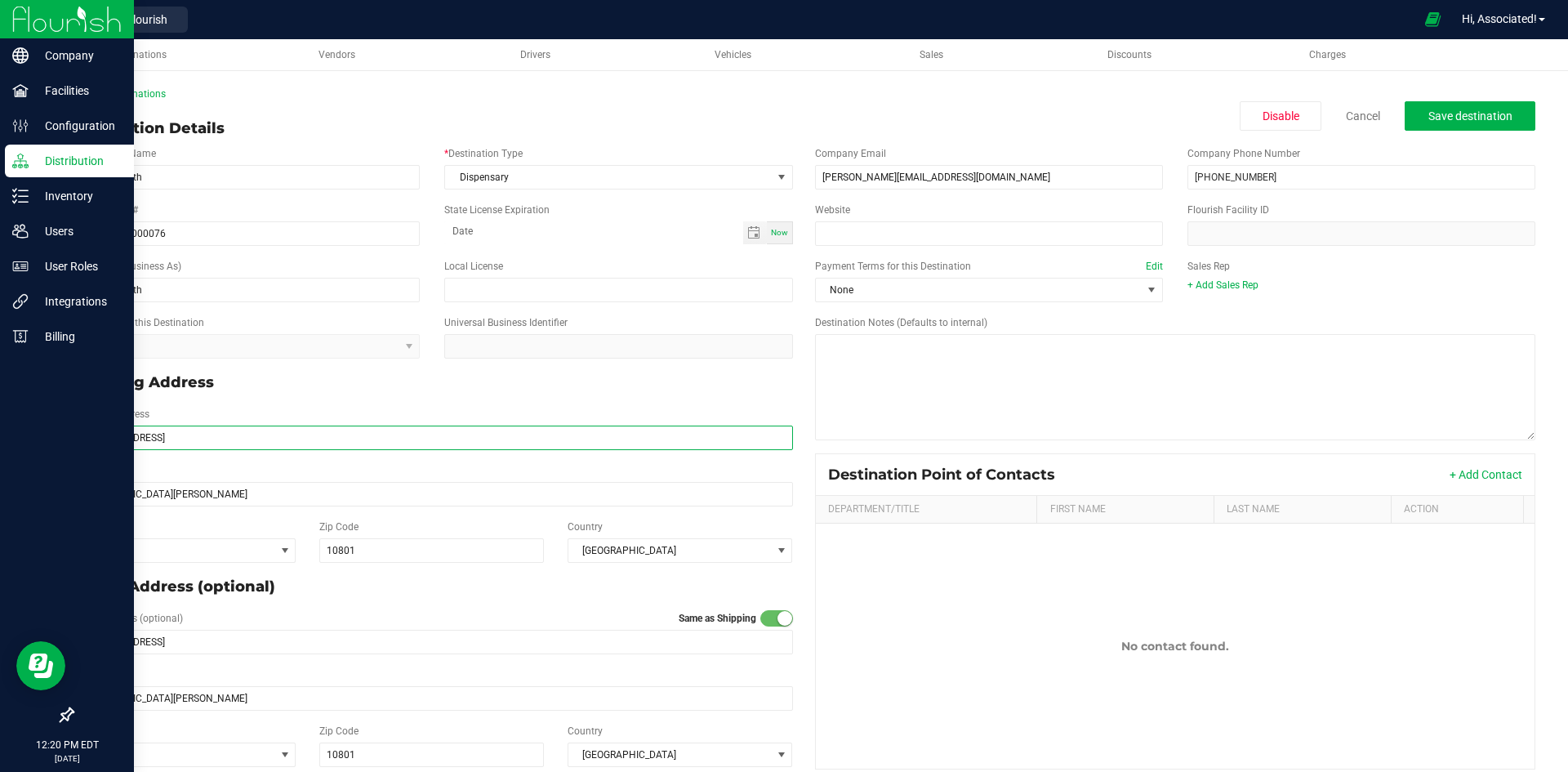
drag, startPoint x: 199, startPoint y: 440, endPoint x: 38, endPoint y: 441, distance: 161.0
click at [38, 441] on div "Company Facilities Configuration Distribution Inventory Users User Roles Integr…" at bounding box center [784, 386] width 1568 height 772
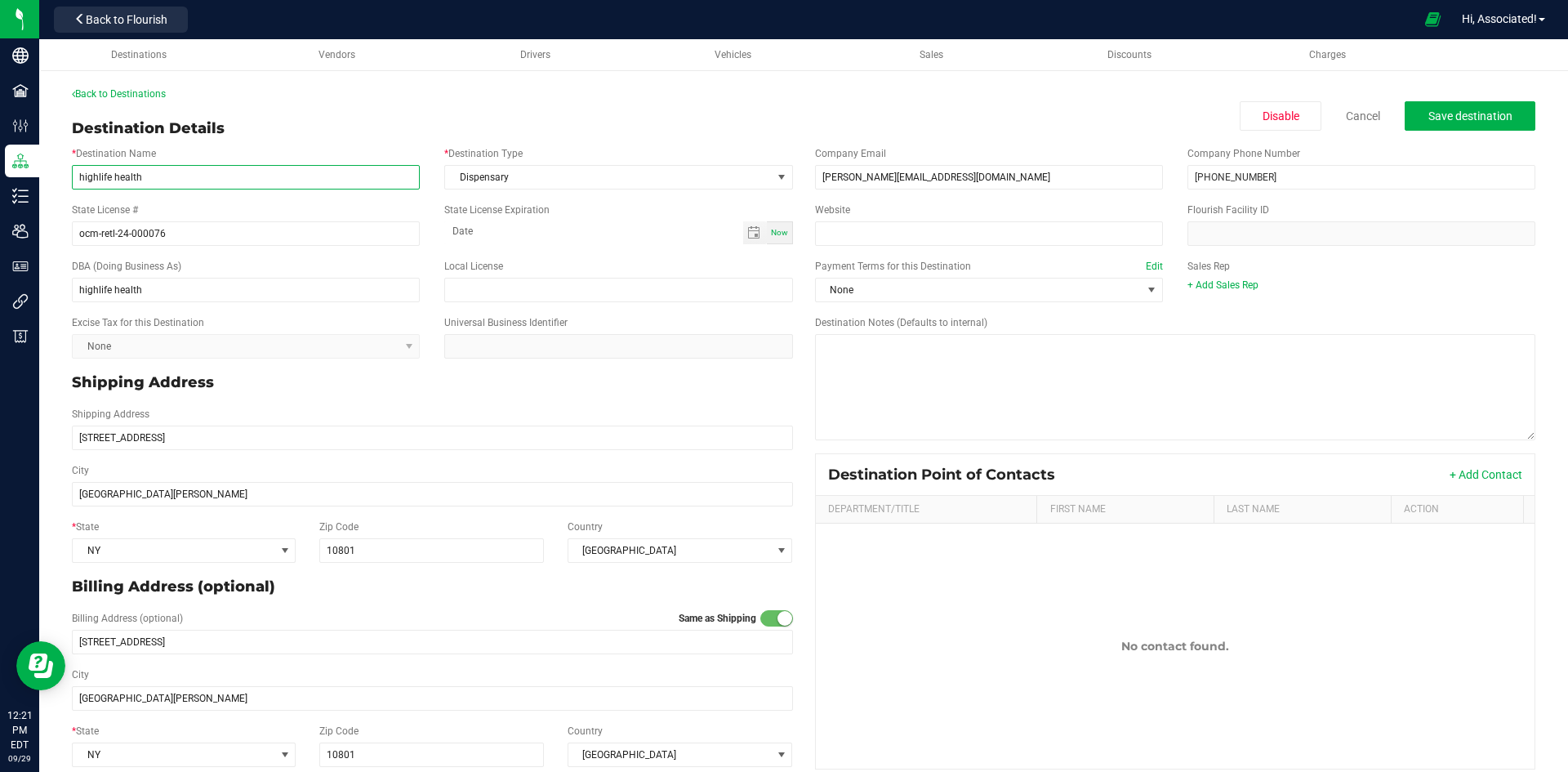
click at [184, 180] on input "highlife health" at bounding box center [246, 176] width 348 height 24
paste input "Highlife Health, LLC"
type input "Highlife Health, LLC"
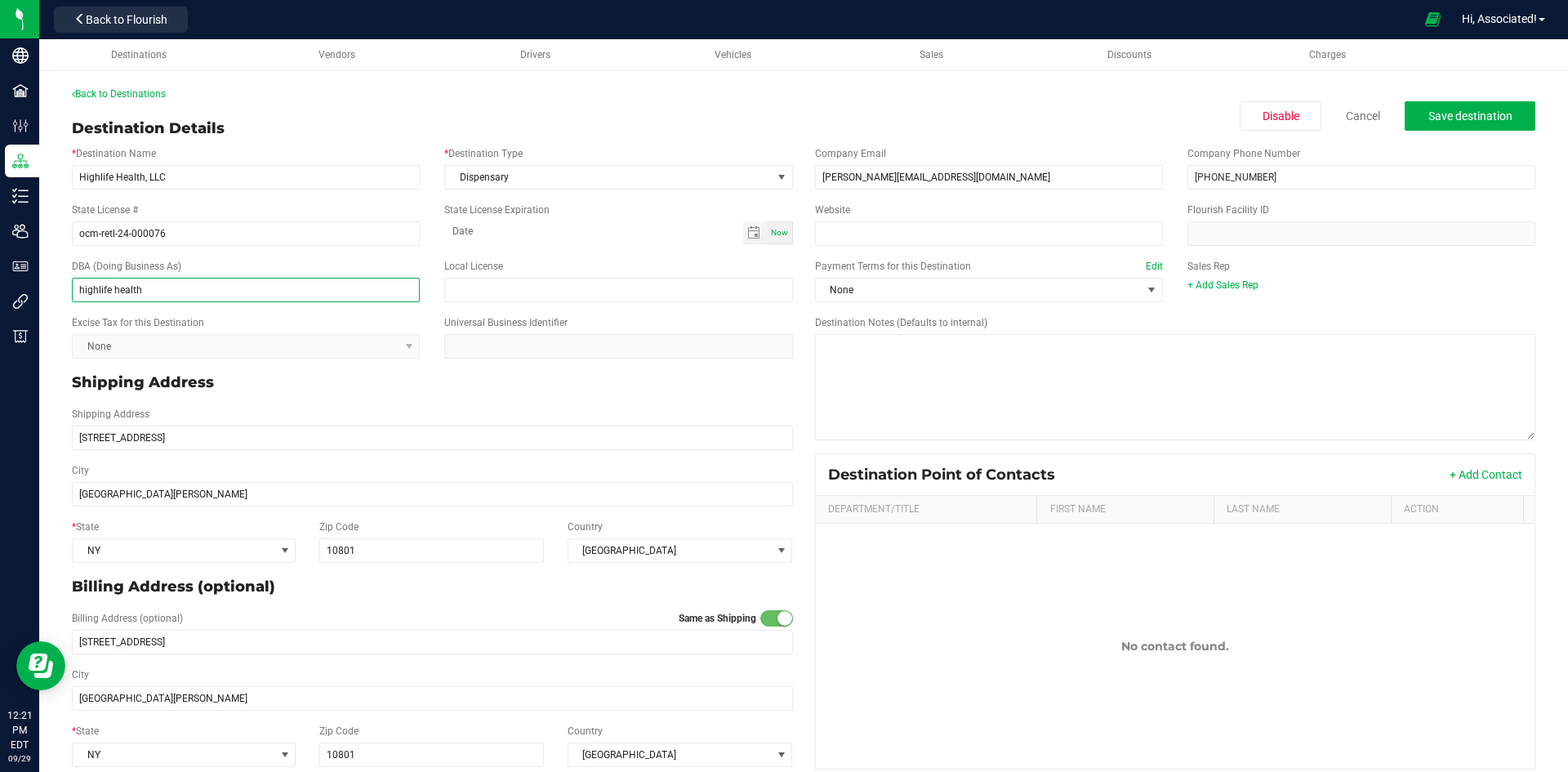
click at [84, 289] on input "highlife health" at bounding box center [246, 290] width 348 height 24
click at [120, 286] on input "Highlife health" at bounding box center [246, 290] width 348 height 24
type input "Highlife Health"
click at [351, 388] on p "Shipping Address" at bounding box center [433, 382] width 721 height 22
click at [219, 234] on input "ocm-retl-24-000076" at bounding box center [246, 233] width 348 height 24
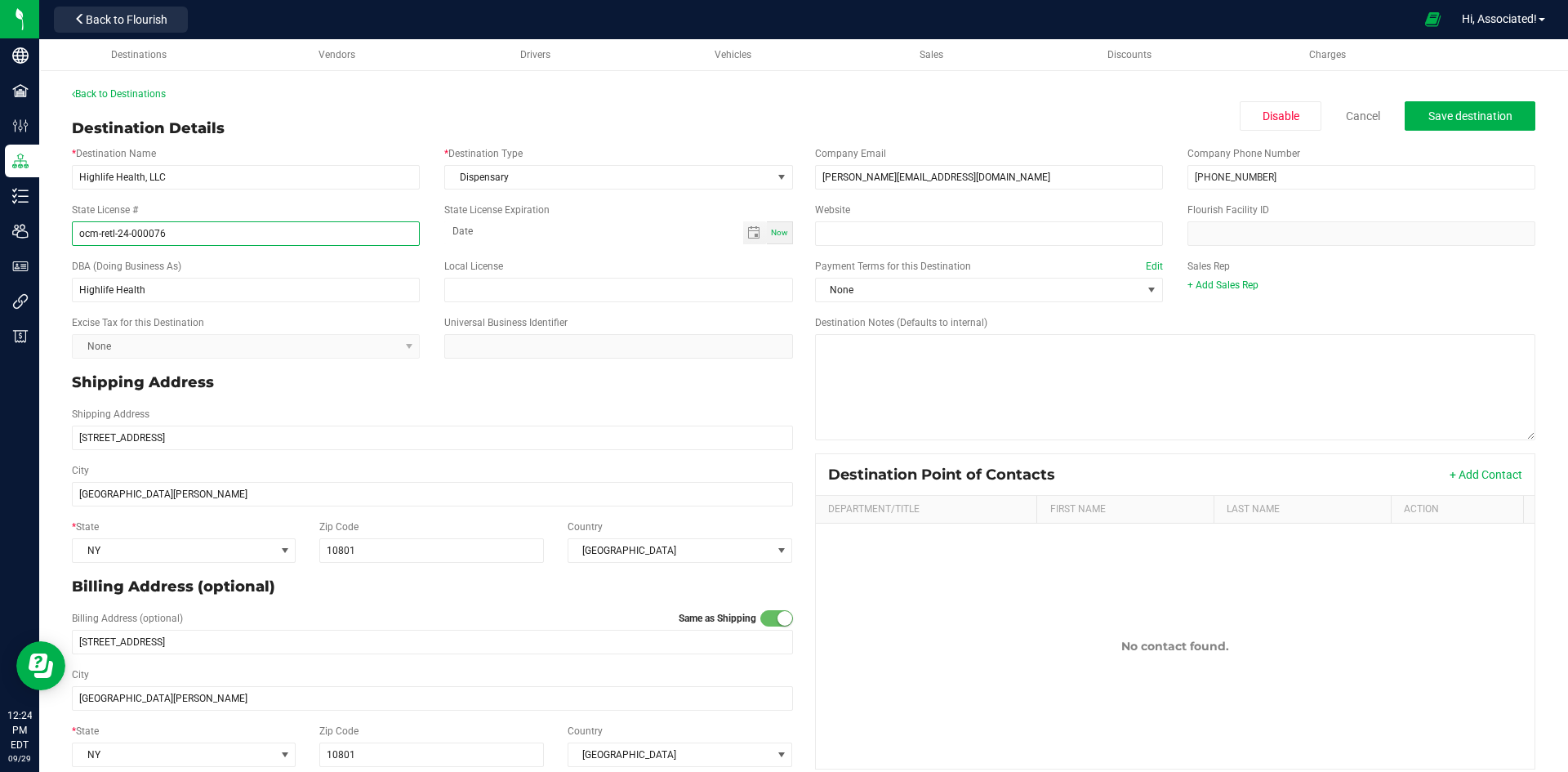
click at [219, 234] on input "ocm-retl-24-000076" at bounding box center [246, 233] width 348 height 24
paste input "OCM-RETL-24-000076"
click at [81, 230] on input "OCM-RETL-24-000076" at bounding box center [246, 233] width 348 height 24
type input "OCM-RETL-24-000076"
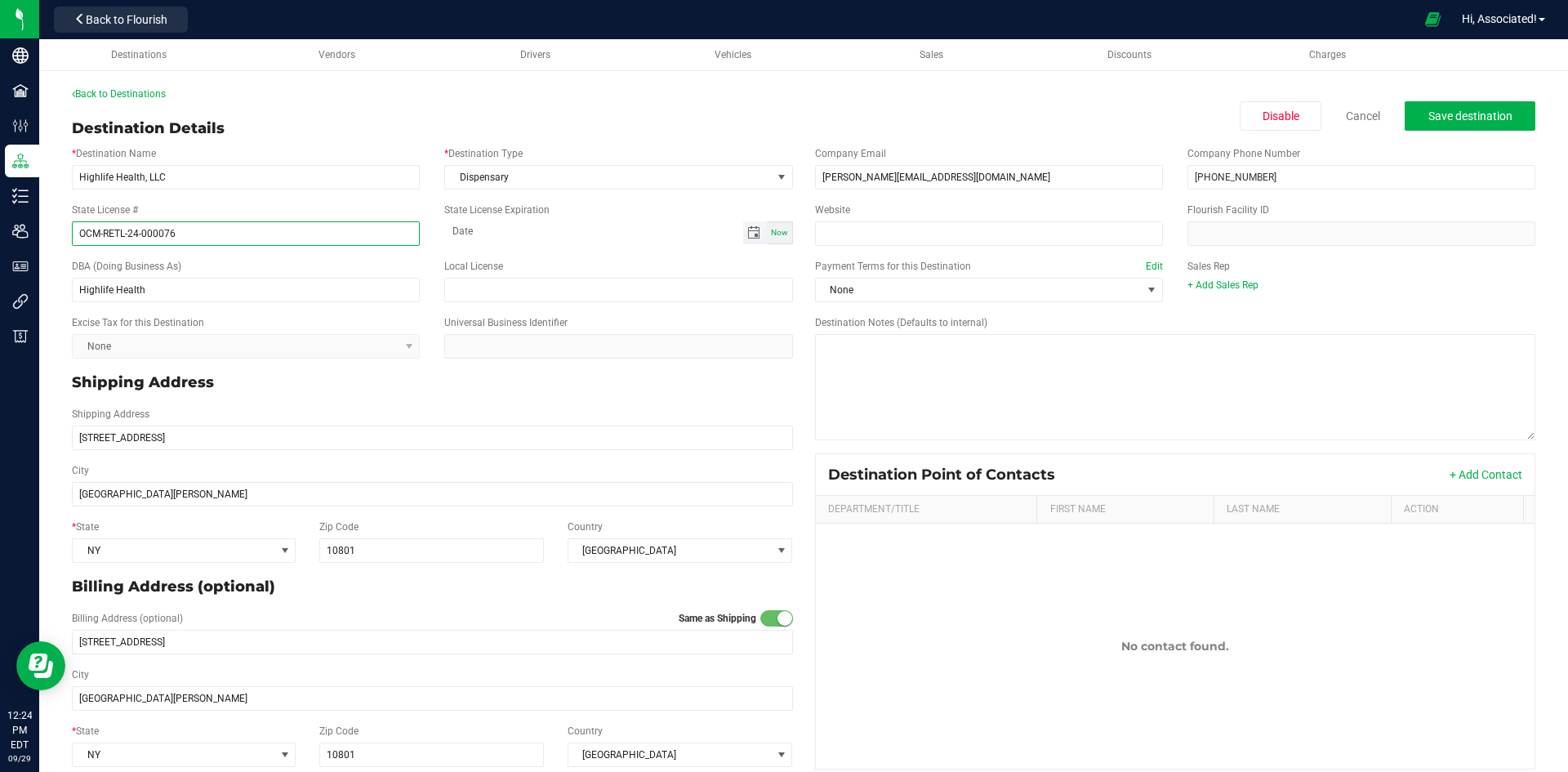
click at [747, 231] on span "Toggle calendar" at bounding box center [754, 233] width 13 height 13
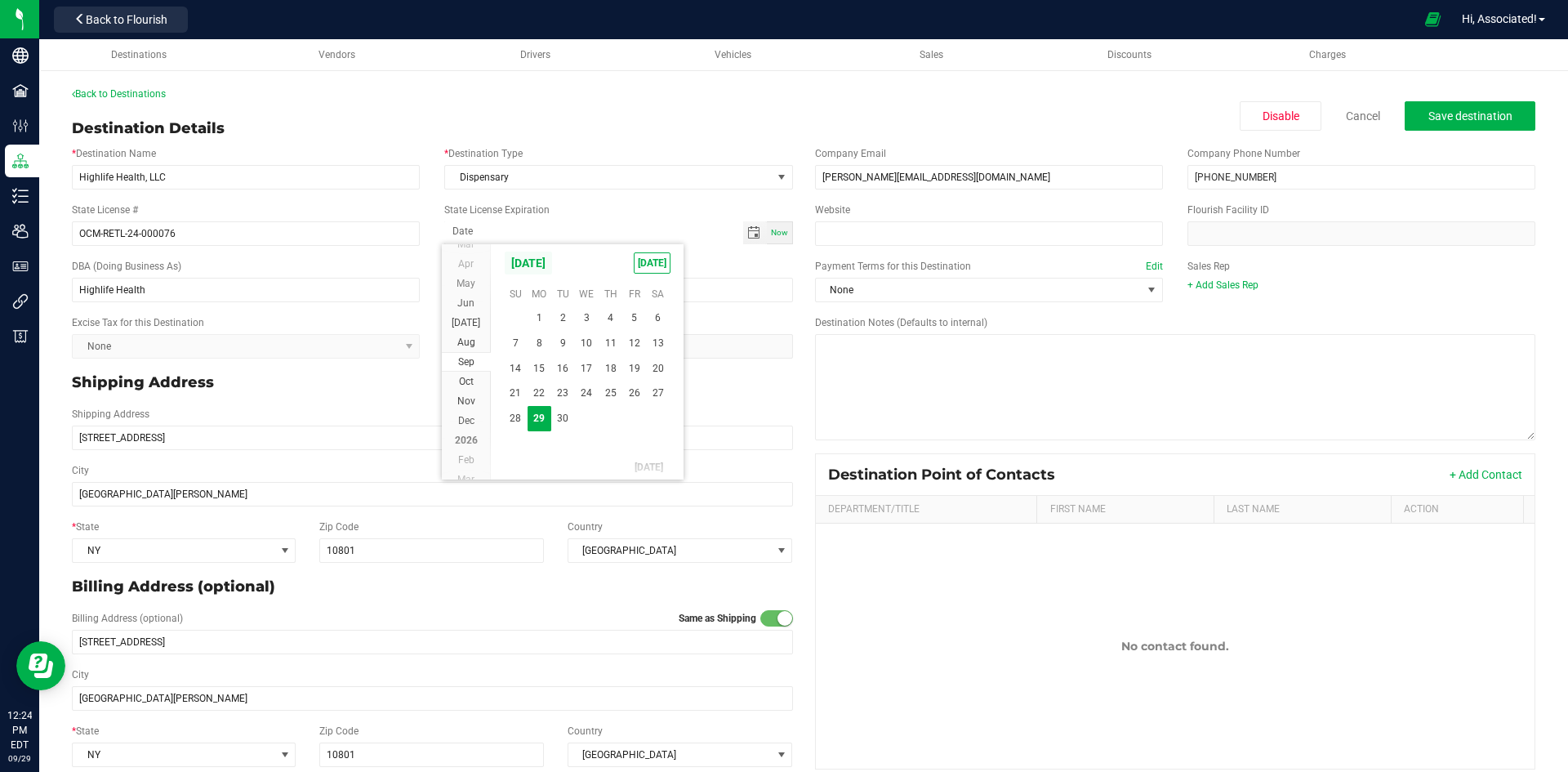
click at [545, 264] on span "September 2025" at bounding box center [528, 262] width 49 height 24
click at [466, 378] on span "2026" at bounding box center [466, 381] width 23 height 12
click at [622, 295] on span "Apr" at bounding box center [621, 298] width 34 height 34
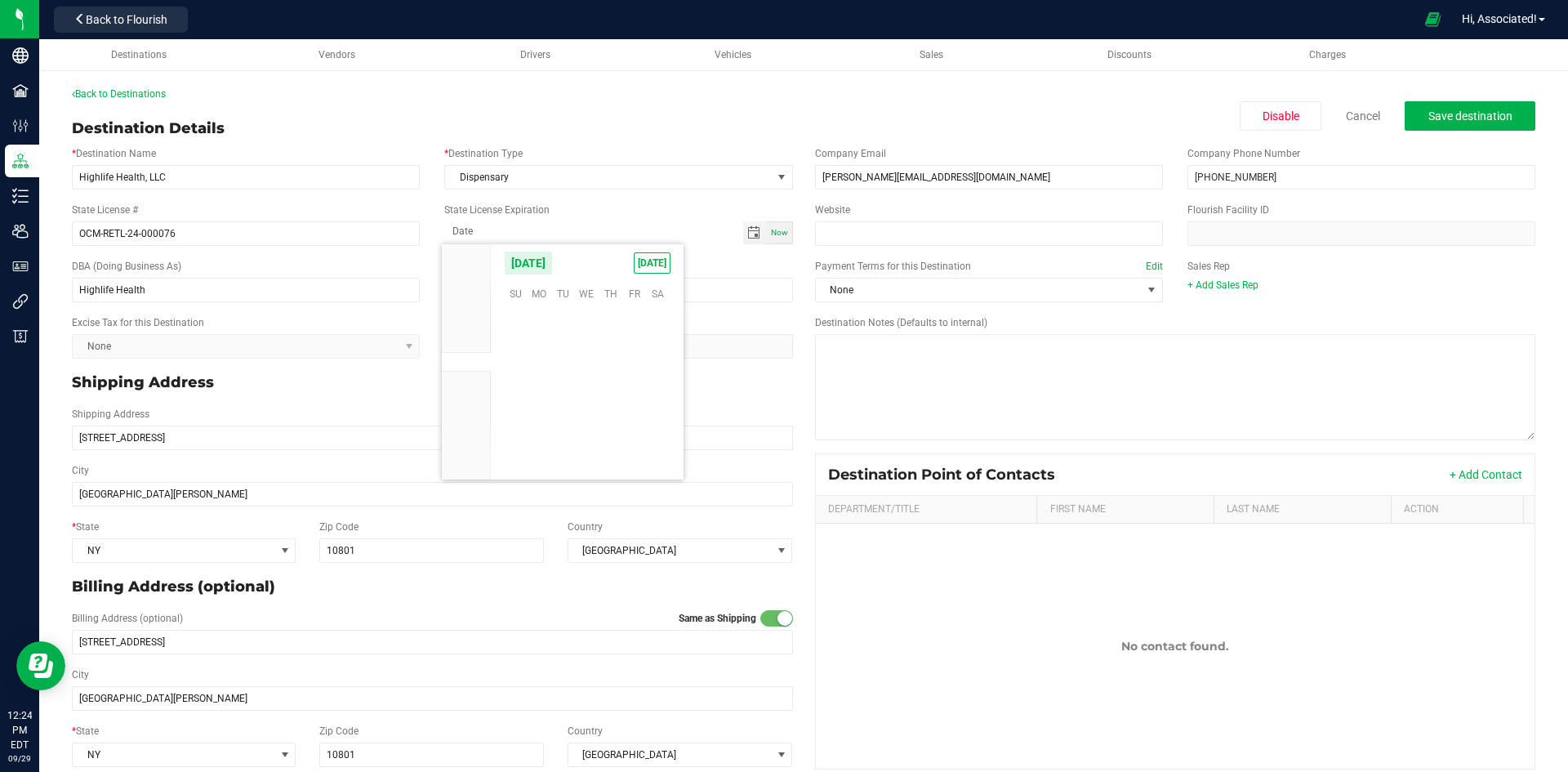
scroll to position [266114, 0]
click at [661, 391] on span "25" at bounding box center [658, 394] width 24 height 25
type input "04-25-2026"
click at [650, 260] on div "Local License" at bounding box center [617, 281] width 372 height 44
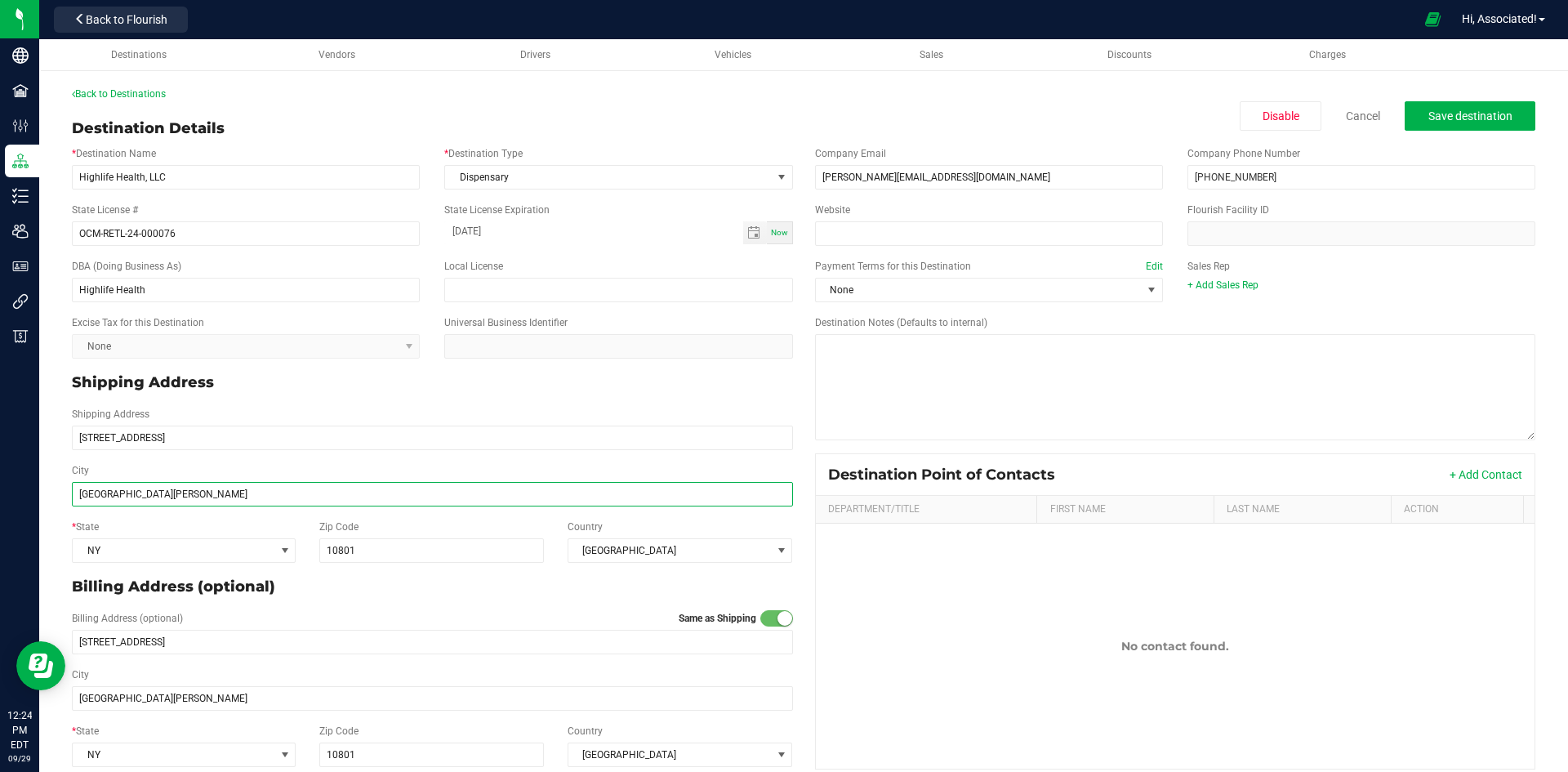
click at [170, 495] on input "[GEOGRAPHIC_DATA][PERSON_NAME]" at bounding box center [433, 494] width 721 height 24
paste input "New Rochelle, NY, 10801, USA"
drag, startPoint x: 138, startPoint y: 497, endPoint x: 375, endPoint y: 496, distance: 237.0
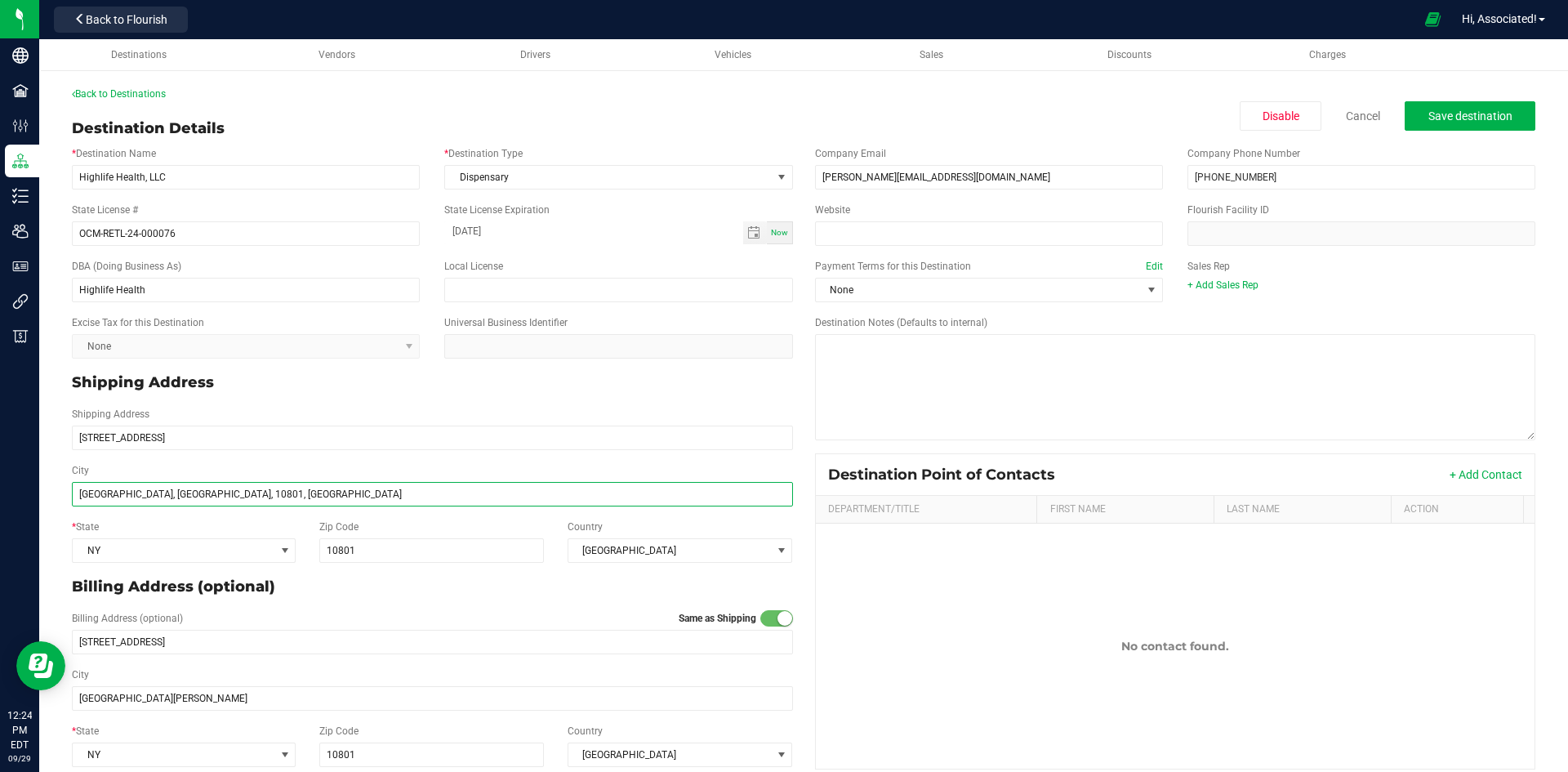
click at [375, 496] on input "New Rochelle, NY, 10801, USA" at bounding box center [433, 494] width 721 height 24
type input "New Rochelle"
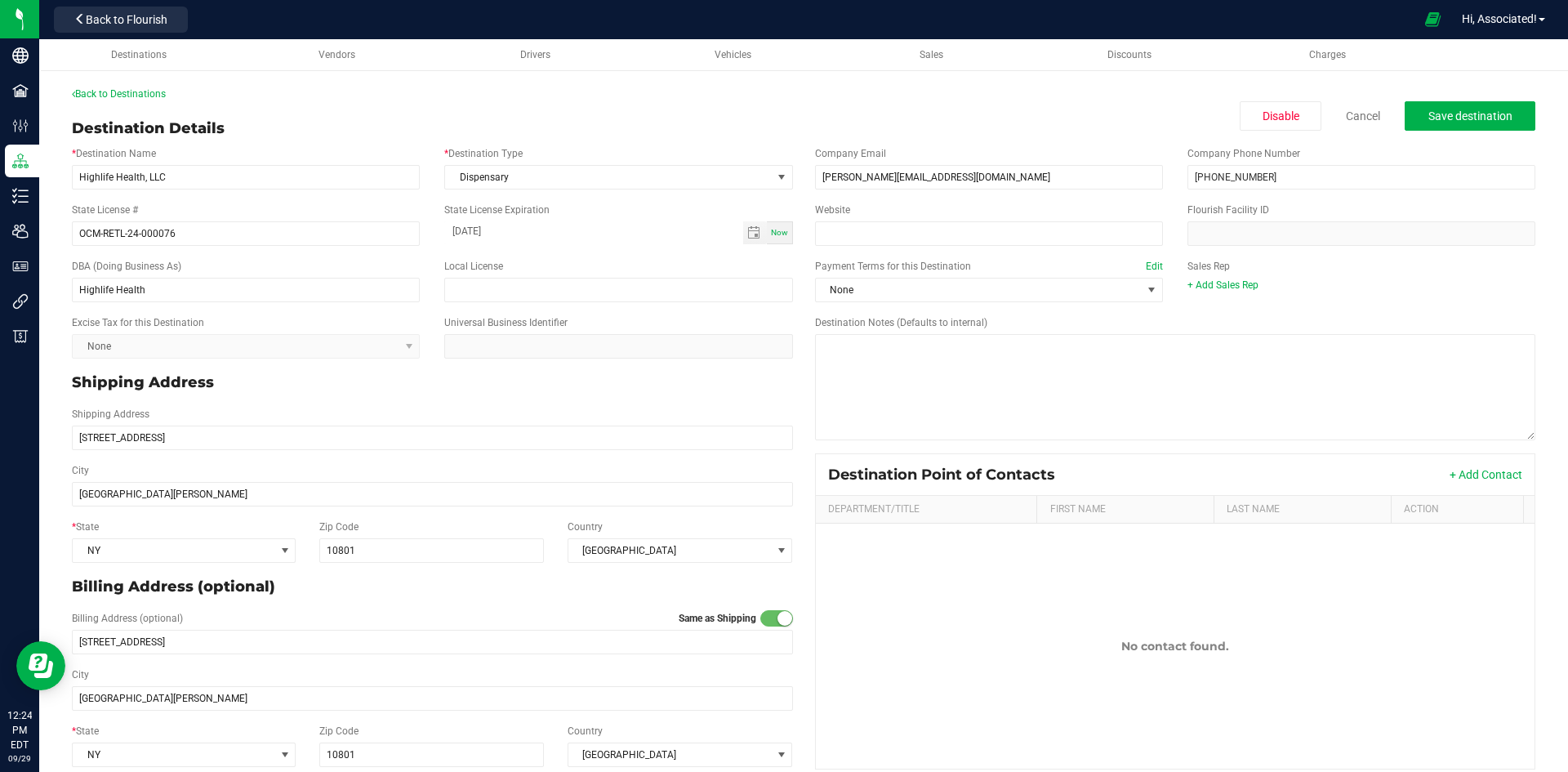
type input "New Rochelle"
click at [349, 588] on p "Billing Address (optional)" at bounding box center [433, 586] width 721 height 22
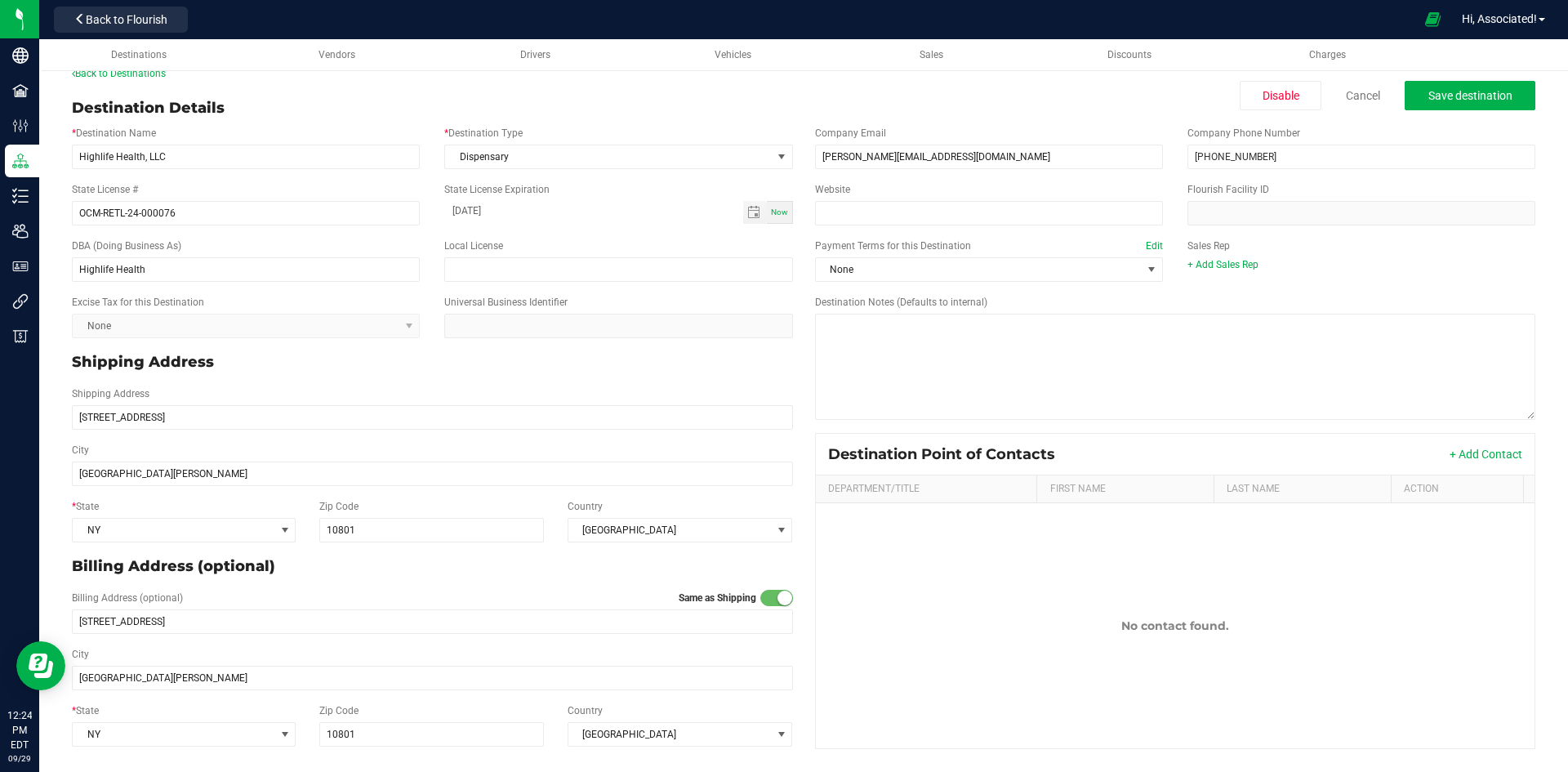
scroll to position [0, 0]
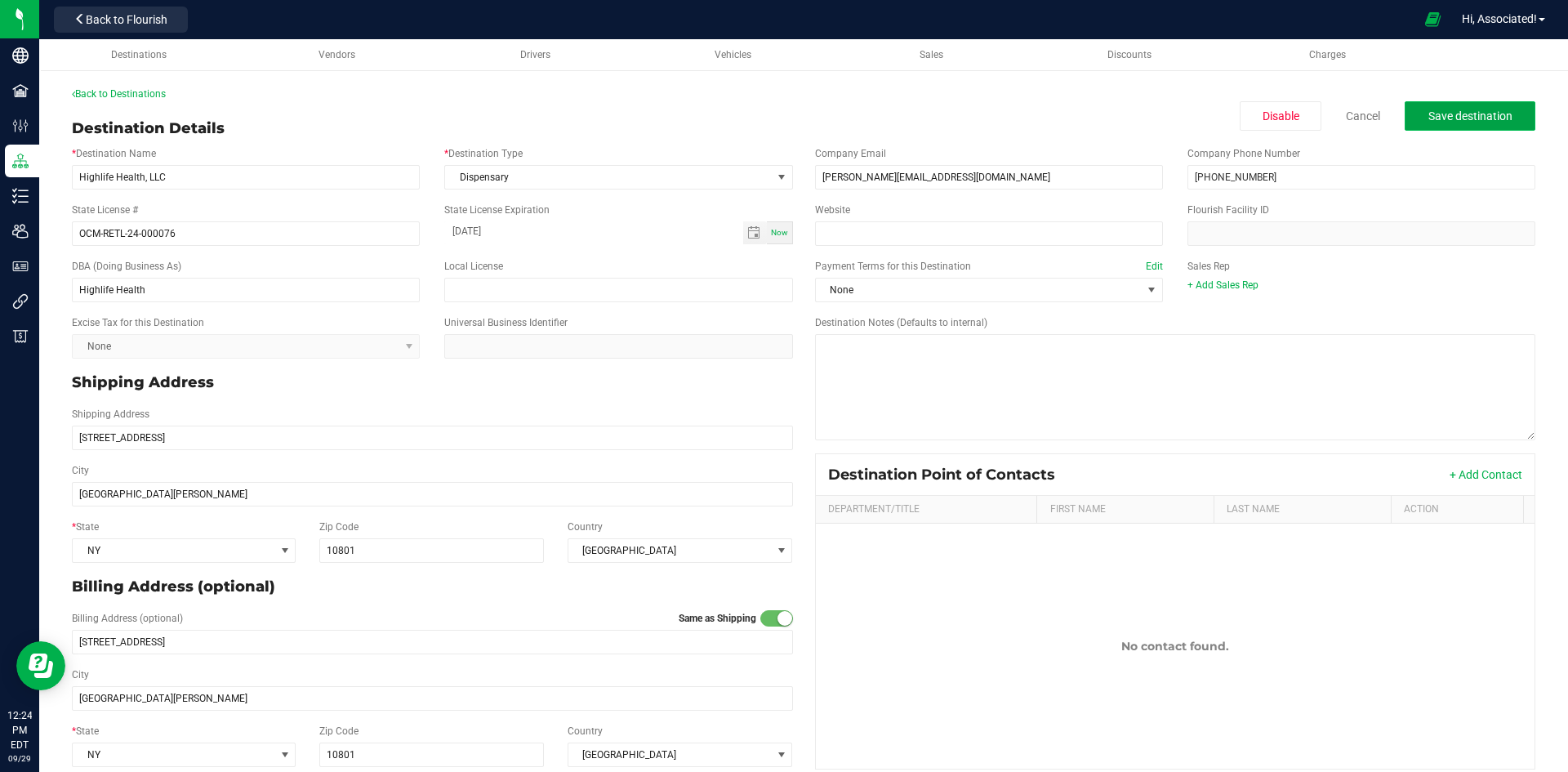
click at [1497, 119] on span "Save destination" at bounding box center [1471, 116] width 84 height 13
click at [909, 289] on span "None" at bounding box center [978, 290] width 326 height 23
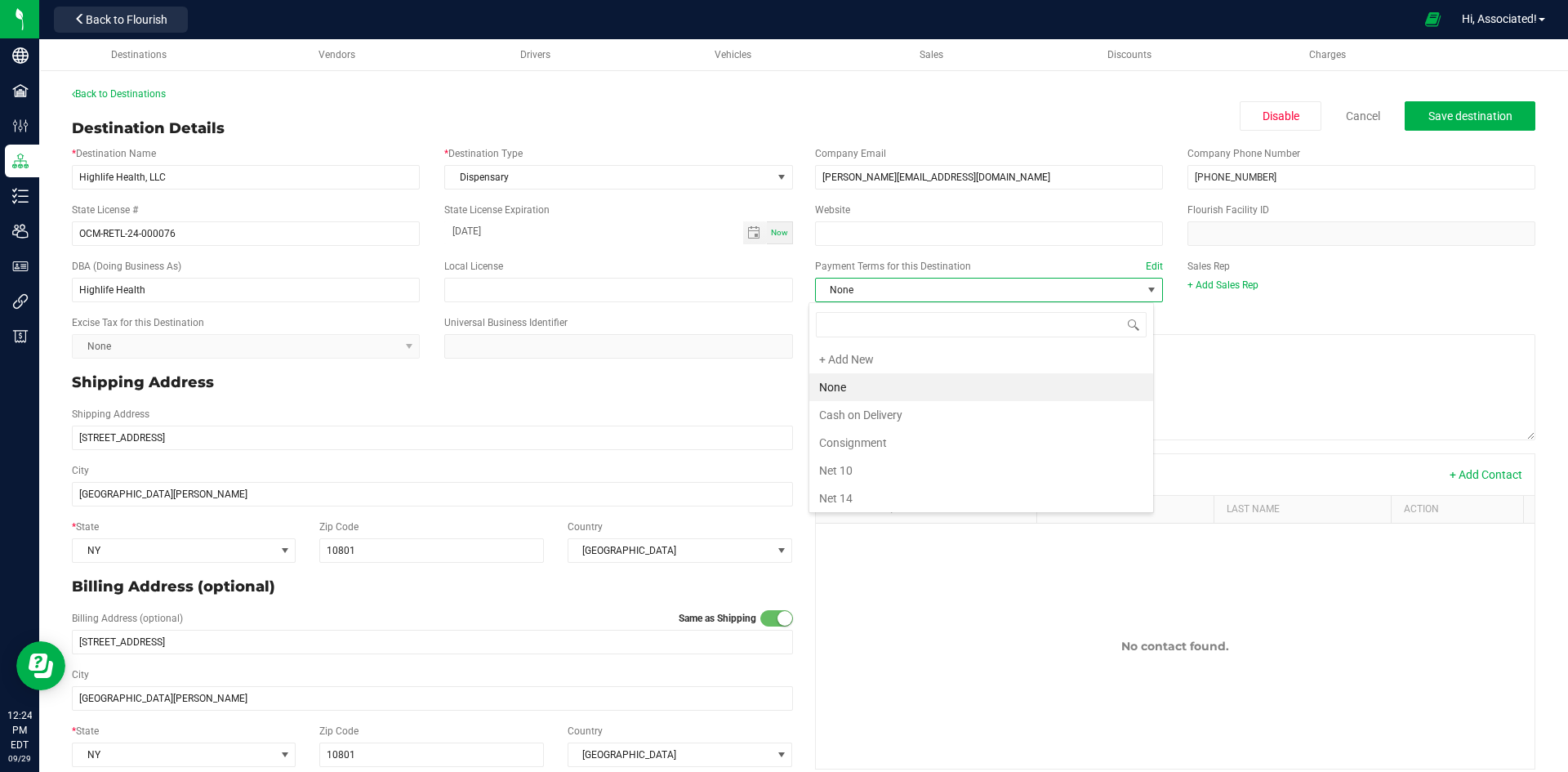
scroll to position [24, 344]
type input "net"
click at [896, 412] on li "Net 30" at bounding box center [981, 411] width 343 height 28
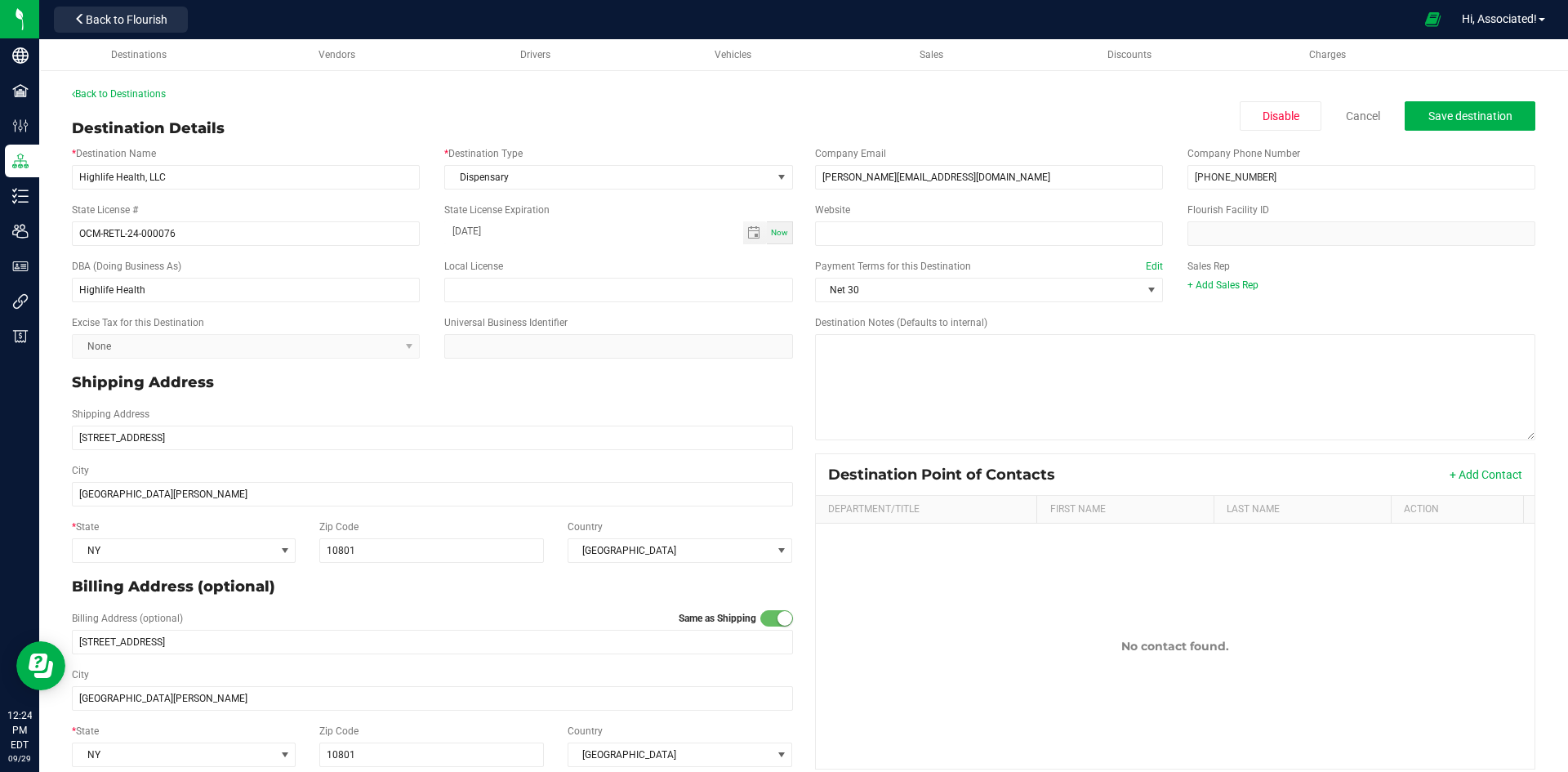
click at [723, 390] on p "Shipping Address" at bounding box center [433, 382] width 721 height 22
click at [1434, 119] on span "Save destination" at bounding box center [1471, 116] width 84 height 13
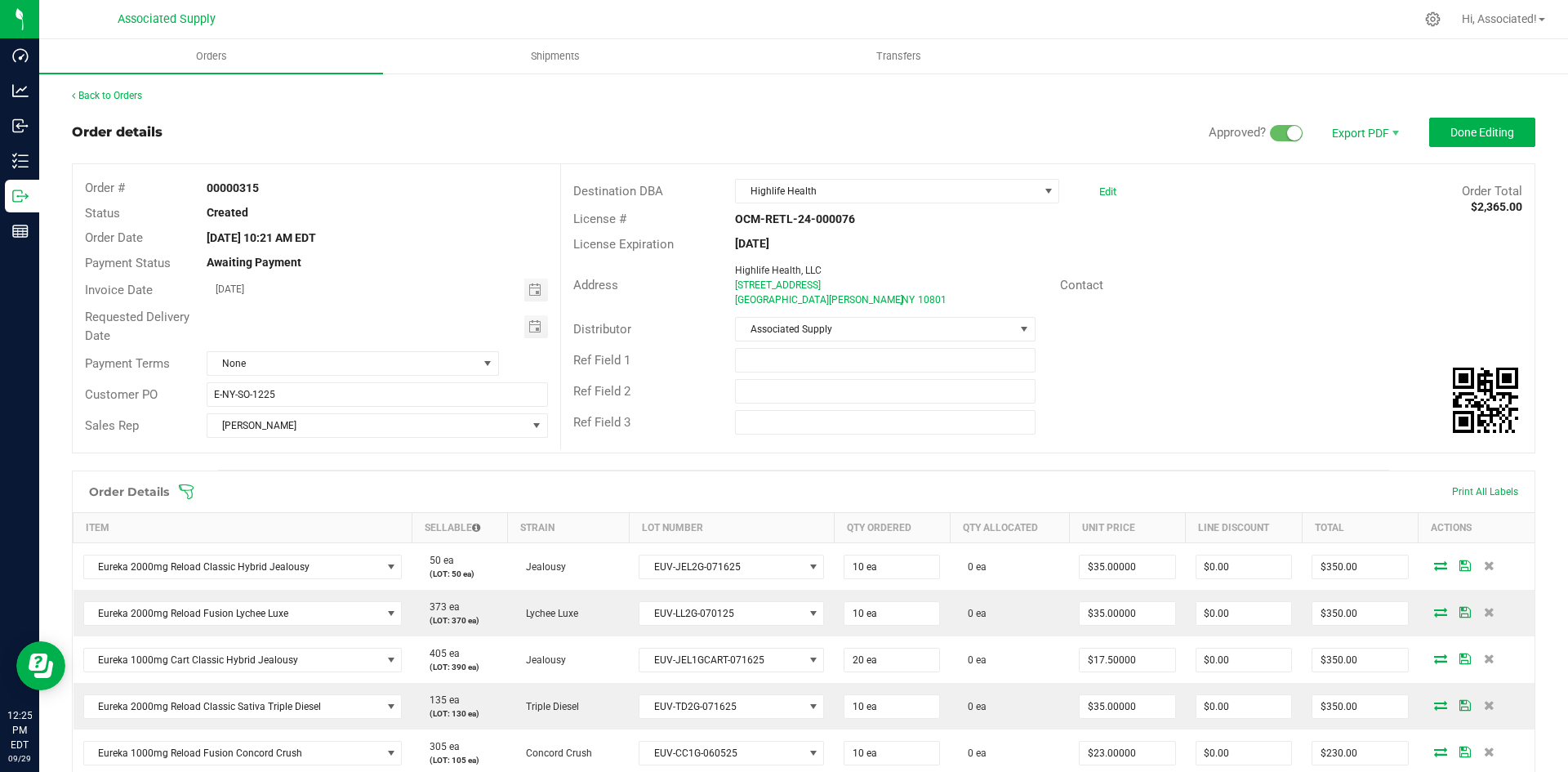
click at [669, 276] on div "Address" at bounding box center [644, 286] width 166 height 18
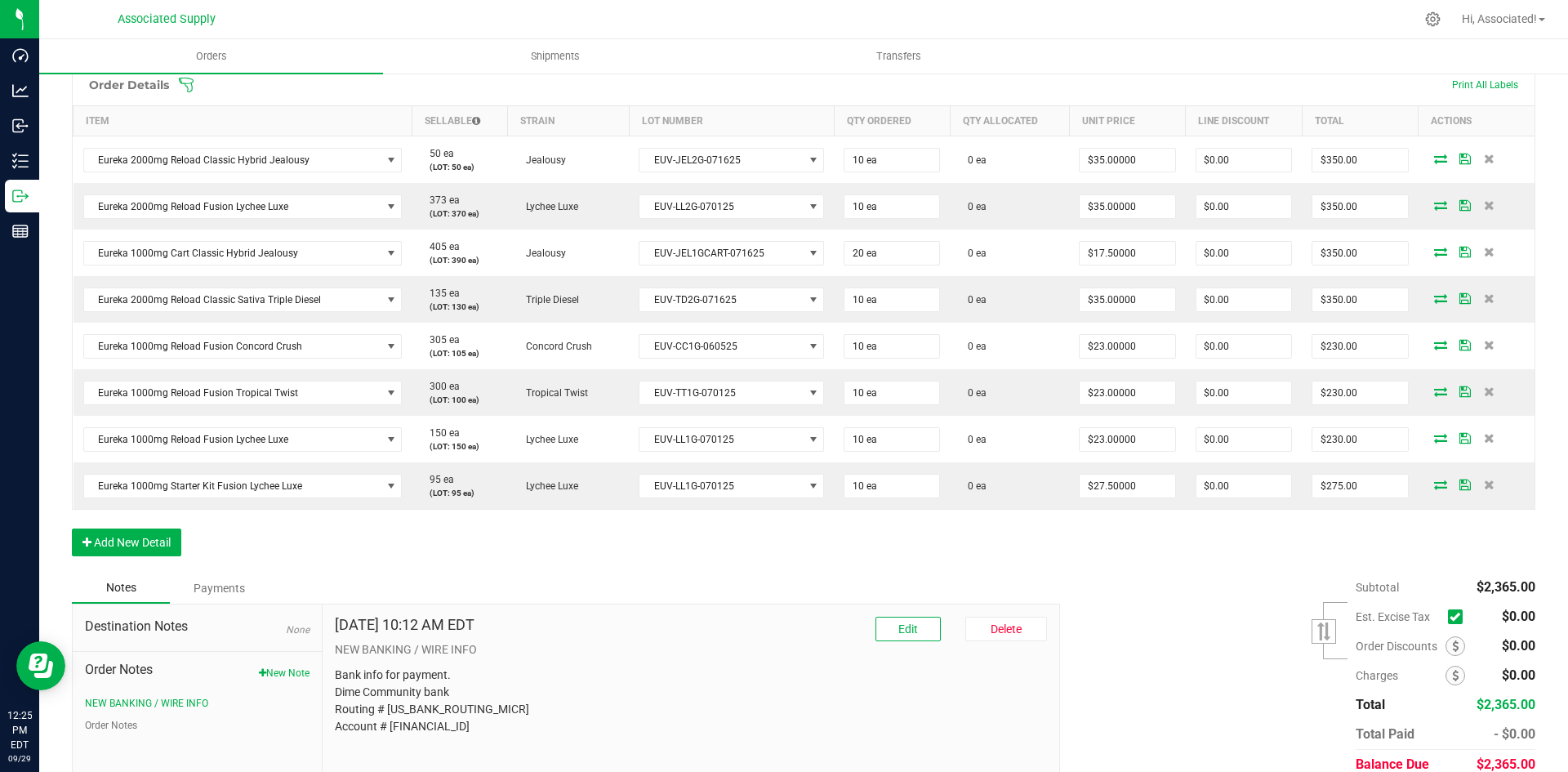
scroll to position [408, 0]
click at [1448, 613] on span at bounding box center [1455, 615] width 15 height 15
click at [0, 0] on input "checkbox" at bounding box center [0, 0] width 0 height 0
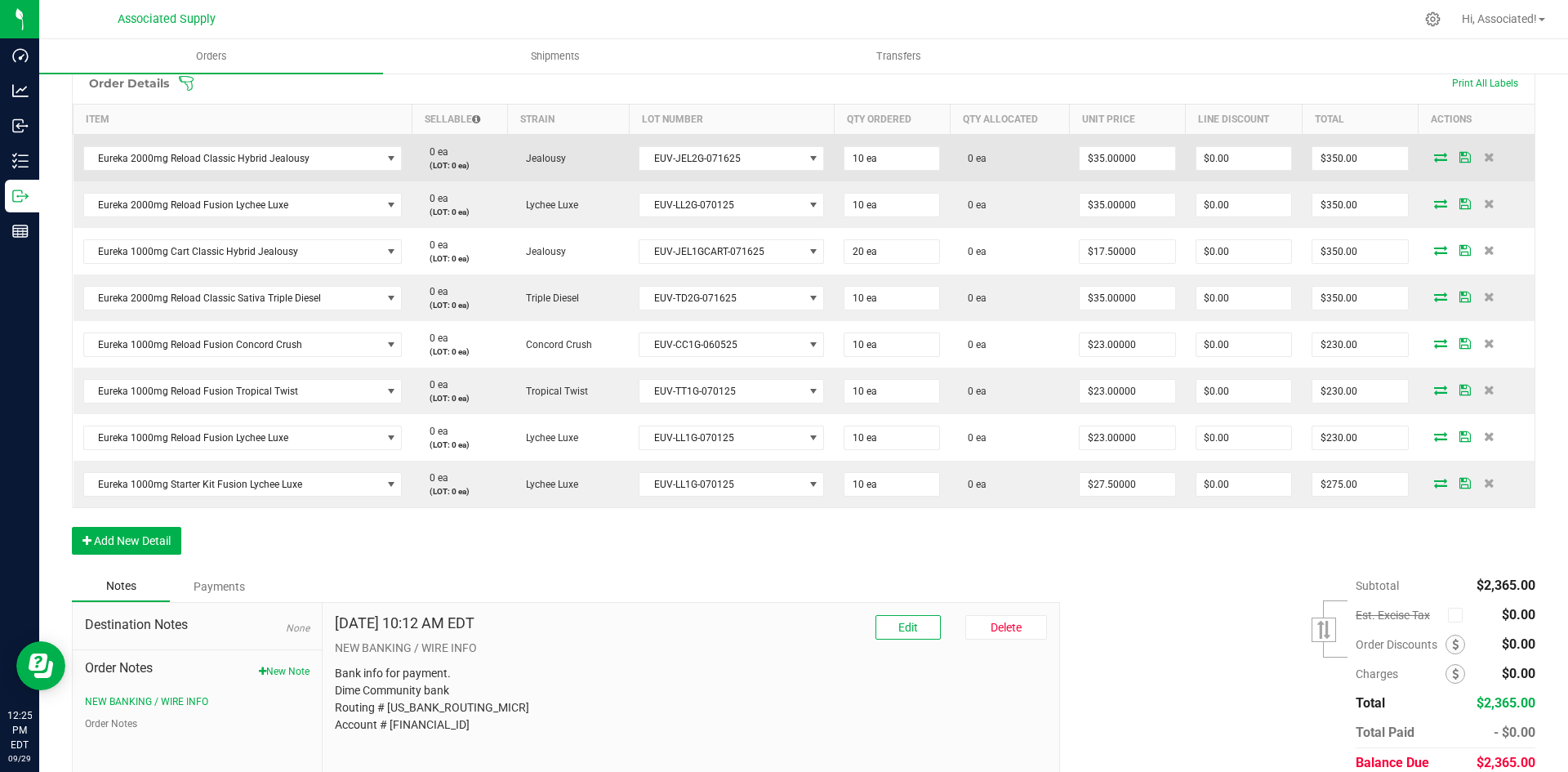
click at [1434, 153] on icon at bounding box center [1440, 157] width 13 height 10
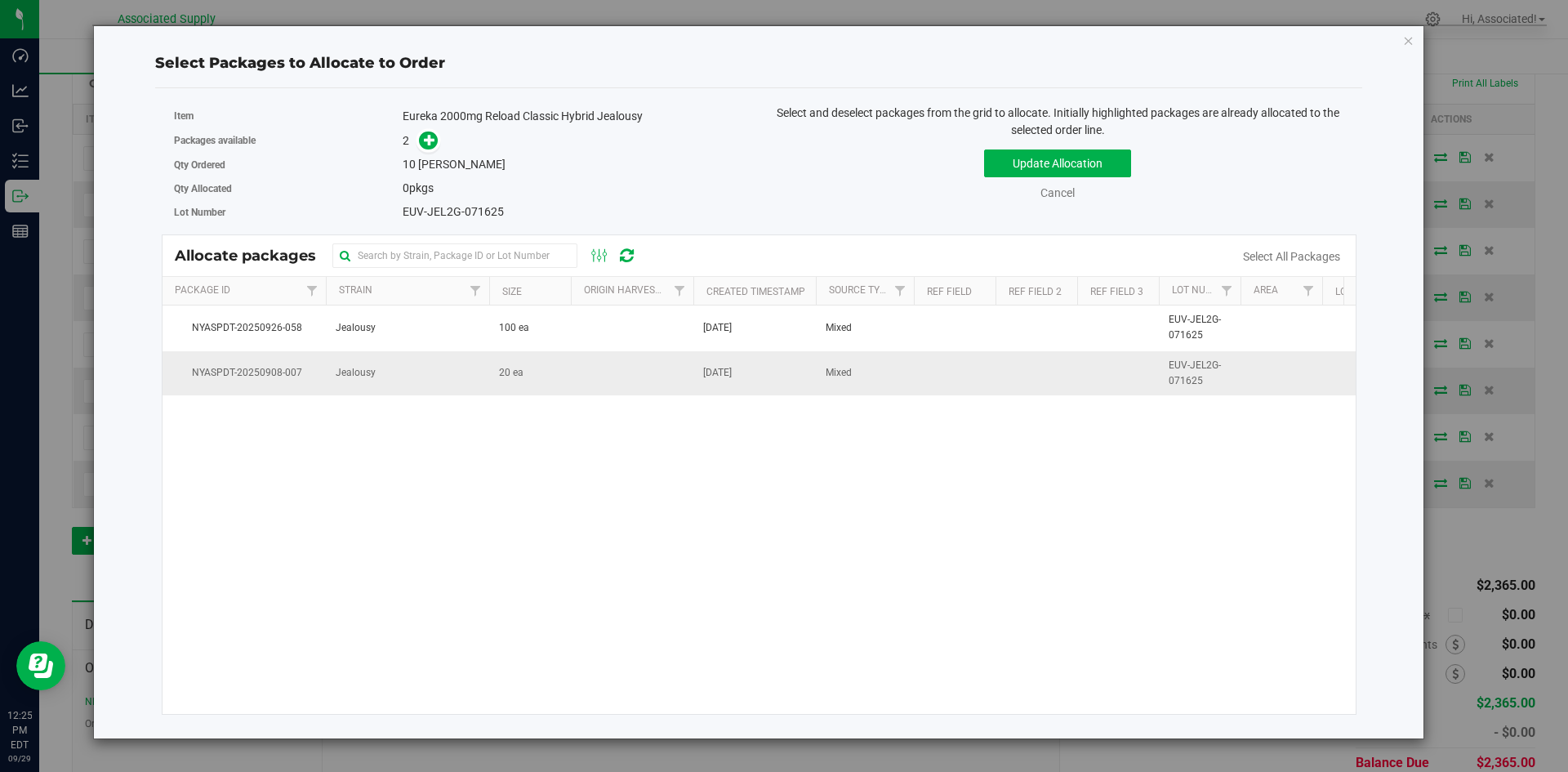
click at [530, 368] on td "20 ea" at bounding box center [529, 373] width 81 height 45
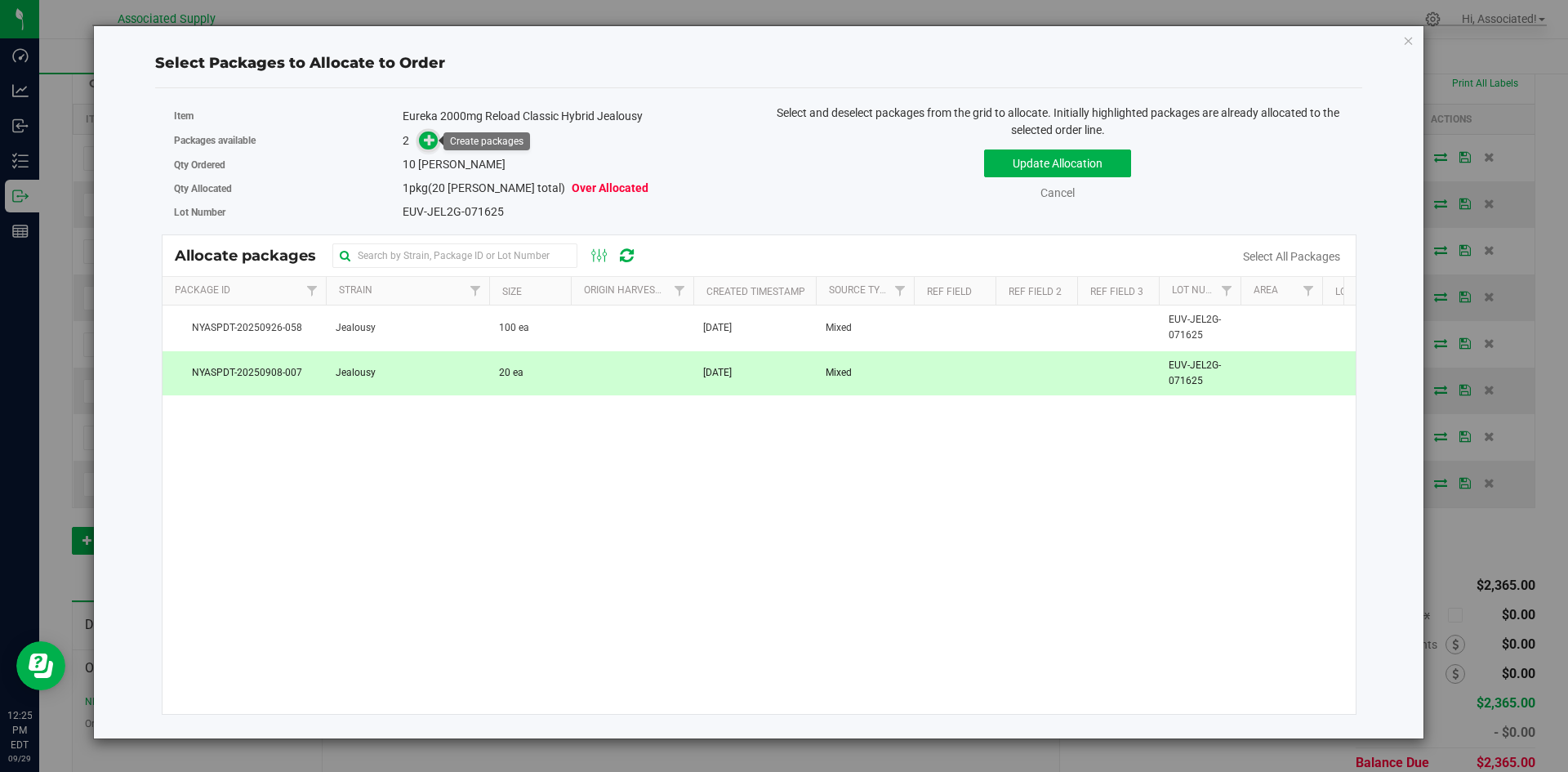
click at [430, 143] on icon at bounding box center [430, 139] width 12 height 12
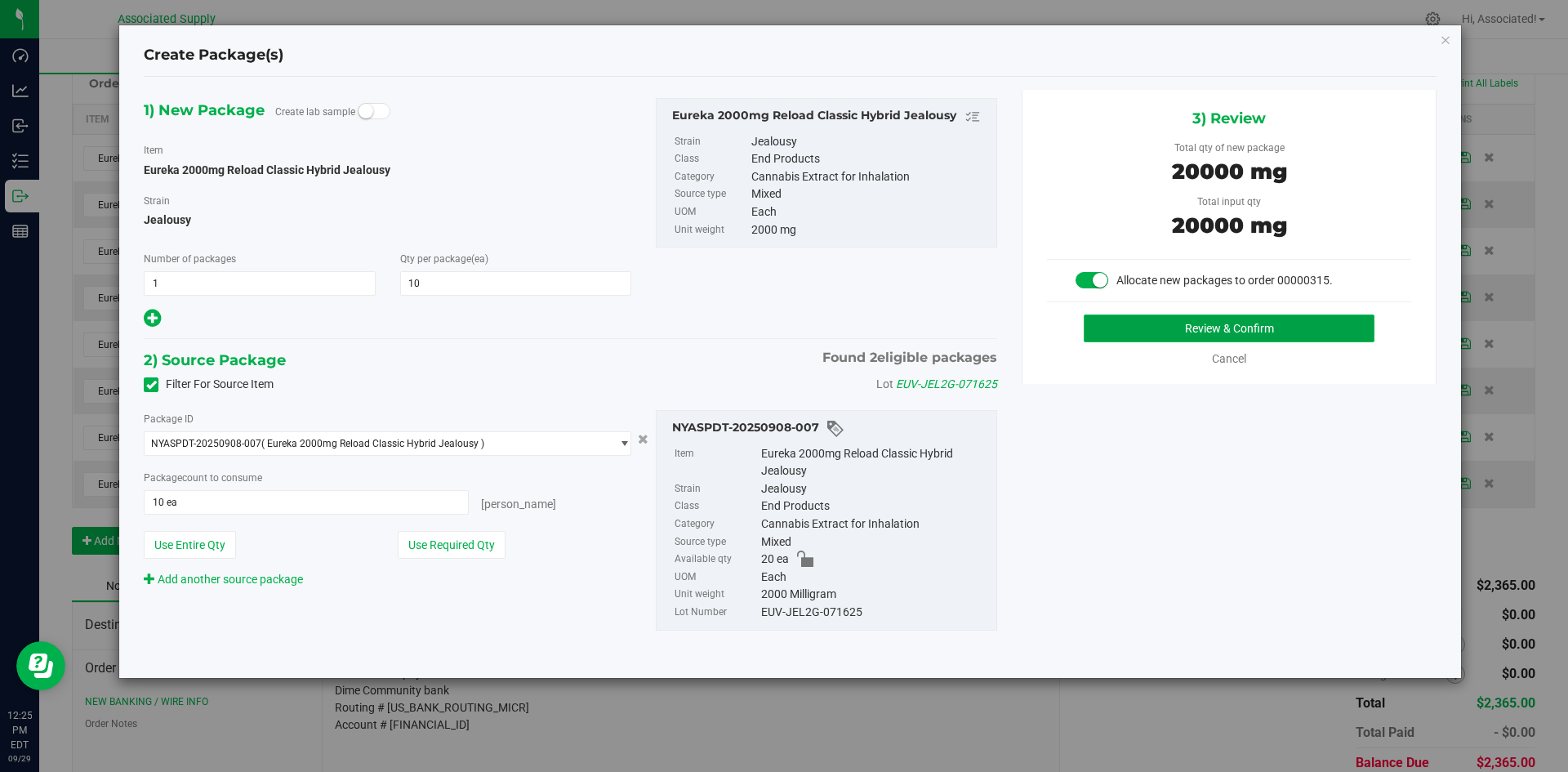
click at [1179, 326] on button "Review & Confirm" at bounding box center [1229, 328] width 291 height 28
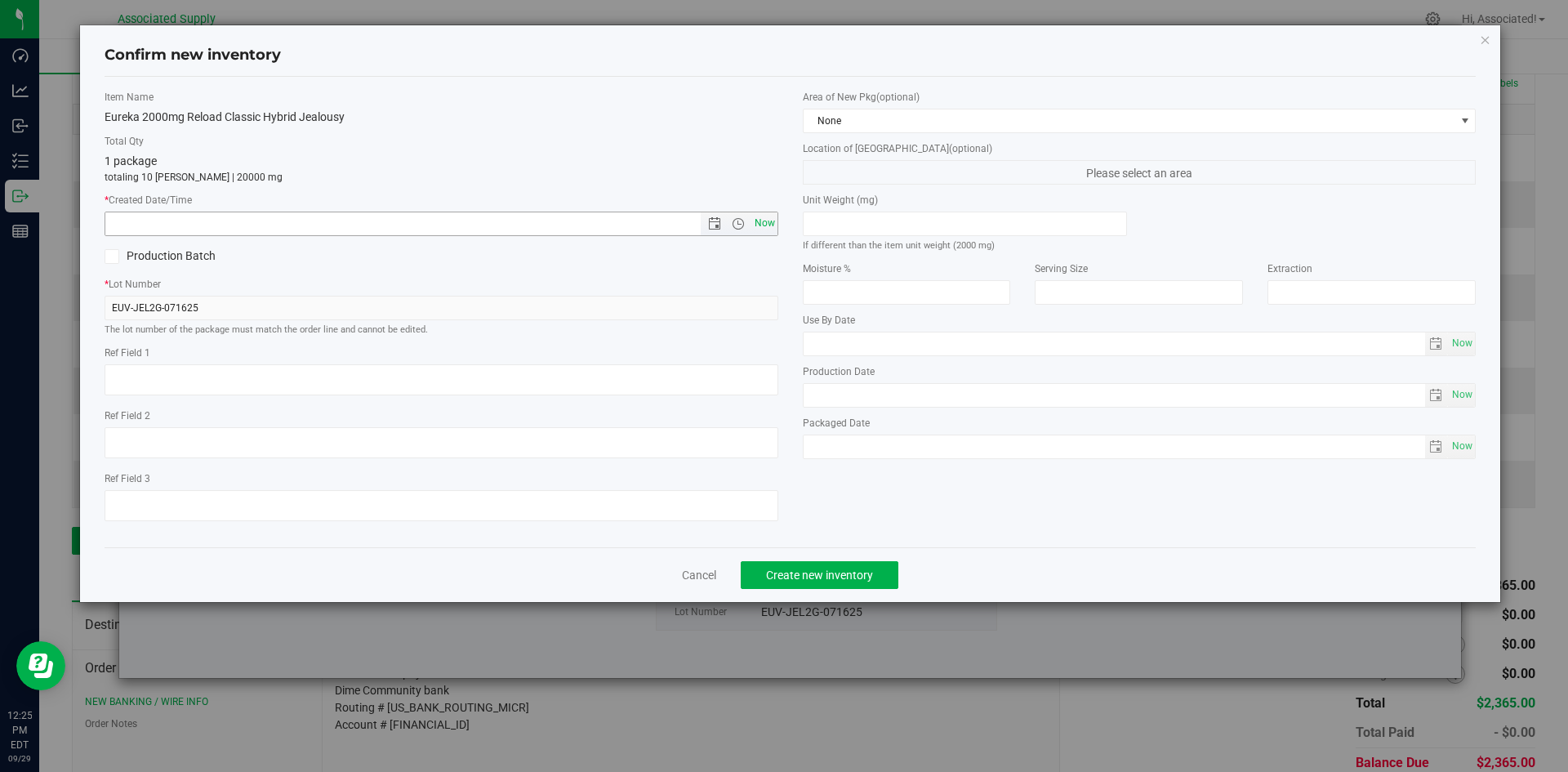
click at [758, 218] on span "Now" at bounding box center [764, 223] width 28 height 24
type input "9/29/2025 12:25 PM"
click at [815, 576] on span "Create new inventory" at bounding box center [819, 575] width 107 height 13
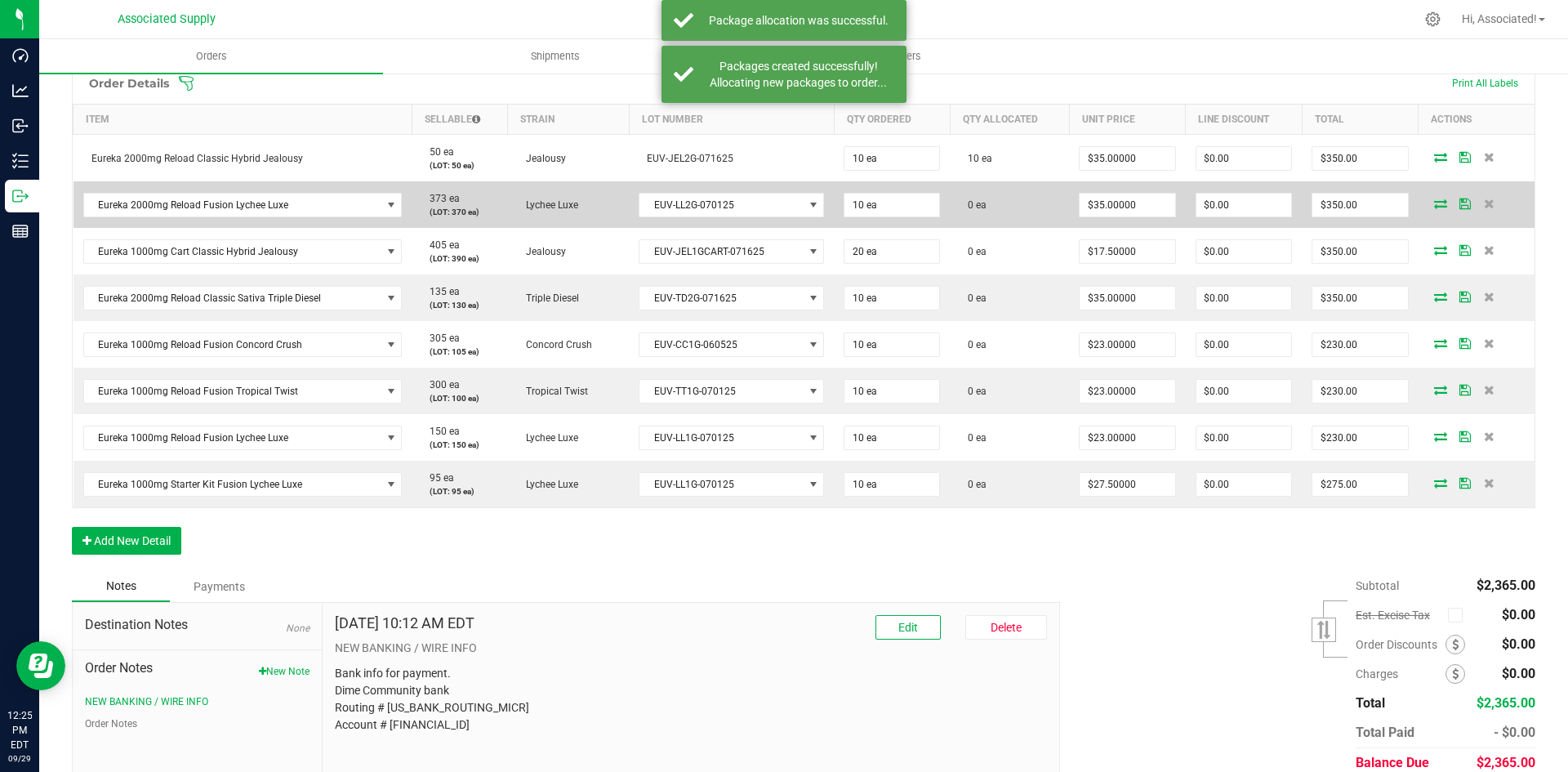
click at [1434, 202] on icon at bounding box center [1440, 203] width 13 height 10
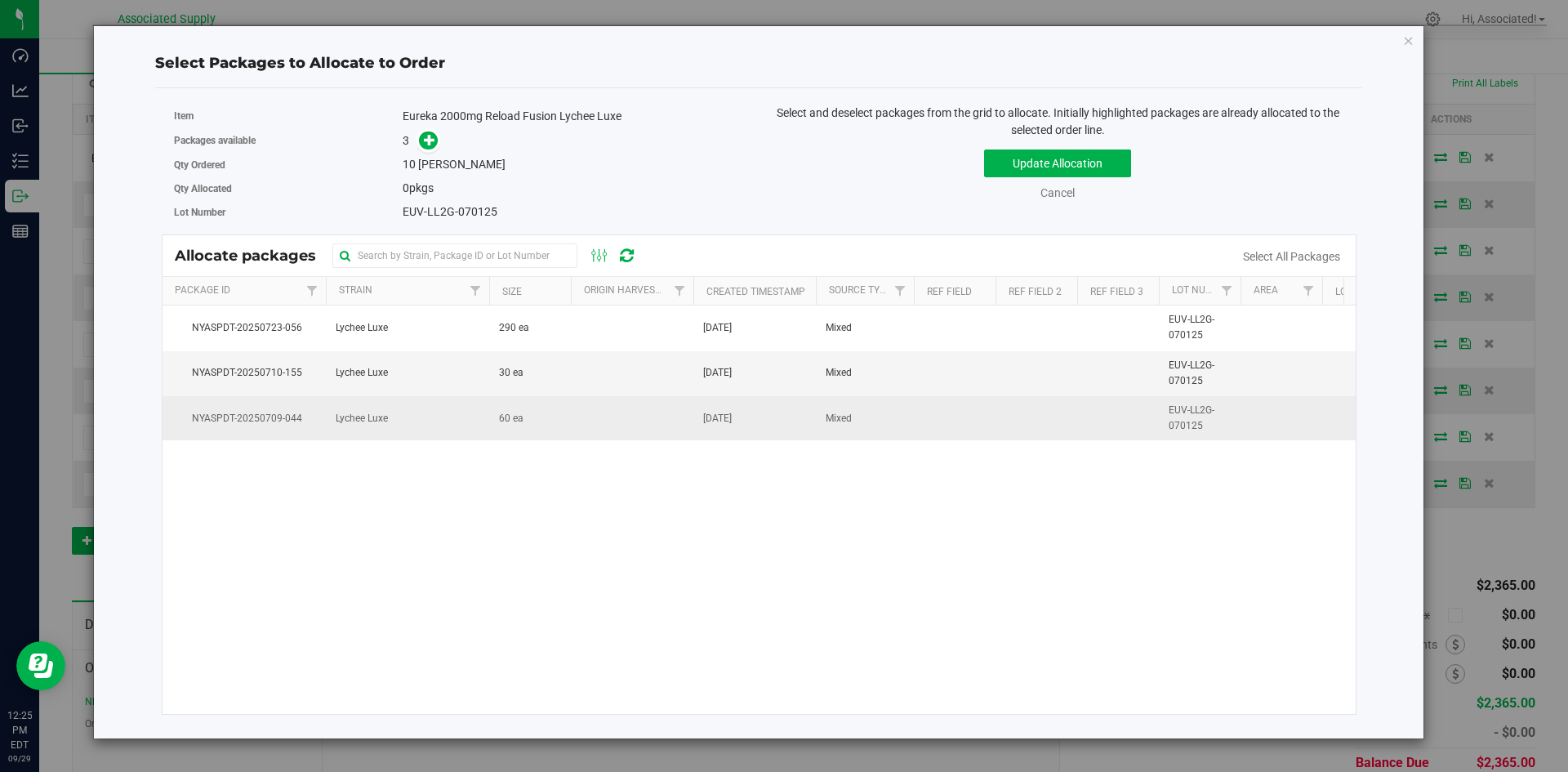
click at [564, 413] on td "60 ea" at bounding box center [529, 418] width 81 height 45
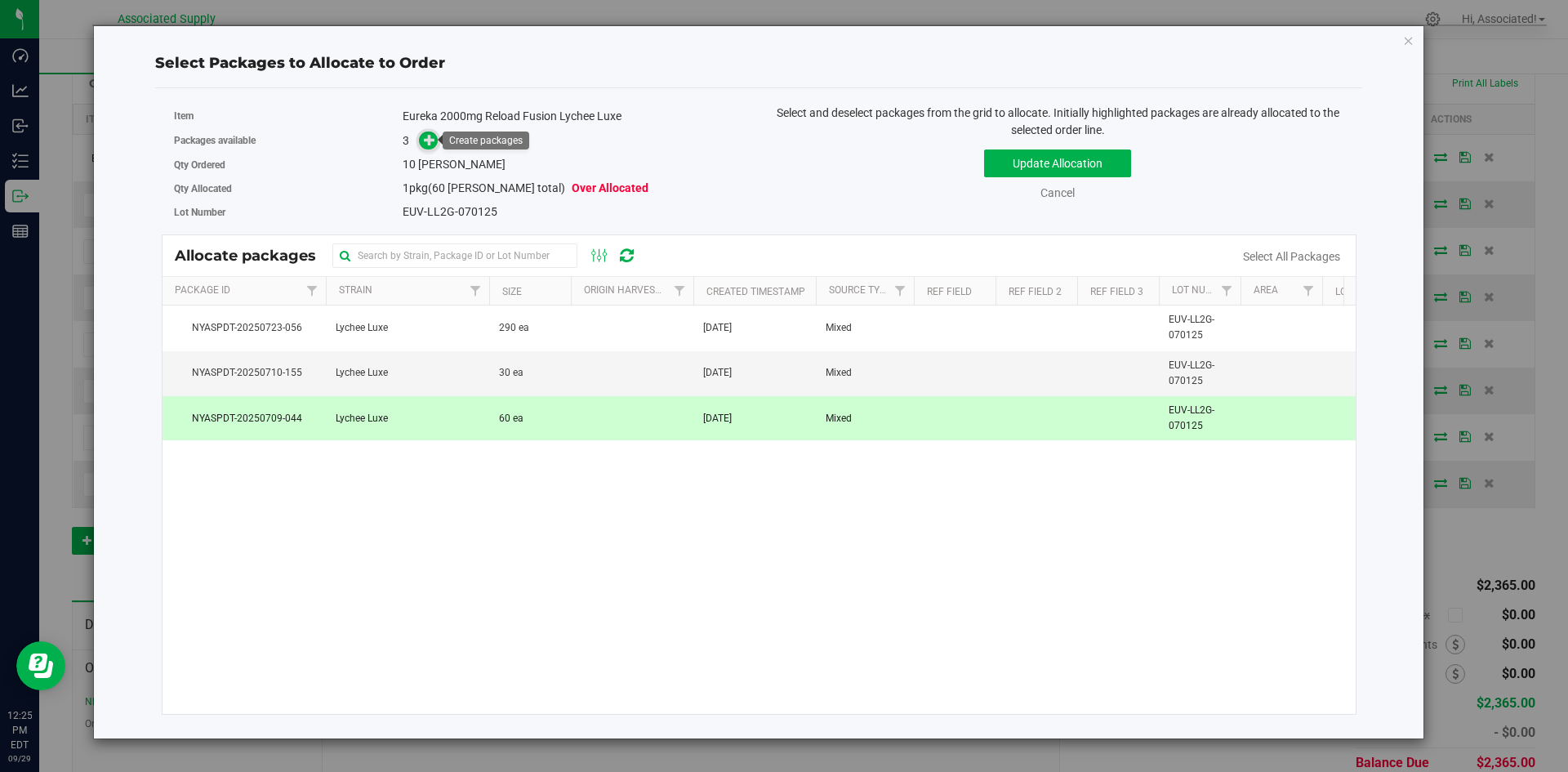
click at [426, 137] on icon at bounding box center [430, 139] width 12 height 12
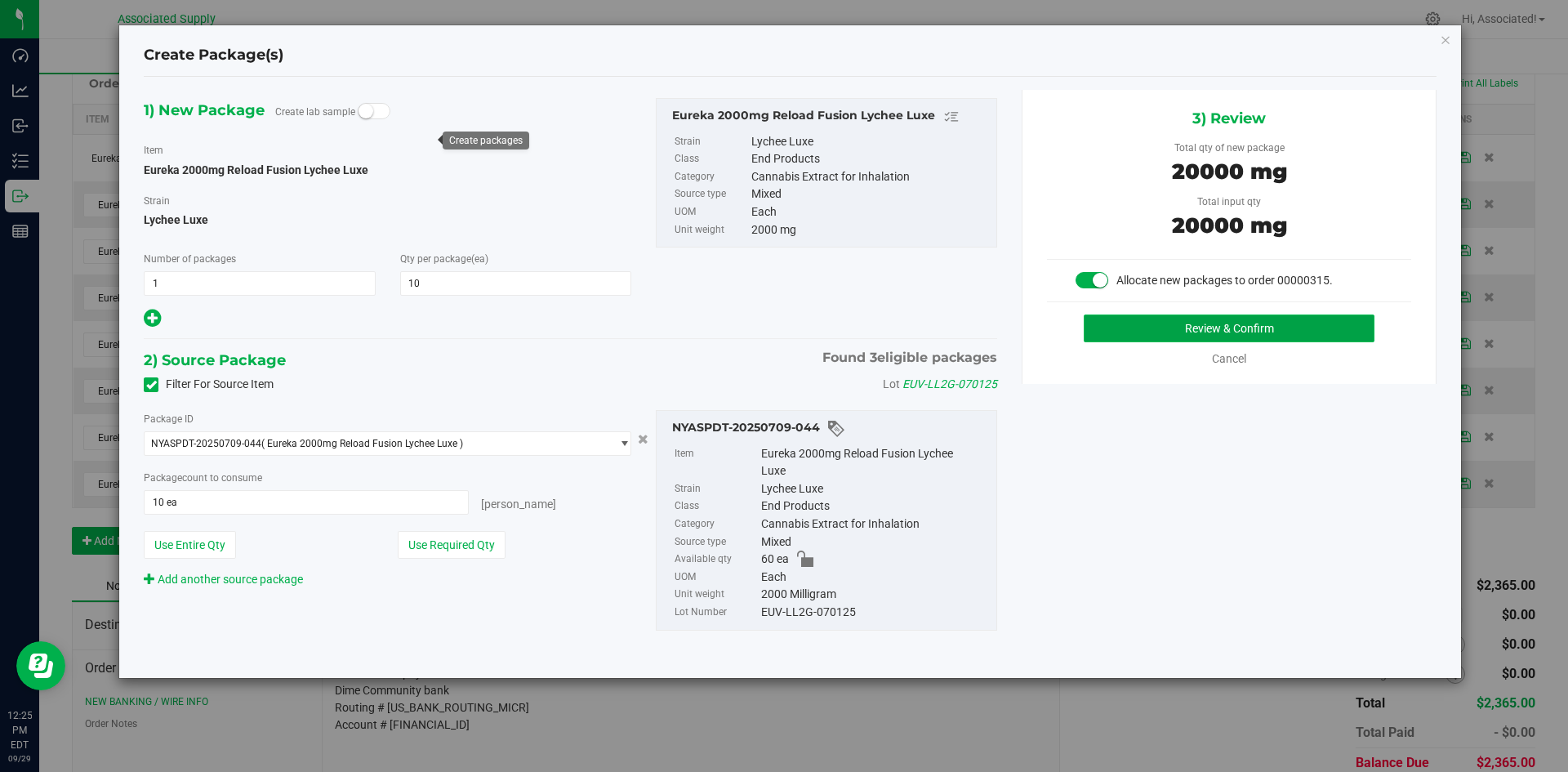
click at [1143, 333] on button "Review & Confirm" at bounding box center [1229, 328] width 291 height 28
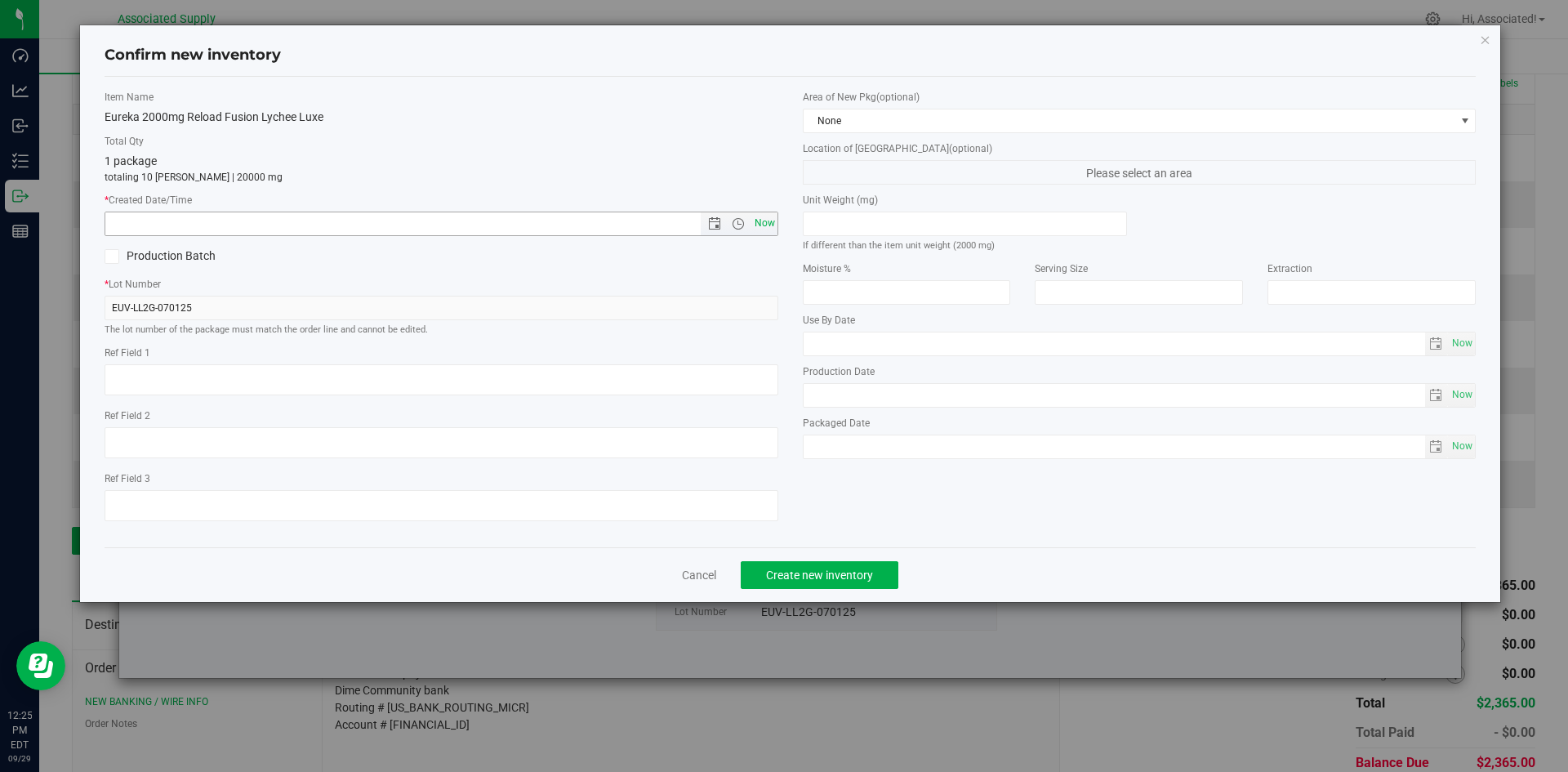
click at [765, 221] on span "Now" at bounding box center [764, 223] width 28 height 24
type input "9/29/2025 12:25 PM"
click at [821, 578] on span "Create new inventory" at bounding box center [819, 575] width 107 height 13
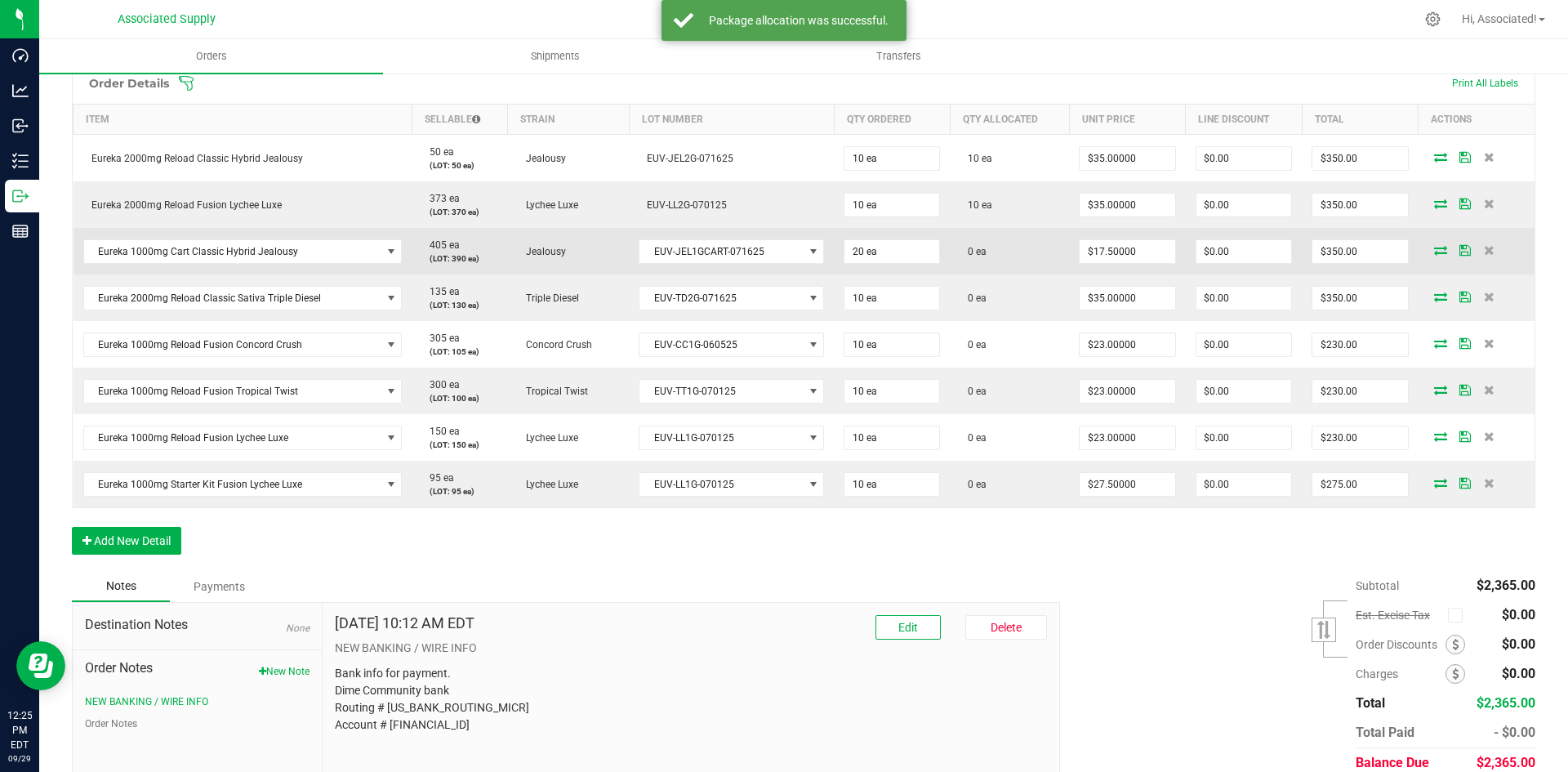
click at [1434, 249] on icon at bounding box center [1440, 250] width 13 height 10
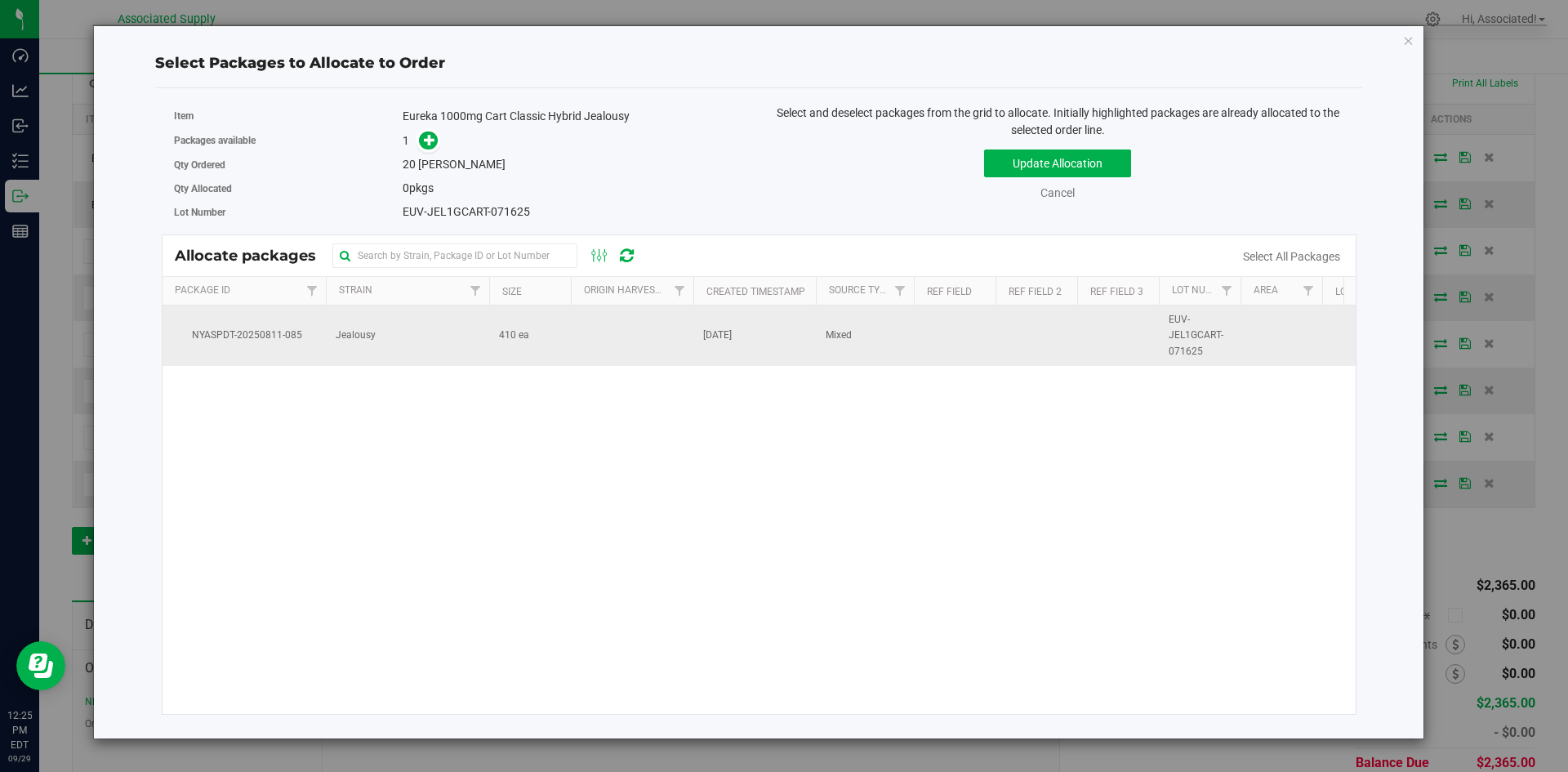
click at [545, 334] on td "410 ea" at bounding box center [529, 336] width 81 height 60
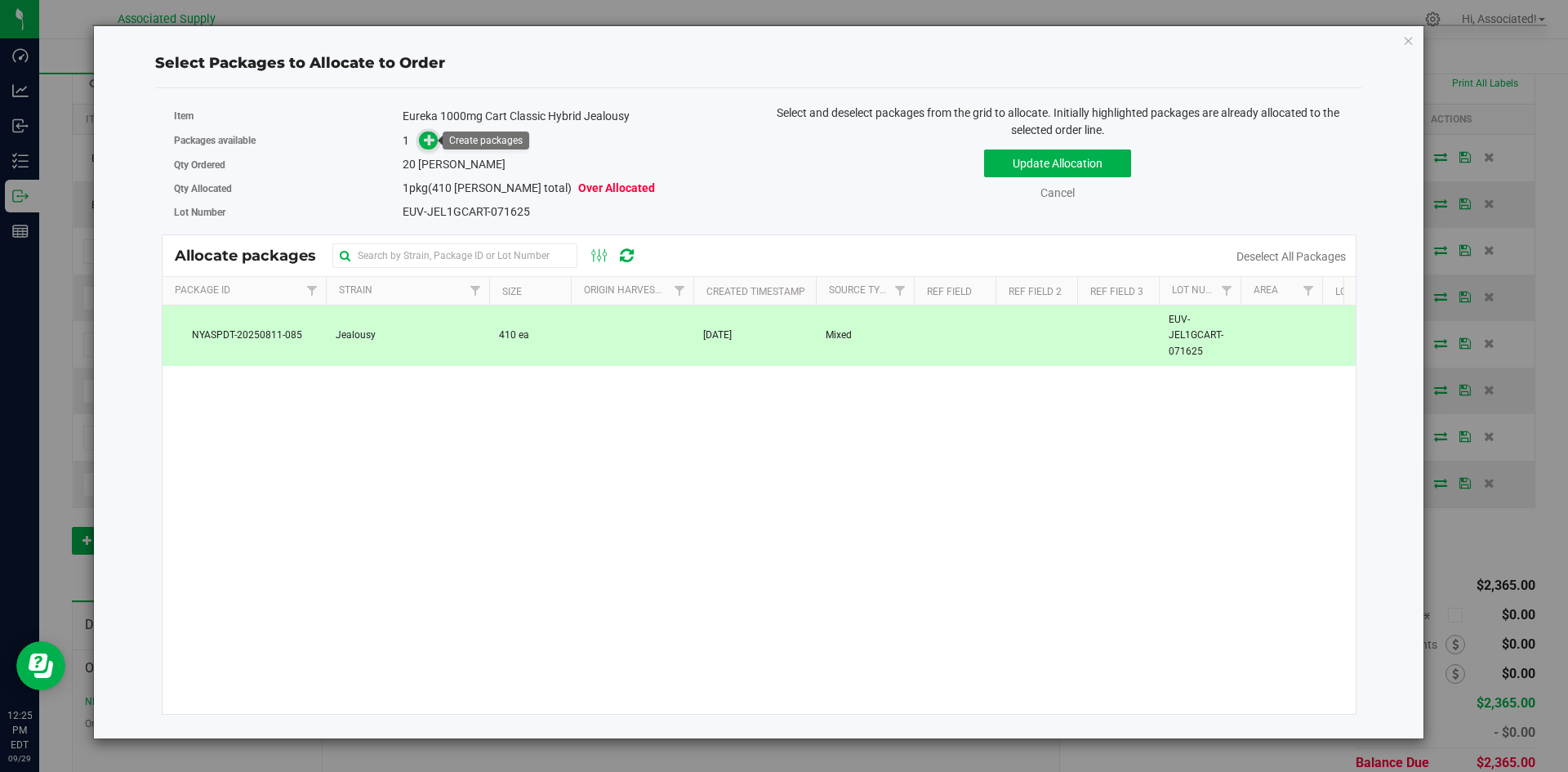
click at [427, 140] on icon at bounding box center [430, 139] width 12 height 12
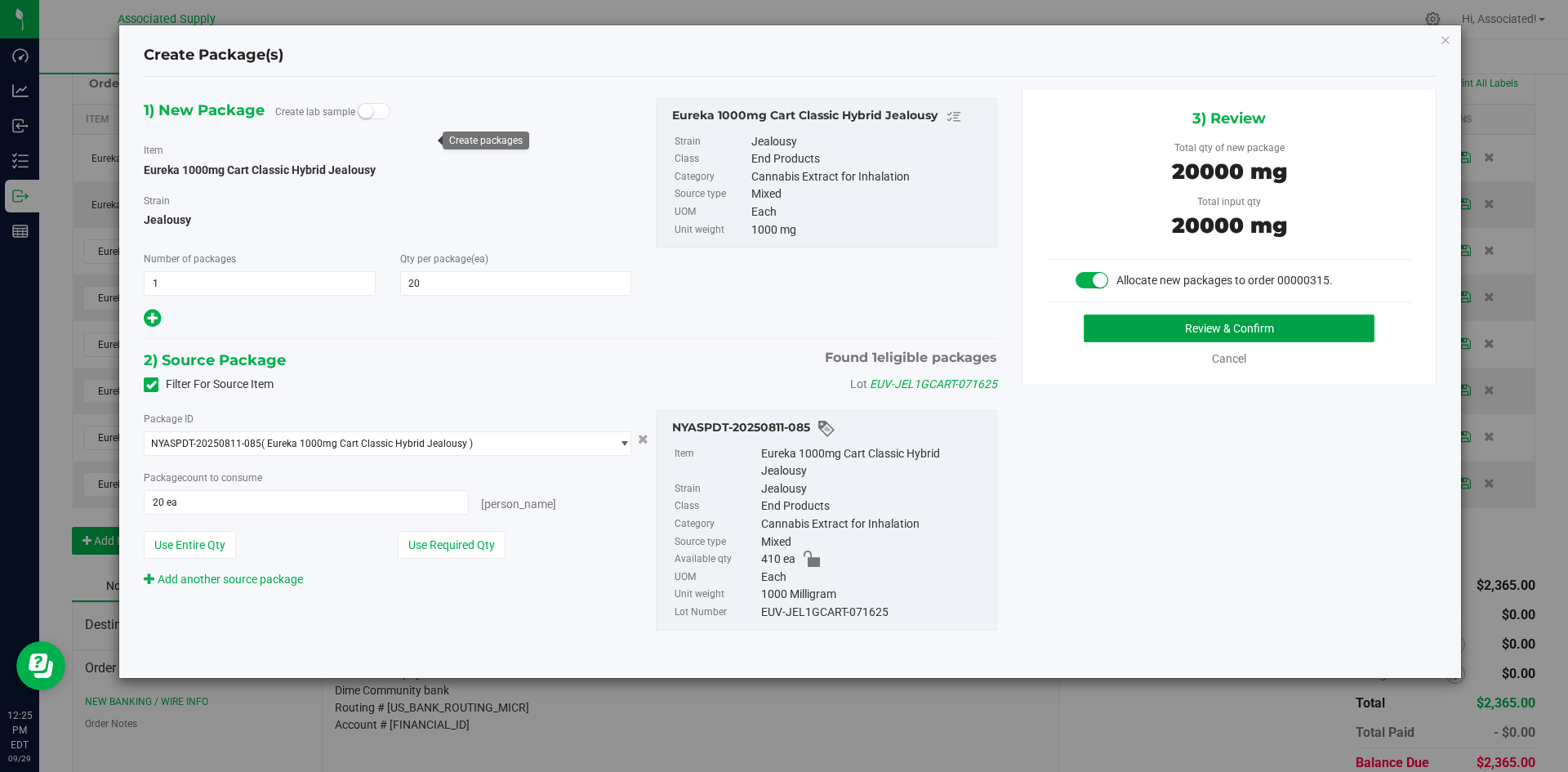
click at [1131, 333] on button "Review & Confirm" at bounding box center [1229, 328] width 291 height 28
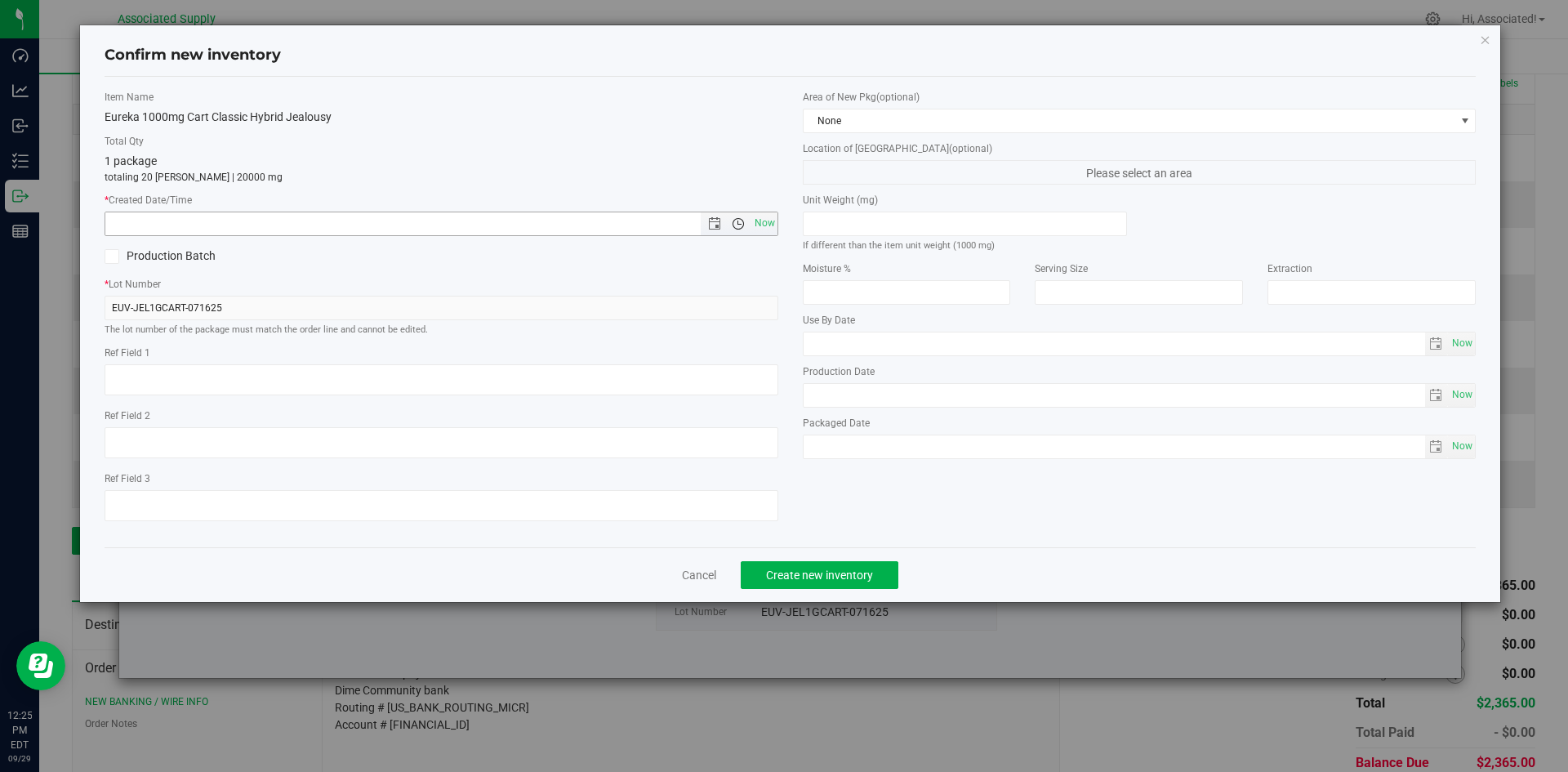
click at [748, 229] on span "Open the time view" at bounding box center [737, 224] width 28 height 13
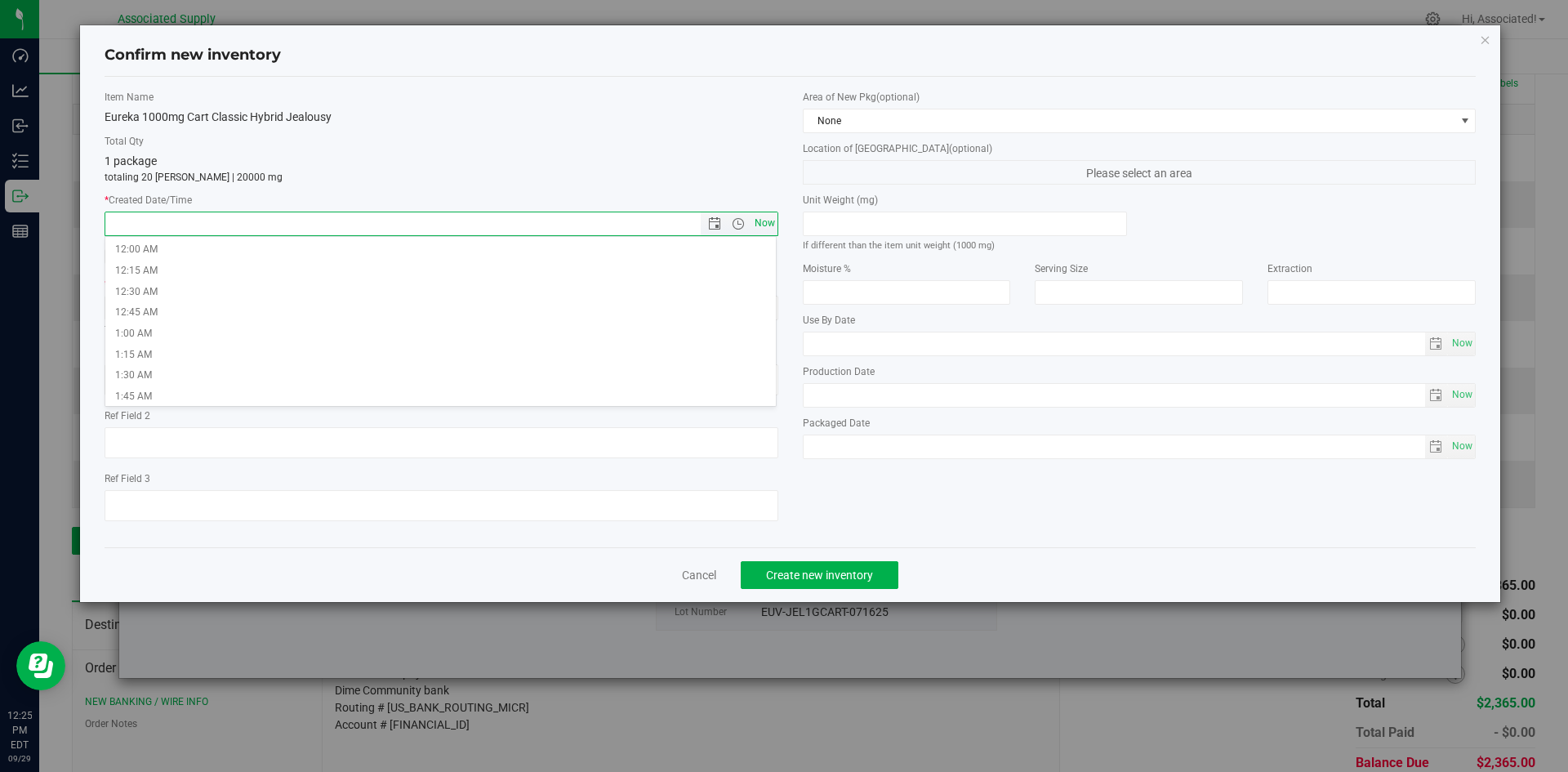
click at [764, 228] on span "Now" at bounding box center [764, 223] width 28 height 24
type input "9/29/2025 12:25 PM"
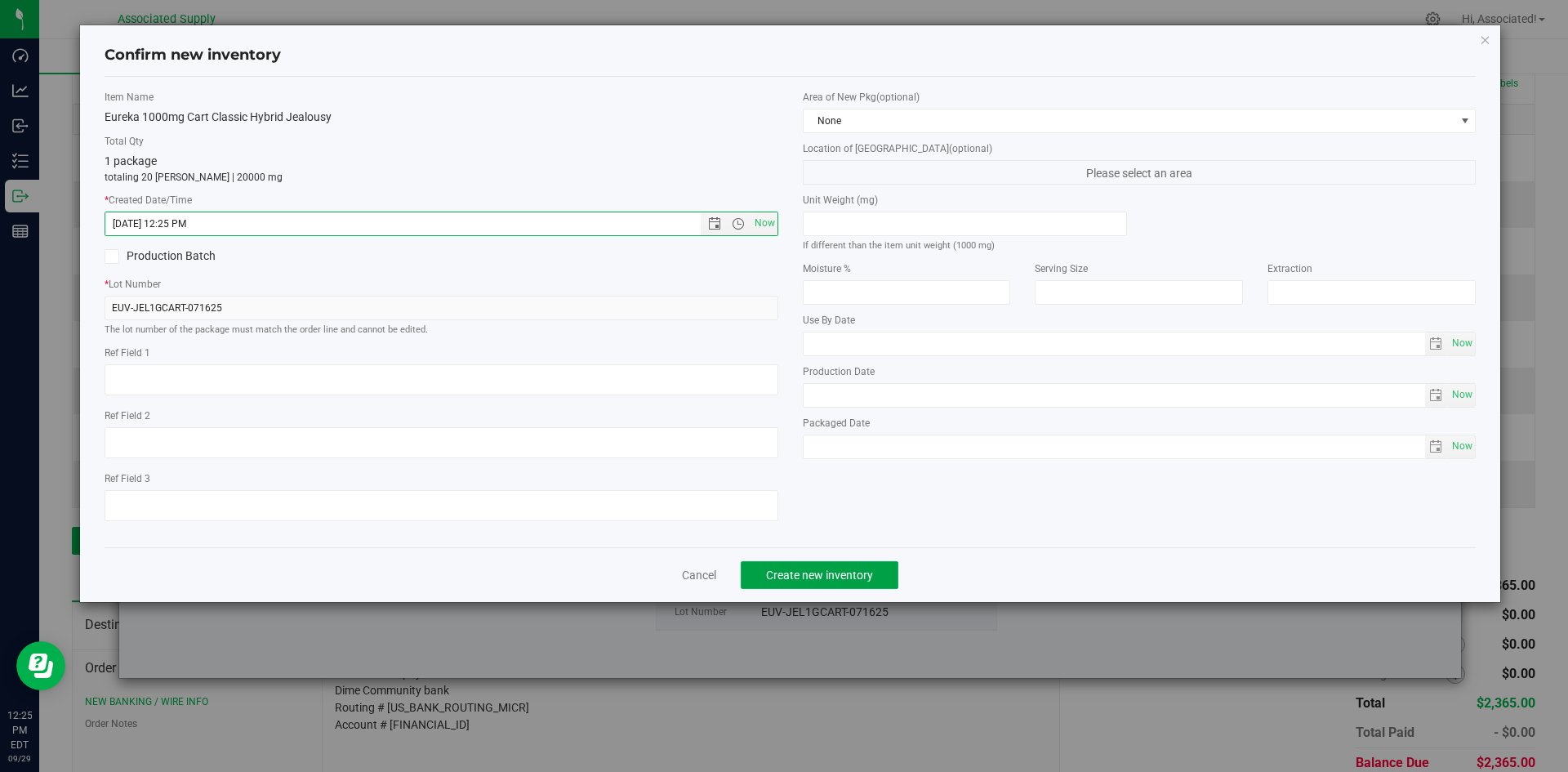
click at [815, 573] on span "Create new inventory" at bounding box center [819, 575] width 107 height 13
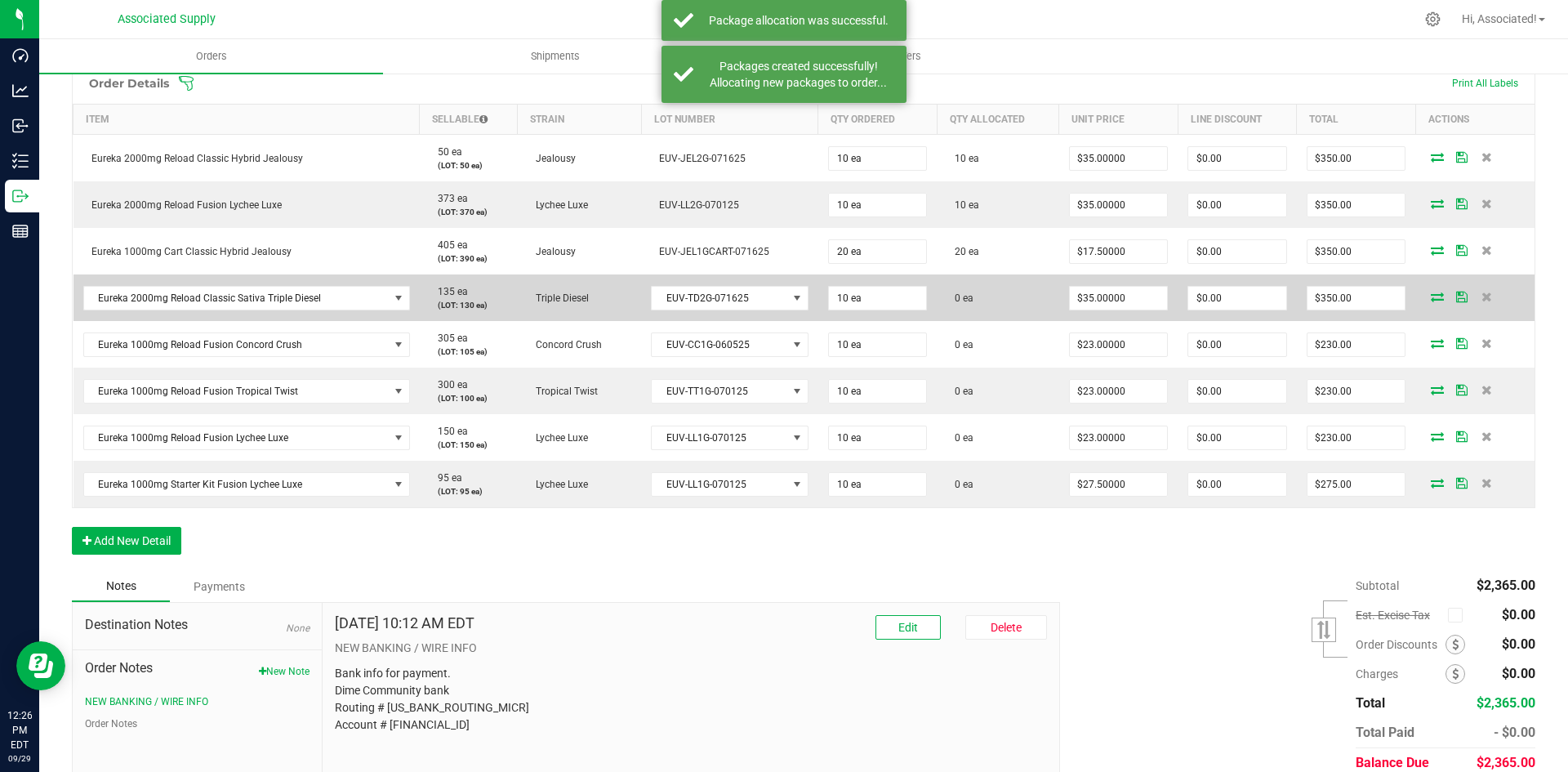
click at [1430, 298] on icon at bounding box center [1437, 297] width 13 height 10
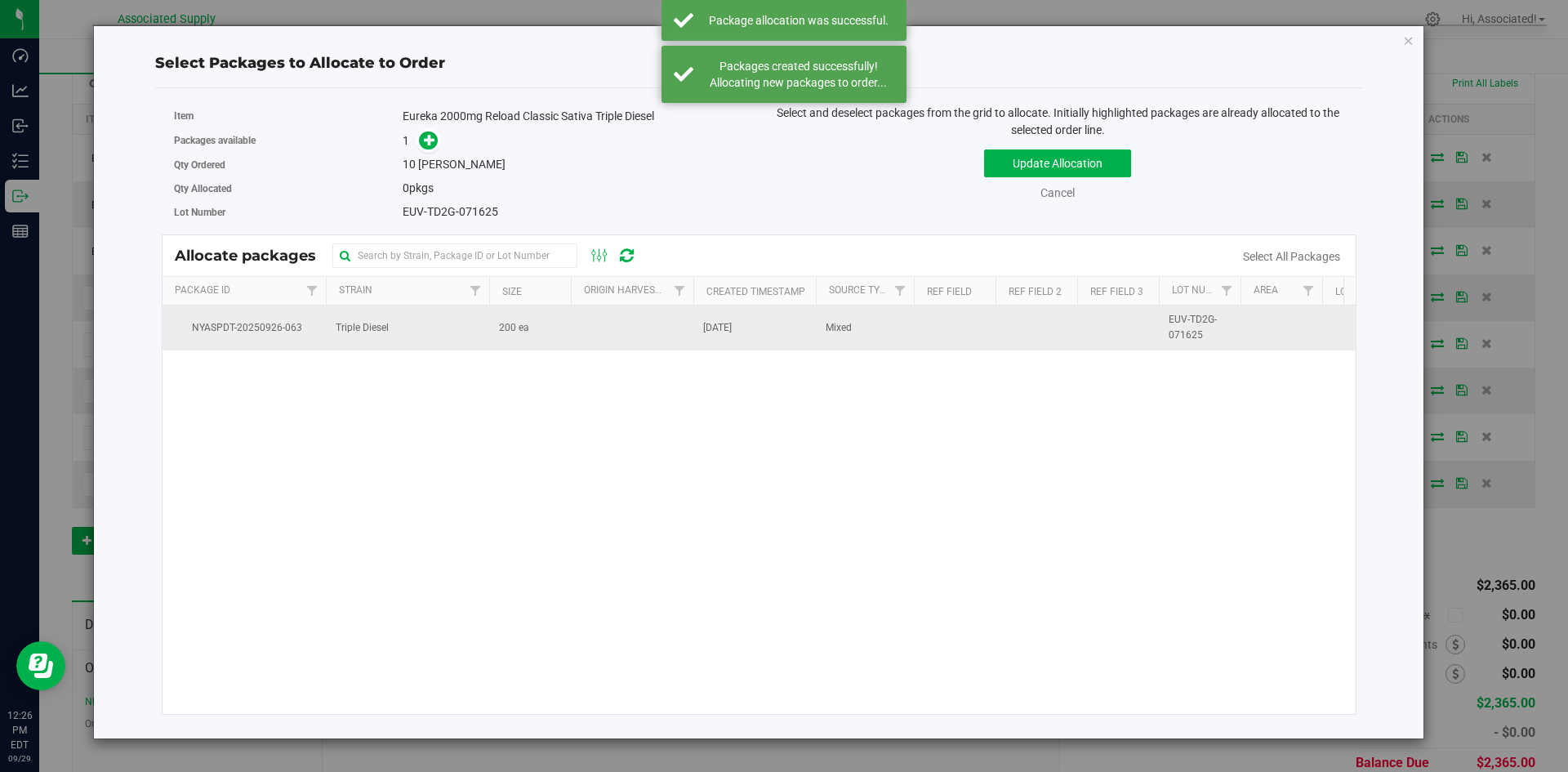
drag, startPoint x: 564, startPoint y: 333, endPoint x: 525, endPoint y: 313, distance: 43.8
click at [564, 333] on td "200 ea" at bounding box center [529, 328] width 81 height 45
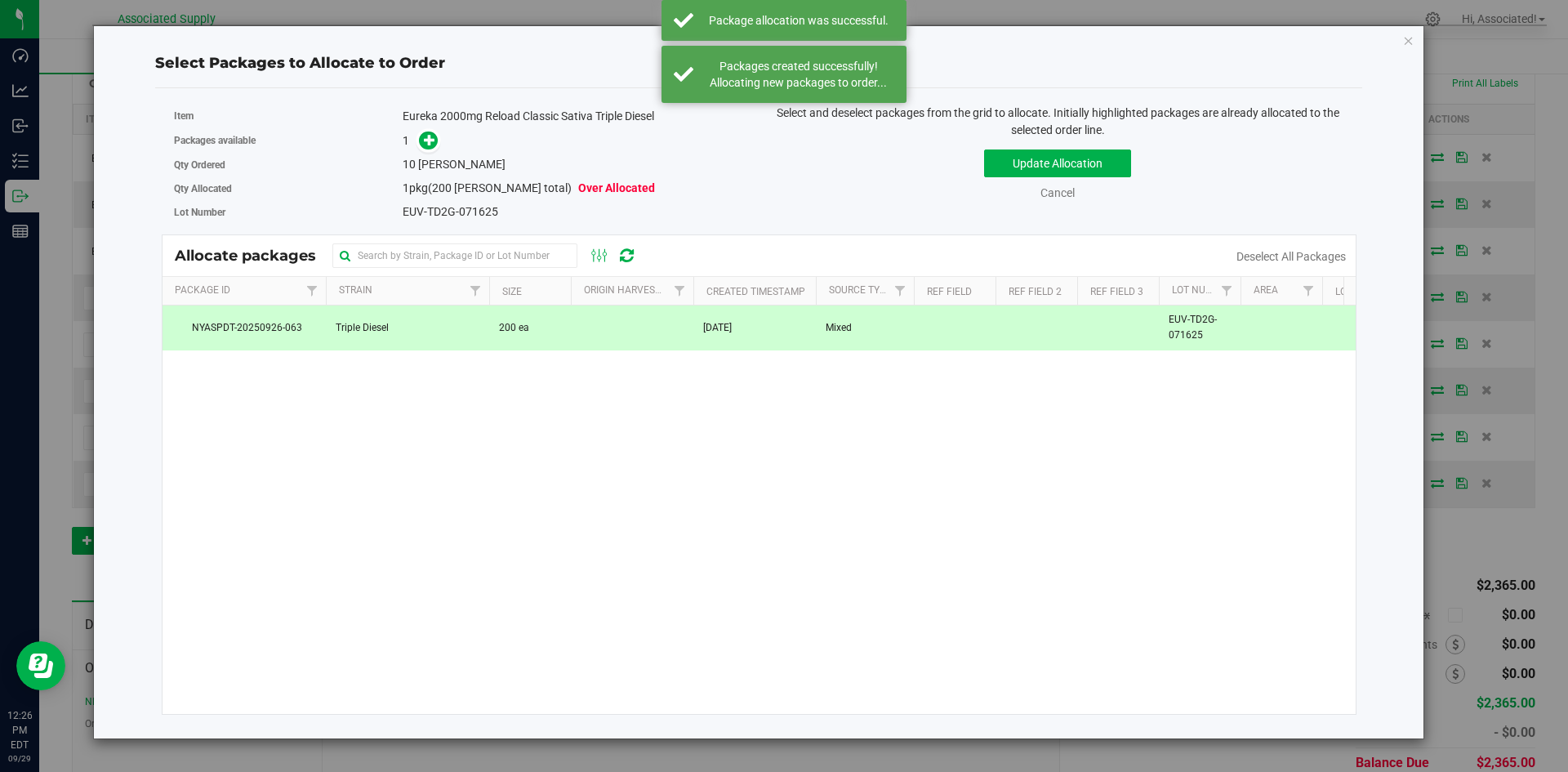
click at [434, 132] on span at bounding box center [424, 141] width 26 height 18
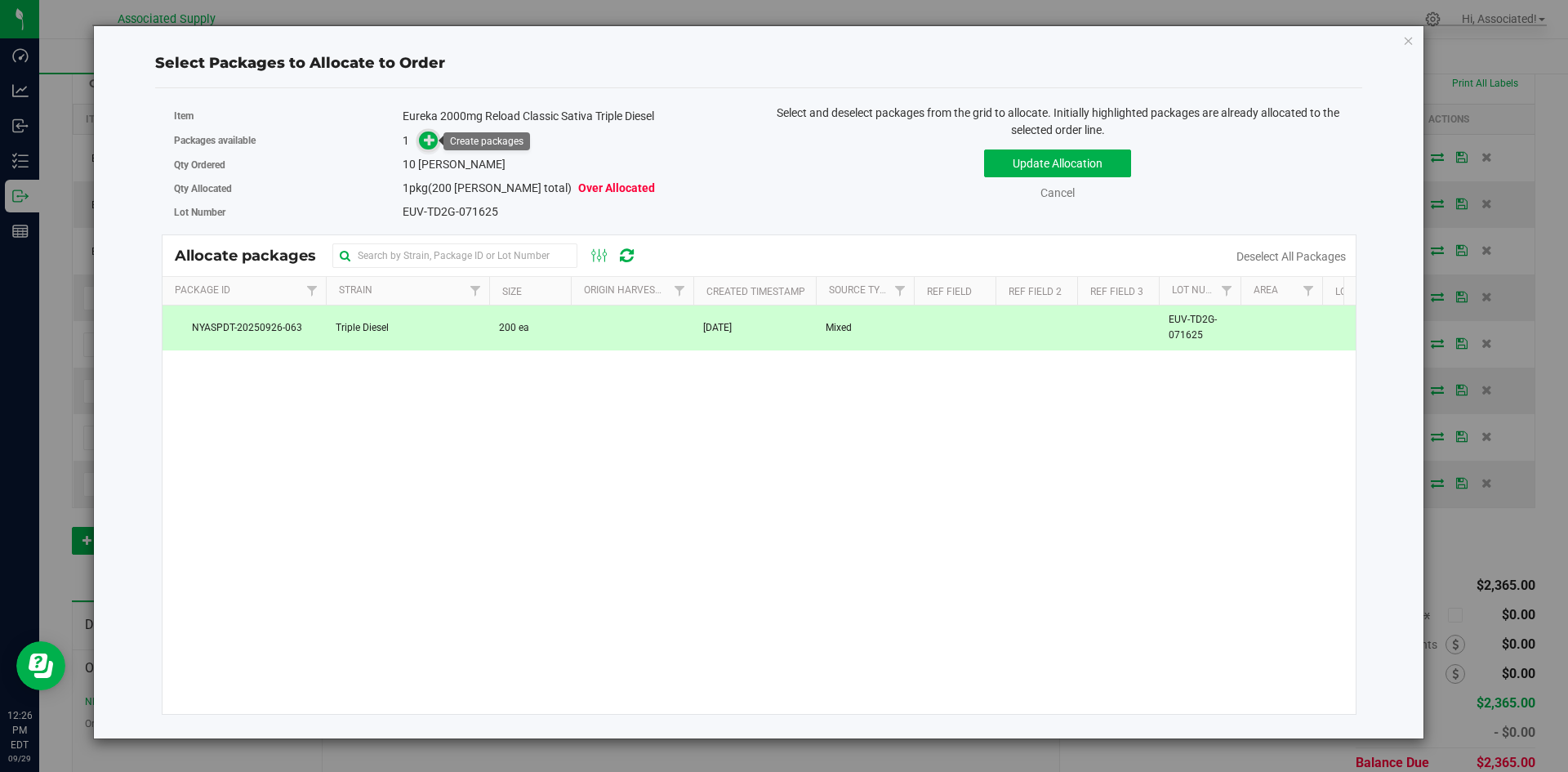
click at [430, 140] on icon at bounding box center [430, 139] width 12 height 12
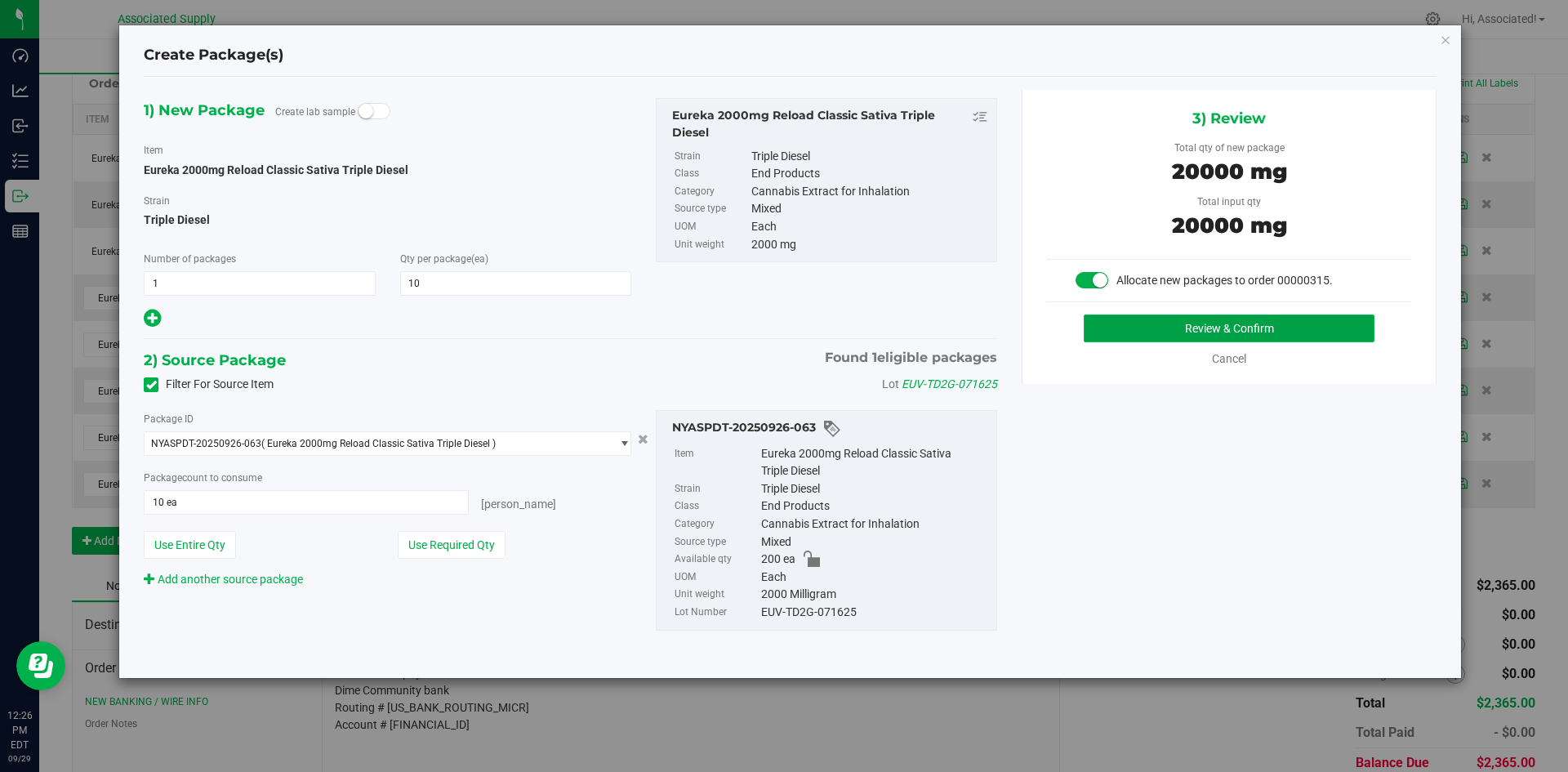
click at [1099, 328] on button "Review & Confirm" at bounding box center [1229, 328] width 291 height 28
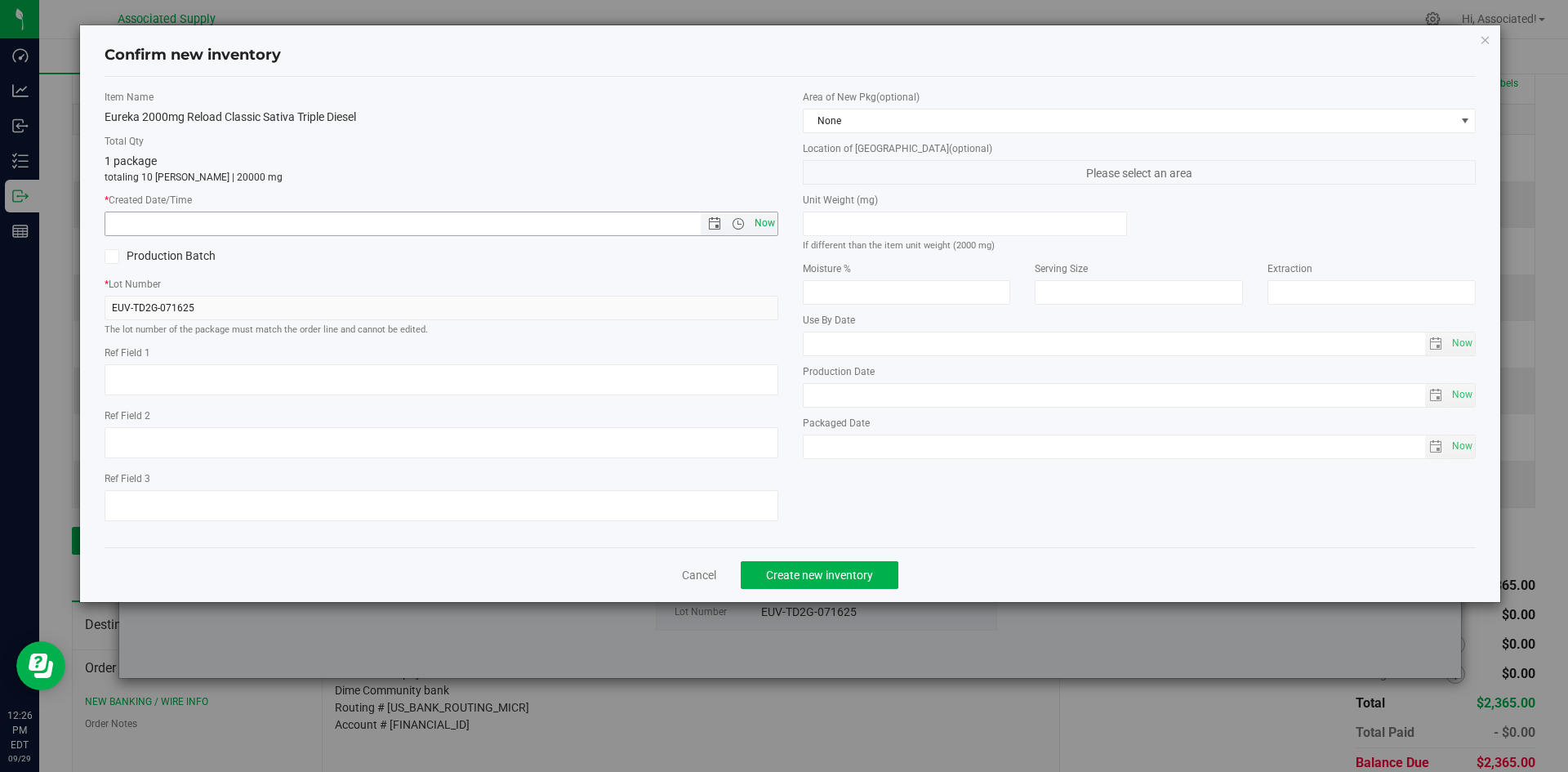
click at [765, 222] on span "Now" at bounding box center [764, 223] width 28 height 24
type input "9/29/2025 12:26 PM"
click at [805, 575] on span "Create new inventory" at bounding box center [819, 575] width 107 height 13
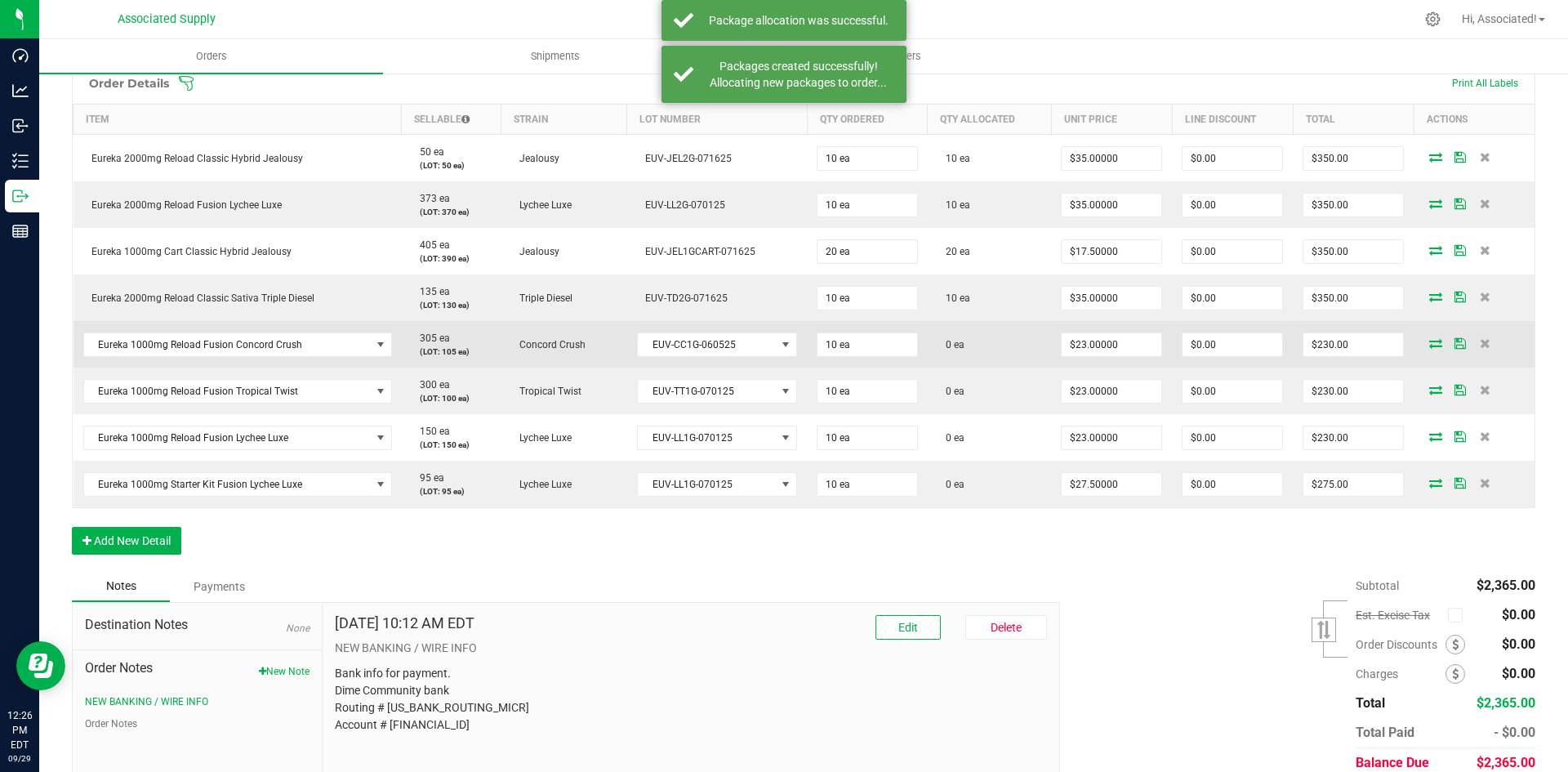
click at [1429, 340] on icon at bounding box center [1435, 344] width 13 height 10
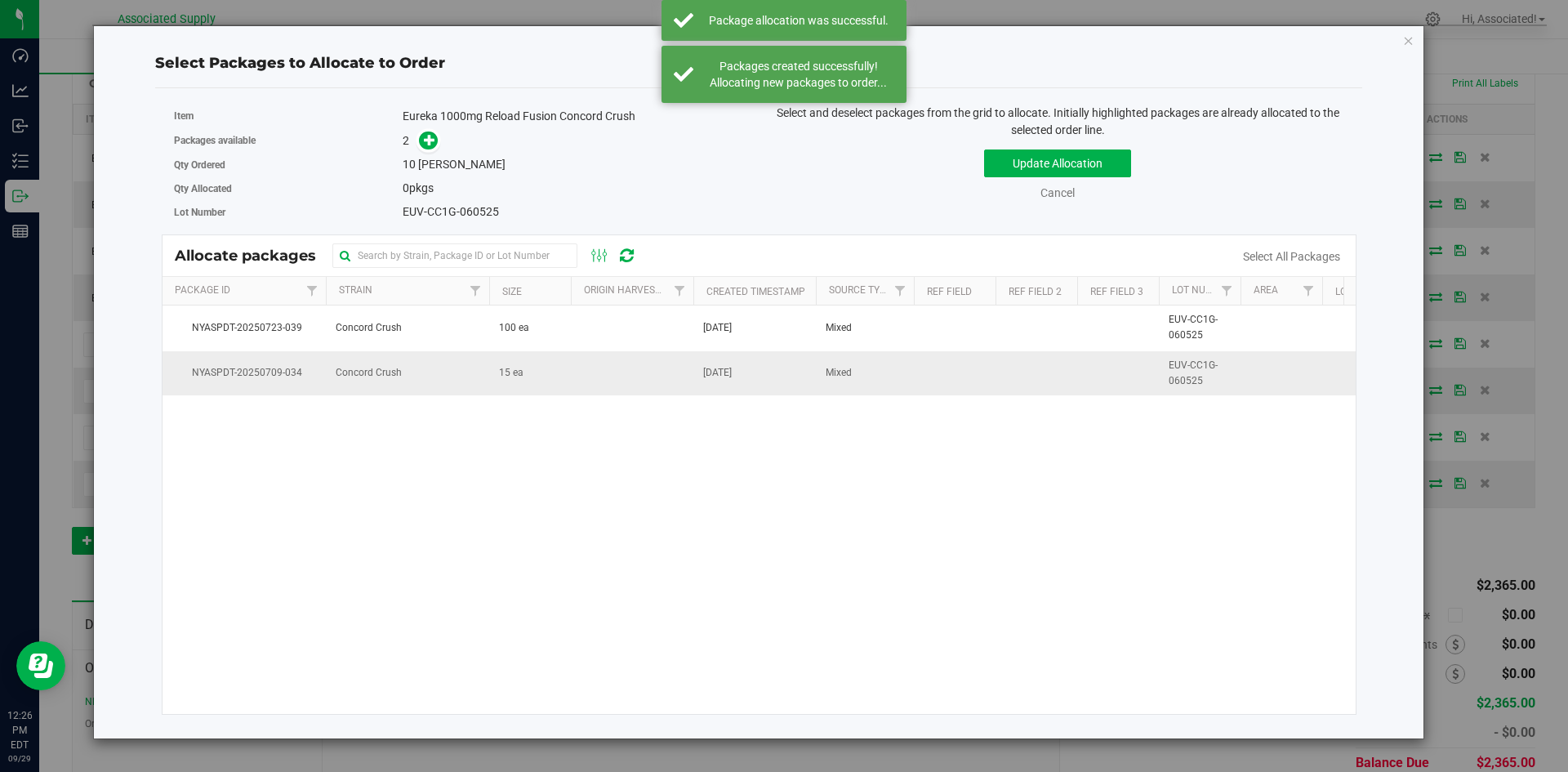
click at [523, 375] on td "15 ea" at bounding box center [529, 373] width 81 height 45
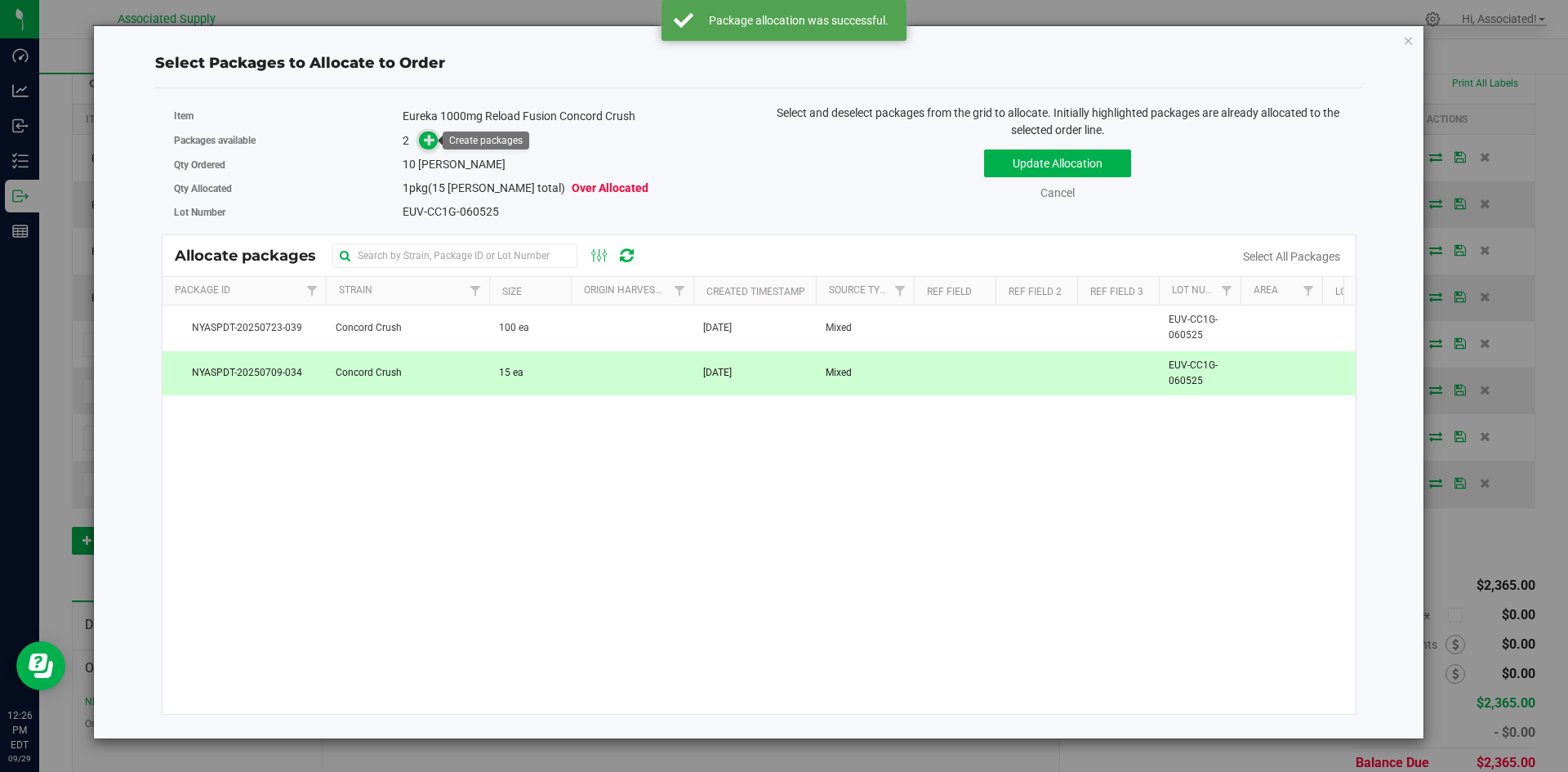
click at [431, 141] on icon at bounding box center [430, 139] width 12 height 12
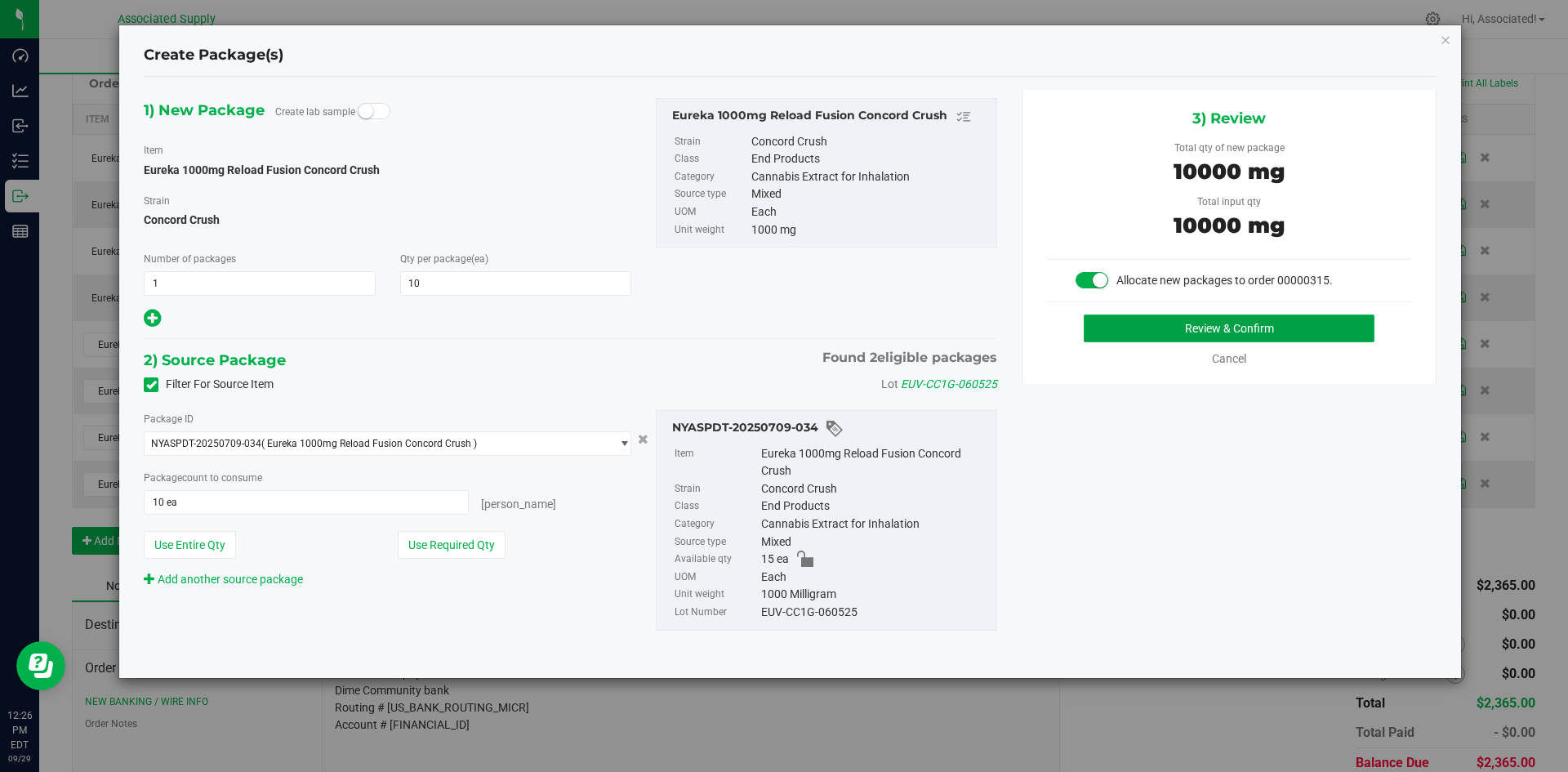
click at [1147, 323] on button "Review & Confirm" at bounding box center [1229, 328] width 291 height 28
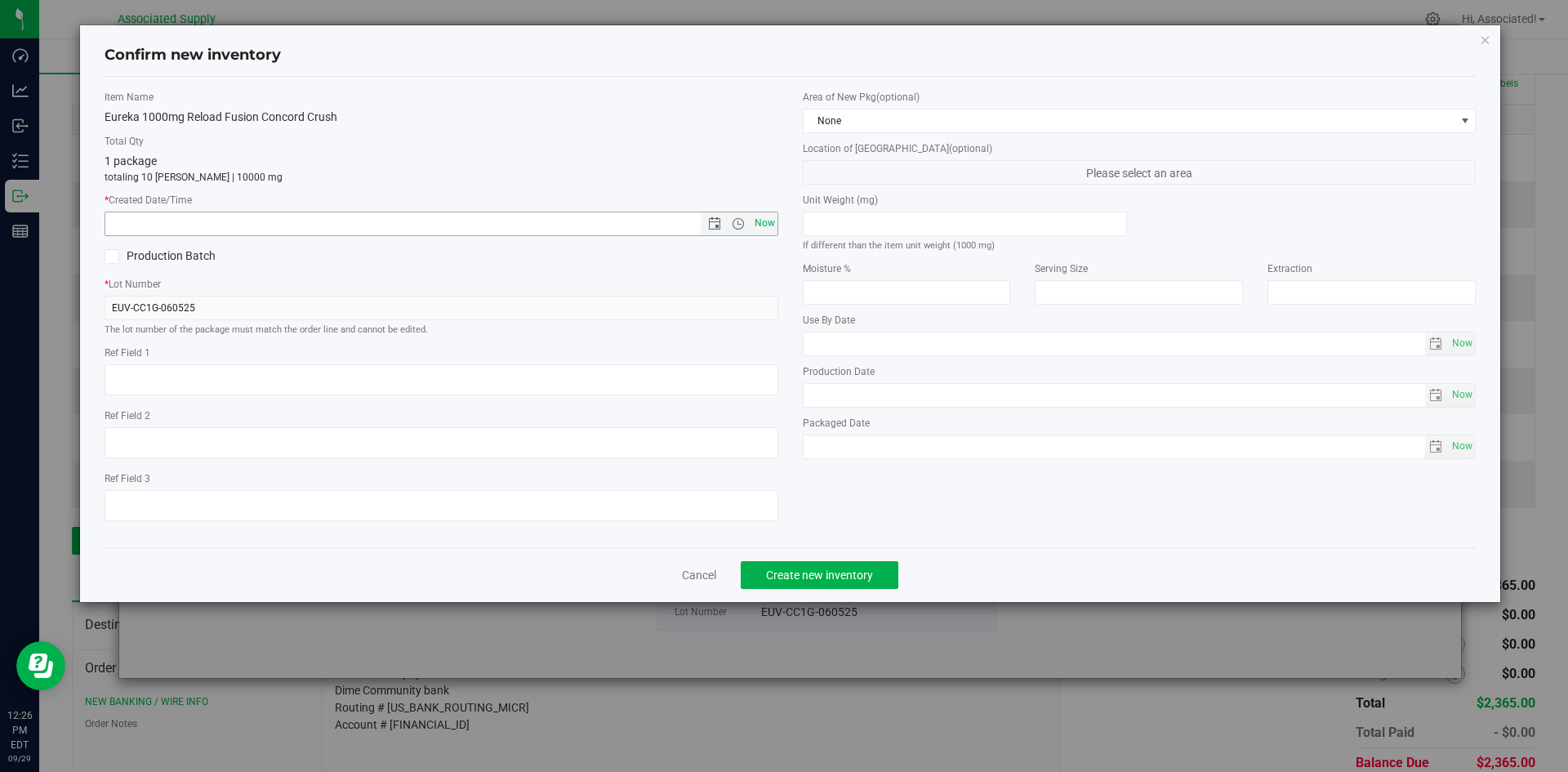
click at [763, 225] on span "Now" at bounding box center [764, 223] width 28 height 24
type input "9/29/2025 12:26 PM"
click at [825, 588] on button "Create new inventory" at bounding box center [820, 575] width 158 height 28
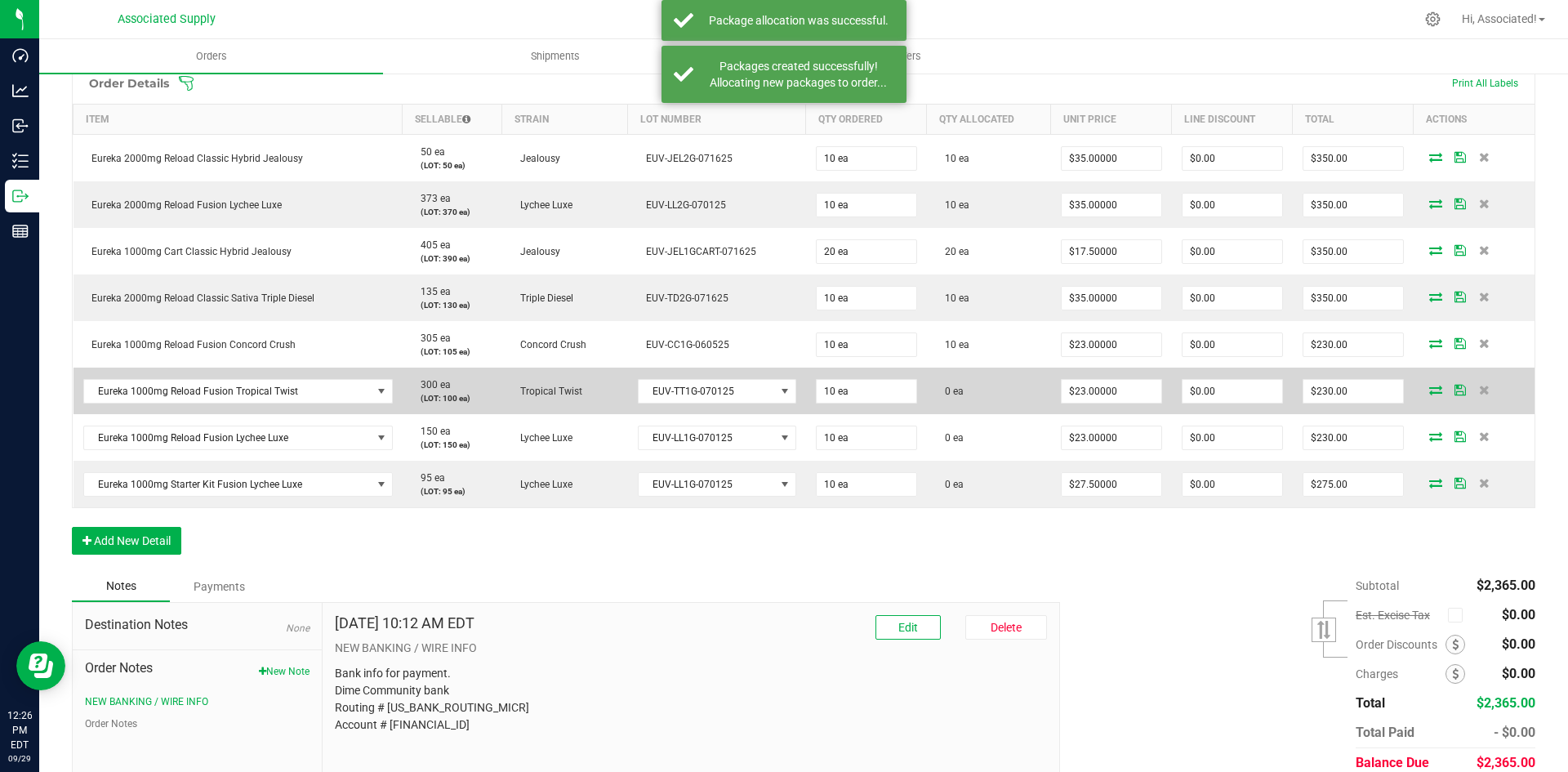
click at [1429, 389] on icon at bounding box center [1435, 390] width 13 height 10
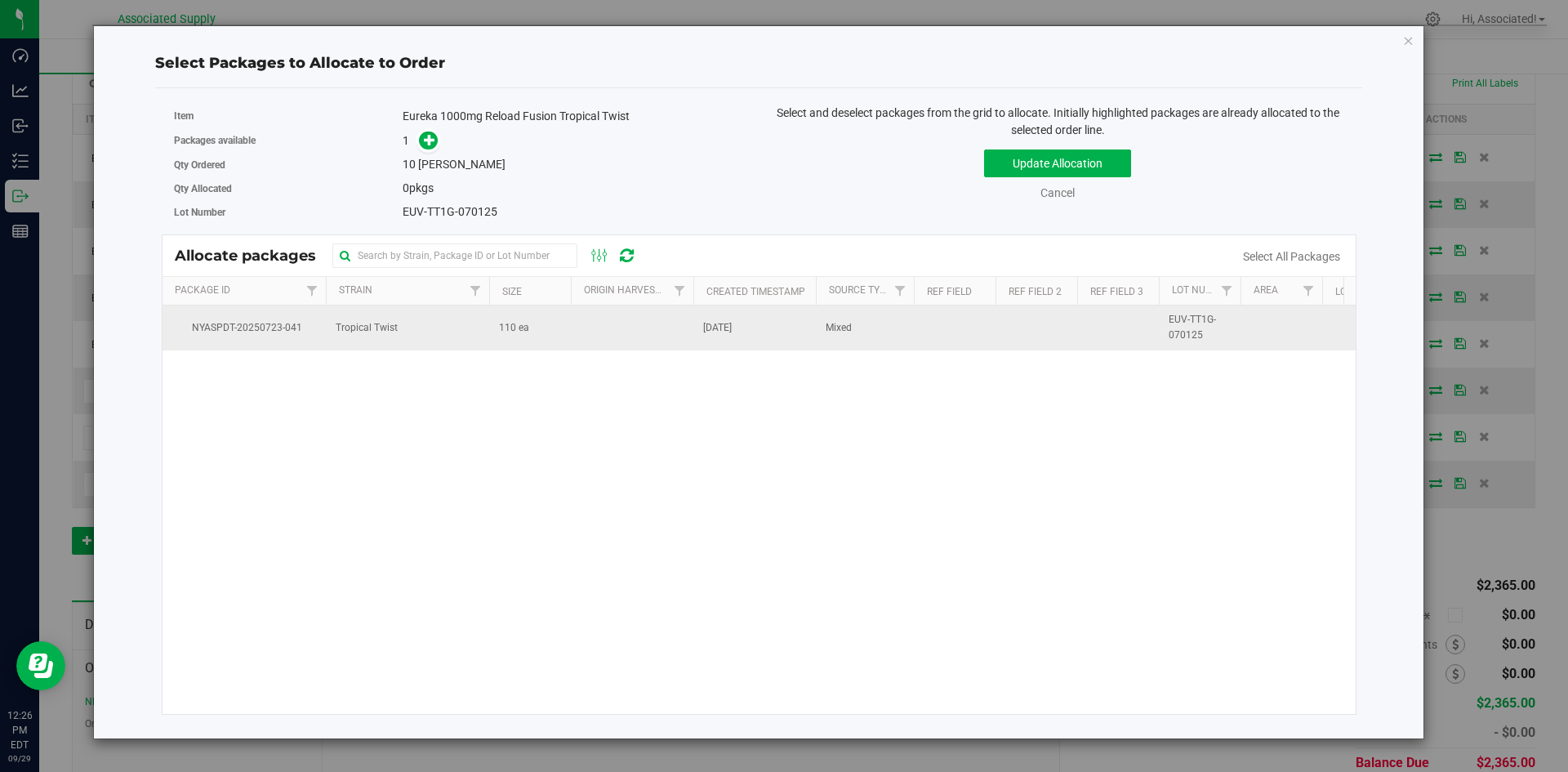
click at [521, 339] on td "110 ea" at bounding box center [529, 328] width 81 height 45
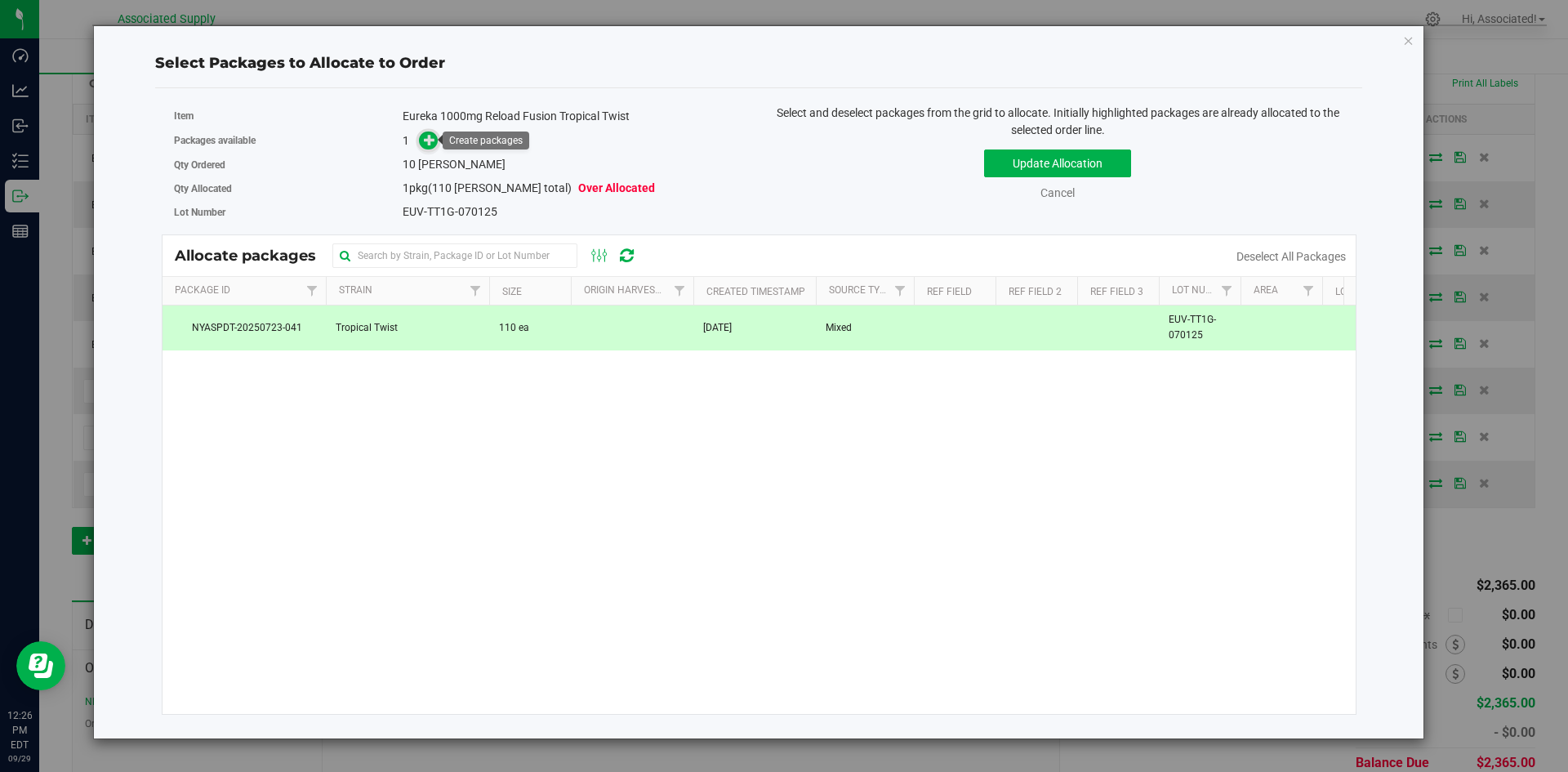
click at [430, 144] on icon at bounding box center [430, 139] width 12 height 12
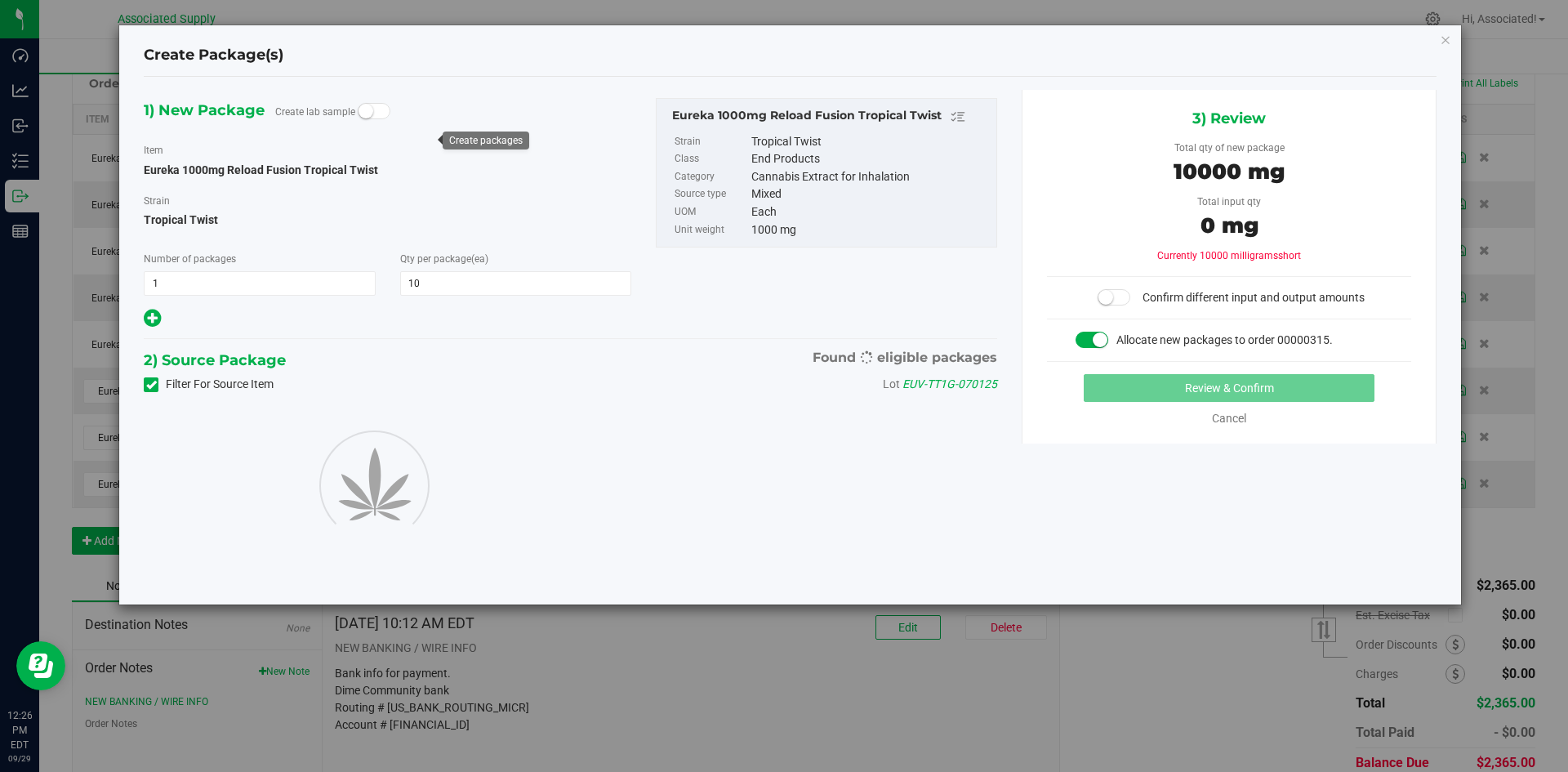
type input "10"
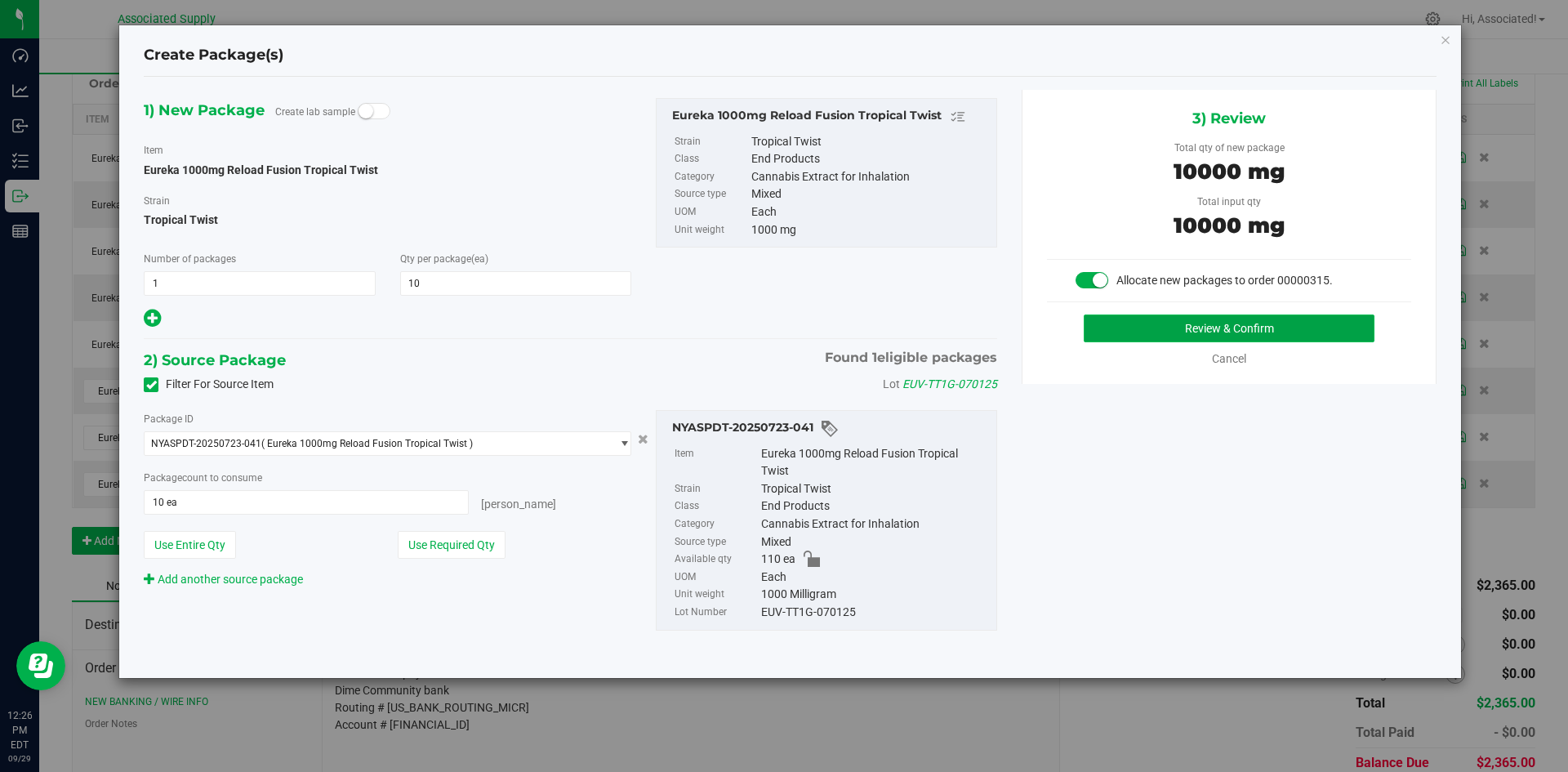
click at [1087, 328] on button "Review & Confirm" at bounding box center [1229, 328] width 291 height 28
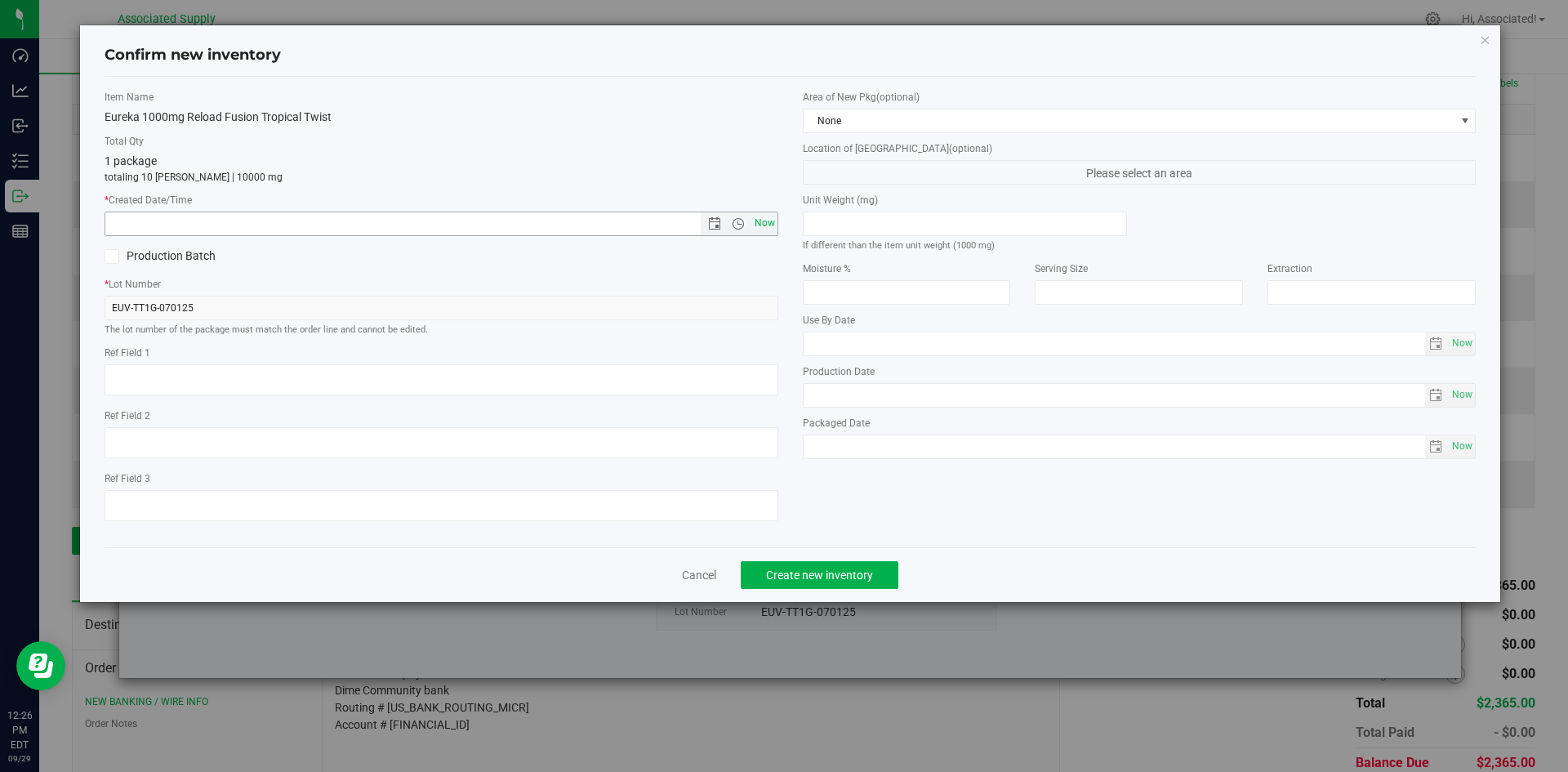
click at [768, 220] on span "Now" at bounding box center [764, 223] width 28 height 24
type input "9/29/2025 12:26 PM"
click at [809, 578] on span "Create new inventory" at bounding box center [819, 575] width 107 height 13
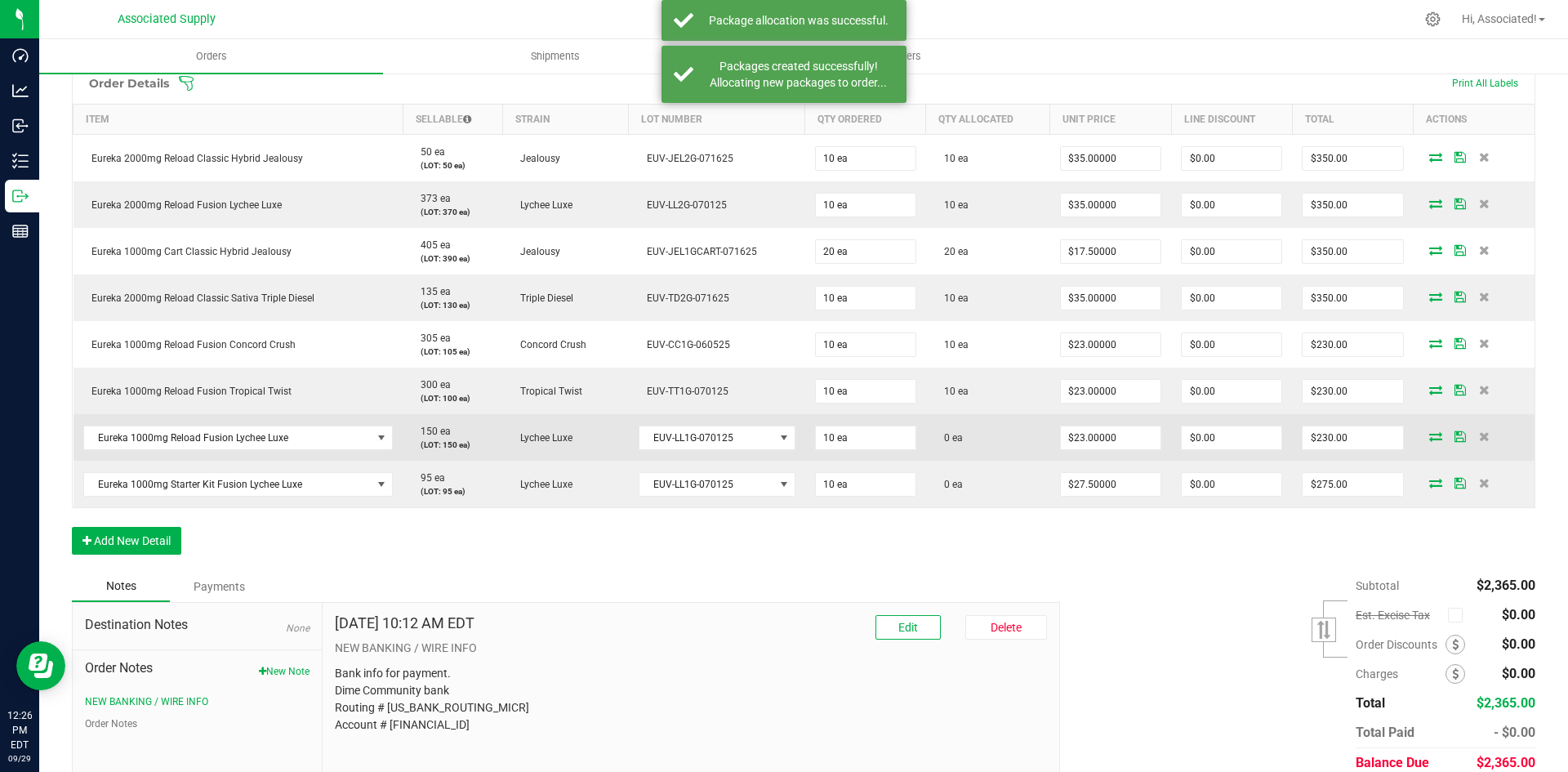
click at [1429, 438] on icon at bounding box center [1435, 436] width 13 height 10
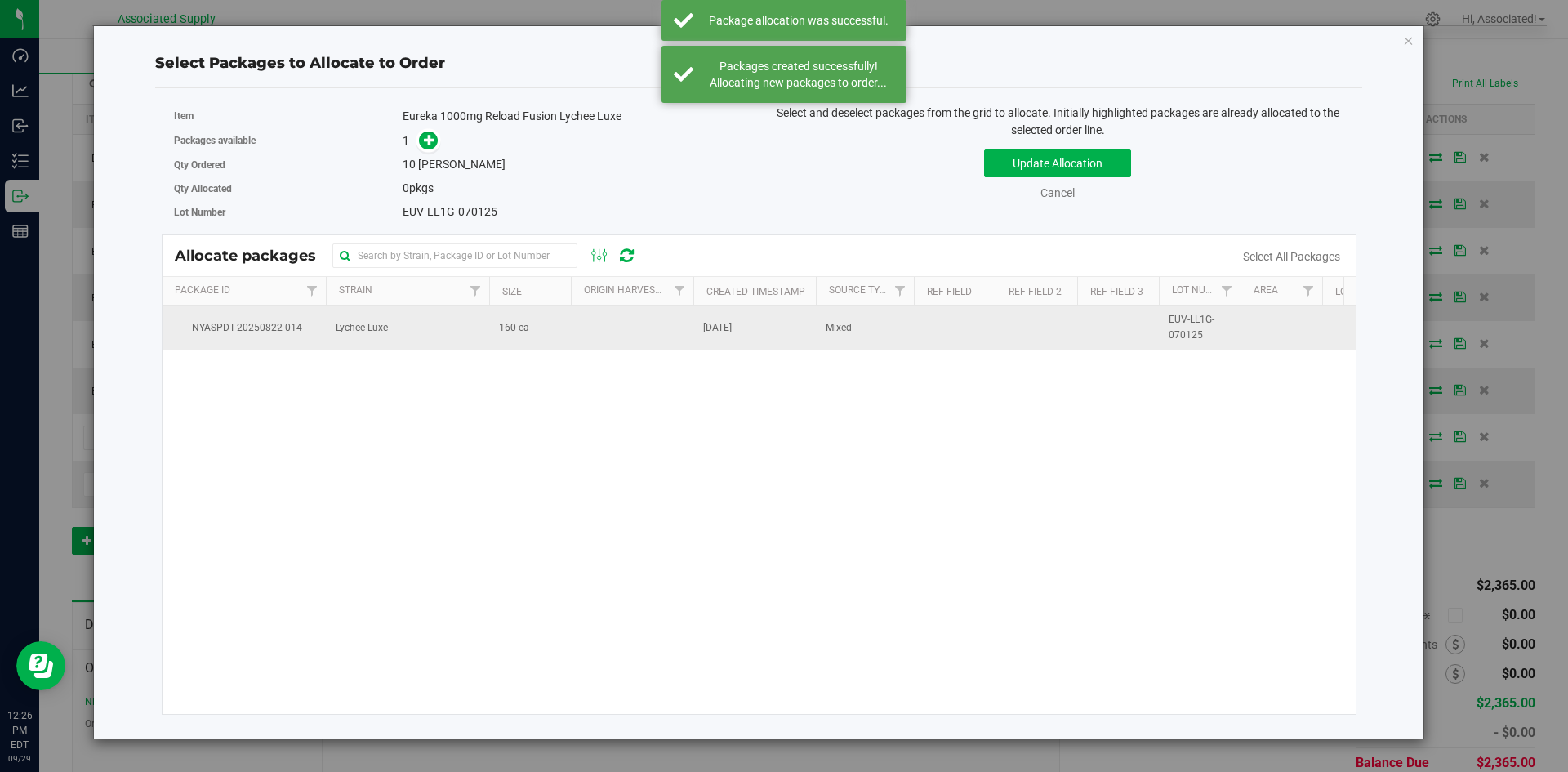
click at [548, 333] on td "160 ea" at bounding box center [529, 328] width 81 height 45
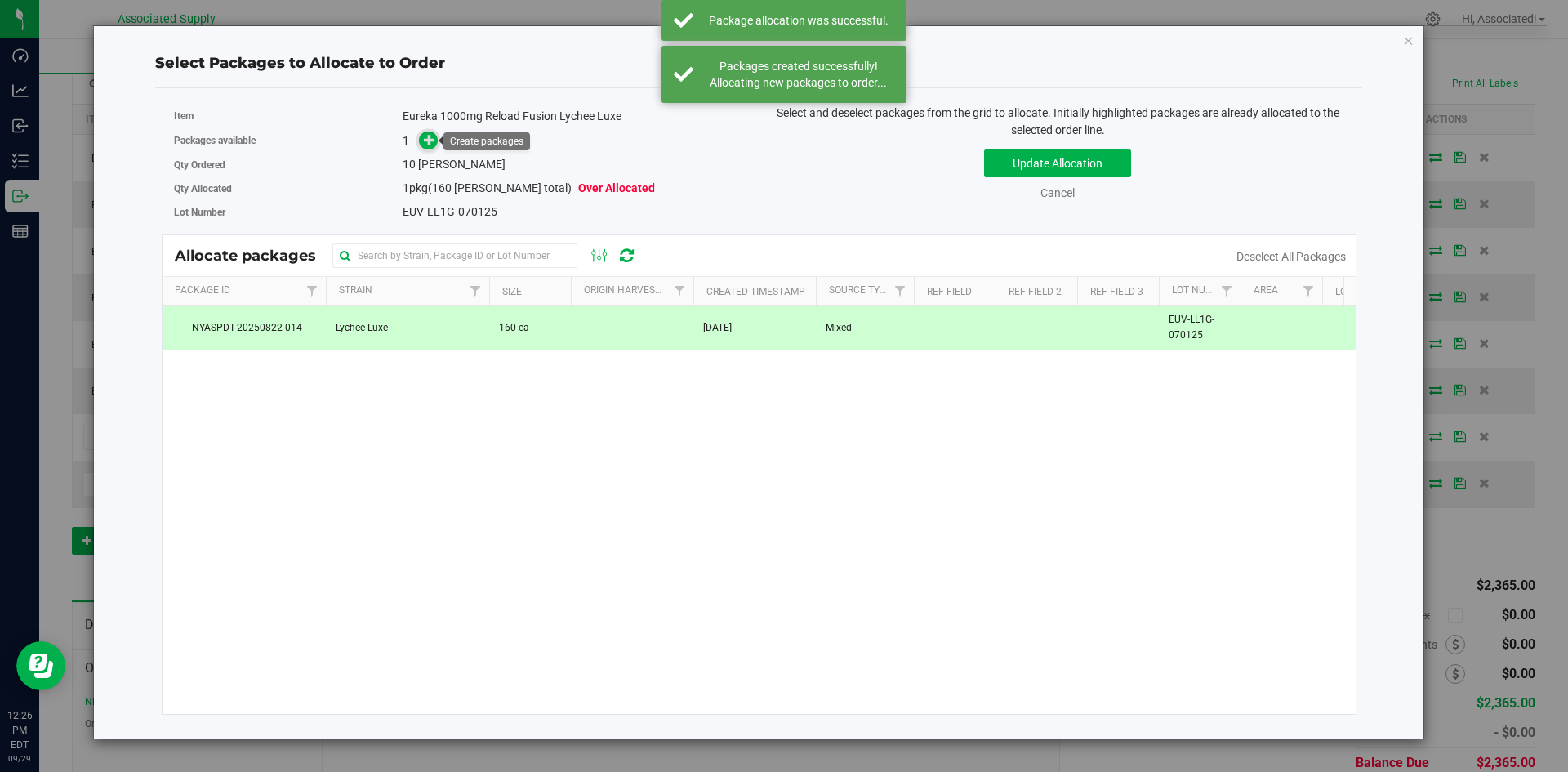
click at [433, 139] on icon at bounding box center [430, 139] width 12 height 12
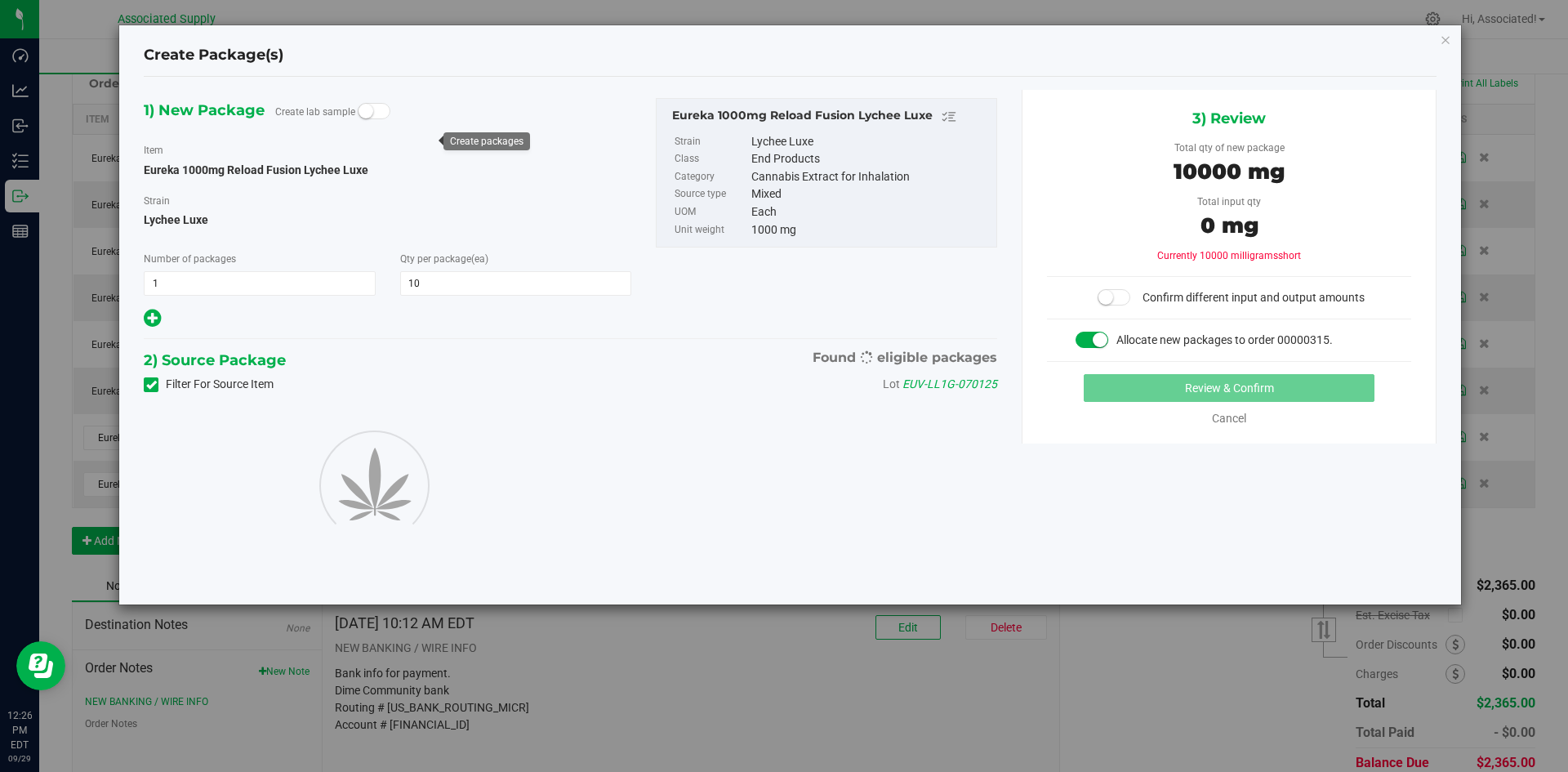
type input "10"
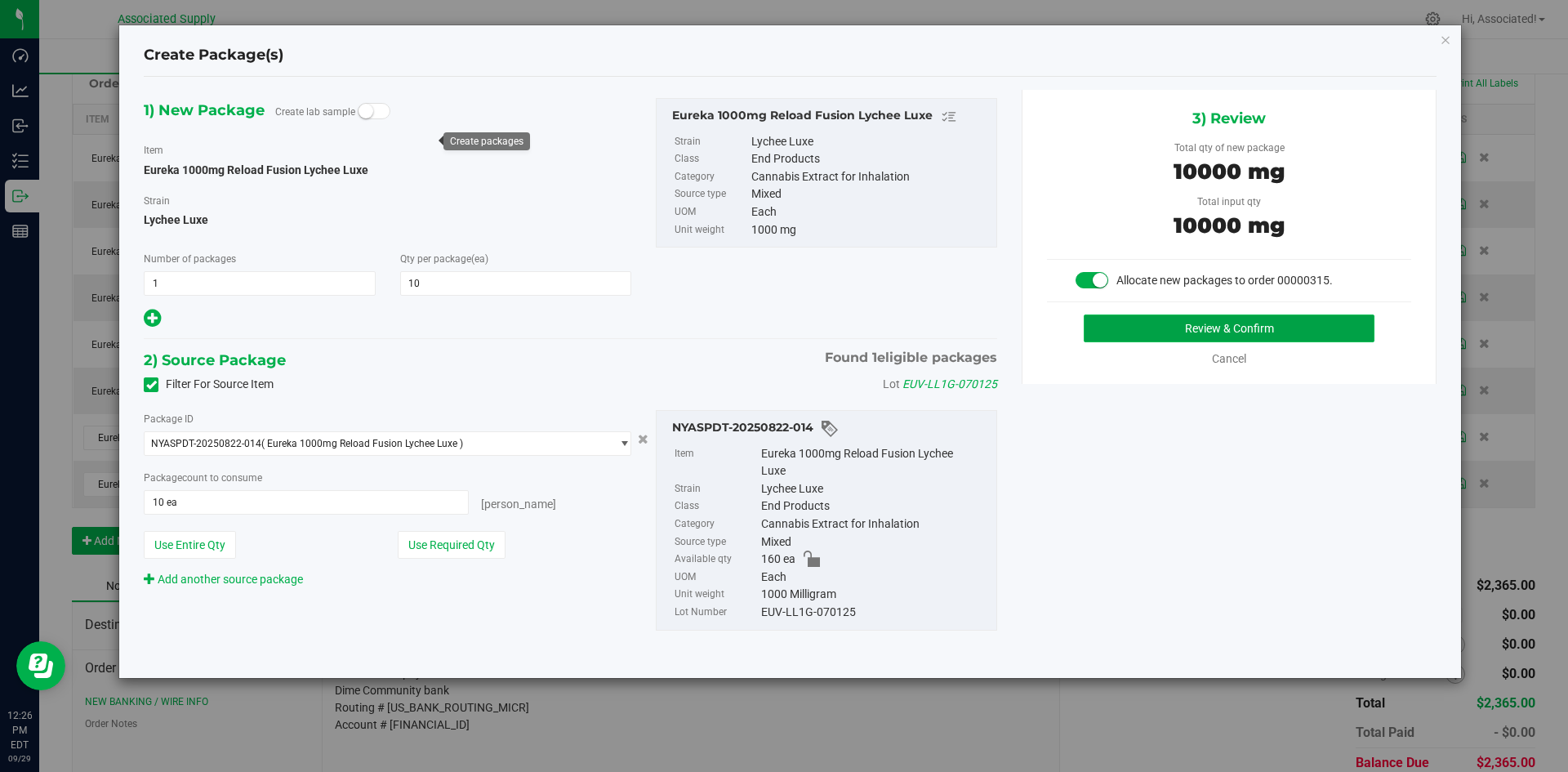
click at [1149, 324] on button "Review & Confirm" at bounding box center [1229, 328] width 291 height 28
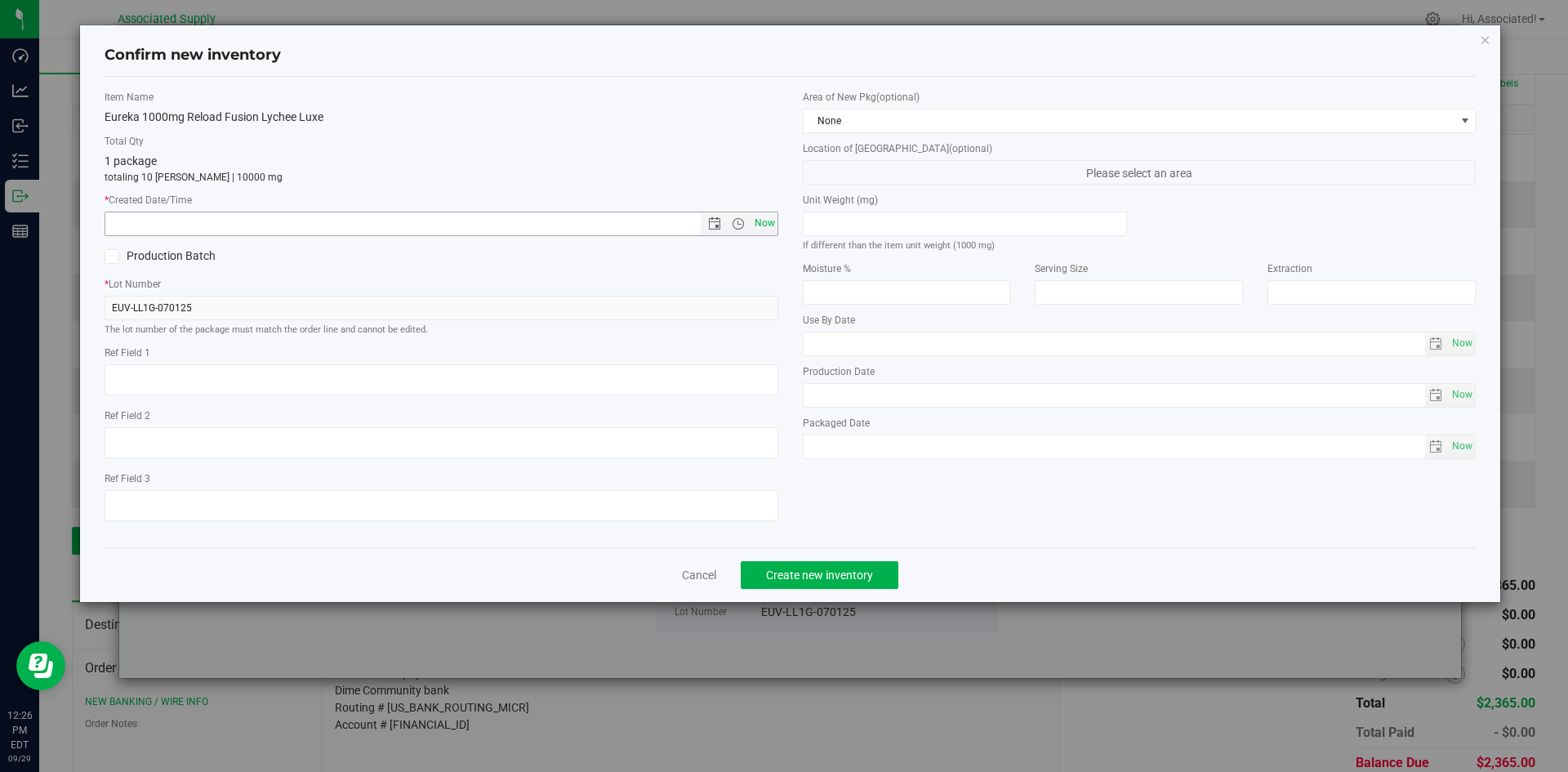
click at [769, 218] on span "Now" at bounding box center [764, 223] width 28 height 24
type input "9/29/2025 12:26 PM"
click at [868, 573] on span "Create new inventory" at bounding box center [819, 575] width 107 height 13
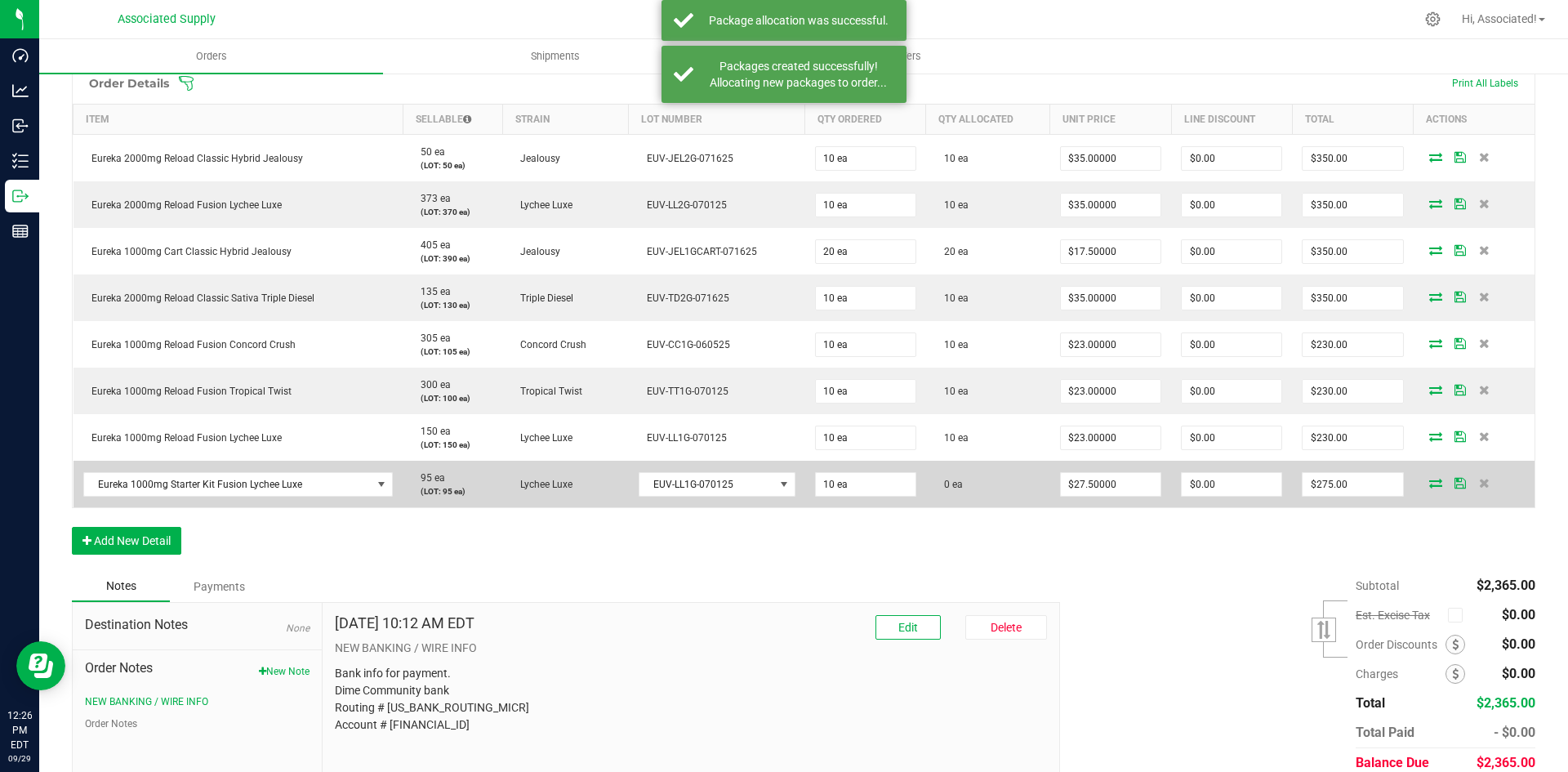
click at [1429, 484] on icon at bounding box center [1435, 483] width 13 height 10
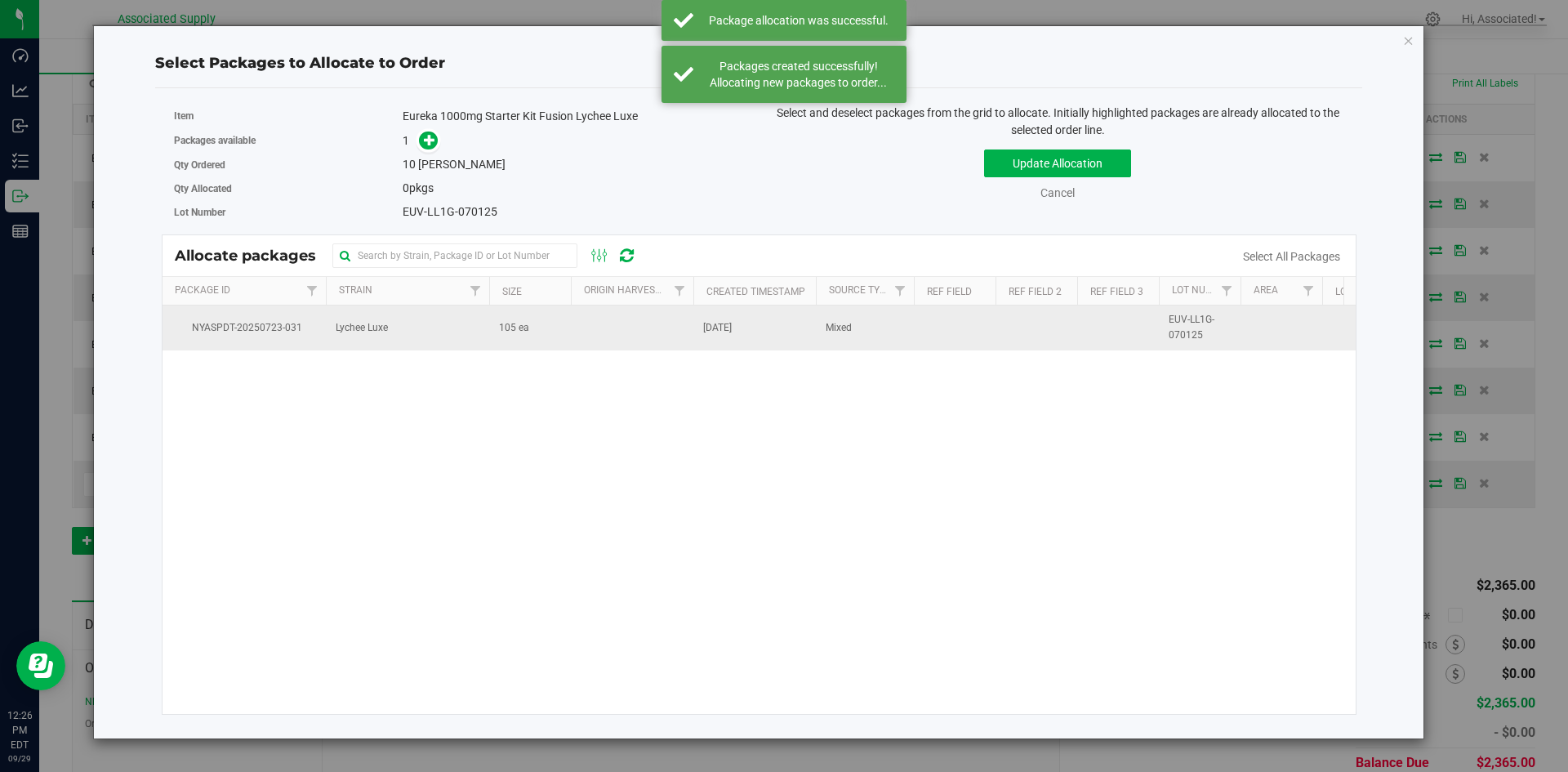
click at [532, 330] on td "105 ea" at bounding box center [529, 328] width 81 height 45
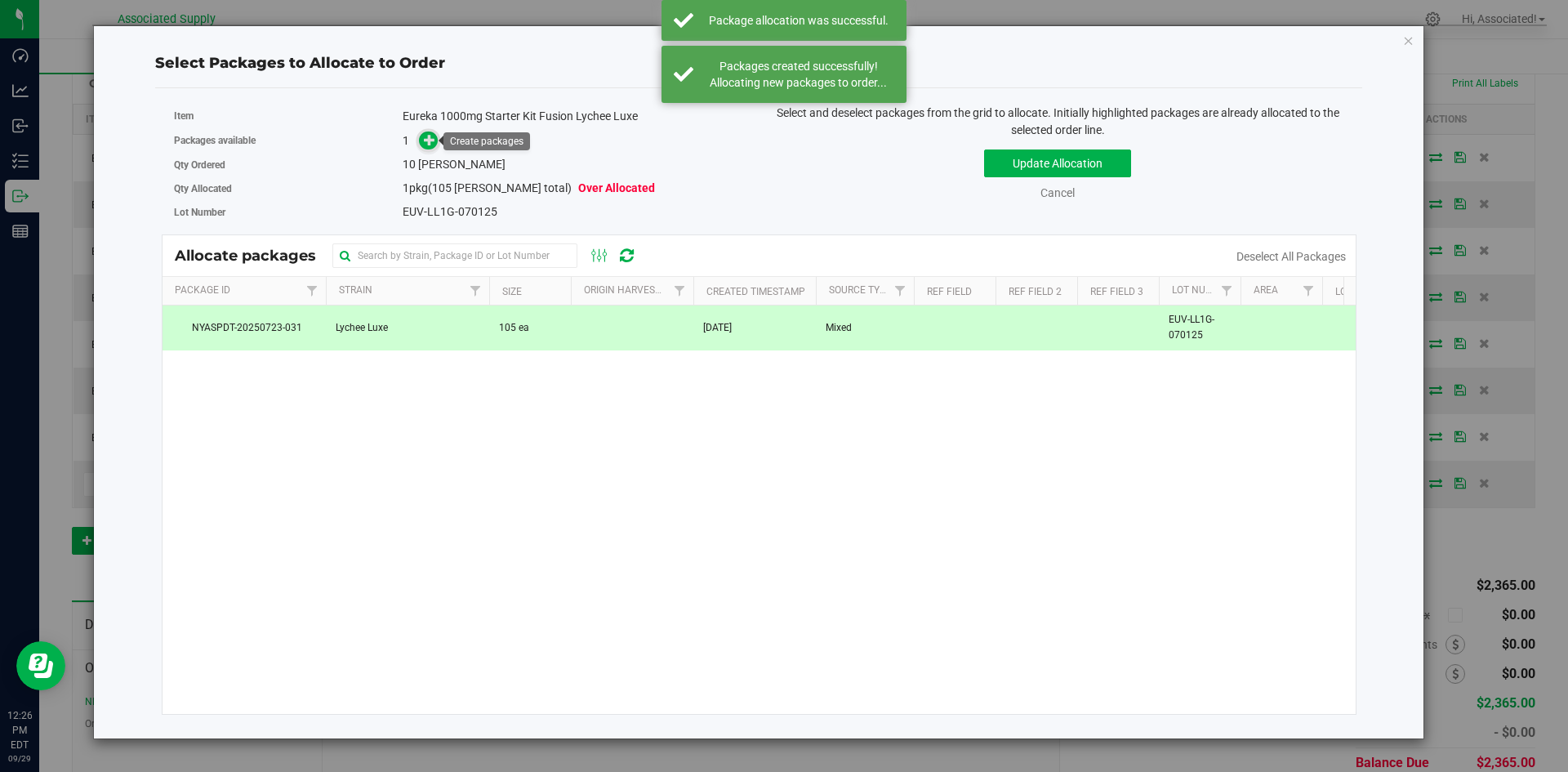
click at [427, 144] on icon at bounding box center [430, 139] width 12 height 12
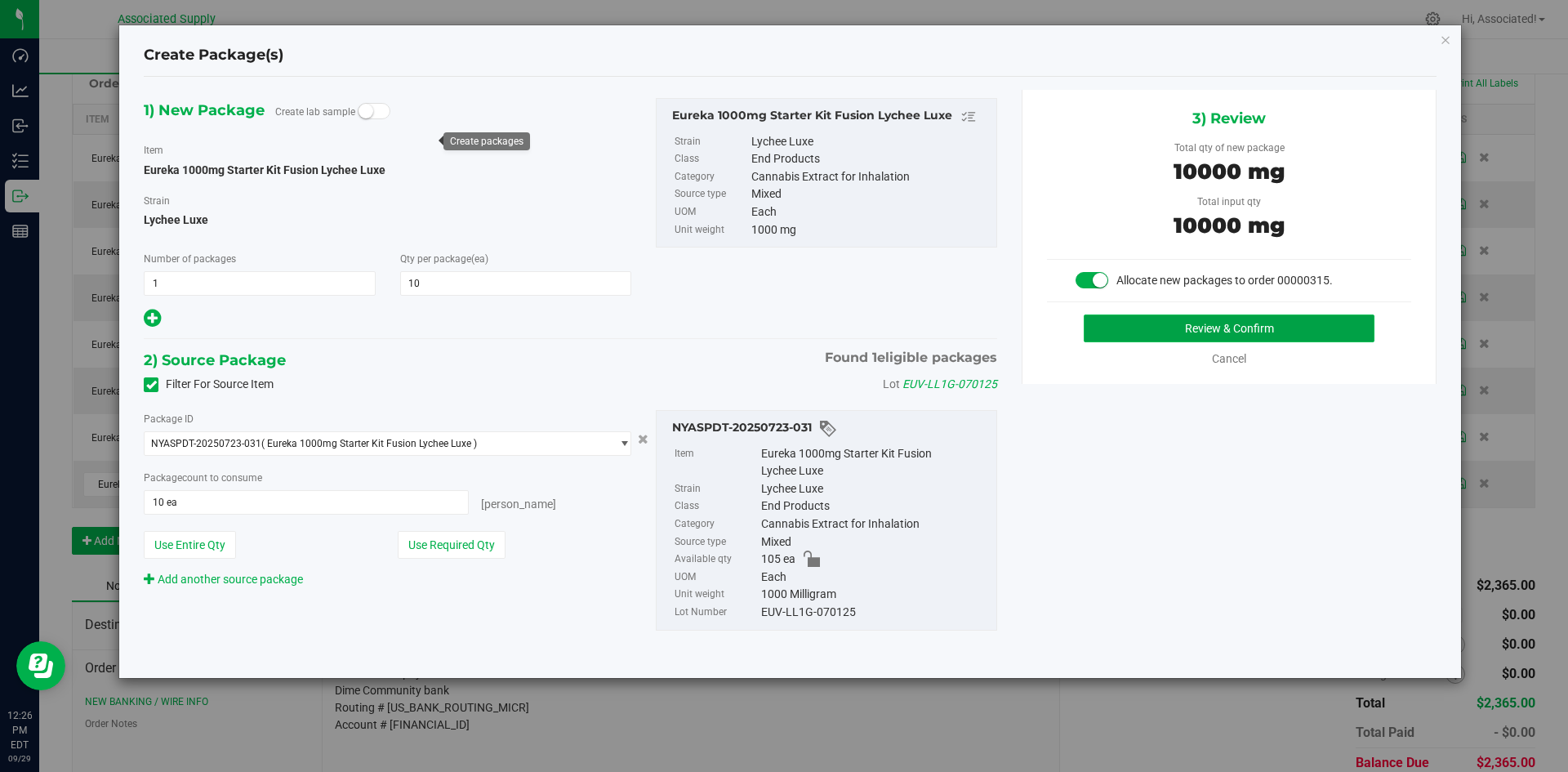
click at [1168, 330] on button "Review & Confirm" at bounding box center [1229, 328] width 291 height 28
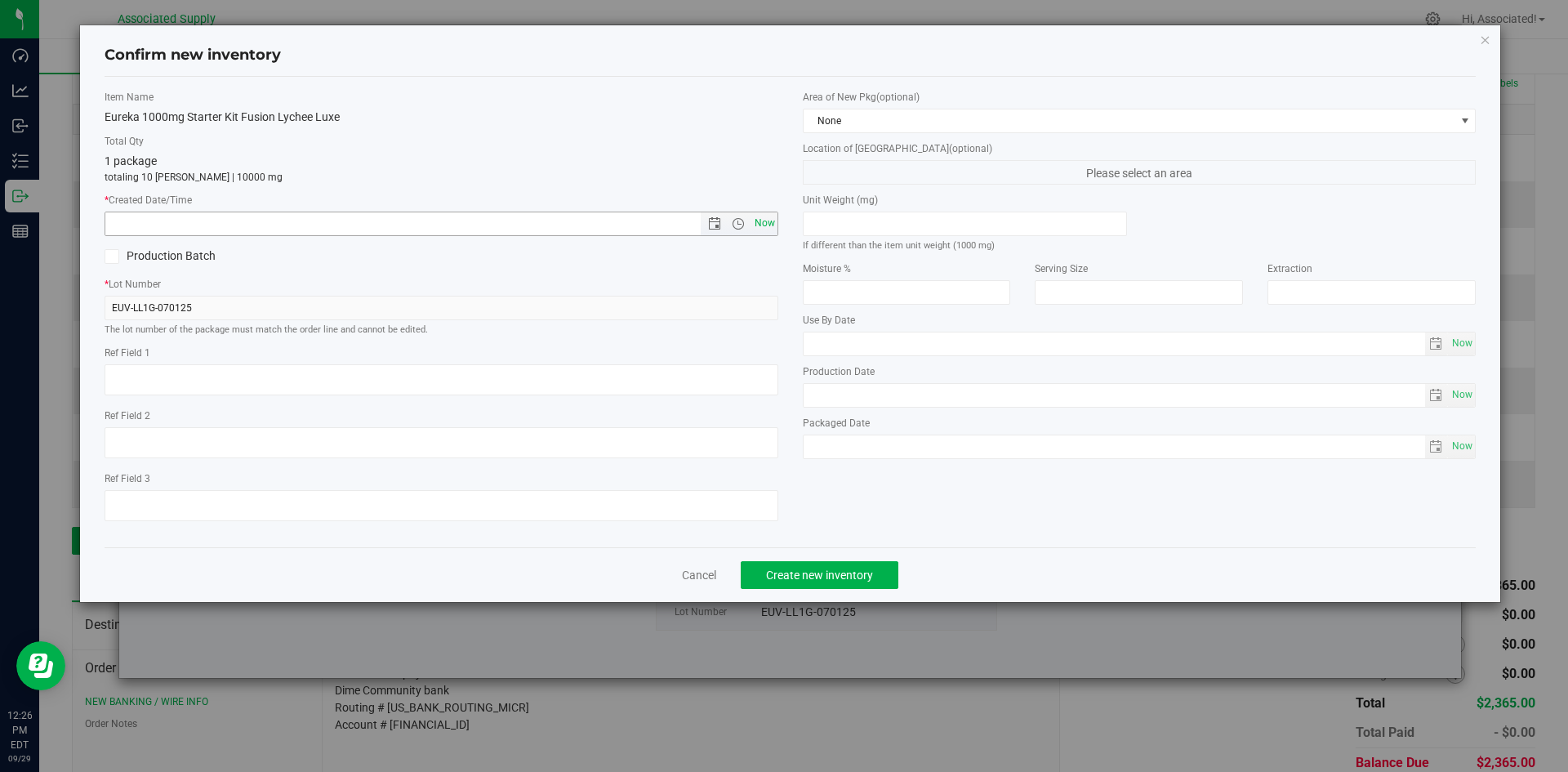
click at [753, 222] on span "Now" at bounding box center [764, 223] width 28 height 24
type input "9/29/2025 12:26 PM"
click at [844, 585] on button "Create new inventory" at bounding box center [820, 575] width 158 height 28
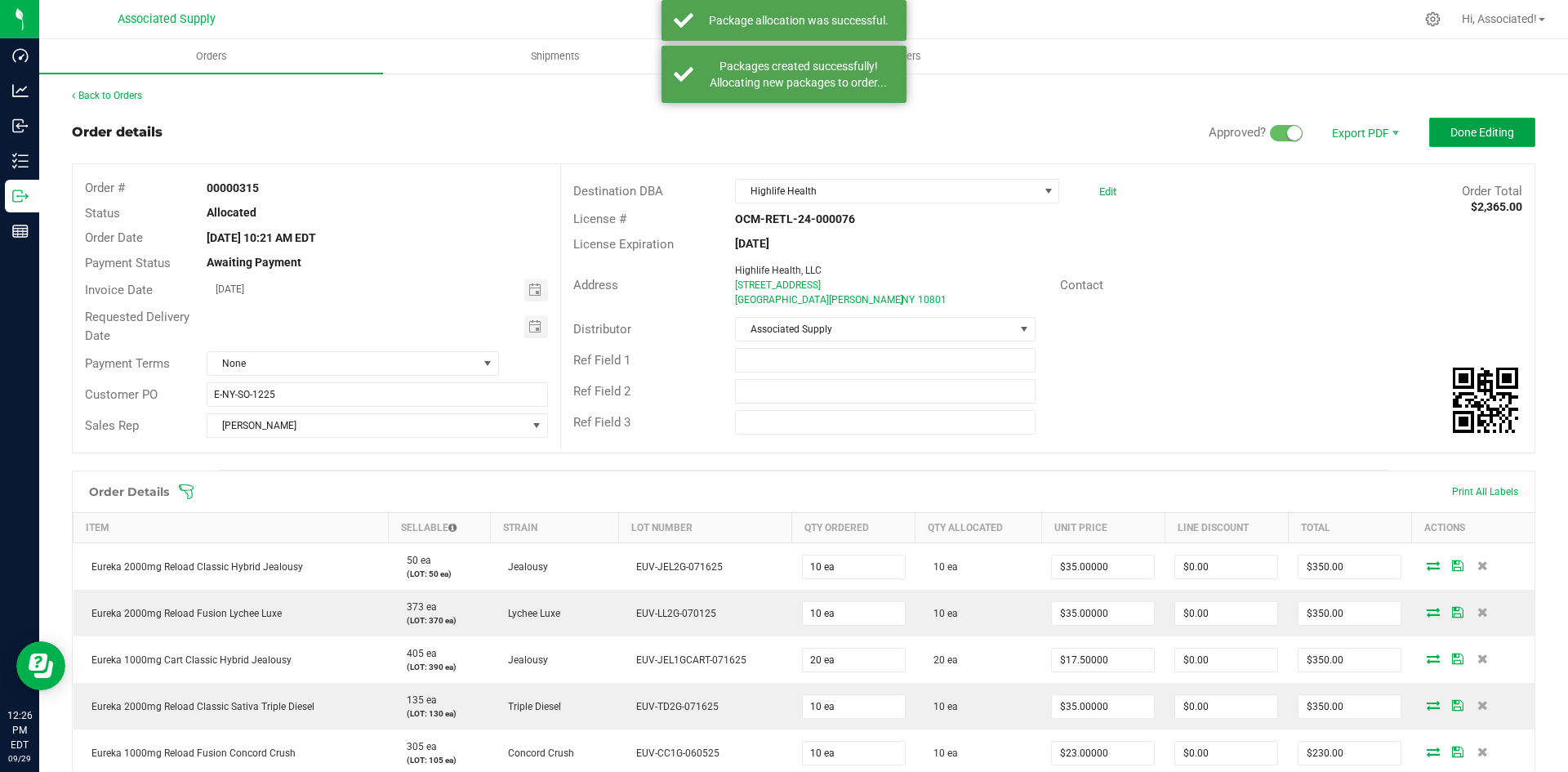
click at [1450, 136] on span "Done Editing" at bounding box center [1482, 133] width 64 height 13
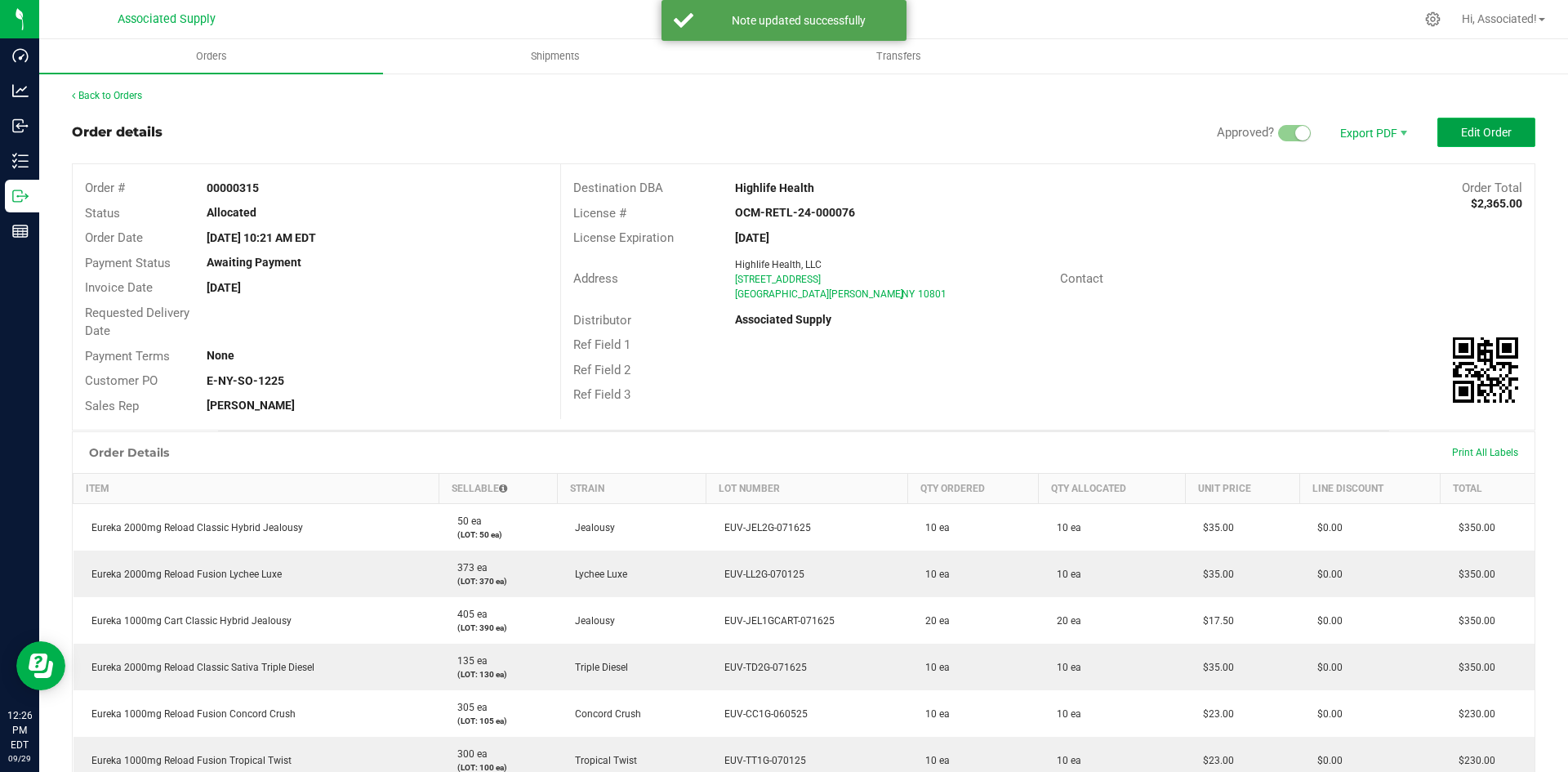
click at [1468, 134] on span "Edit Order" at bounding box center [1486, 133] width 50 height 13
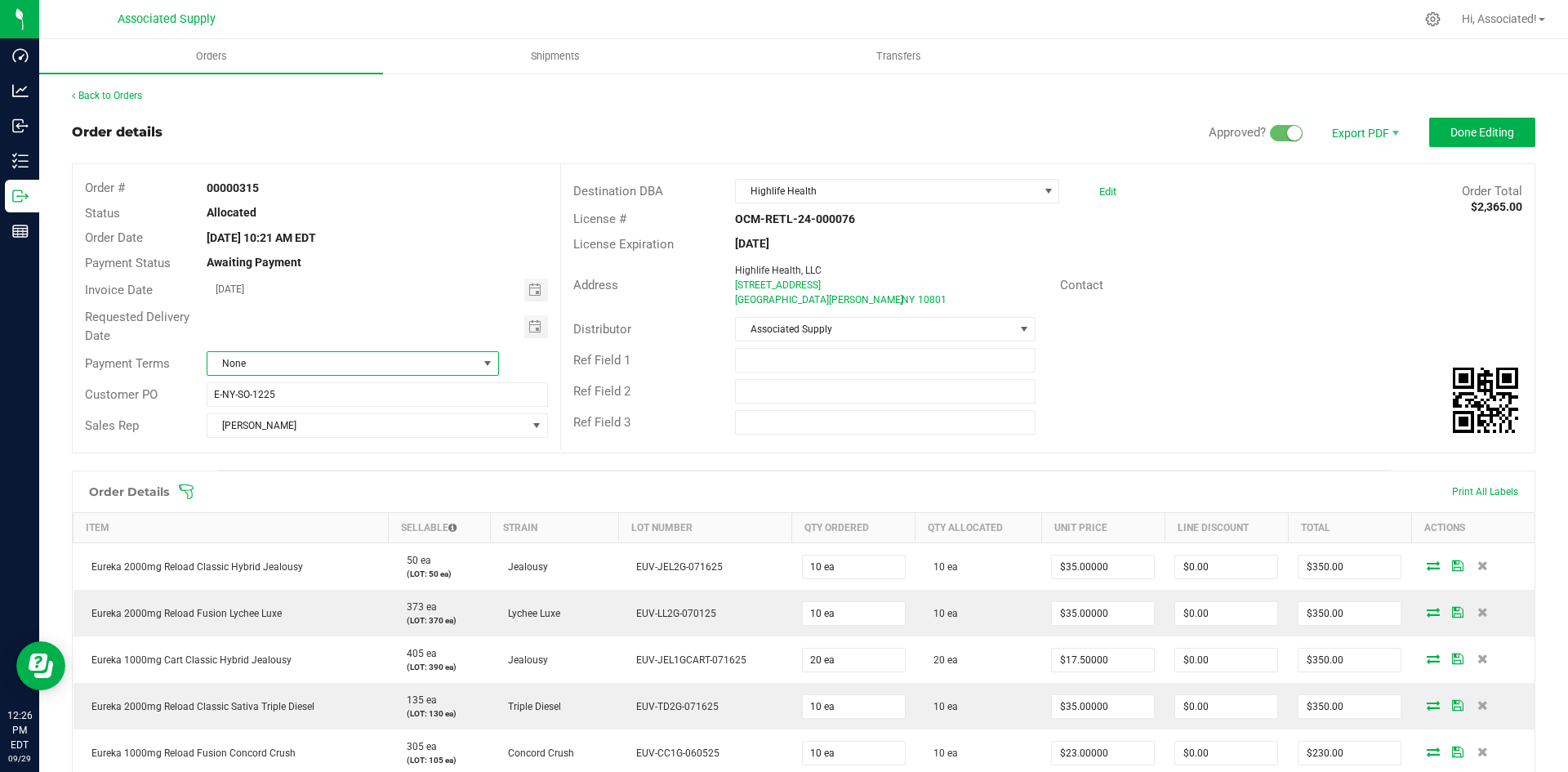
click at [481, 361] on span at bounding box center [488, 364] width 13 height 13
click at [273, 457] on li "Net 30" at bounding box center [350, 458] width 288 height 28
click at [1366, 341] on div "Distributor Associated Supply" at bounding box center [1047, 328] width 973 height 31
click at [1492, 123] on button "Done Editing" at bounding box center [1481, 132] width 106 height 29
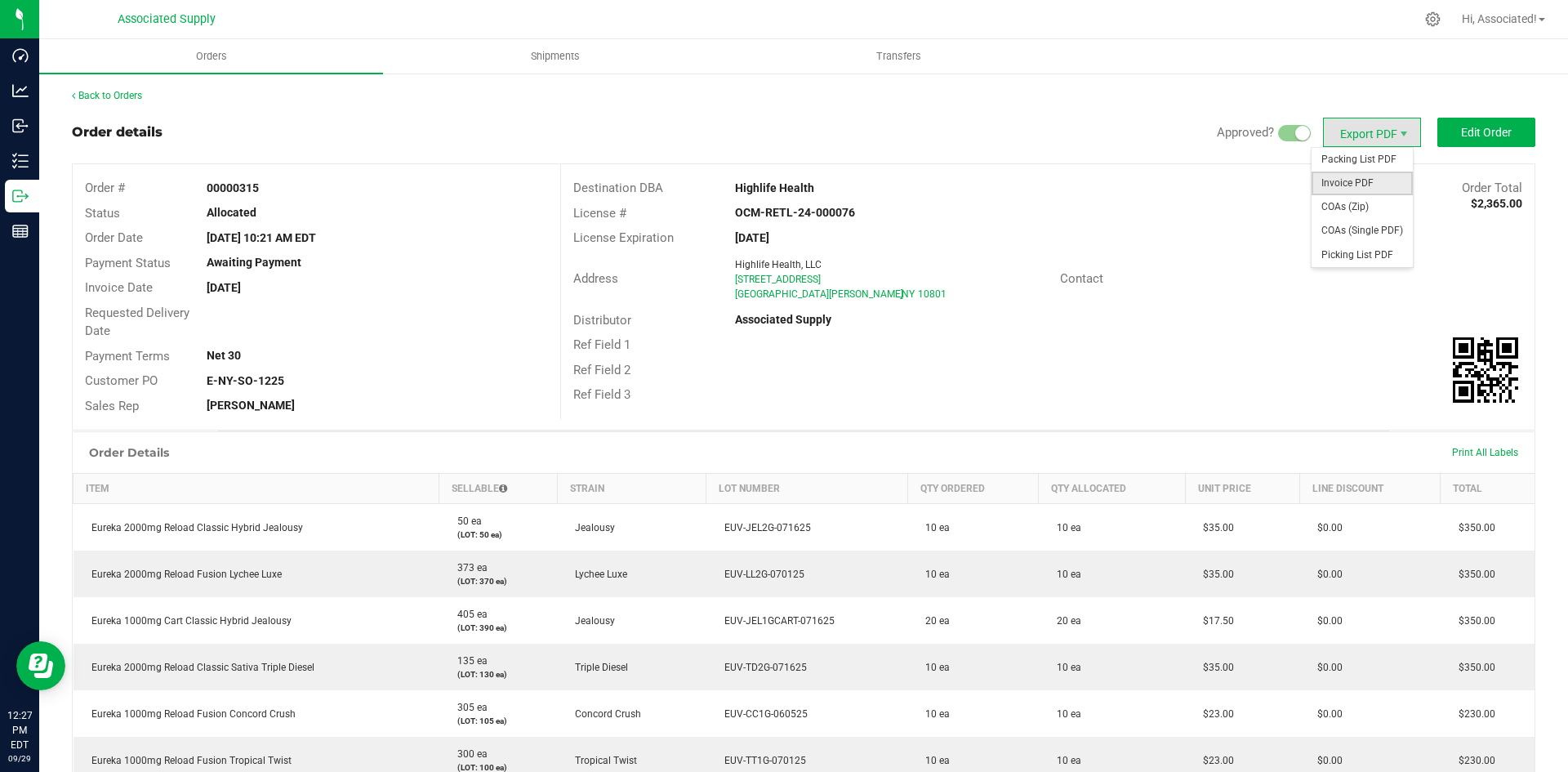
click at [1349, 186] on span "Invoice PDF" at bounding box center [1361, 183] width 102 height 24
click at [132, 93] on link "Back to Orders" at bounding box center [108, 96] width 71 height 12
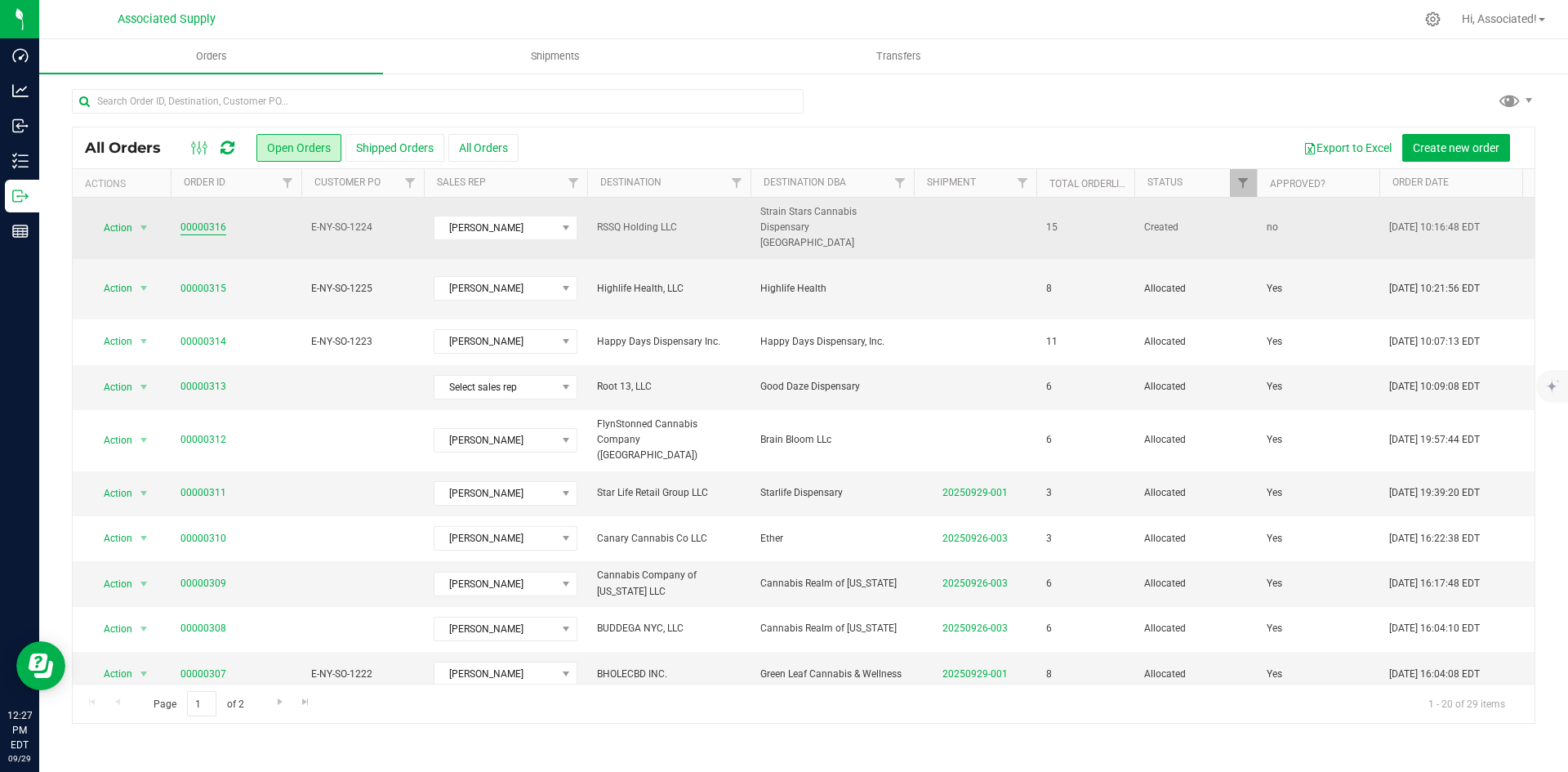
click at [211, 220] on link "00000316" at bounding box center [203, 228] width 45 height 15
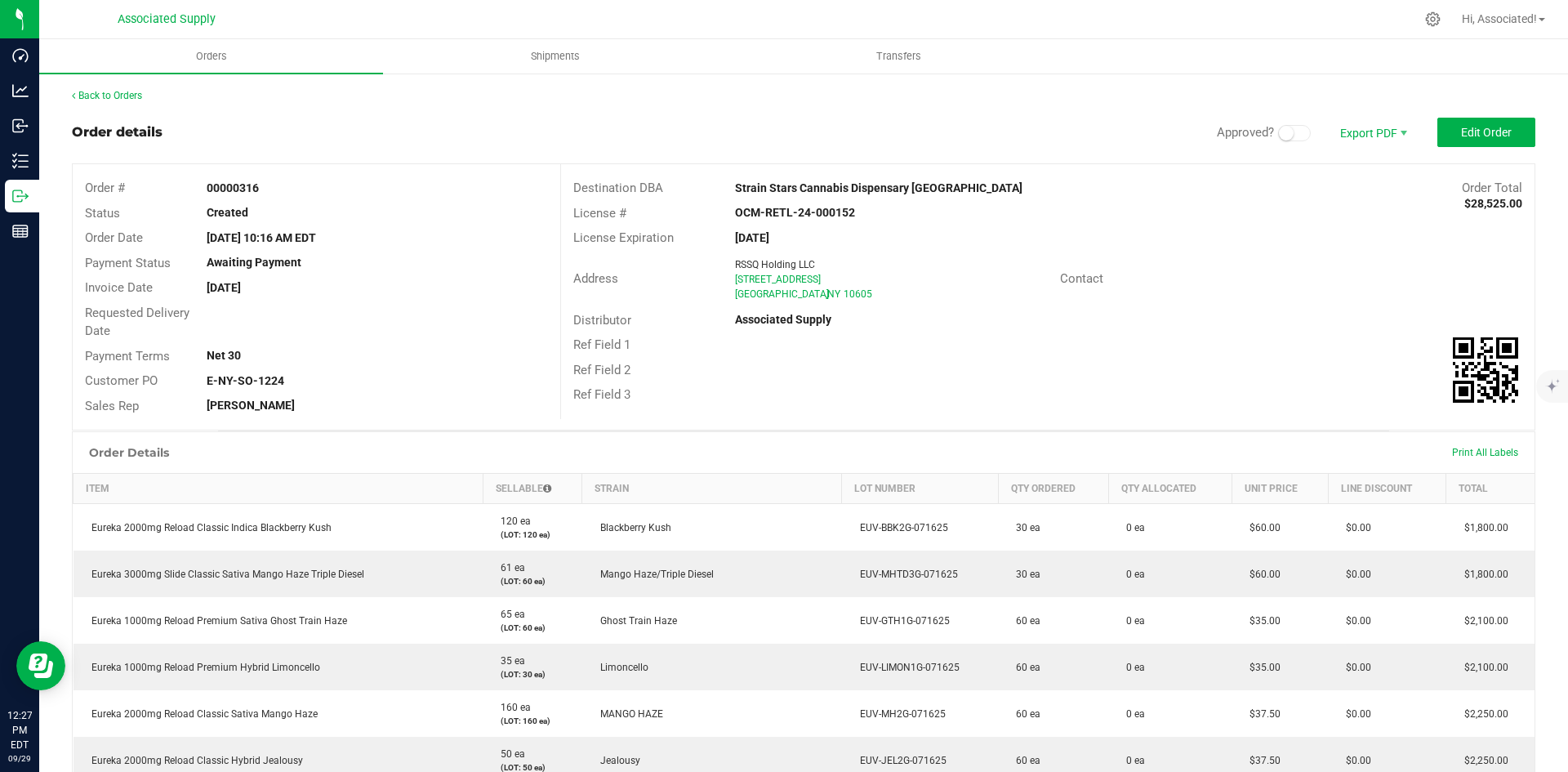
click at [979, 375] on div "Ref Field 2" at bounding box center [1047, 370] width 973 height 25
click at [1481, 130] on span "Edit Order" at bounding box center [1486, 133] width 50 height 13
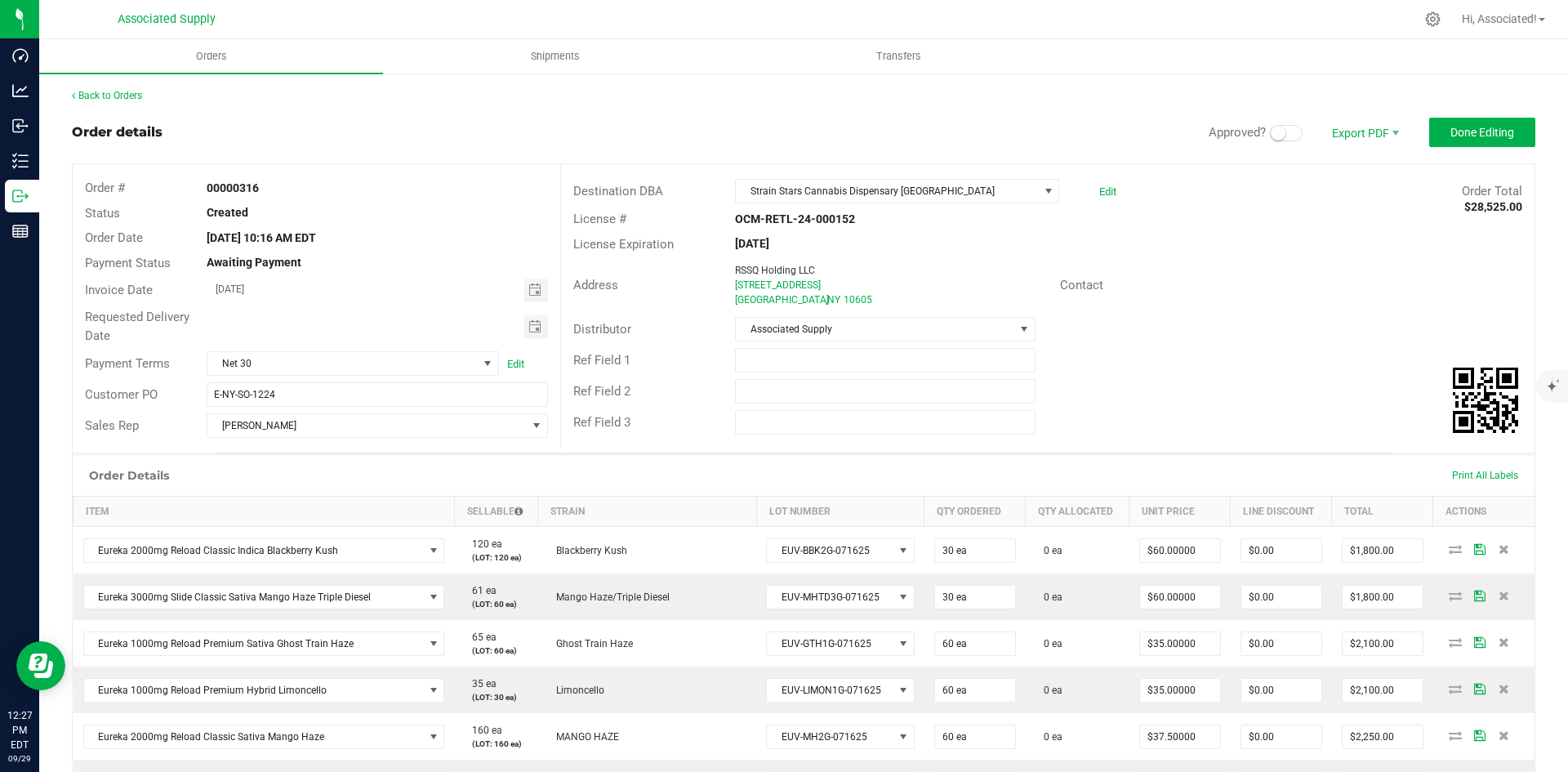
click at [1280, 134] on span at bounding box center [1286, 133] width 33 height 16
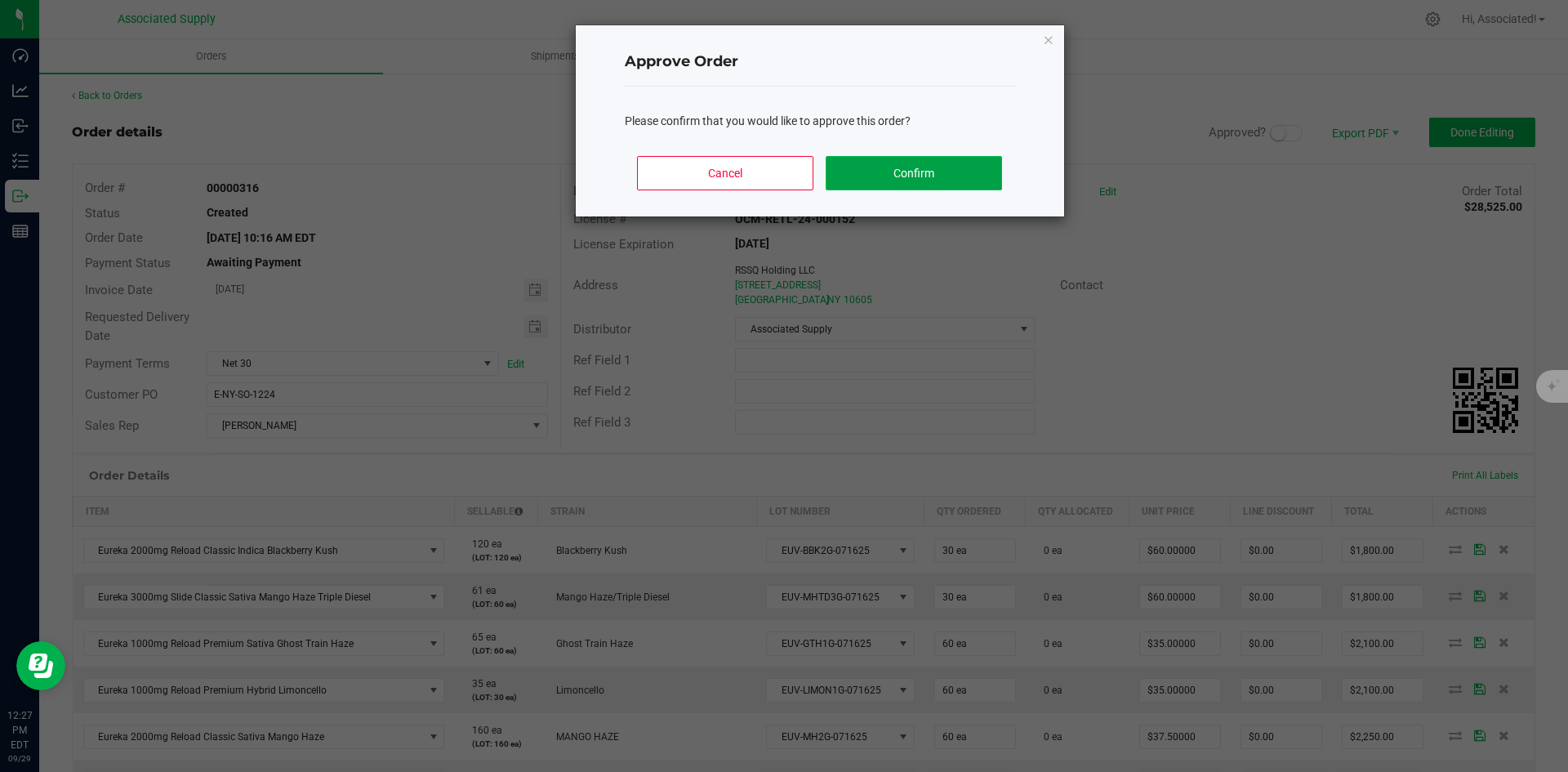
click at [904, 174] on button "Confirm" at bounding box center [913, 173] width 176 height 34
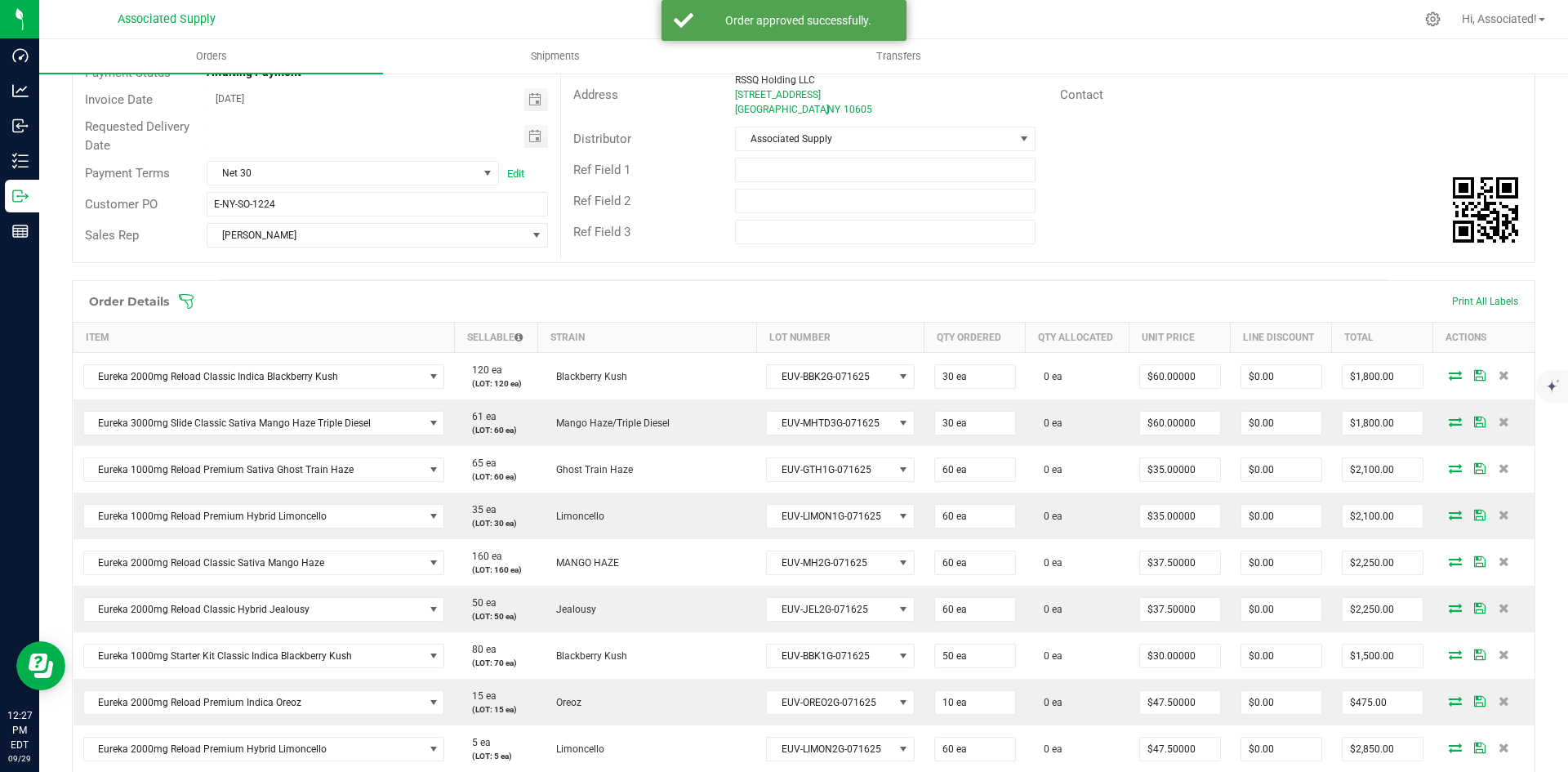
scroll to position [245, 0]
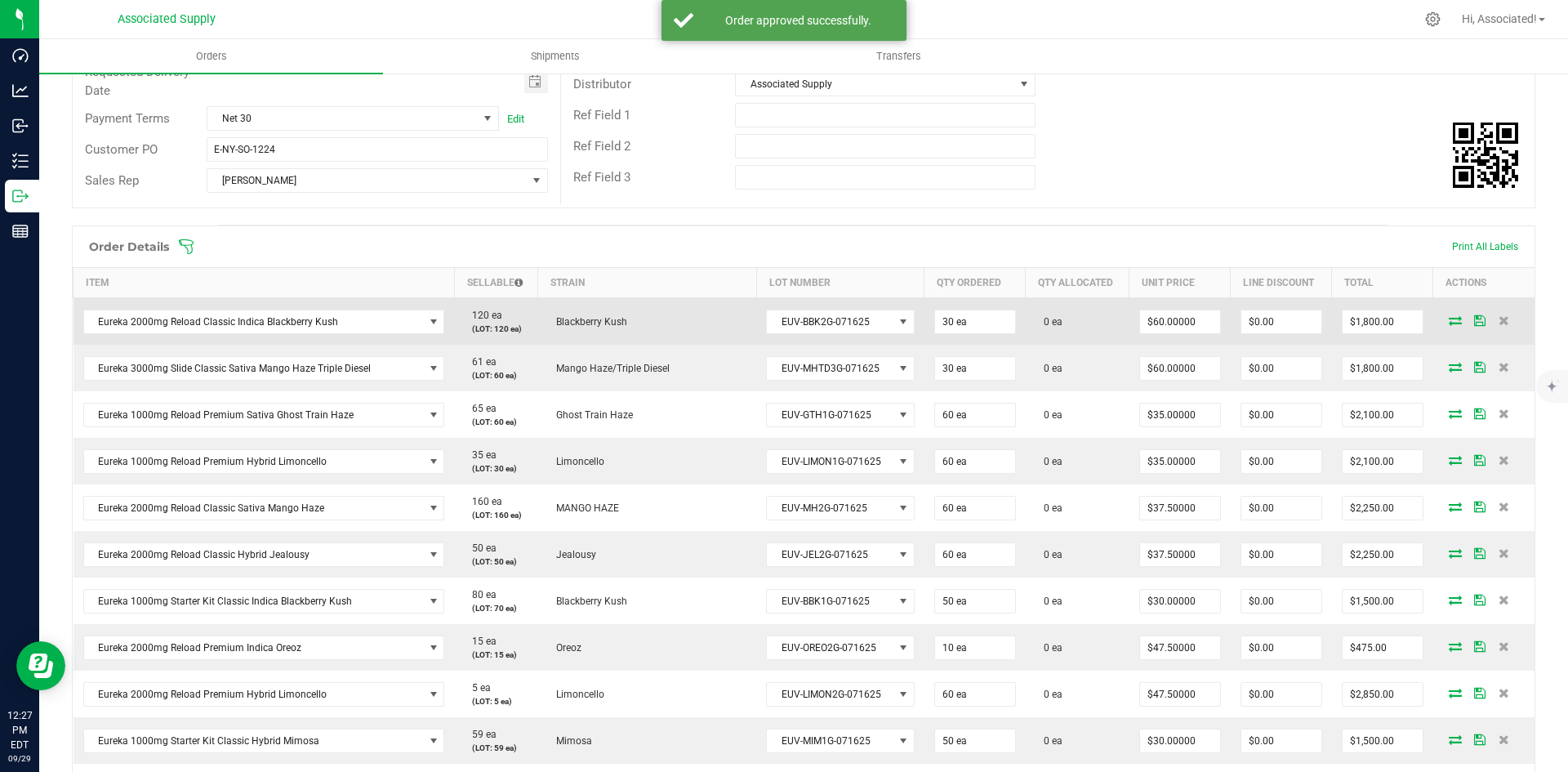
click at [1449, 322] on icon at bounding box center [1455, 320] width 13 height 10
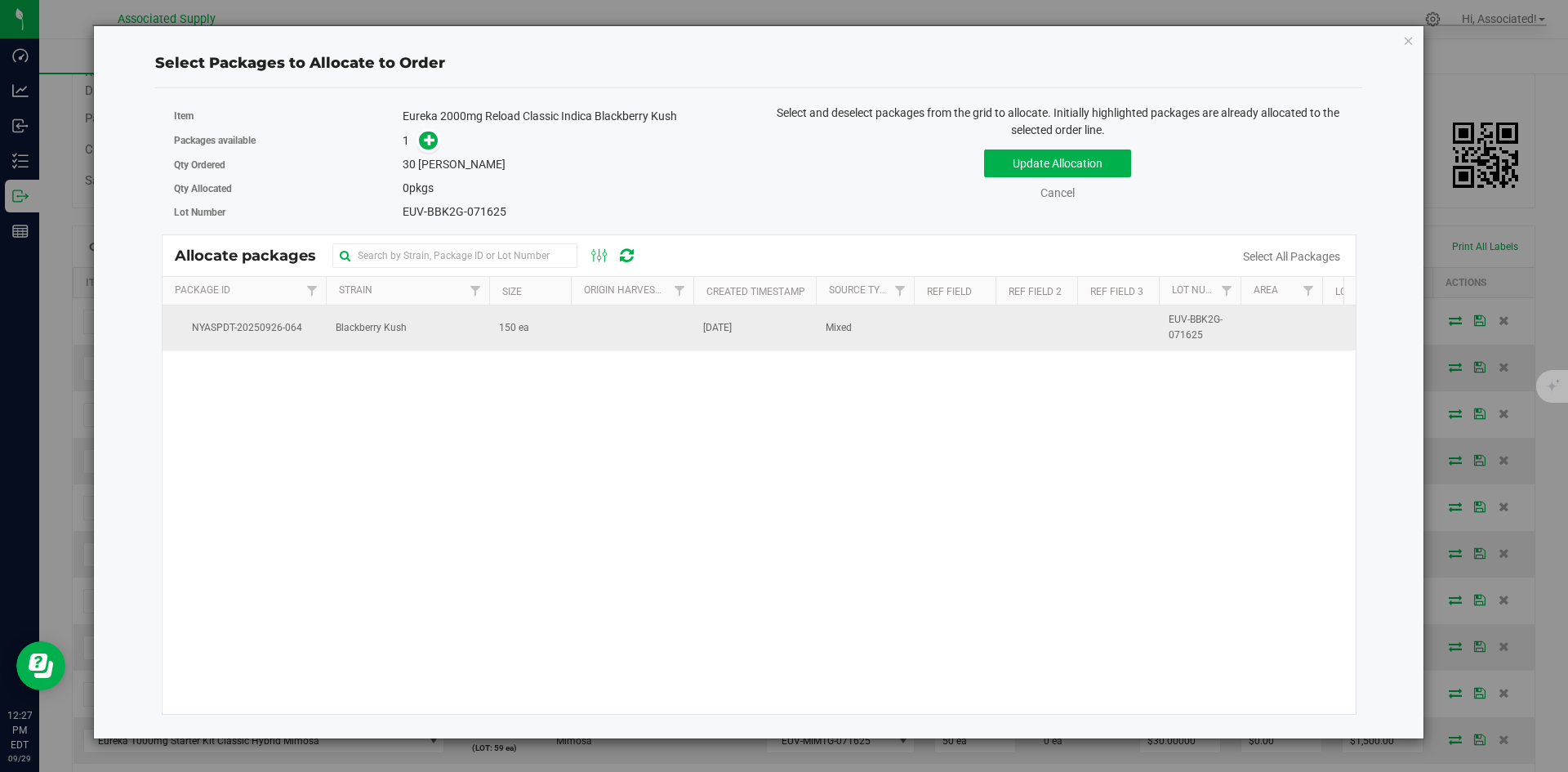
click at [593, 333] on td at bounding box center [632, 328] width 123 height 45
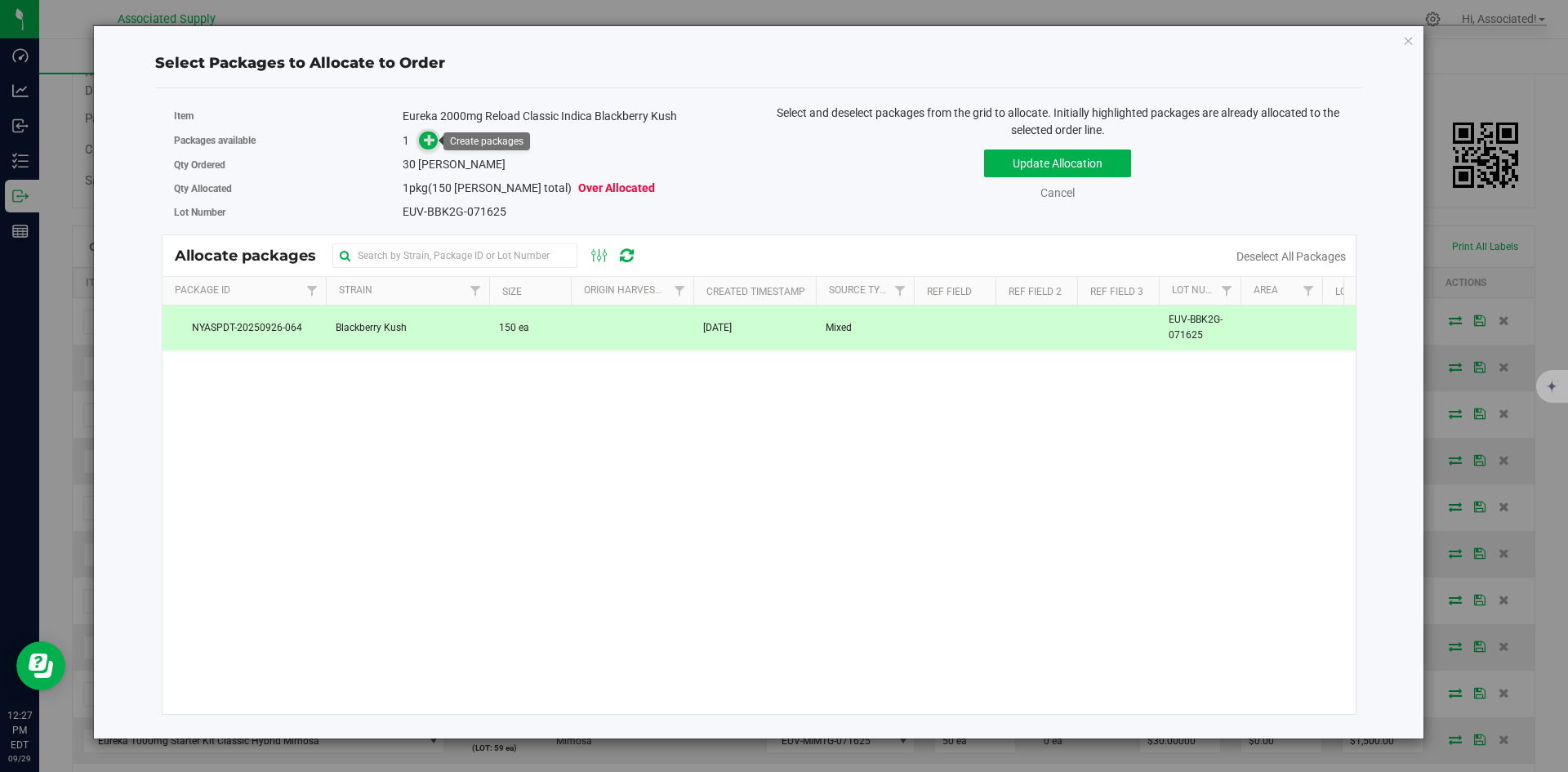
click at [433, 134] on icon at bounding box center [430, 139] width 12 height 12
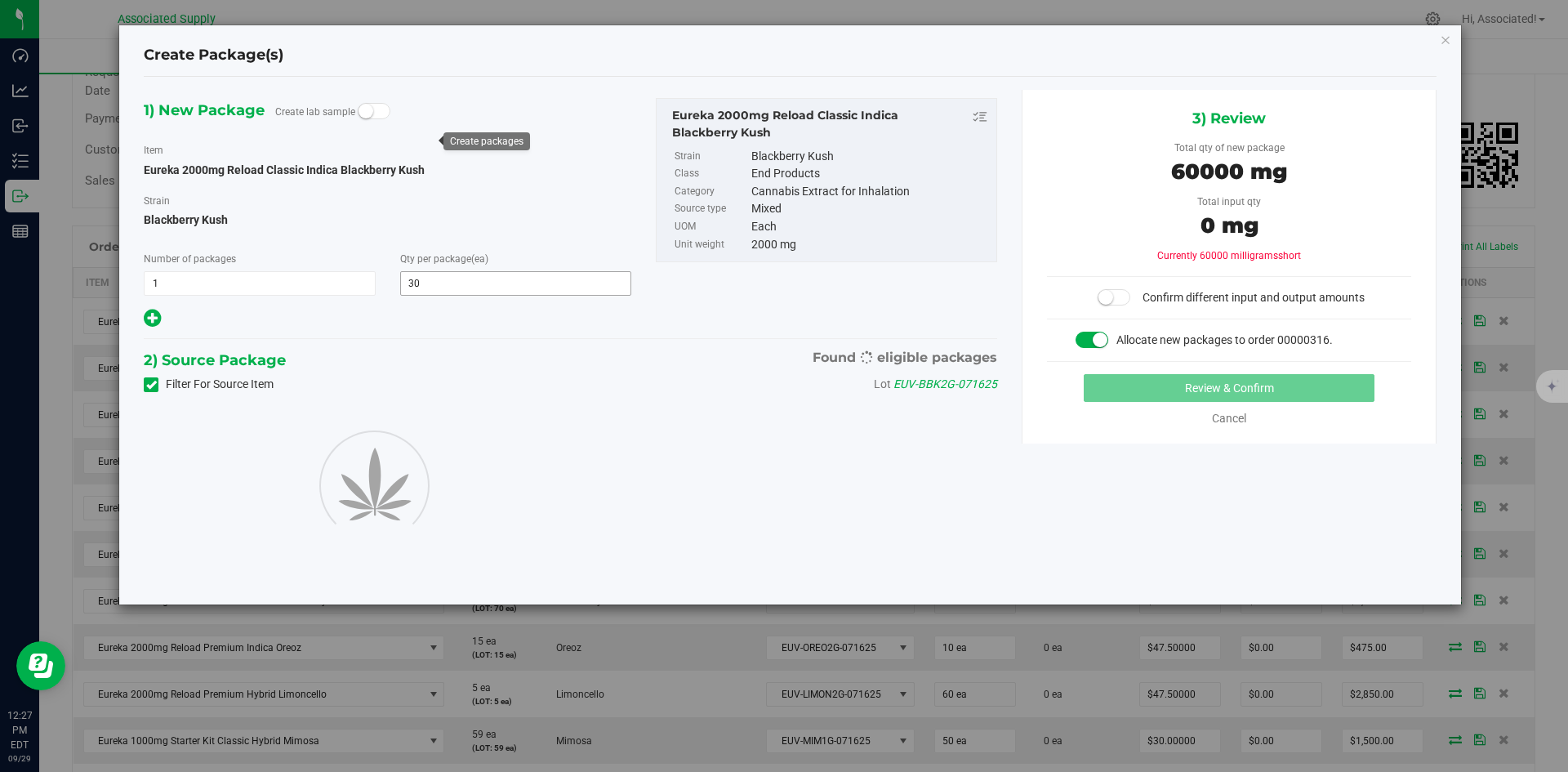
type input "30"
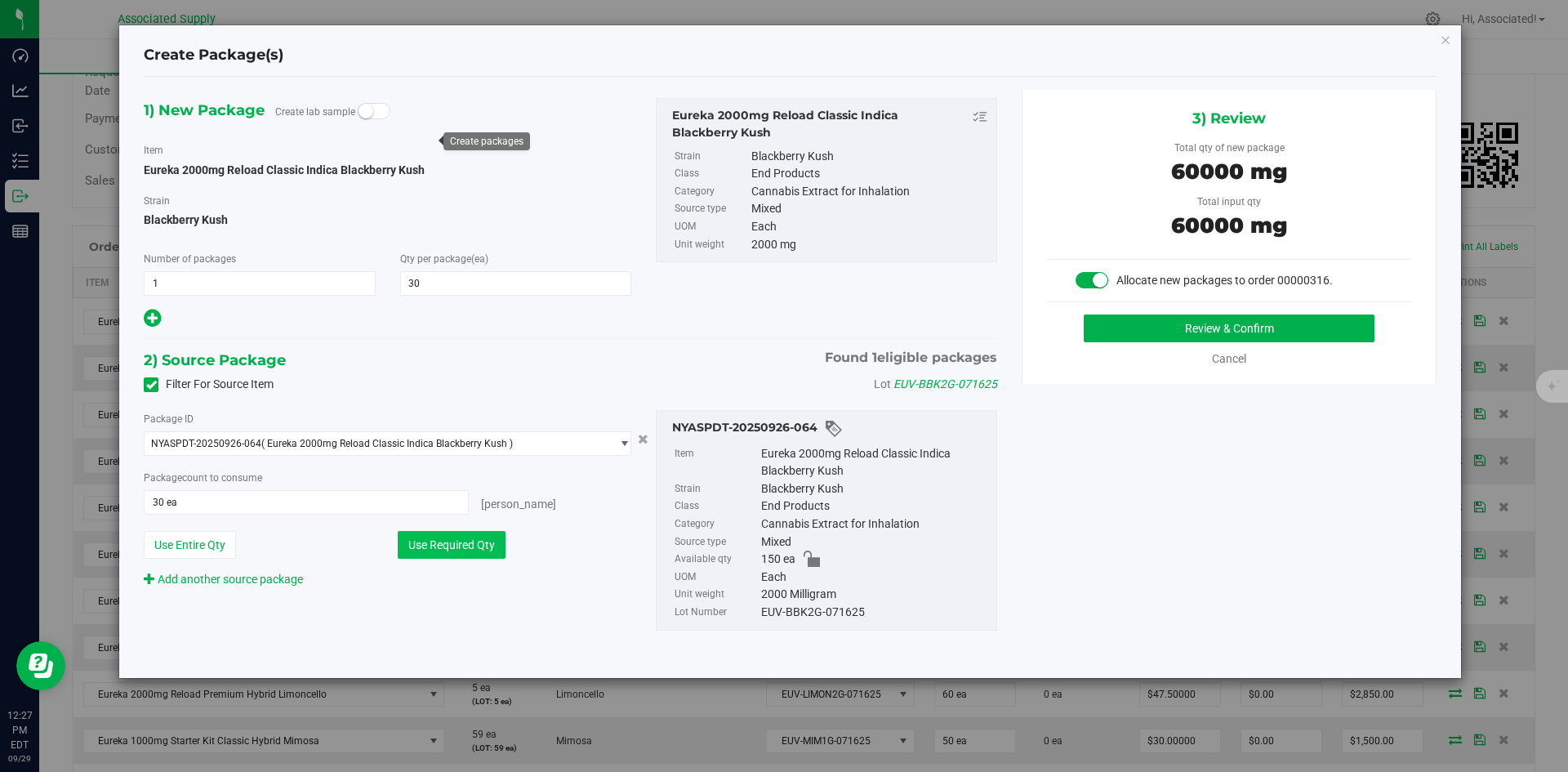
click at [475, 548] on button "Use Required Qty" at bounding box center [451, 544] width 108 height 28
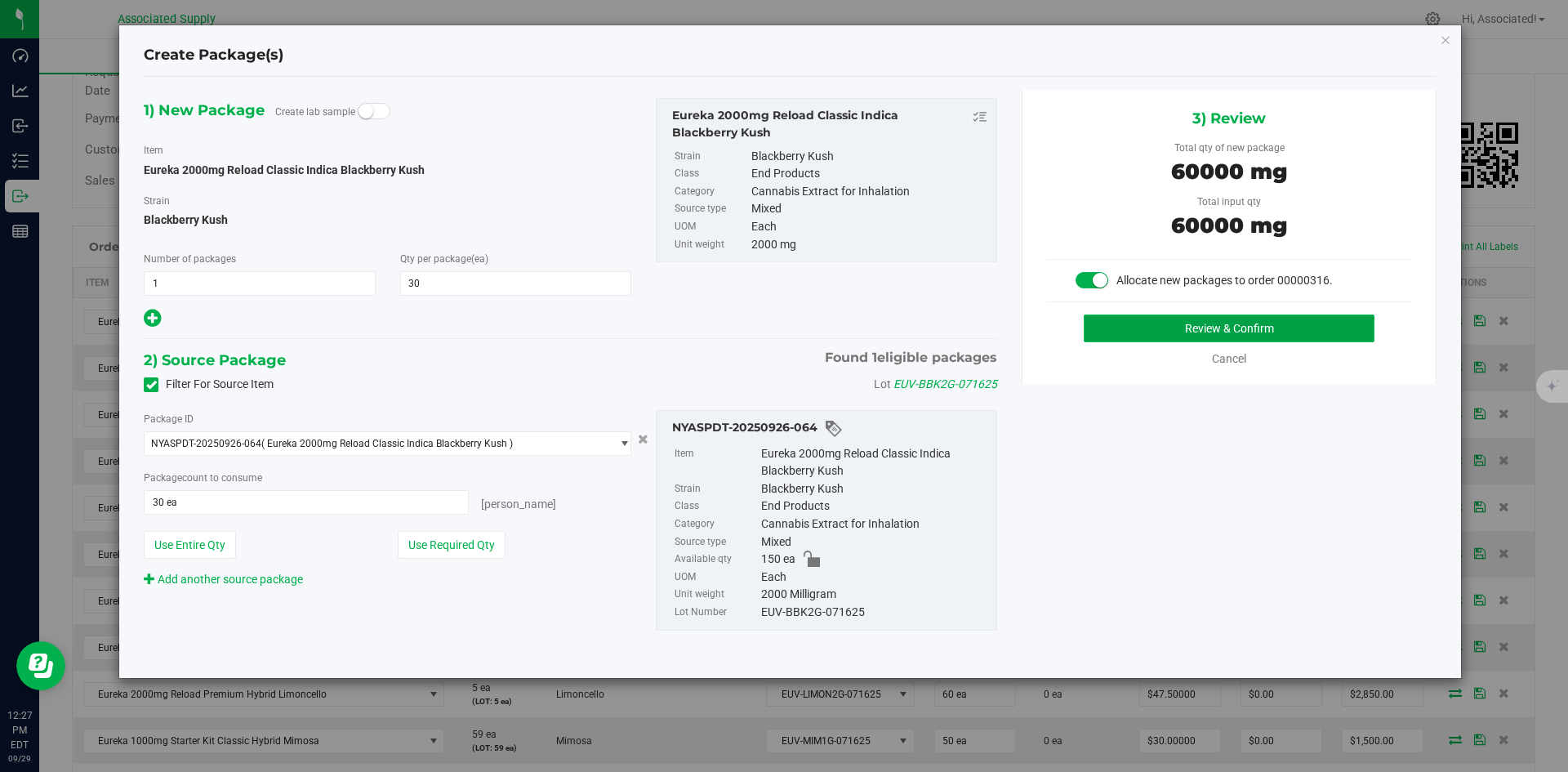
click at [1193, 321] on button "Review & Confirm" at bounding box center [1229, 328] width 291 height 28
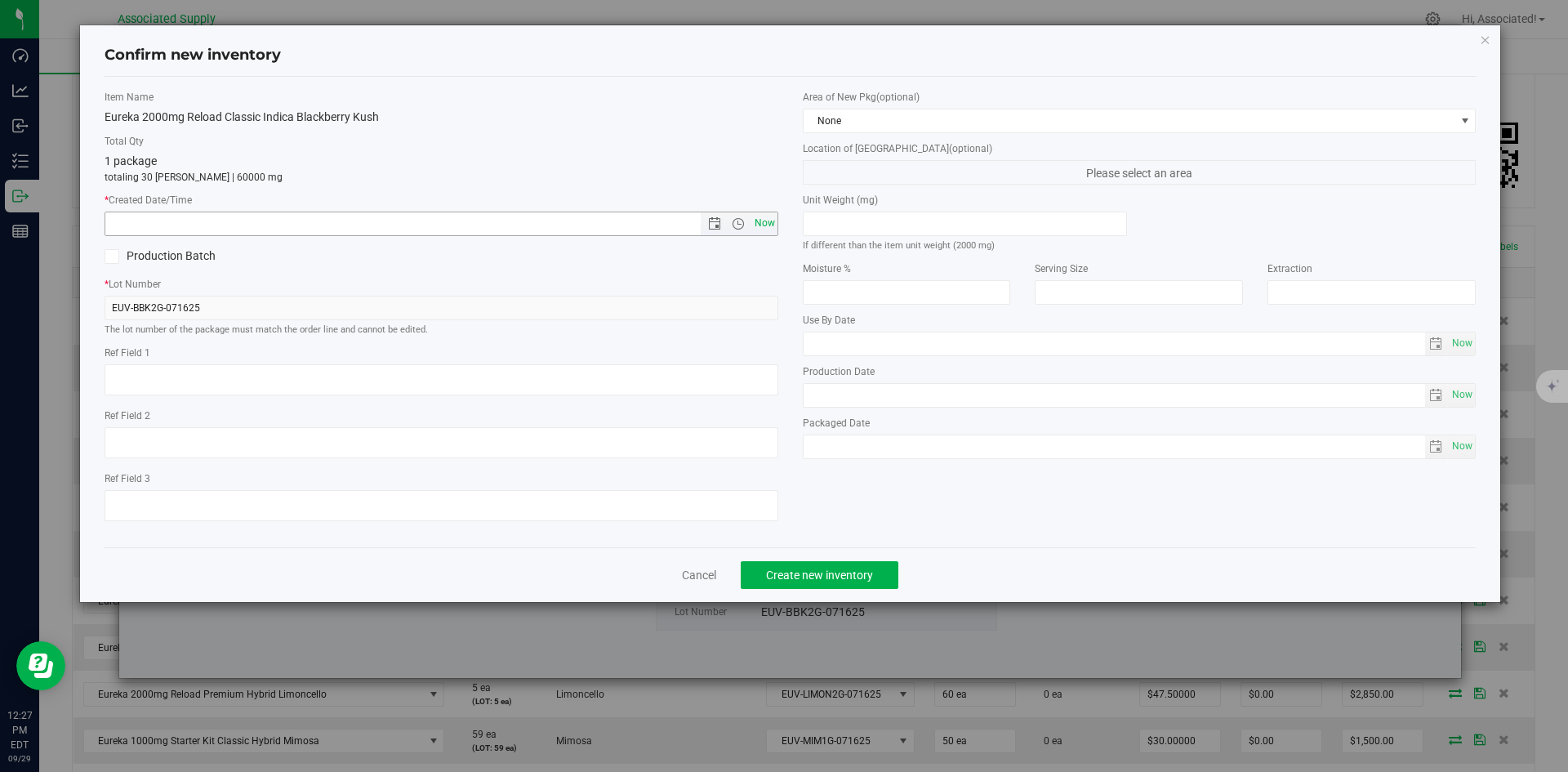
click at [758, 221] on span "Now" at bounding box center [764, 223] width 28 height 24
type input "9/29/2025 12:27 PM"
click at [849, 576] on span "Create new inventory" at bounding box center [819, 575] width 107 height 13
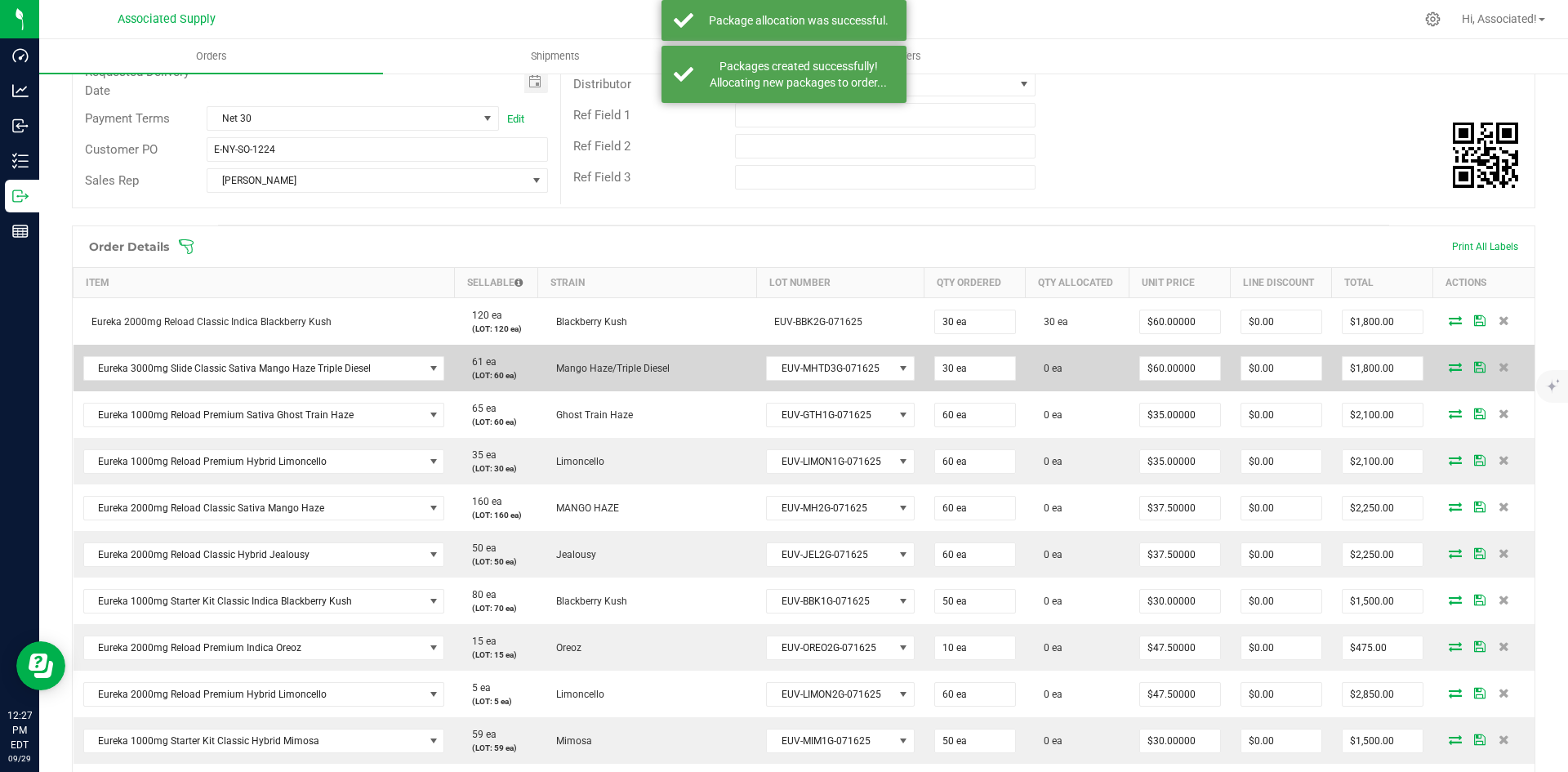
click at [1449, 365] on icon at bounding box center [1455, 367] width 13 height 10
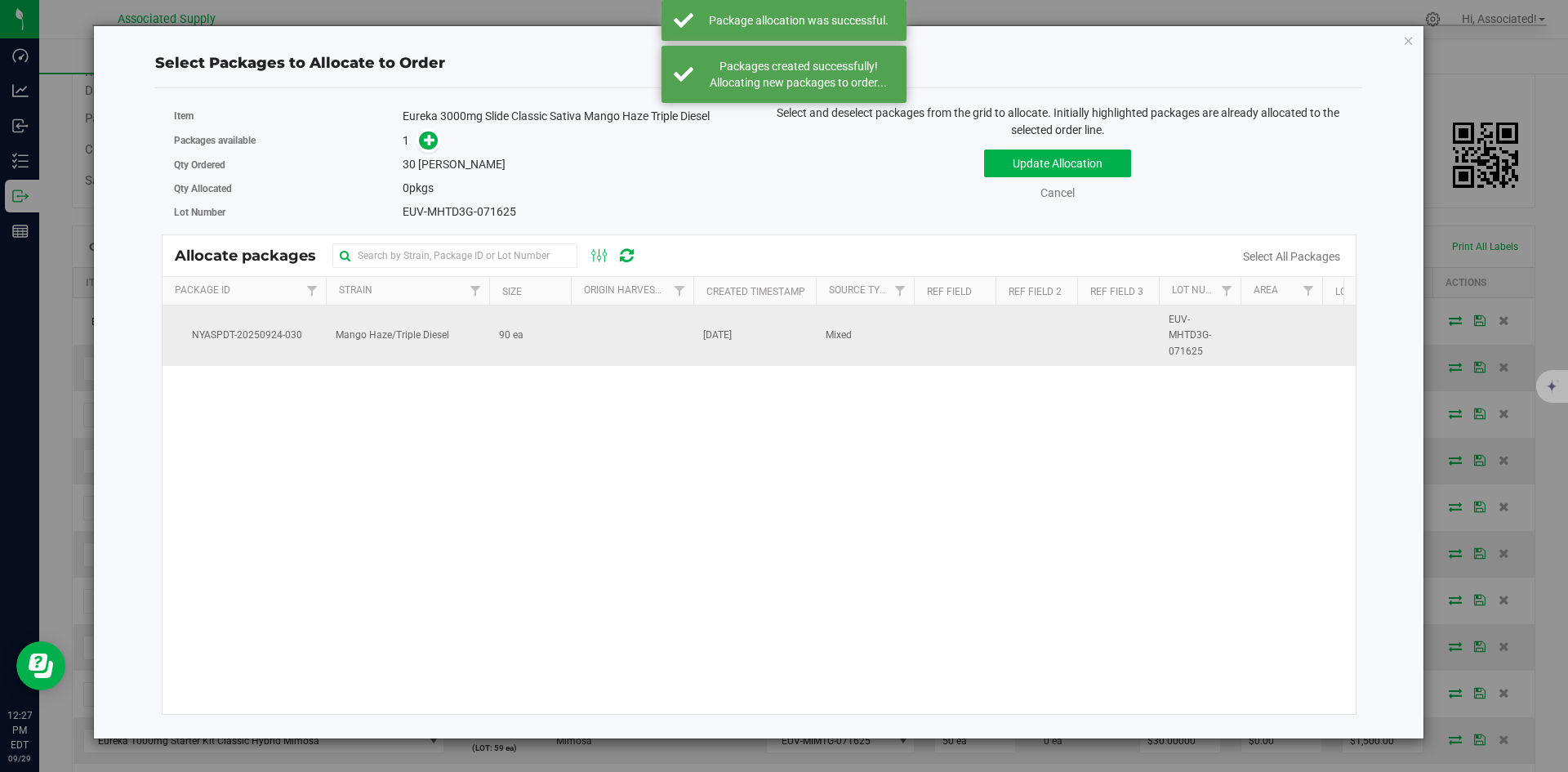
click at [592, 343] on td at bounding box center [632, 336] width 123 height 60
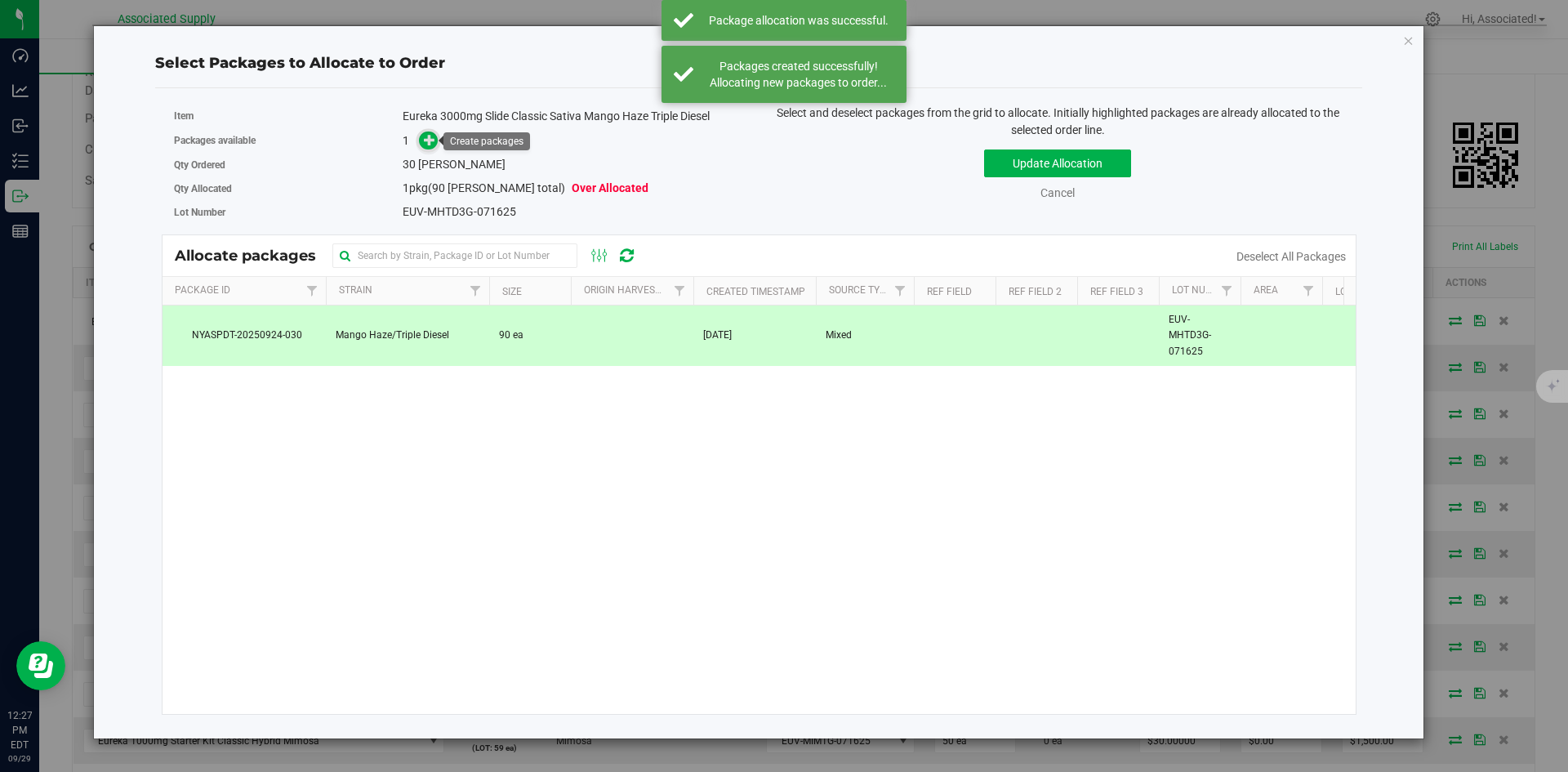
click at [427, 142] on icon at bounding box center [430, 139] width 12 height 12
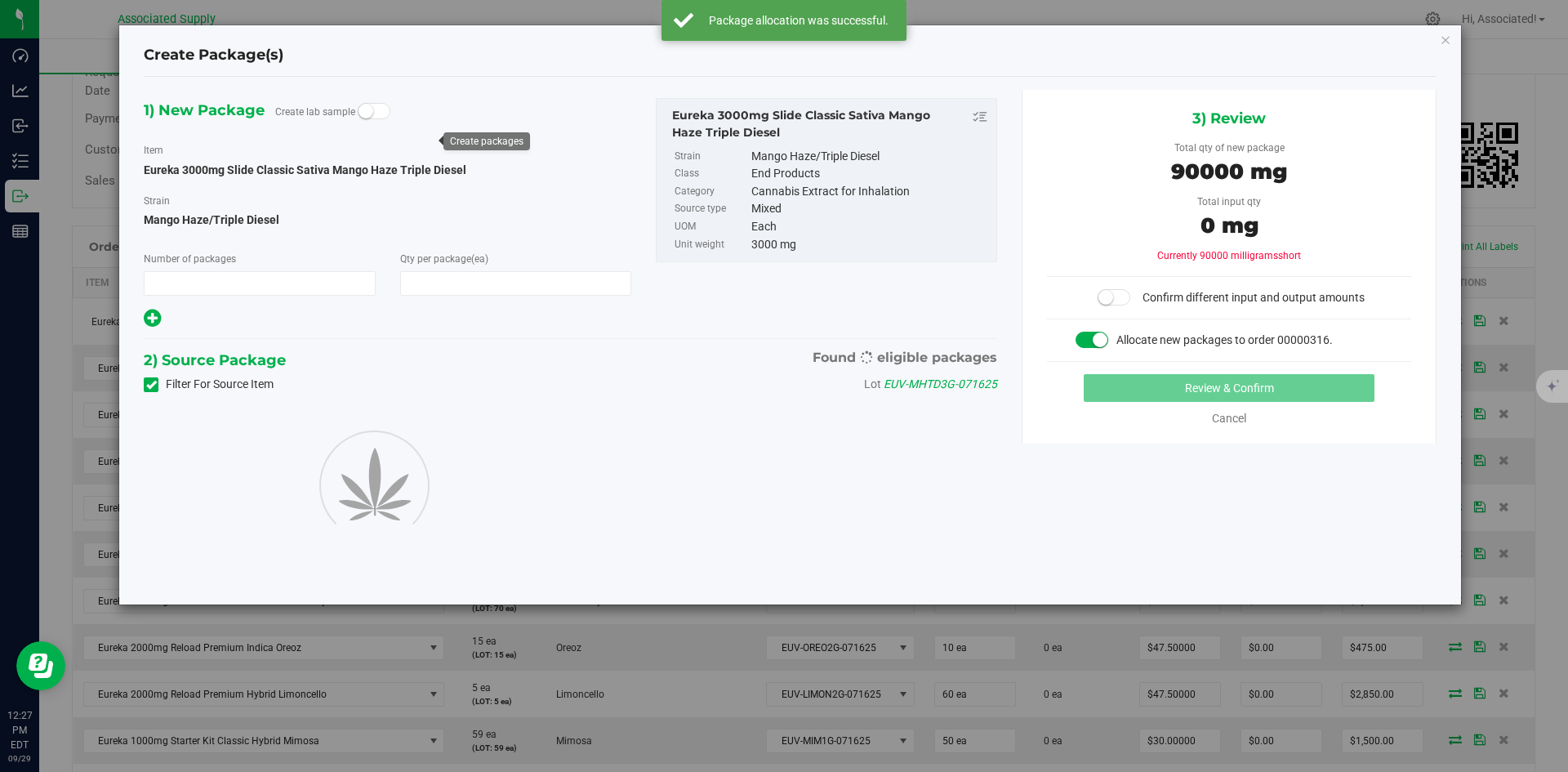
type input "1"
type input "30"
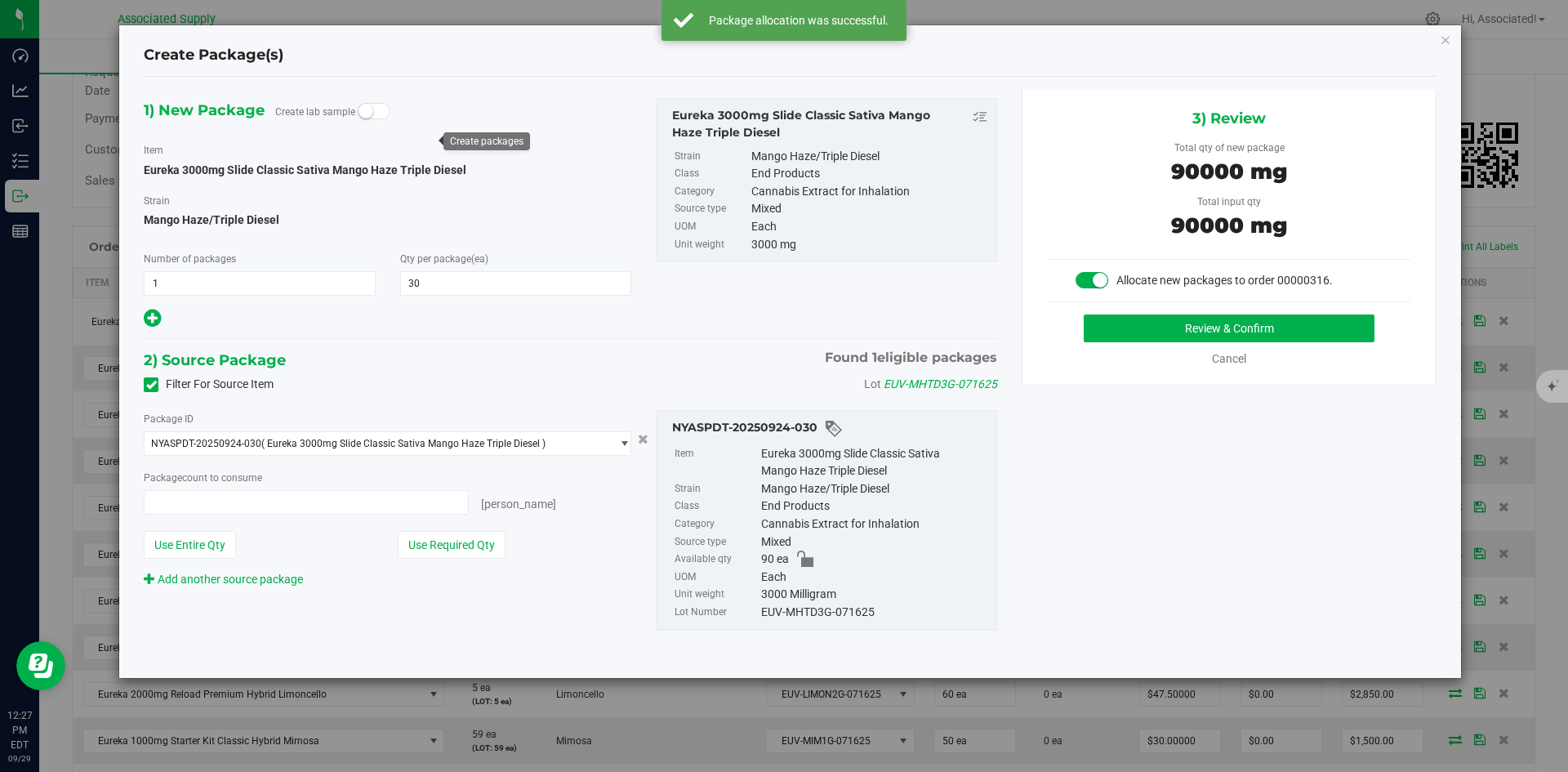
type input "30 ea"
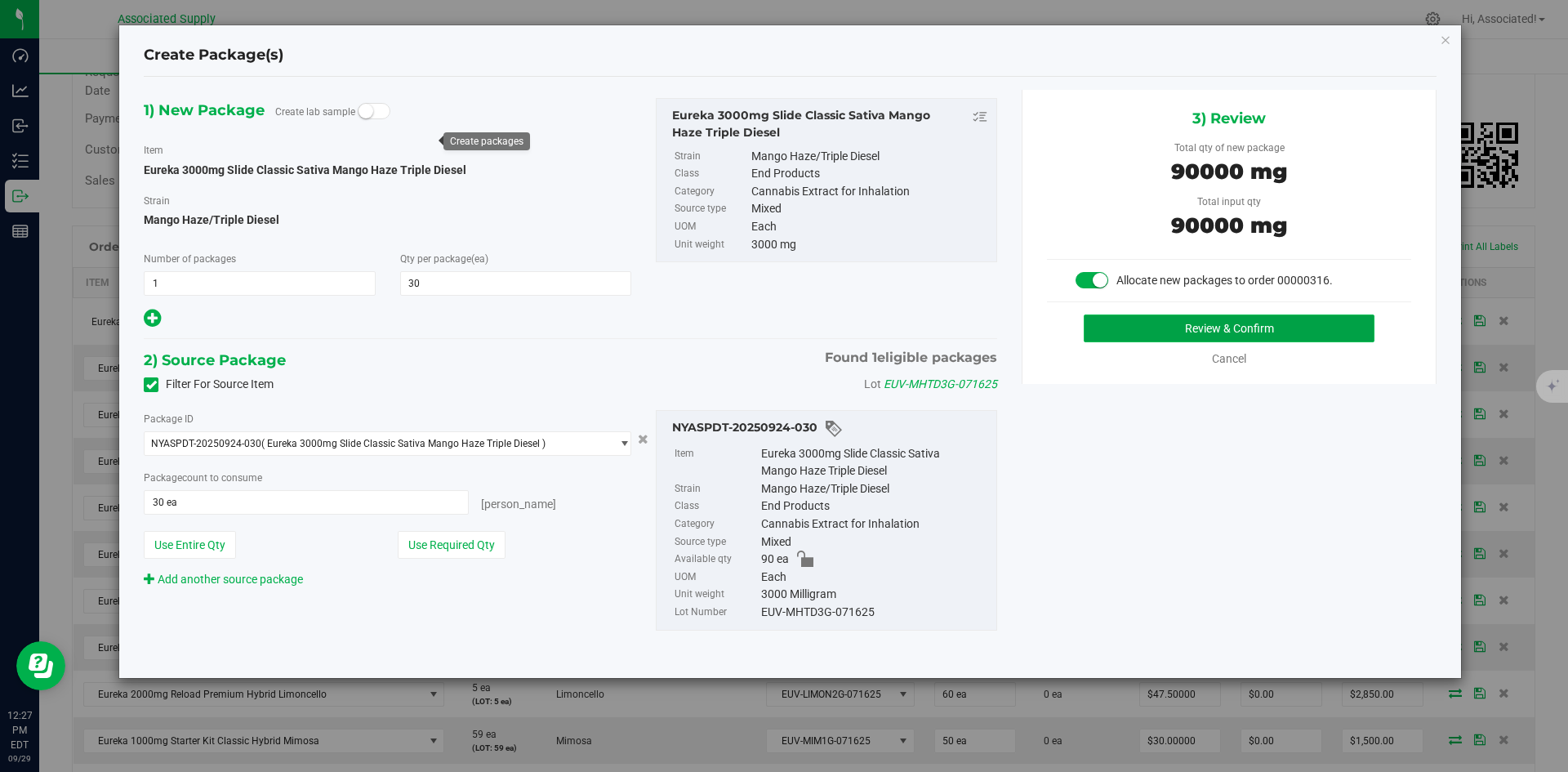
click at [1181, 333] on button "Review & Confirm" at bounding box center [1229, 328] width 291 height 28
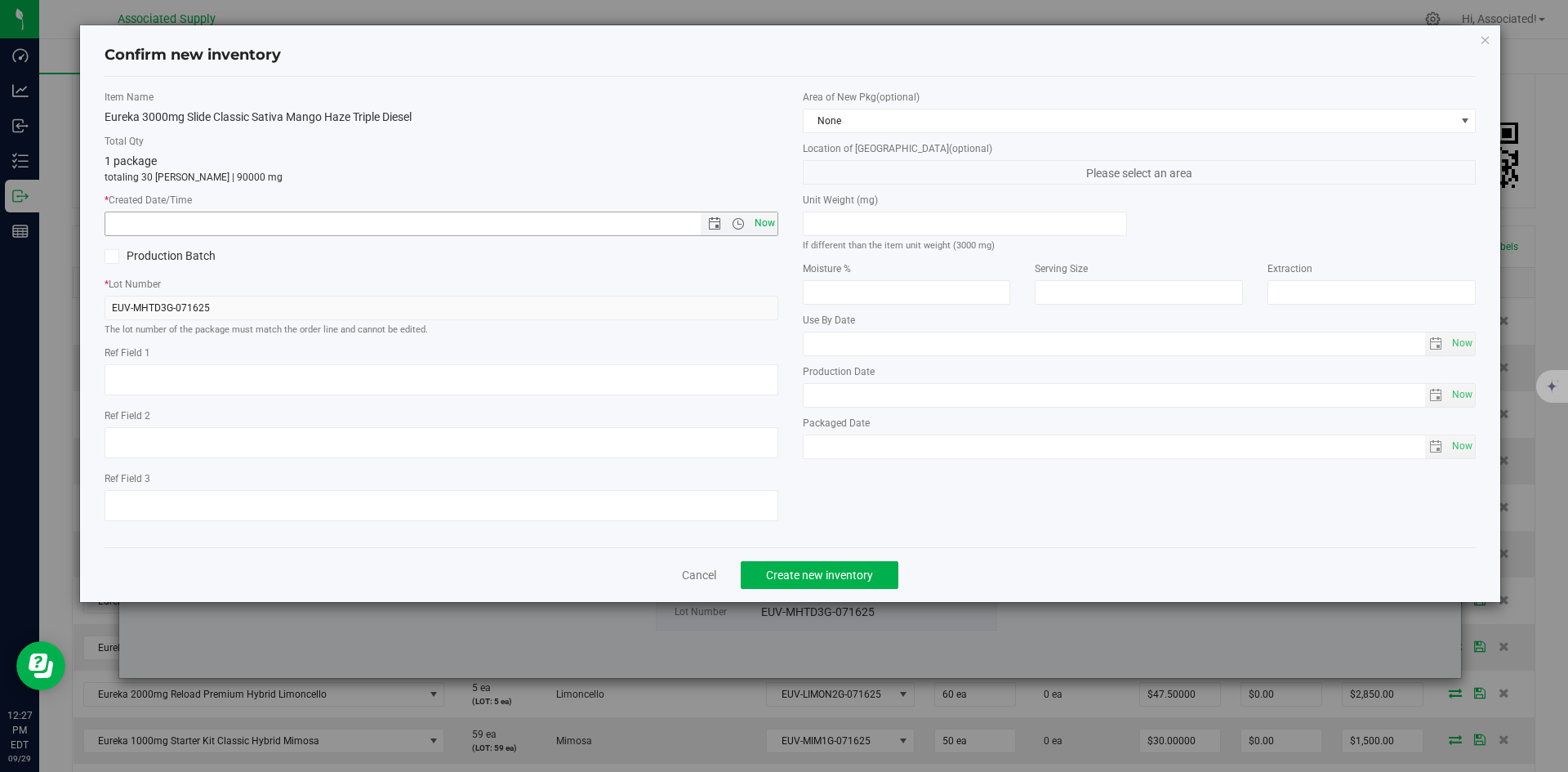
click at [765, 222] on span "Now" at bounding box center [764, 223] width 28 height 24
type input "9/29/2025 12:27 PM"
click at [848, 576] on span "Create new inventory" at bounding box center [819, 575] width 107 height 13
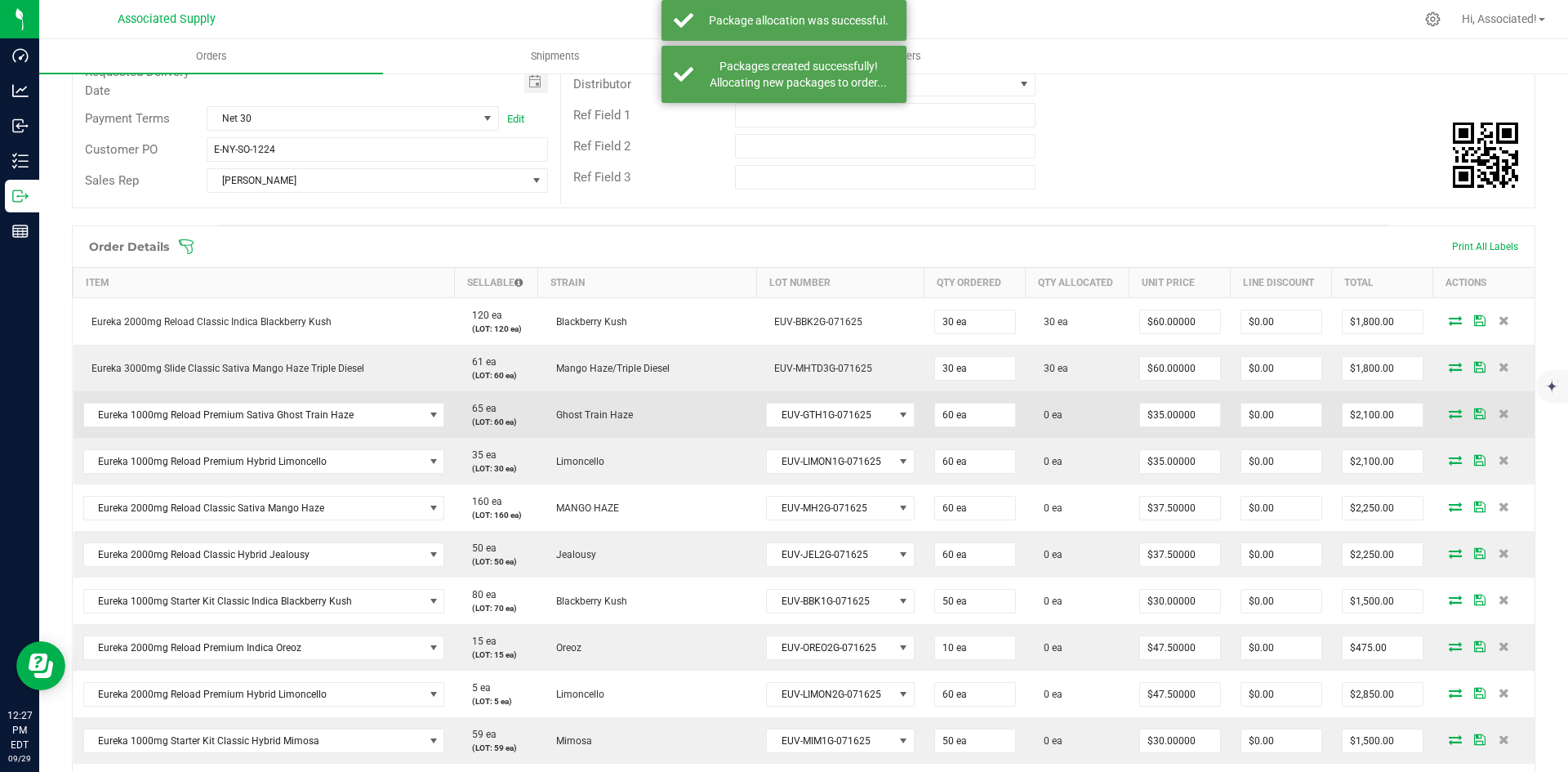
click at [1449, 411] on icon at bounding box center [1455, 413] width 13 height 10
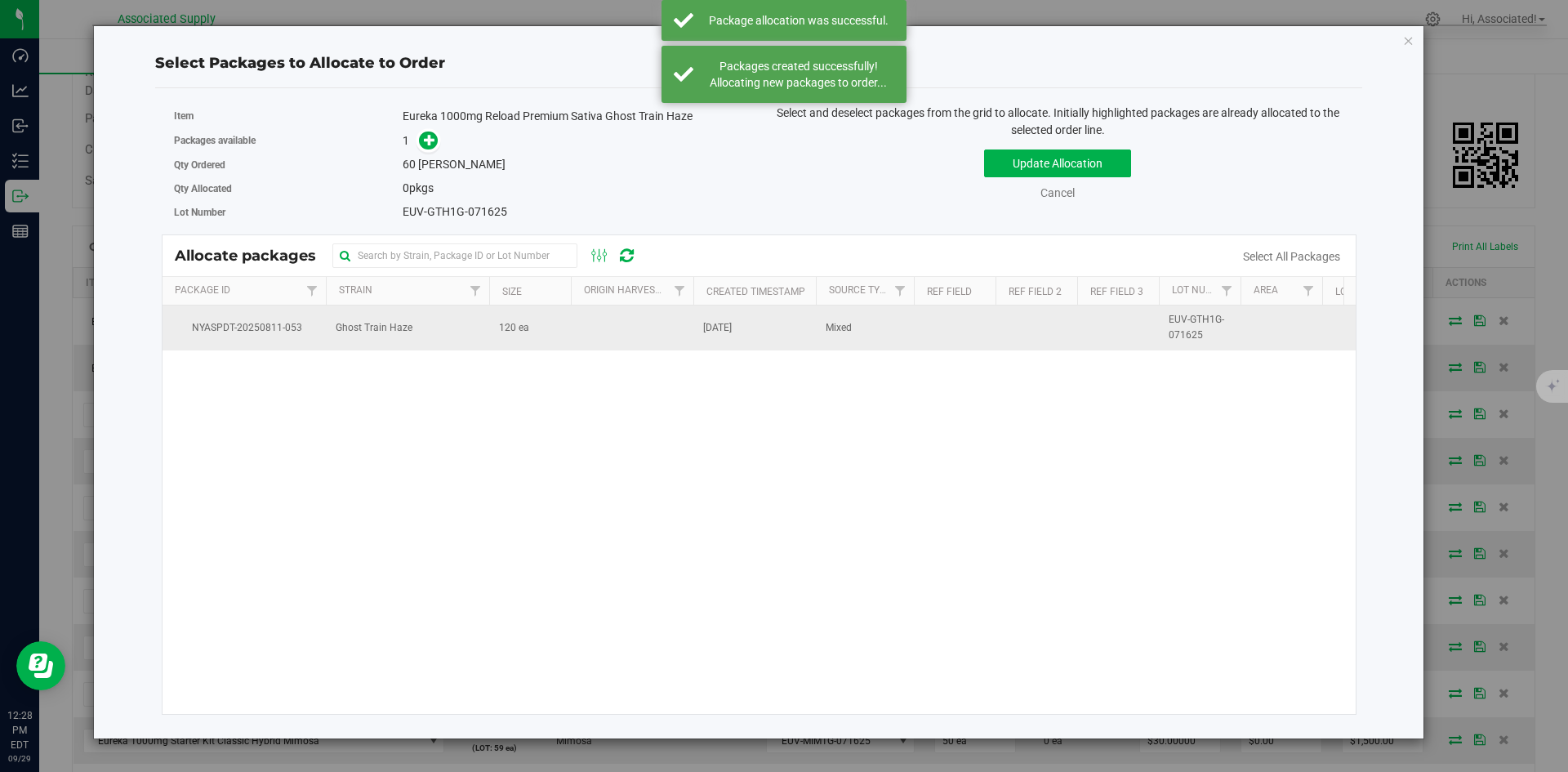
click at [596, 324] on td at bounding box center [632, 328] width 123 height 45
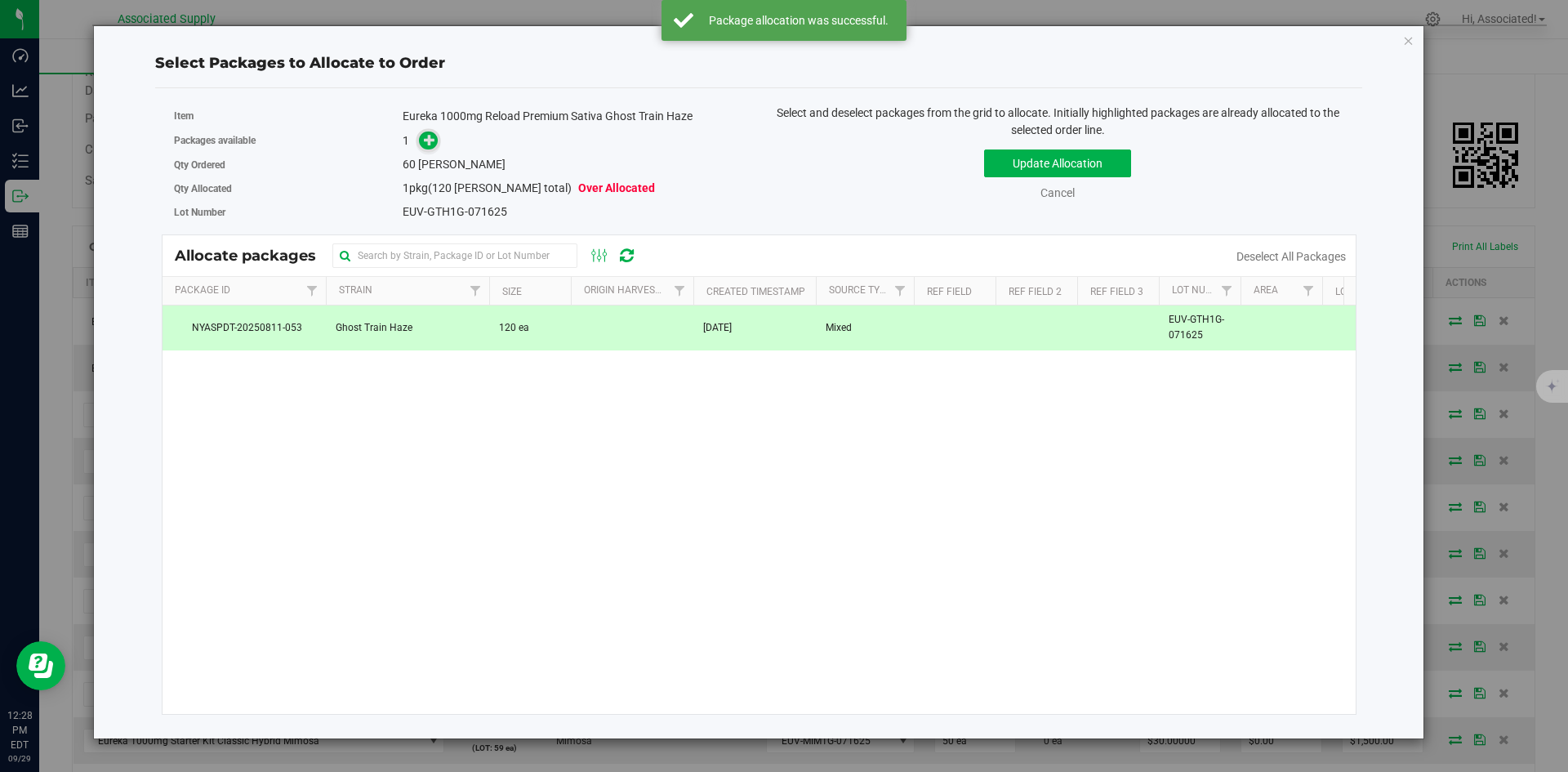
click at [425, 137] on icon at bounding box center [430, 139] width 12 height 12
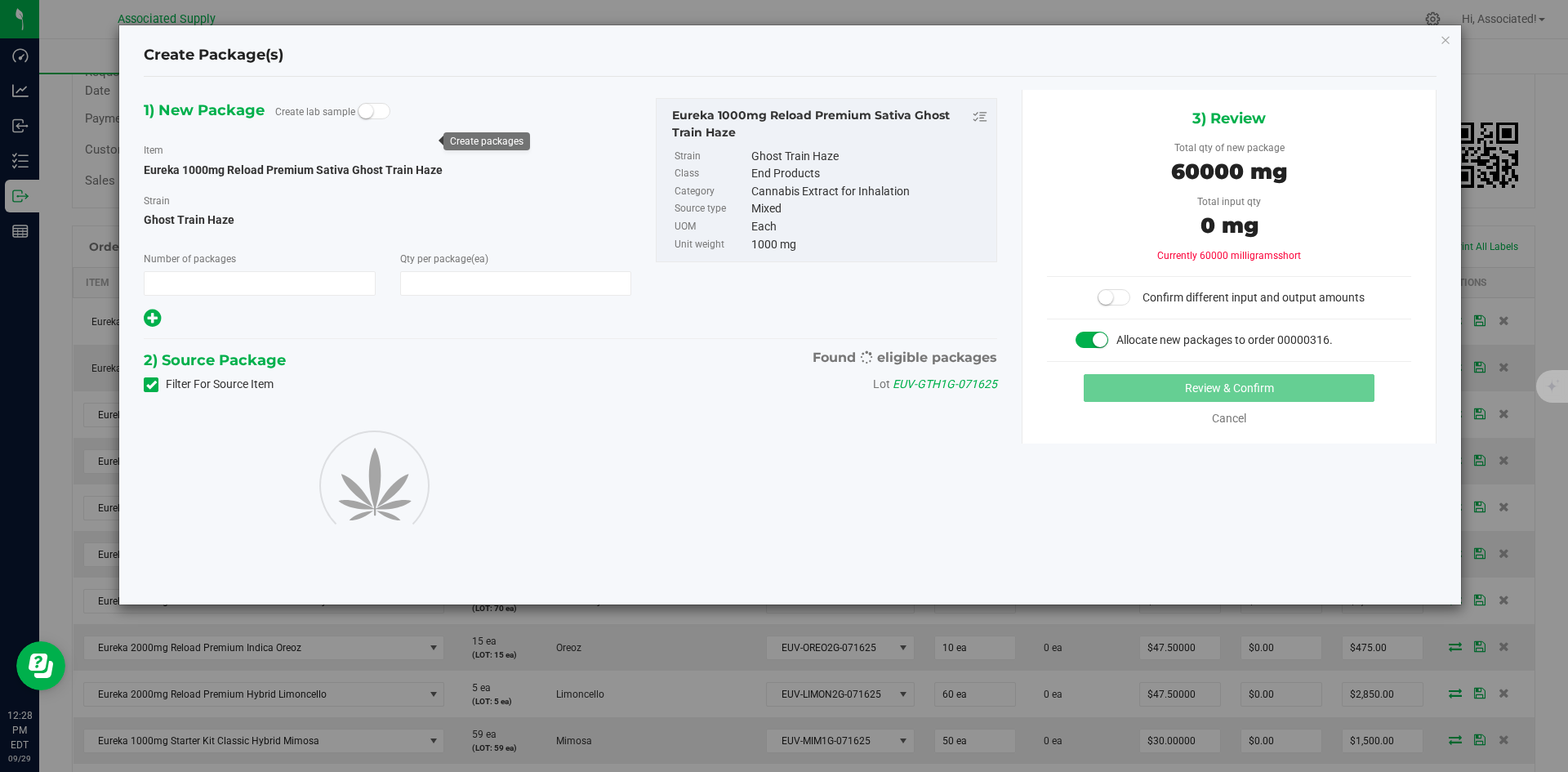
type input "1"
type input "60"
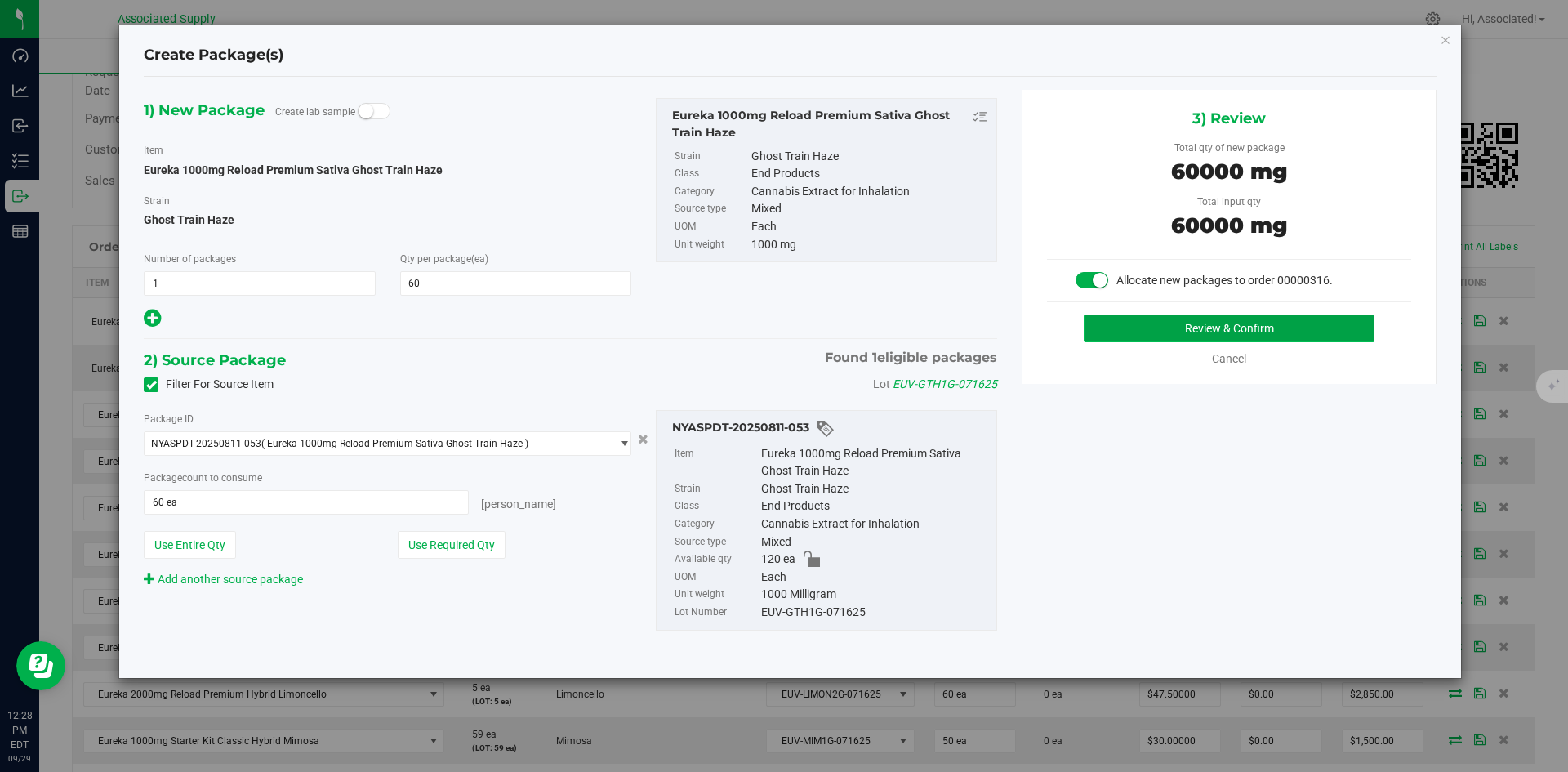
click at [1224, 323] on button "Review & Confirm" at bounding box center [1229, 328] width 291 height 28
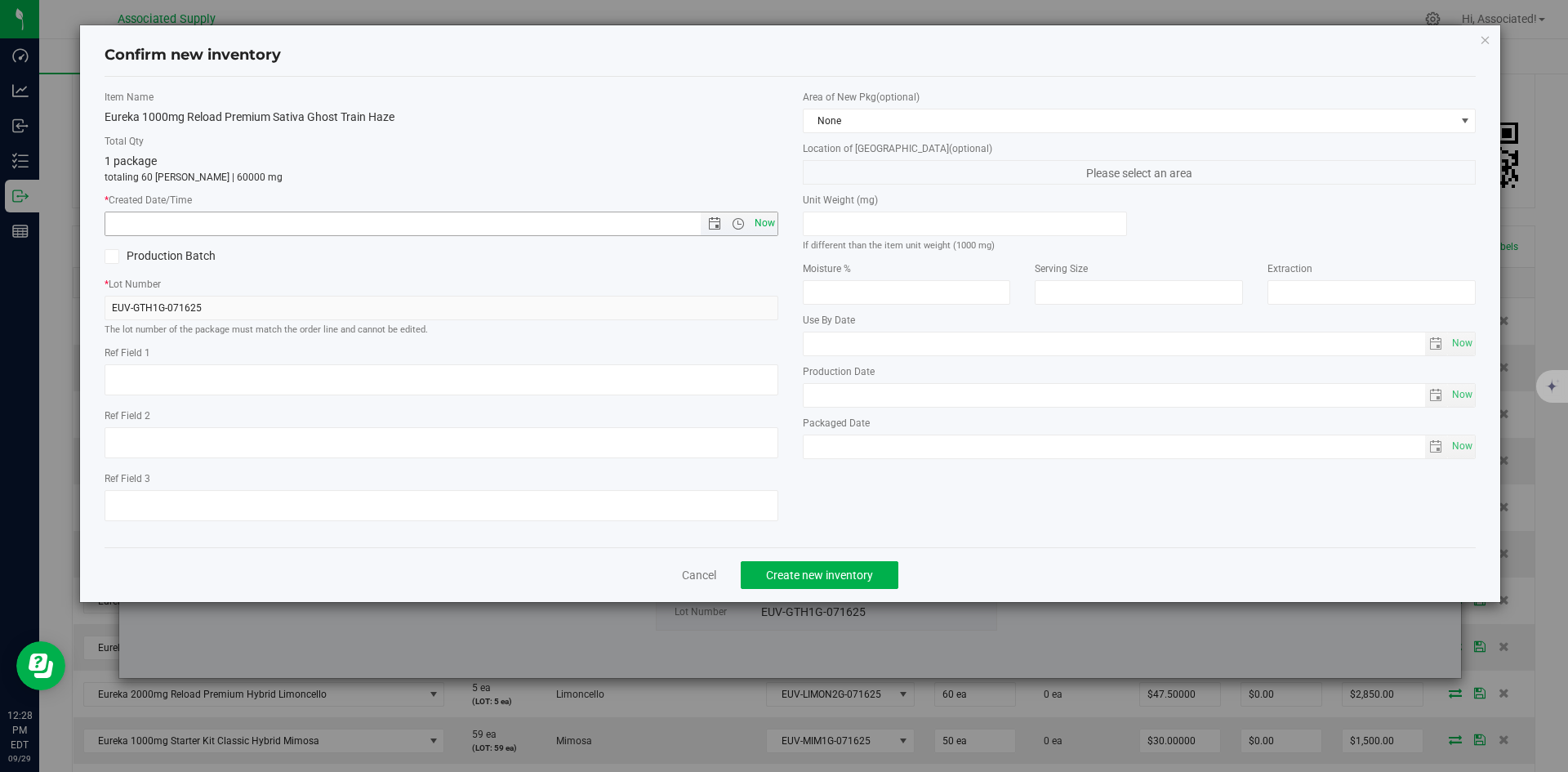
click at [763, 223] on span "Now" at bounding box center [764, 223] width 28 height 24
type input "9/29/2025 12:28 PM"
click at [823, 570] on span "Create new inventory" at bounding box center [819, 575] width 107 height 13
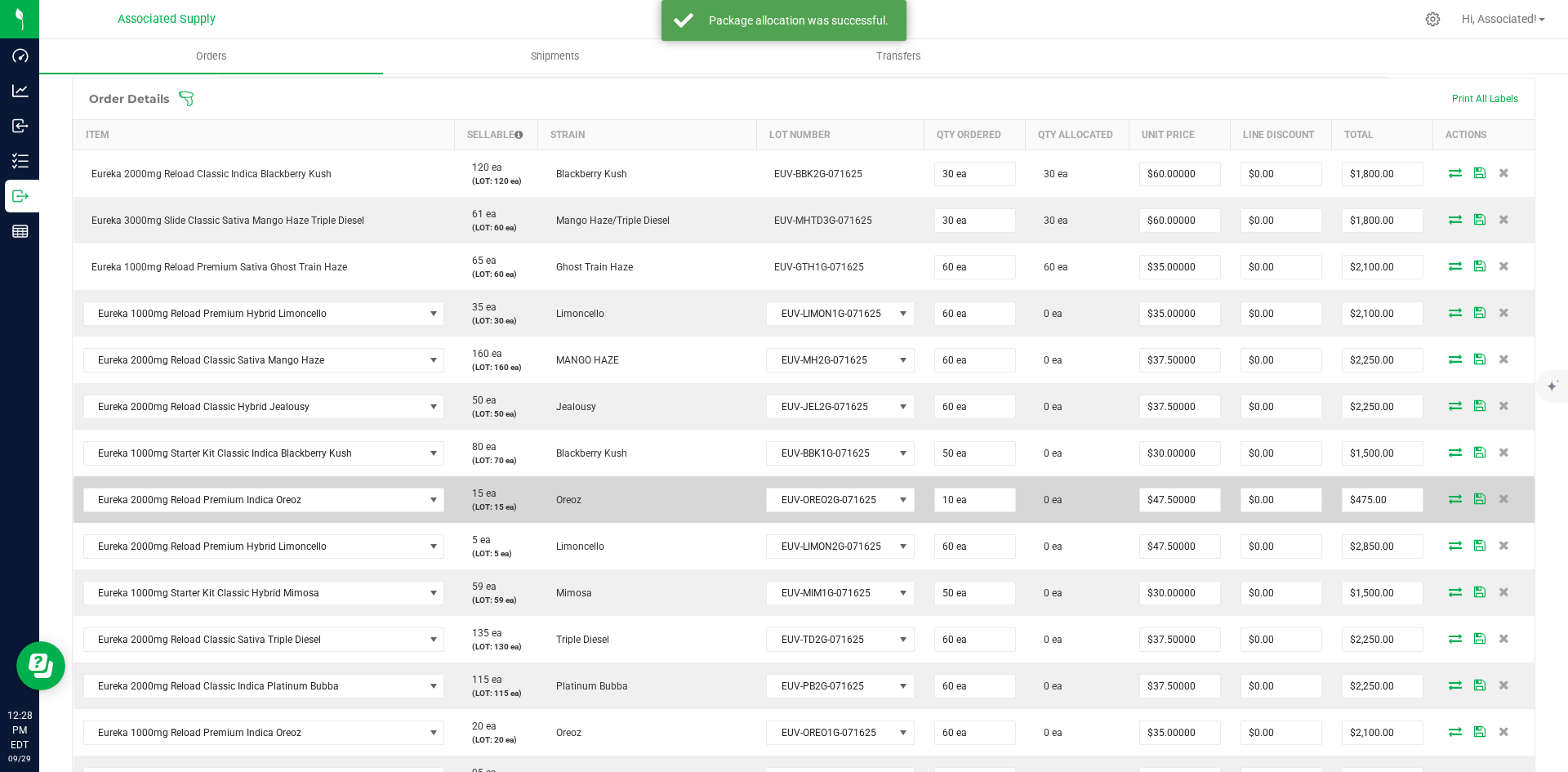
scroll to position [720, 0]
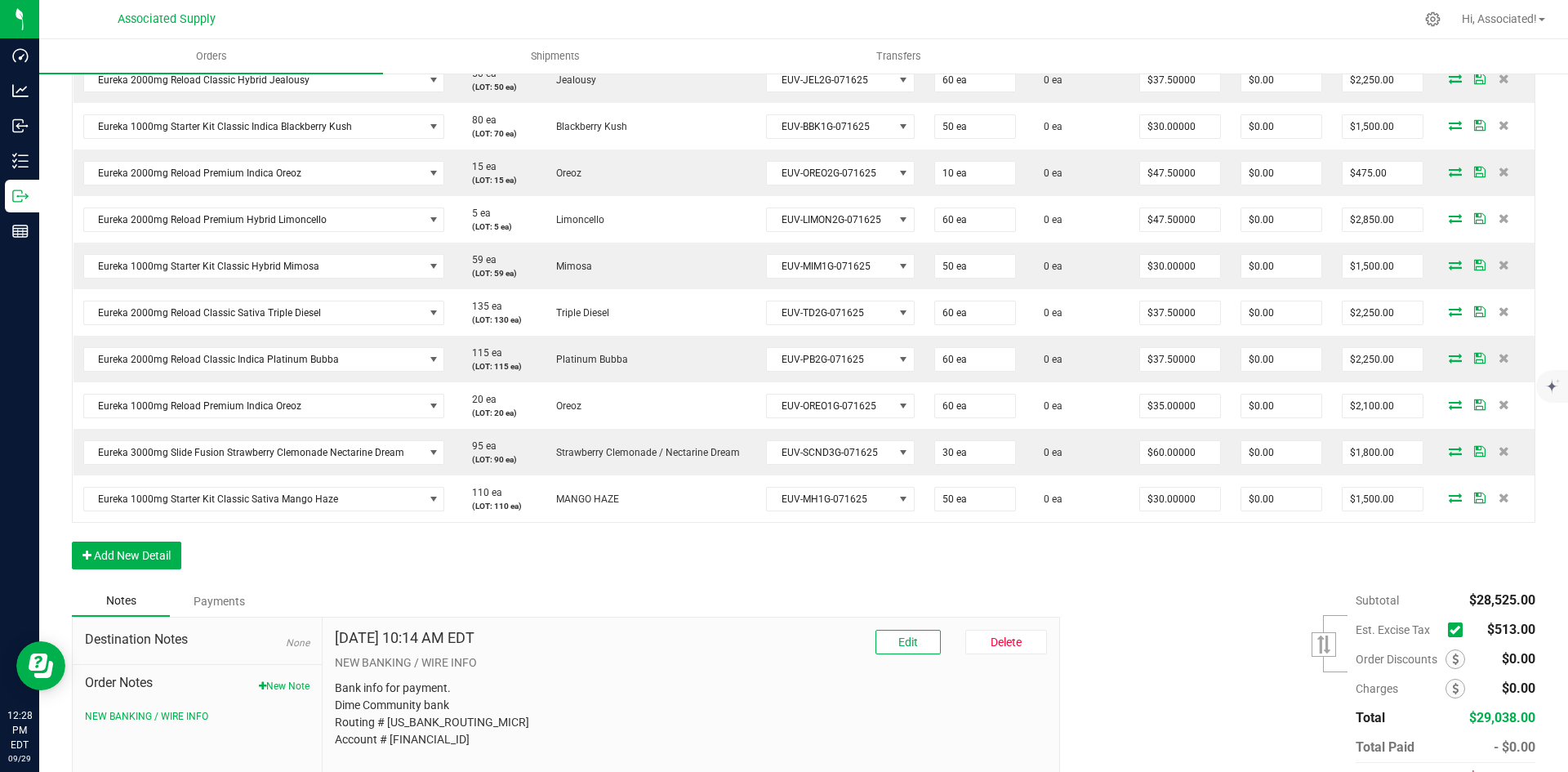
click at [1450, 630] on icon at bounding box center [1455, 630] width 11 height 0
click at [0, 0] on input "checkbox" at bounding box center [0, 0] width 0 height 0
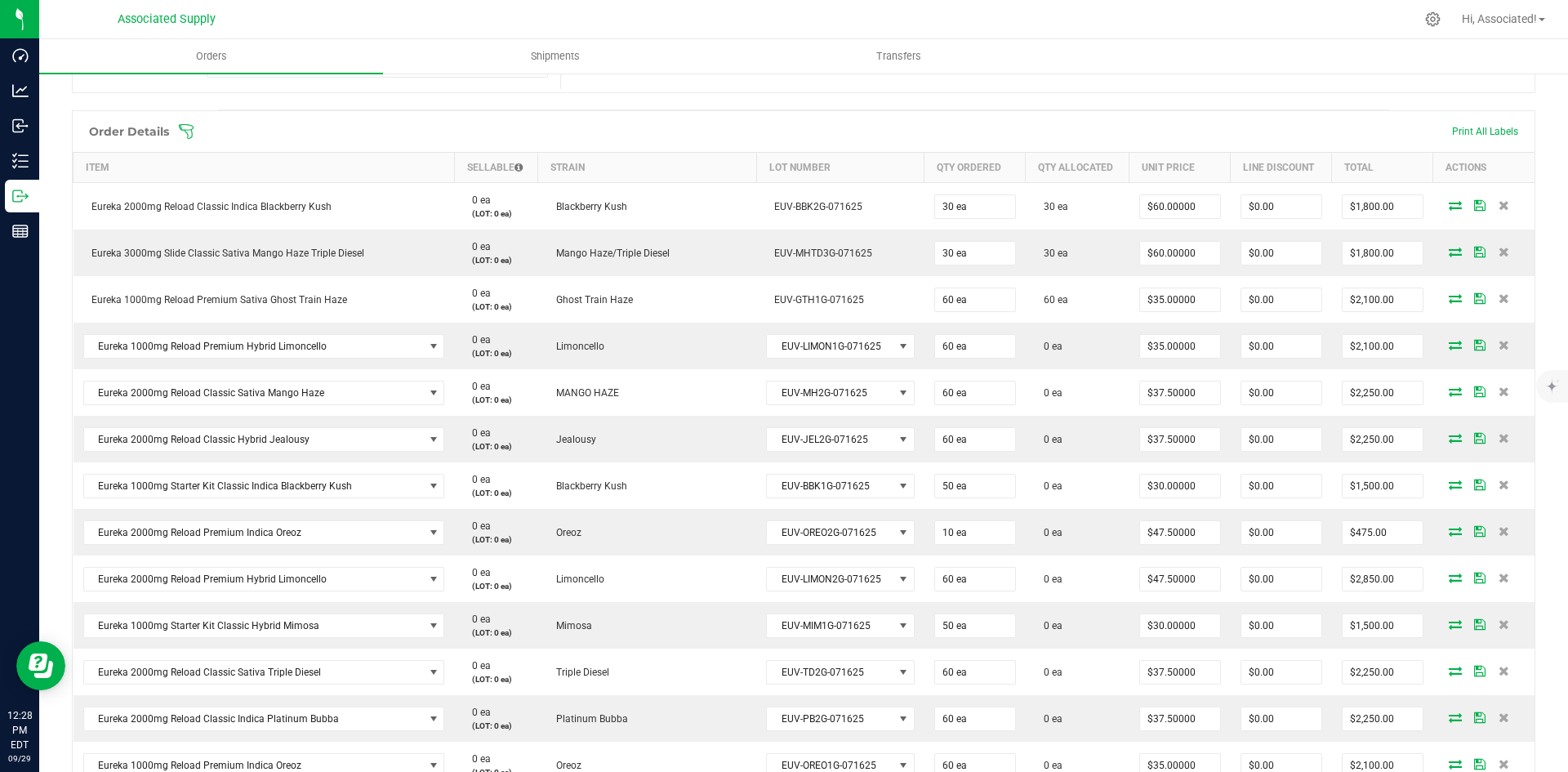
scroll to position [311, 0]
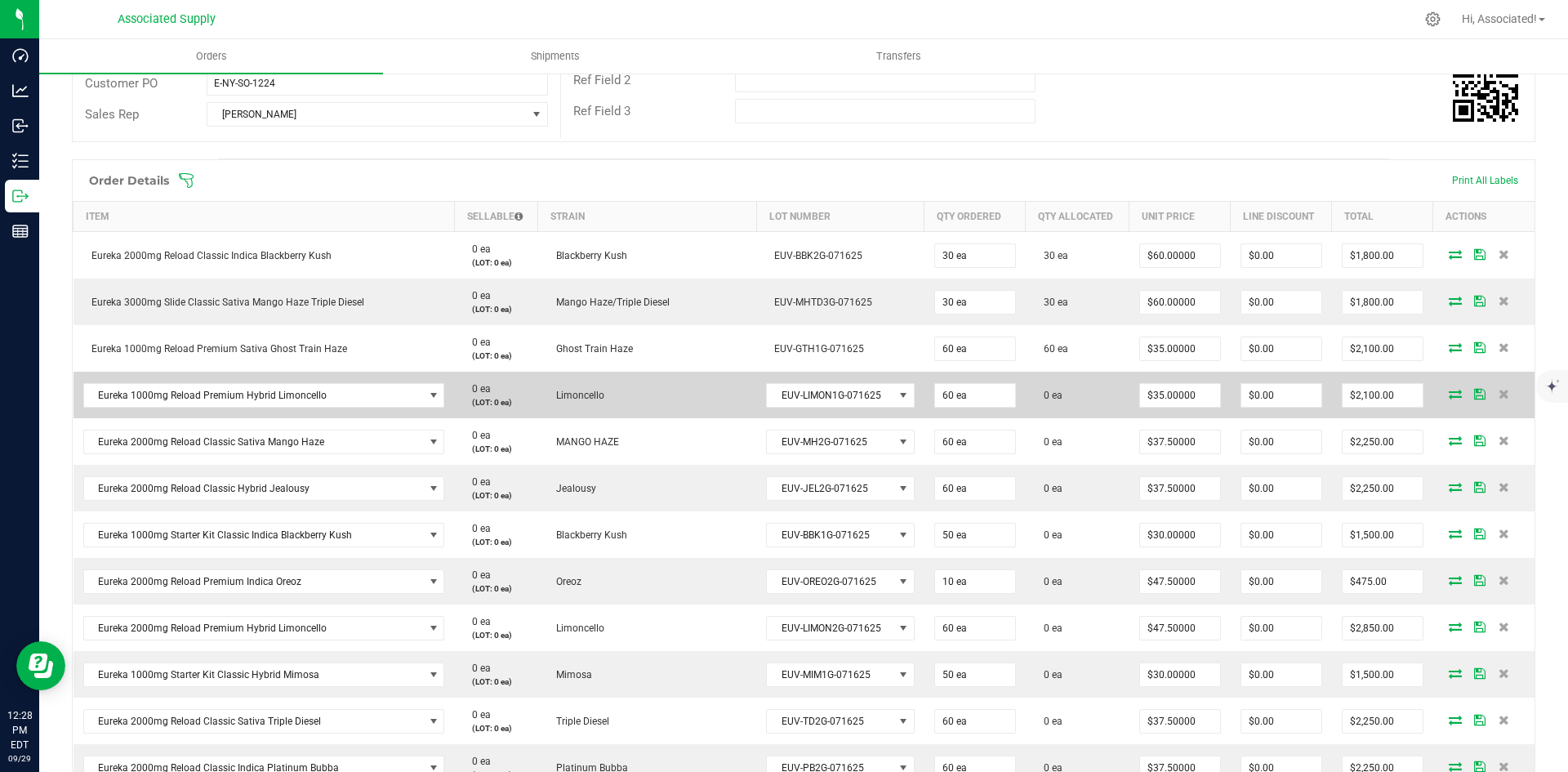
click at [1449, 392] on icon at bounding box center [1455, 394] width 13 height 10
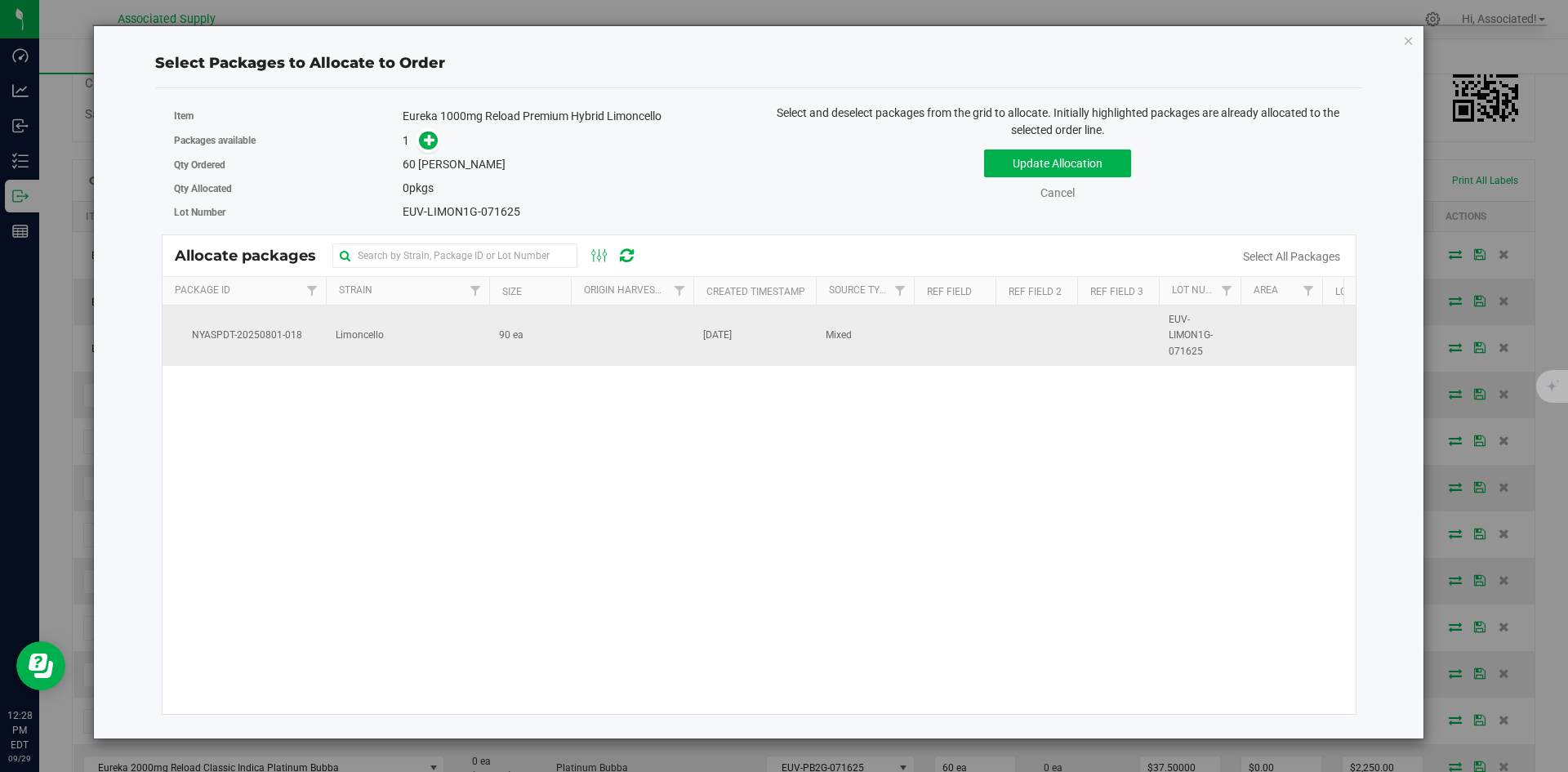
click at [562, 325] on td "90 ea" at bounding box center [529, 336] width 81 height 60
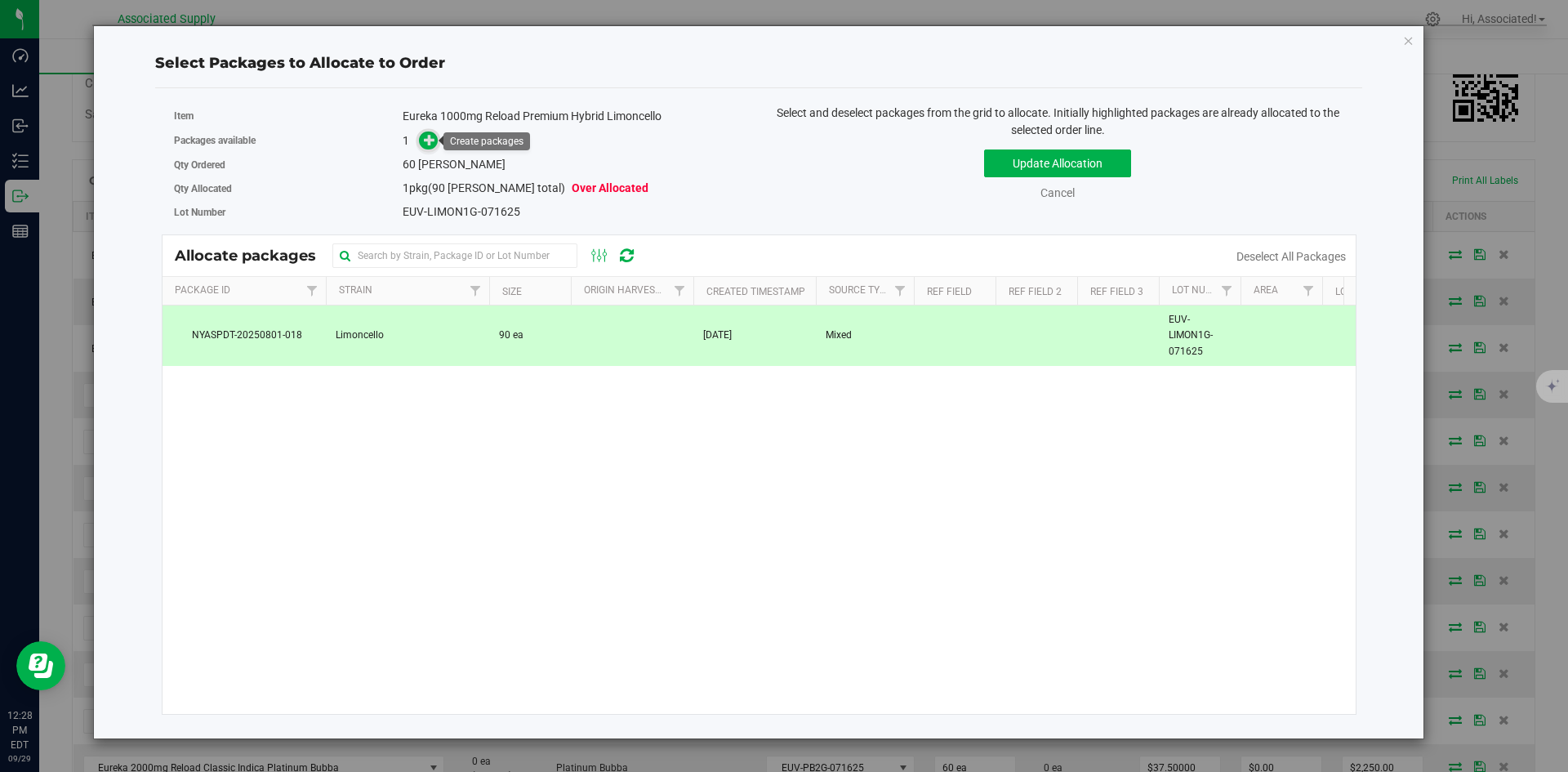
click at [427, 143] on icon at bounding box center [430, 139] width 12 height 12
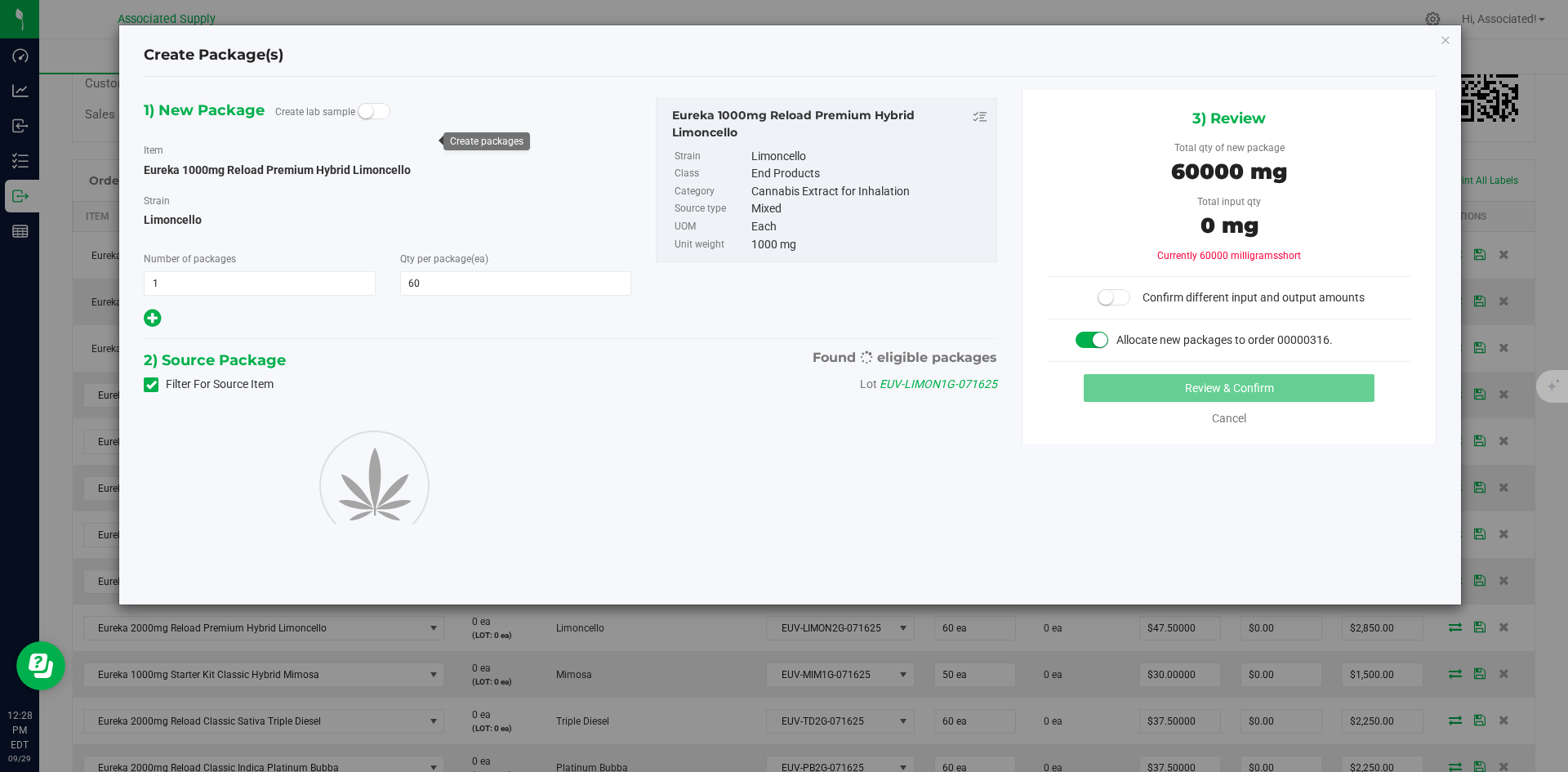
type input "60"
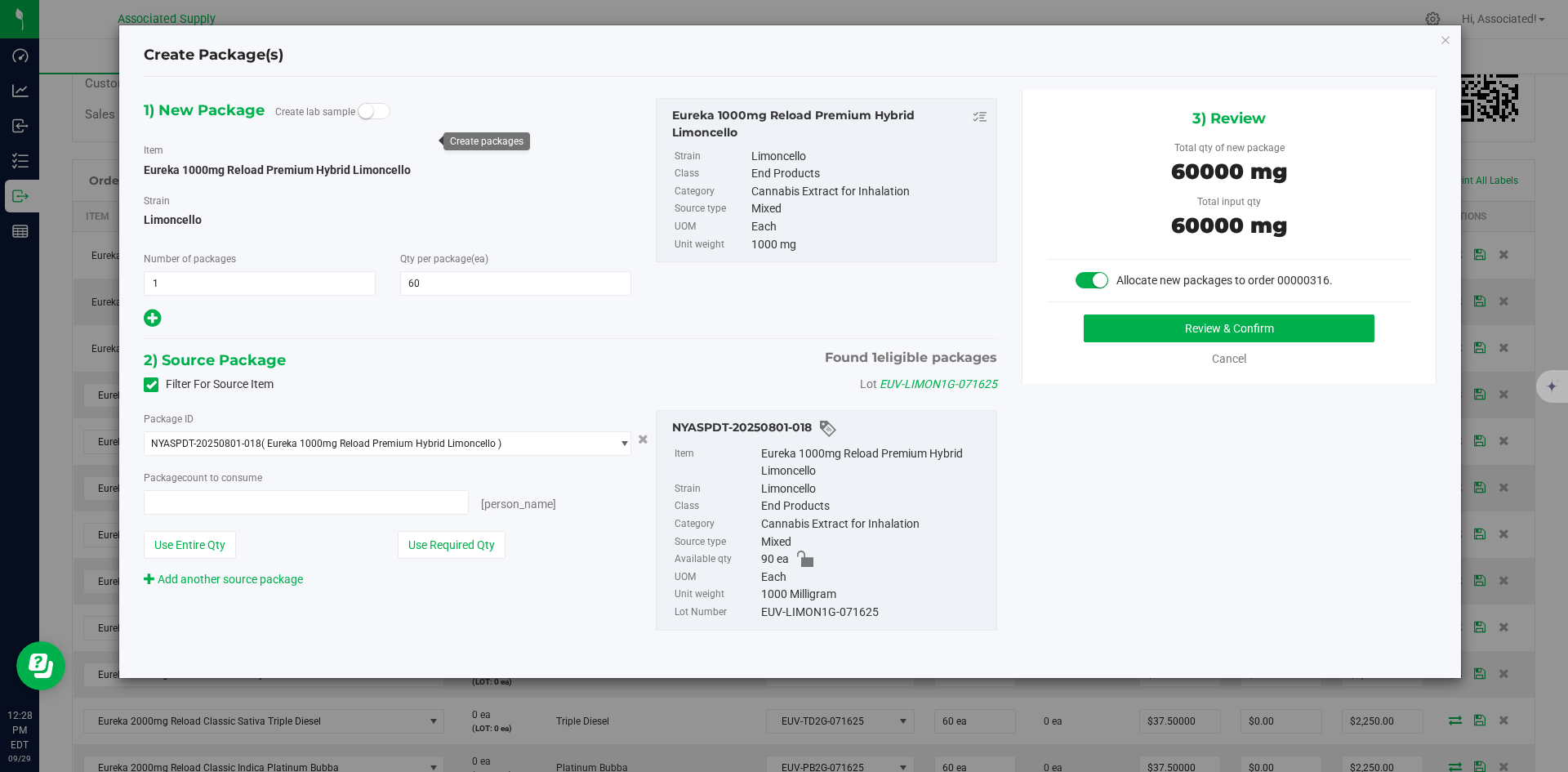
type input "60 ea"
click at [1172, 327] on button "Review & Confirm" at bounding box center [1229, 328] width 291 height 28
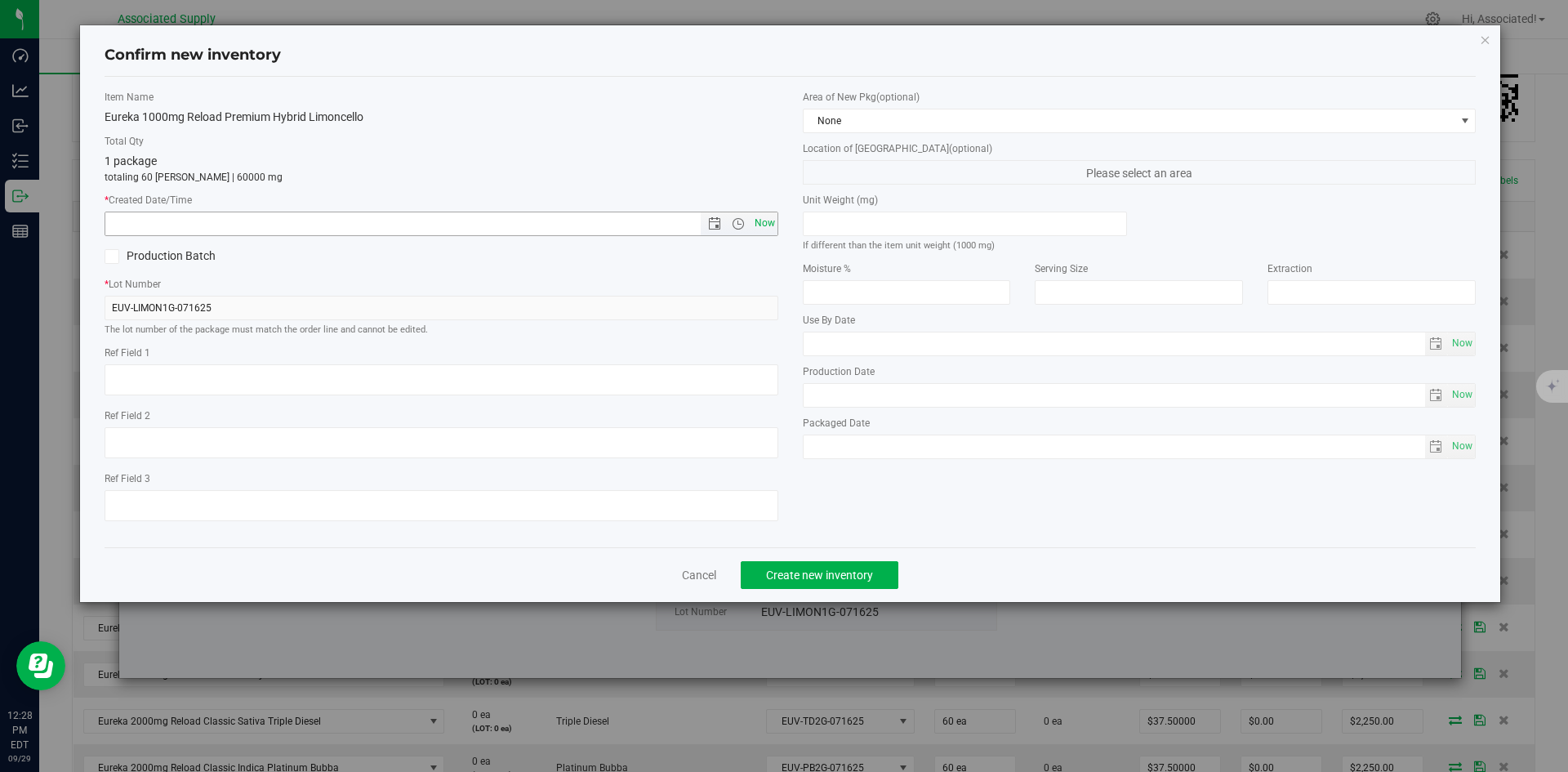
click at [758, 217] on span "Now" at bounding box center [764, 223] width 28 height 24
type input "9/29/2025 12:28 PM"
click at [820, 570] on span "Create new inventory" at bounding box center [819, 575] width 107 height 13
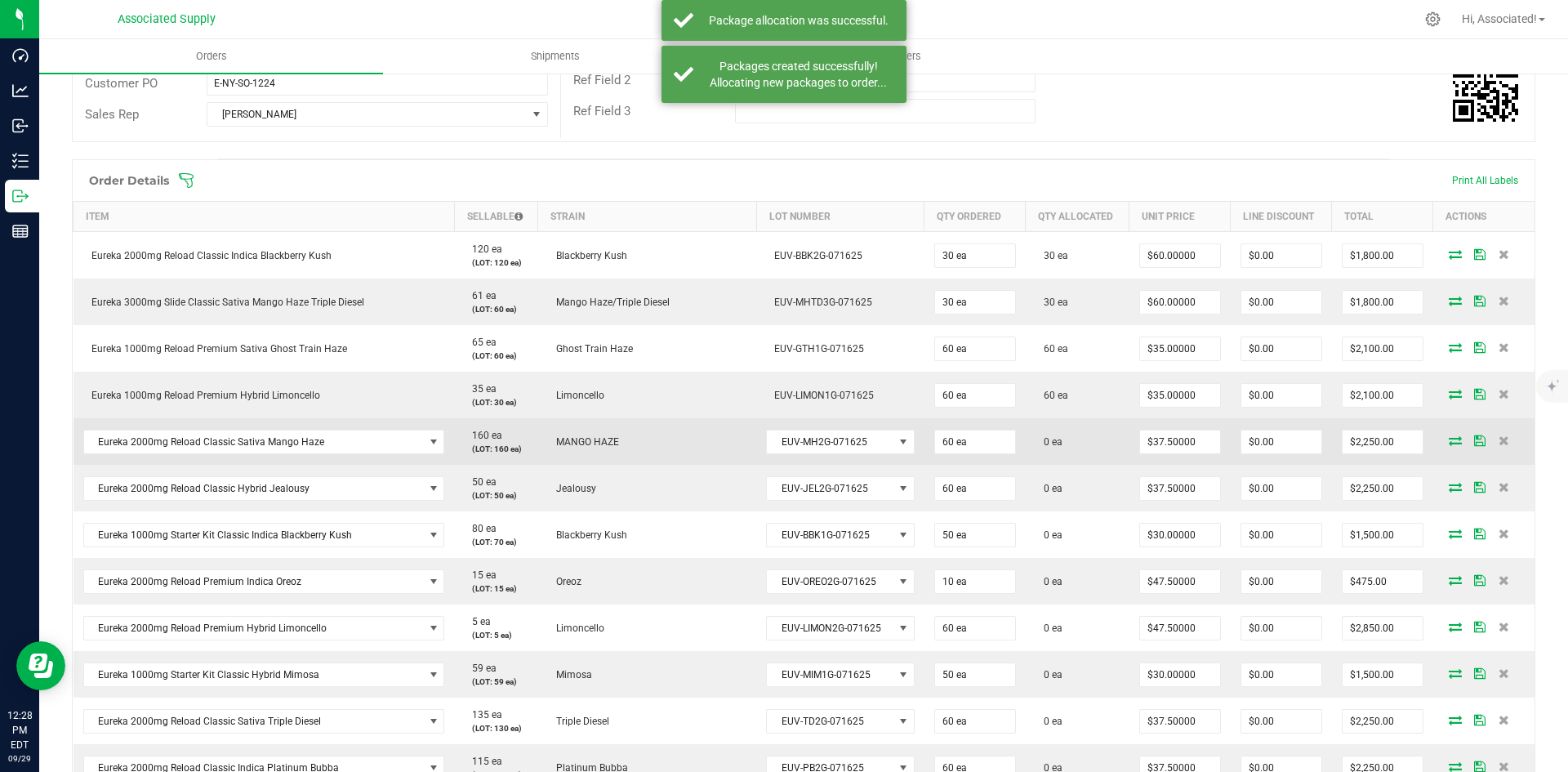
click at [1449, 440] on icon at bounding box center [1455, 440] width 13 height 10
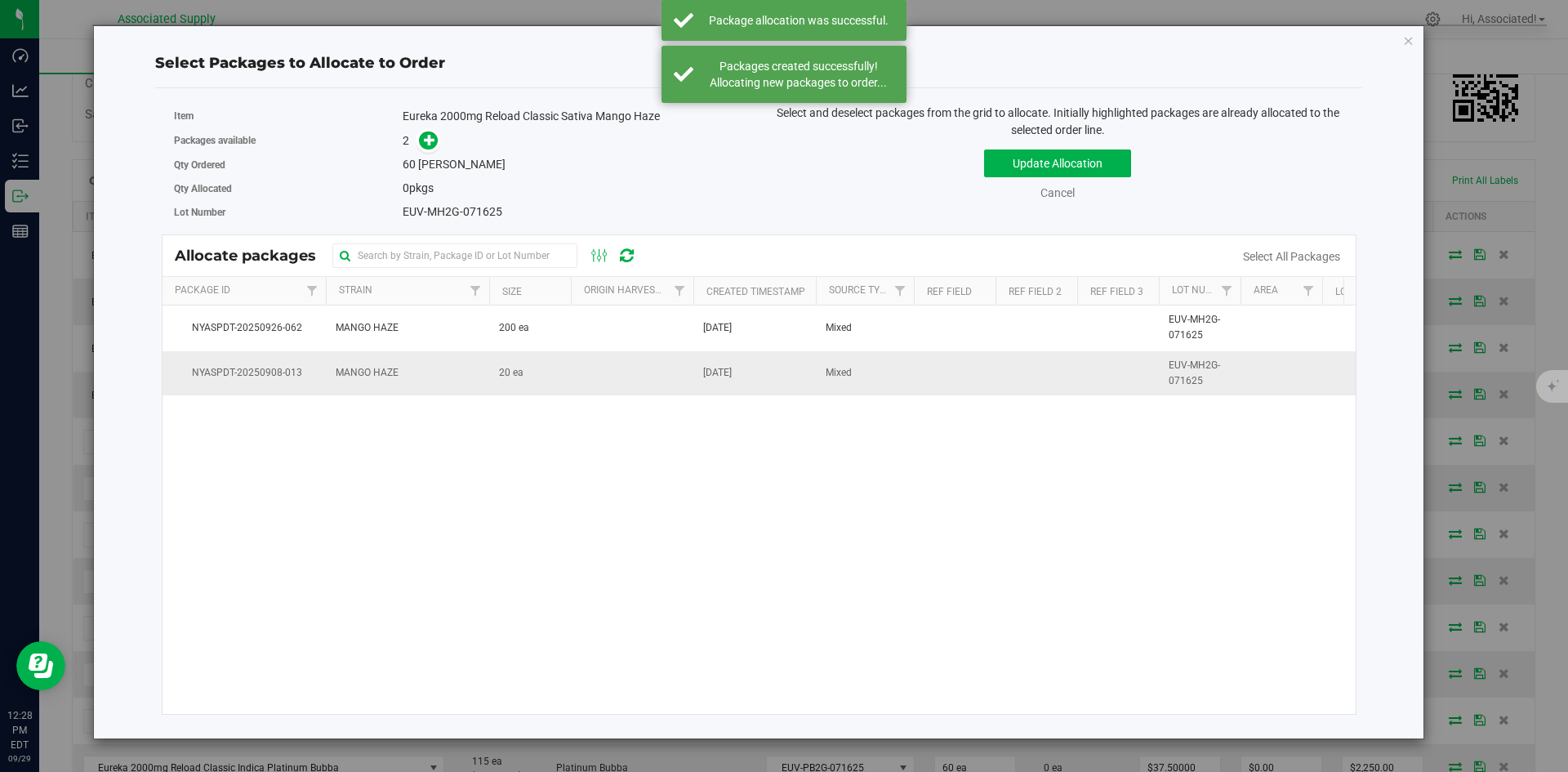
click at [538, 382] on td "20 ea" at bounding box center [529, 373] width 81 height 45
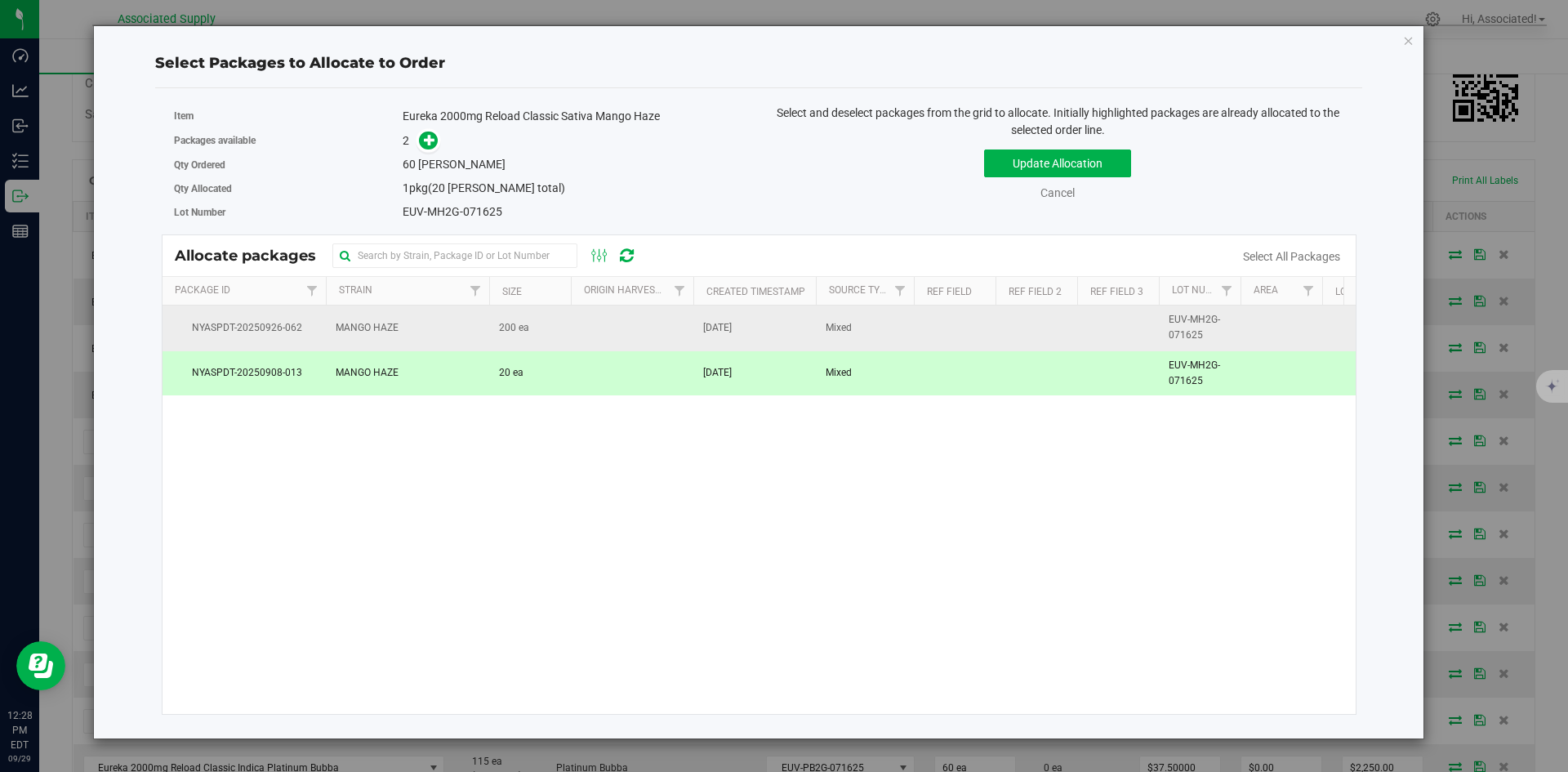
drag, startPoint x: 553, startPoint y: 335, endPoint x: 515, endPoint y: 323, distance: 39.8
click at [553, 335] on td "200 ea" at bounding box center [529, 328] width 81 height 45
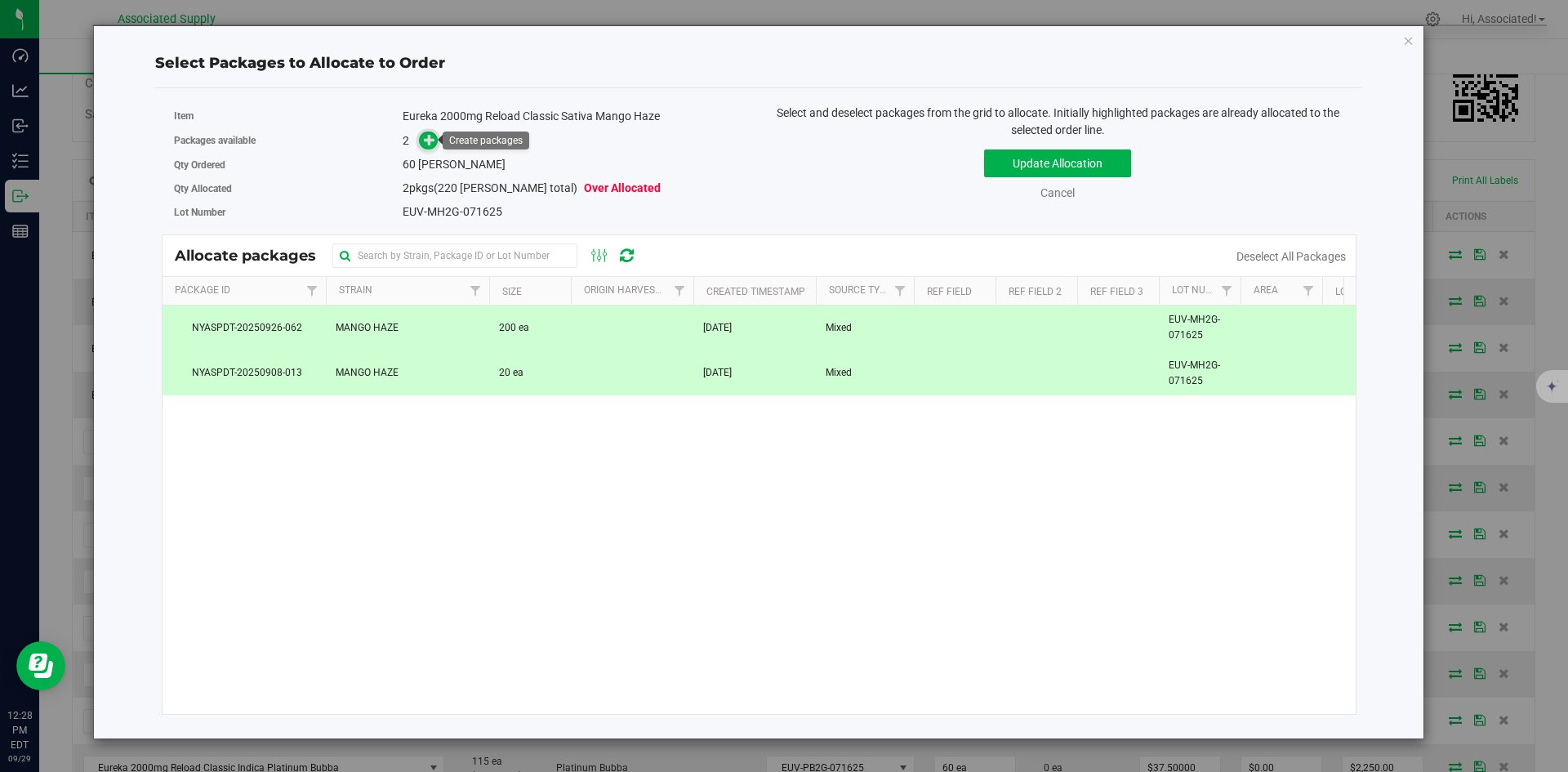
click at [429, 147] on span at bounding box center [428, 141] width 18 height 18
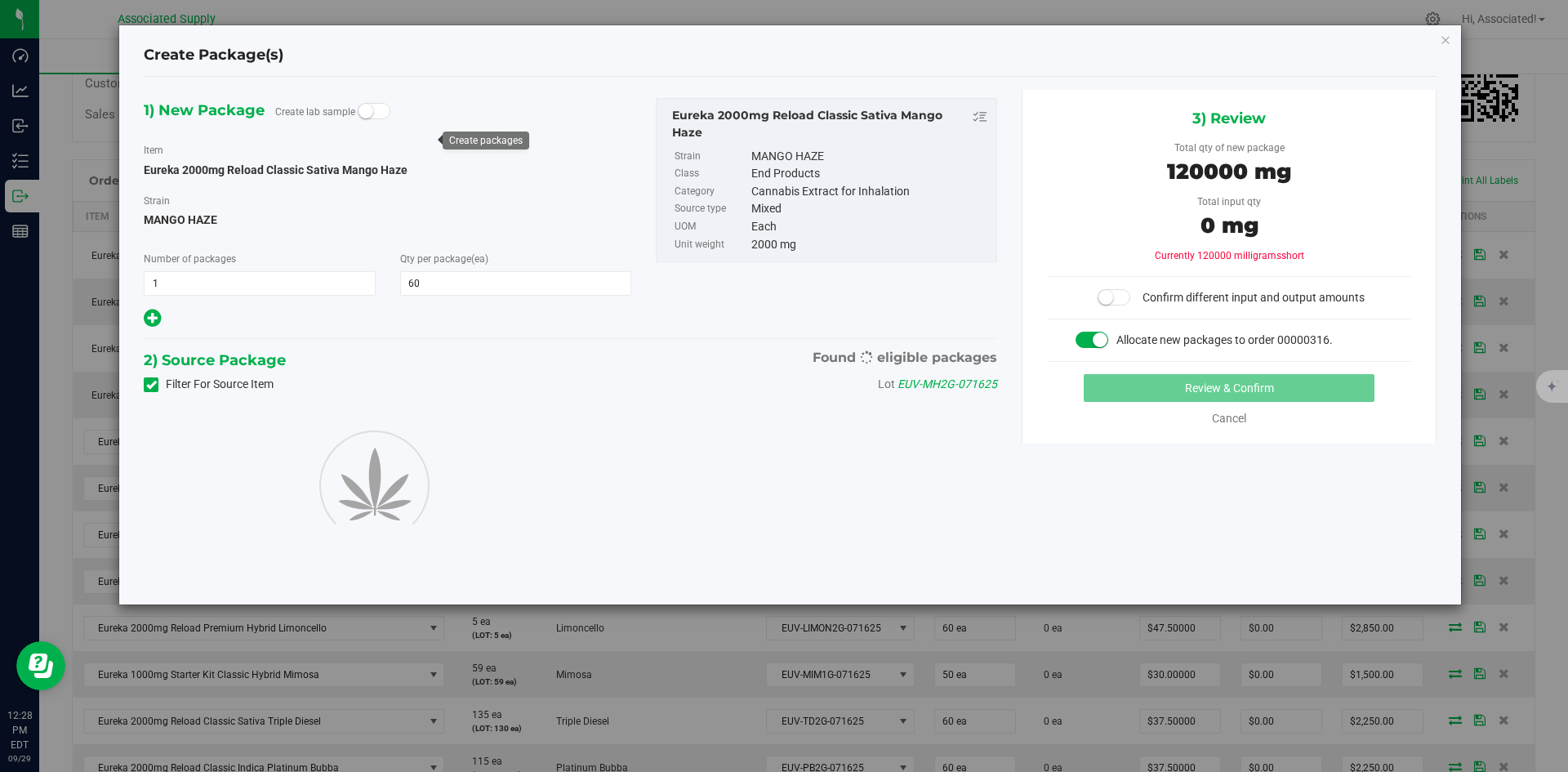
type input "60"
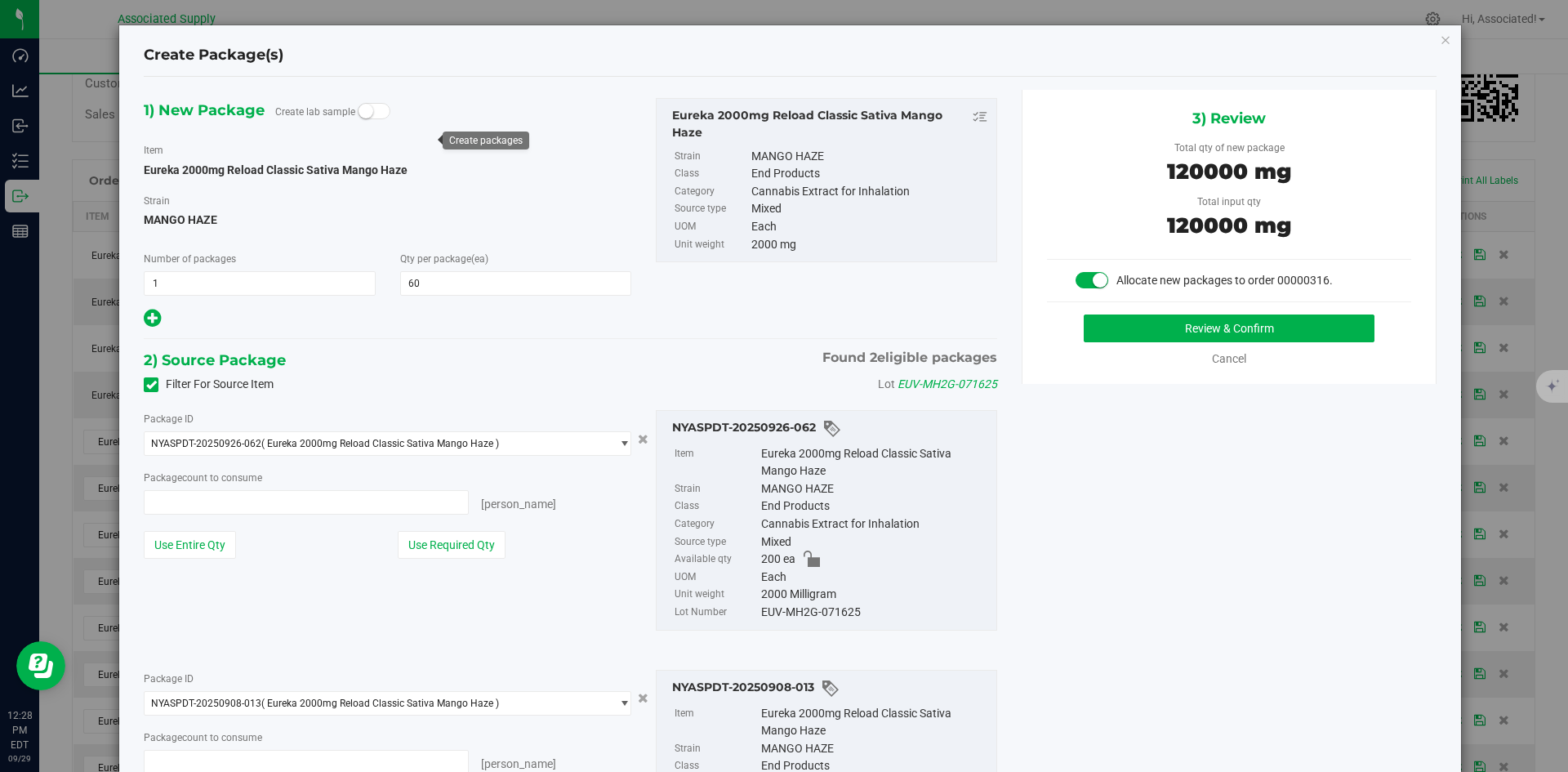
type input "60 ea"
type input "0 ea"
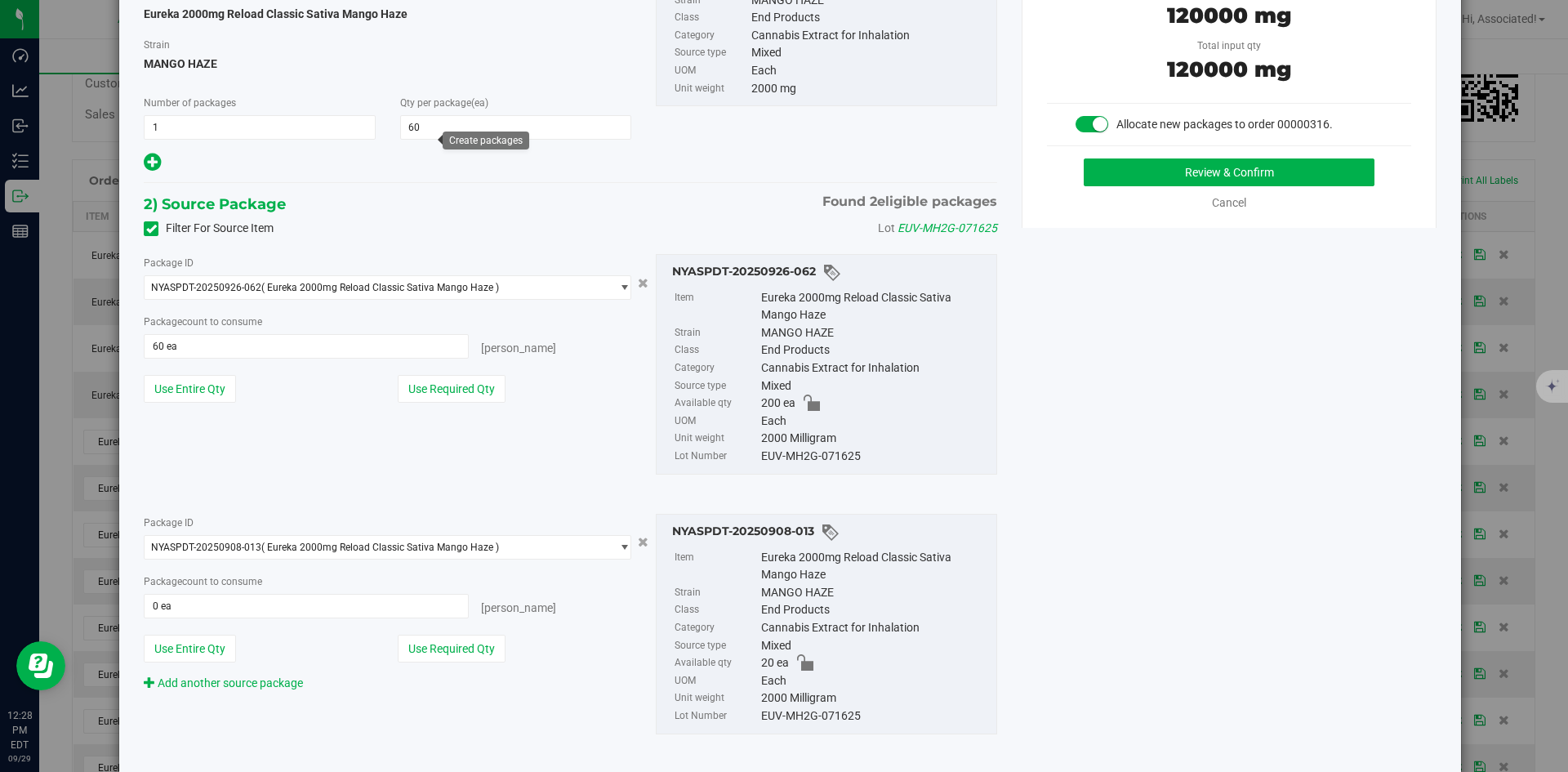
scroll to position [163, 0]
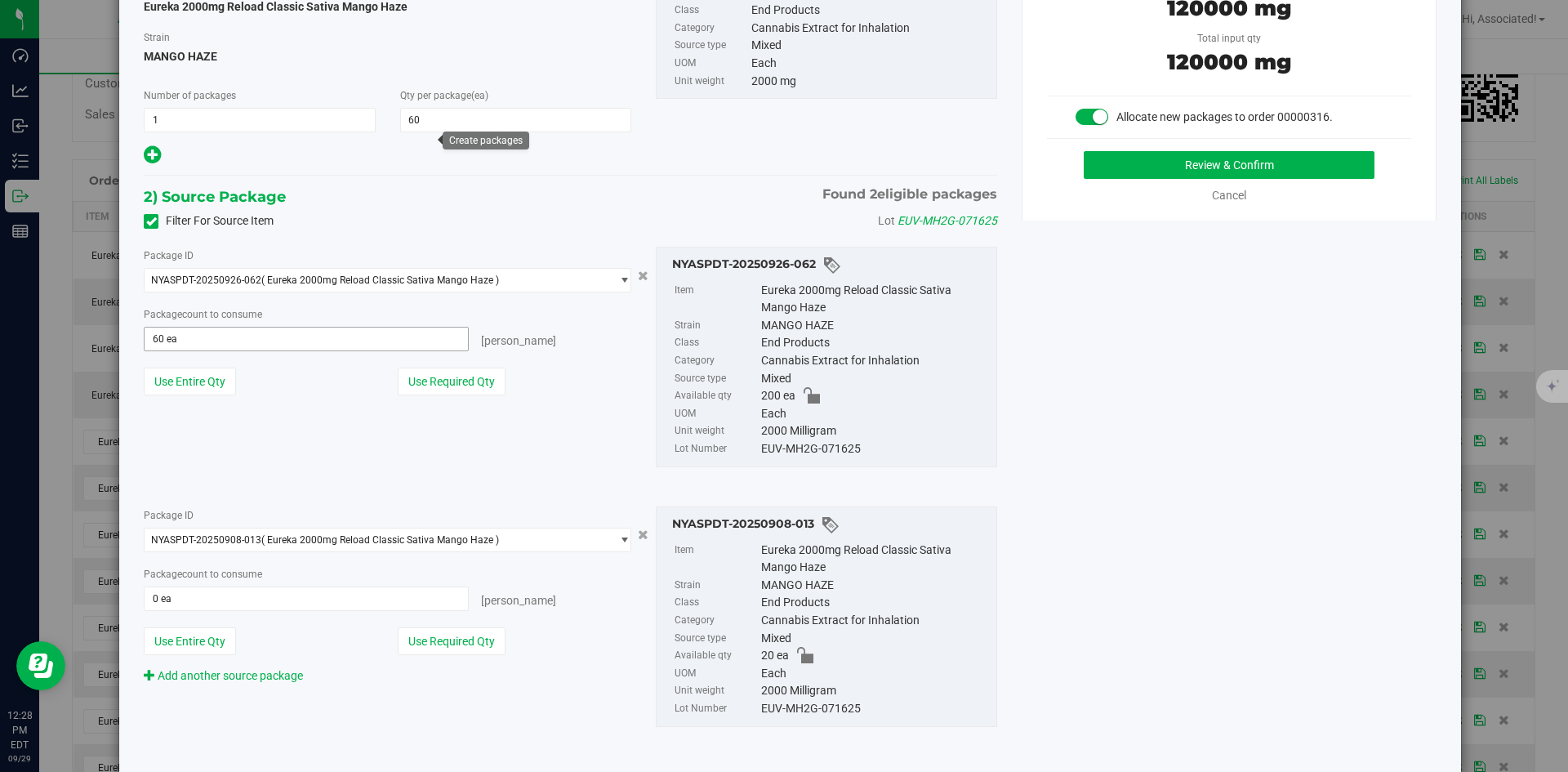
click at [208, 344] on span "60 ea 60" at bounding box center [306, 339] width 325 height 24
click at [208, 344] on input "60" at bounding box center [306, 339] width 323 height 23
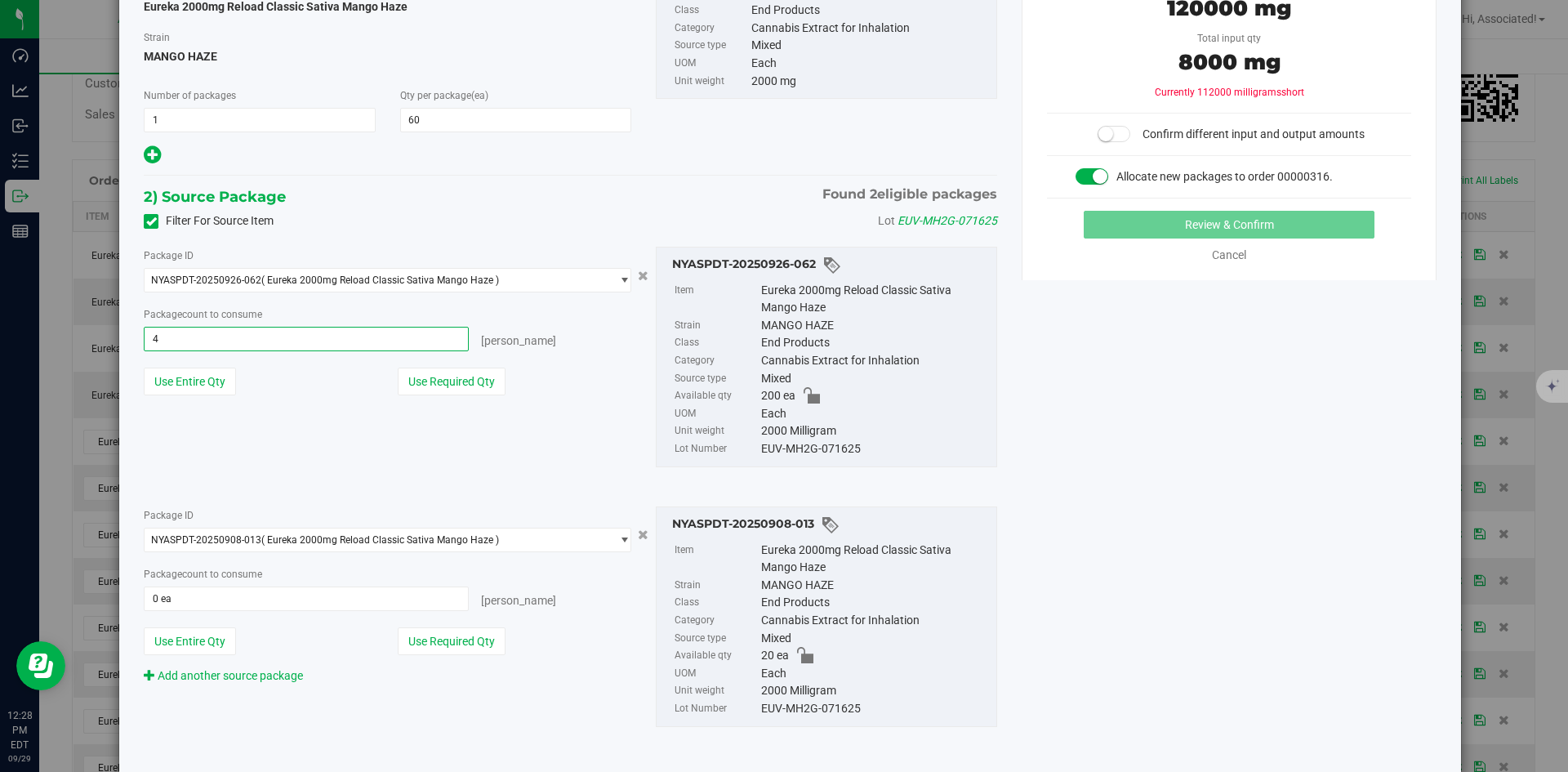
type input "40"
type input "40 ea"
click at [231, 604] on span "0 ea 0" at bounding box center [306, 598] width 325 height 24
click at [231, 604] on input "text" at bounding box center [306, 598] width 323 height 23
type input "20"
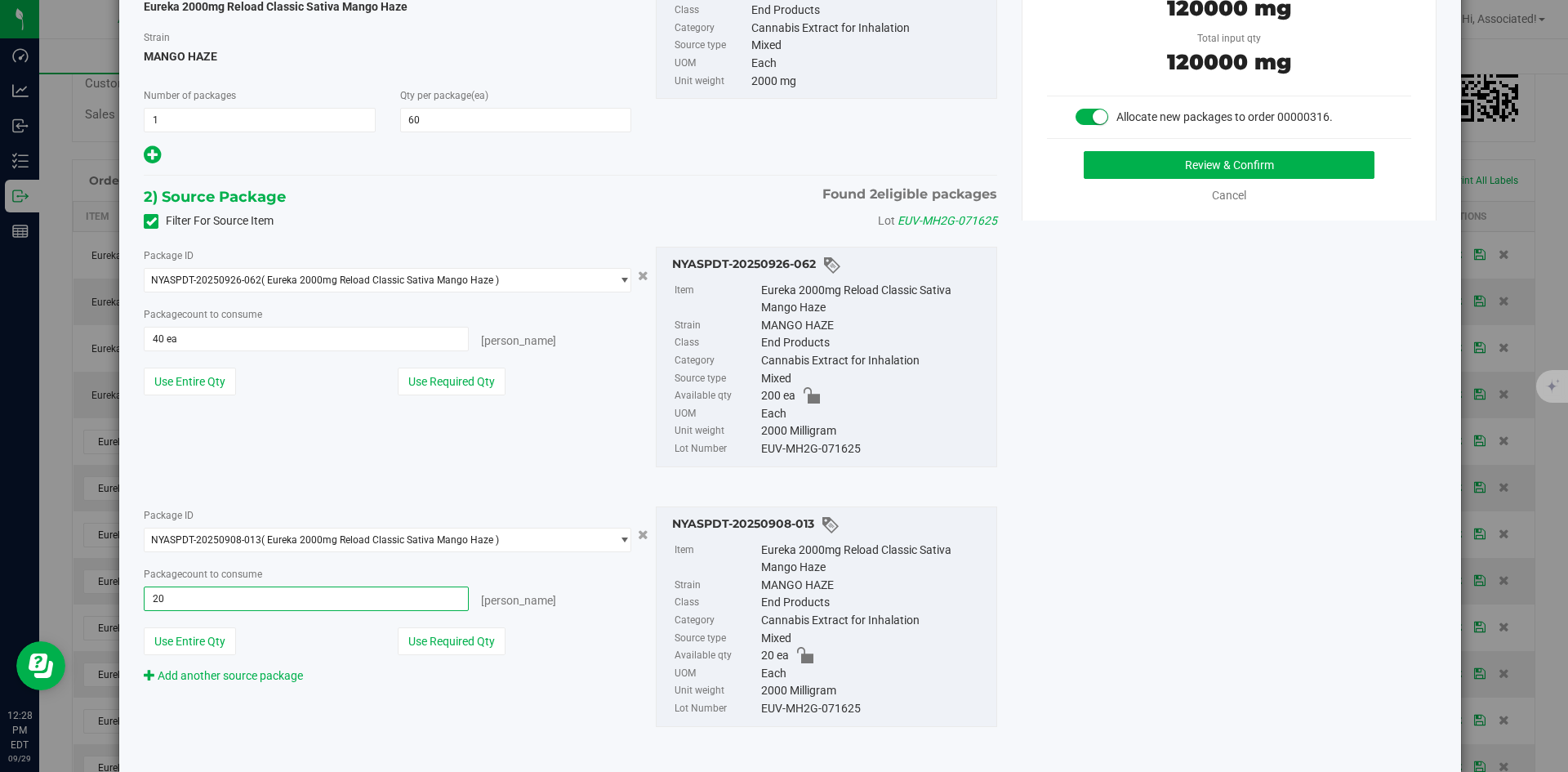
type input "20 ea"
click at [556, 625] on div "Package ID NYASPDT-20250908-013 ( Eureka 2000mg Reload Classic Sativa Mango Haz…" at bounding box center [388, 596] width 512 height 178
click at [1193, 172] on button "Review & Confirm" at bounding box center [1229, 165] width 291 height 28
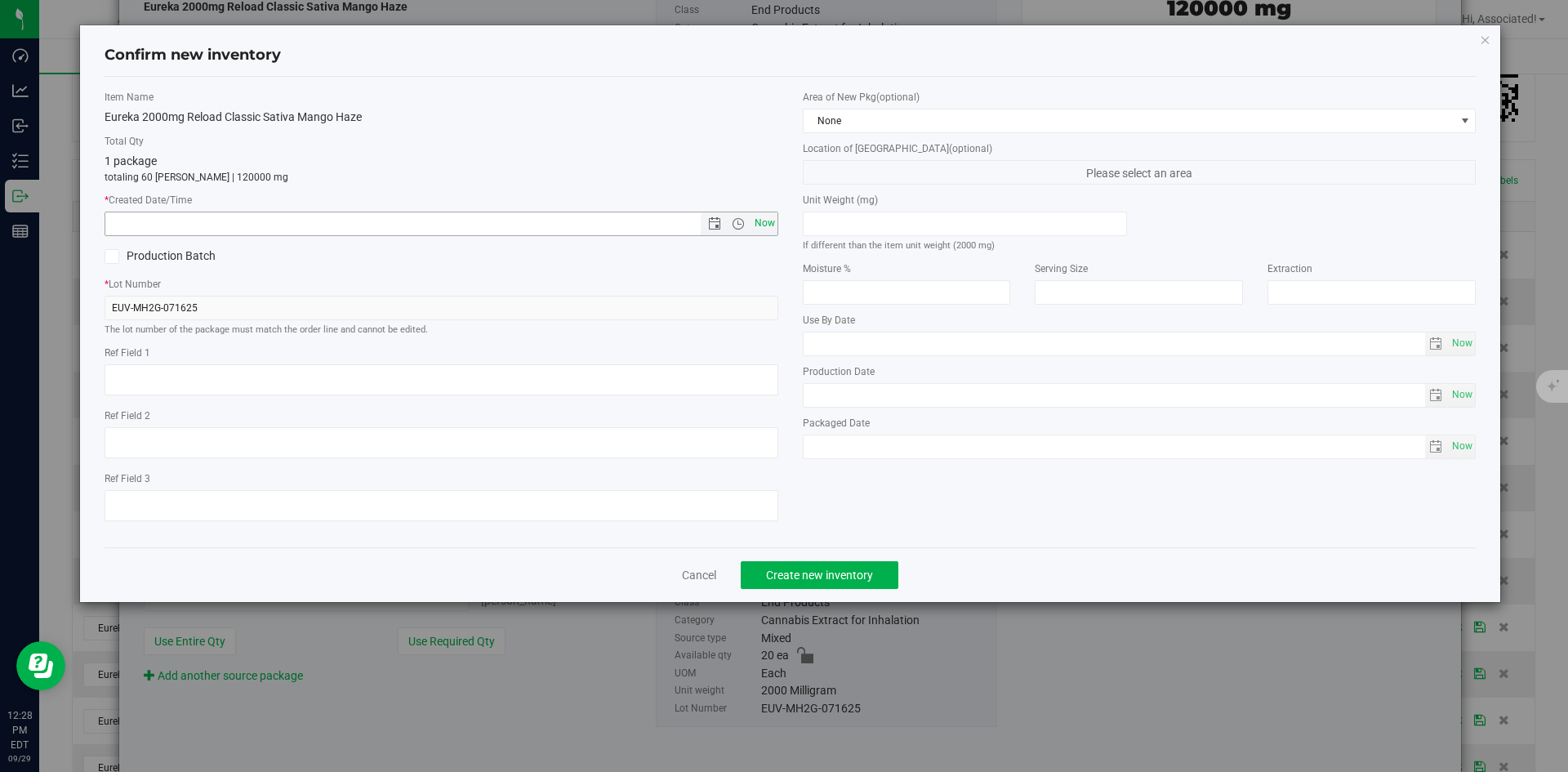
click at [762, 223] on span "Now" at bounding box center [764, 223] width 28 height 24
type input "9/29/2025 12:28 PM"
click at [847, 583] on button "Create new inventory" at bounding box center [820, 575] width 158 height 28
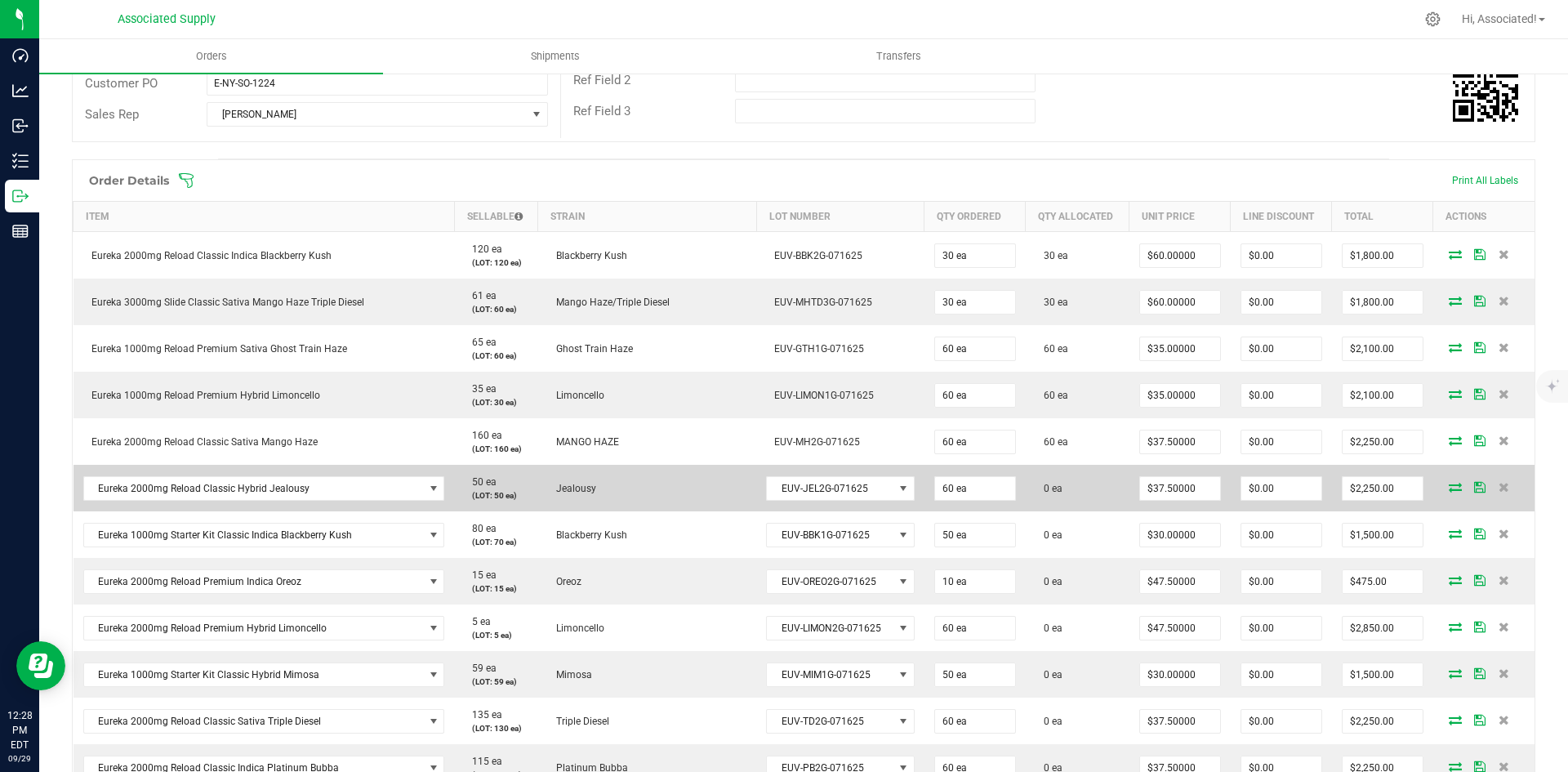
click at [1449, 487] on icon at bounding box center [1455, 487] width 13 height 10
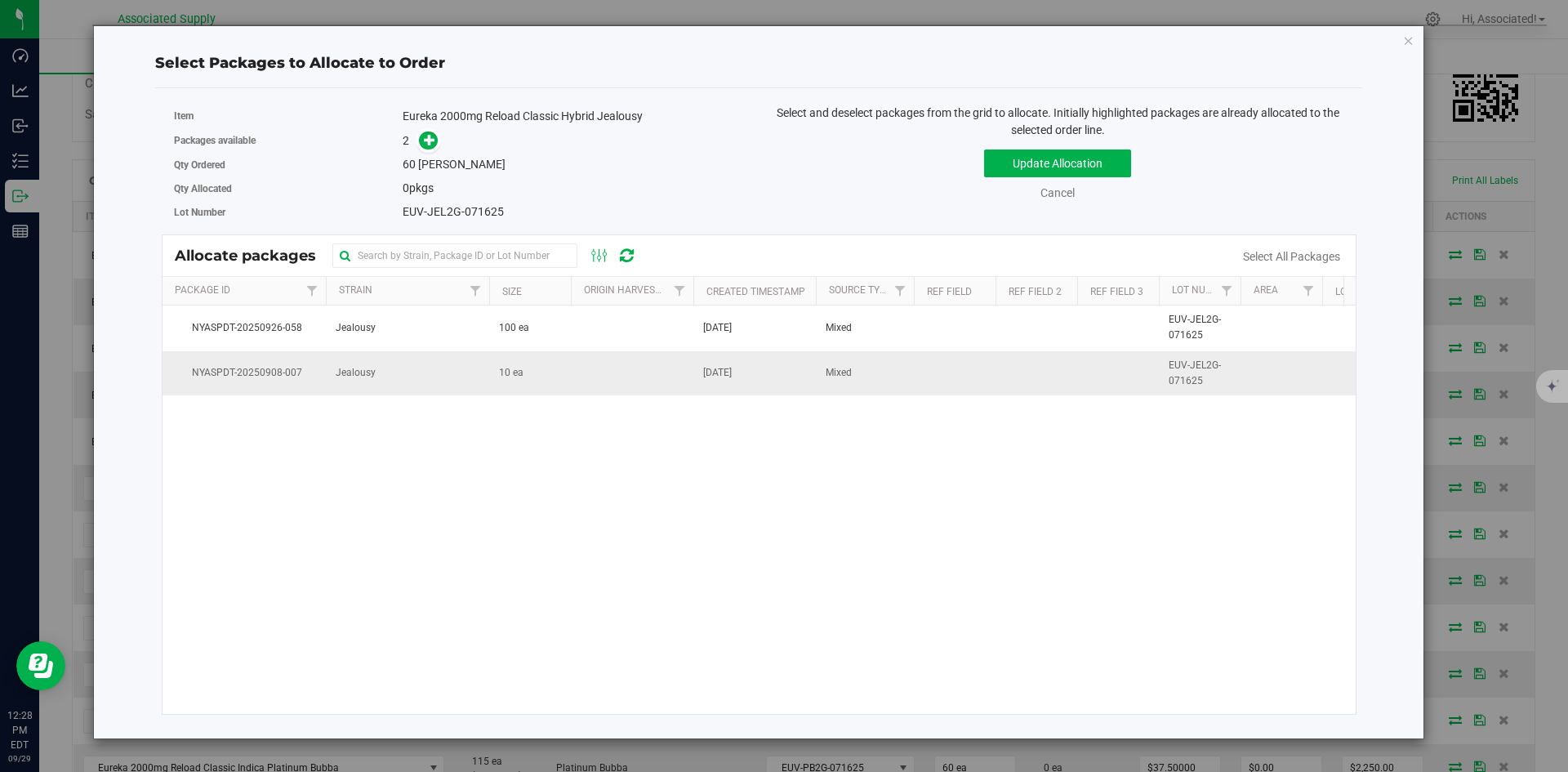
click at [548, 373] on td "10 ea" at bounding box center [529, 373] width 81 height 45
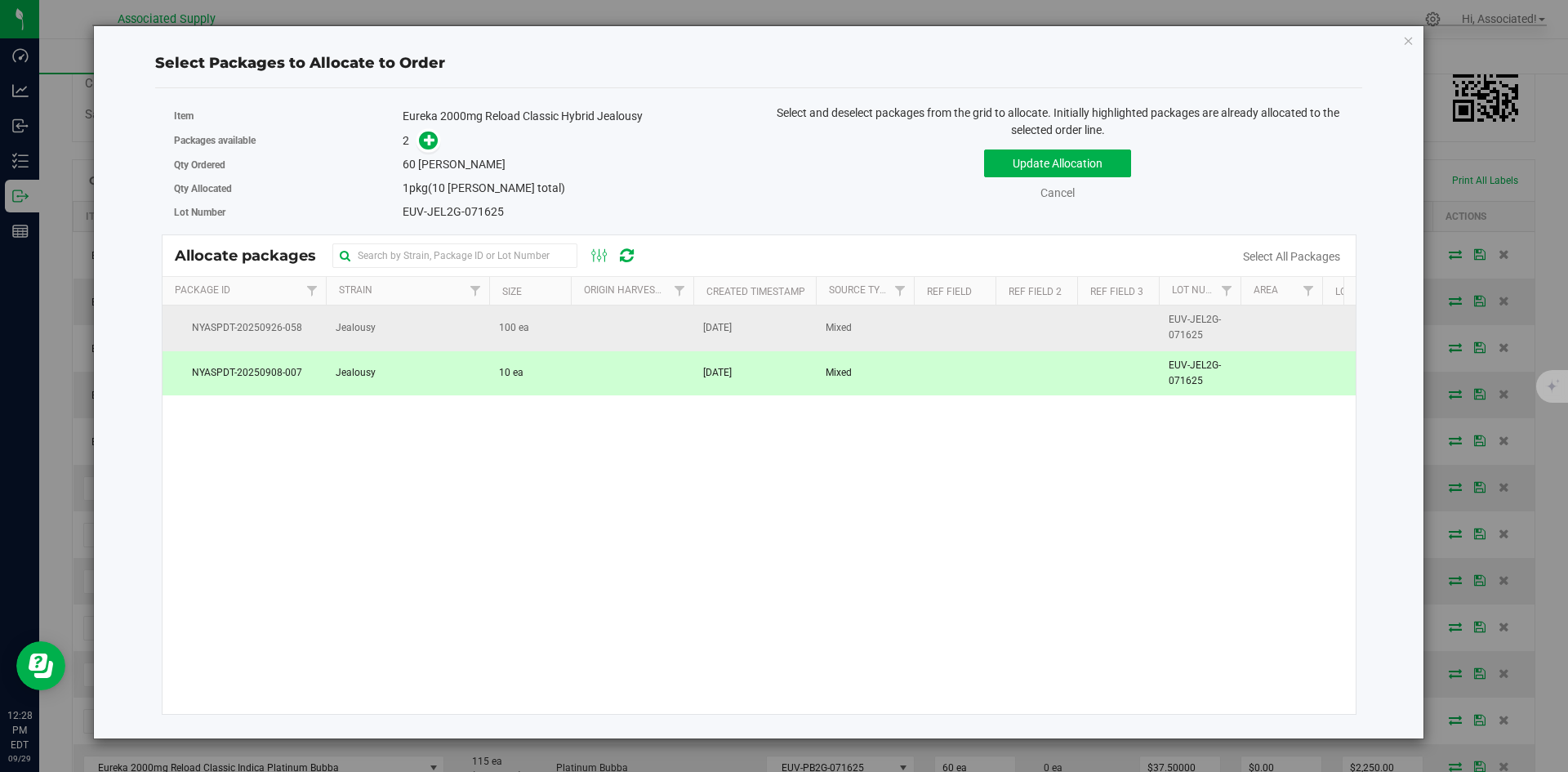
click at [520, 327] on span "100 ea" at bounding box center [514, 328] width 30 height 15
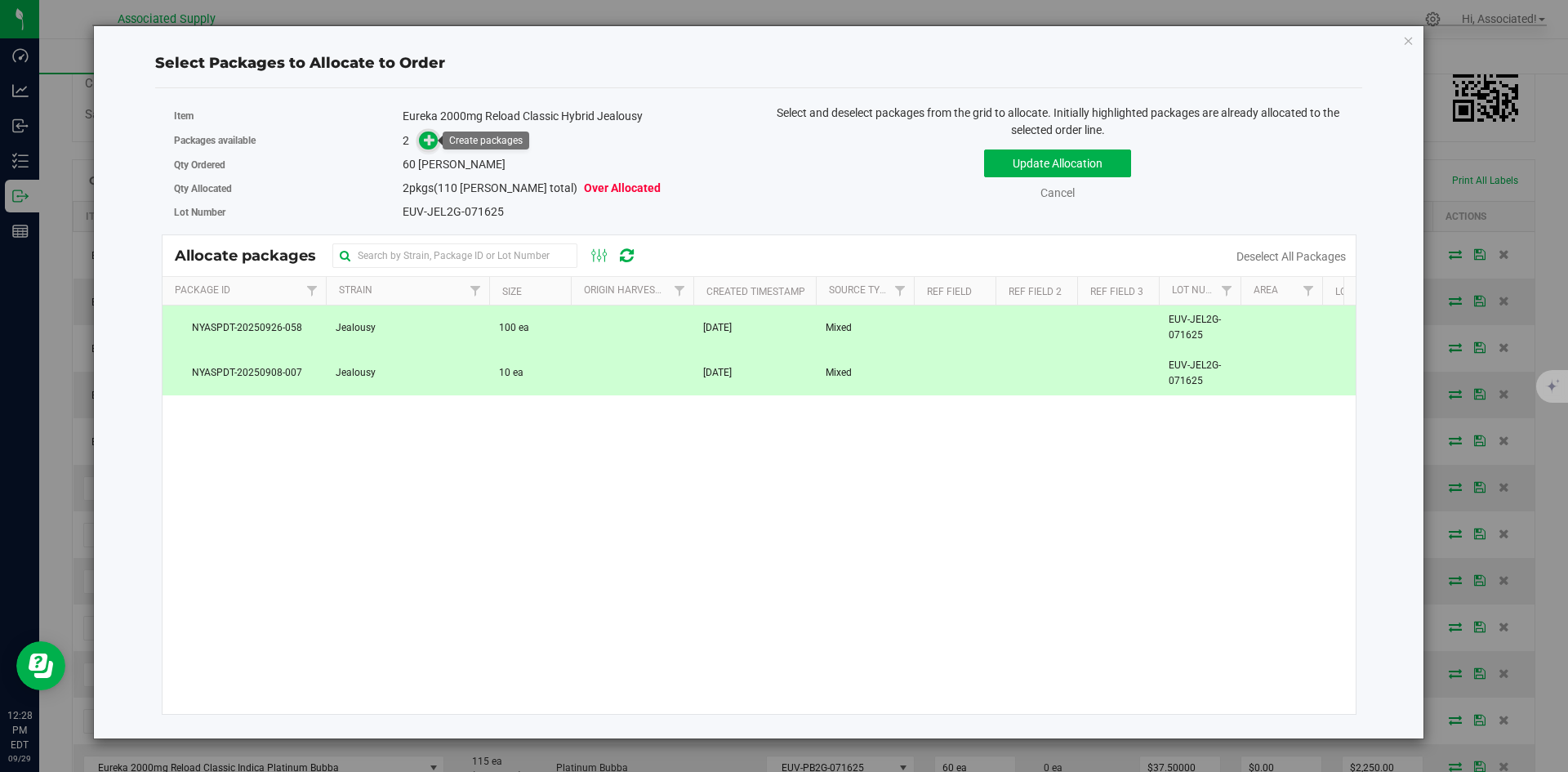
click at [427, 135] on icon at bounding box center [430, 139] width 12 height 12
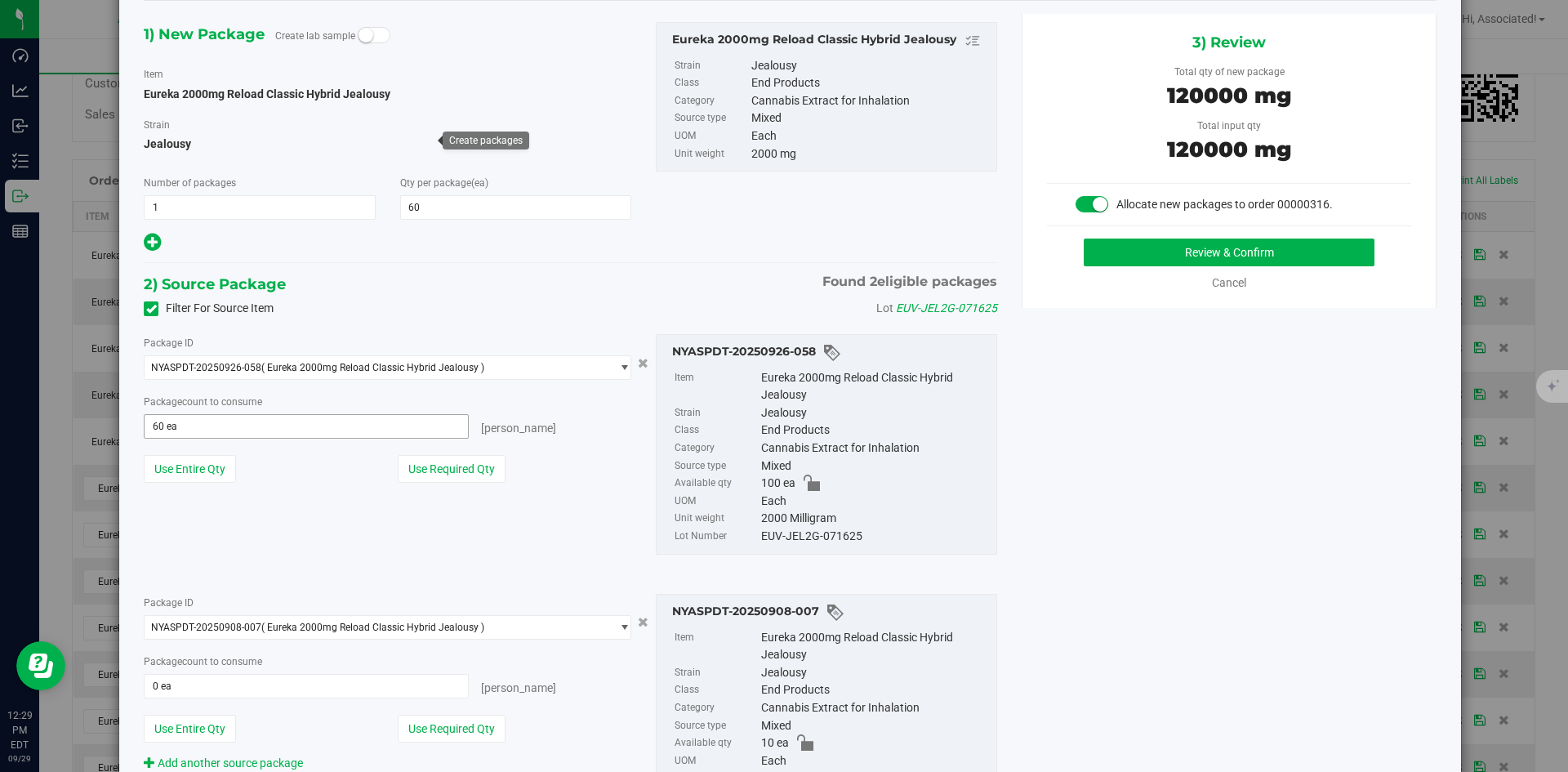
scroll to position [81, 0]
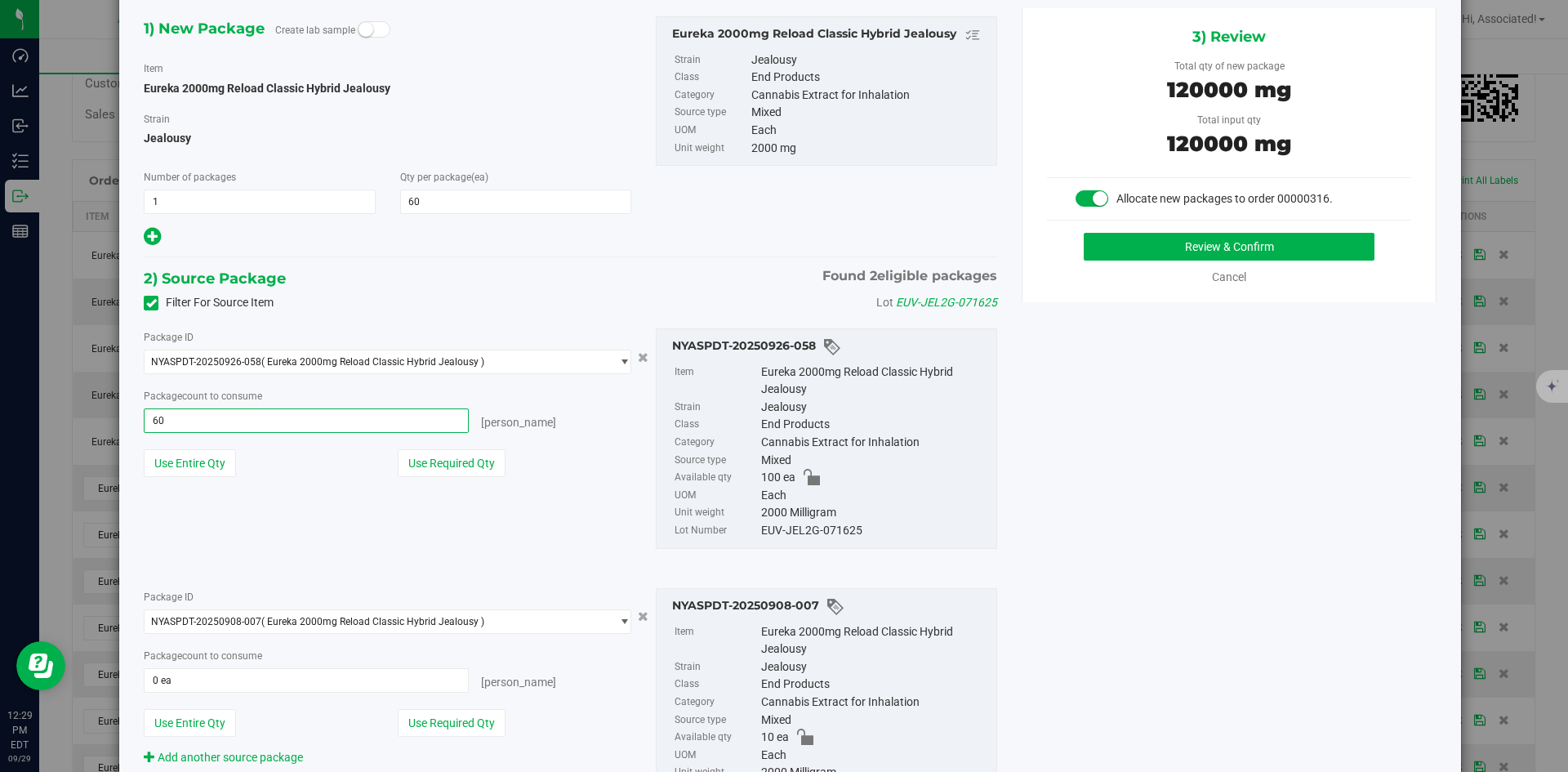
click at [294, 428] on span "60 ea 60" at bounding box center [306, 420] width 325 height 24
click at [294, 428] on input "60" at bounding box center [306, 420] width 323 height 23
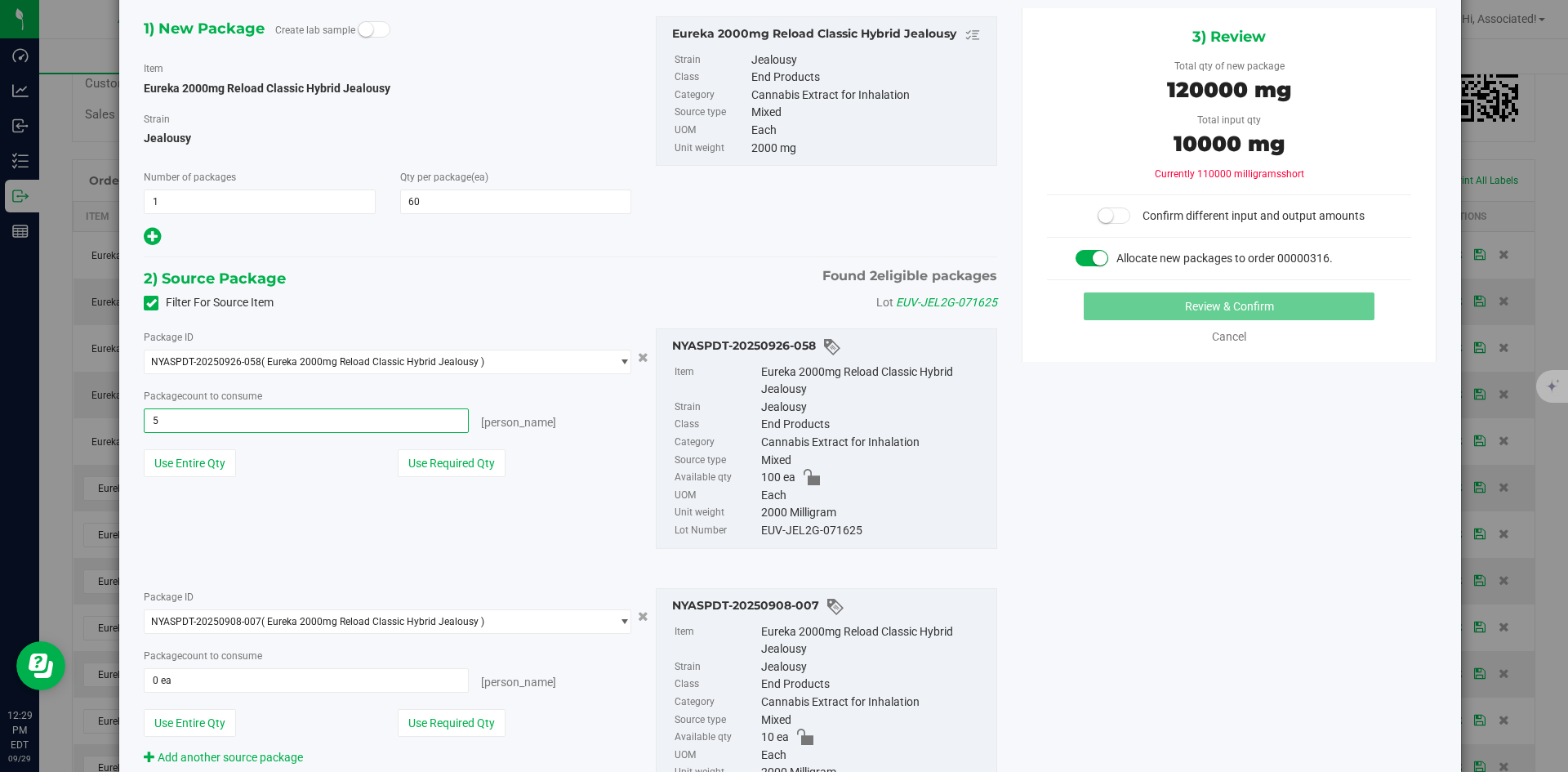
type input "50"
type input "50 ea"
click at [254, 669] on span "0 ea 0" at bounding box center [306, 680] width 325 height 24
type input "10"
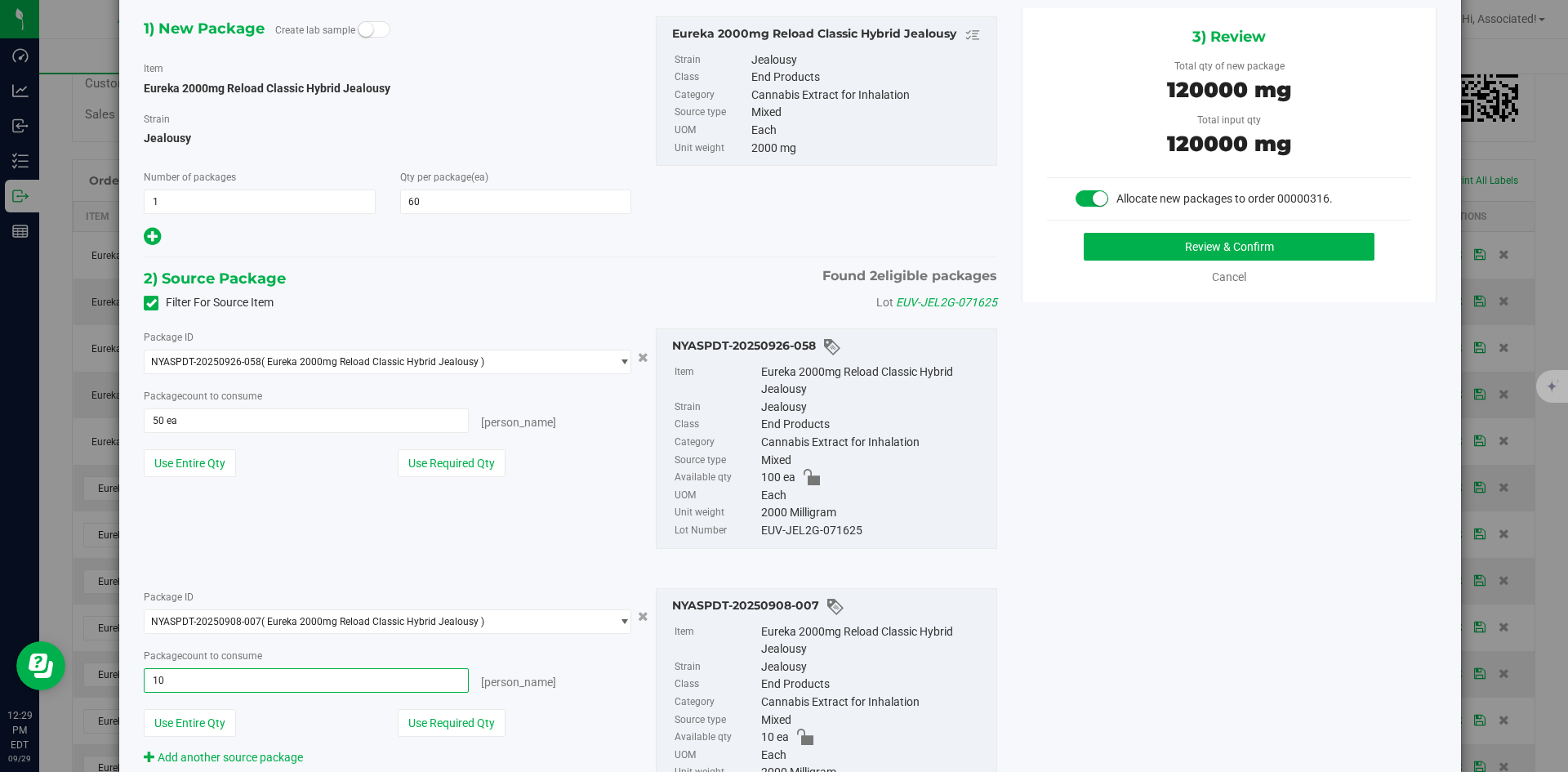
type input "10 ea"
click at [433, 513] on div "Package ID NYASPDT-20250926-058 ( Eureka 2000mg Reload Classic Hybrid Jealousy …" at bounding box center [570, 439] width 878 height 247
click at [1179, 230] on div "3) Review Total qty of new package 120000 mg Total input qty 120000 mg Allocate…" at bounding box center [1229, 155] width 415 height 294
click at [1180, 242] on button "Review & Confirm" at bounding box center [1229, 246] width 291 height 28
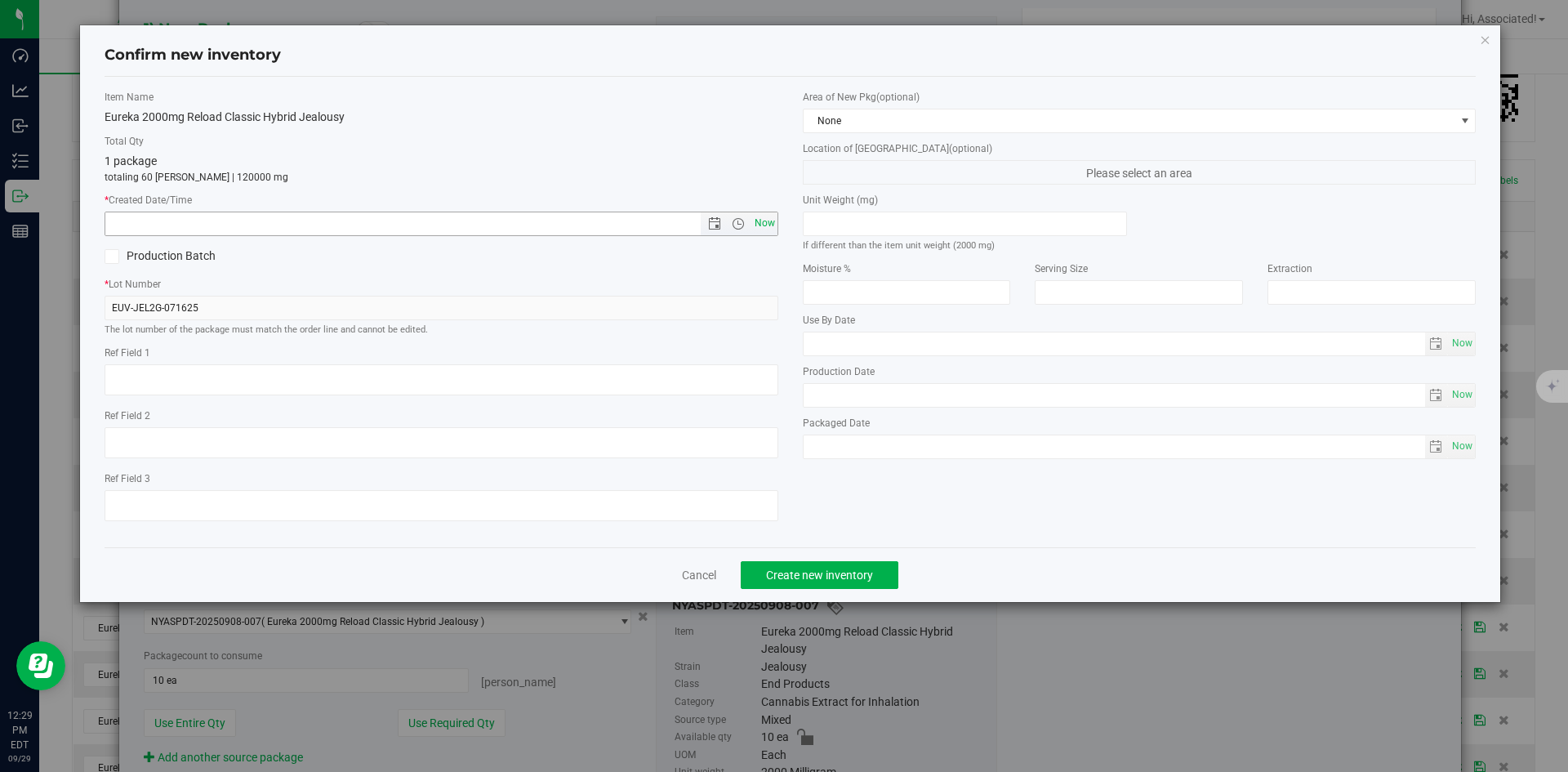
click at [768, 228] on span "Now" at bounding box center [764, 223] width 28 height 24
type input "9/29/2025 12:29 PM"
click at [829, 578] on span "Create new inventory" at bounding box center [819, 575] width 107 height 13
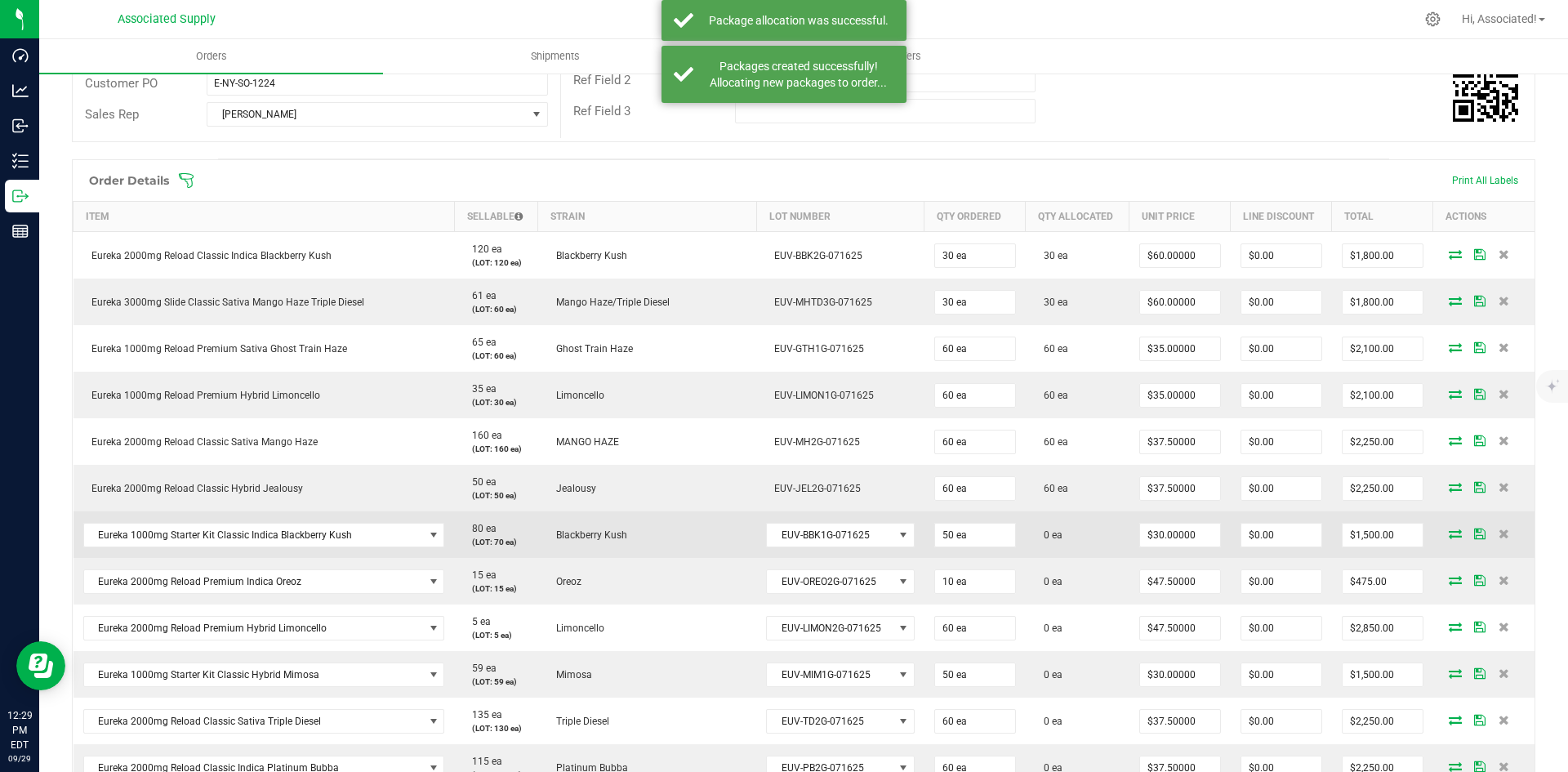
click at [1449, 538] on icon at bounding box center [1455, 533] width 13 height 10
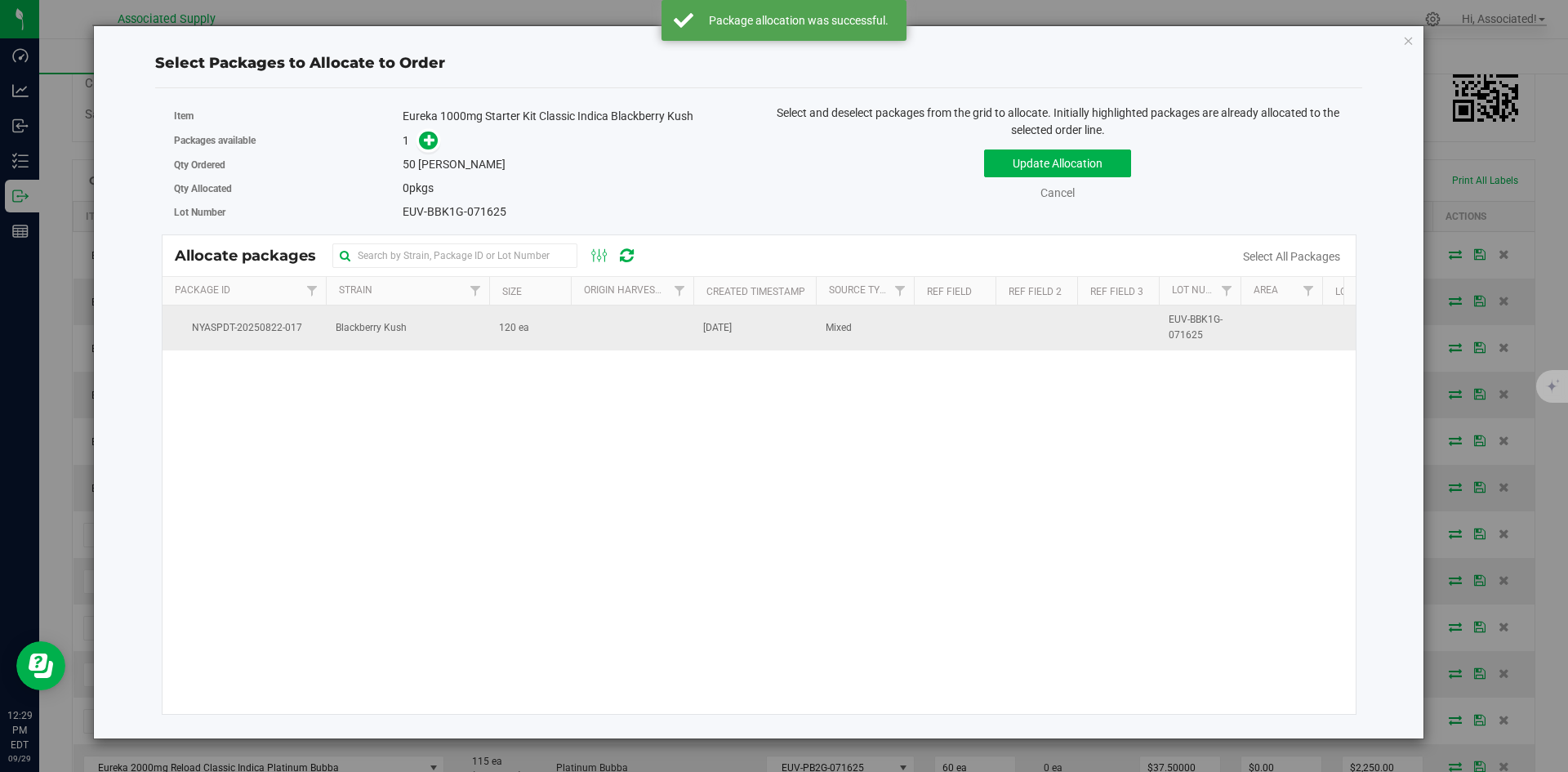
click at [562, 344] on td "120 ea" at bounding box center [529, 328] width 81 height 45
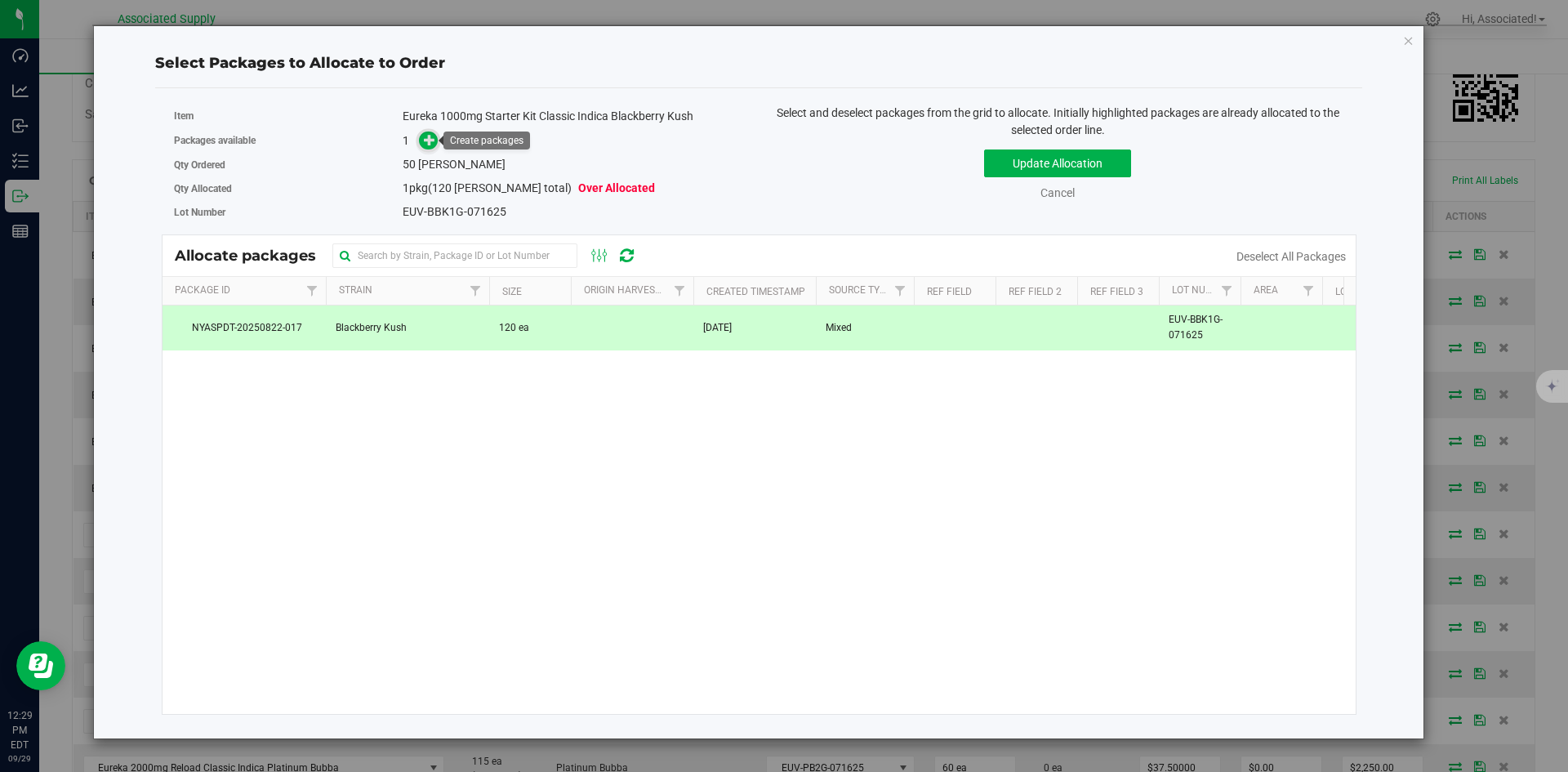
click at [429, 138] on icon at bounding box center [430, 139] width 12 height 12
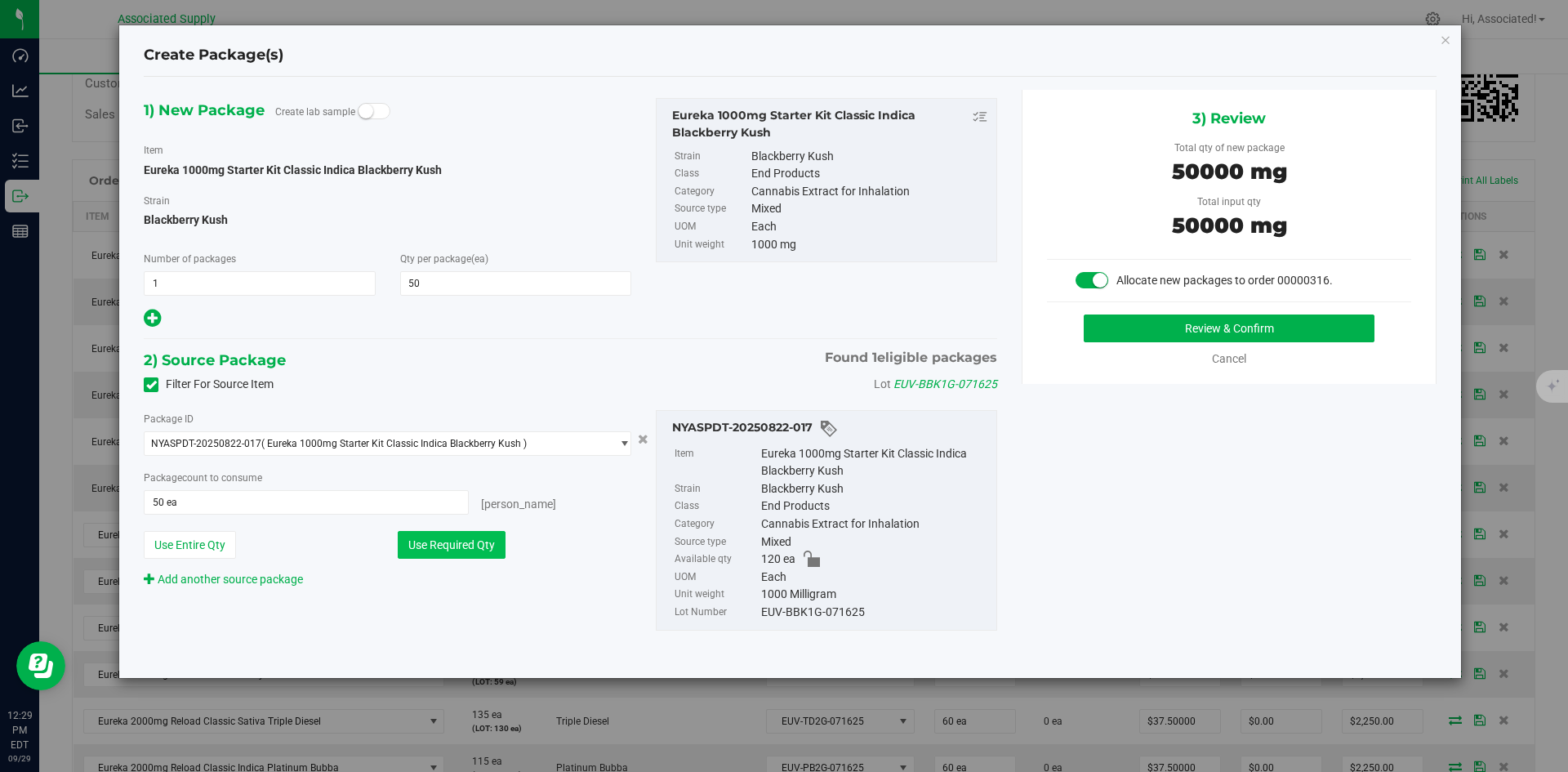
click at [475, 544] on button "Use Required Qty" at bounding box center [451, 544] width 108 height 28
click at [1171, 325] on button "Review & Confirm" at bounding box center [1229, 328] width 291 height 28
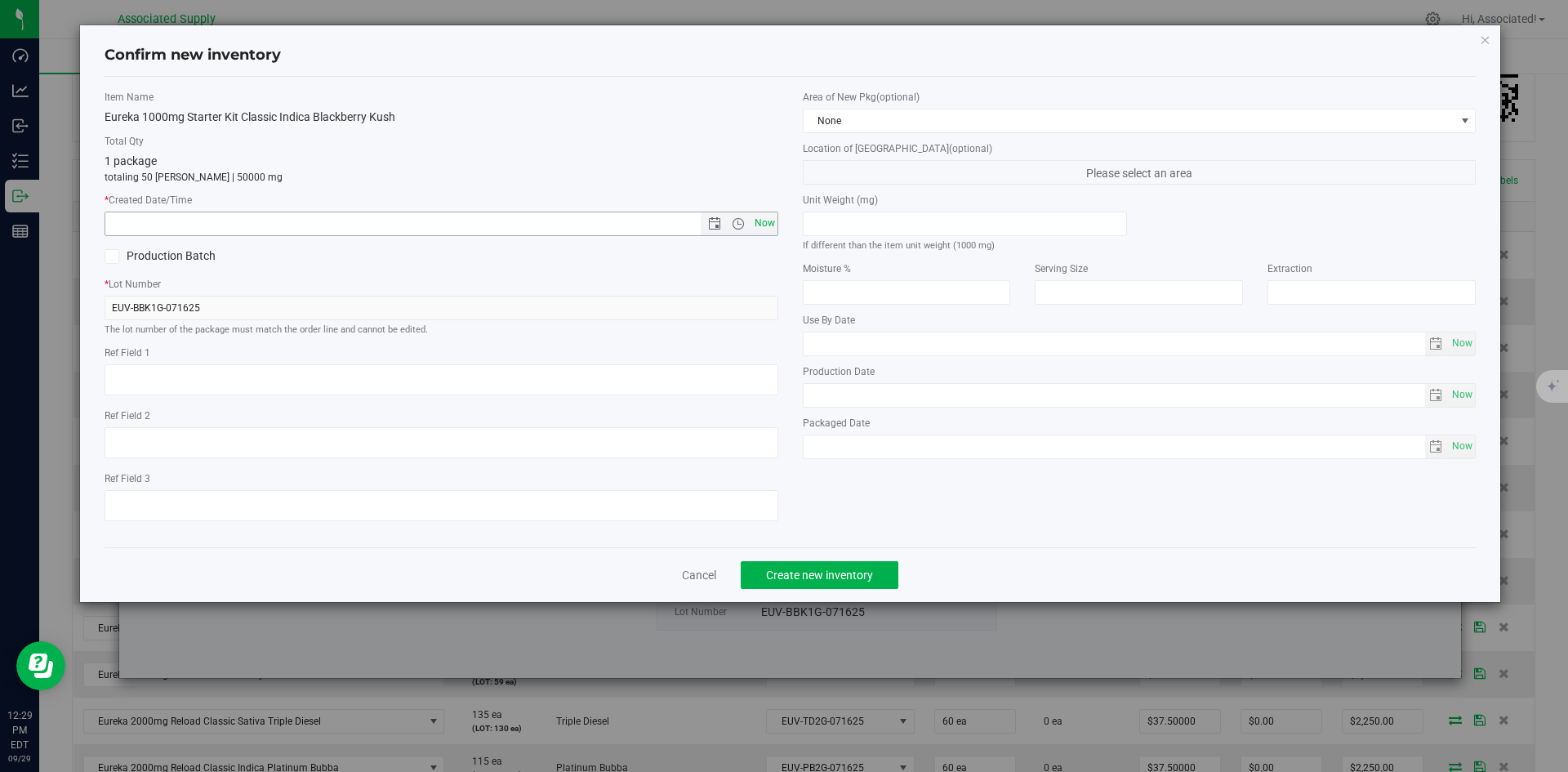
click at [767, 217] on span "Now" at bounding box center [764, 223] width 28 height 24
type input "9/29/2025 12:29 PM"
click at [821, 575] on span "Create new inventory" at bounding box center [819, 575] width 107 height 13
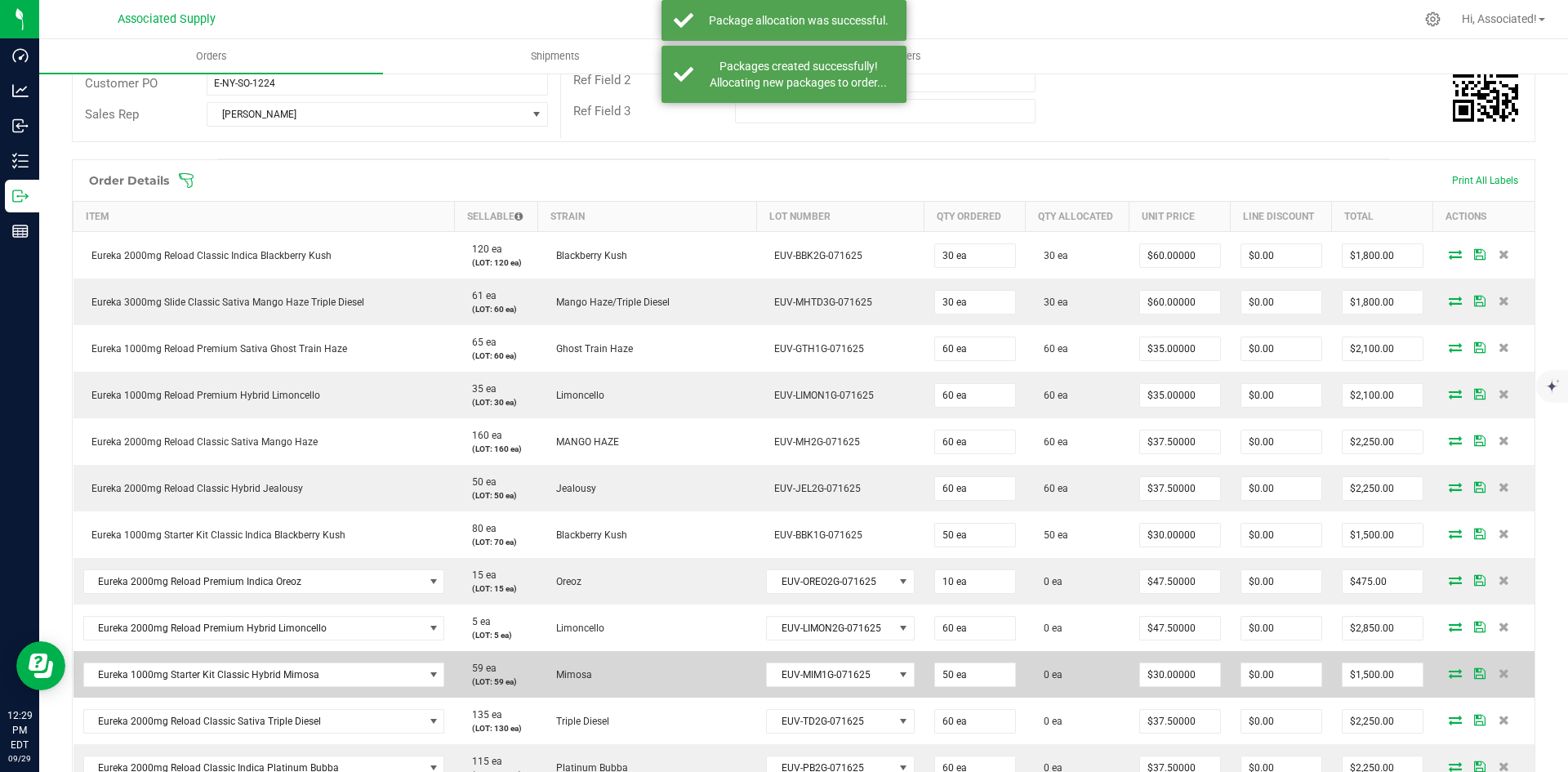
scroll to position [475, 0]
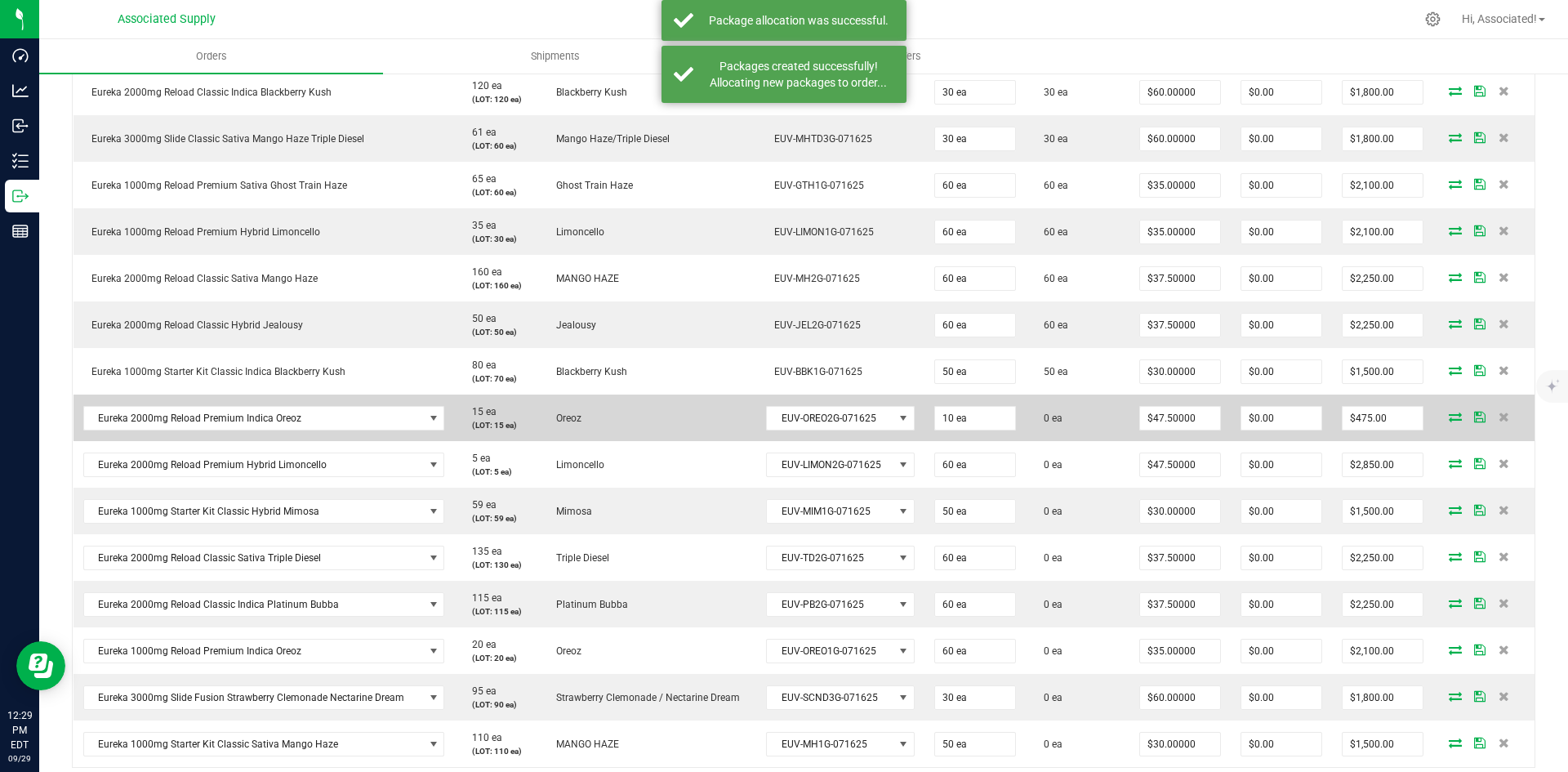
click at [1449, 414] on icon at bounding box center [1455, 417] width 13 height 10
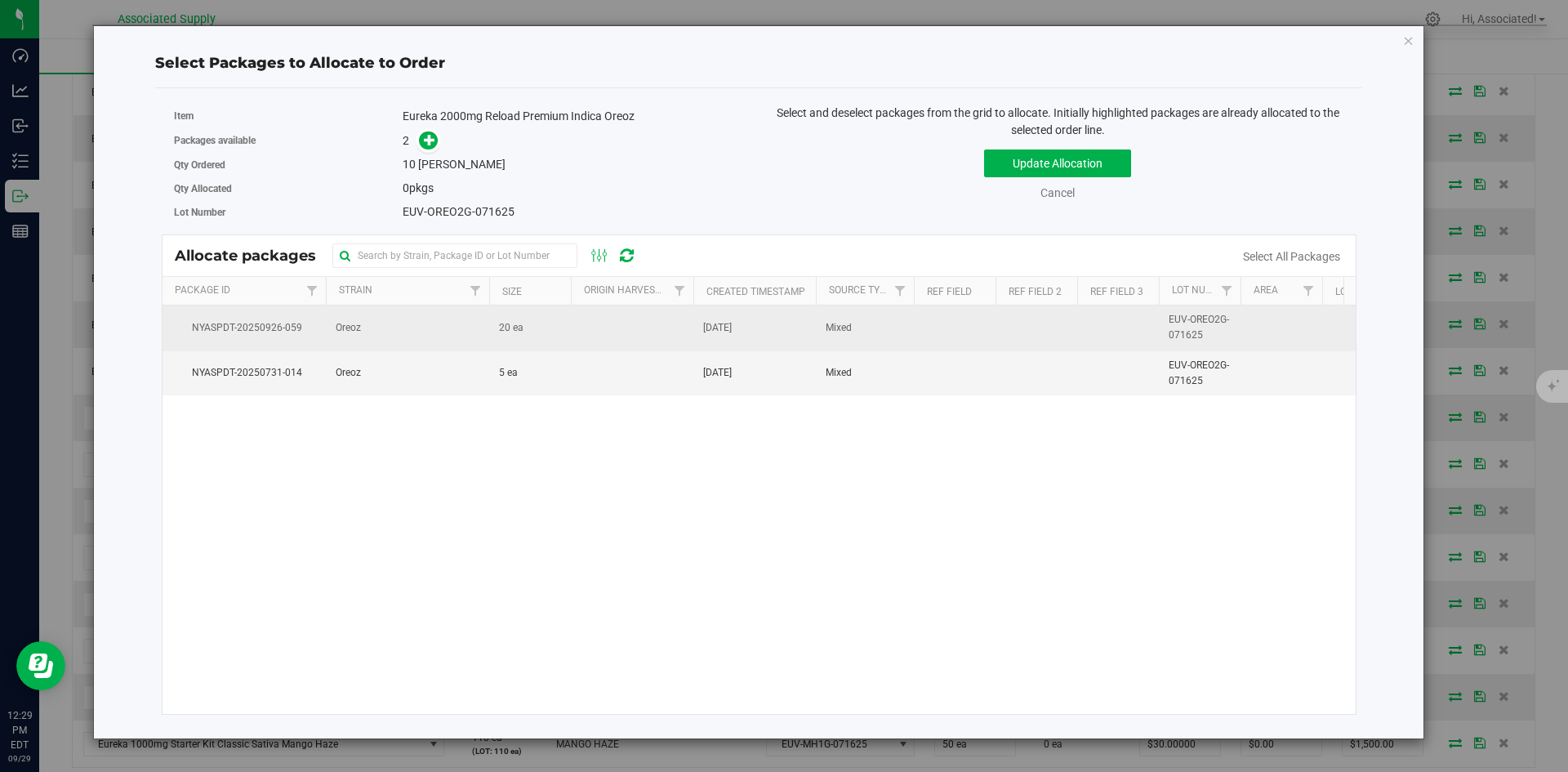
click at [506, 336] on td "20 ea" at bounding box center [529, 328] width 81 height 45
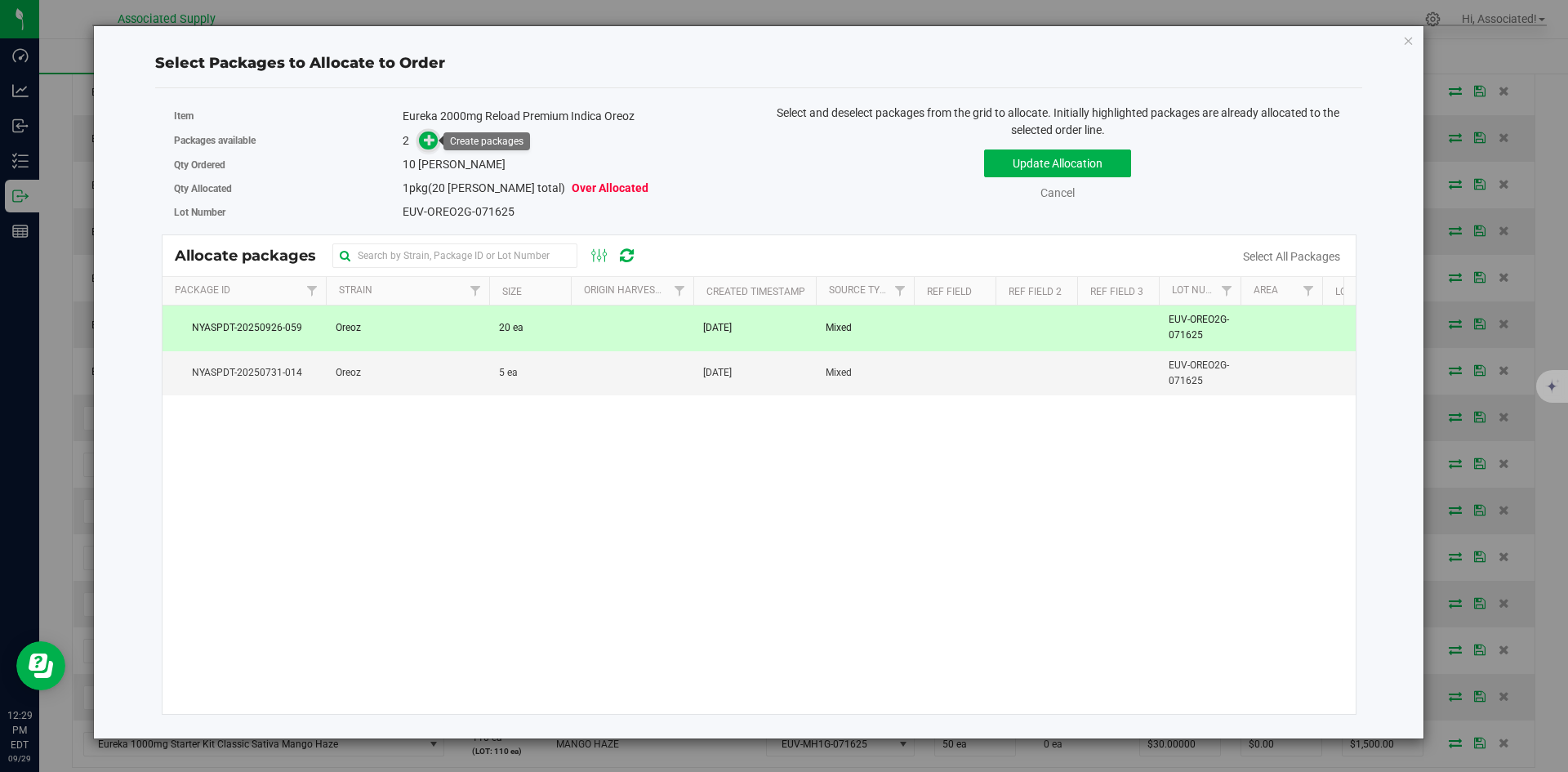
click at [428, 136] on icon at bounding box center [430, 139] width 12 height 12
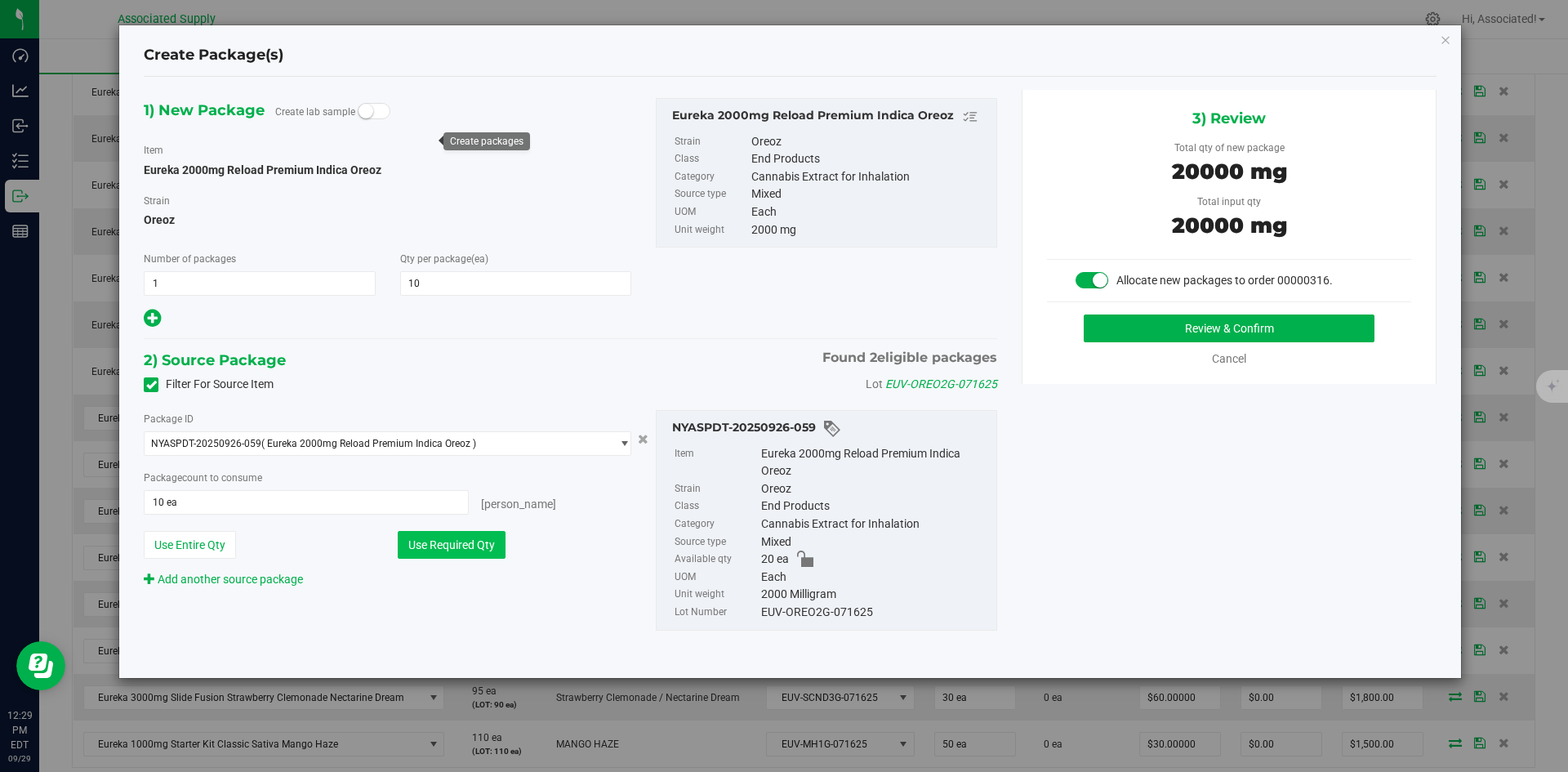
click at [484, 542] on button "Use Required Qty" at bounding box center [451, 544] width 108 height 28
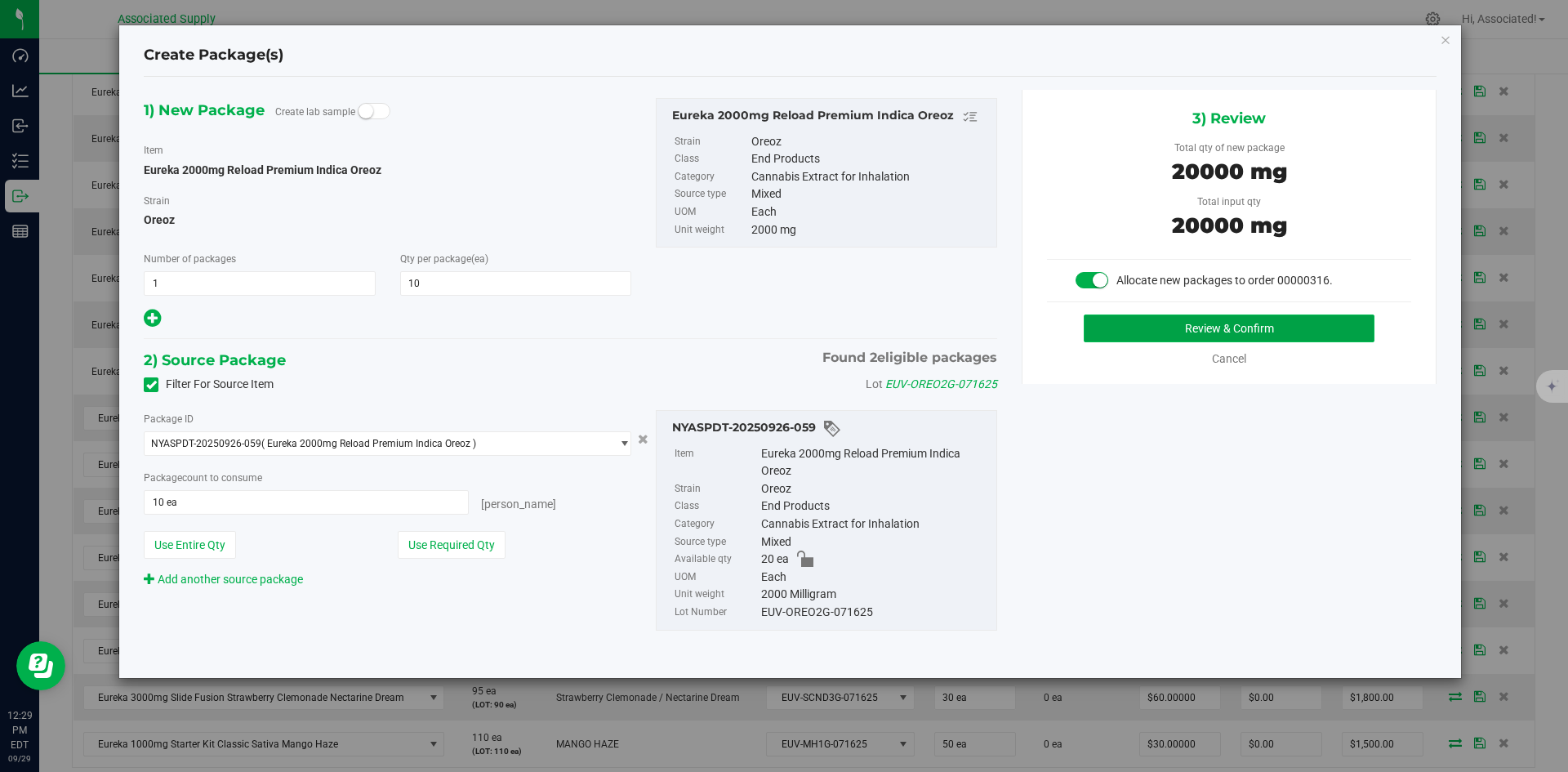
click at [1167, 333] on button "Review & Confirm" at bounding box center [1229, 328] width 291 height 28
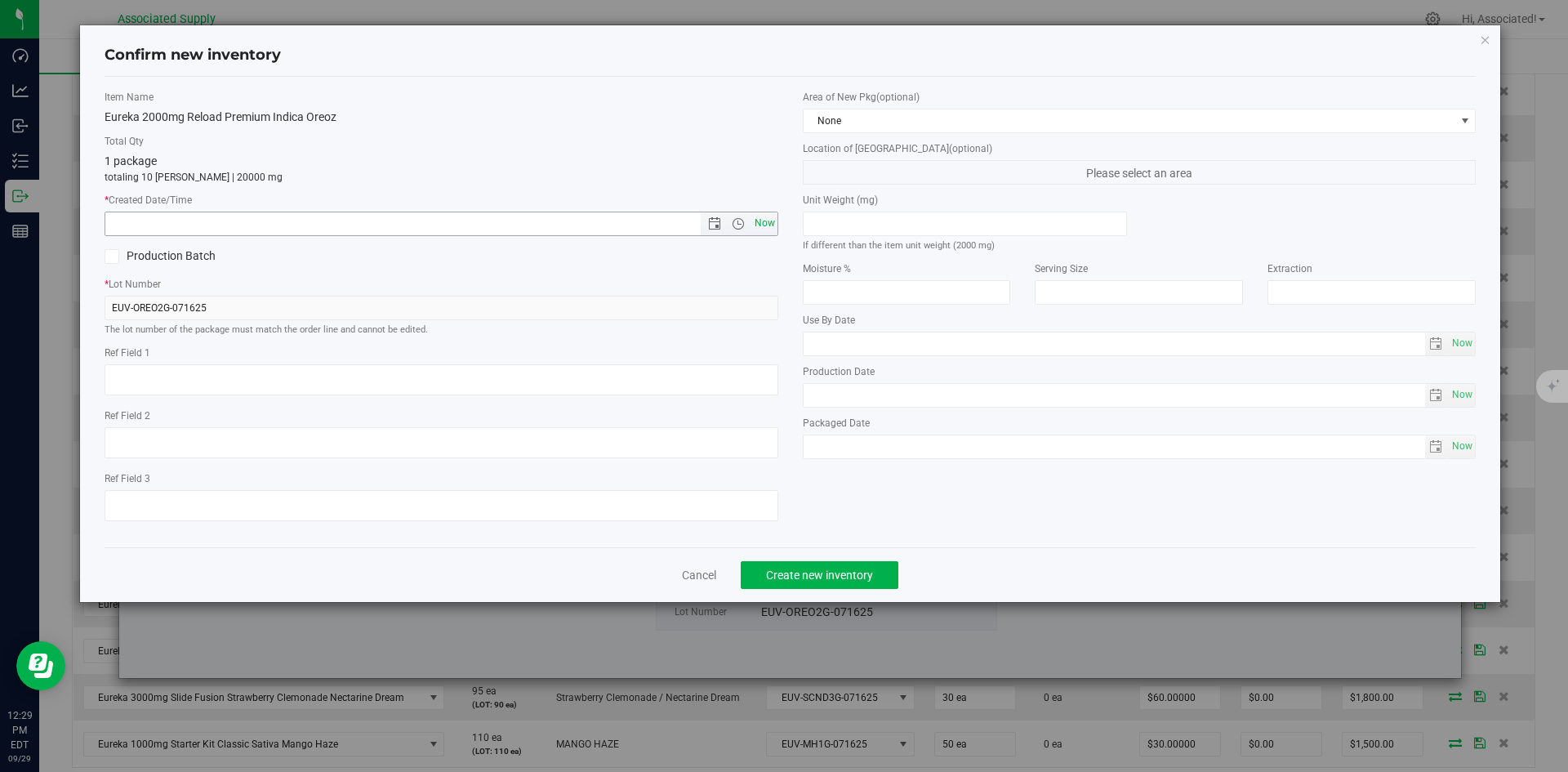
click at [763, 230] on span "Now" at bounding box center [764, 223] width 28 height 24
type input "9/29/2025 12:29 PM"
click at [855, 575] on span "Create new inventory" at bounding box center [819, 575] width 107 height 13
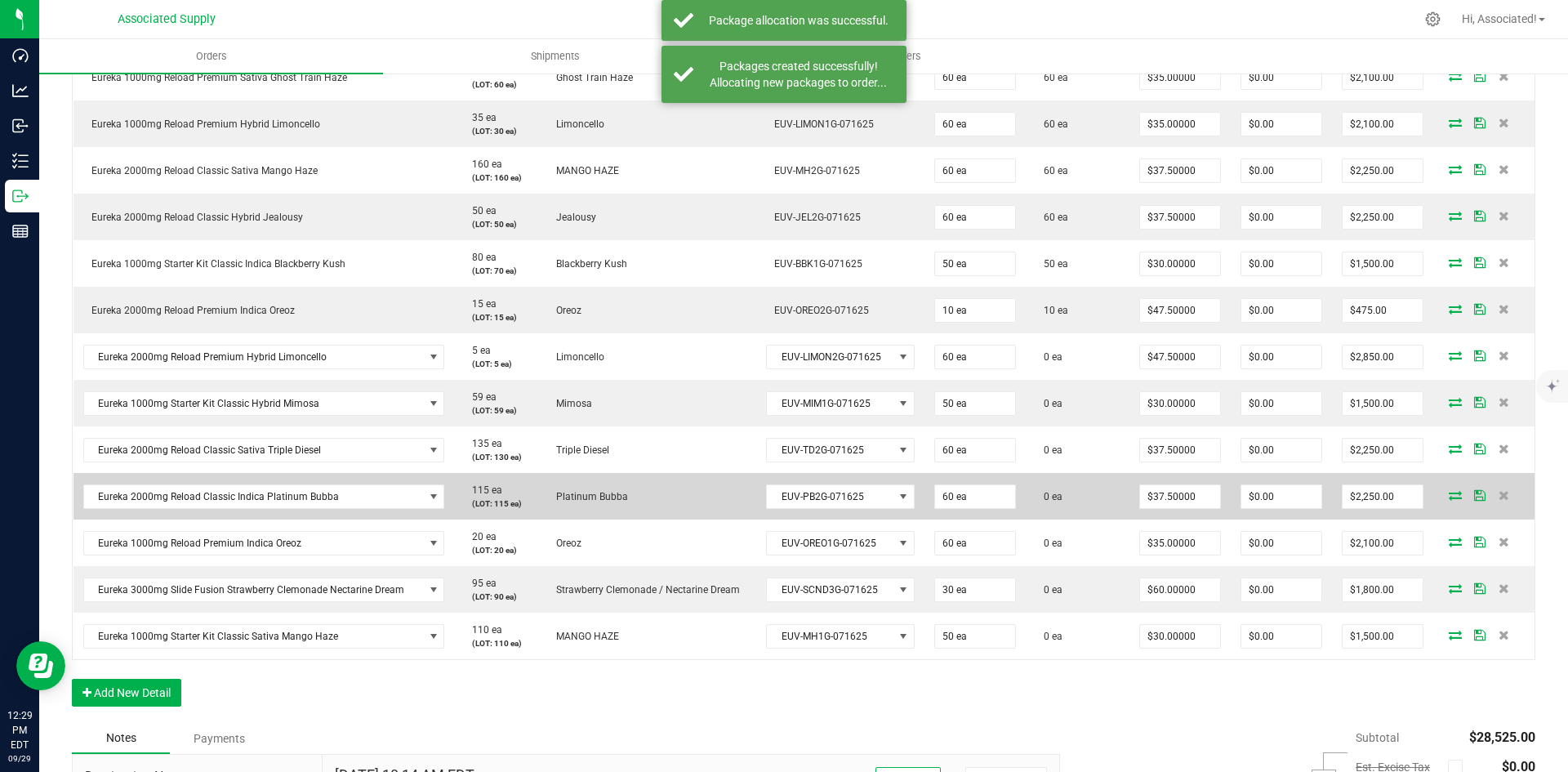
scroll to position [638, 0]
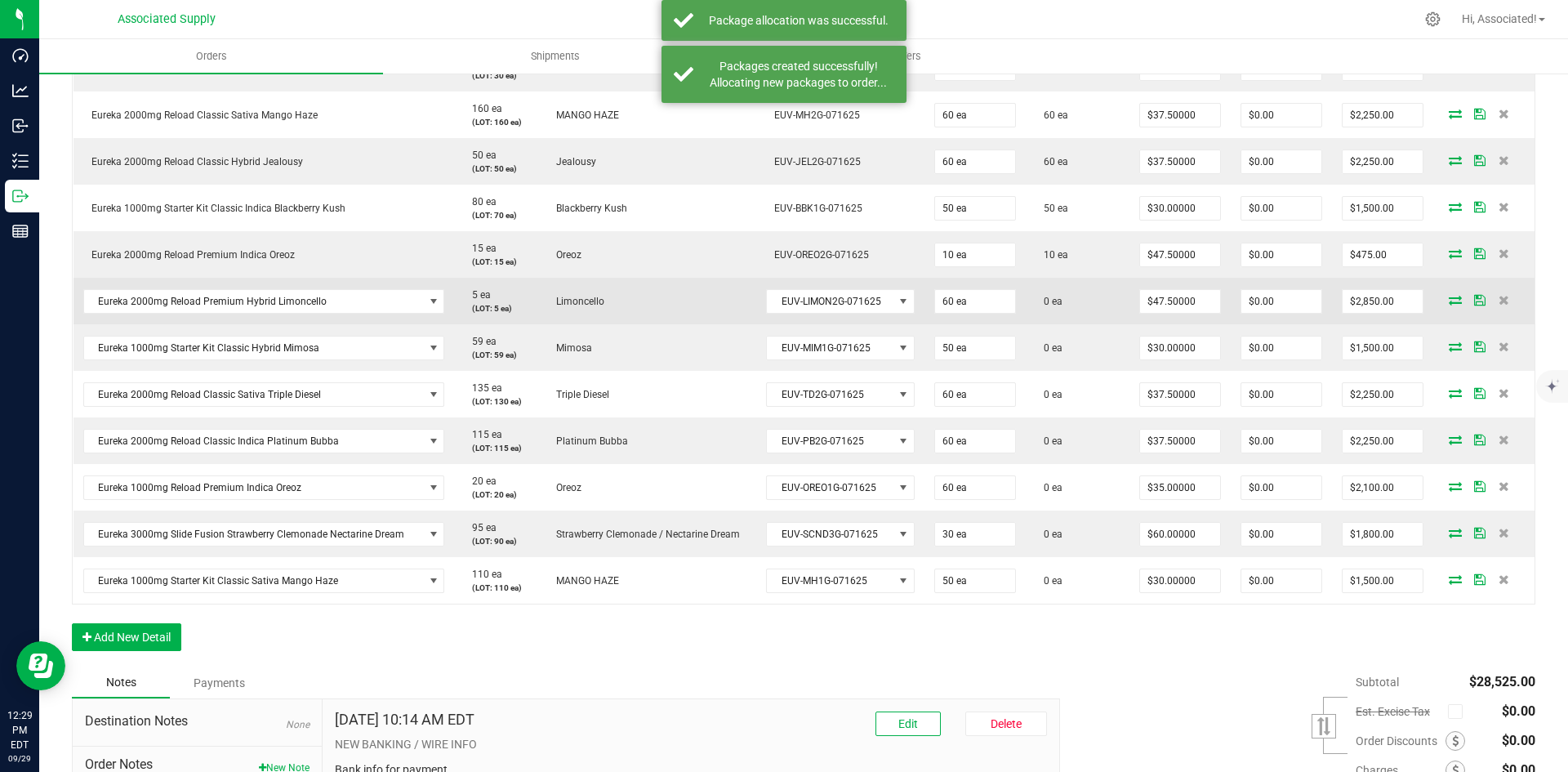
click at [1449, 298] on icon at bounding box center [1455, 300] width 13 height 10
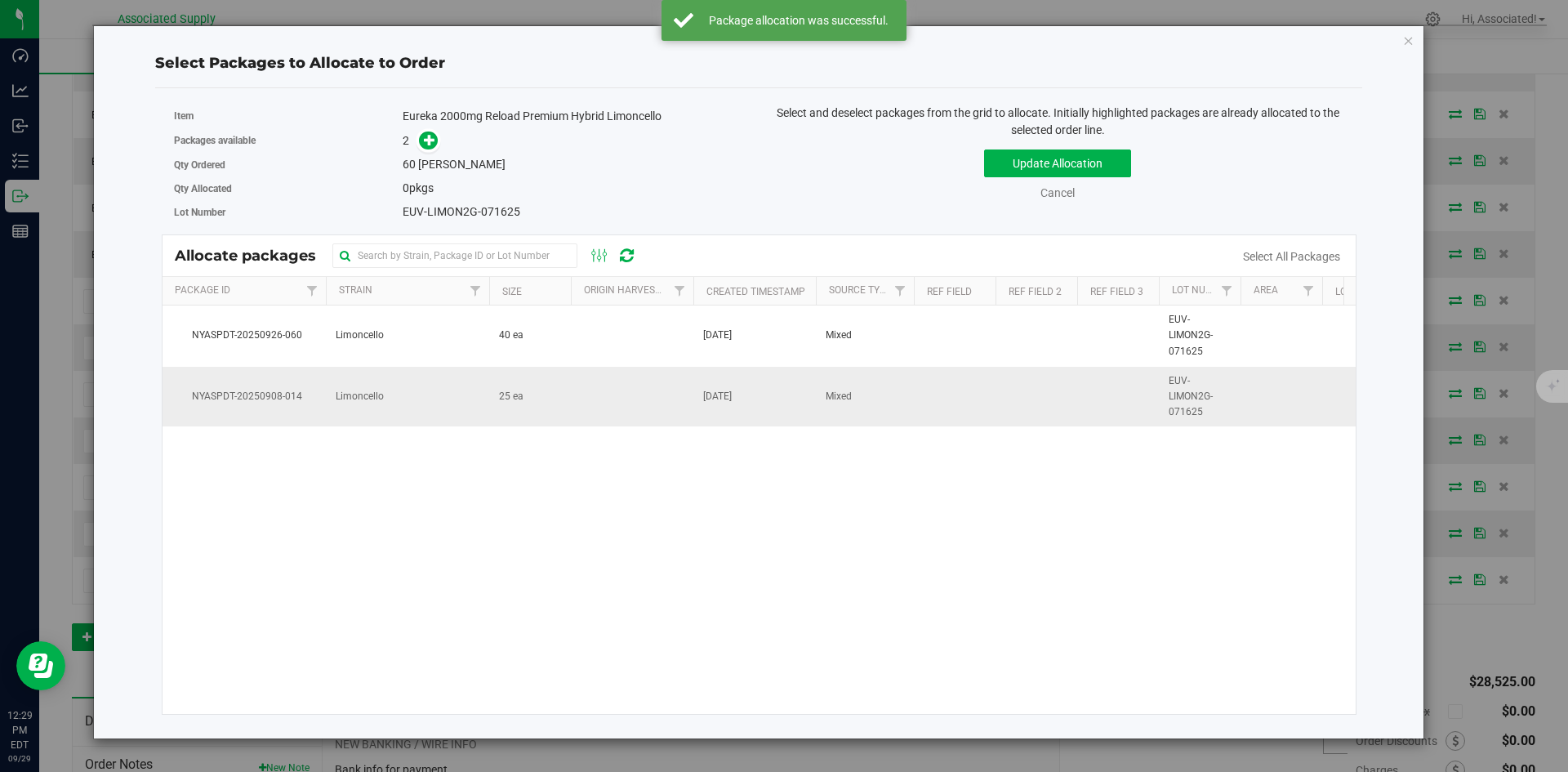
click at [531, 404] on td "25 ea" at bounding box center [529, 397] width 81 height 60
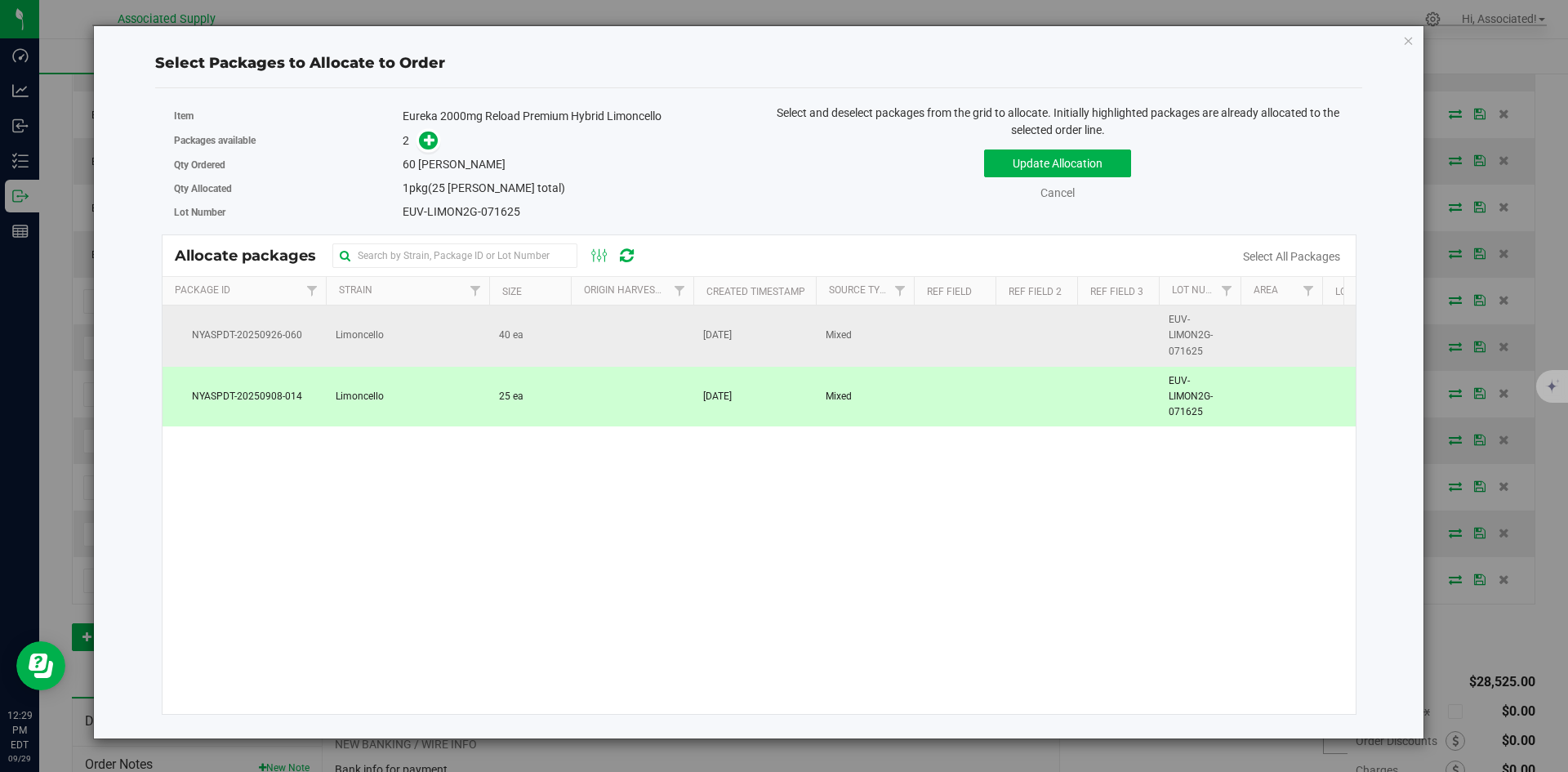
click at [520, 343] on span "40 ea" at bounding box center [511, 335] width 24 height 15
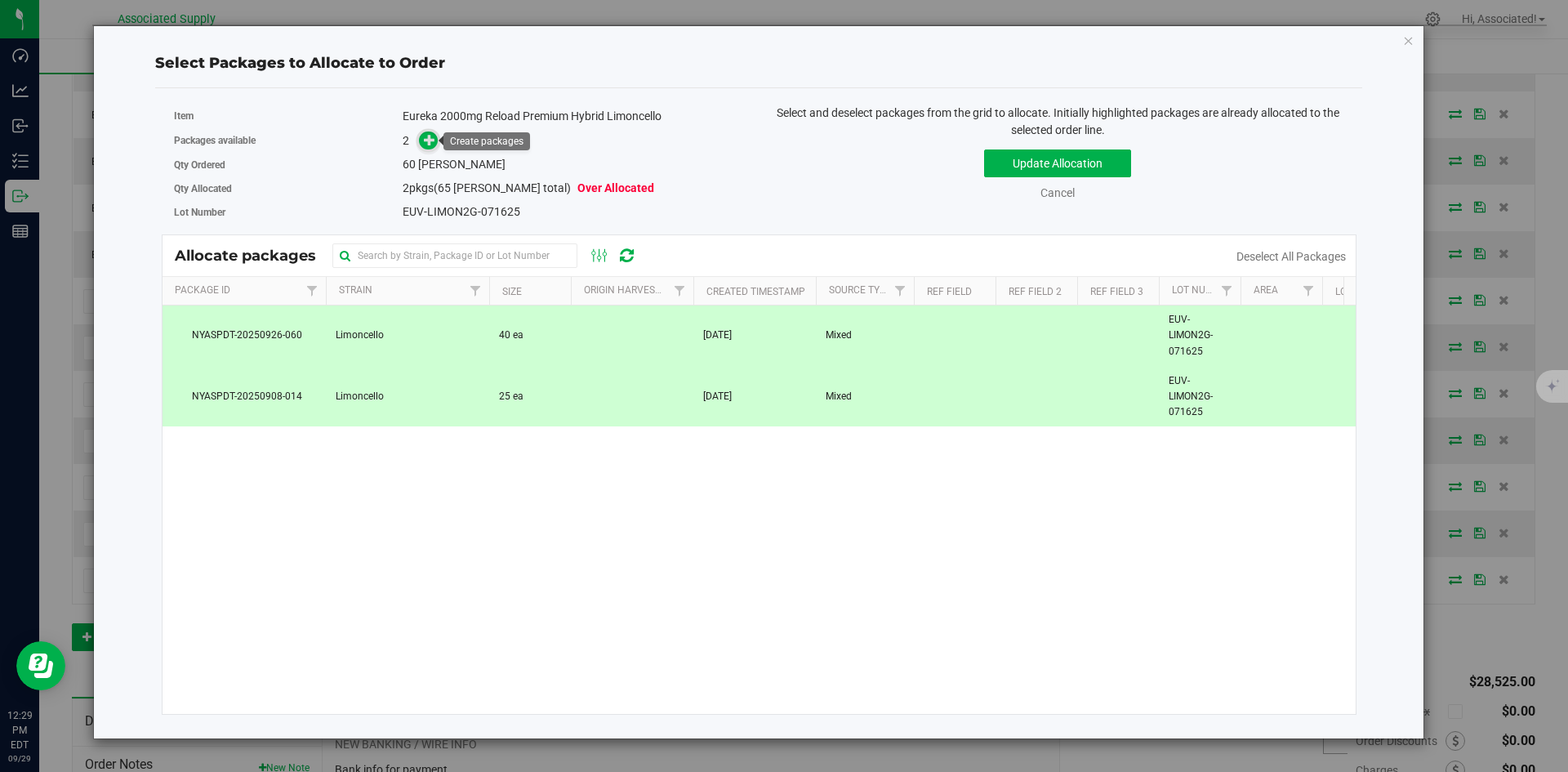
click at [429, 139] on icon at bounding box center [430, 139] width 12 height 12
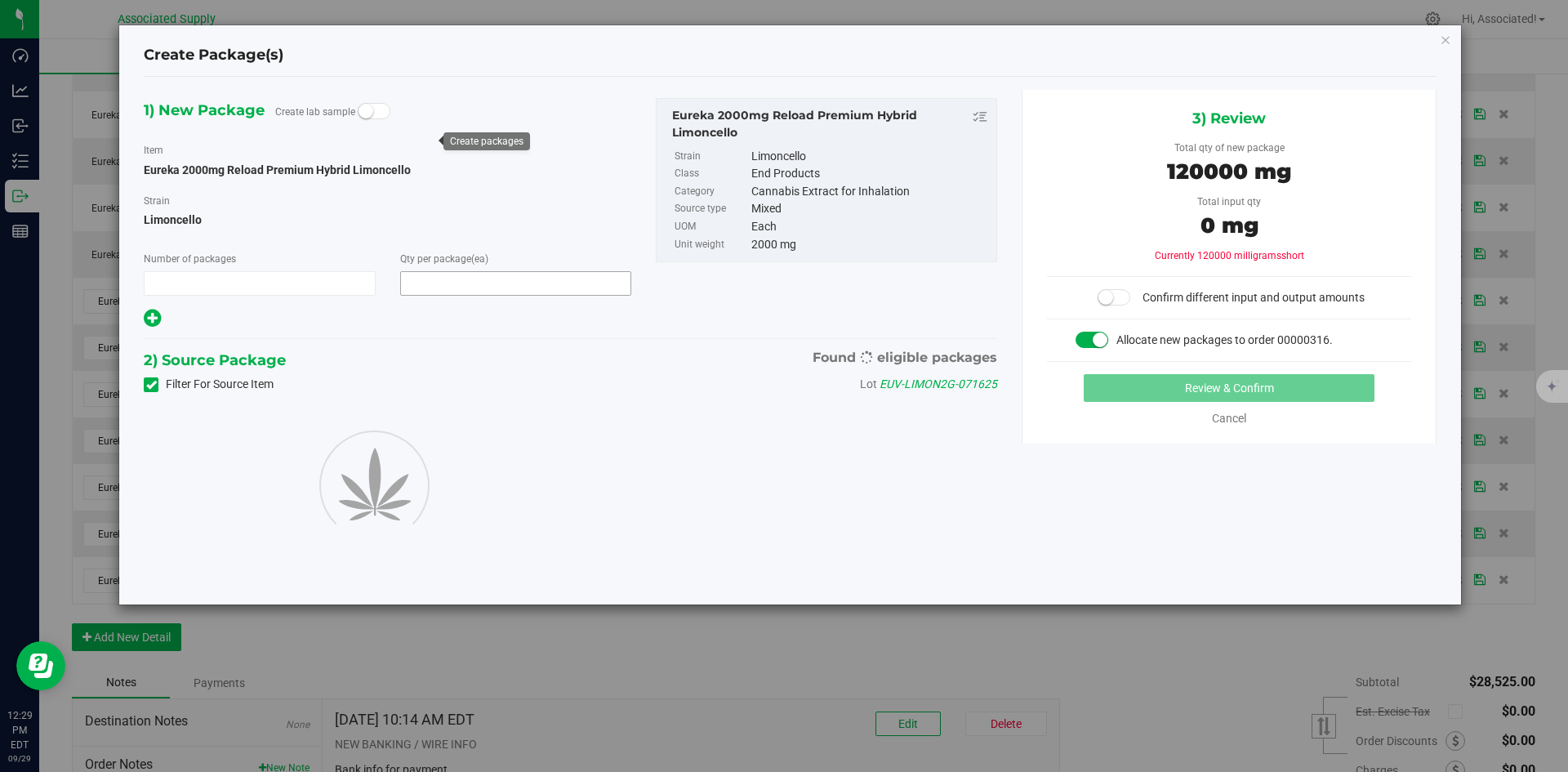
type input "1"
type input "60"
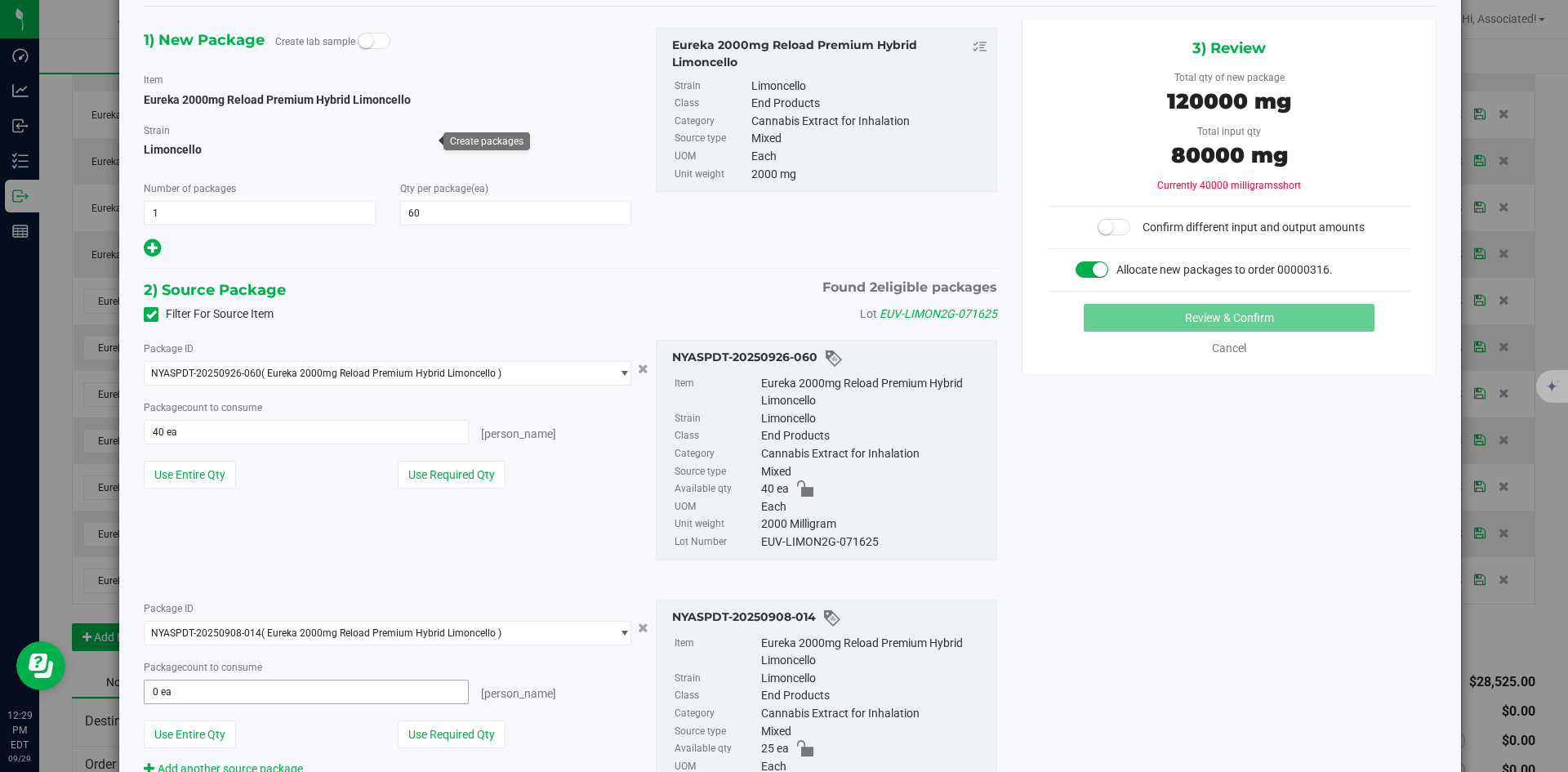
scroll to position [81, 0]
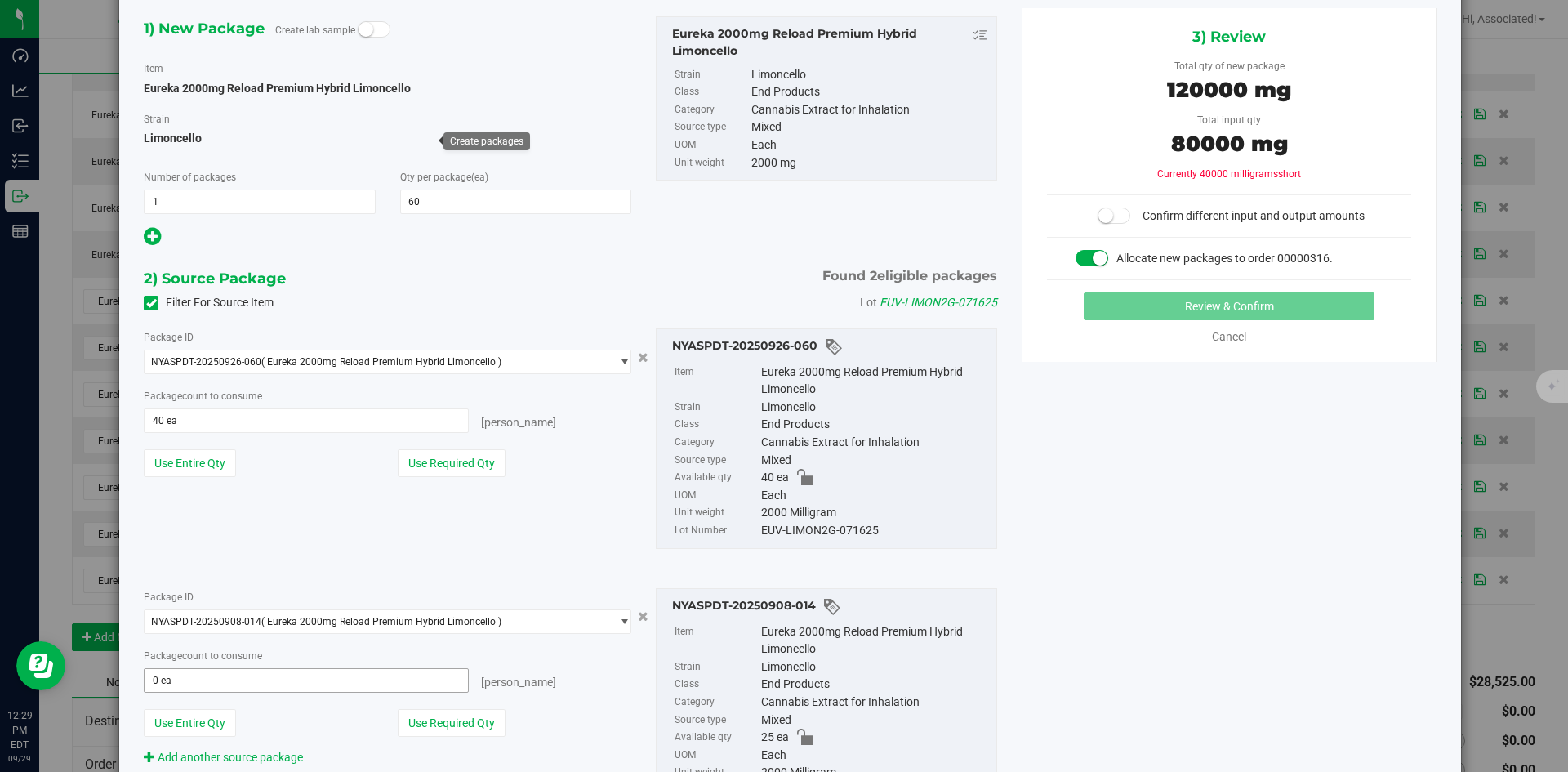
click at [212, 686] on span "0 ea 0" at bounding box center [306, 680] width 325 height 24
click at [212, 686] on input "text" at bounding box center [306, 680] width 323 height 23
type input "20"
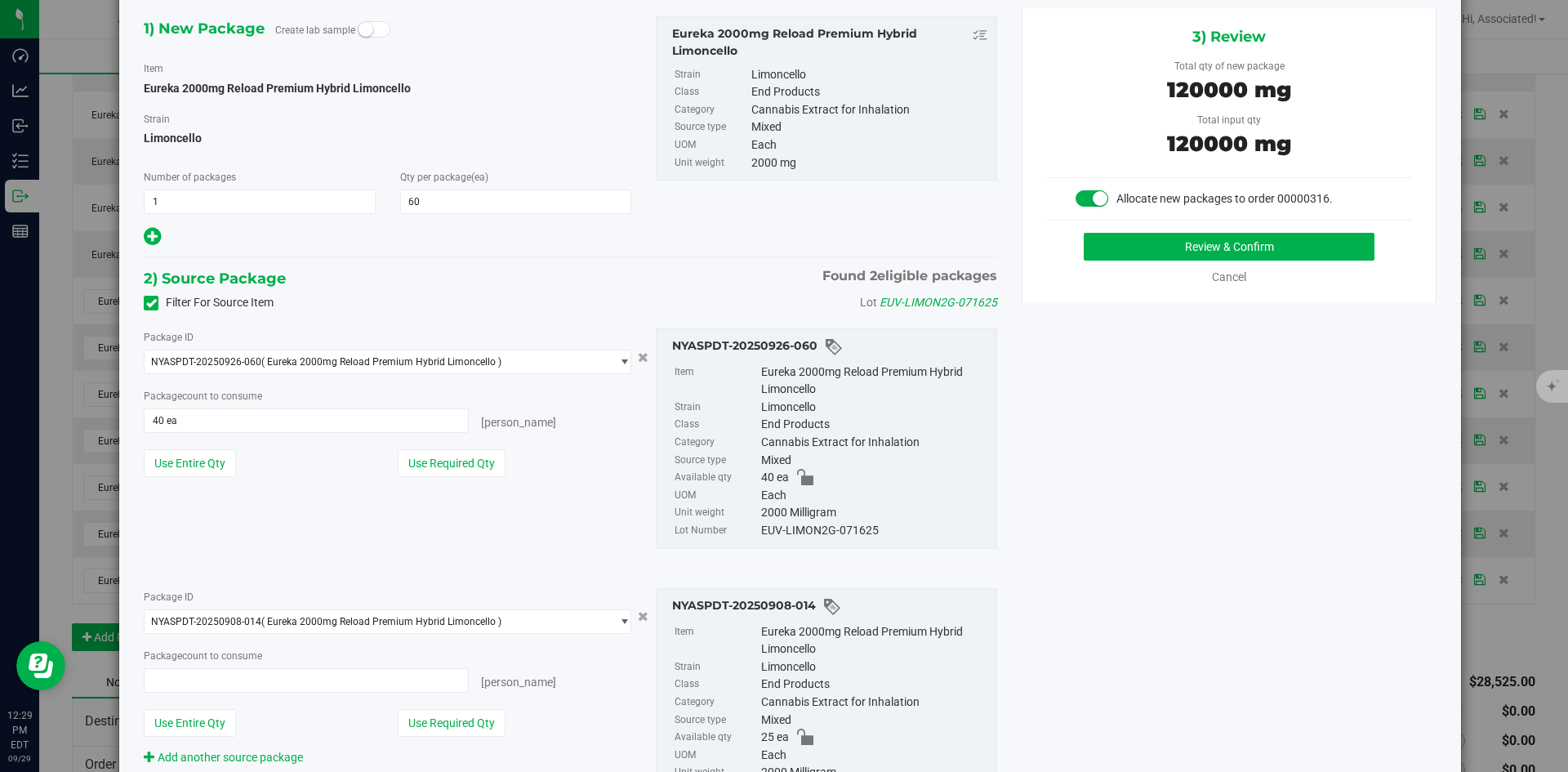
type input "20 ea"
click at [563, 688] on div "[PERSON_NAME]" at bounding box center [549, 679] width 162 height 23
click at [1127, 248] on button "Review & Confirm" at bounding box center [1229, 246] width 291 height 28
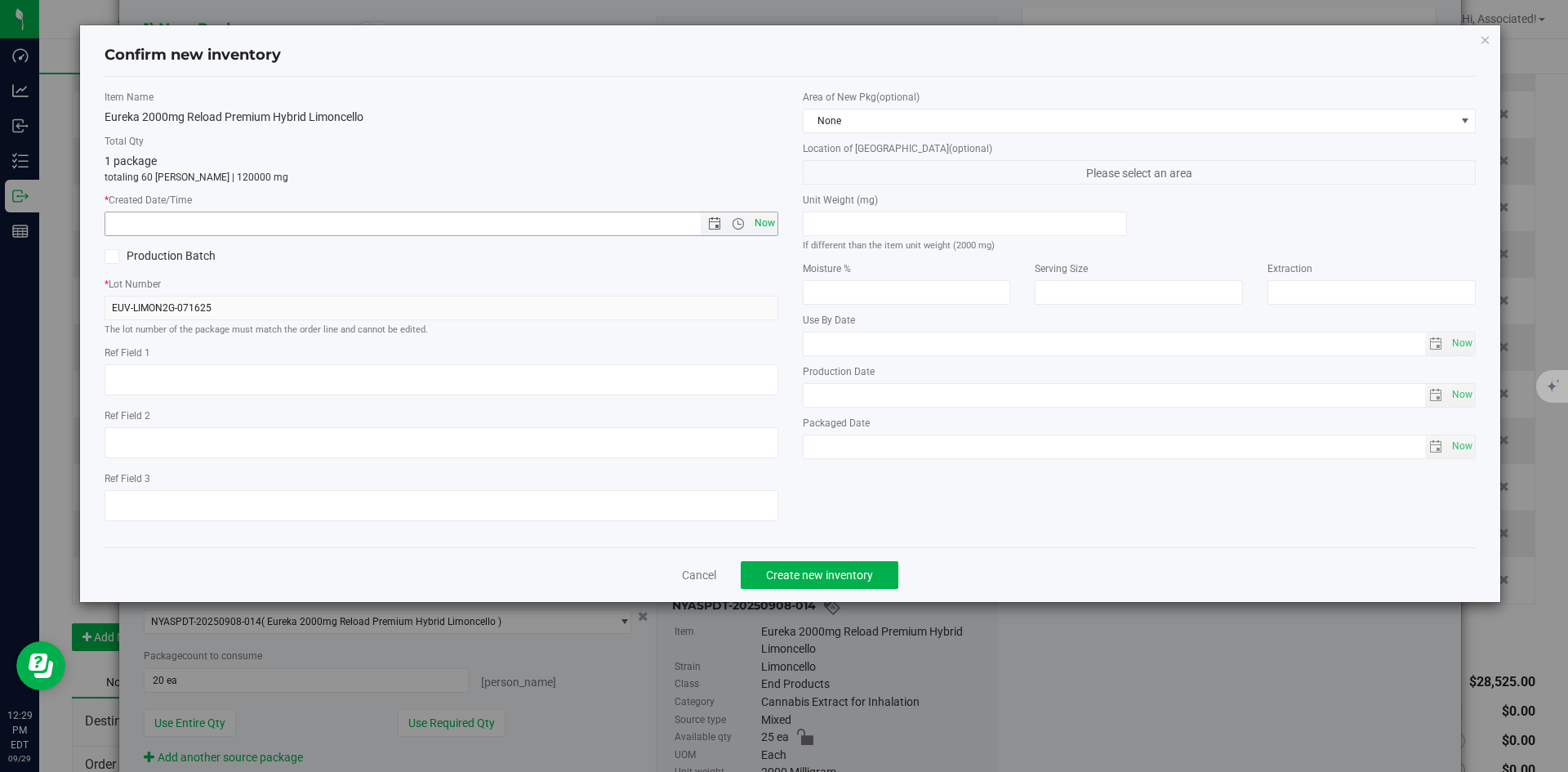
click at [764, 230] on span "Now" at bounding box center [764, 223] width 28 height 24
type input "9/29/2025 12:29 PM"
click at [821, 573] on span "Create new inventory" at bounding box center [819, 575] width 107 height 13
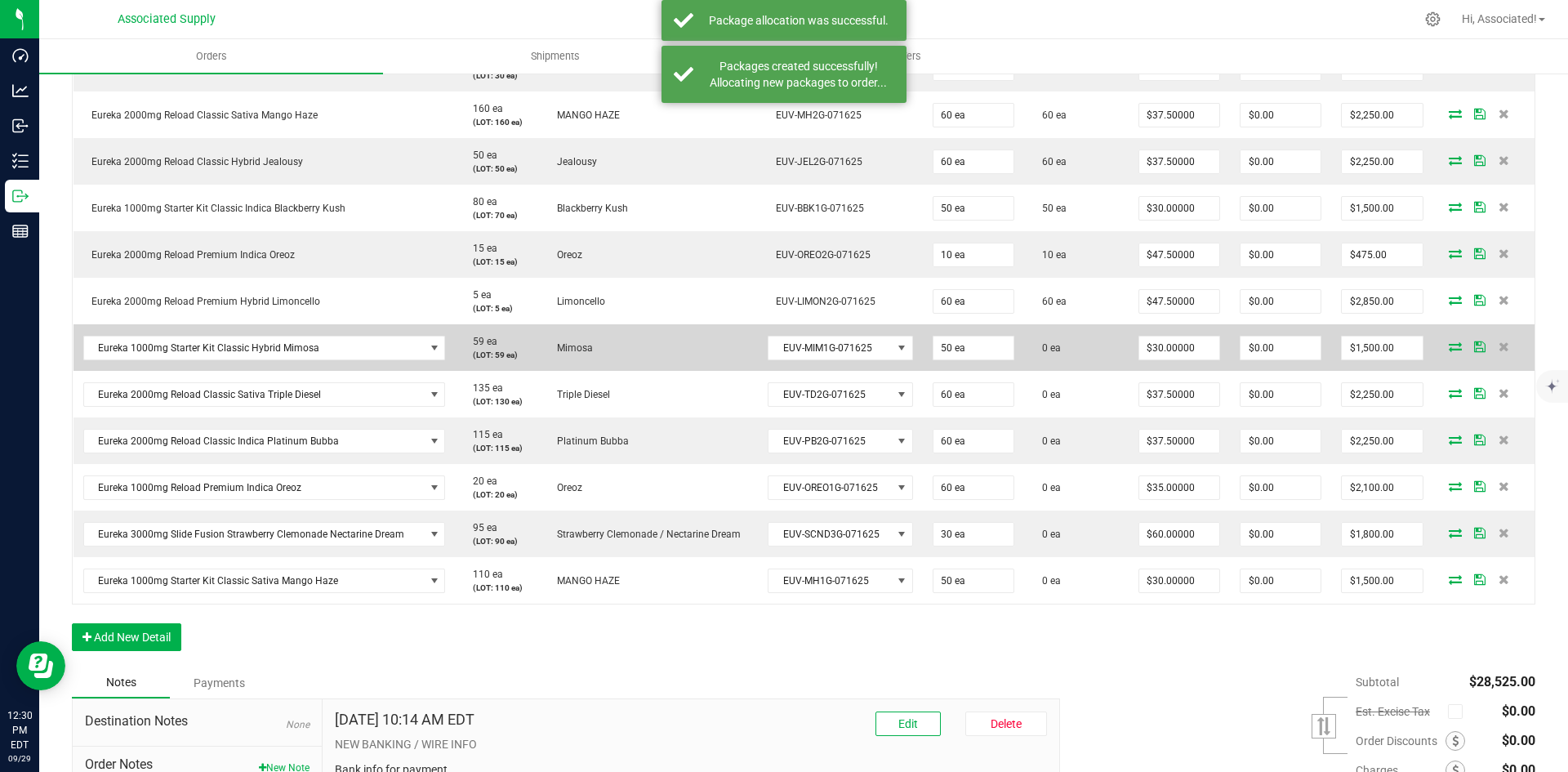
click at [1449, 343] on icon at bounding box center [1455, 346] width 13 height 10
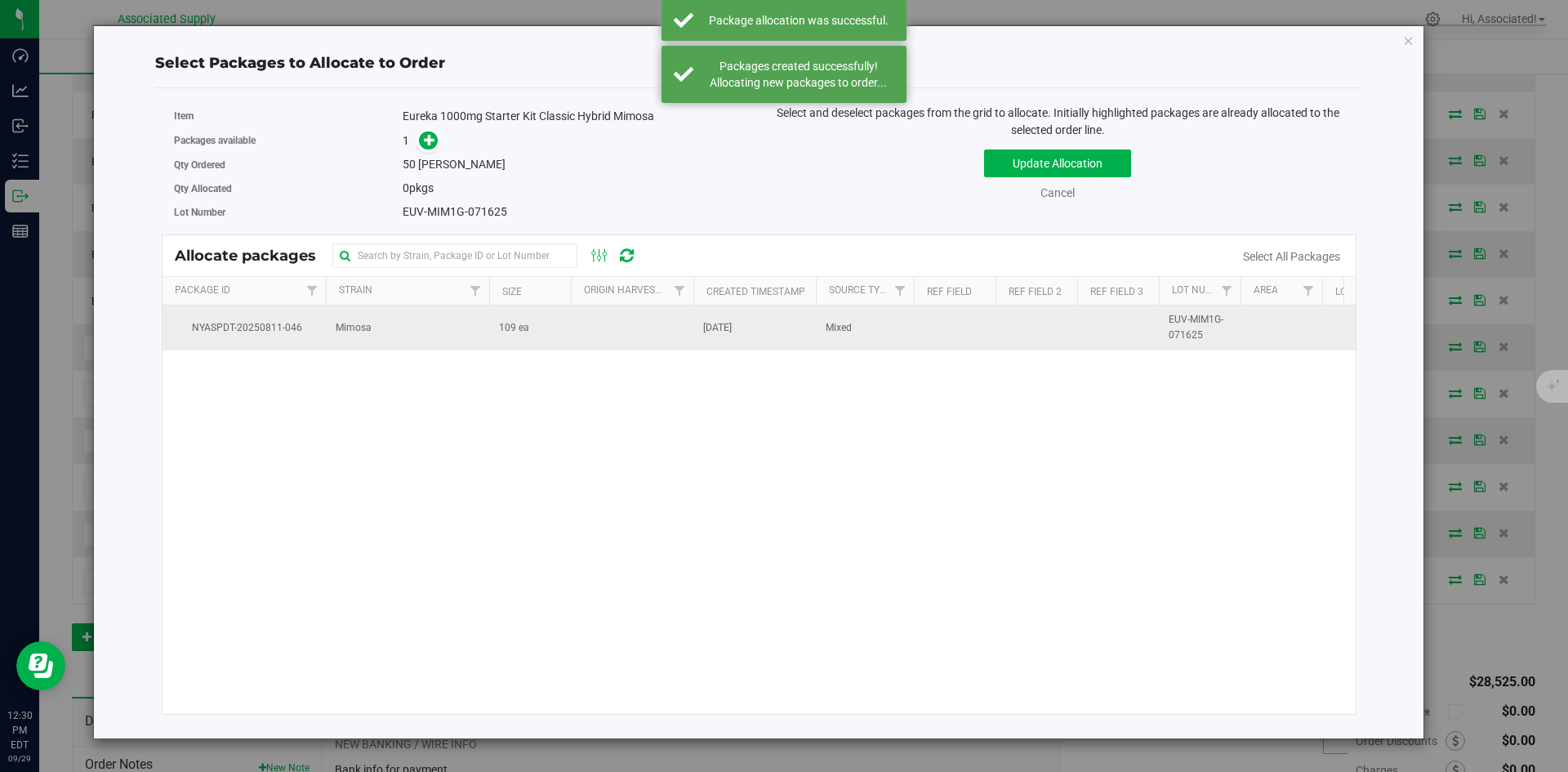
click at [500, 326] on span "109 ea" at bounding box center [514, 328] width 30 height 15
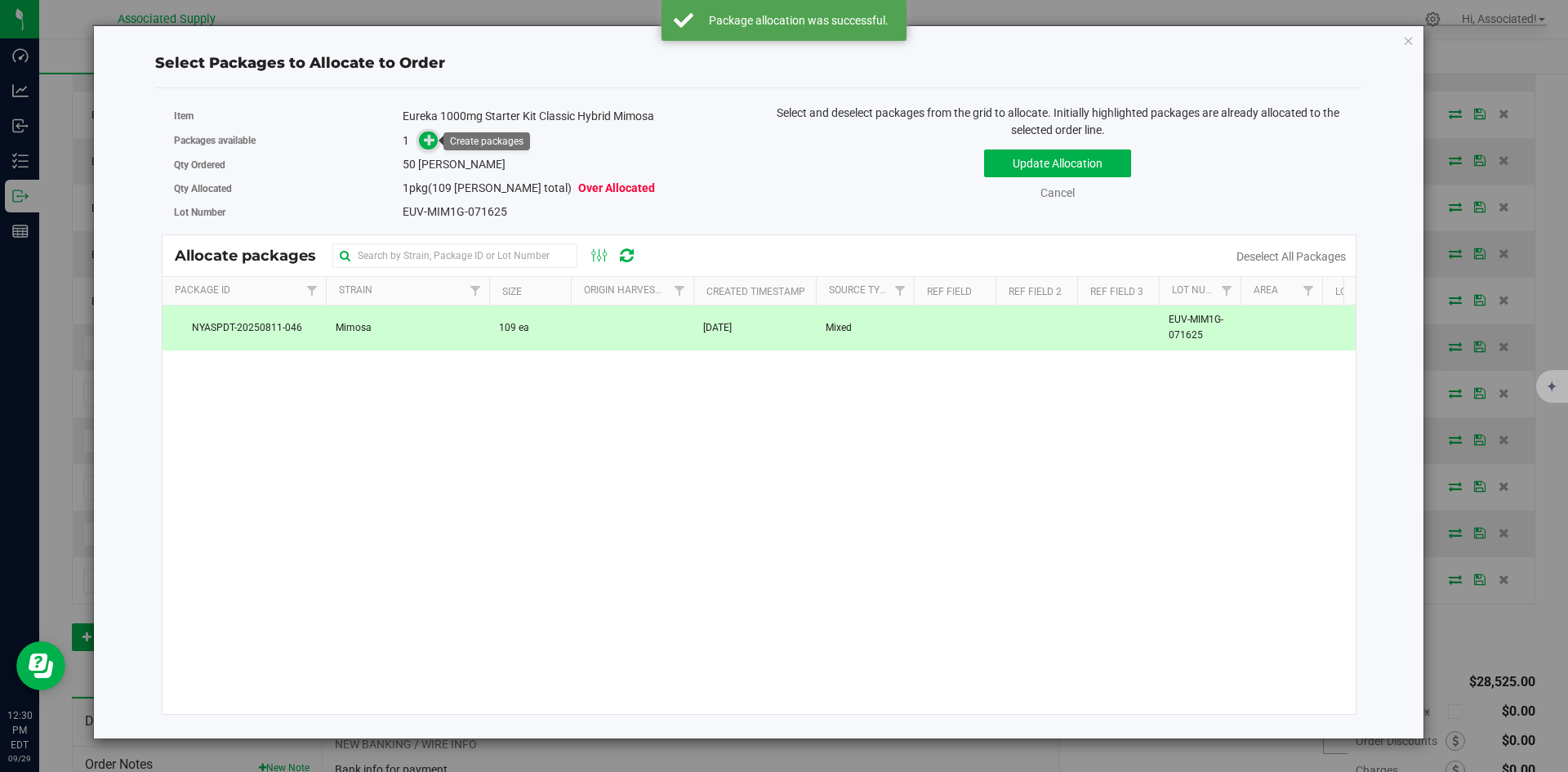
click at [427, 134] on icon at bounding box center [430, 139] width 12 height 12
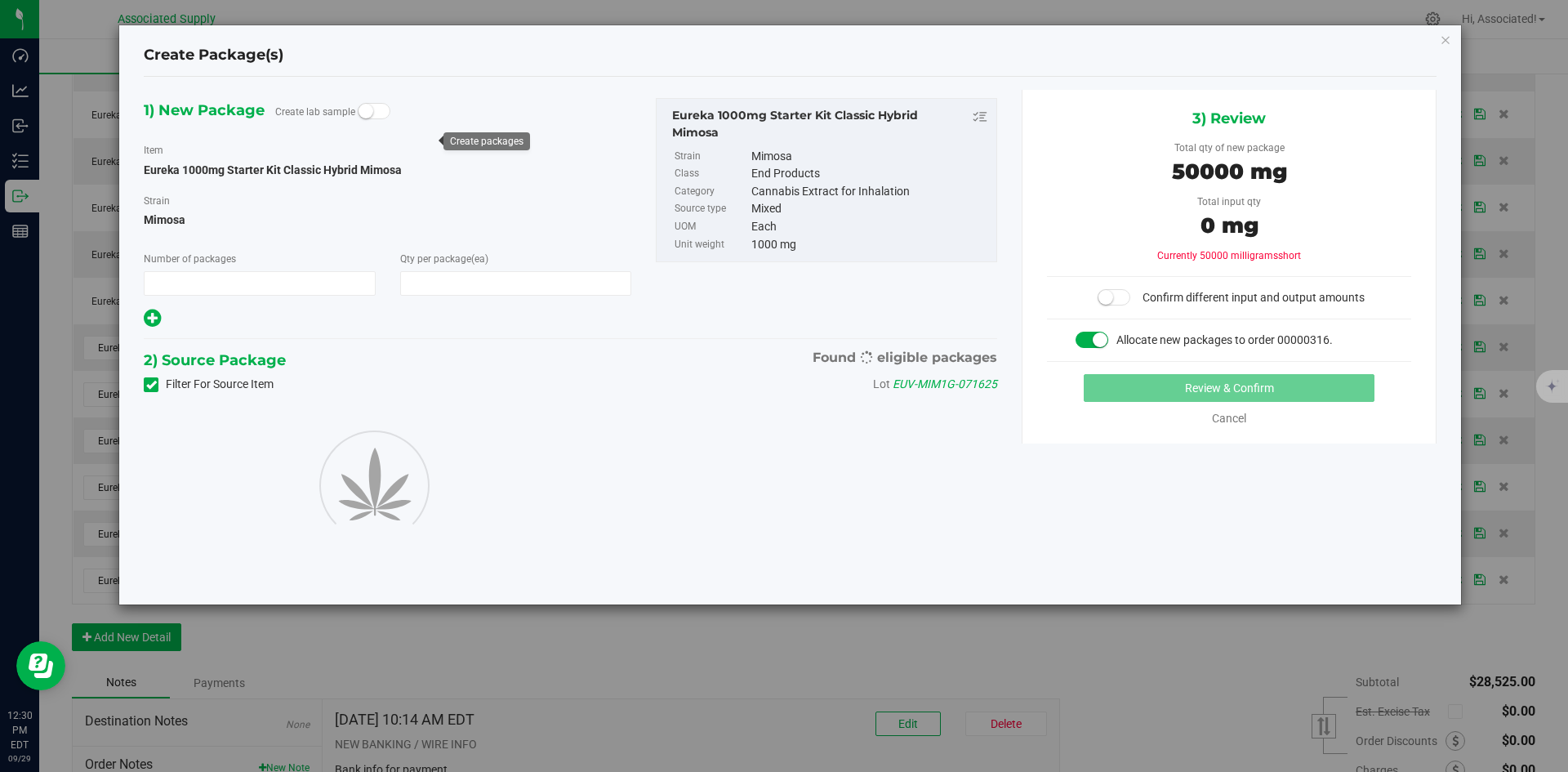
type input "1"
type input "50"
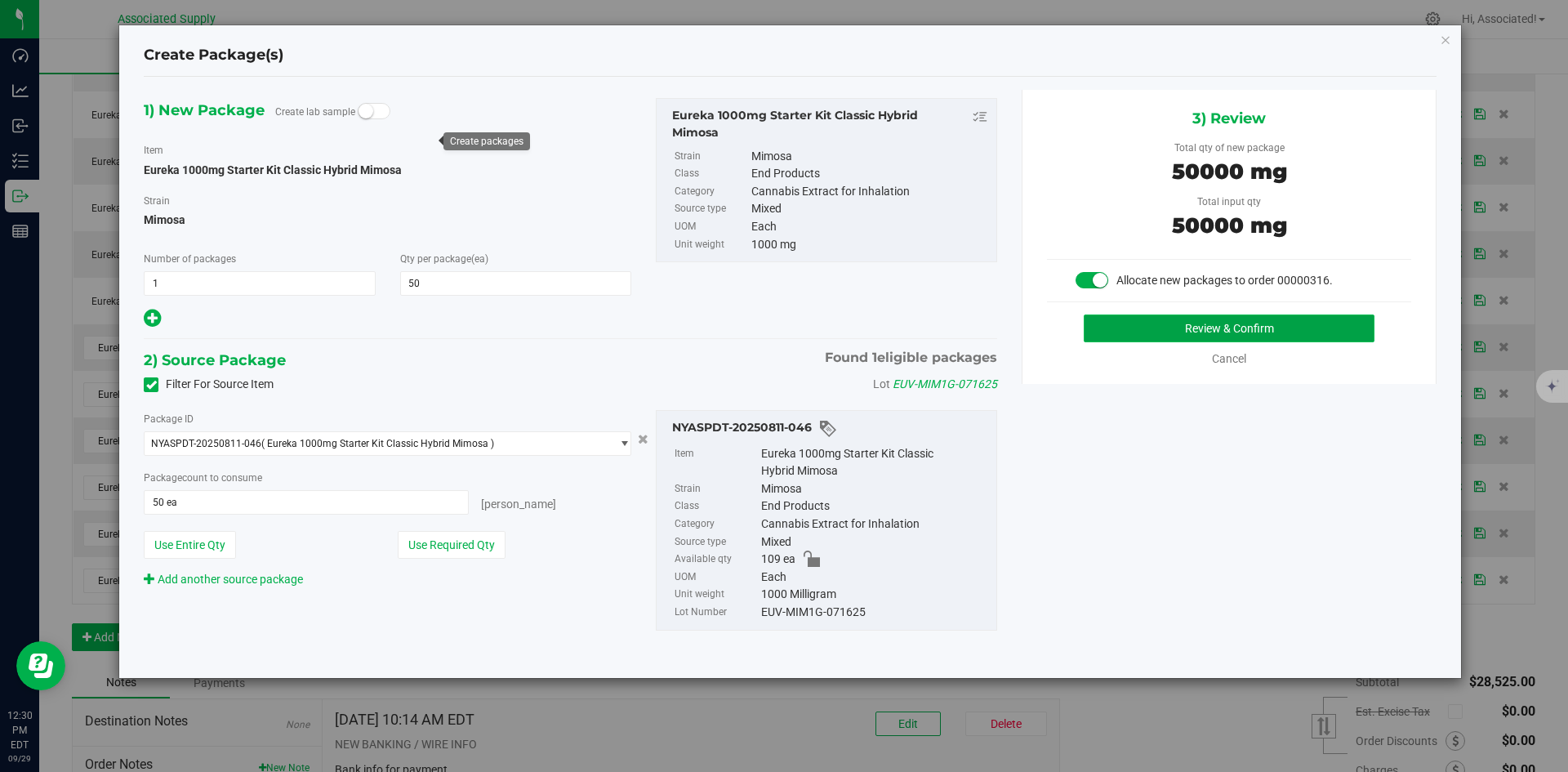
click at [1191, 331] on button "Review & Confirm" at bounding box center [1229, 328] width 291 height 28
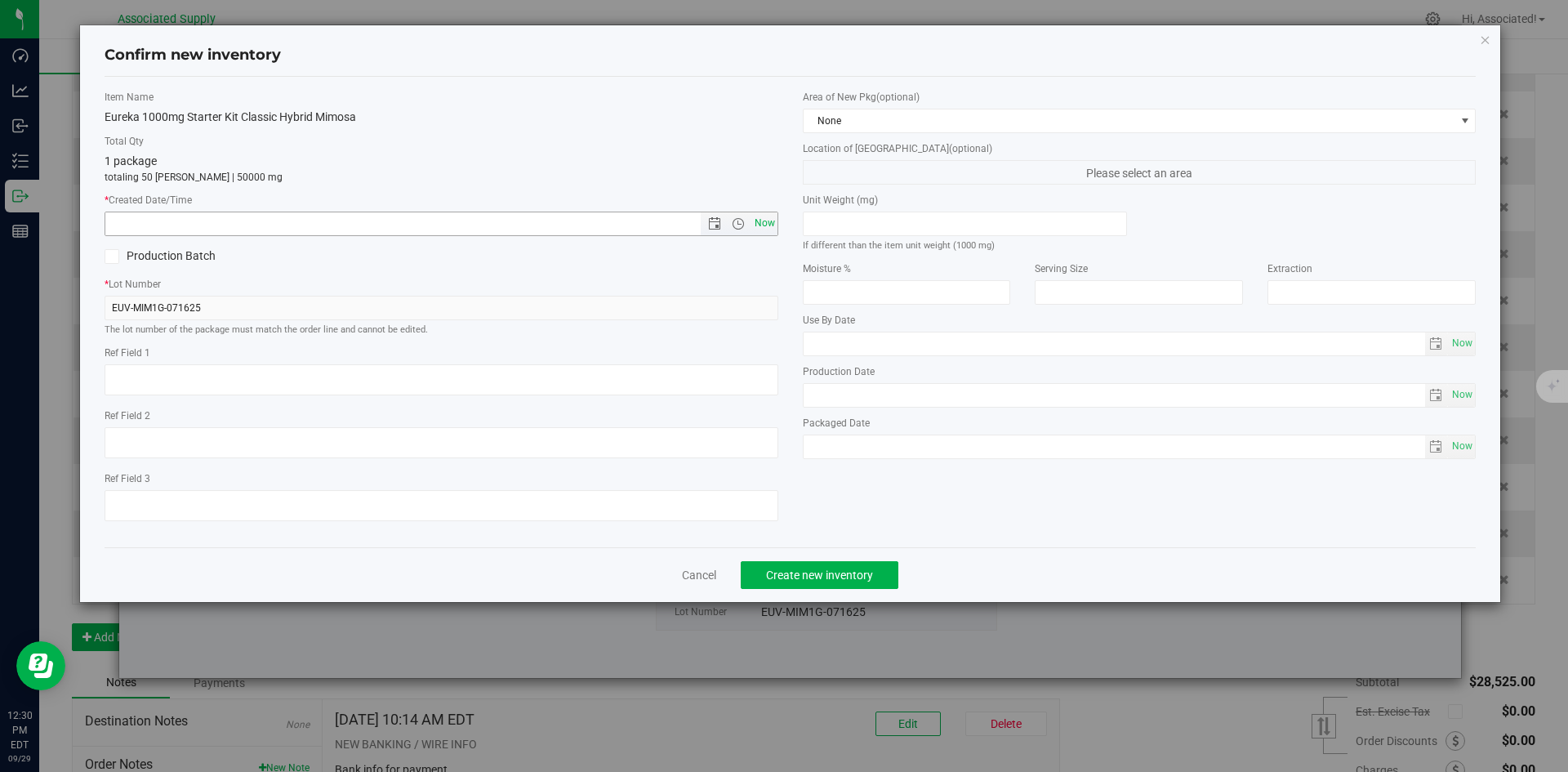
click at [768, 225] on span "Now" at bounding box center [764, 223] width 28 height 24
type input "9/29/2025 12:30 PM"
click at [794, 573] on span "Create new inventory" at bounding box center [819, 575] width 107 height 13
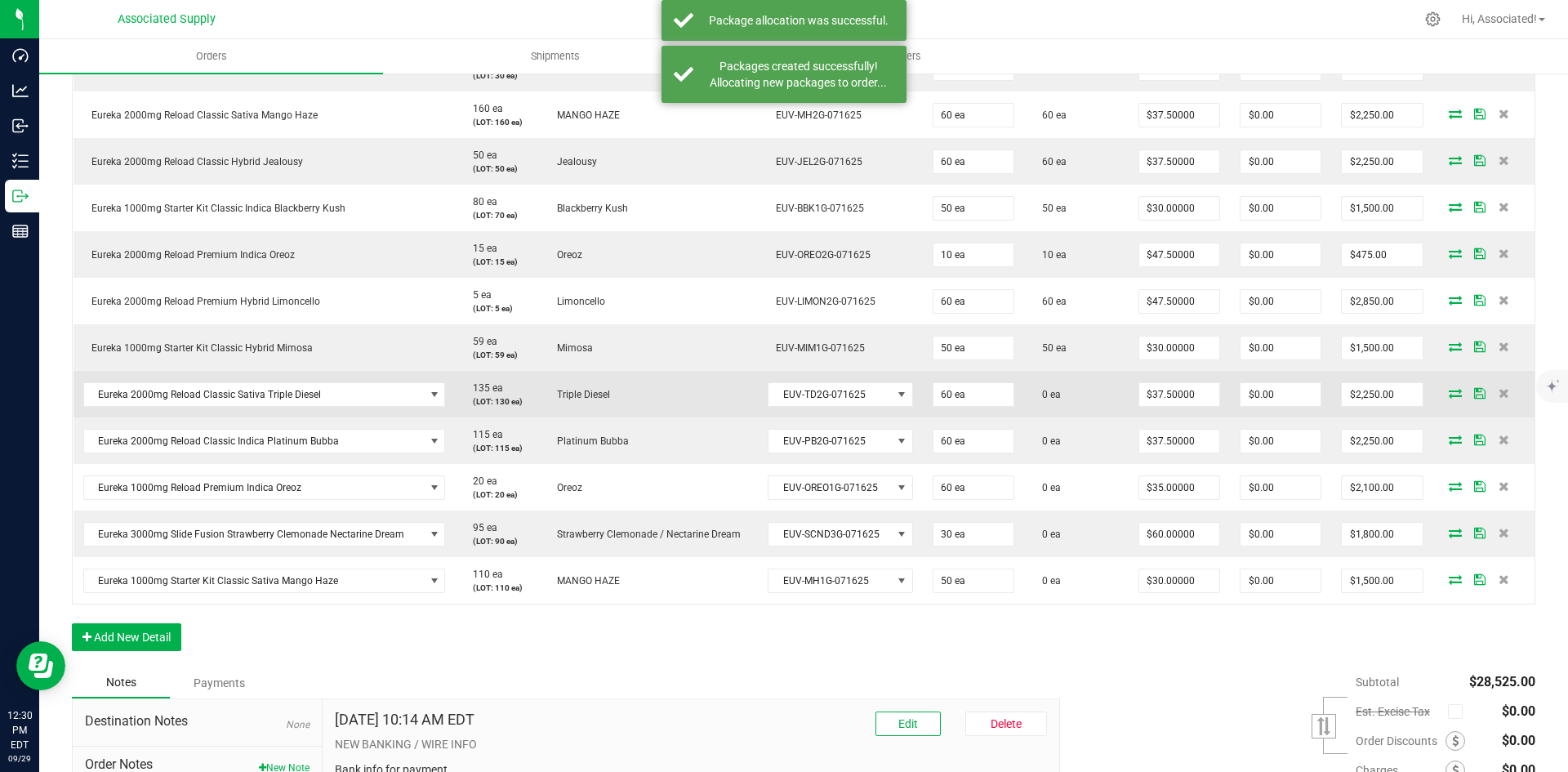
click at [1449, 394] on icon at bounding box center [1455, 393] width 13 height 10
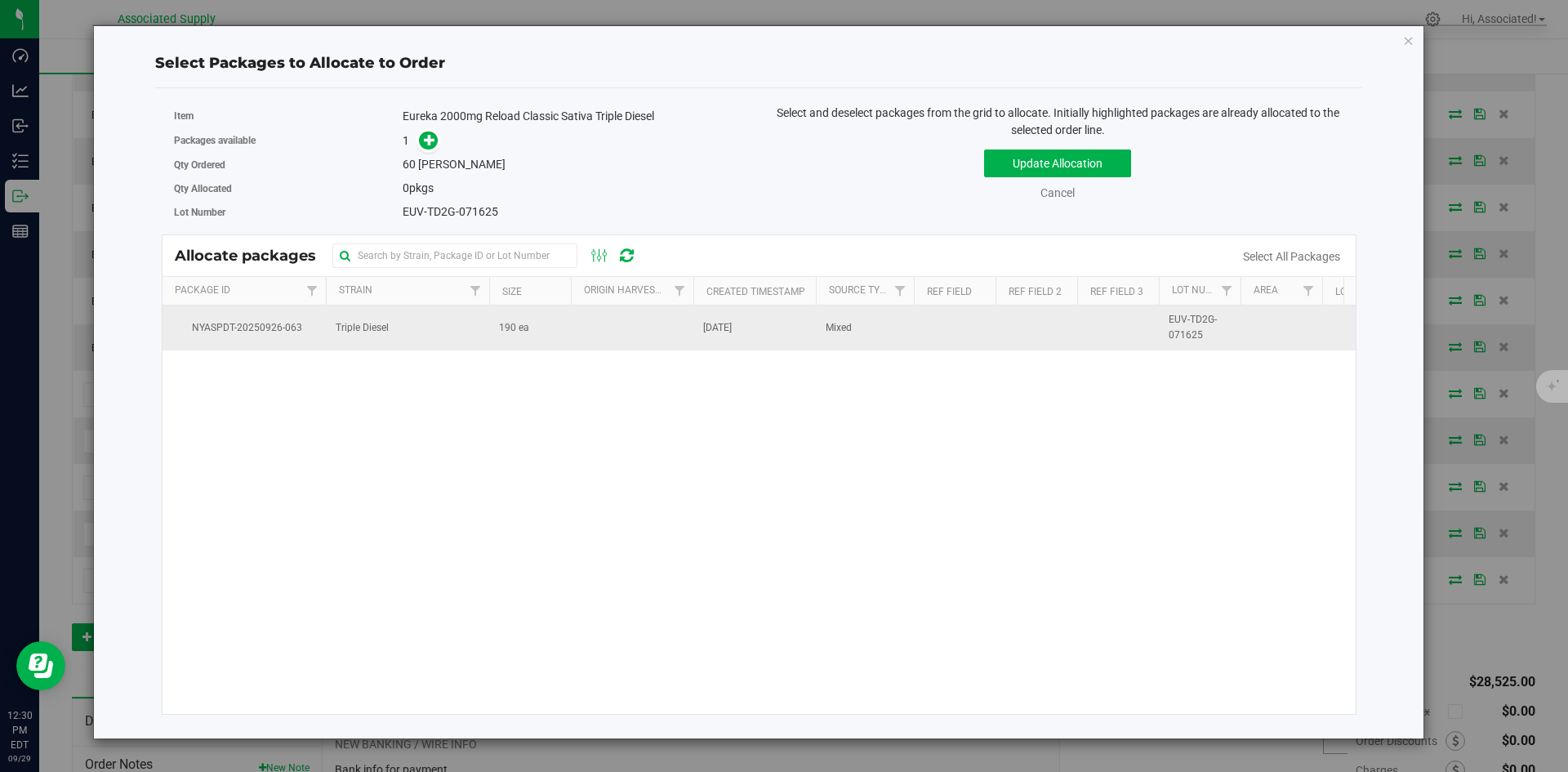
click at [522, 325] on span "190 ea" at bounding box center [514, 328] width 30 height 15
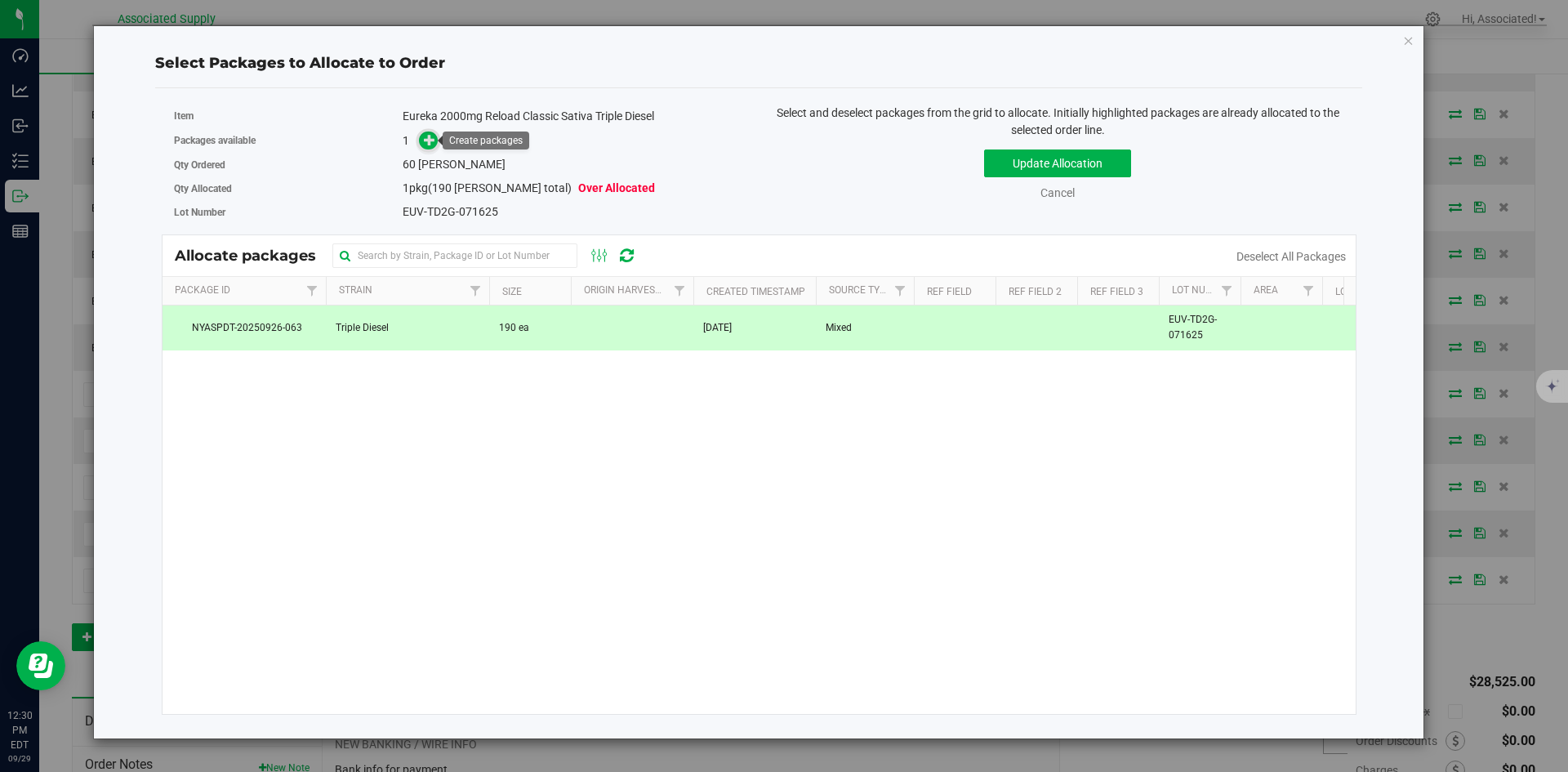
click at [425, 150] on span at bounding box center [428, 141] width 18 height 18
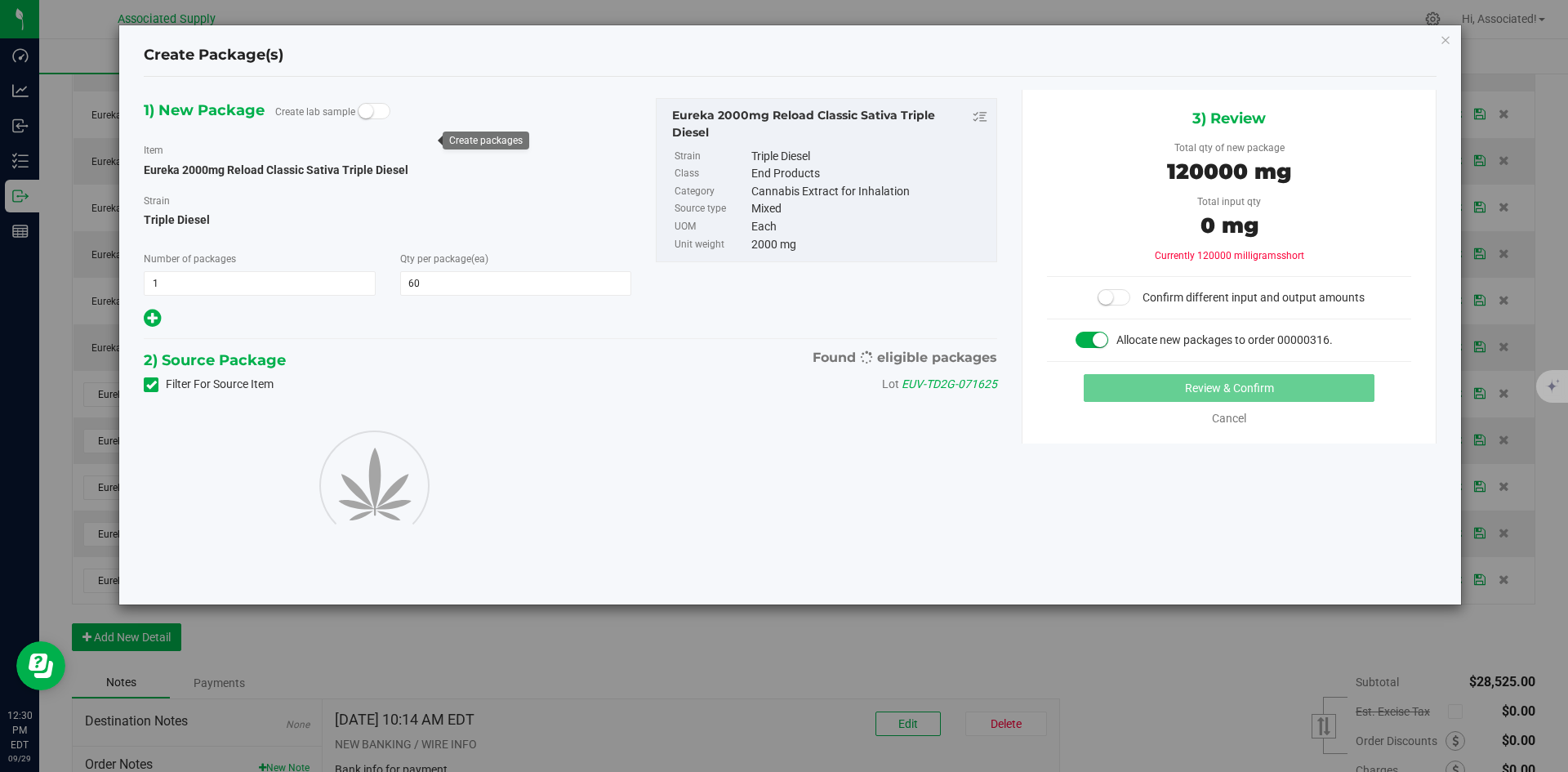
type input "60"
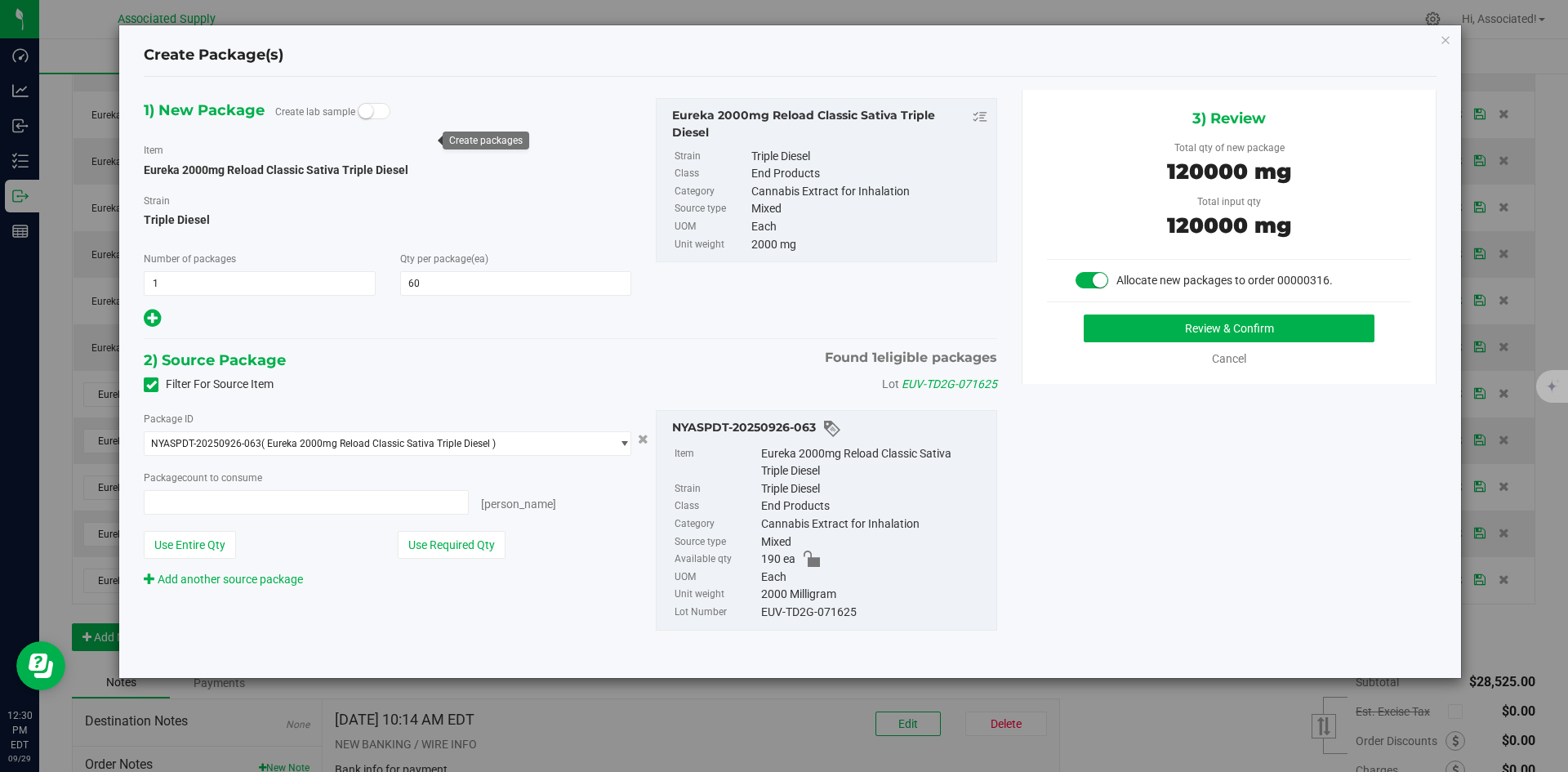
type input "60 ea"
click at [1188, 337] on button "Review & Confirm" at bounding box center [1229, 328] width 291 height 28
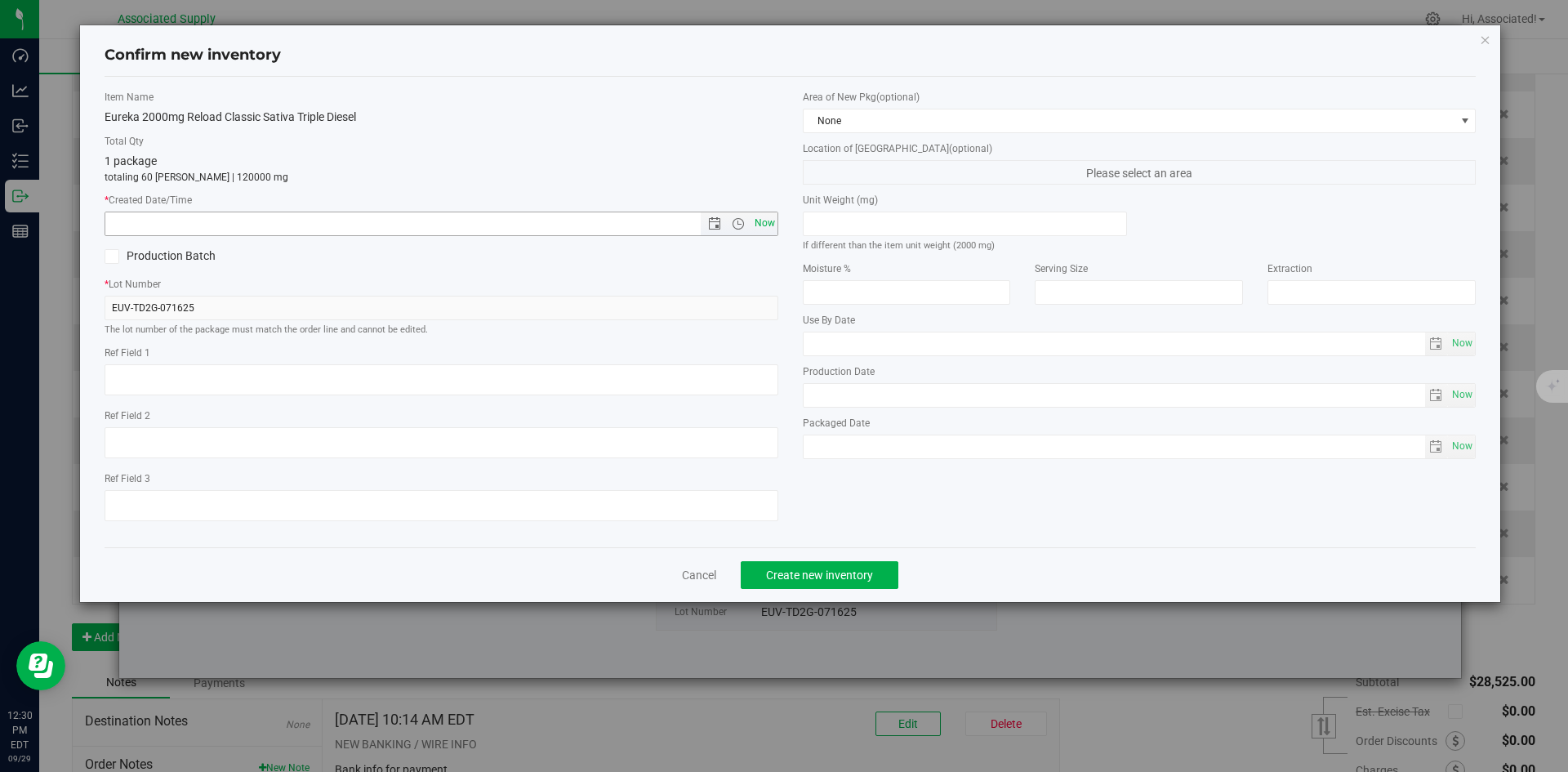
click at [773, 221] on span "Now" at bounding box center [764, 223] width 28 height 24
type input "9/29/2025 12:30 PM"
click at [826, 580] on span "Create new inventory" at bounding box center [819, 575] width 107 height 13
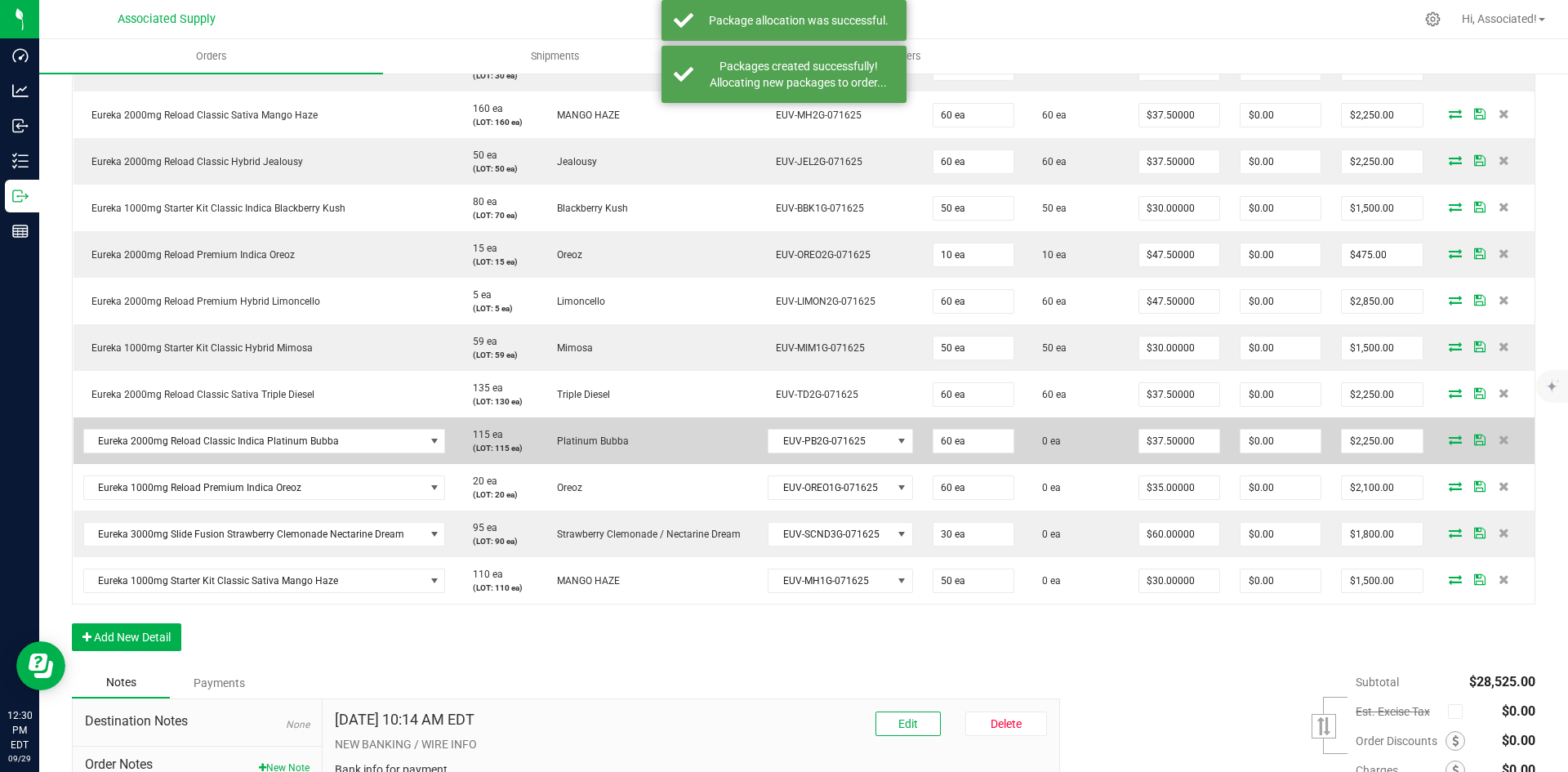
click at [1449, 439] on icon at bounding box center [1455, 439] width 13 height 10
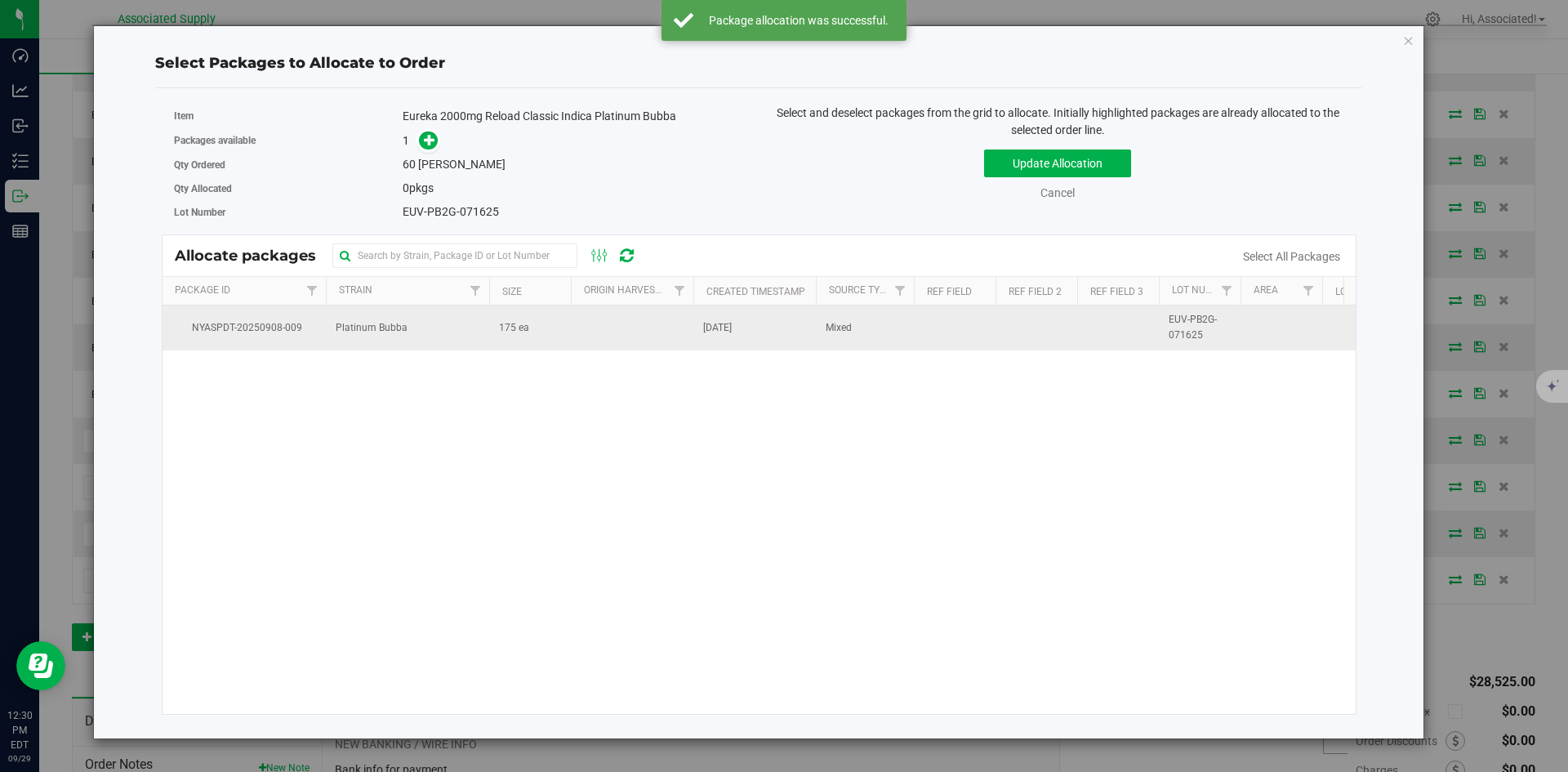
click at [516, 323] on span "175 ea" at bounding box center [514, 328] width 30 height 15
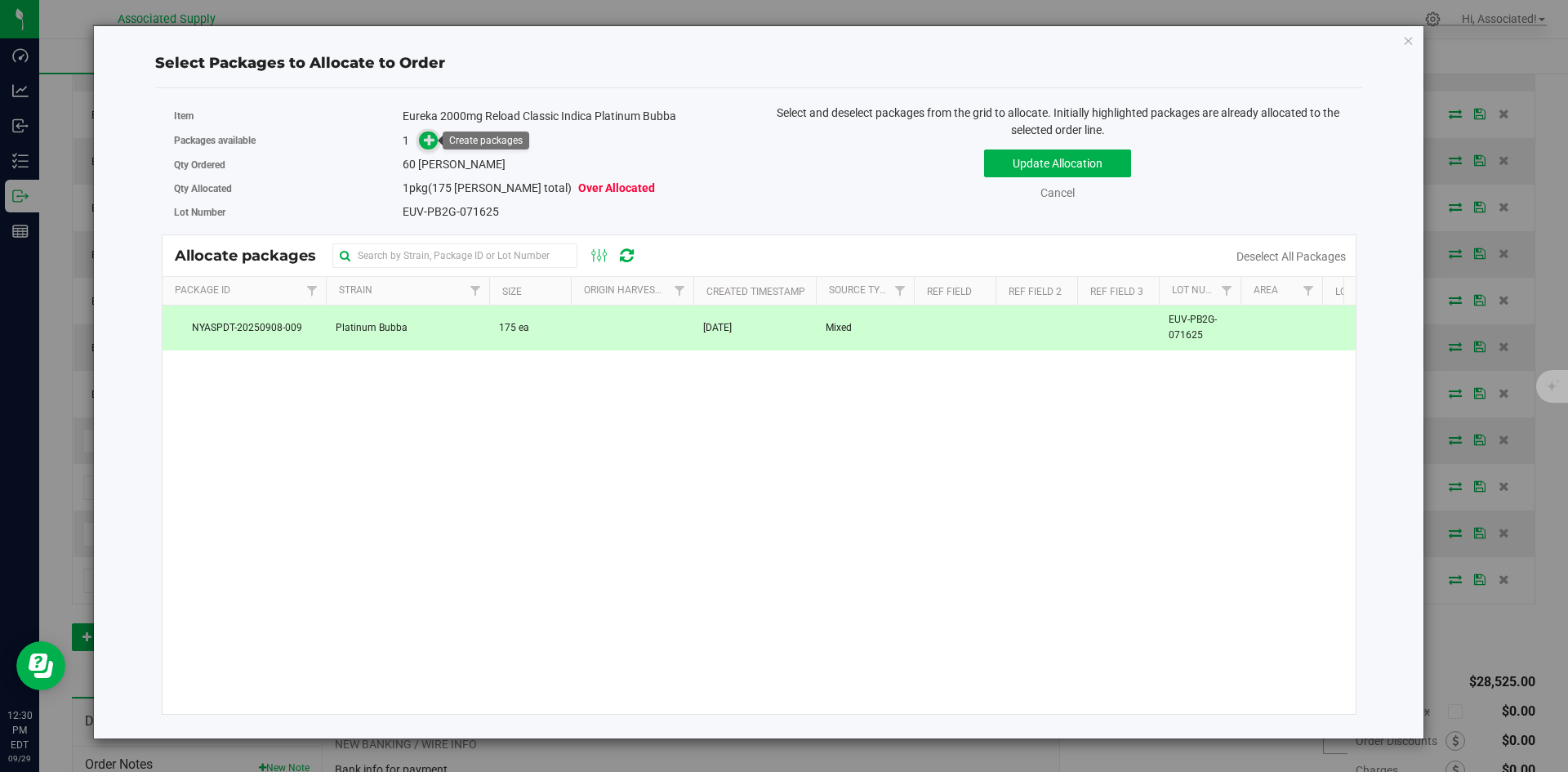
click at [421, 139] on span at bounding box center [428, 141] width 18 height 18
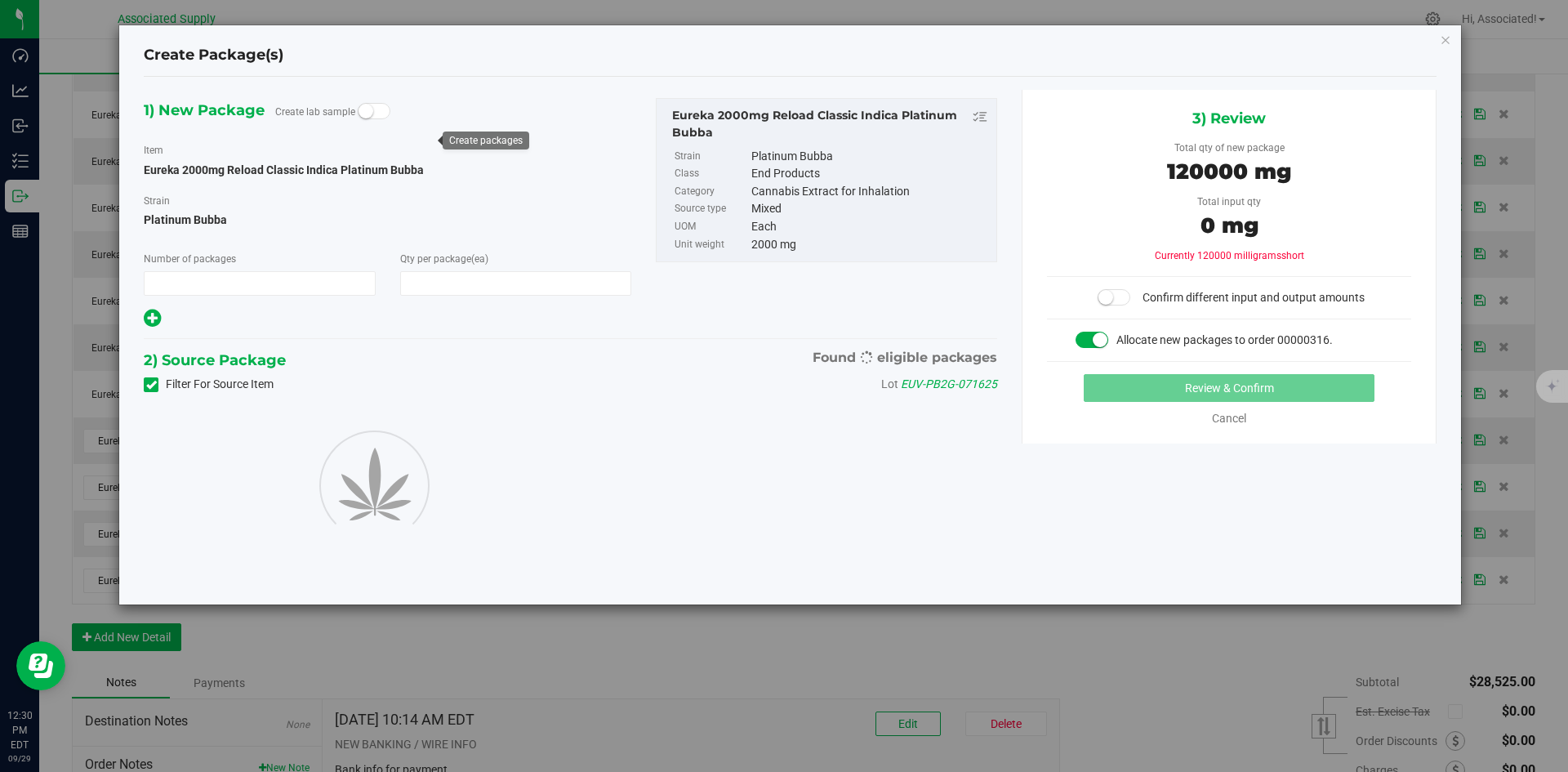
type input "1"
type input "60"
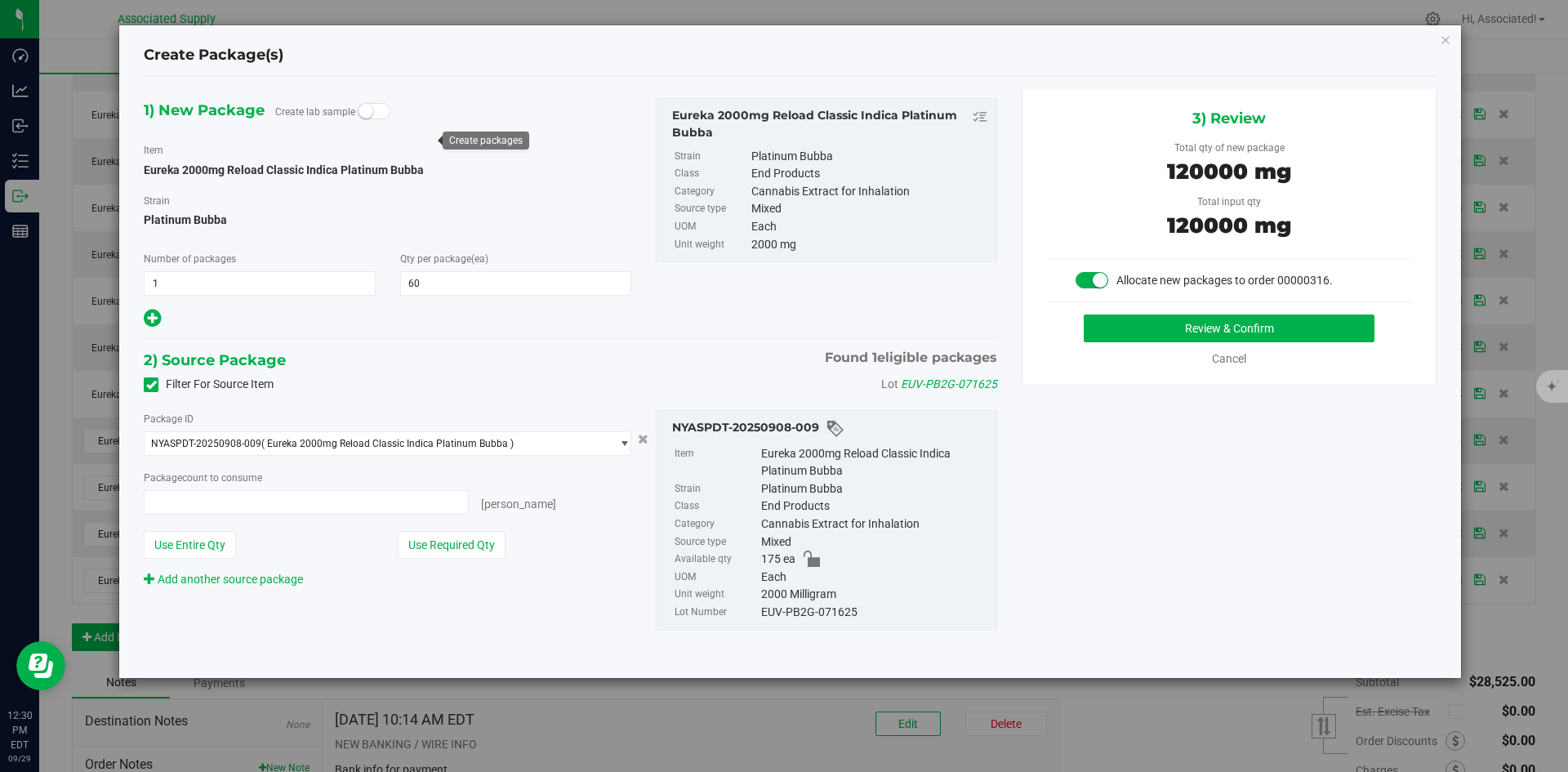
type input "60 ea"
click at [1098, 329] on button "Review & Confirm" at bounding box center [1229, 328] width 291 height 28
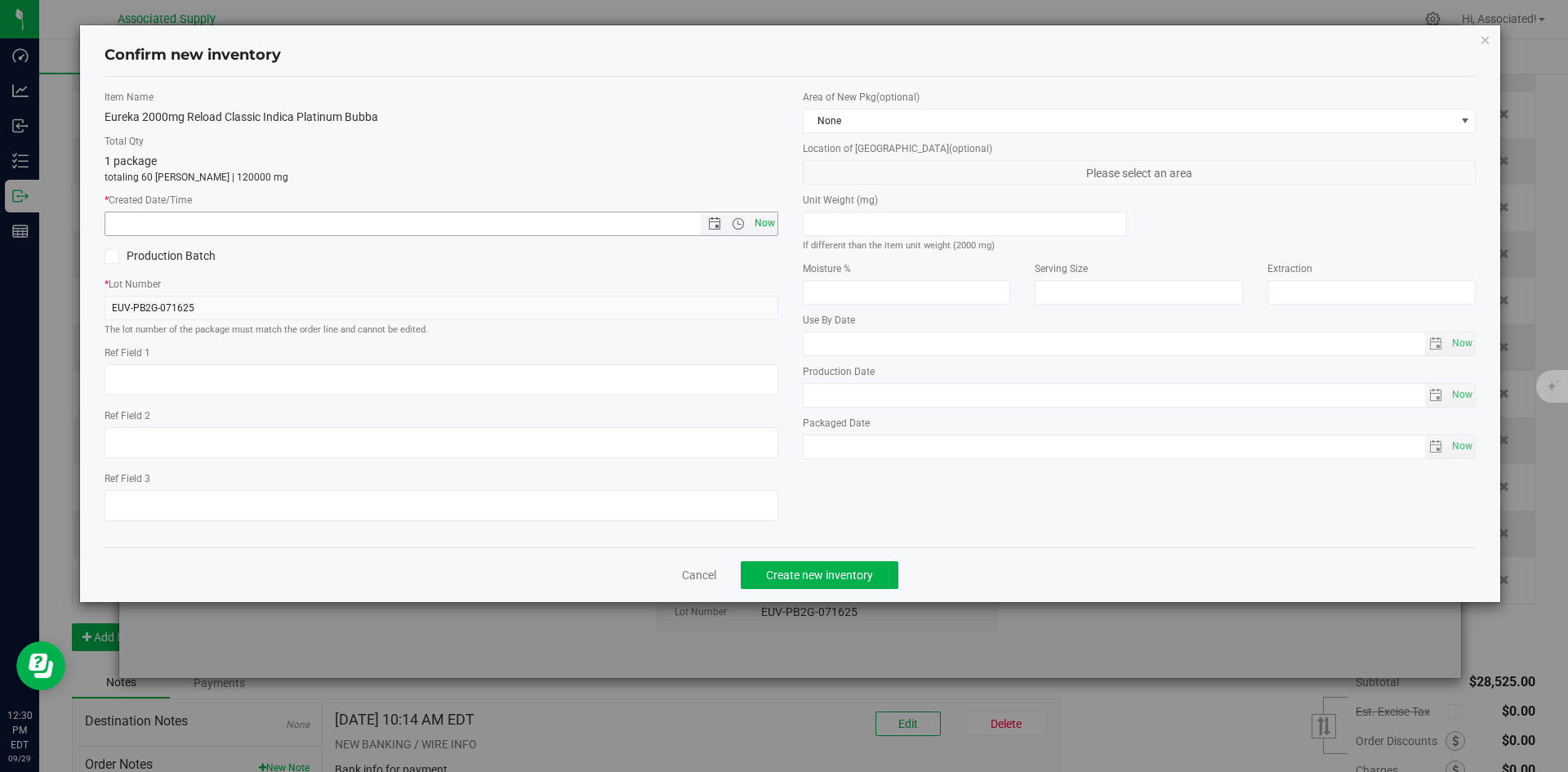
click at [758, 220] on span "Now" at bounding box center [764, 223] width 28 height 24
type input "9/29/2025 12:30 PM"
click at [850, 575] on span "Create new inventory" at bounding box center [819, 575] width 107 height 13
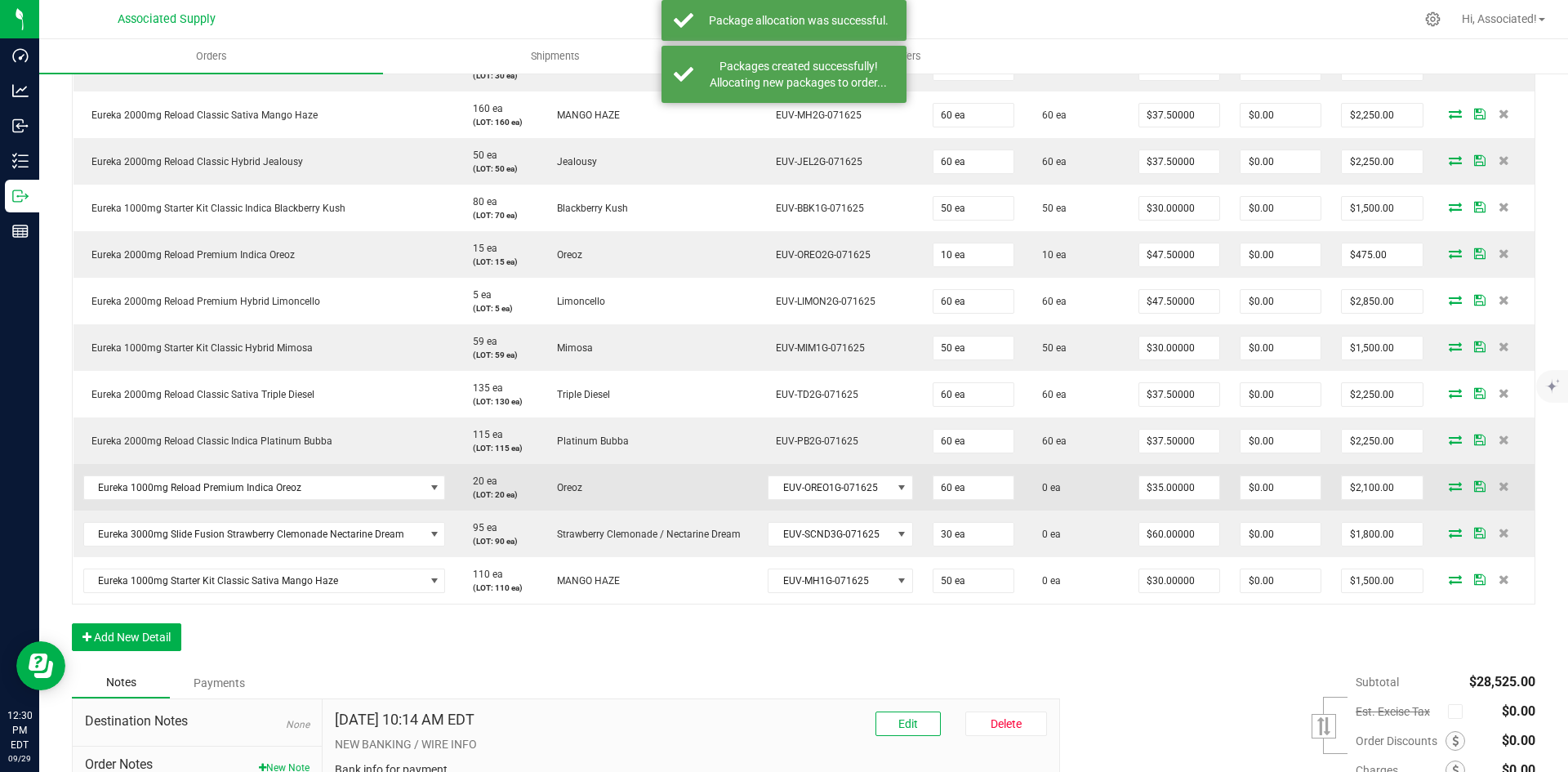
click at [1449, 482] on icon at bounding box center [1455, 486] width 13 height 10
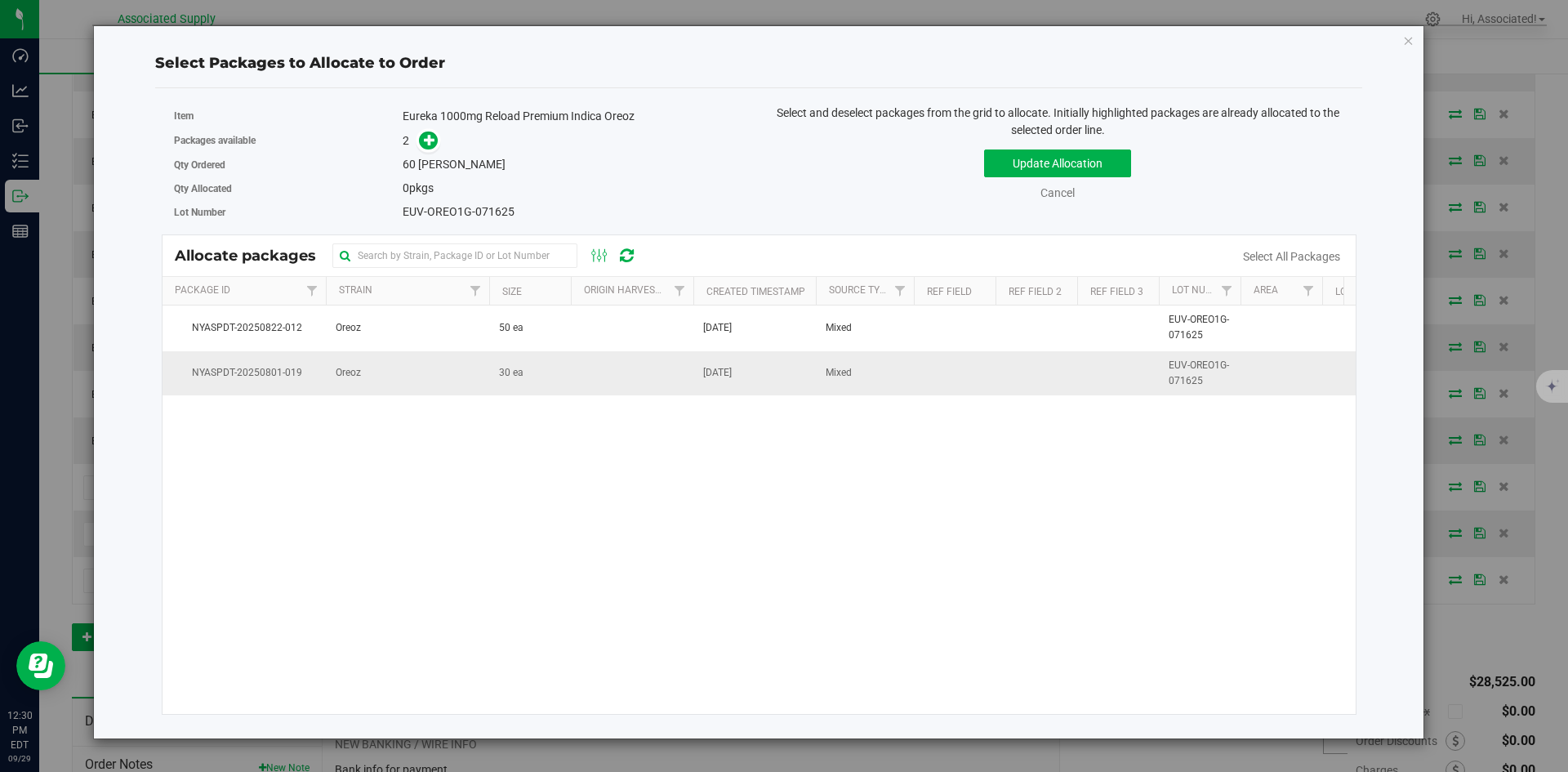
click at [543, 376] on td "30 ea" at bounding box center [529, 373] width 81 height 45
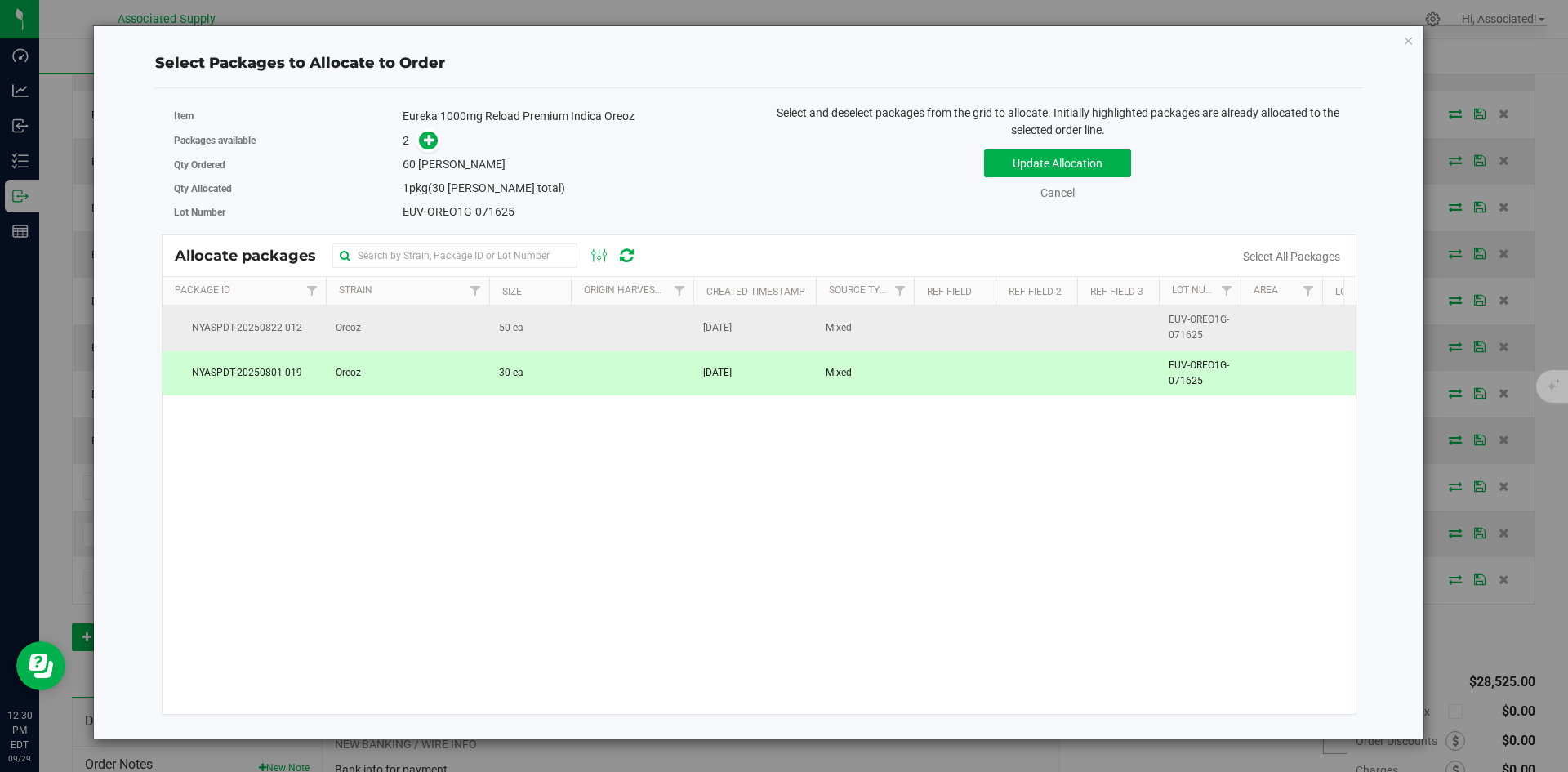
click at [552, 333] on td "50 ea" at bounding box center [529, 328] width 81 height 45
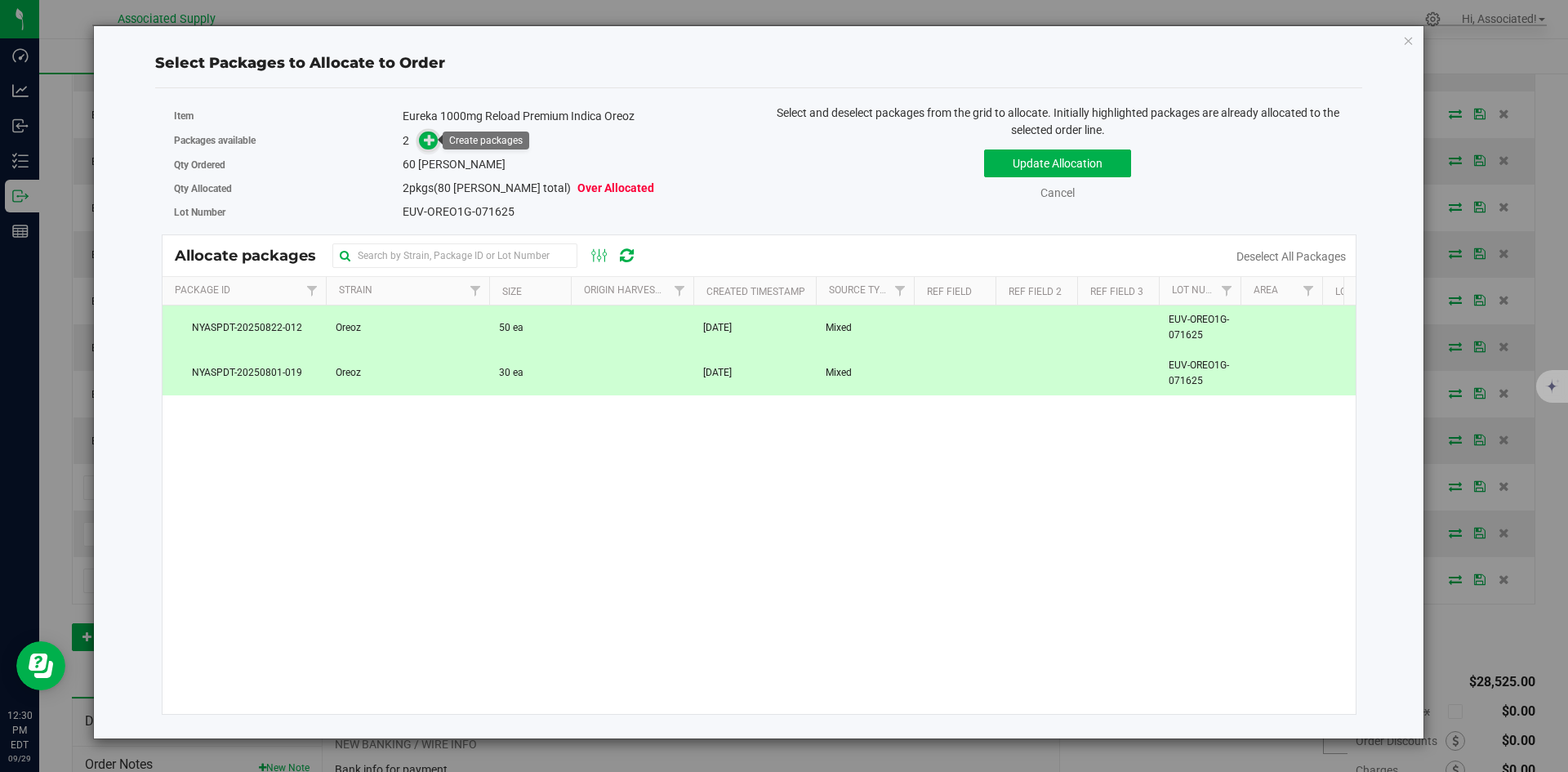
click at [430, 136] on icon at bounding box center [430, 139] width 12 height 12
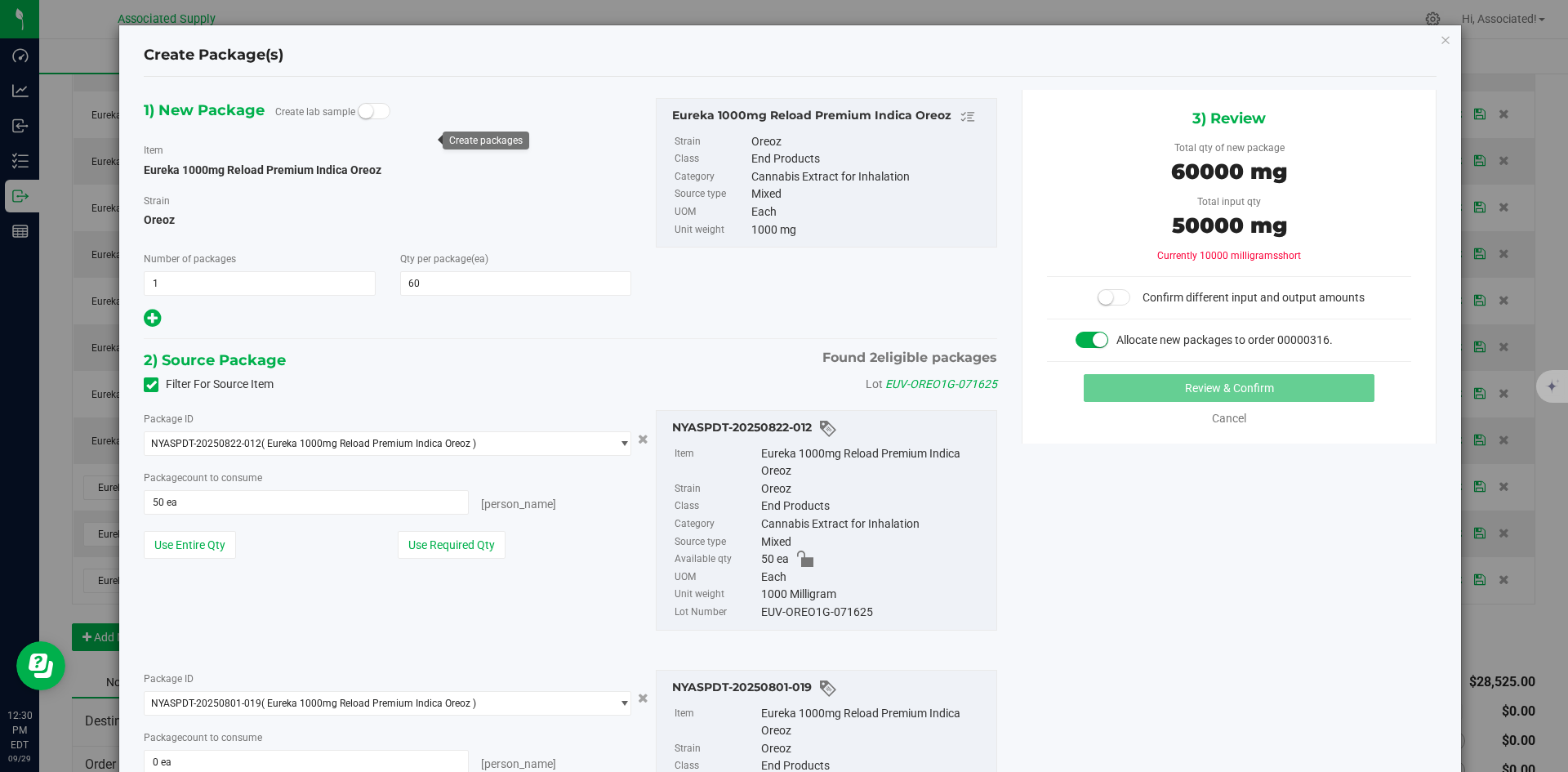
scroll to position [163, 0]
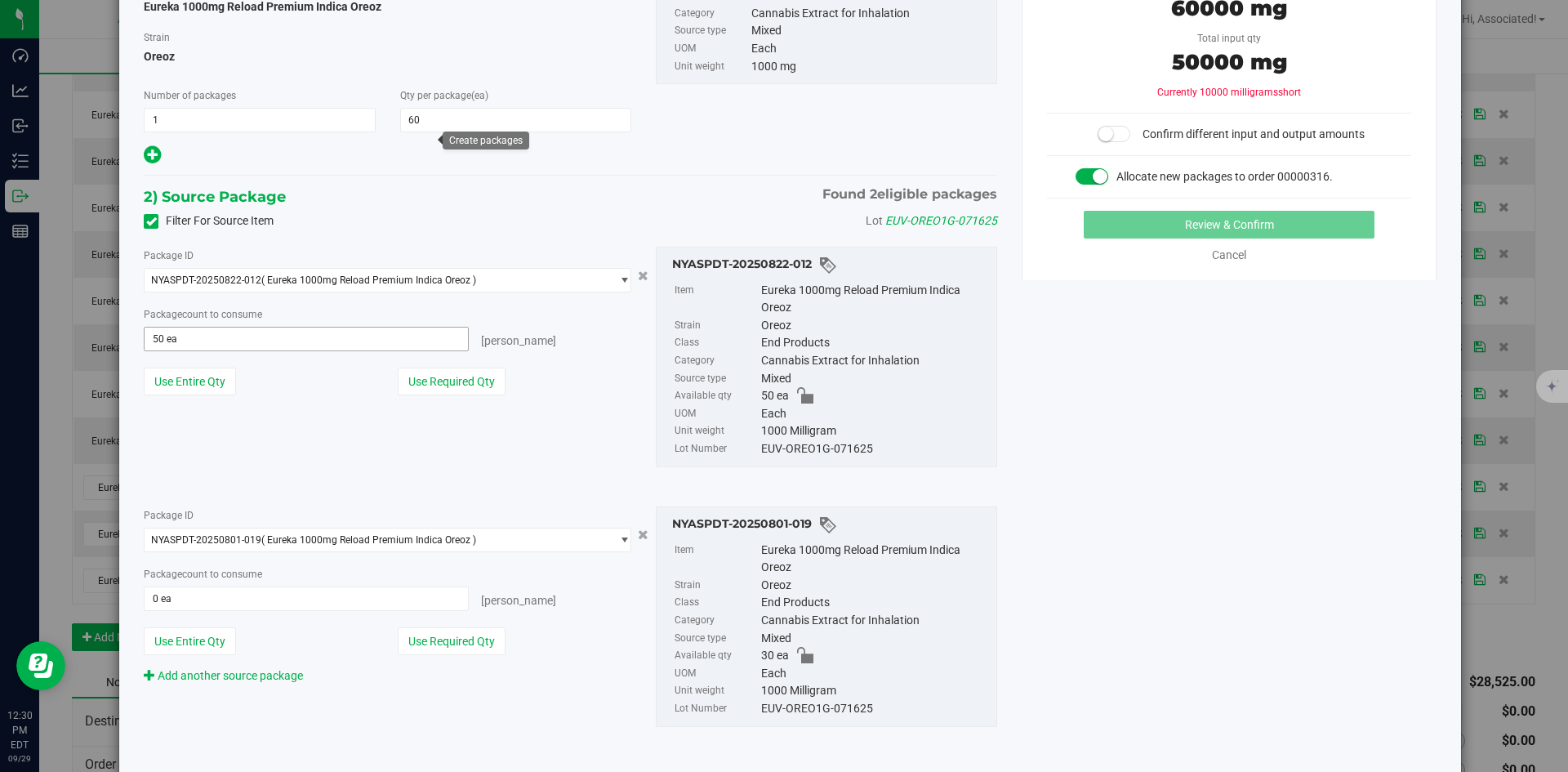
click at [219, 334] on span "50 ea 50" at bounding box center [306, 339] width 325 height 24
click at [219, 334] on input "50" at bounding box center [306, 339] width 323 height 23
type input "30"
type input "30 ea"
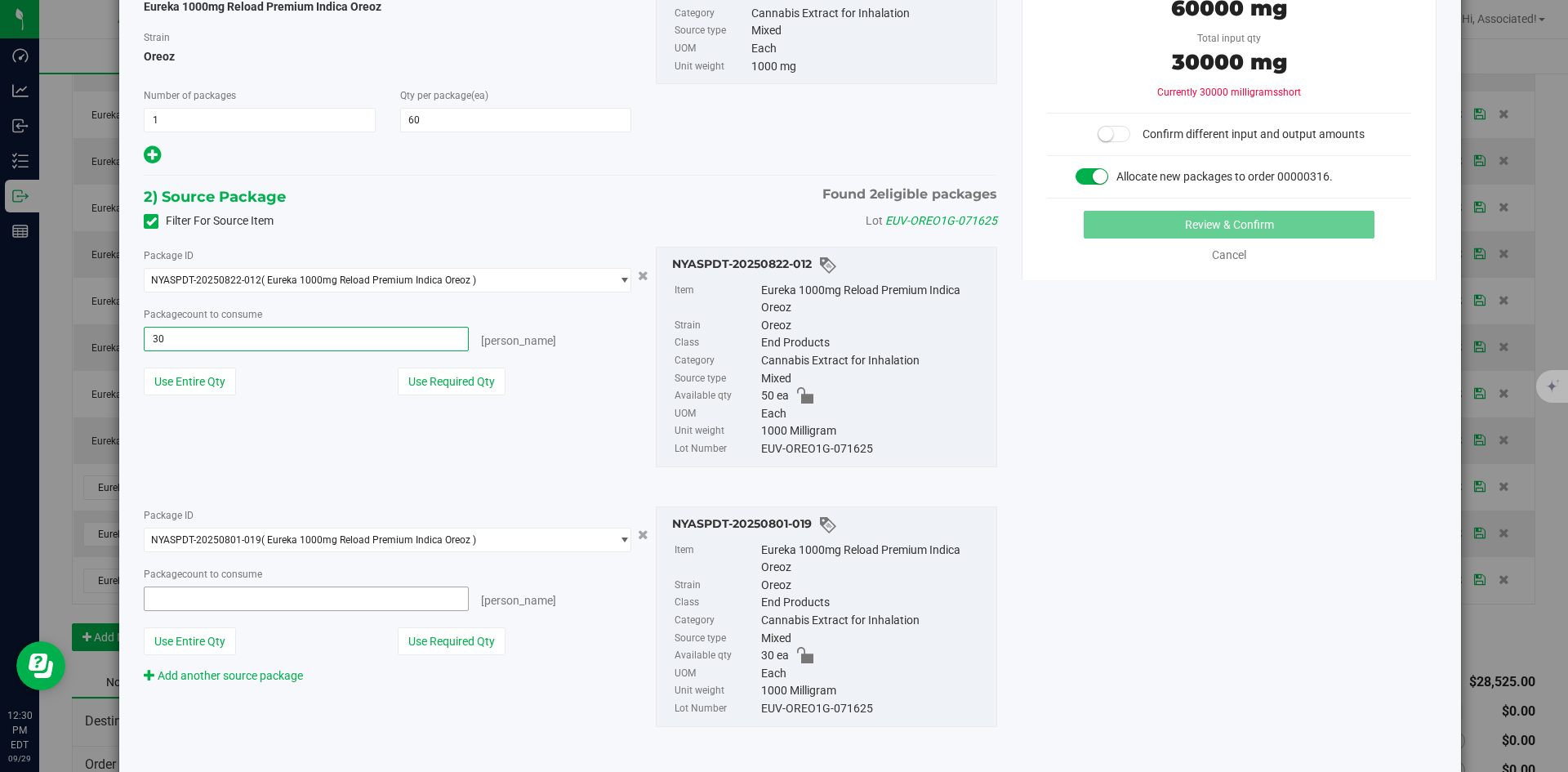
click at [232, 603] on span at bounding box center [306, 598] width 325 height 24
type input "30"
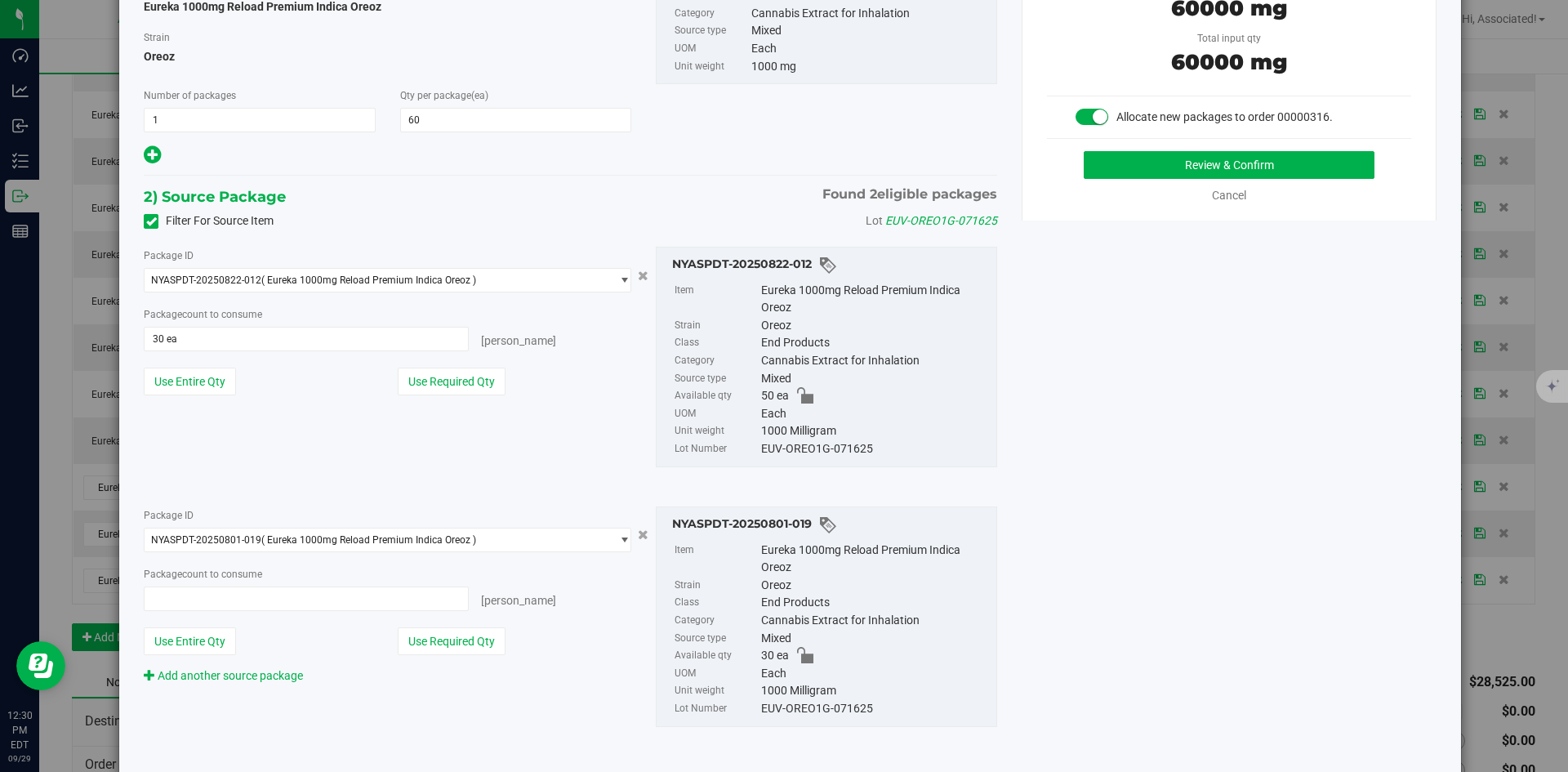
type input "30 ea"
click at [610, 611] on div "Package ID NYASPDT-20250801-019 ( Eureka 1000mg Reload Premium Indica Oreoz ) N…" at bounding box center [388, 596] width 512 height 178
click at [1141, 160] on button "Review & Confirm" at bounding box center [1229, 165] width 291 height 28
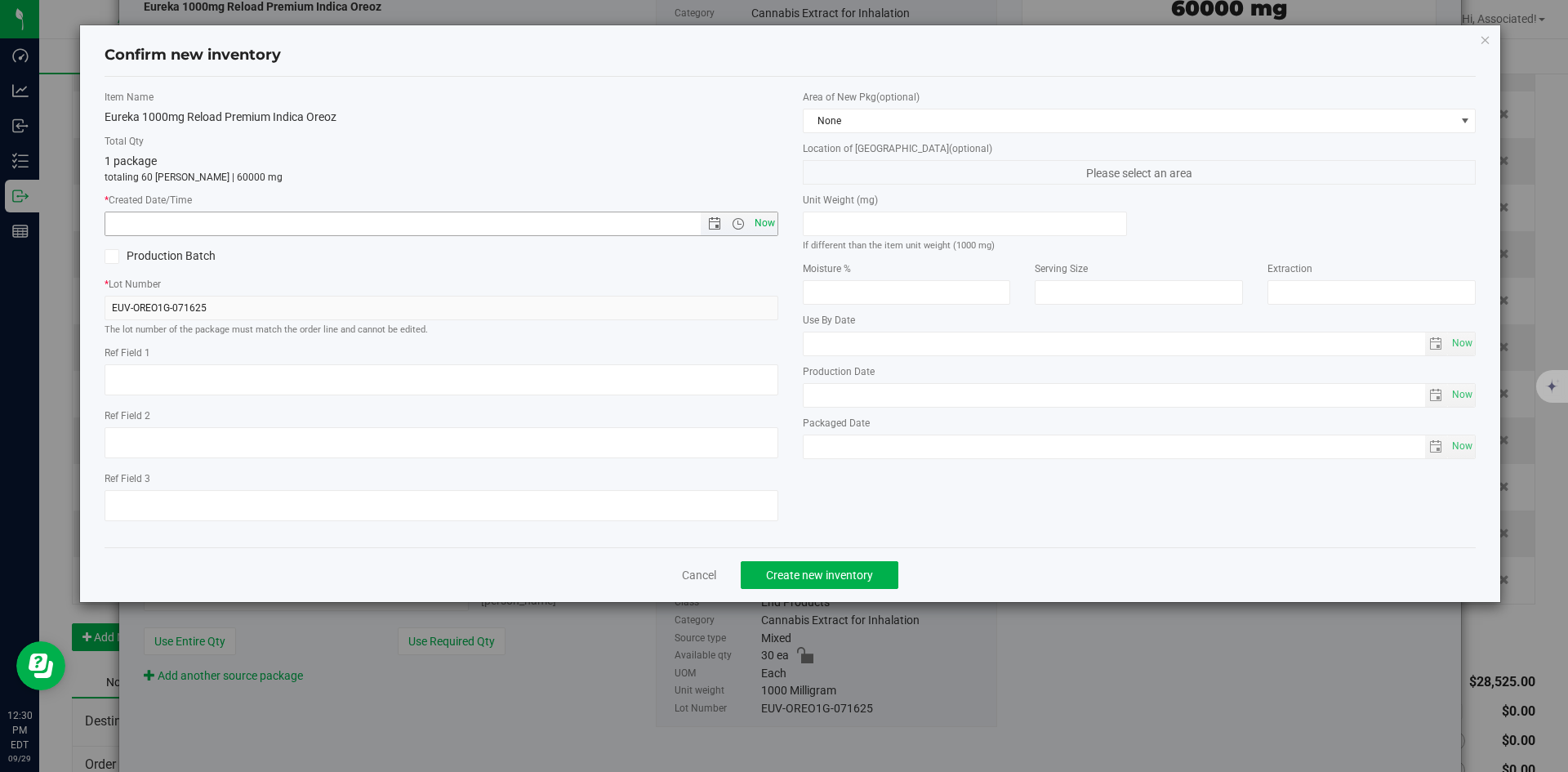
click at [758, 225] on span "Now" at bounding box center [764, 223] width 28 height 24
type input "9/29/2025 12:30 PM"
click at [828, 570] on span "Create new inventory" at bounding box center [819, 575] width 107 height 13
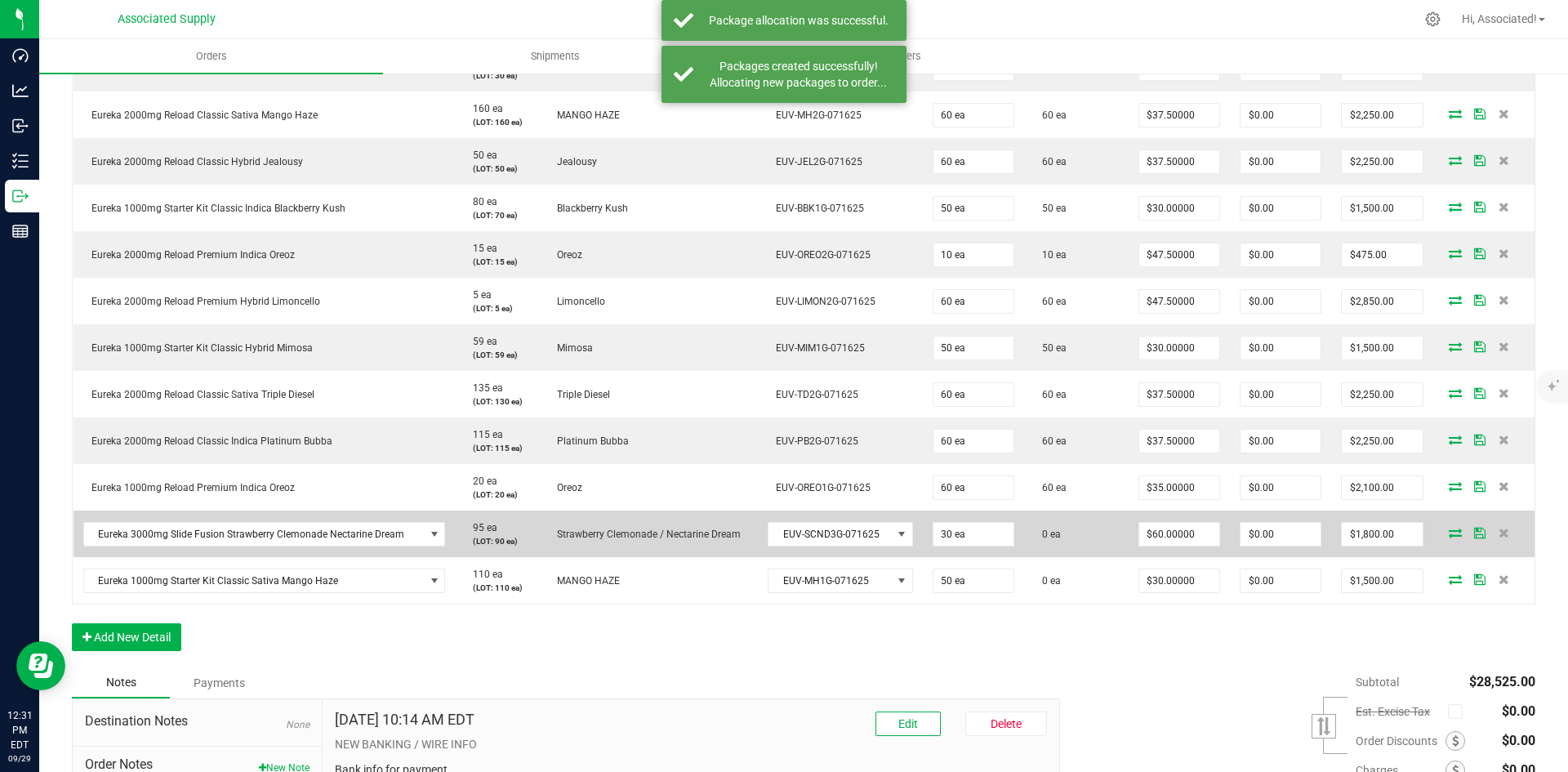
click at [1449, 528] on icon at bounding box center [1455, 533] width 13 height 10
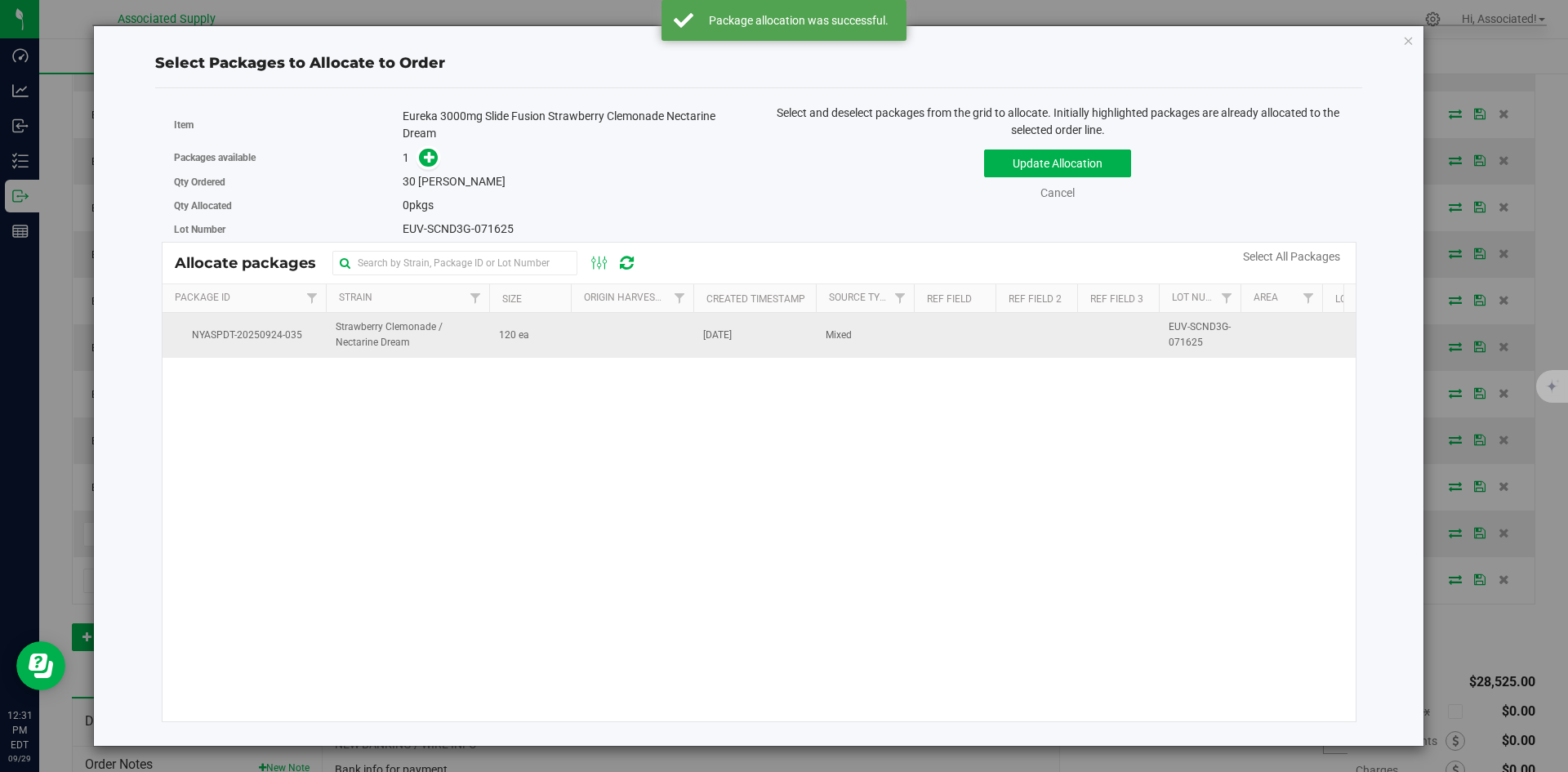
click at [622, 342] on td at bounding box center [632, 334] width 123 height 45
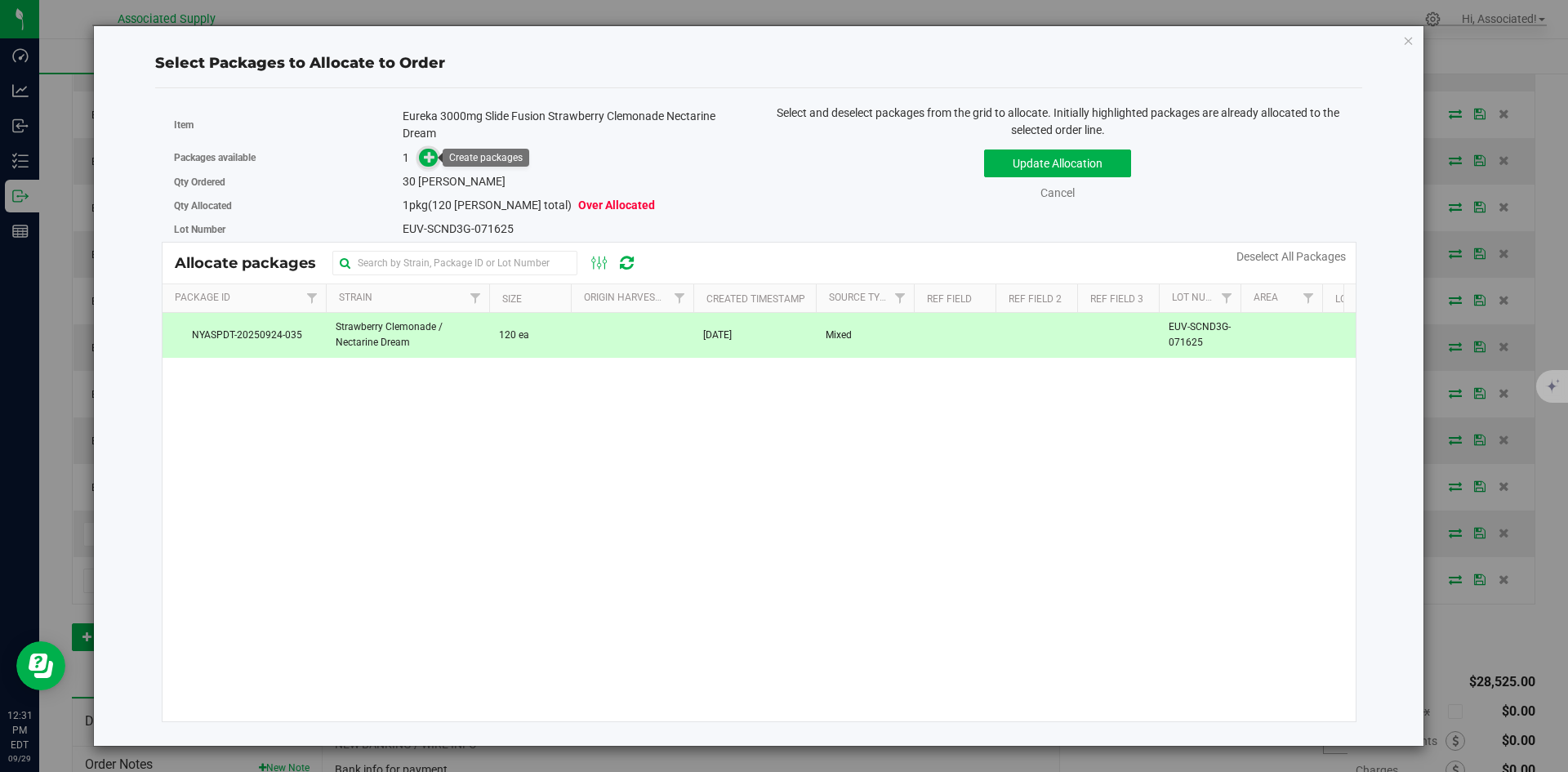
click at [434, 162] on icon at bounding box center [430, 157] width 12 height 12
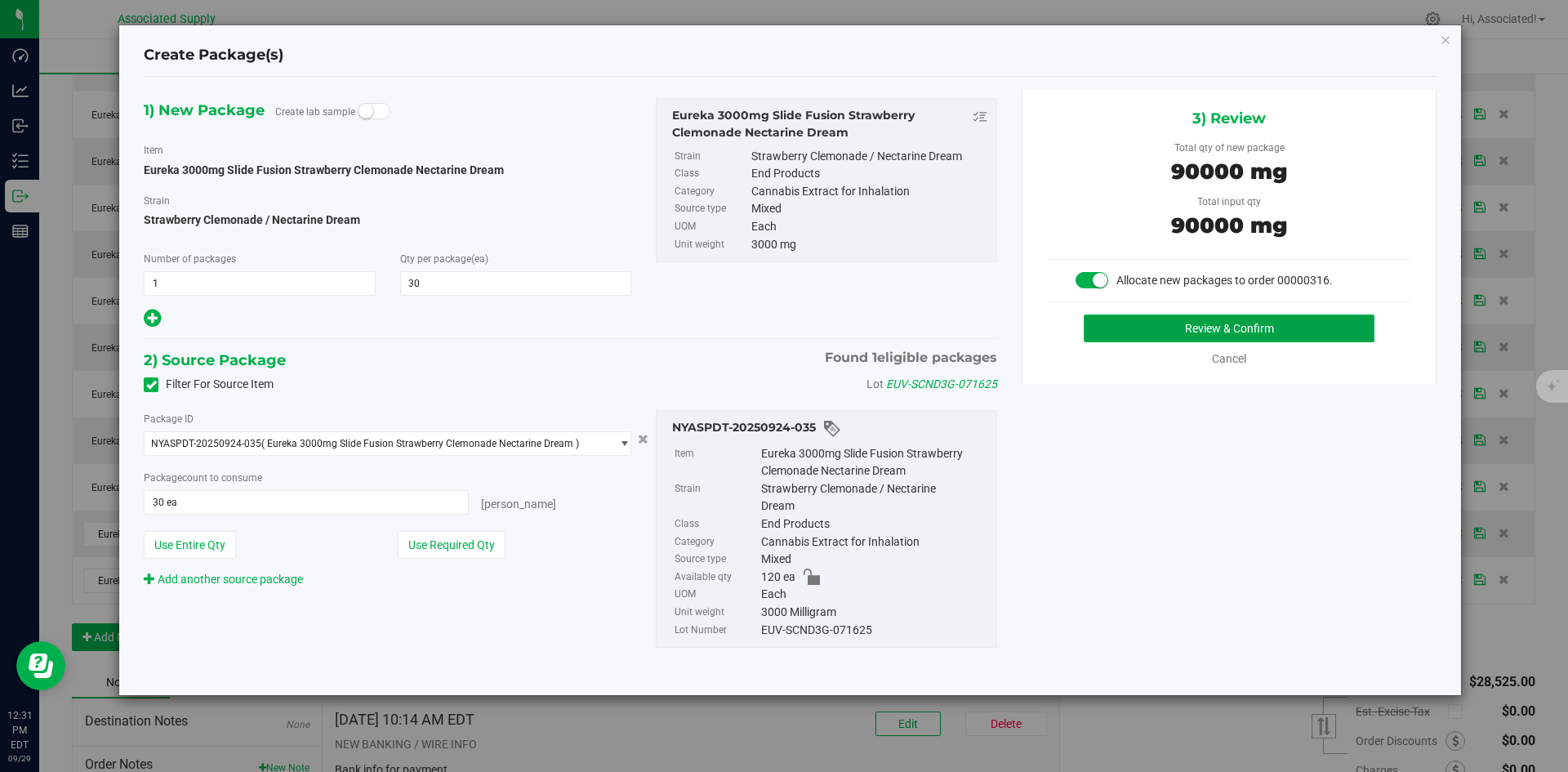
click at [1148, 329] on button "Review & Confirm" at bounding box center [1229, 328] width 291 height 28
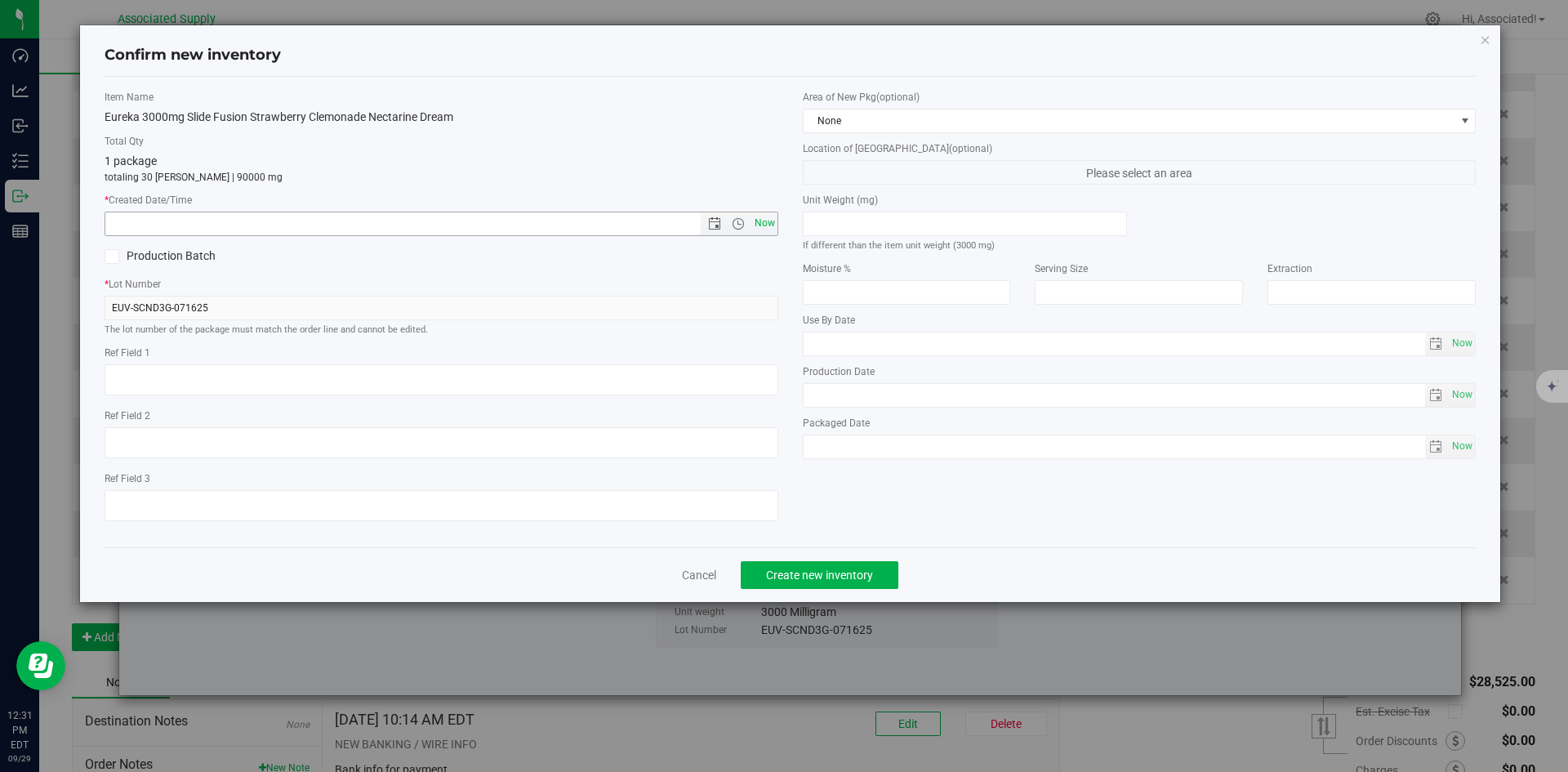
click at [761, 219] on span "Now" at bounding box center [764, 223] width 28 height 24
type input "9/29/2025 12:31 PM"
click at [838, 580] on span "Create new inventory" at bounding box center [819, 575] width 107 height 13
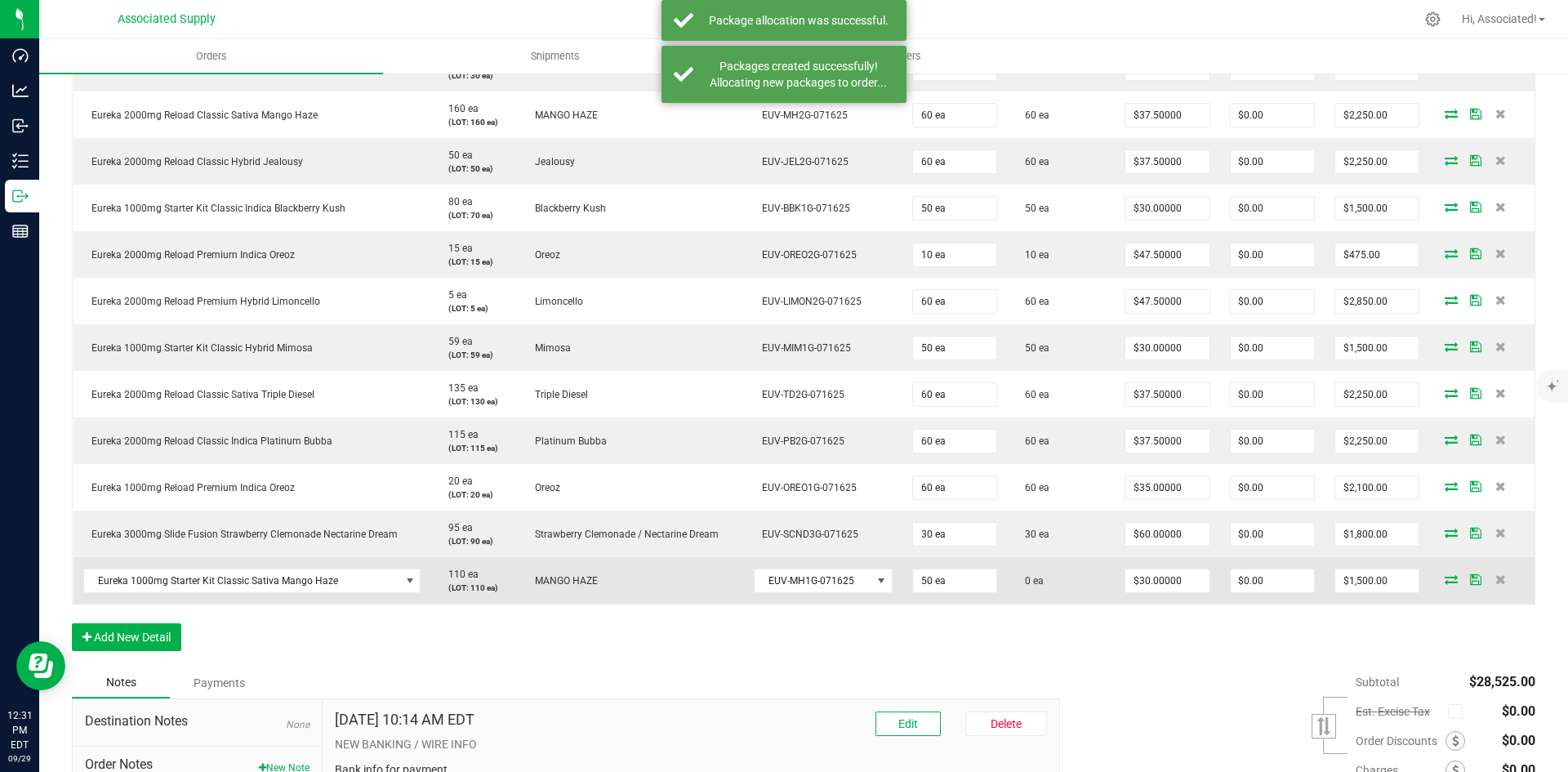
click at [1445, 576] on icon at bounding box center [1451, 580] width 13 height 10
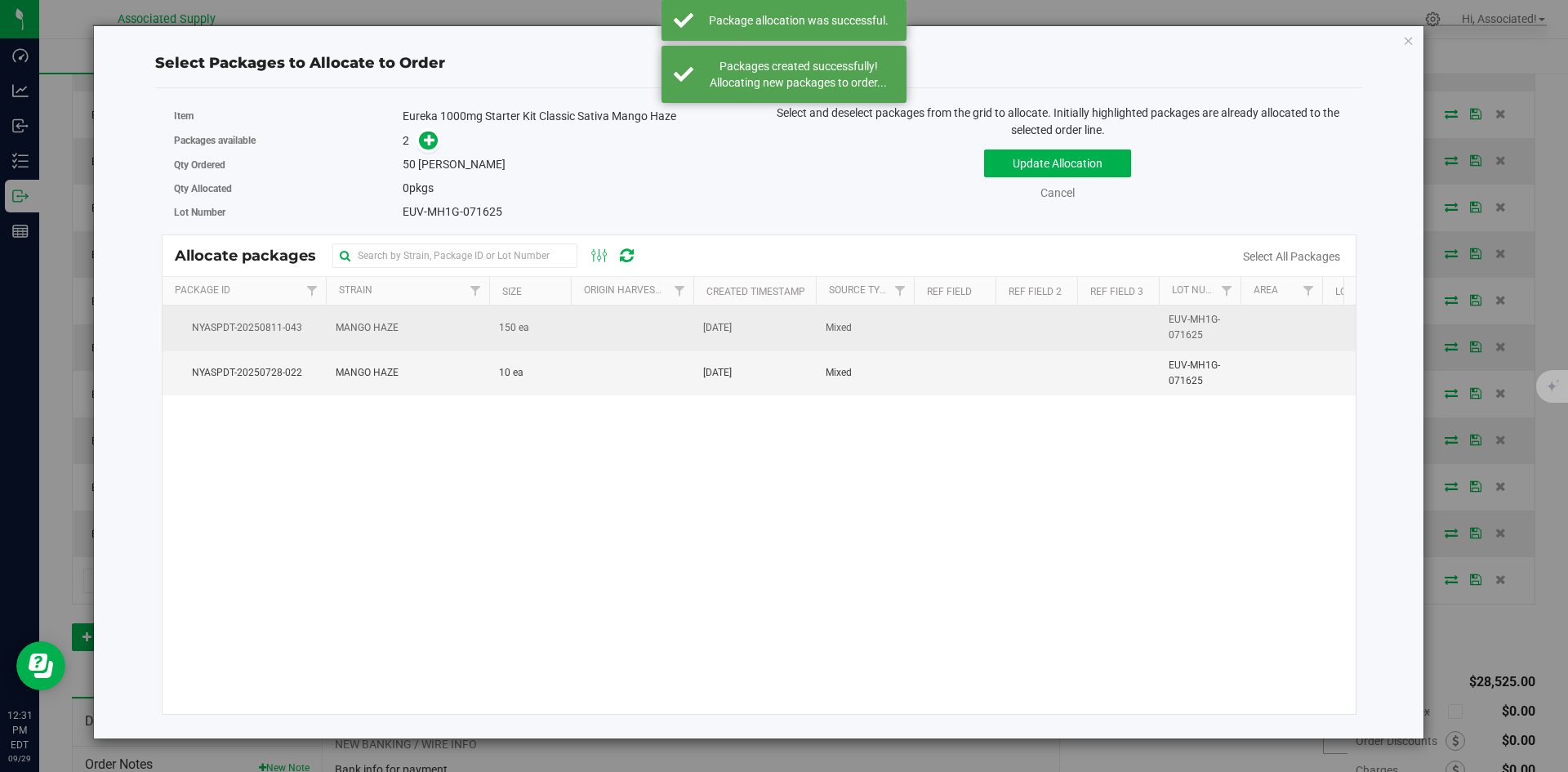
click at [586, 338] on td at bounding box center [632, 328] width 123 height 45
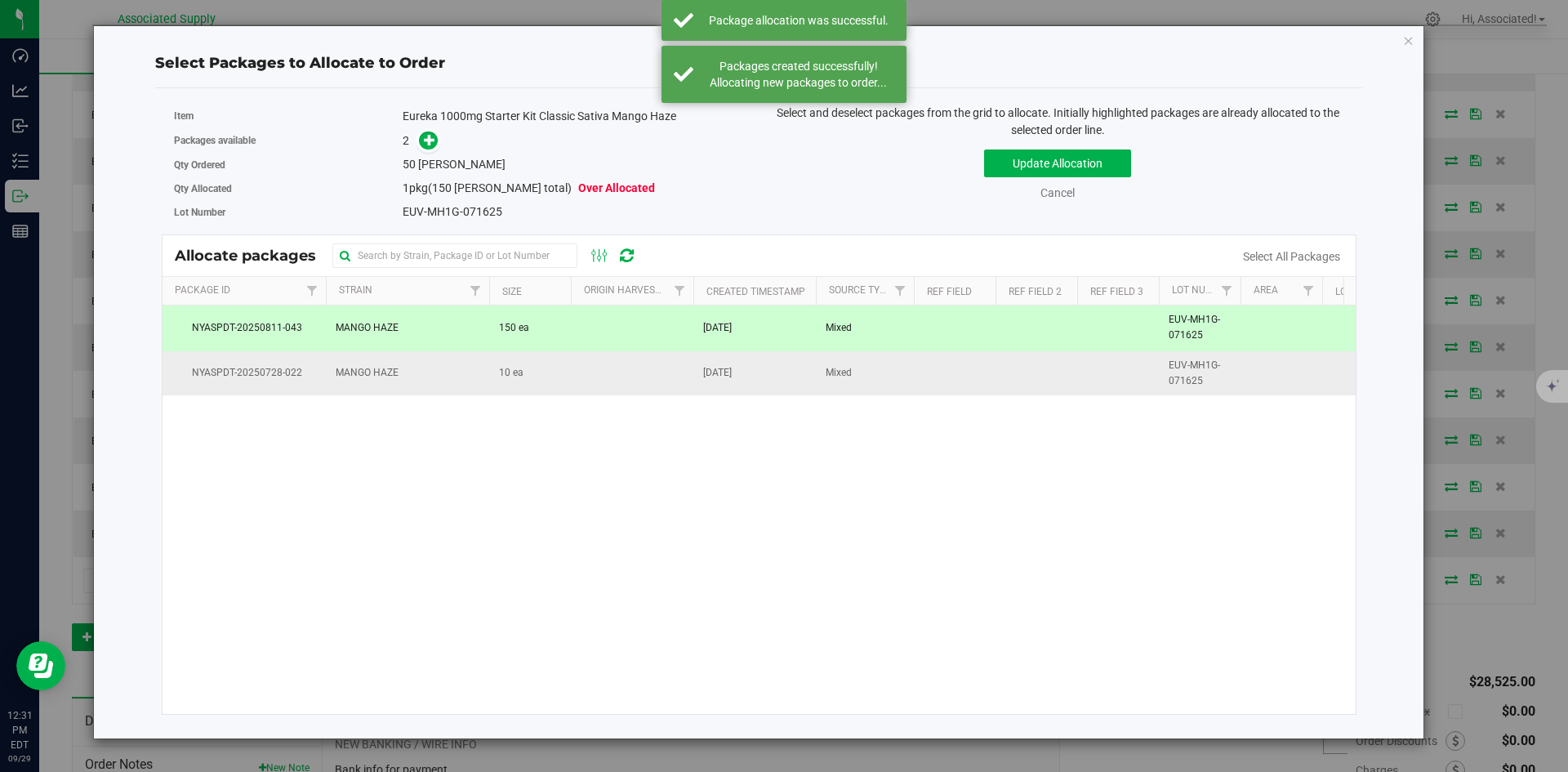
click at [568, 393] on td "10 ea" at bounding box center [529, 373] width 81 height 45
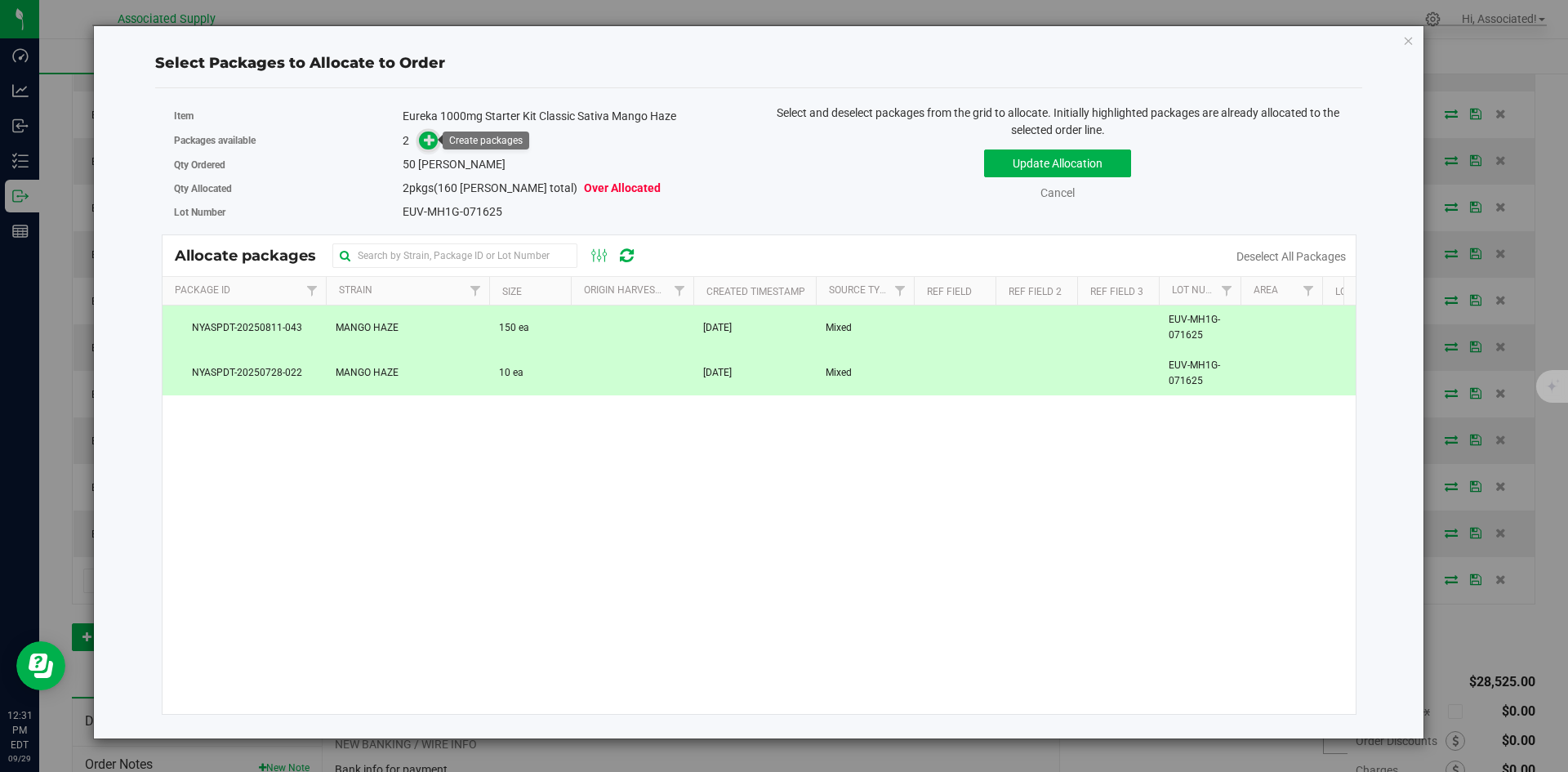
click at [427, 138] on icon at bounding box center [430, 139] width 12 height 12
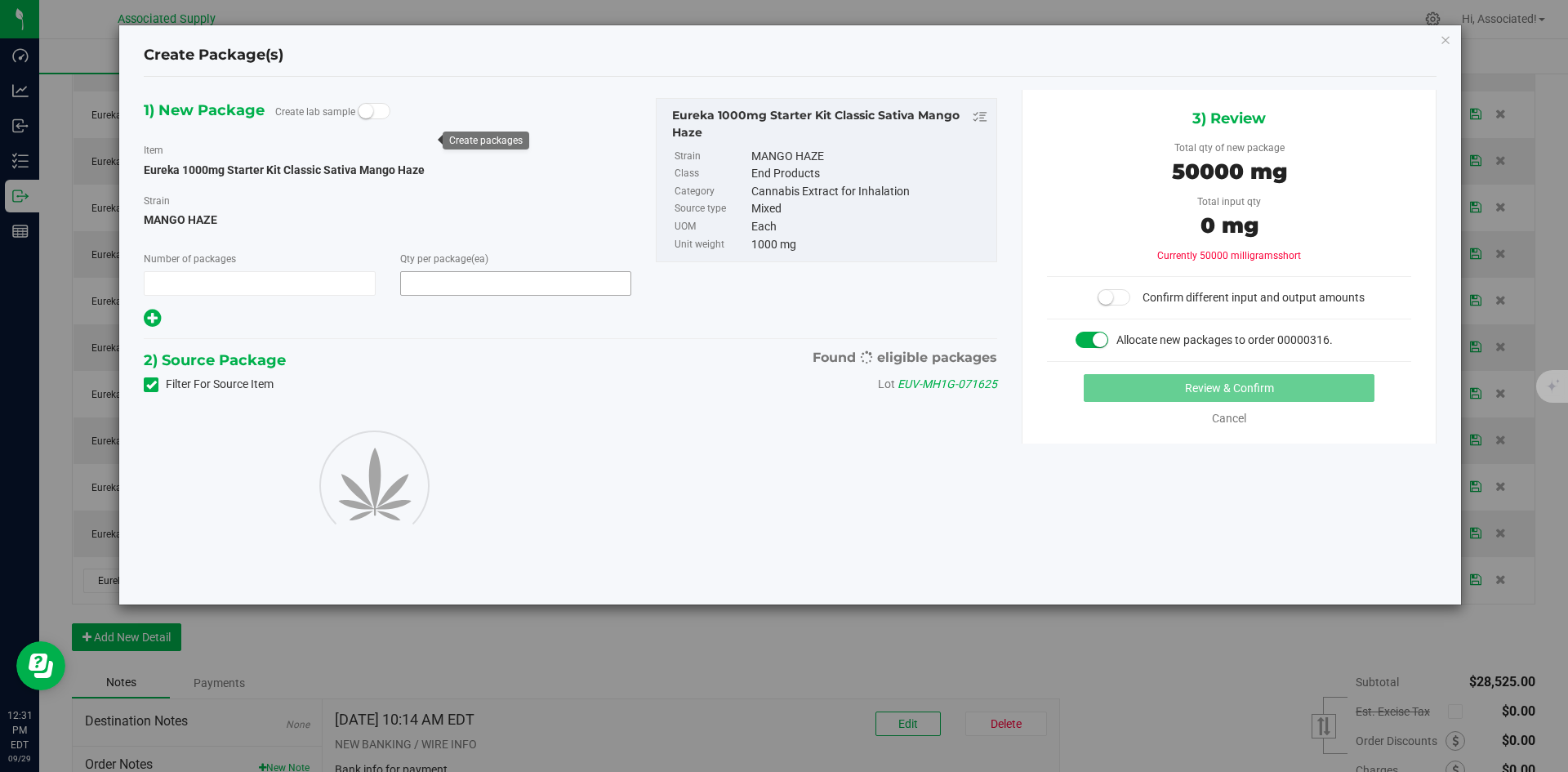
type input "1"
type input "50"
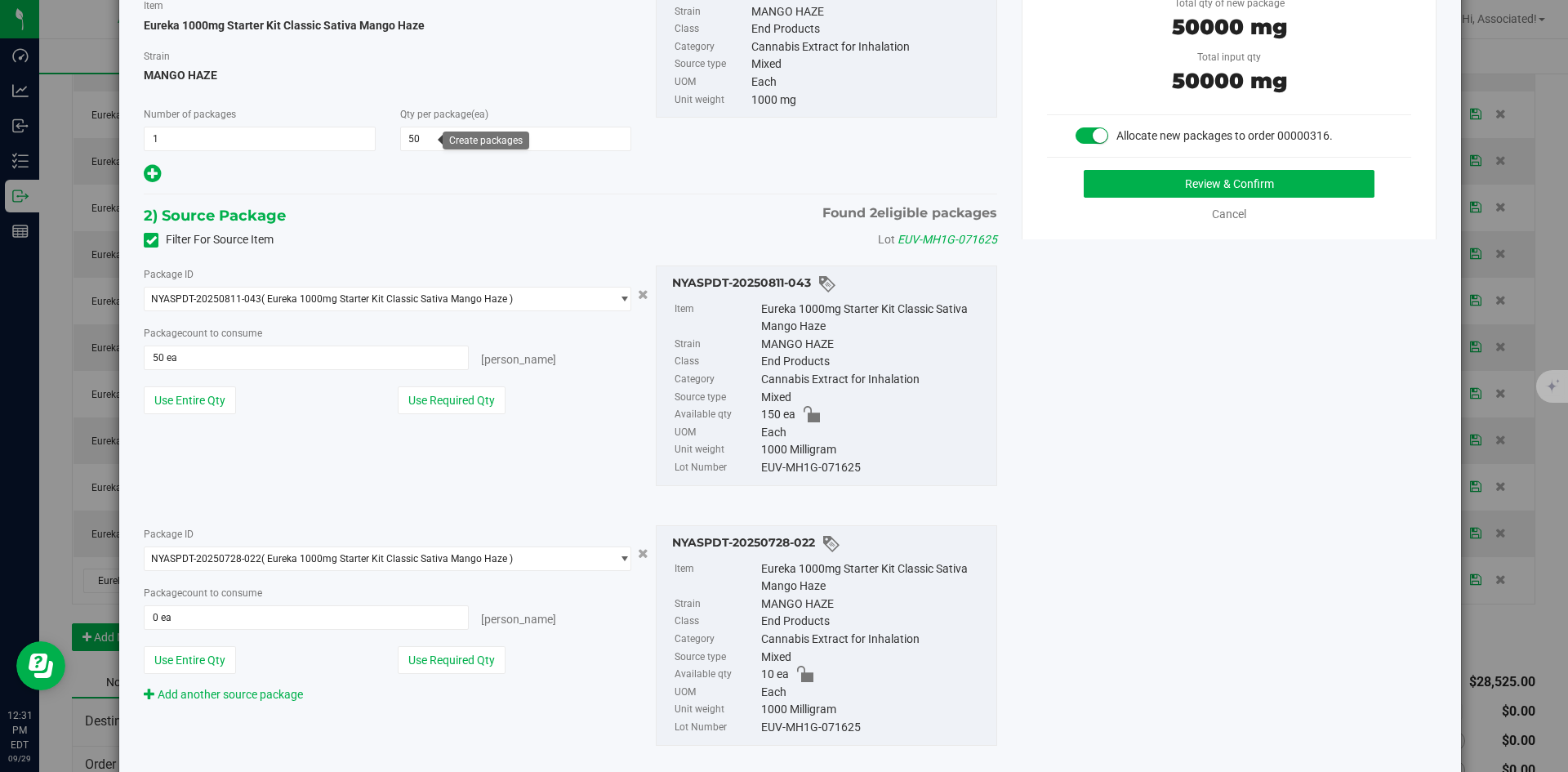
scroll to position [163, 0]
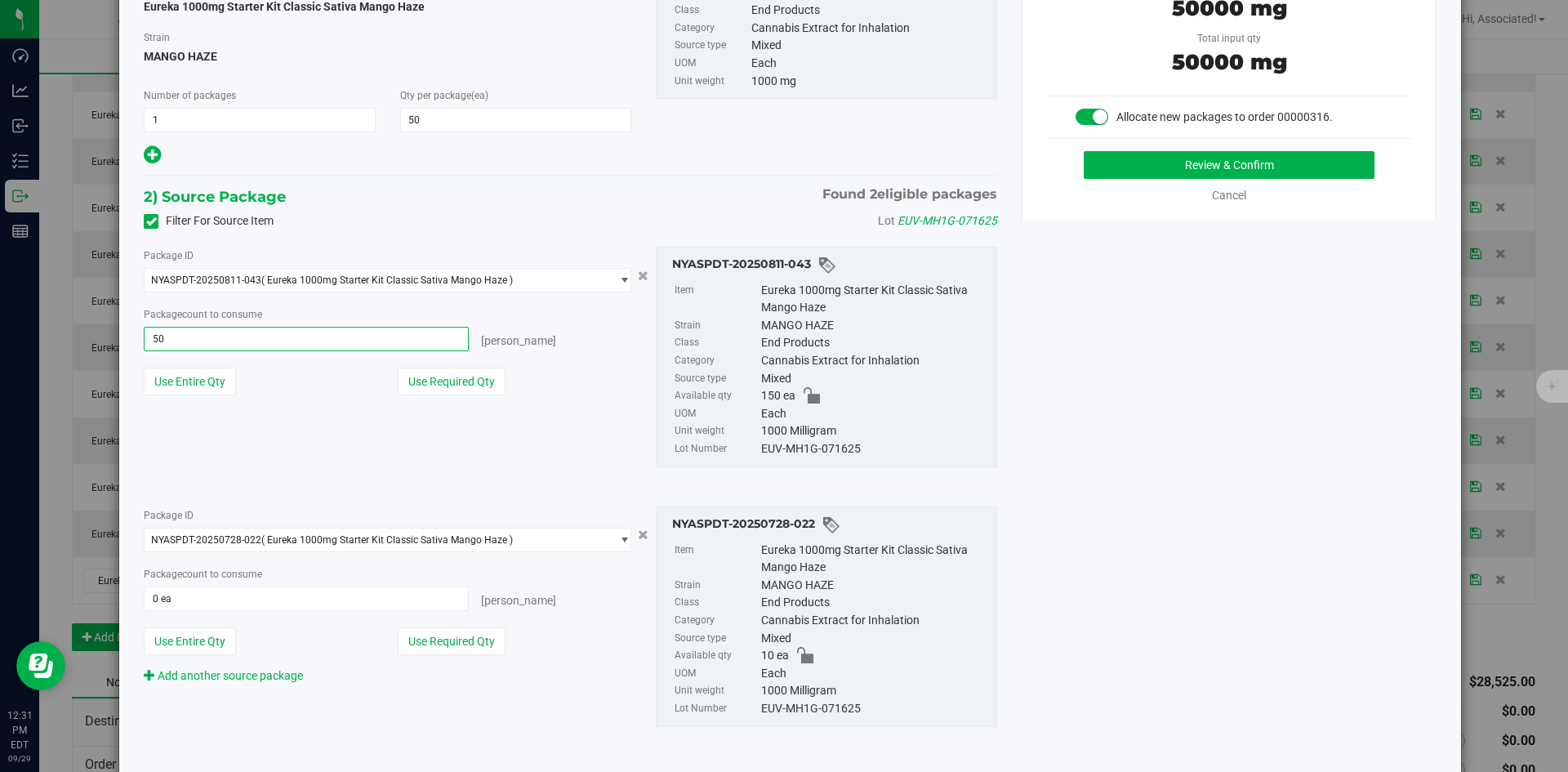
click at [193, 333] on span "50 ea 50" at bounding box center [306, 339] width 325 height 24
click at [193, 333] on input "50" at bounding box center [306, 339] width 323 height 23
type input "40"
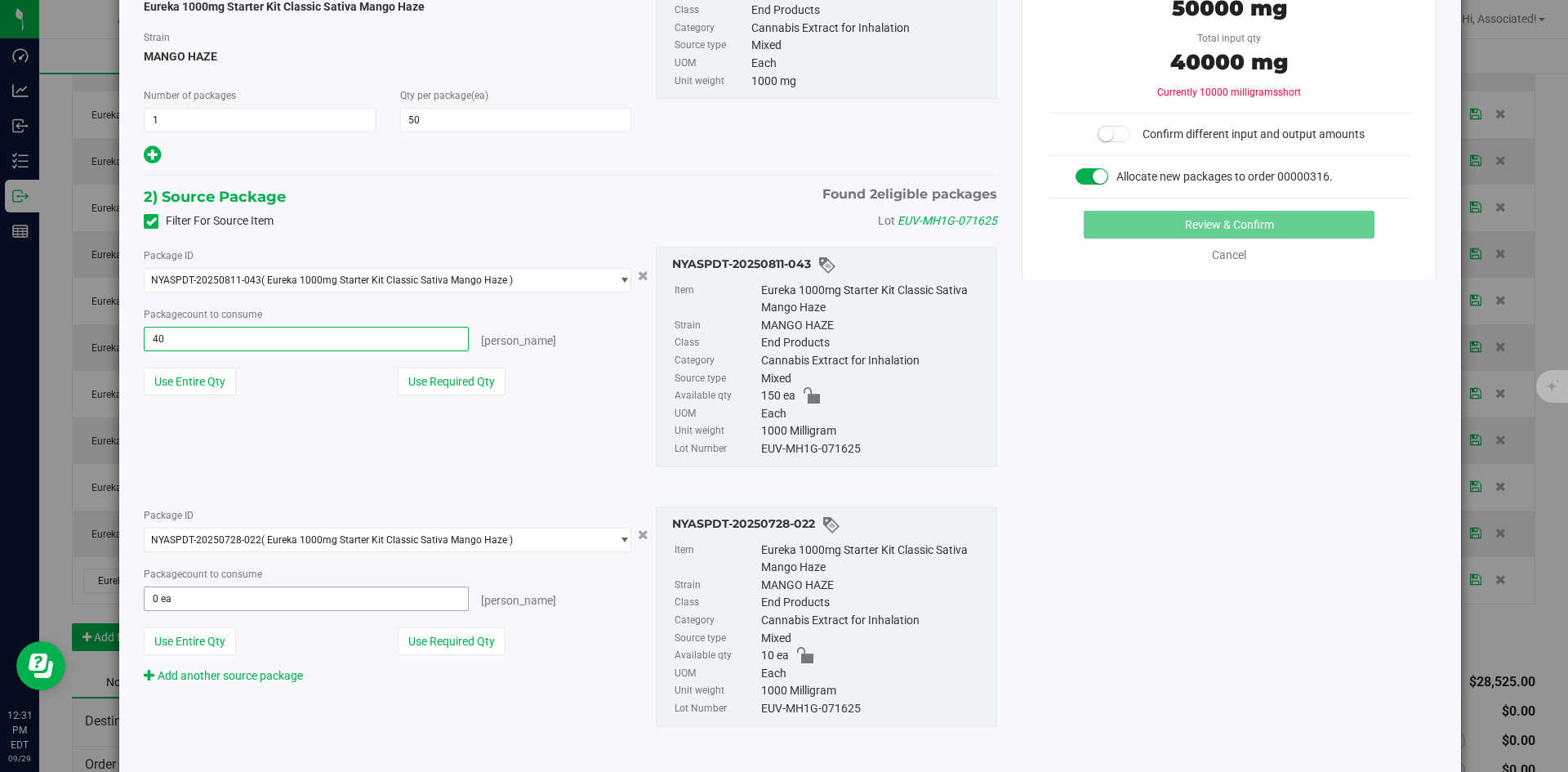
type input "40 ea"
click at [228, 600] on span at bounding box center [306, 598] width 325 height 24
click at [228, 600] on input "text" at bounding box center [306, 598] width 323 height 23
type input "10"
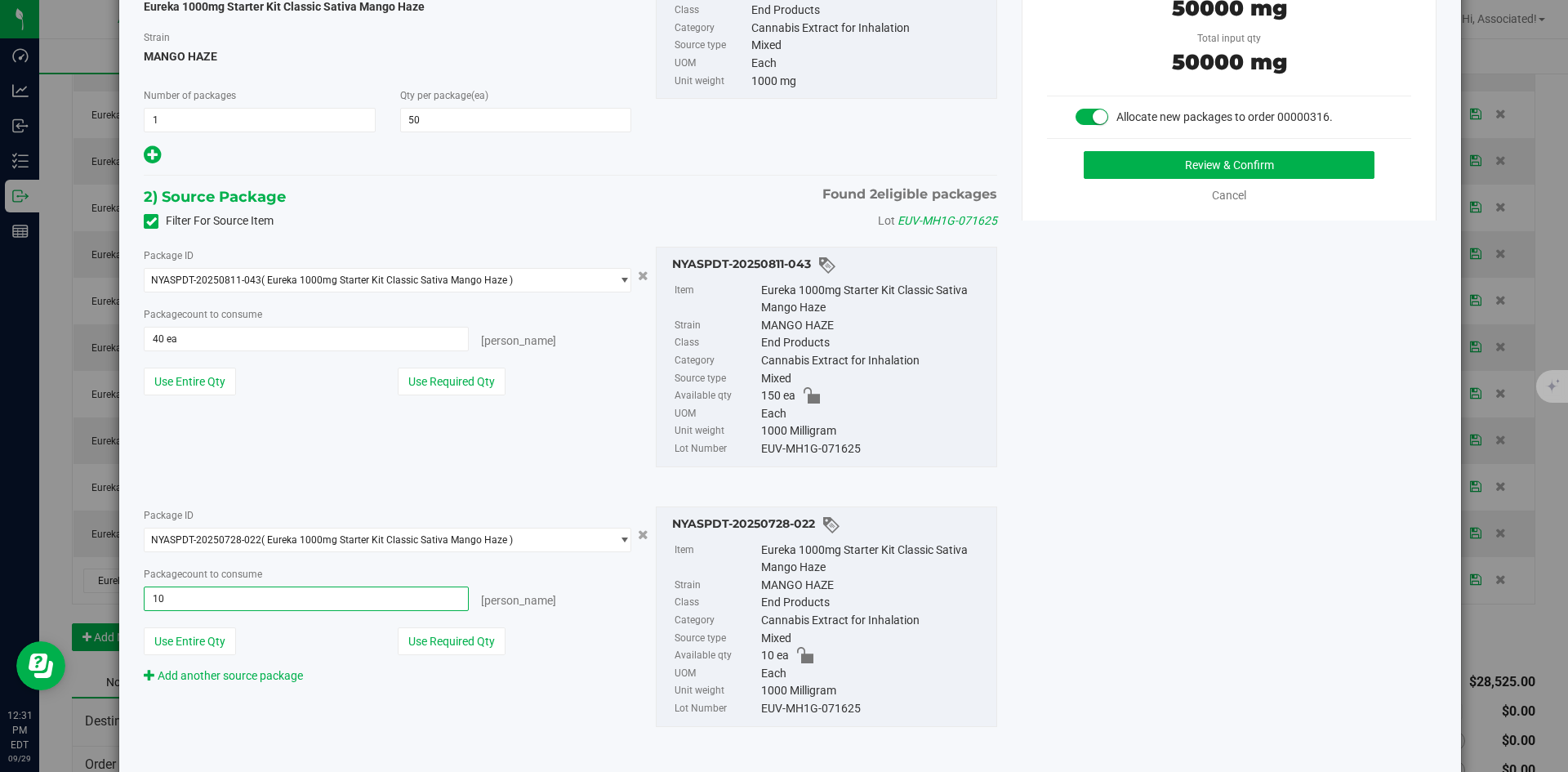
type input "10 ea"
click at [401, 733] on div "Package ID NYASPDT-20250728-022 ( Eureka 1000mg Starter Kit Classic Sativa Mang…" at bounding box center [570, 617] width 878 height 247
click at [1104, 169] on button "Review & Confirm" at bounding box center [1229, 165] width 291 height 28
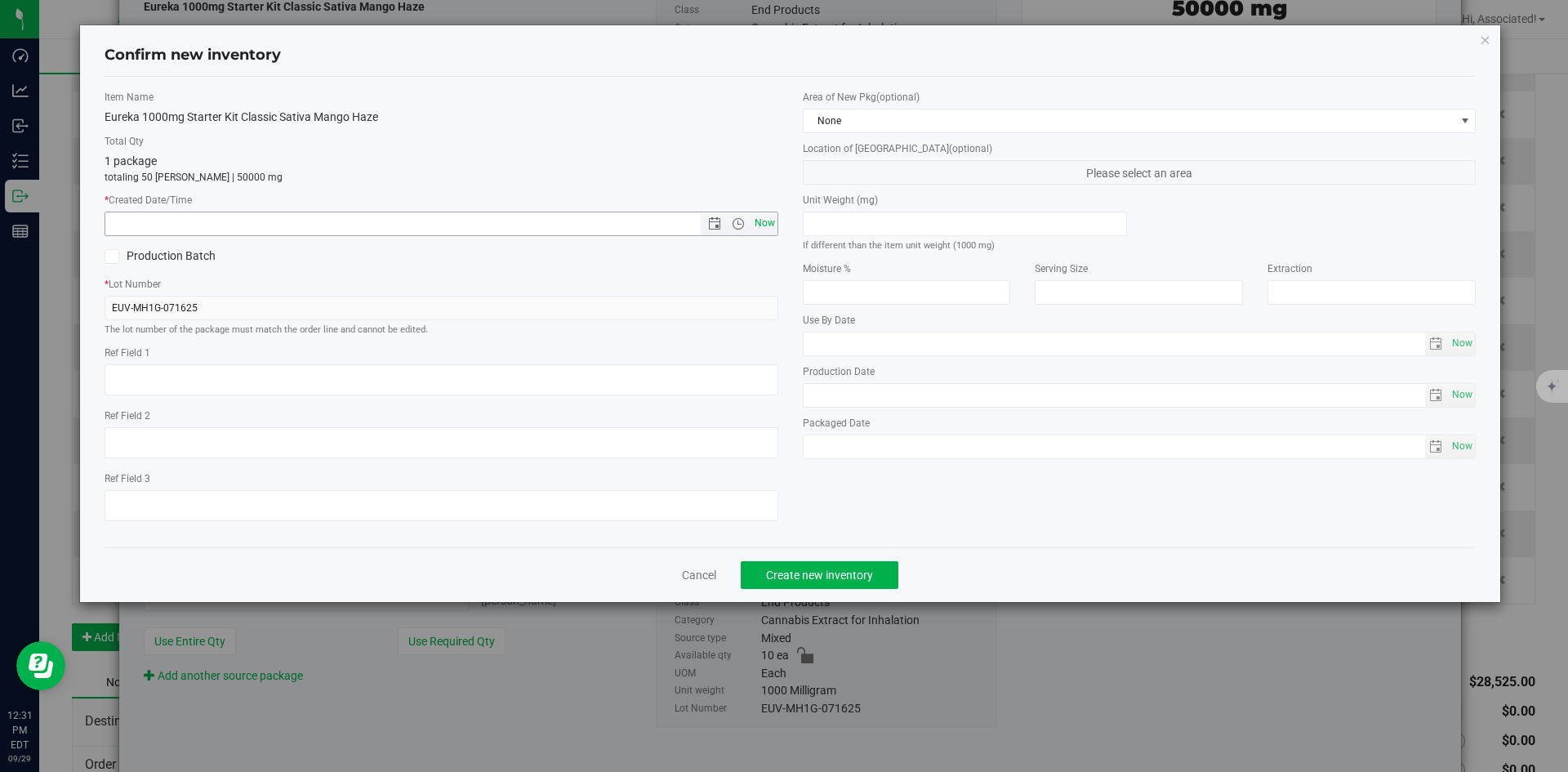
click at [763, 225] on span "Now" at bounding box center [764, 223] width 28 height 24
type input "9/29/2025 12:31 PM"
click at [831, 573] on span "Create new inventory" at bounding box center [819, 575] width 107 height 13
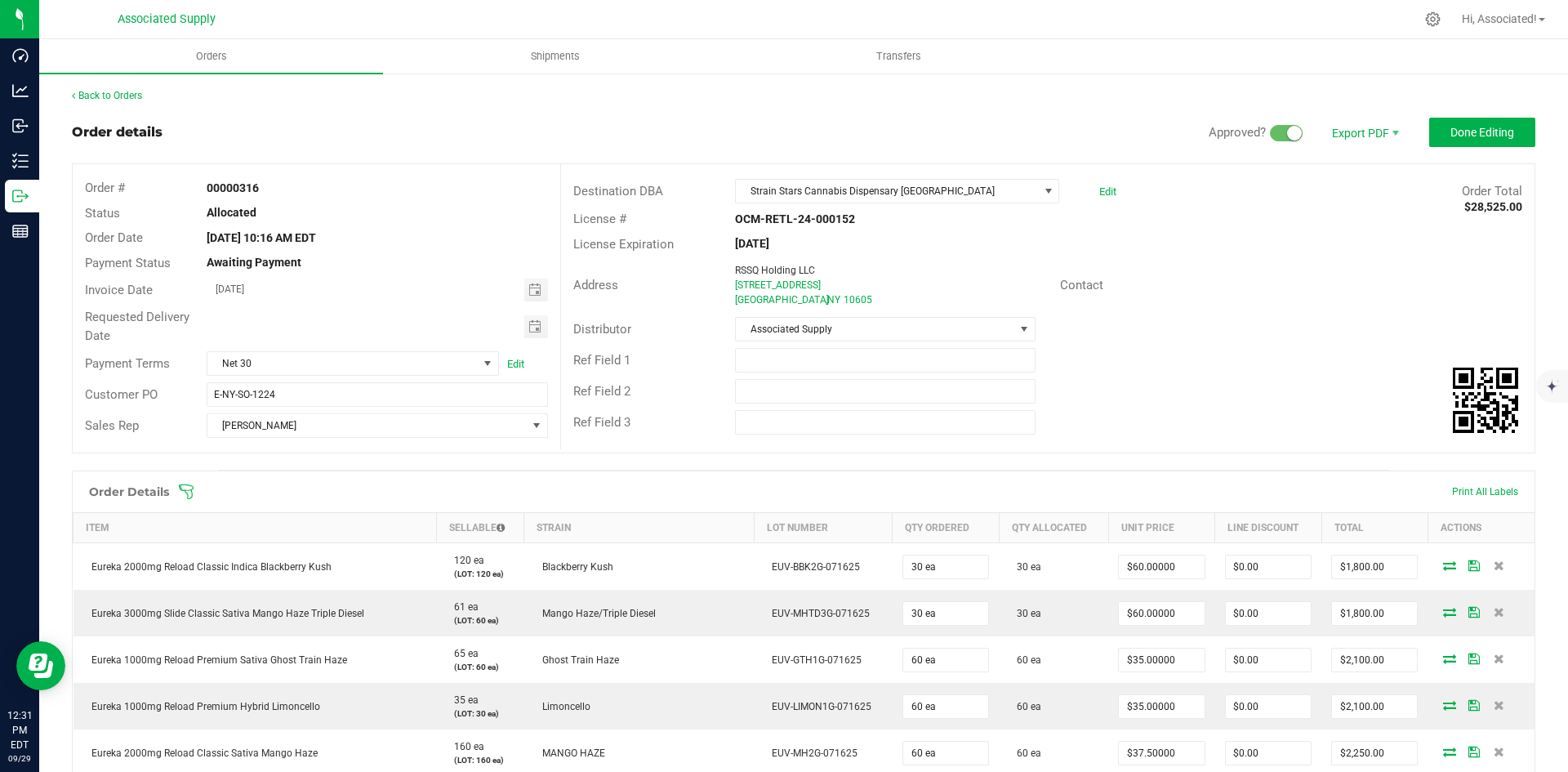
click at [1182, 260] on div "Address RSSQ Holding LLC 1200 Mamaroneck Ave White Plains , NY 10605 Contact" at bounding box center [1047, 285] width 973 height 57
click at [1272, 278] on div "Contact" at bounding box center [1290, 286] width 486 height 25
click at [1481, 124] on button "Done Editing" at bounding box center [1481, 132] width 106 height 29
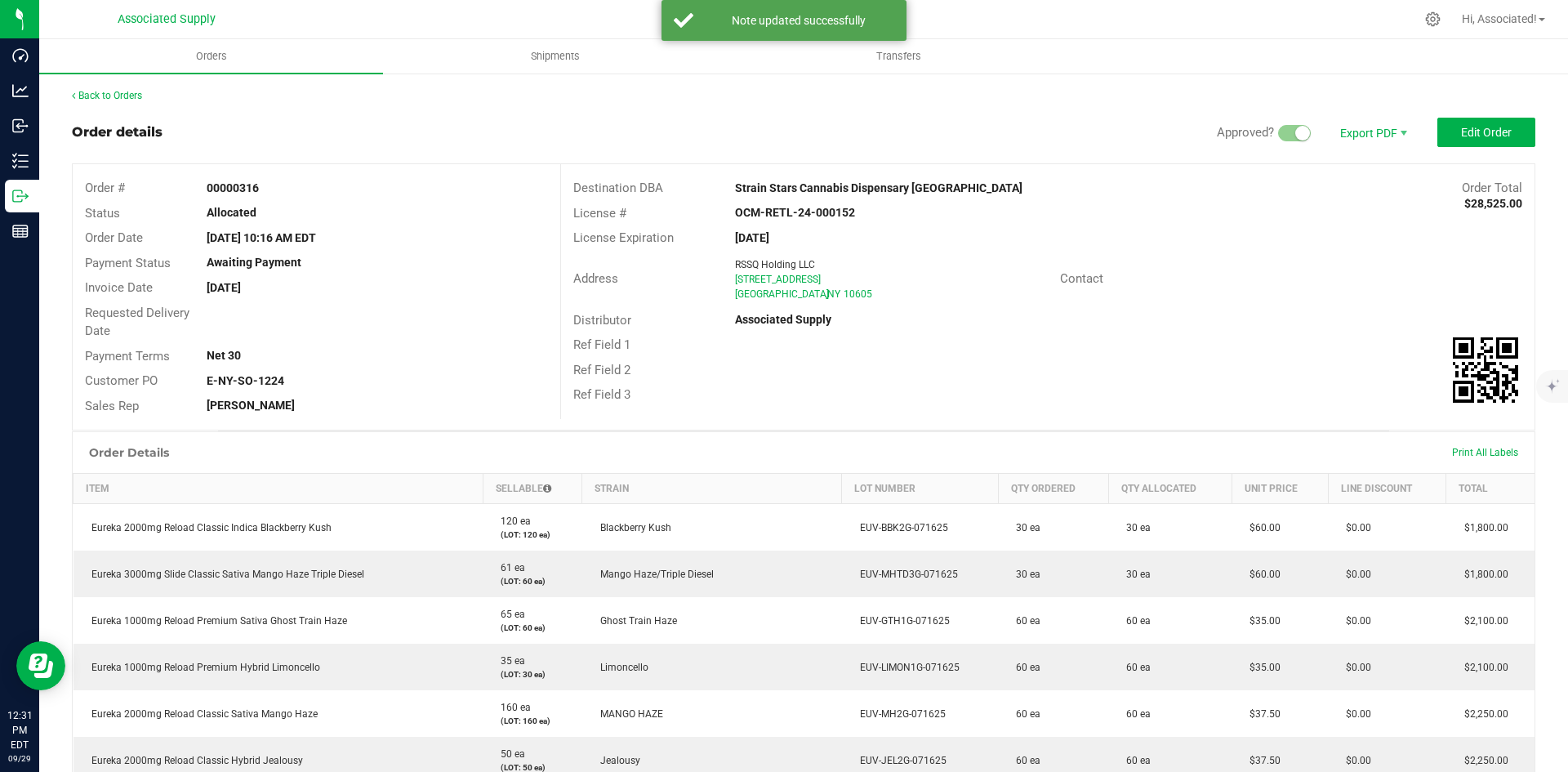
click at [1307, 286] on div "Contact" at bounding box center [1290, 279] width 486 height 25
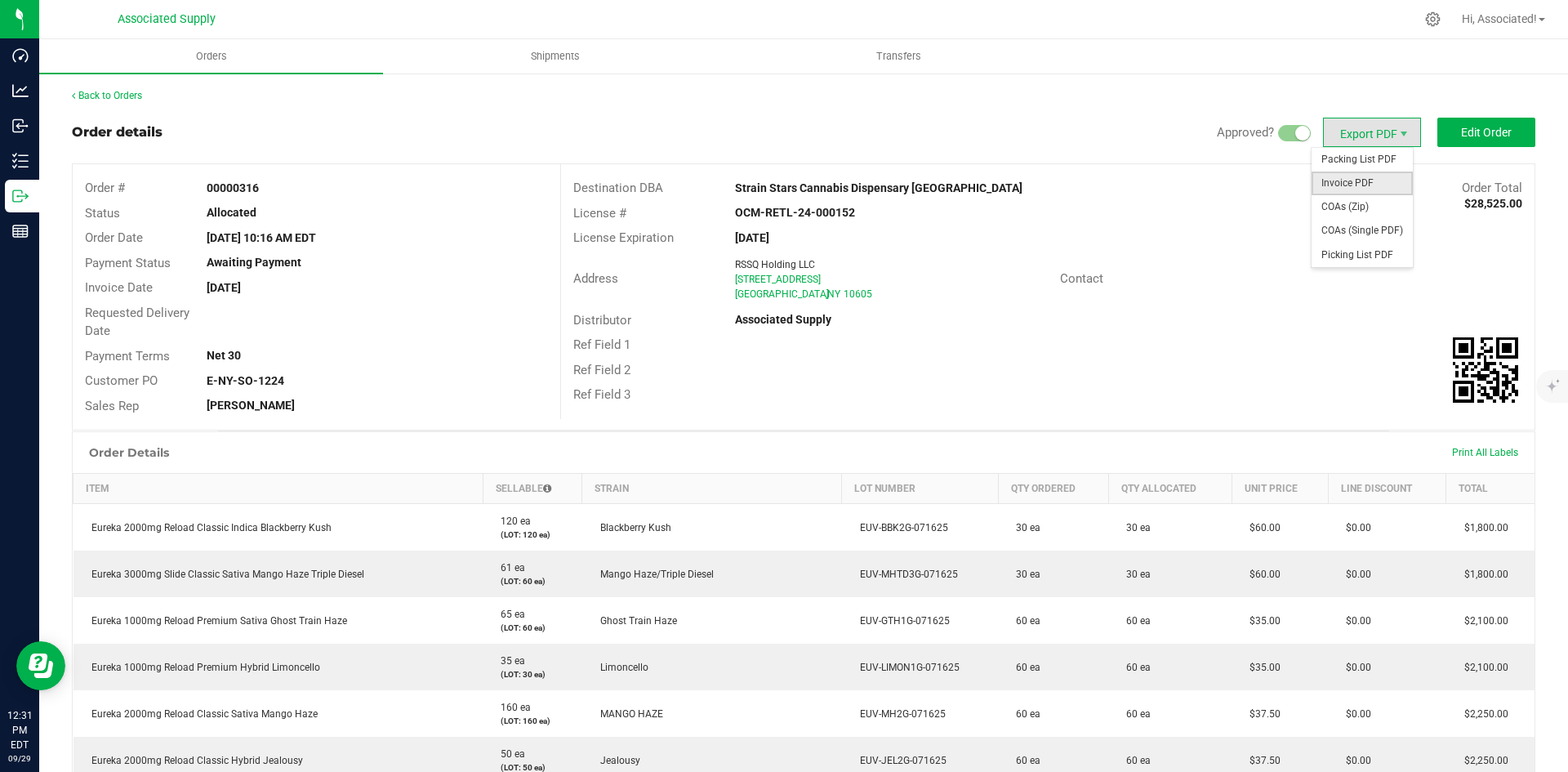
click at [1345, 178] on span "Invoice PDF" at bounding box center [1361, 183] width 102 height 24
click at [113, 94] on link "Back to Orders" at bounding box center [108, 96] width 71 height 12
